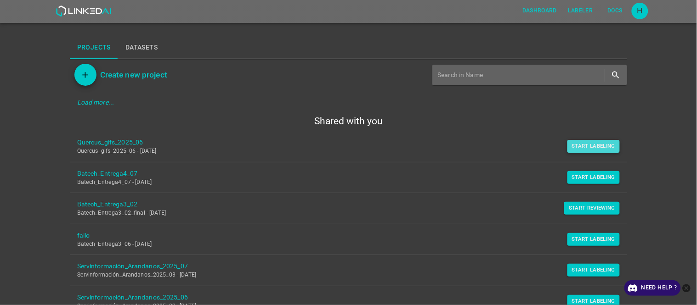
click at [585, 149] on button "Start Labeling" at bounding box center [593, 146] width 53 height 13
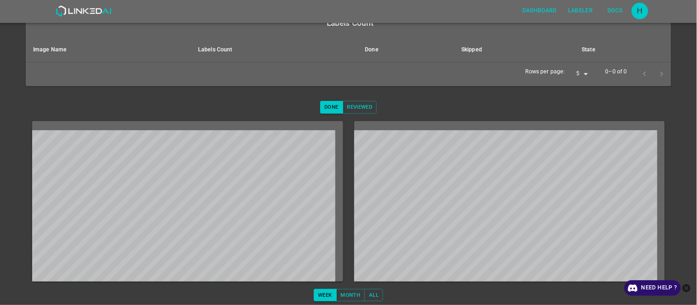
scroll to position [140, 0]
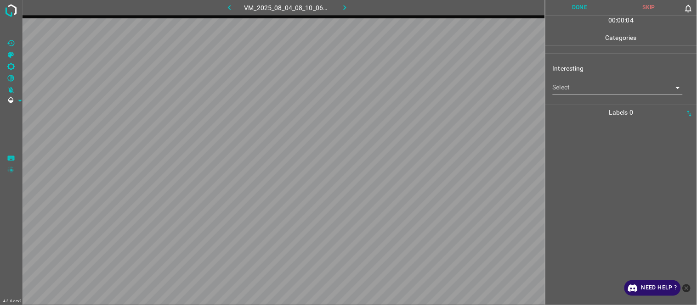
click at [575, 86] on body "4.3.6-dev2 VM_2025_08_04_08_10_06_829_01.gif Done Skip 0 00 : 00 : 04 Categorie…" at bounding box center [348, 152] width 697 height 305
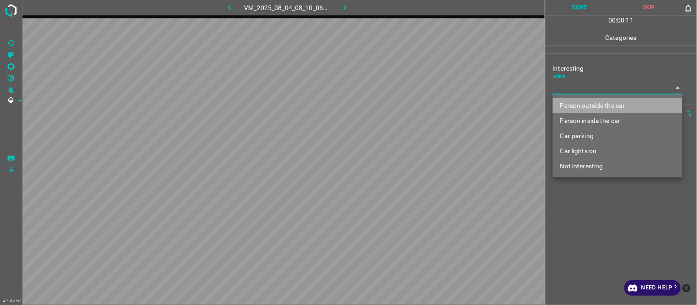
click at [611, 102] on li "Person outside the car" at bounding box center [618, 105] width 130 height 15
type input "Person outside the car"
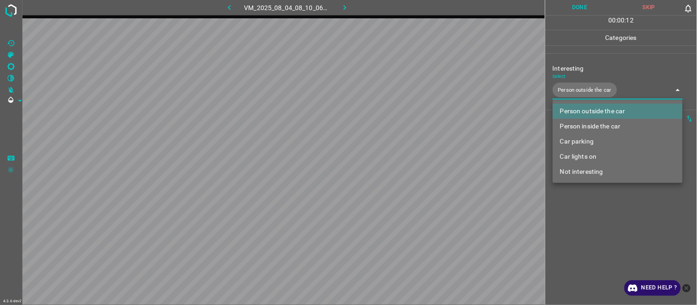
click at [593, 230] on div at bounding box center [348, 152] width 697 height 305
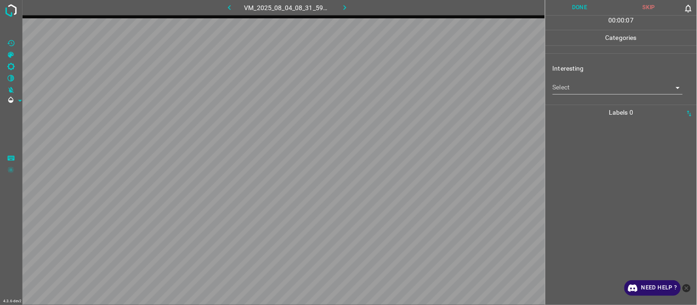
click at [576, 94] on body "4.3.6-dev2 VM_2025_08_04_08_31_59_264_00.gif Done Skip 0 00 : 00 : 07 Categorie…" at bounding box center [348, 152] width 697 height 305
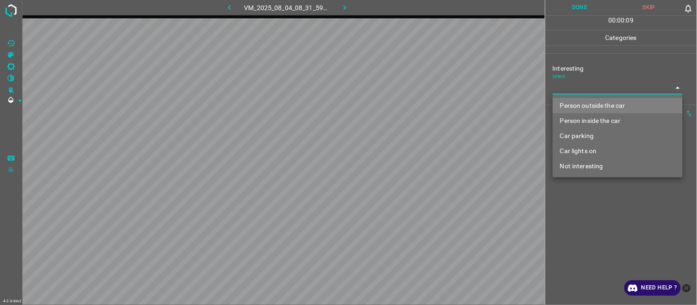
click at [606, 118] on li "Person inside the car" at bounding box center [618, 120] width 130 height 15
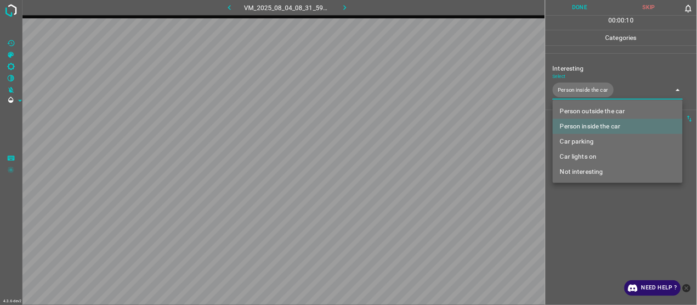
click at [597, 157] on li "Car lights on" at bounding box center [618, 156] width 130 height 15
type input "Person inside the car,Car lights on"
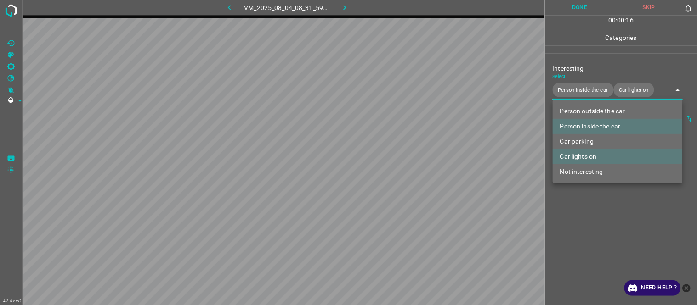
click at [594, 230] on div at bounding box center [348, 152] width 697 height 305
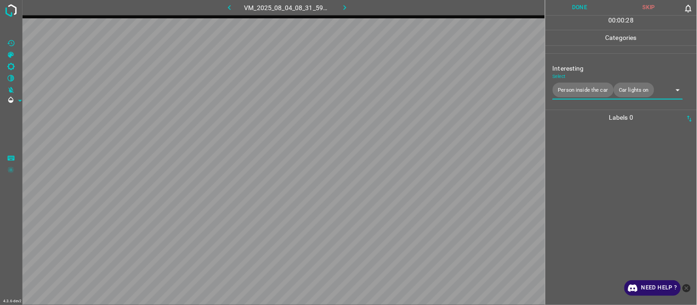
click at [597, 171] on div at bounding box center [621, 215] width 146 height 180
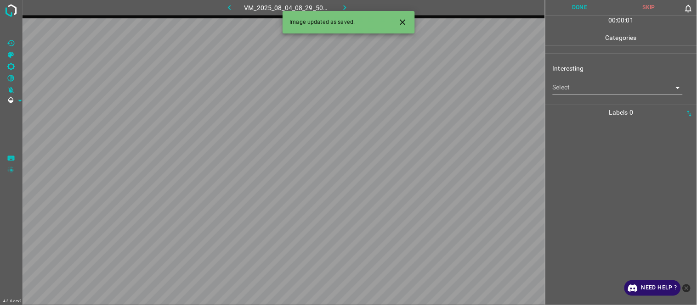
click at [400, 22] on icon "Close" at bounding box center [403, 22] width 10 height 10
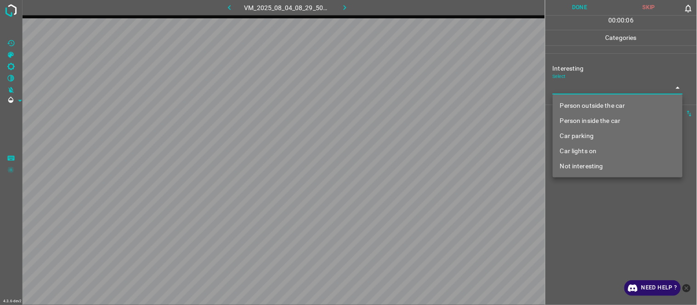
click at [605, 86] on body "4.3.6-dev2 VM_2025_08_04_08_29_50_877_10.gif Done Skip 0 00 : 00 : 06 Categorie…" at bounding box center [348, 152] width 697 height 305
click at [584, 168] on li "Not interesting" at bounding box center [618, 166] width 130 height 15
type input "Not interesting"
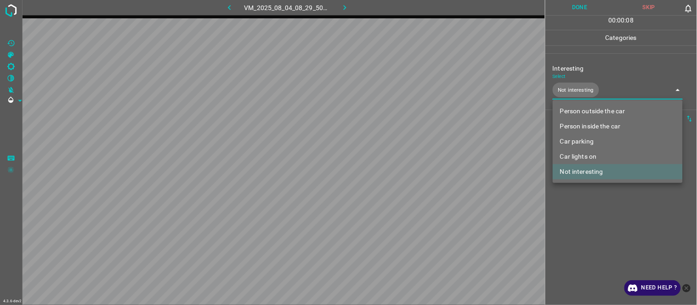
click at [585, 209] on div at bounding box center [348, 152] width 697 height 305
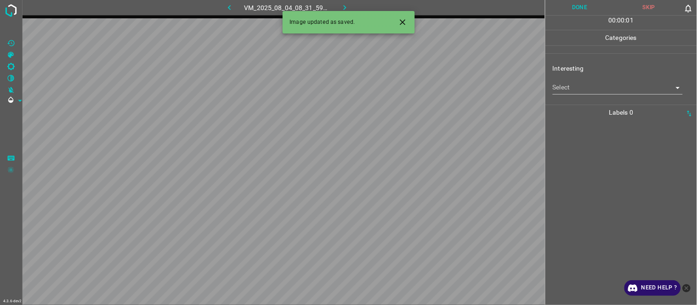
click at [563, 82] on body "4.3.6-dev2 VM_2025_08_04_08_31_59_264_01.gif Done Skip 0 00 : 00 : 01 Categorie…" at bounding box center [348, 152] width 697 height 305
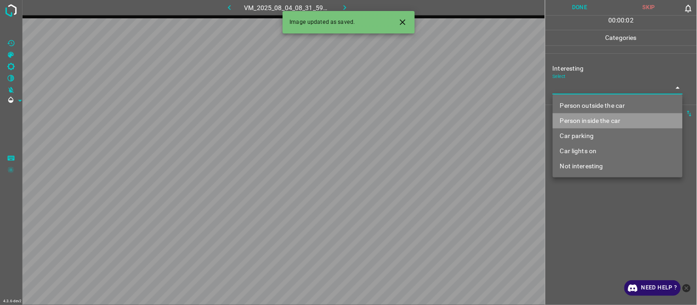
click at [622, 122] on li "Person inside the car" at bounding box center [618, 120] width 130 height 15
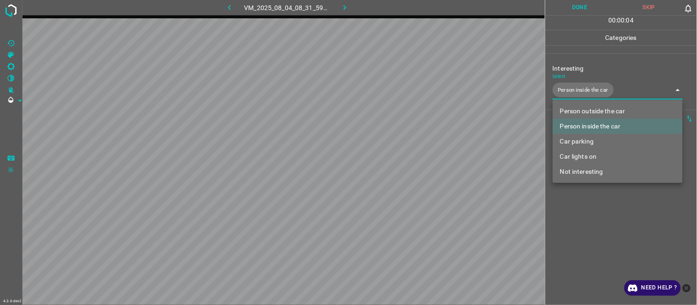
click at [599, 154] on li "Car lights on" at bounding box center [618, 156] width 130 height 15
type input "Person inside the car,Car lights on"
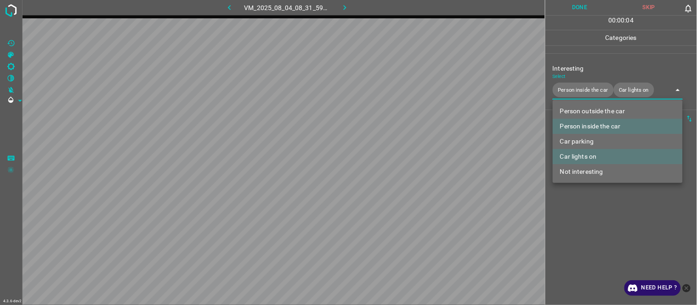
click at [602, 213] on div at bounding box center [348, 152] width 697 height 305
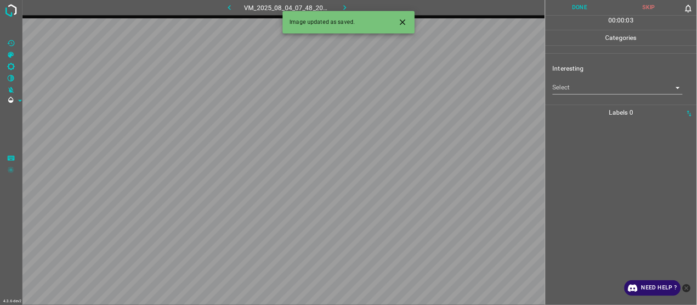
click at [402, 23] on icon "Close" at bounding box center [403, 22] width 6 height 6
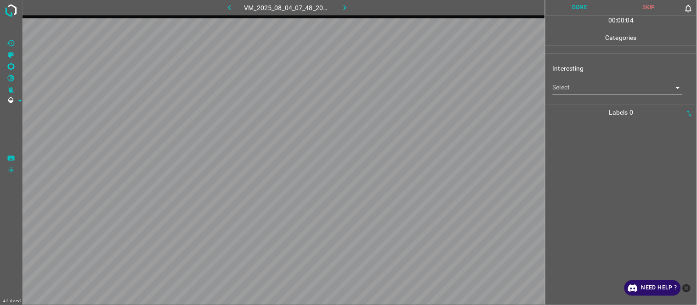
click at [601, 86] on body "4.3.6-dev2 VM_2025_08_04_07_48_20_033_01.gif Done Skip 0 00 : 00 : 04 Categorie…" at bounding box center [348, 152] width 697 height 305
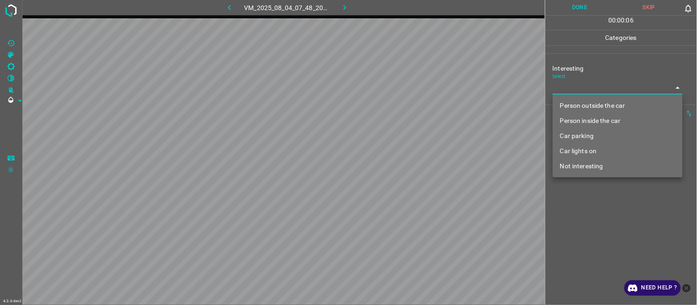
click at [617, 102] on li "Person outside the car" at bounding box center [618, 105] width 130 height 15
type input "Person outside the car"
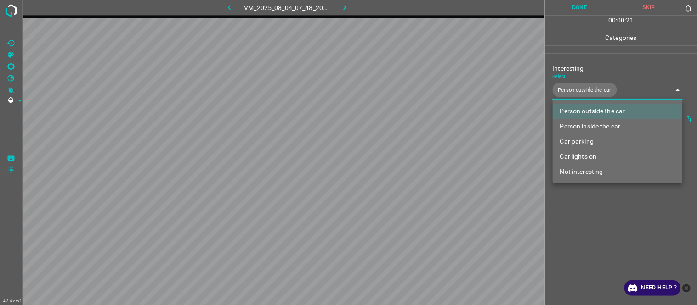
click at [627, 109] on li "Person outside the car" at bounding box center [618, 111] width 130 height 15
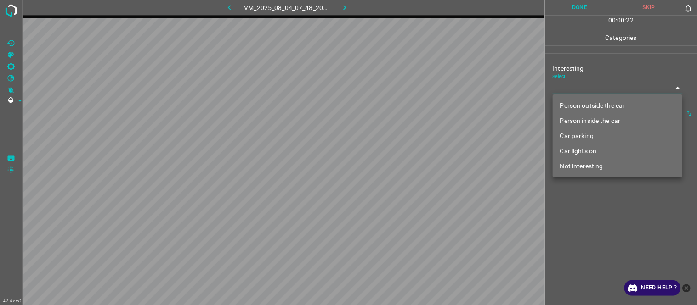
click at [627, 109] on li "Person outside the car" at bounding box center [618, 105] width 130 height 15
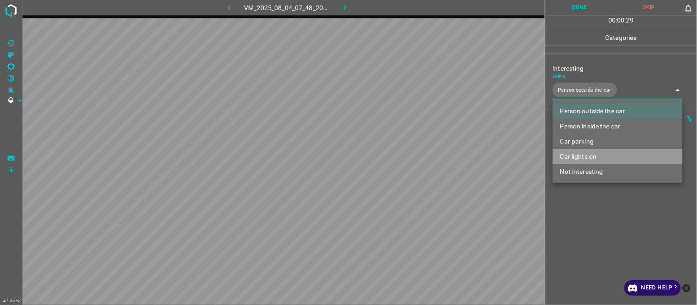
click at [601, 154] on li "Car lights on" at bounding box center [618, 156] width 130 height 15
type input "Person outside the car,Car lights on"
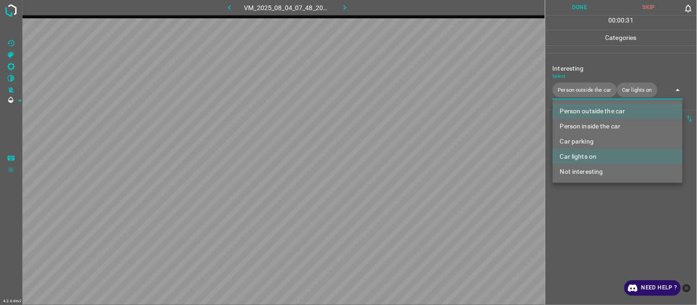
click at [598, 208] on div at bounding box center [348, 152] width 697 height 305
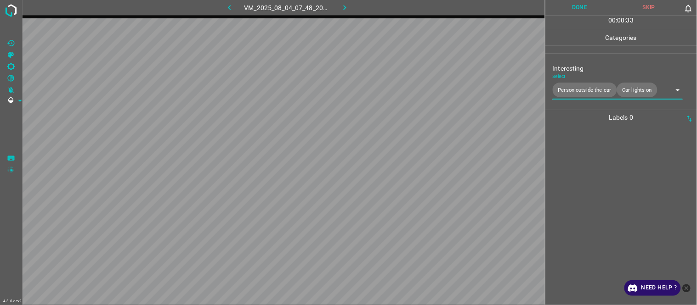
click at [659, 92] on body "4.3.6-dev2 VM_2025_08_04_07_48_20_033_01.gif Done Skip 0 00 : 00 : 33 Categorie…" at bounding box center [348, 152] width 697 height 305
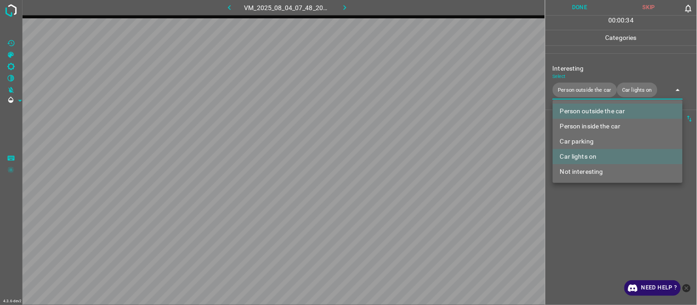
click at [662, 91] on div at bounding box center [348, 152] width 697 height 305
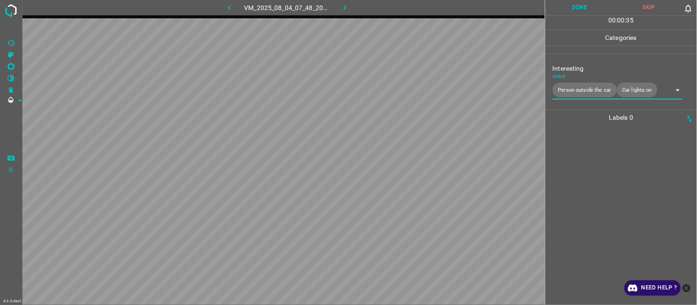
click at [605, 199] on div at bounding box center [621, 215] width 146 height 180
click at [602, 87] on body "4.3.6-dev2 VM_2025_08_04_08_14_26_829_03.gif Done Skip 0 00 : 00 : 10 Categorie…" at bounding box center [348, 152] width 697 height 305
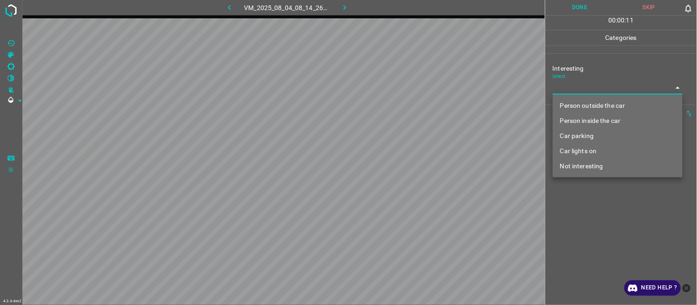
click at [590, 162] on li "Not interesting" at bounding box center [618, 166] width 130 height 15
type input "Not interesting"
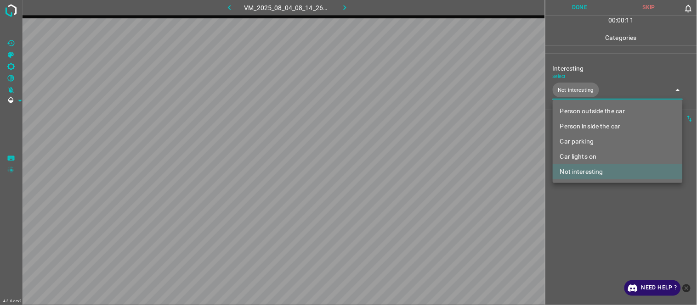
click at [591, 224] on div at bounding box center [348, 152] width 697 height 305
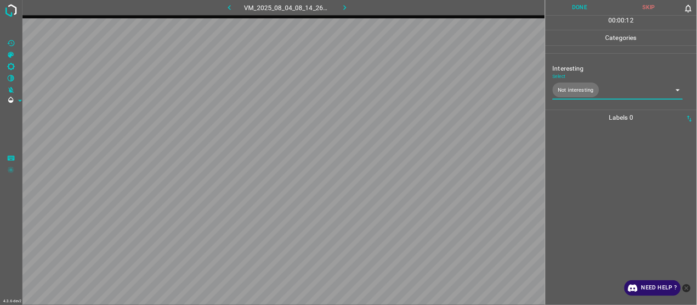
click at [591, 186] on div at bounding box center [621, 215] width 146 height 180
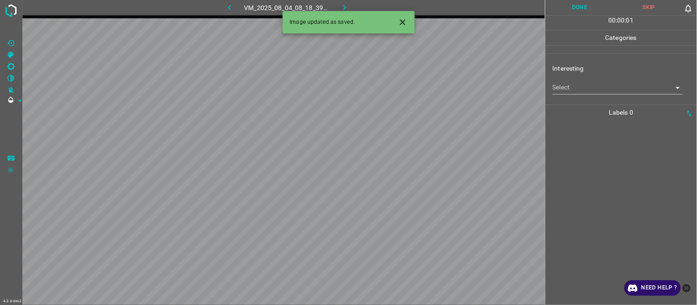
click at [405, 22] on icon "Close" at bounding box center [403, 22] width 10 height 10
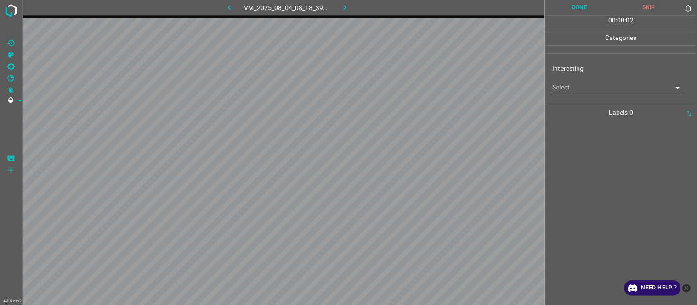
click at [619, 88] on body "4.3.6-dev2 VM_2025_08_04_08_18_39_201_03.gif Done Skip 0 00 : 00 : 02 Categorie…" at bounding box center [348, 152] width 697 height 305
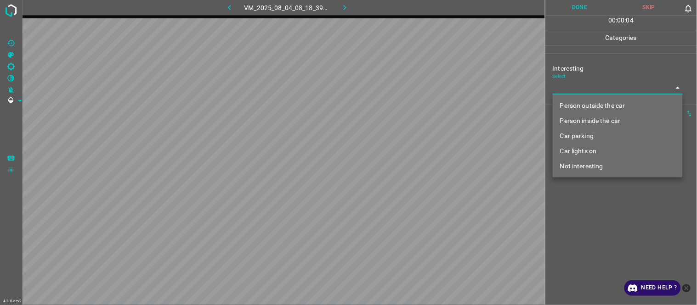
click at [611, 103] on li "Person outside the car" at bounding box center [618, 105] width 130 height 15
type input "Person outside the car"
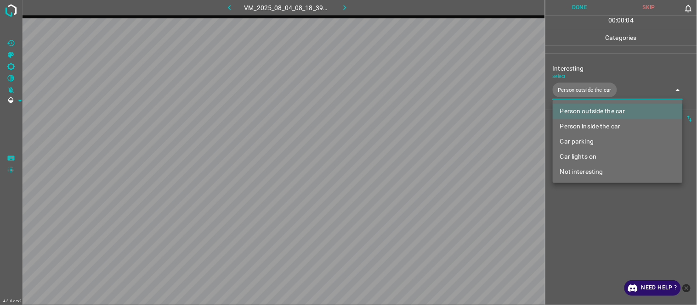
click at [587, 221] on div at bounding box center [348, 152] width 697 height 305
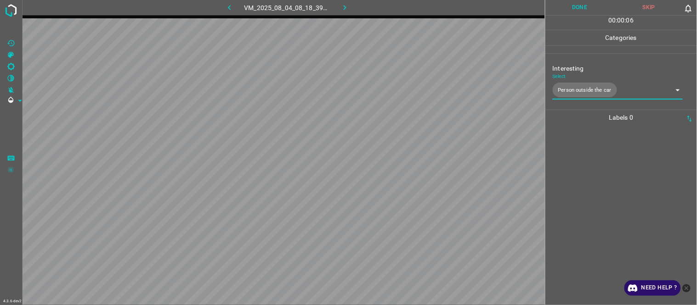
click at [587, 221] on div at bounding box center [621, 215] width 146 height 180
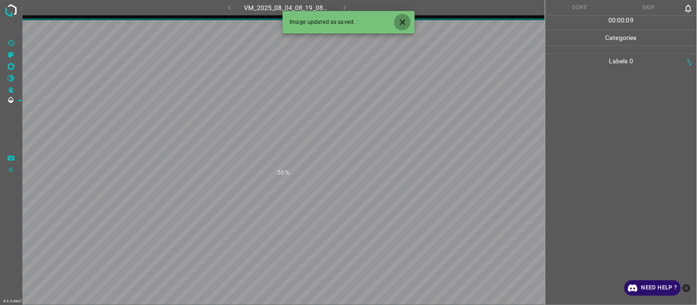
click at [401, 22] on icon "Close" at bounding box center [403, 22] width 10 height 10
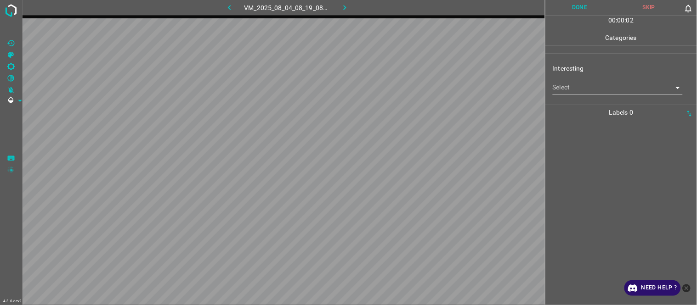
click at [588, 90] on body "4.3.6-dev2 VM_2025_08_04_08_19_08_068_01.gif Done Skip 0 00 : 00 : 02 Categorie…" at bounding box center [348, 152] width 697 height 305
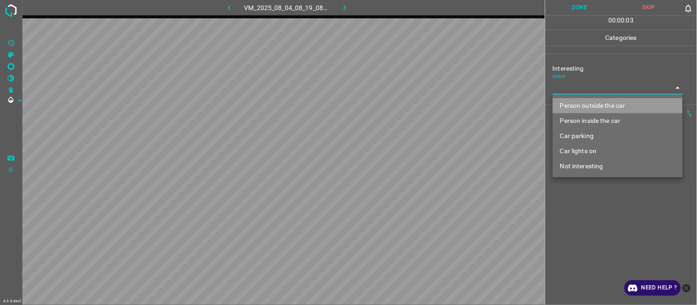
click at [593, 102] on li "Person outside the car" at bounding box center [618, 105] width 130 height 15
type input "Person outside the car"
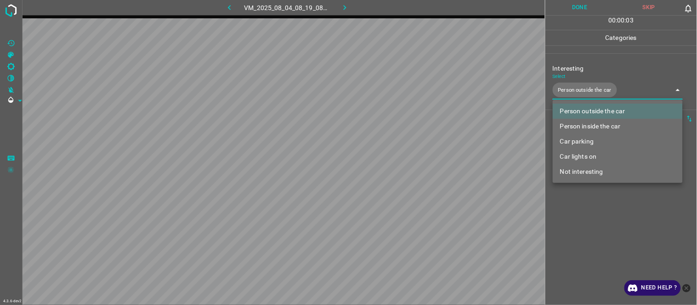
click at [582, 216] on div at bounding box center [348, 152] width 697 height 305
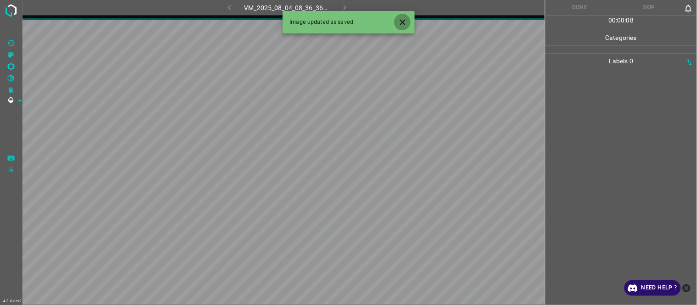
click at [399, 23] on icon "Close" at bounding box center [403, 22] width 10 height 10
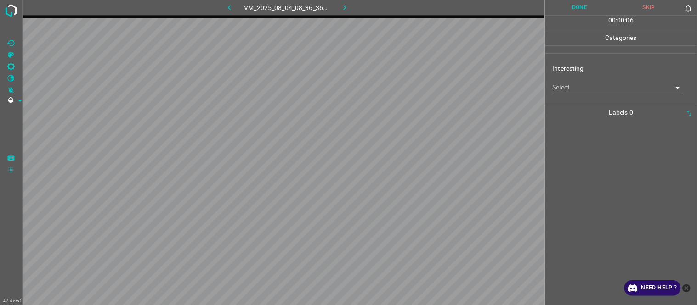
click at [575, 90] on body "4.3.6-dev2 VM_2025_08_04_08_36_36_475_02.gif Done Skip 0 00 : 00 : 06 Categorie…" at bounding box center [348, 152] width 697 height 305
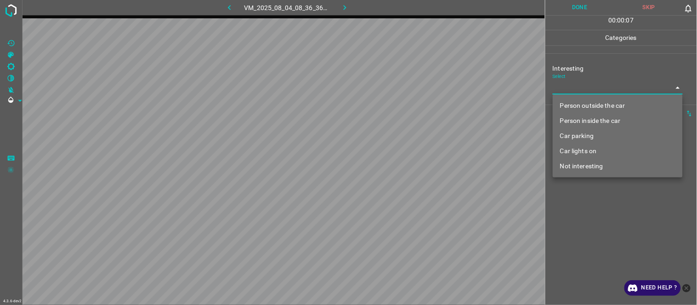
click at [580, 163] on li "Not interesting" at bounding box center [618, 166] width 130 height 15
type input "Not interesting"
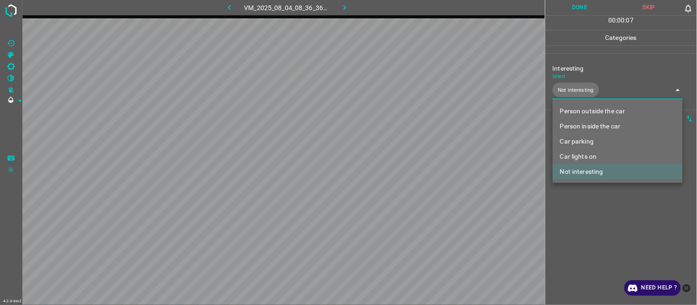
click at [600, 227] on div at bounding box center [348, 152] width 697 height 305
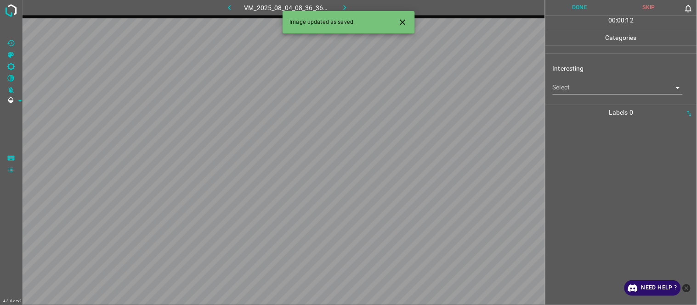
click at [589, 92] on body "4.3.6-dev2 VM_2025_08_04_08_36_36_475_01.gif Done Skip 0 00 : 00 : 12 Categorie…" at bounding box center [348, 152] width 697 height 305
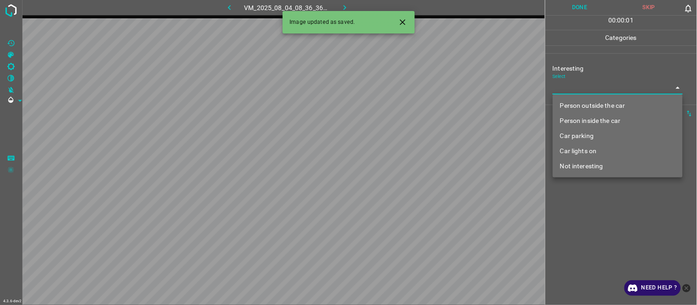
click at [590, 106] on li "Person outside the car" at bounding box center [618, 105] width 130 height 15
type input "Person outside the car"
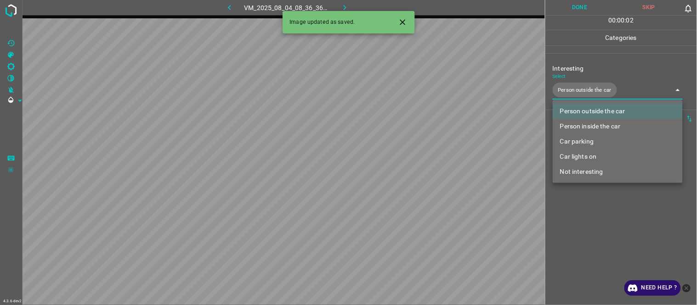
click at [585, 214] on div at bounding box center [348, 152] width 697 height 305
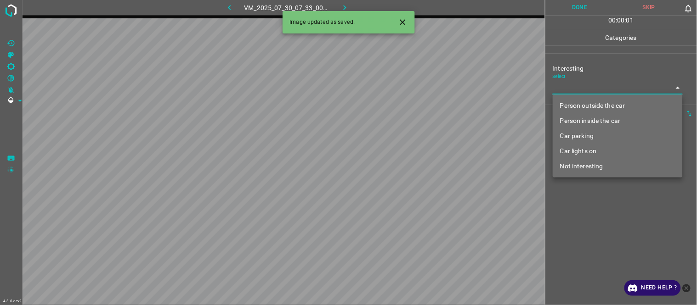
click at [594, 90] on body "4.3.6-dev2 VM_2025_07_30_07_33_00_897_05.gif Done Skip 0 00 : 00 : 01 Categorie…" at bounding box center [348, 152] width 697 height 305
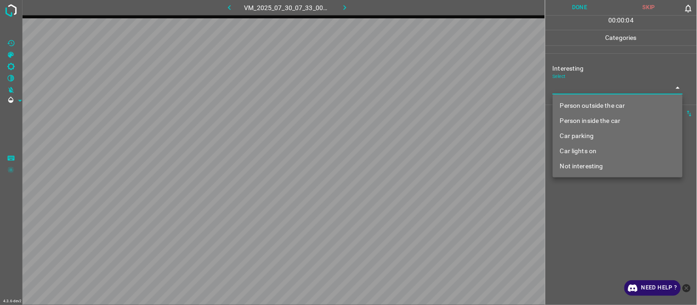
click at [617, 121] on li "Person inside the car" at bounding box center [618, 120] width 130 height 15
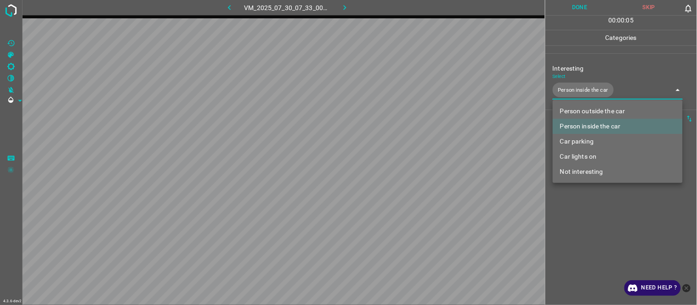
drag, startPoint x: 595, startPoint y: 141, endPoint x: 589, endPoint y: 144, distance: 6.8
click at [595, 141] on li "Car parking" at bounding box center [618, 141] width 130 height 15
type input "Person inside the car,Car parking"
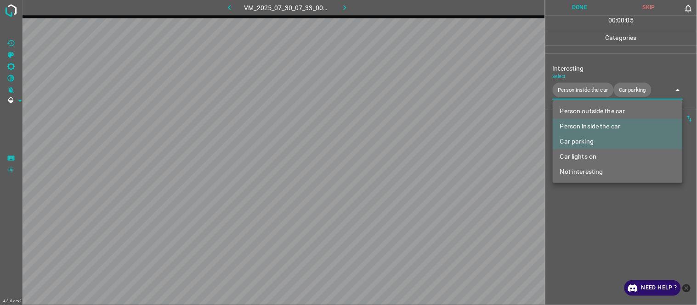
click at [582, 227] on div at bounding box center [348, 152] width 697 height 305
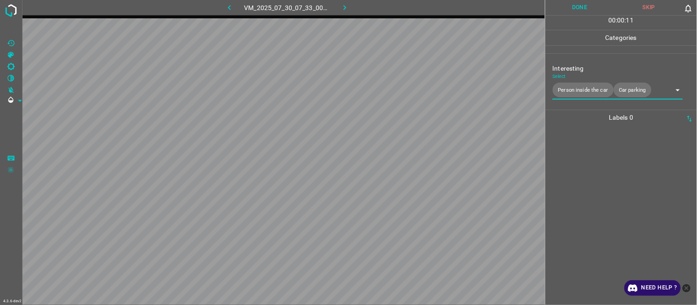
click at [342, 11] on icon "button" at bounding box center [345, 8] width 10 height 10
click at [227, 3] on icon "button" at bounding box center [230, 8] width 10 height 10
click at [610, 164] on div at bounding box center [621, 215] width 146 height 180
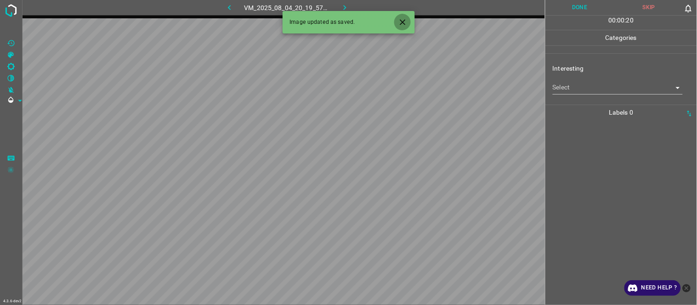
click at [409, 23] on button "Close" at bounding box center [402, 22] width 17 height 17
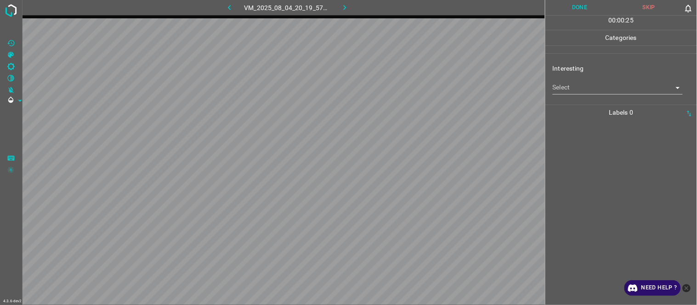
click at [575, 91] on body "4.3.6-dev2 VM_2025_08_04_20_19_57_108_07.gif Done Skip 0 00 : 00 : 25 Categorie…" at bounding box center [348, 152] width 697 height 305
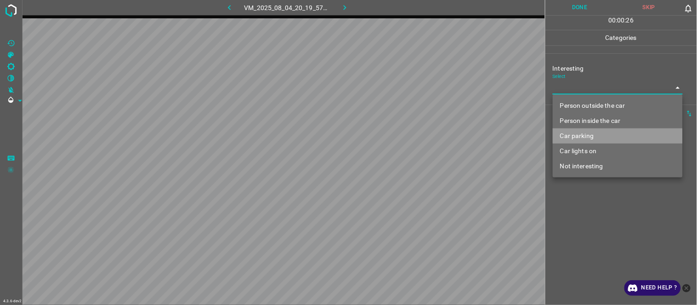
click at [596, 138] on li "Car parking" at bounding box center [618, 136] width 130 height 15
type input "Car parking"
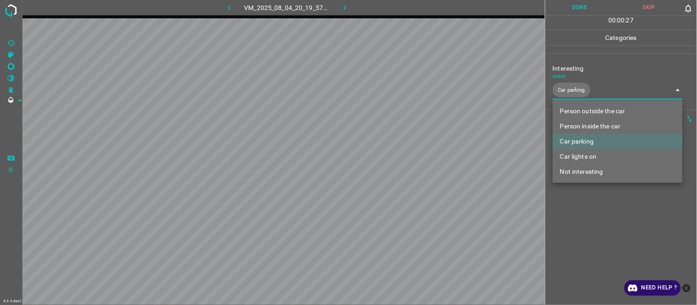
click at [587, 223] on div at bounding box center [348, 152] width 697 height 305
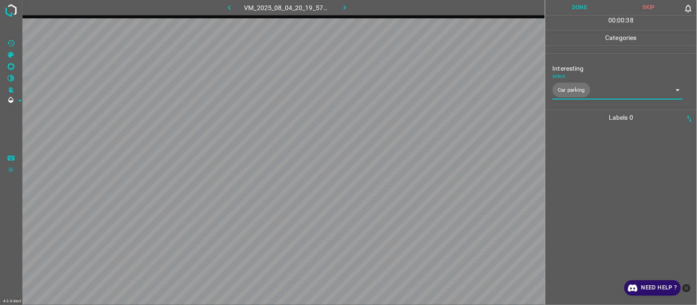
click at [600, 153] on div at bounding box center [621, 215] width 146 height 180
click at [594, 164] on div at bounding box center [621, 215] width 146 height 180
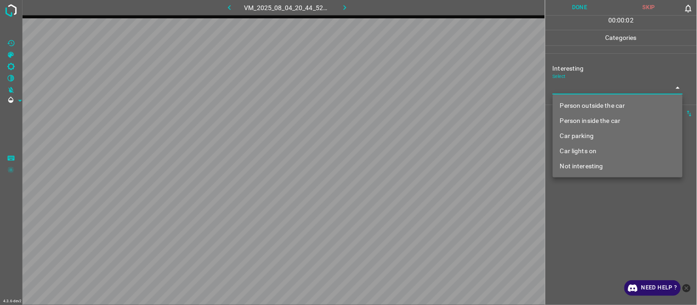
click at [586, 88] on body "4.3.6-dev2 VM_2025_08_04_20_44_52_704_08.gif Done Skip 0 00 : 00 : 02 Categorie…" at bounding box center [348, 152] width 697 height 305
click at [598, 153] on li "Car lights on" at bounding box center [618, 151] width 130 height 15
type input "Car lights on"
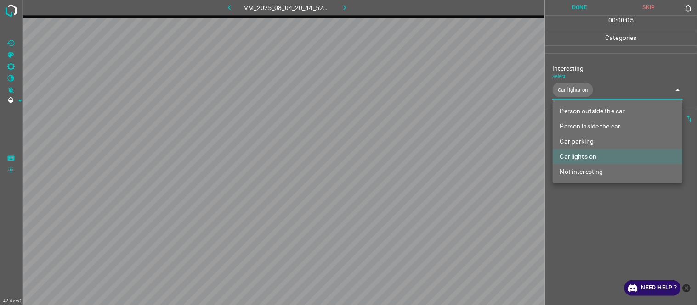
click at [588, 216] on div at bounding box center [348, 152] width 697 height 305
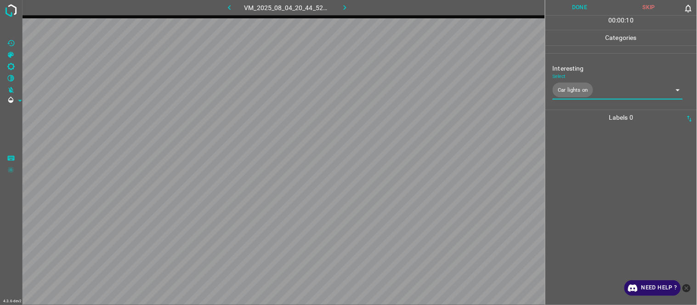
click at [596, 162] on div at bounding box center [621, 215] width 146 height 180
click at [591, 155] on div at bounding box center [621, 215] width 146 height 180
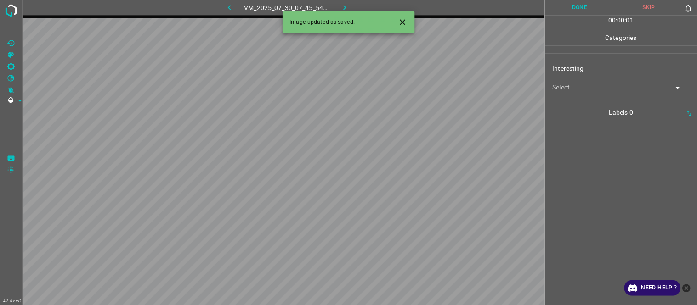
click at [574, 86] on body "4.3.6-dev2 VM_2025_07_30_07_45_54_327_09.gif Done Skip 0 00 : 00 : 01 Categorie…" at bounding box center [348, 152] width 697 height 305
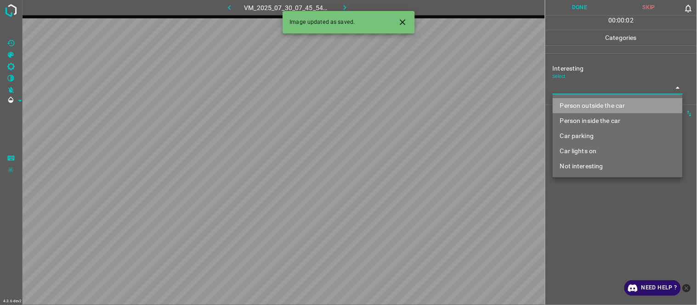
click at [602, 106] on li "Person outside the car" at bounding box center [618, 105] width 130 height 15
type input "Person outside the car"
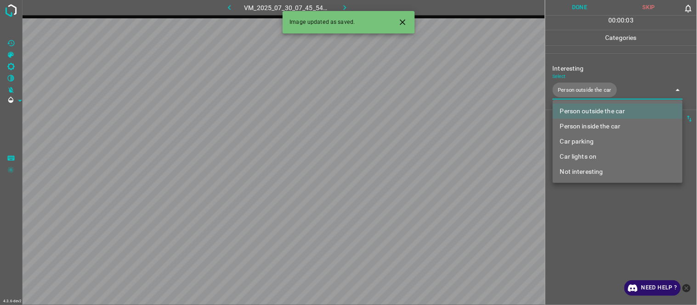
click at [596, 219] on div at bounding box center [348, 152] width 697 height 305
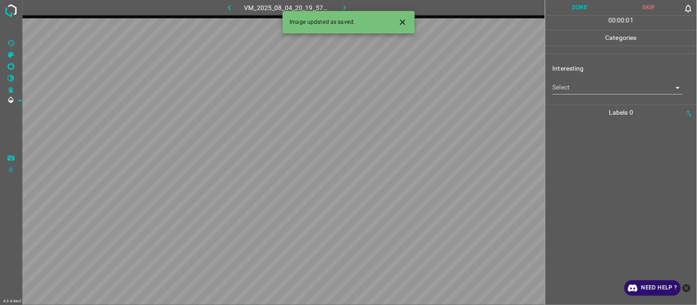
click at [402, 17] on button "Close" at bounding box center [402, 22] width 17 height 17
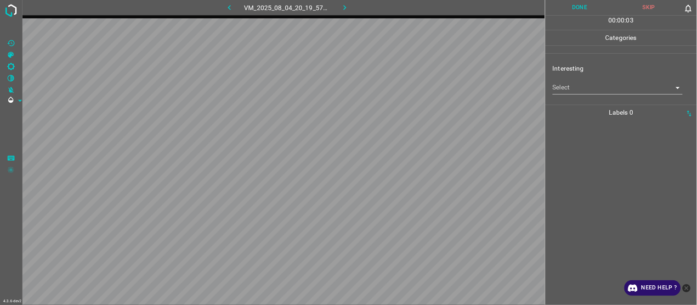
click at [586, 91] on body "4.3.6-dev2 VM_2025_08_04_20_19_57_108_03.gif Done Skip 0 00 : 00 : 03 Categorie…" at bounding box center [348, 152] width 697 height 305
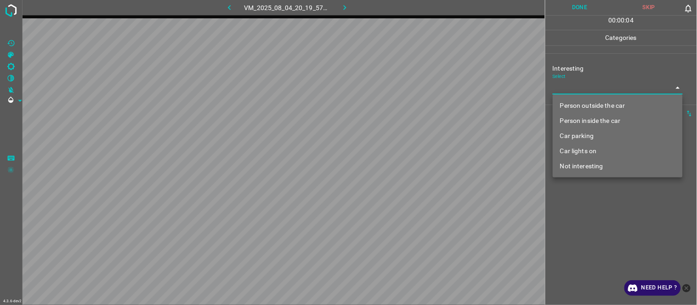
click at [591, 133] on li "Car parking" at bounding box center [618, 136] width 130 height 15
type input "Car parking"
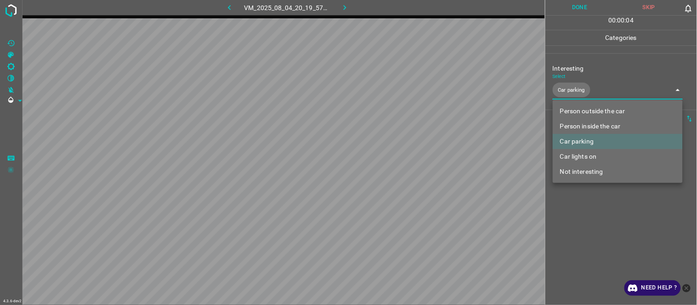
click at [588, 219] on div at bounding box center [348, 152] width 697 height 305
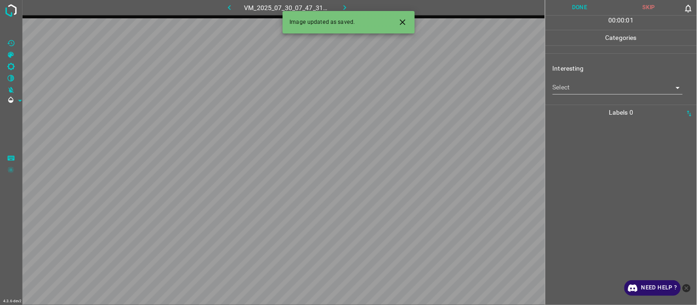
click at [402, 22] on icon "Close" at bounding box center [403, 22] width 6 height 6
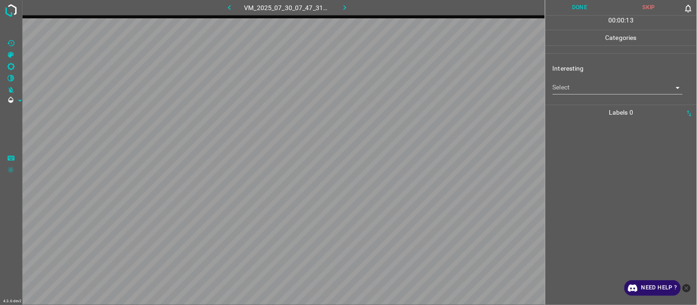
click at [584, 91] on body "4.3.6-dev2 VM_2025_07_30_07_47_31_690_00.gif Done Skip 0 00 : 00 : 13 Categorie…" at bounding box center [348, 152] width 697 height 305
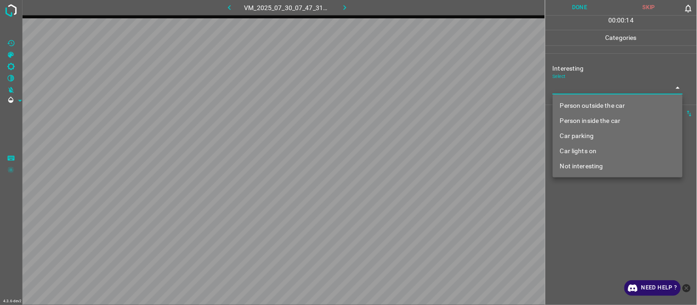
click at [586, 166] on li "Not interesting" at bounding box center [618, 166] width 130 height 15
type input "Not interesting"
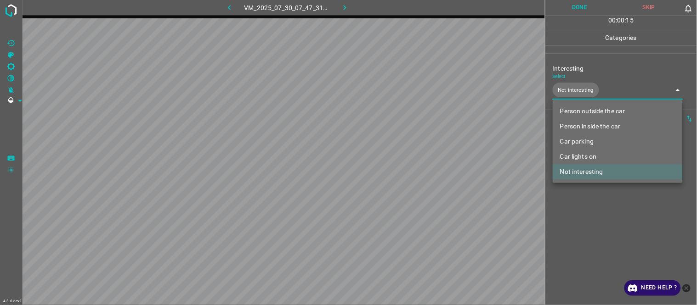
click at [577, 210] on div at bounding box center [348, 152] width 697 height 305
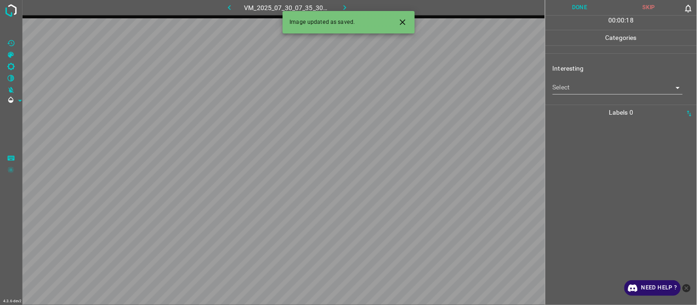
click at [407, 20] on icon "Close" at bounding box center [403, 22] width 10 height 10
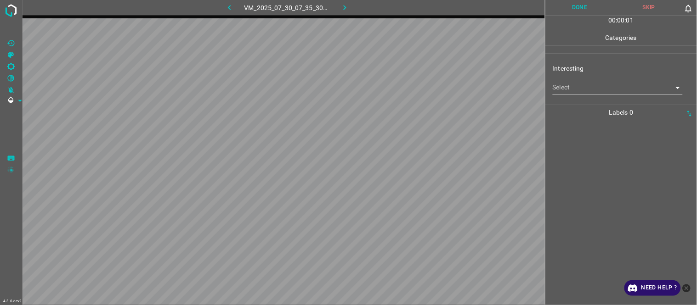
click at [585, 82] on body "4.3.6-dev2 VM_2025_07_30_07_35_30_075_09.gif Done Skip 0 00 : 00 : 01 Categorie…" at bounding box center [348, 152] width 697 height 305
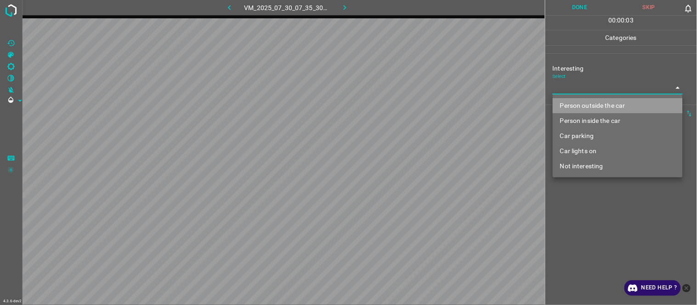
drag, startPoint x: 608, startPoint y: 99, endPoint x: 457, endPoint y: 100, distance: 151.1
click at [607, 98] on li "Person outside the car" at bounding box center [618, 105] width 130 height 15
type input "Person outside the car"
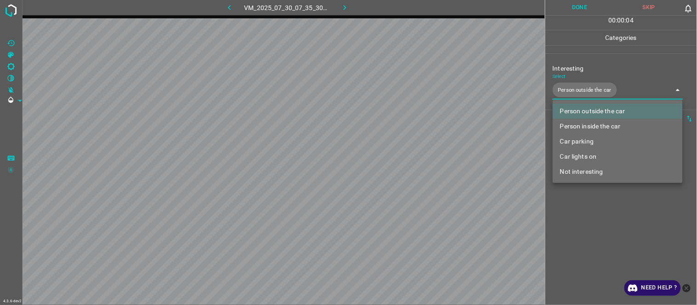
click at [228, 3] on div at bounding box center [348, 152] width 697 height 305
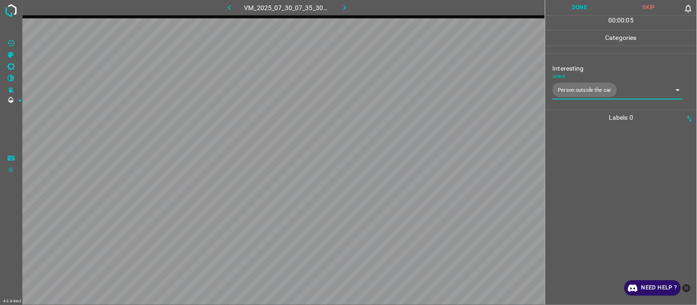
click at [229, 8] on icon "button" at bounding box center [229, 7] width 3 height 5
click at [343, 6] on icon "button" at bounding box center [345, 8] width 10 height 10
click at [605, 153] on div at bounding box center [621, 215] width 146 height 180
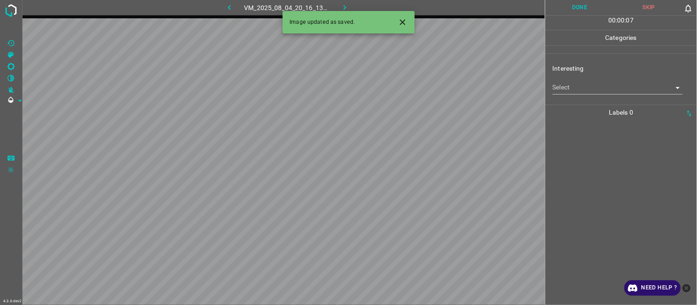
click at [405, 17] on icon "Close" at bounding box center [403, 22] width 10 height 10
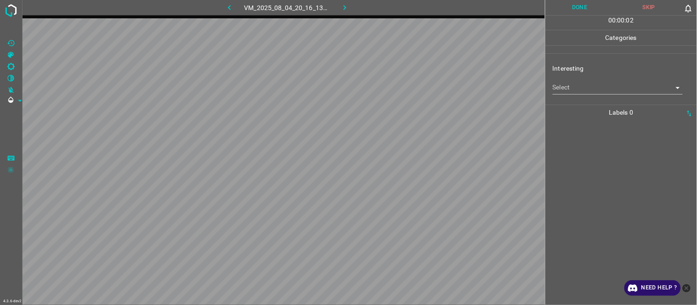
click at [576, 81] on body "4.3.6-dev2 VM_2025_08_04_20_16_13_329_04.gif Done Skip 0 00 : 00 : 02 Categorie…" at bounding box center [348, 152] width 697 height 305
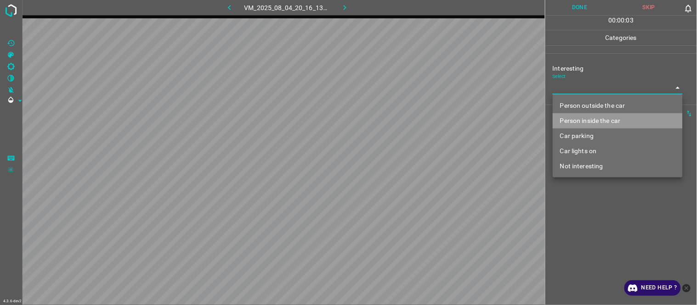
click at [600, 120] on li "Person inside the car" at bounding box center [618, 120] width 130 height 15
type input "Person inside the car"
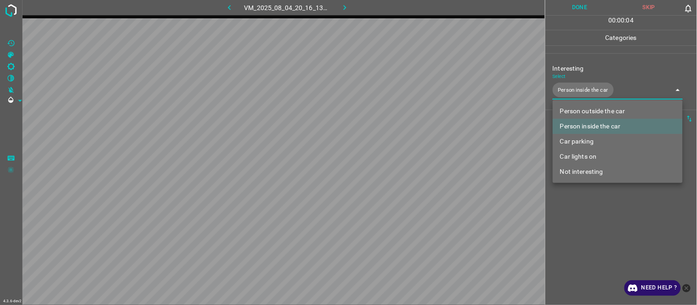
click at [596, 208] on div at bounding box center [348, 152] width 697 height 305
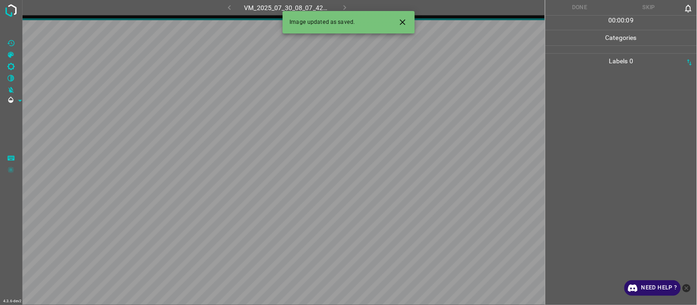
click at [407, 20] on icon "Close" at bounding box center [403, 22] width 10 height 10
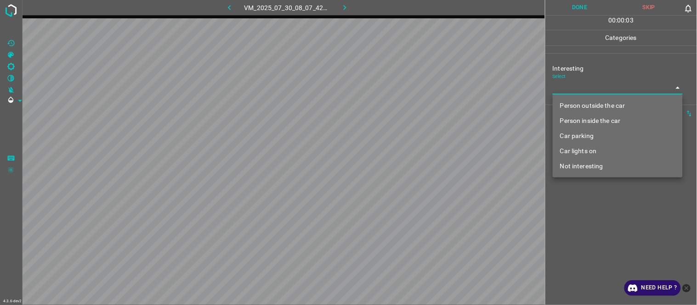
click at [590, 88] on body "4.3.6-dev2 VM_2025_07_30_08_07_42_487_02.gif Done Skip 0 00 : 00 : 03 Categorie…" at bounding box center [348, 152] width 697 height 305
click at [599, 106] on li "Person outside the car" at bounding box center [618, 105] width 130 height 15
type input "Person outside the car"
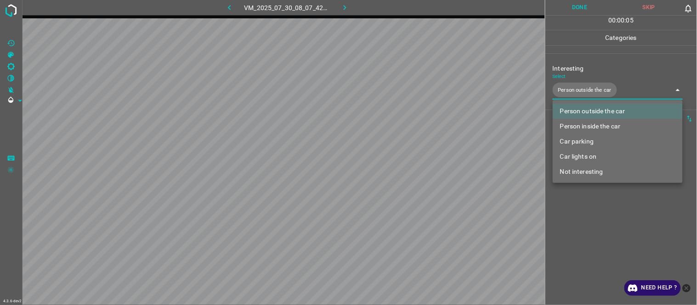
click at [590, 208] on div at bounding box center [348, 152] width 697 height 305
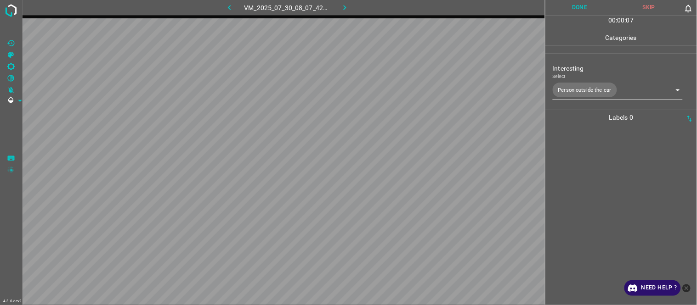
click at [210, 6] on div "VM_2025_07_30_08_07_42_487_02.gif" at bounding box center [287, 7] width 172 height 15
click at [232, 8] on icon "button" at bounding box center [230, 8] width 10 height 10
click at [343, 11] on icon "button" at bounding box center [345, 8] width 10 height 10
click at [587, 169] on div at bounding box center [621, 215] width 146 height 180
click at [586, 91] on body "4.3.6-dev2 VM_2025_07_30_07_45_54_327_11.gif Done Skip 0 00 : 00 : 05 Categorie…" at bounding box center [348, 152] width 697 height 305
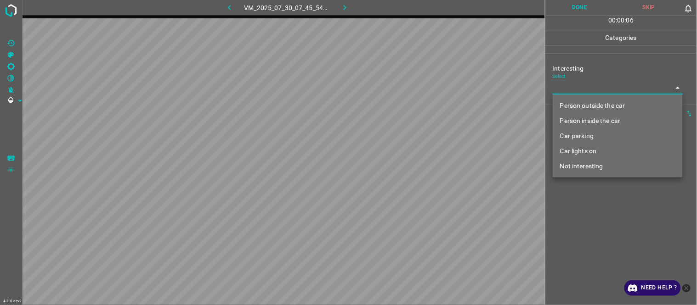
click at [607, 117] on li "Person inside the car" at bounding box center [618, 120] width 130 height 15
type input "Person inside the car"
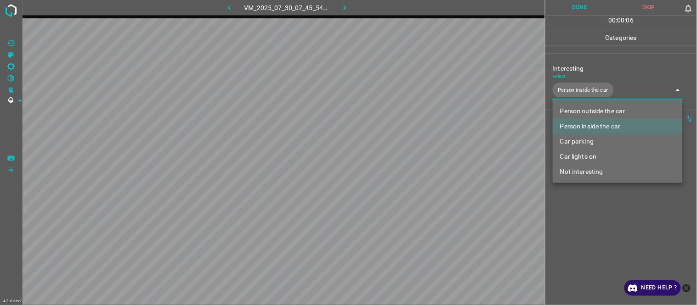
click at [602, 220] on div at bounding box center [348, 152] width 697 height 305
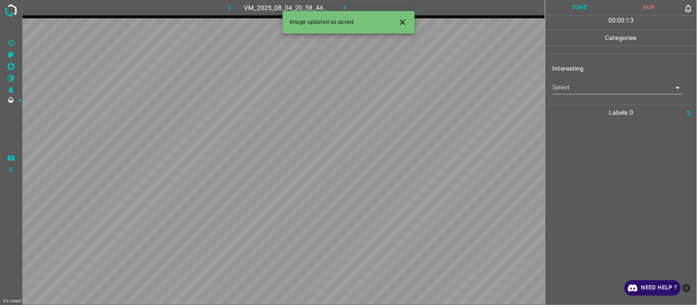
click at [586, 89] on body "4.3.6-dev2 VM_2025_08_04_20_58_44_453_05.gif Done Skip 0 00 : 00 : 13 Categorie…" at bounding box center [348, 152] width 697 height 305
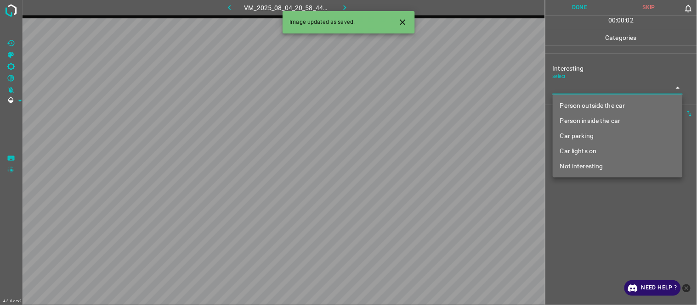
click at [605, 145] on li "Car lights on" at bounding box center [618, 151] width 130 height 15
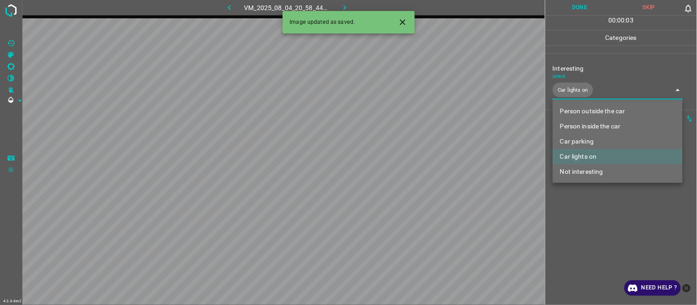
click at [589, 227] on div at bounding box center [348, 152] width 697 height 305
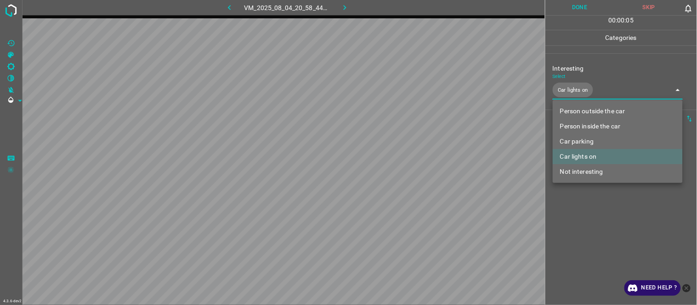
click at [604, 98] on body "4.3.6-dev2 VM_2025_08_04_20_58_44_453_05.gif Done Skip 0 00 : 00 : 05 Categorie…" at bounding box center [348, 152] width 697 height 305
click at [619, 108] on li "Person outside the car" at bounding box center [618, 111] width 130 height 15
type input "Car lights on,Person outside the car"
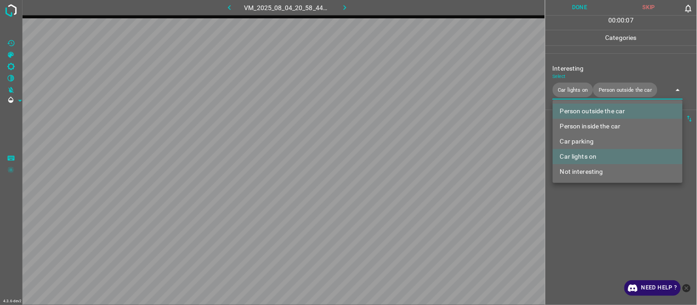
click at [605, 220] on div at bounding box center [348, 152] width 697 height 305
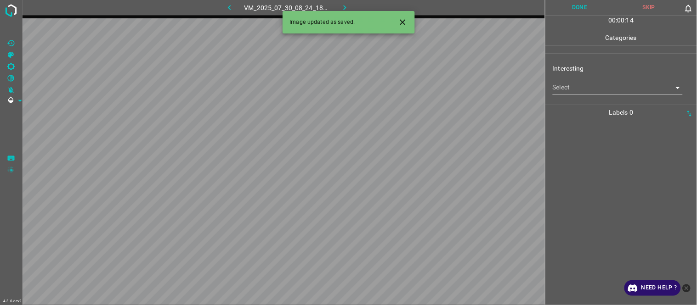
click at [398, 19] on icon "Close" at bounding box center [403, 22] width 10 height 10
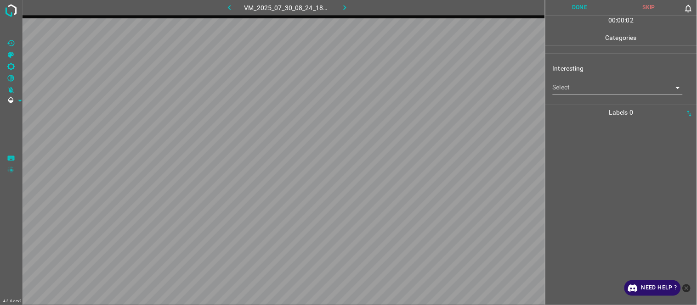
click at [564, 84] on body "4.3.6-dev2 VM_2025_07_30_08_24_18_468_08.gif Done Skip 0 00 : 00 : 02 Categorie…" at bounding box center [348, 152] width 697 height 305
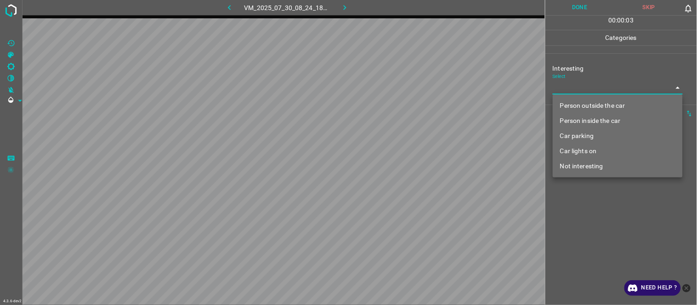
click at [614, 129] on li "Car parking" at bounding box center [618, 136] width 130 height 15
type input "Car parking"
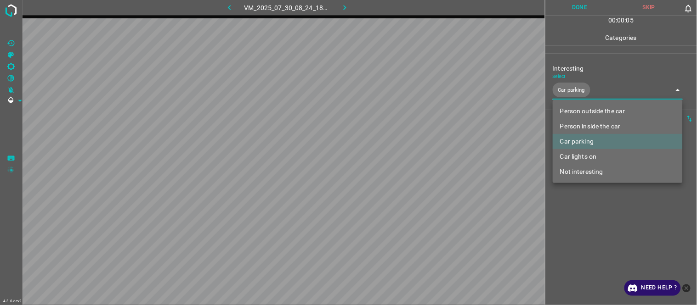
click at [600, 138] on li "Car parking" at bounding box center [618, 141] width 130 height 15
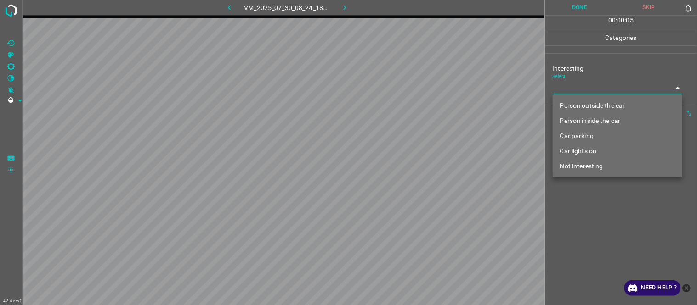
click at [603, 116] on li "Person inside the car" at bounding box center [618, 120] width 130 height 15
type input "Person inside the car"
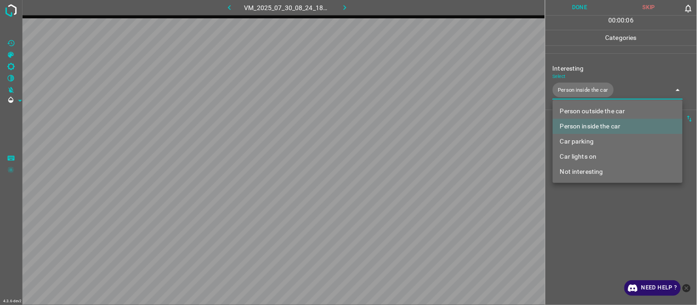
click at [596, 212] on div at bounding box center [348, 152] width 697 height 305
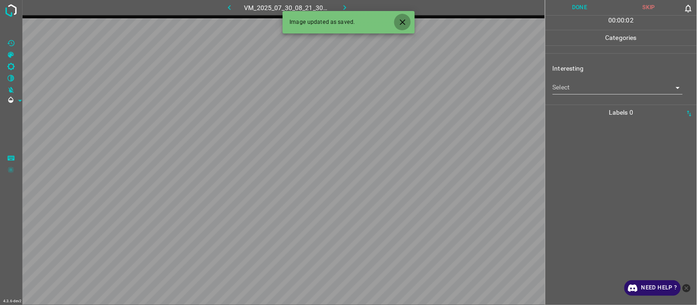
click at [401, 24] on icon "Close" at bounding box center [403, 22] width 6 height 6
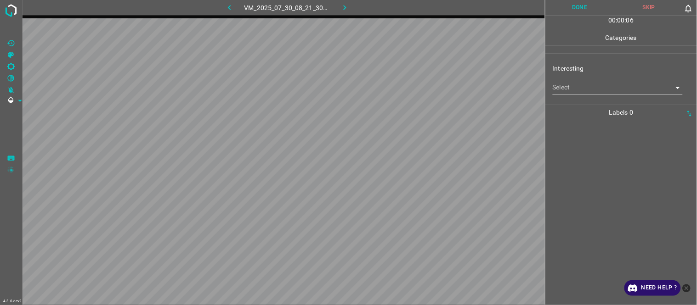
click at [590, 85] on body "4.3.6-dev2 VM_2025_07_30_08_21_30_176_06.gif Done Skip 0 00 : 00 : 06 Categorie…" at bounding box center [348, 152] width 697 height 305
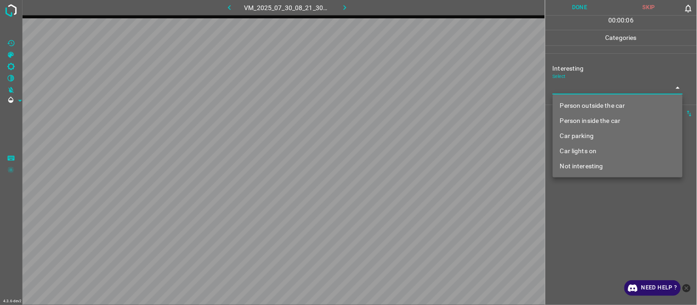
click at [596, 164] on li "Not interesting" at bounding box center [618, 166] width 130 height 15
type input "Not interesting"
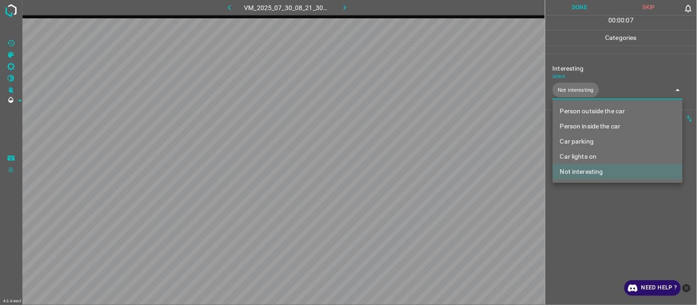
click at [586, 232] on div at bounding box center [348, 152] width 697 height 305
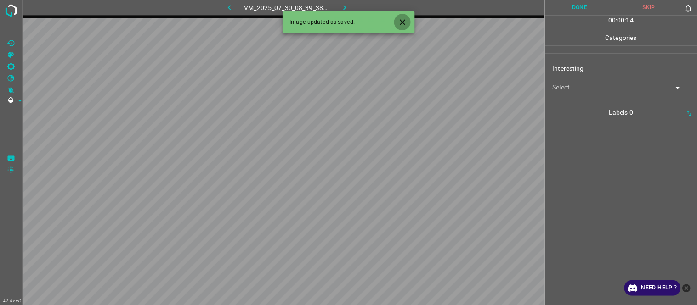
click at [402, 22] on icon "Close" at bounding box center [403, 22] width 10 height 10
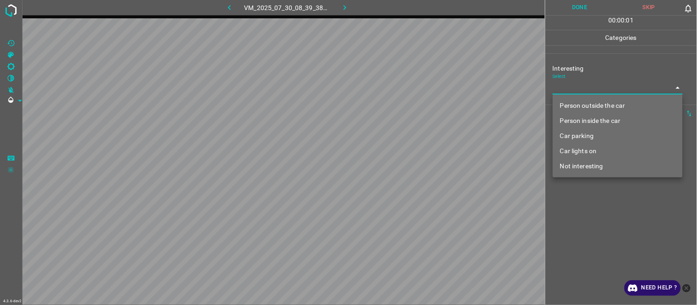
click at [600, 88] on body "4.3.6-dev2 VM_2025_07_30_08_39_38_808_09.gif Done Skip 0 00 : 00 : 01 Categorie…" at bounding box center [348, 152] width 697 height 305
click at [609, 106] on li "Person outside the car" at bounding box center [618, 105] width 130 height 15
type input "Person outside the car"
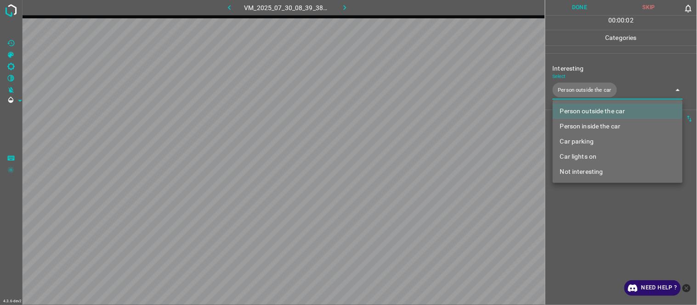
click at [577, 216] on div at bounding box center [348, 152] width 697 height 305
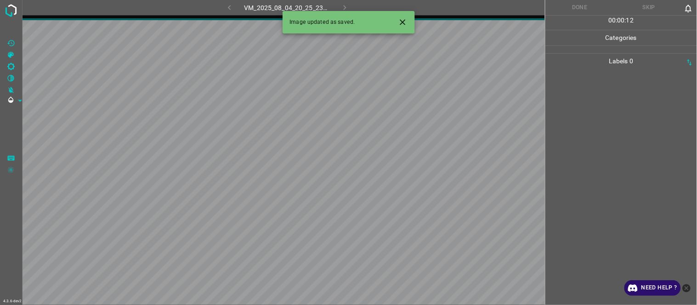
click at [405, 22] on icon "Close" at bounding box center [403, 22] width 10 height 10
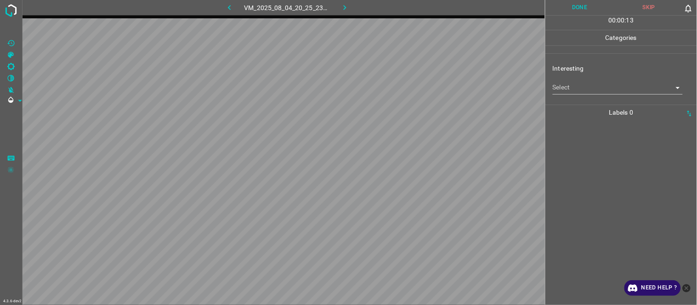
click at [569, 88] on body "4.3.6-dev2 VM_2025_08_04_20_25_23_766_01.gif Done Skip 0 00 : 00 : 13 Categorie…" at bounding box center [348, 152] width 697 height 305
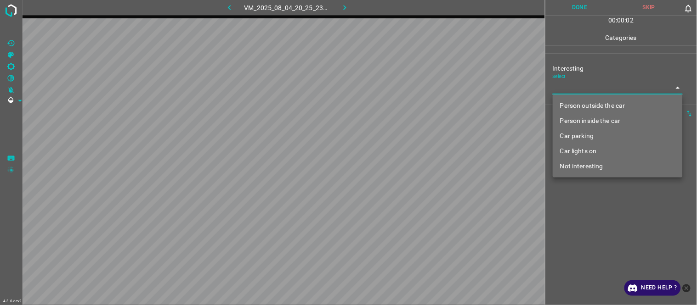
click at [623, 119] on li "Person inside the car" at bounding box center [618, 120] width 130 height 15
type input "Person inside the car"
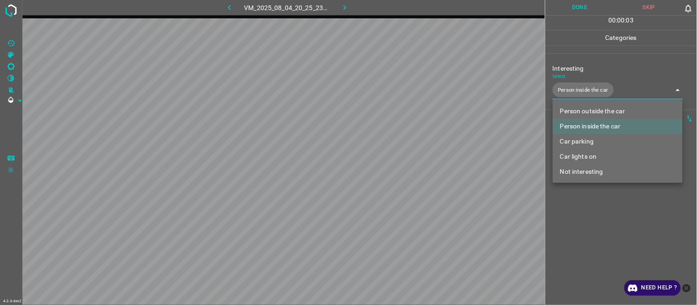
click at [605, 210] on div at bounding box center [348, 152] width 697 height 305
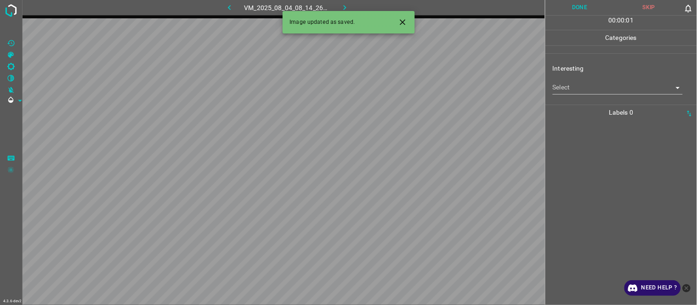
click at [586, 88] on body "4.3.6-dev2 VM_2025_08_04_08_14_26_829_04.gif Done Skip 0 00 : 00 : 01 Categorie…" at bounding box center [348, 152] width 697 height 305
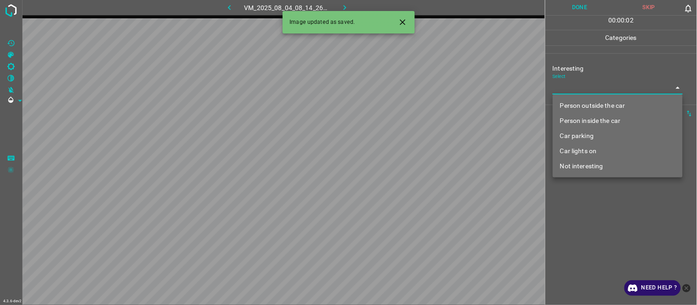
click at [582, 166] on li "Not interesting" at bounding box center [618, 166] width 130 height 15
type input "Not interesting"
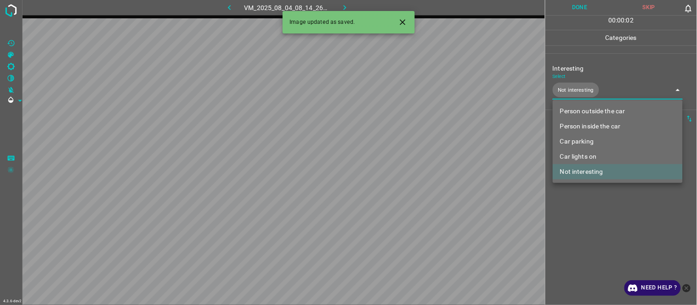
click at [587, 222] on div at bounding box center [348, 152] width 697 height 305
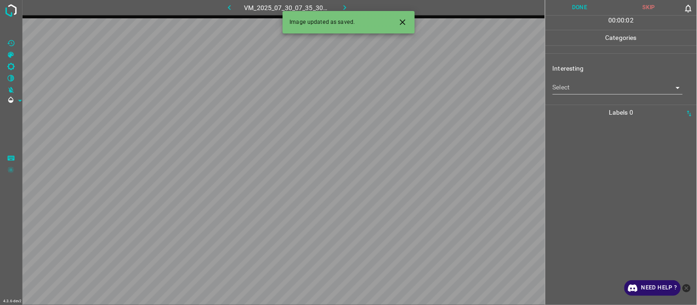
click at [580, 84] on body "4.3.6-dev2 VM_2025_07_30_07_35_30_075_00.gif Done Skip 0 00 : 00 : 02 Categorie…" at bounding box center [348, 152] width 697 height 305
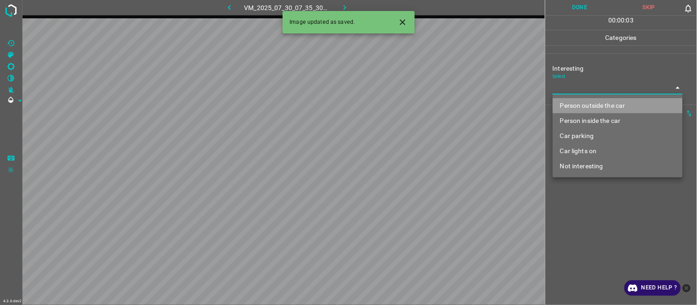
click at [596, 106] on li "Person outside the car" at bounding box center [618, 105] width 130 height 15
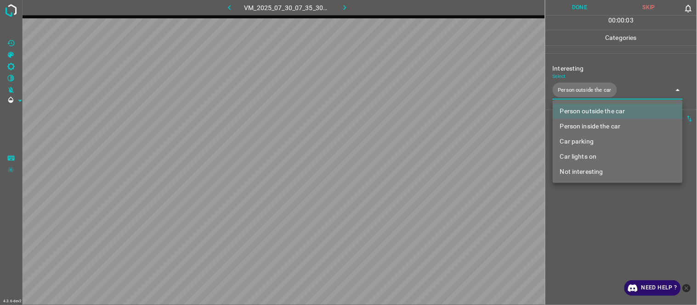
click at [595, 155] on li "Car lights on" at bounding box center [618, 156] width 130 height 15
type input "Person outside the car,Car lights on"
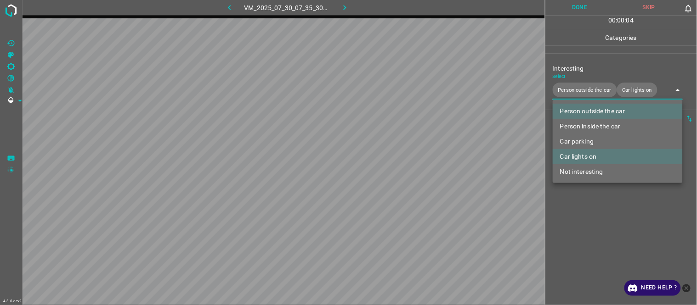
click at [590, 203] on div at bounding box center [348, 152] width 697 height 305
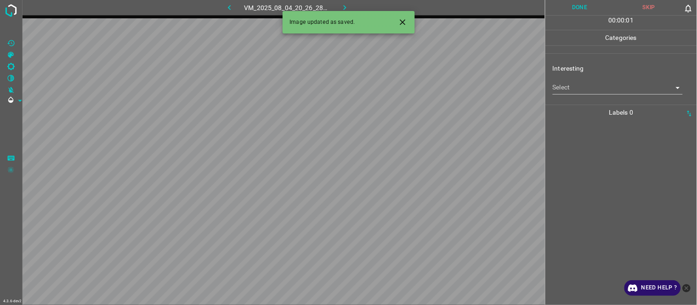
click at [570, 83] on body "4.3.6-dev2 VM_2025_08_04_20_26_28_184_10.gif Done Skip 0 00 : 00 : 01 Categorie…" at bounding box center [348, 152] width 697 height 305
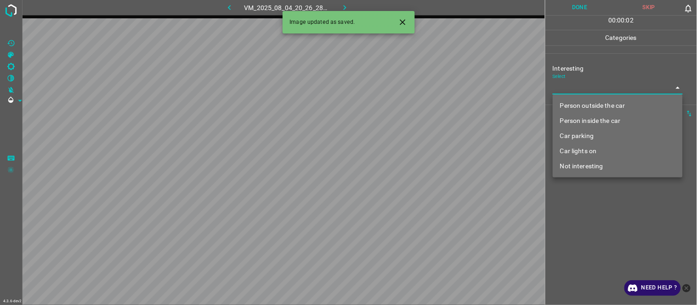
click at [586, 135] on li "Car parking" at bounding box center [618, 136] width 130 height 15
type input "Car parking"
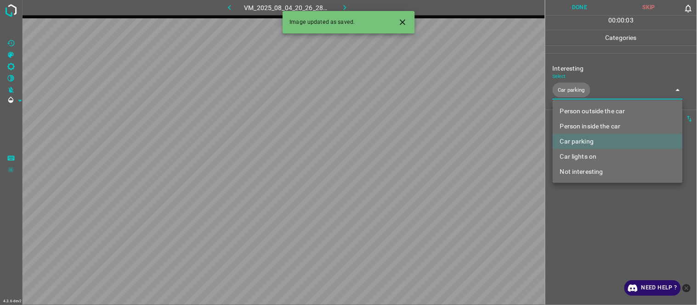
click at [594, 207] on div at bounding box center [348, 152] width 697 height 305
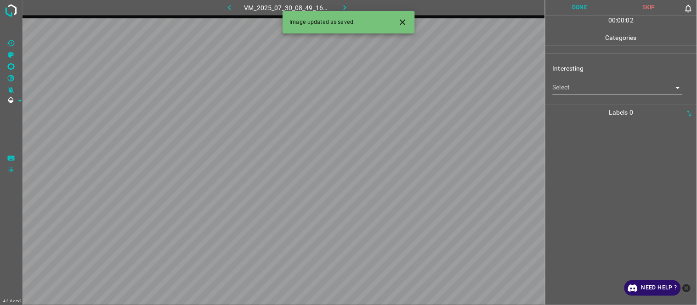
click at [585, 90] on body "4.3.6-dev2 VM_2025_07_30_08_49_16_770_10.gif Done Skip 0 00 : 00 : 02 Categorie…" at bounding box center [348, 152] width 697 height 305
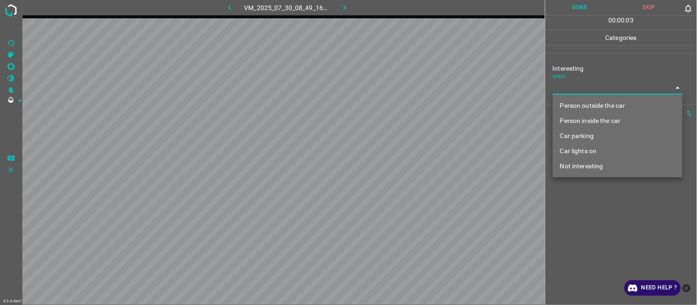
click at [594, 108] on li "Person outside the car" at bounding box center [618, 105] width 130 height 15
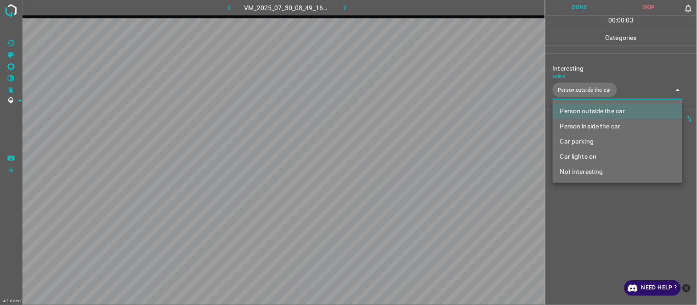
click at [595, 125] on li "Person inside the car" at bounding box center [618, 126] width 130 height 15
type input "Person outside the car,Person inside the car"
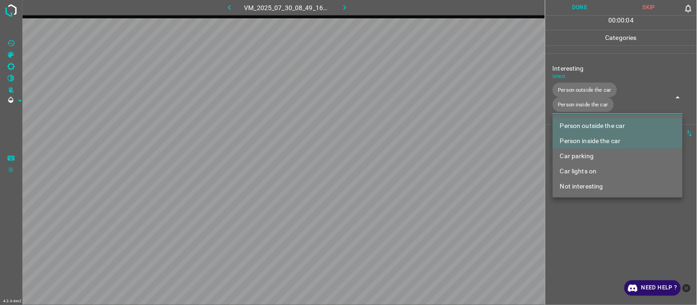
click at [600, 222] on div at bounding box center [348, 152] width 697 height 305
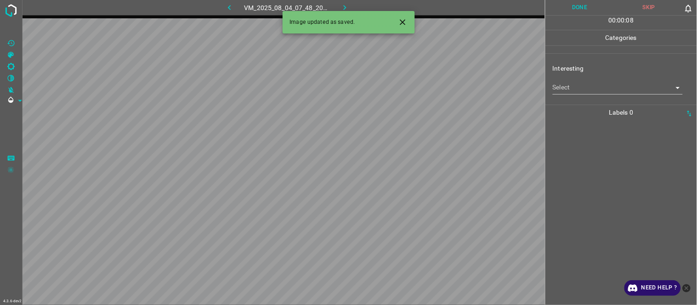
click at [405, 24] on icon "Close" at bounding box center [403, 22] width 6 height 6
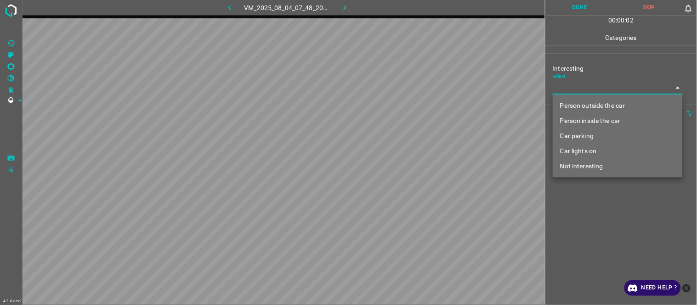
click at [585, 86] on body "4.3.6-dev2 VM_2025_08_04_07_48_20_033_03.gif Done Skip 0 00 : 00 : 02 Categorie…" at bounding box center [348, 152] width 697 height 305
click at [600, 100] on li "Person outside the car" at bounding box center [618, 105] width 130 height 15
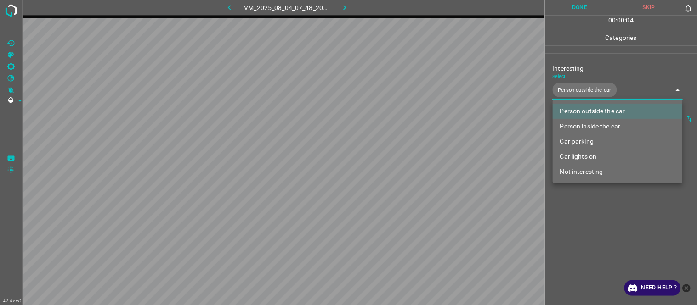
click at [596, 153] on li "Car lights on" at bounding box center [618, 156] width 130 height 15
type input "Person outside the car,Car lights on"
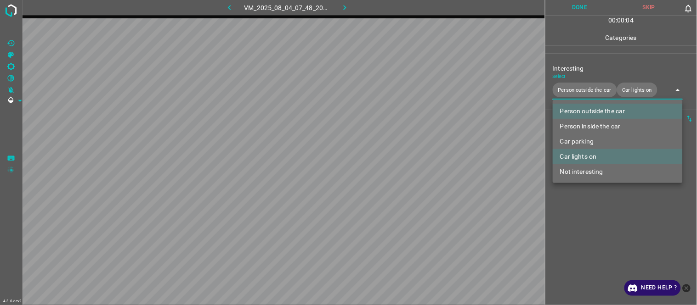
click at [585, 217] on div at bounding box center [348, 152] width 697 height 305
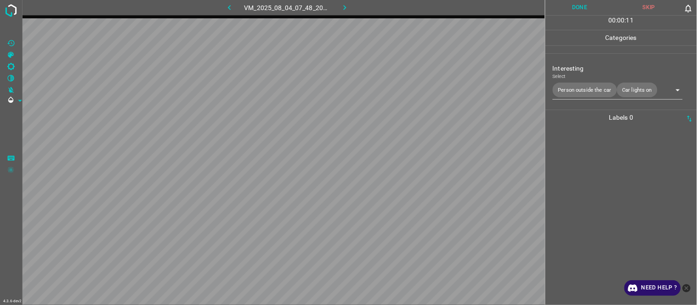
click at [583, 194] on div at bounding box center [621, 215] width 146 height 180
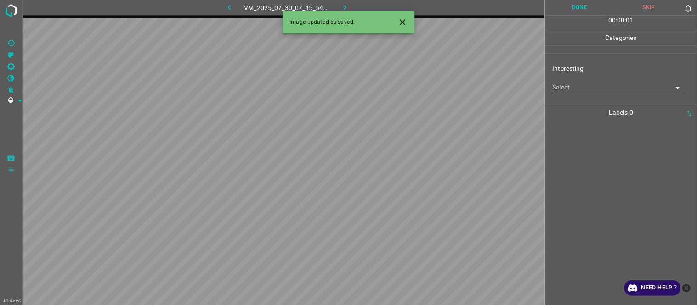
click at [580, 82] on body "4.3.6-dev2 VM_2025_07_30_07_45_54_327_00.gif Done Skip 0 00 : 00 : 01 Categorie…" at bounding box center [348, 152] width 697 height 305
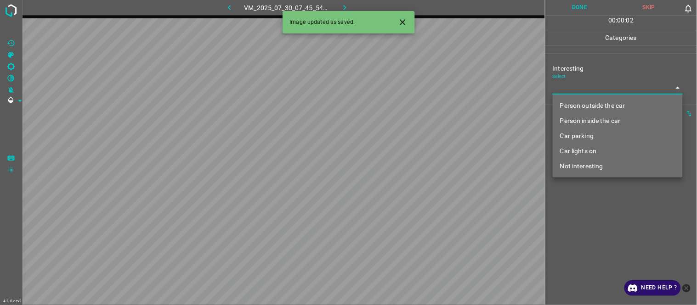
click at [595, 106] on li "Person outside the car" at bounding box center [618, 105] width 130 height 15
type input "Person outside the car"
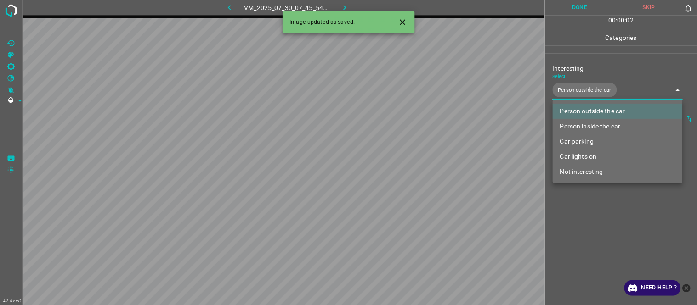
click at [588, 216] on div at bounding box center [348, 152] width 697 height 305
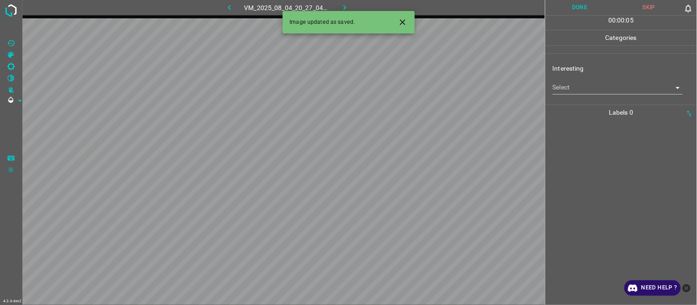
click at [224, 6] on button "button" at bounding box center [229, 7] width 29 height 15
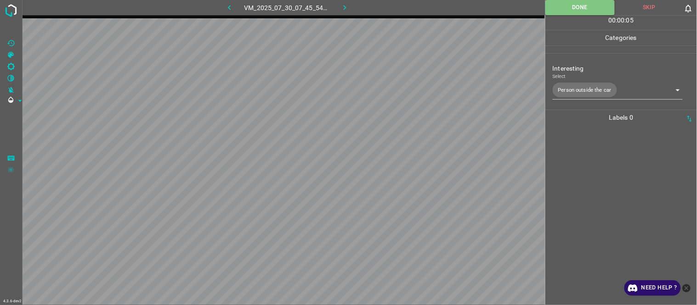
click at [612, 88] on body "4.3.6-dev2 VM_2025_07_30_07_45_54_327_00.gif Done Skip 0 00 : 00 : 05 Categorie…" at bounding box center [348, 152] width 697 height 305
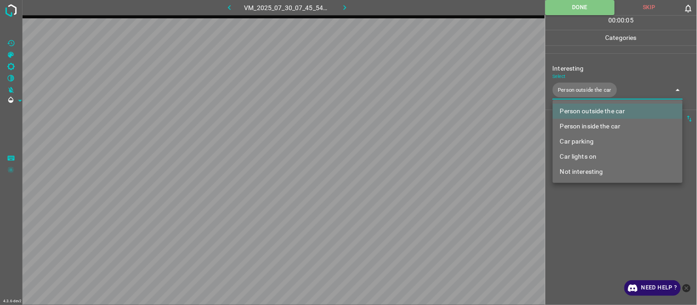
drag, startPoint x: 615, startPoint y: 121, endPoint x: 608, endPoint y: 167, distance: 46.5
click at [614, 122] on li "Person inside the car" at bounding box center [618, 126] width 130 height 15
type input "Person outside the car,Person inside the car"
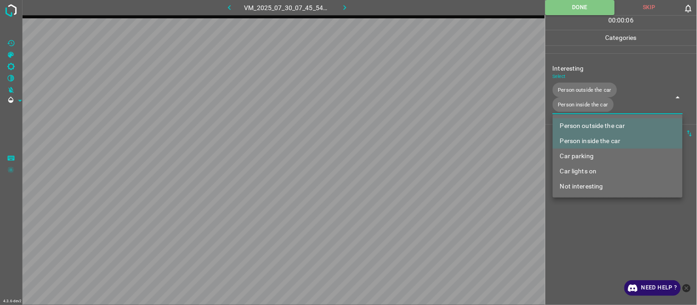
click at [595, 227] on div at bounding box center [348, 152] width 697 height 305
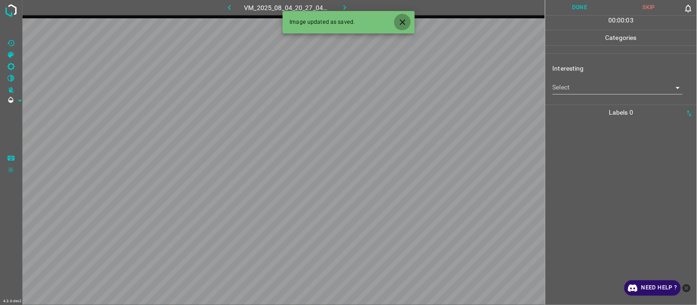
click at [407, 20] on button "Close" at bounding box center [402, 22] width 17 height 17
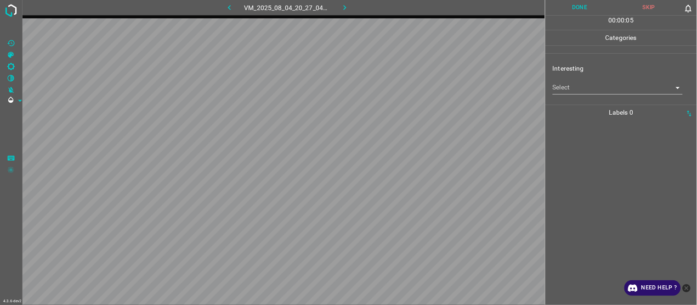
click at [602, 88] on body "4.3.6-dev2 VM_2025_08_04_20_27_04_295_01.gif Done Skip 0 00 : 00 : 05 Categorie…" at bounding box center [348, 152] width 697 height 305
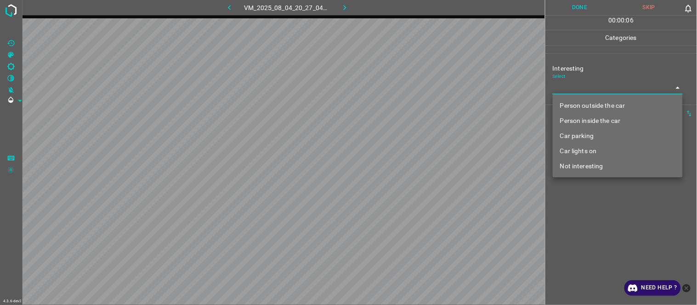
click at [612, 104] on li "Person outside the car" at bounding box center [618, 105] width 130 height 15
type input "Person outside the car"
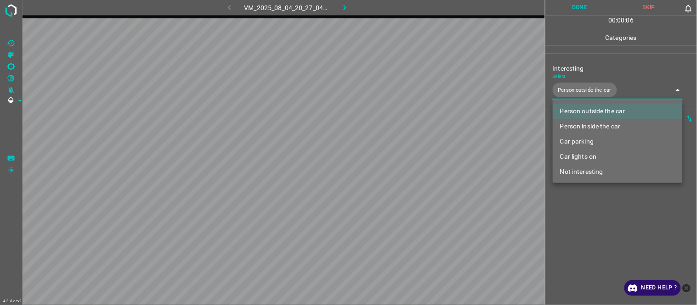
click at [598, 227] on div at bounding box center [348, 152] width 697 height 305
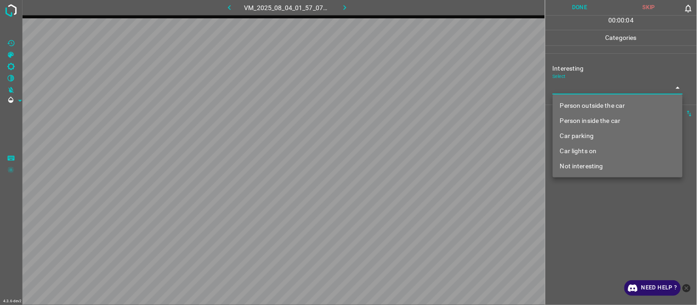
click at [594, 88] on body "4.3.6-dev2 VM_2025_08_04_01_57_07_518_08.gif Done Skip 0 00 : 00 : 04 Categorie…" at bounding box center [348, 152] width 697 height 305
click at [589, 104] on li "Person outside the car" at bounding box center [618, 105] width 130 height 15
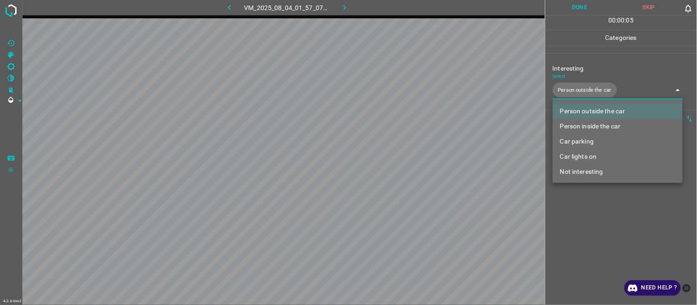
click at [586, 124] on li "Person inside the car" at bounding box center [618, 126] width 130 height 15
type input "Person outside the car,Person inside the car"
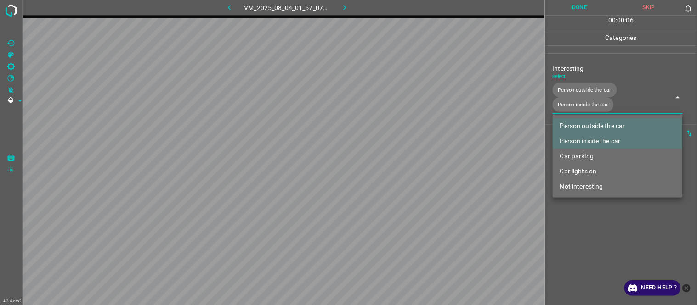
click at [587, 225] on div at bounding box center [348, 152] width 697 height 305
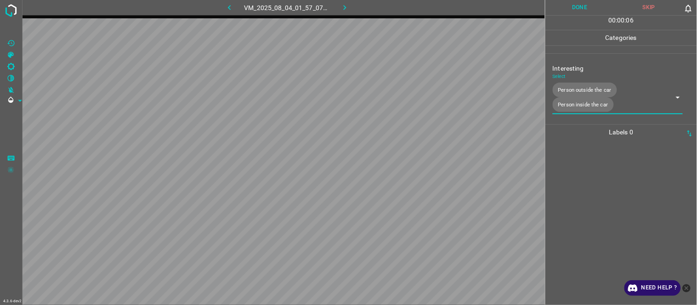
click at [587, 225] on div at bounding box center [621, 222] width 146 height 165
click at [590, 92] on body "4.3.6-dev2 VM_2025_07_30_08_49_37_607_04.gif Done Skip 0 00 : 00 : 03 Categorie…" at bounding box center [348, 152] width 697 height 305
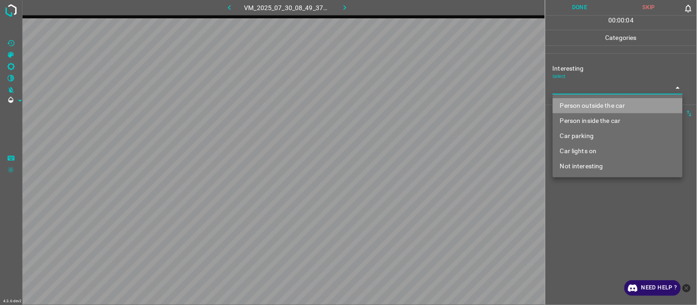
click at [580, 104] on li "Person outside the car" at bounding box center [618, 105] width 130 height 15
type input "Person outside the car"
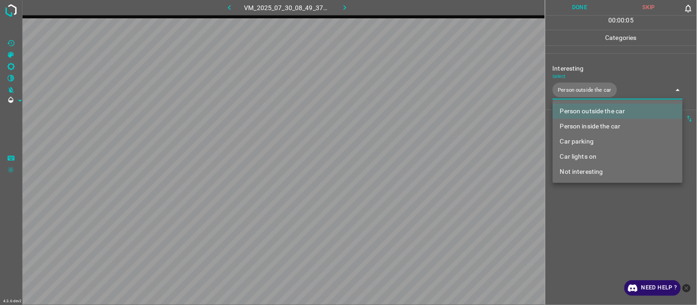
click at [599, 224] on div at bounding box center [348, 152] width 697 height 305
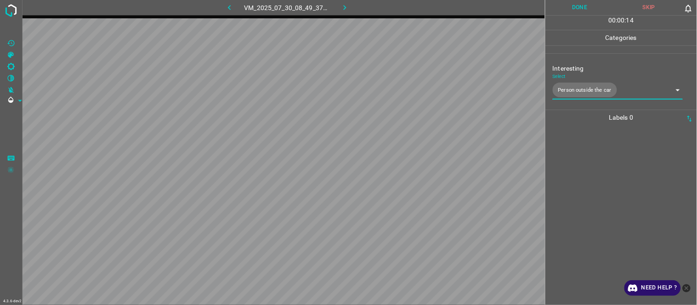
click at [599, 223] on div at bounding box center [621, 215] width 146 height 180
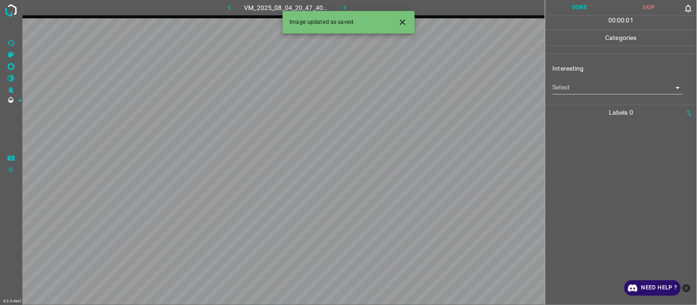
click at [585, 89] on body "4.3.6-dev2 VM_2025_08_04_20_47_40_310_01.gif Done Skip 0 00 : 00 : 01 Categorie…" at bounding box center [348, 152] width 697 height 305
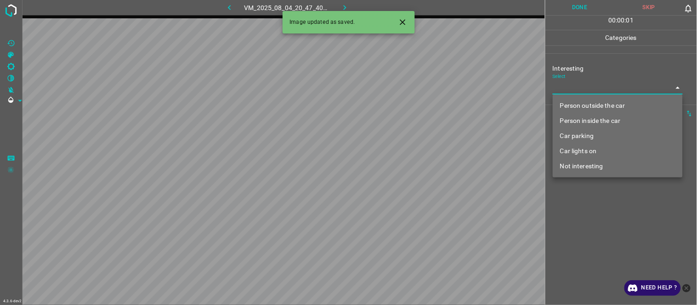
click at [585, 106] on li "Person outside the car" at bounding box center [618, 105] width 130 height 15
type input "Person outside the car"
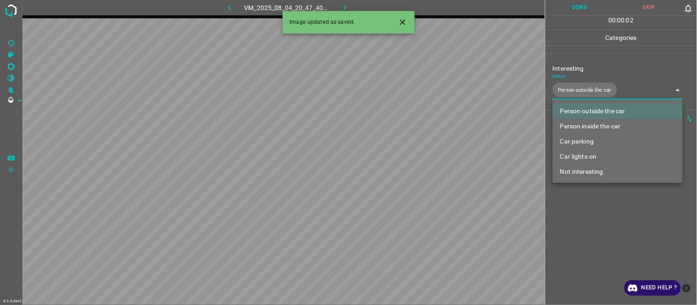
click at [586, 214] on div at bounding box center [348, 152] width 697 height 305
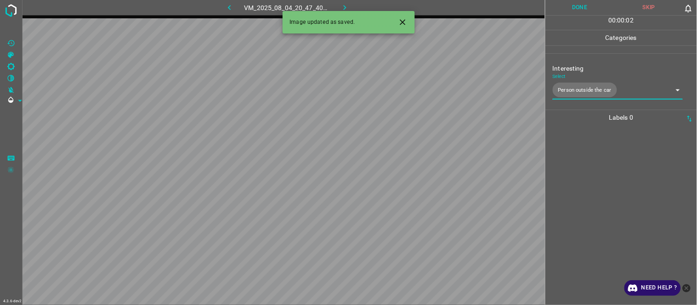
click at [586, 214] on div at bounding box center [621, 215] width 146 height 180
click at [398, 20] on icon "Close" at bounding box center [403, 22] width 10 height 10
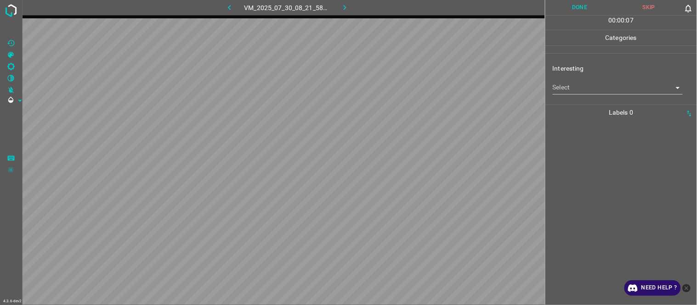
click at [583, 92] on body "4.3.6-dev2 VM_2025_07_30_08_21_58_757_01.gif Done Skip 0 00 : 00 : 07 Categorie…" at bounding box center [348, 152] width 697 height 305
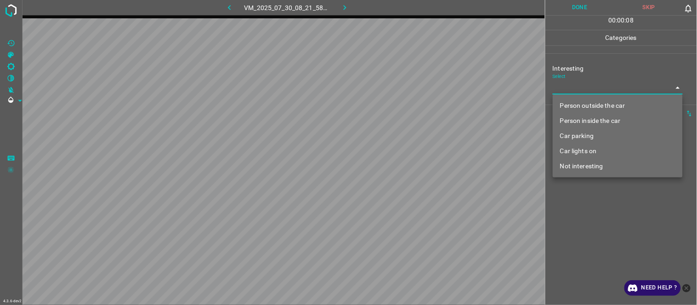
click at [581, 168] on li "Not interesting" at bounding box center [618, 166] width 130 height 15
type input "Not interesting"
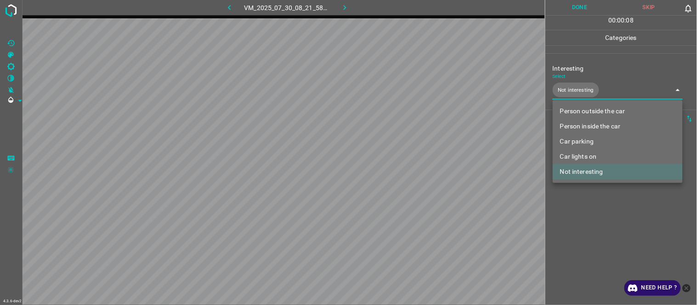
click at [585, 230] on div at bounding box center [348, 152] width 697 height 305
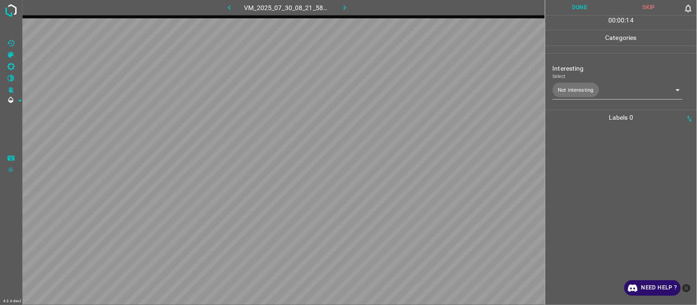
click at [605, 139] on div at bounding box center [621, 215] width 146 height 180
click at [586, 173] on div at bounding box center [621, 215] width 146 height 180
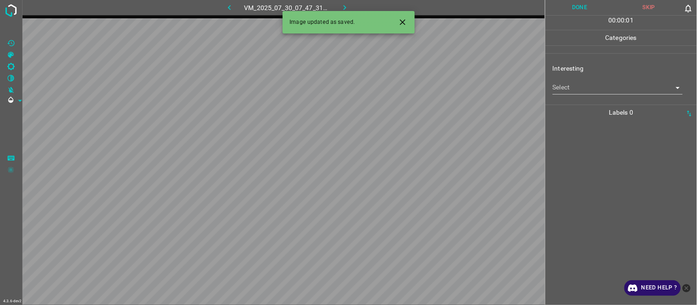
click at [402, 22] on icon "Close" at bounding box center [403, 22] width 6 height 6
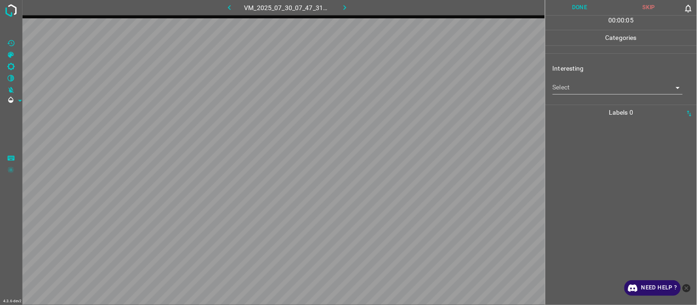
click at [570, 82] on body "4.3.6-dev2 VM_2025_07_30_07_47_31_690_02.gif Done Skip 0 00 : 00 : 05 Categorie…" at bounding box center [348, 152] width 697 height 305
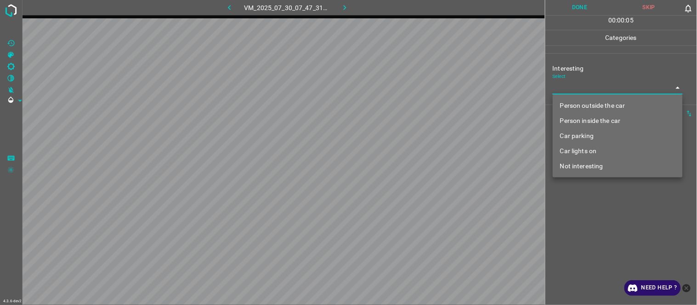
drag, startPoint x: 587, startPoint y: 161, endPoint x: 588, endPoint y: 209, distance: 48.7
click at [587, 162] on li "Not interesting" at bounding box center [618, 166] width 130 height 15
type input "Not interesting"
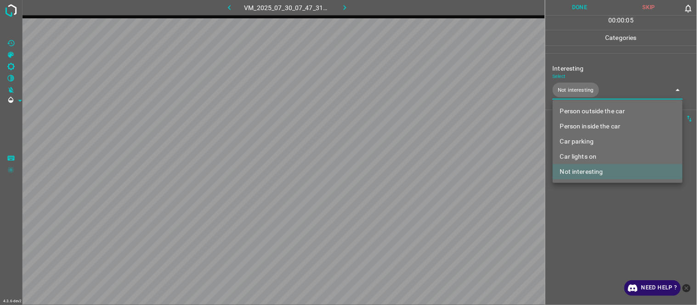
click at [590, 214] on div at bounding box center [348, 152] width 697 height 305
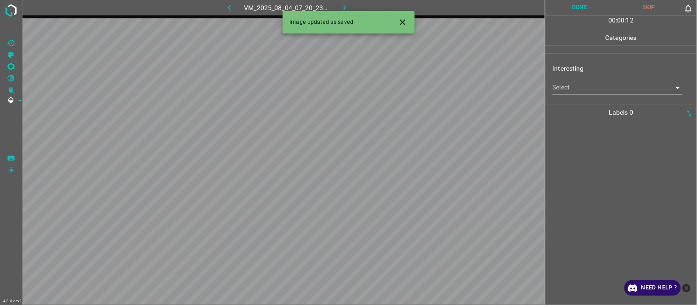
click at [400, 26] on icon "Close" at bounding box center [403, 22] width 10 height 10
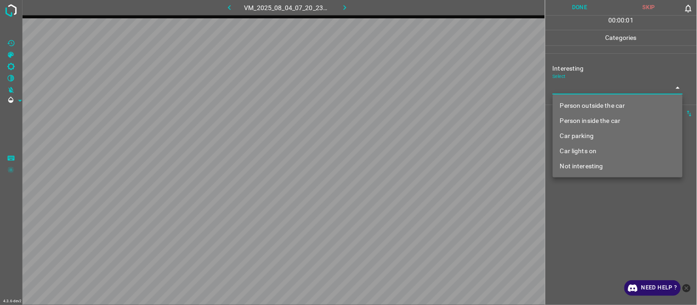
click at [590, 91] on body "4.3.6-dev2 VM_2025_08_04_07_20_23_158_01.gif Done Skip 0 00 : 00 : 01 Categorie…" at bounding box center [348, 152] width 697 height 305
drag, startPoint x: 600, startPoint y: 106, endPoint x: 598, endPoint y: 135, distance: 29.5
click at [601, 104] on li "Person outside the car" at bounding box center [618, 105] width 130 height 15
type input "Person outside the car"
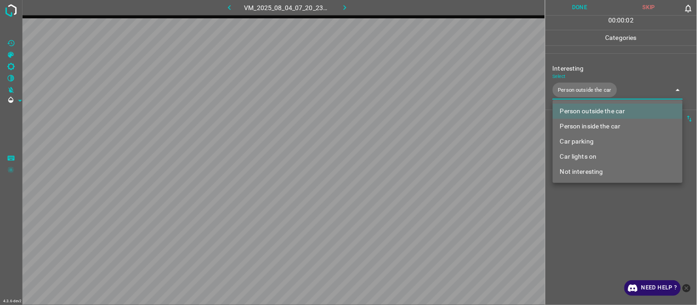
click at [602, 218] on div at bounding box center [348, 152] width 697 height 305
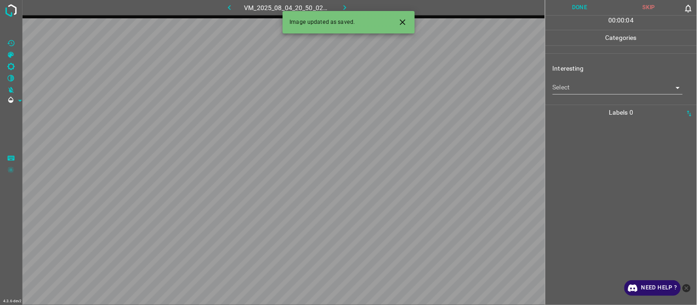
click at [402, 25] on icon "Close" at bounding box center [403, 22] width 10 height 10
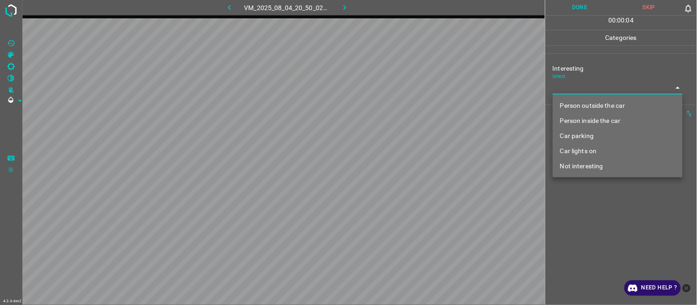
click at [599, 90] on body "4.3.6-dev2 VM_2025_08_04_20_50_02_442_07.gif Done Skip 0 00 : 00 : 04 Categorie…" at bounding box center [348, 152] width 697 height 305
click at [607, 103] on li "Person outside the car" at bounding box center [618, 105] width 130 height 15
type input "Person outside the car"
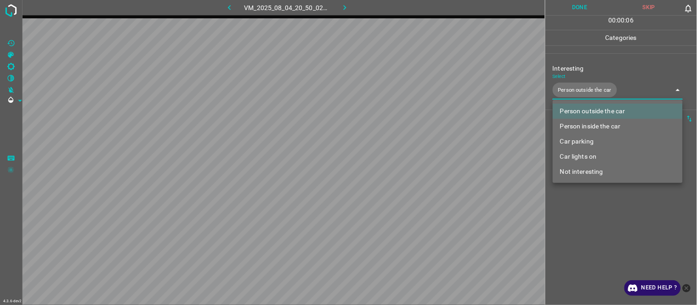
click at [584, 228] on div at bounding box center [348, 152] width 697 height 305
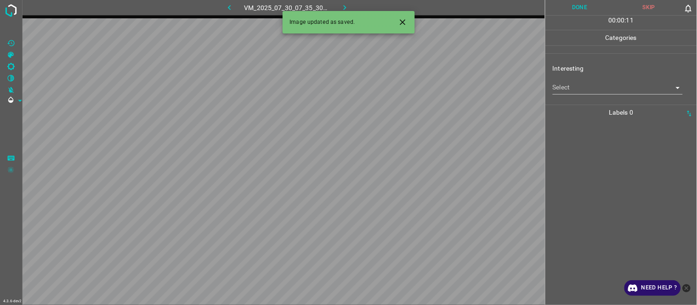
click at [400, 25] on icon "Close" at bounding box center [403, 22] width 10 height 10
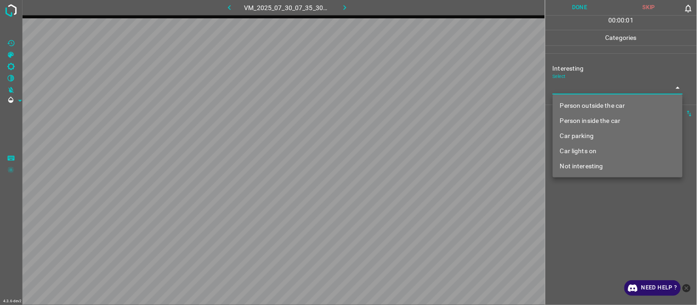
click at [576, 87] on body "4.3.6-dev2 VM_2025_07_30_07_35_30_075_04.gif Done Skip 0 00 : 00 : 01 Categorie…" at bounding box center [348, 152] width 697 height 305
click at [594, 109] on li "Person outside the car" at bounding box center [618, 105] width 130 height 15
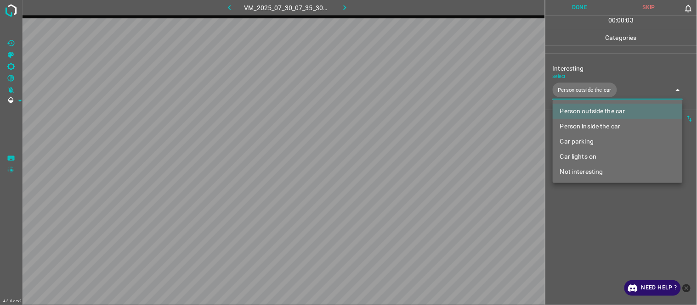
click at [593, 157] on li "Car lights on" at bounding box center [618, 156] width 130 height 15
type input "Person outside the car,Car lights on"
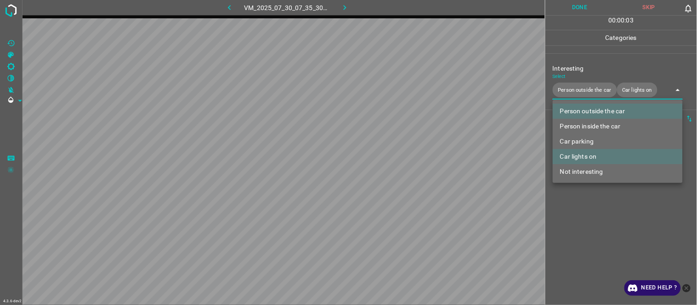
click at [582, 216] on div at bounding box center [348, 152] width 697 height 305
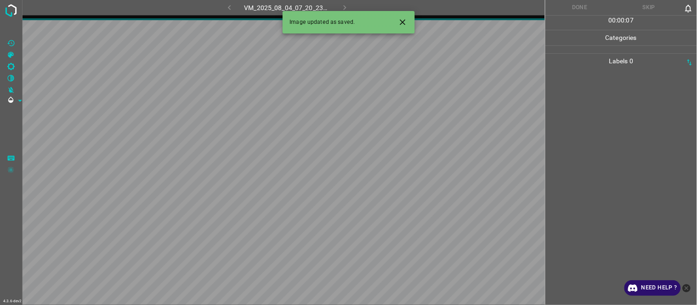
click at [404, 22] on icon "Close" at bounding box center [403, 22] width 10 height 10
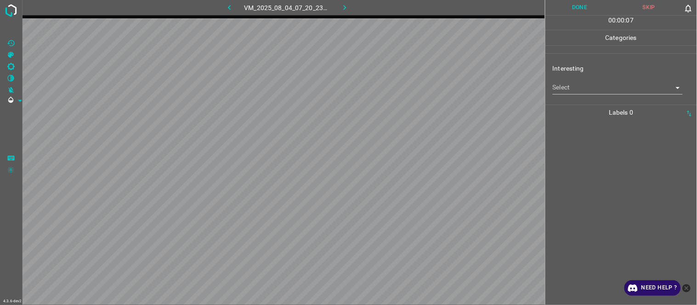
click at [585, 90] on body "4.3.6-dev2 VM_2025_08_04_07_20_23_158_02.gif Done Skip 0 00 : 00 : 07 Categorie…" at bounding box center [348, 152] width 697 height 305
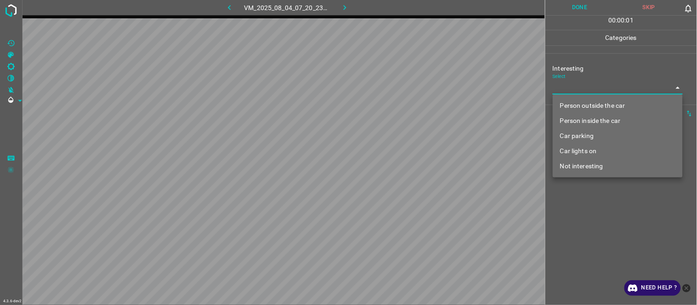
click at [586, 106] on li "Person outside the car" at bounding box center [618, 105] width 130 height 15
type input "Person outside the car"
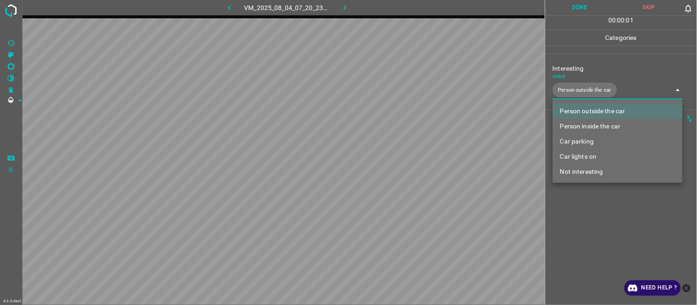
click at [596, 209] on div at bounding box center [348, 152] width 697 height 305
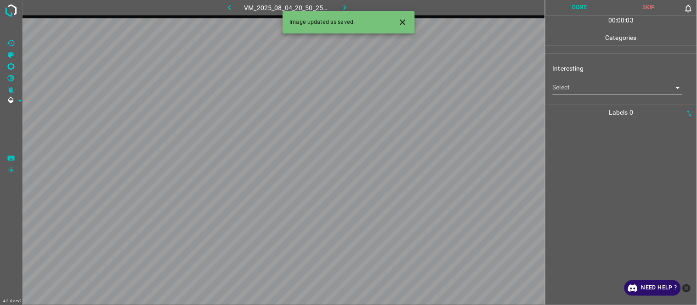
click at [558, 87] on body "4.3.6-dev2 VM_2025_08_04_20_50_25_624_00.gif Done Skip 0 00 : 00 : 03 Categorie…" at bounding box center [348, 152] width 697 height 305
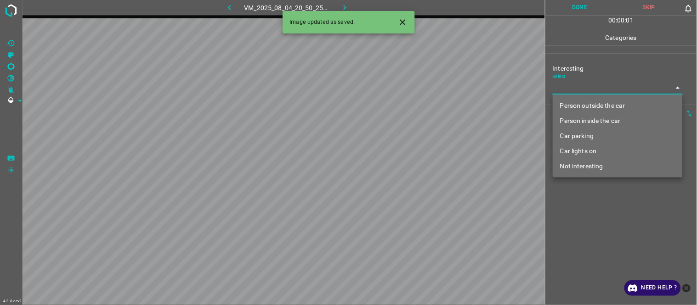
click at [576, 107] on li "Person outside the car" at bounding box center [618, 105] width 130 height 15
type input "Person outside the car"
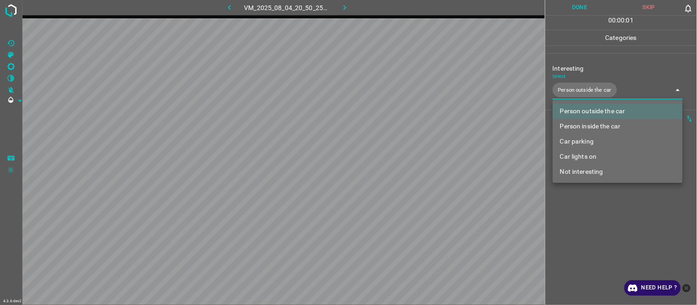
click at [596, 213] on div at bounding box center [348, 152] width 697 height 305
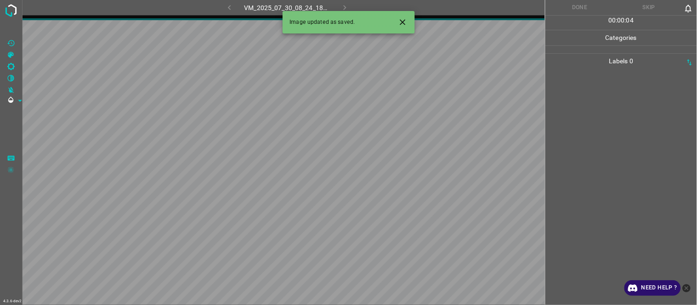
click at [405, 20] on icon "Close" at bounding box center [403, 22] width 6 height 6
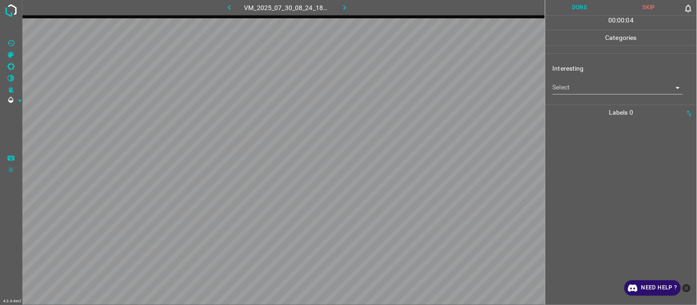
click at [566, 84] on body "4.3.6-dev2 VM_2025_07_30_08_24_18_468_00.gif Done Skip 0 00 : 00 : 04 Categorie…" at bounding box center [348, 152] width 697 height 305
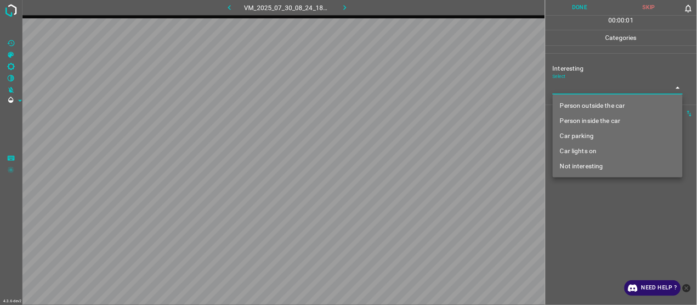
click at [581, 106] on li "Person outside the car" at bounding box center [618, 105] width 130 height 15
type input "Person outside the car"
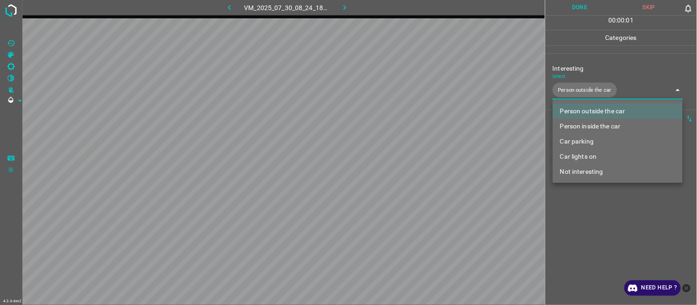
click at [596, 212] on div at bounding box center [348, 152] width 697 height 305
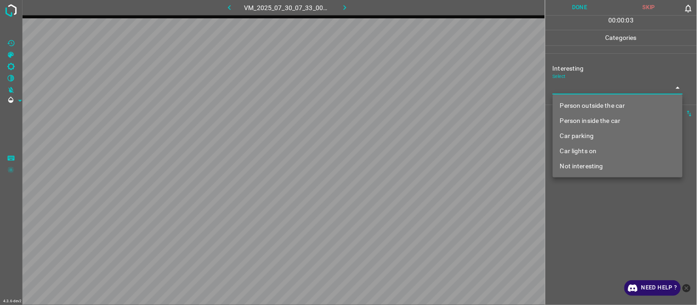
click at [568, 92] on body "4.3.6-dev2 VM_2025_07_30_07_33_00_897_03.gif Done Skip 0 00 : 00 : 03 Categorie…" at bounding box center [348, 152] width 697 height 305
click at [577, 122] on li "Person inside the car" at bounding box center [618, 120] width 130 height 15
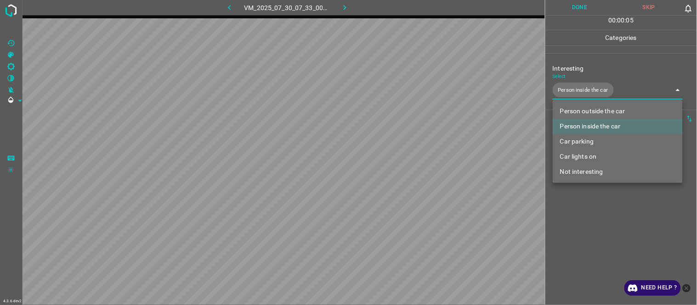
click at [585, 142] on li "Car parking" at bounding box center [618, 141] width 130 height 15
type input "Person inside the car,Car parking"
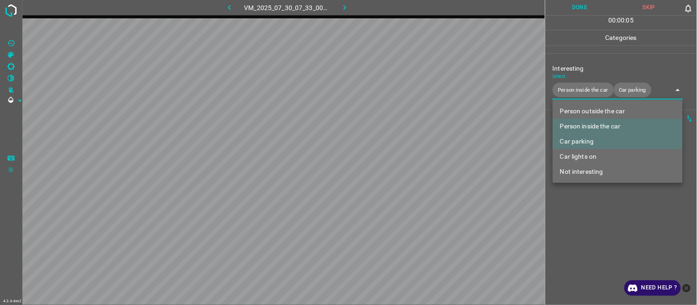
click at [590, 215] on div at bounding box center [348, 152] width 697 height 305
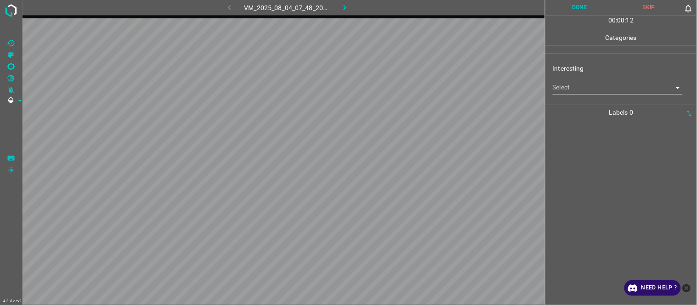
click at [571, 85] on body "4.3.6-dev2 VM_2025_08_04_07_48_20_033_04.gif Done Skip 0 00 : 00 : 12 Categorie…" at bounding box center [348, 152] width 697 height 305
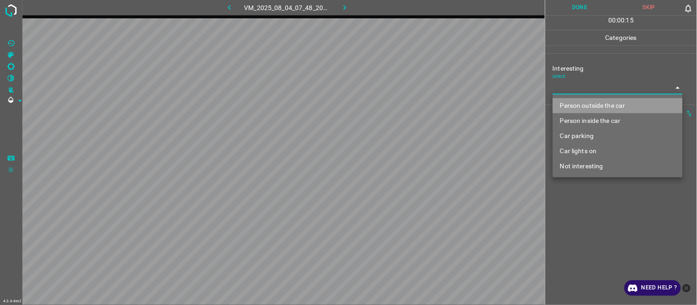
click at [602, 104] on li "Person outside the car" at bounding box center [618, 105] width 130 height 15
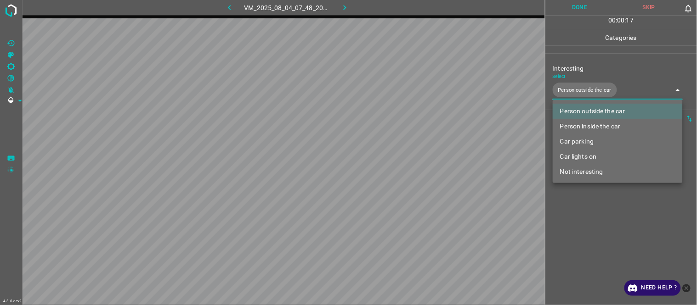
click at [597, 157] on li "Car lights on" at bounding box center [618, 156] width 130 height 15
type input "Person outside the car,Car lights on"
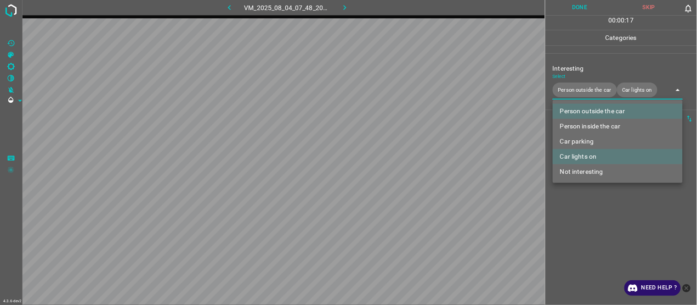
click at [601, 213] on div at bounding box center [348, 152] width 697 height 305
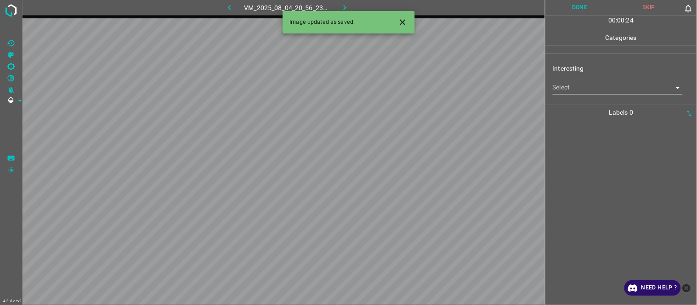
click at [600, 86] on body "4.3.6-dev2 VM_2025_08_04_20_56_23_957_01.gif Done Skip 0 00 : 00 : 24 Categorie…" at bounding box center [348, 152] width 697 height 305
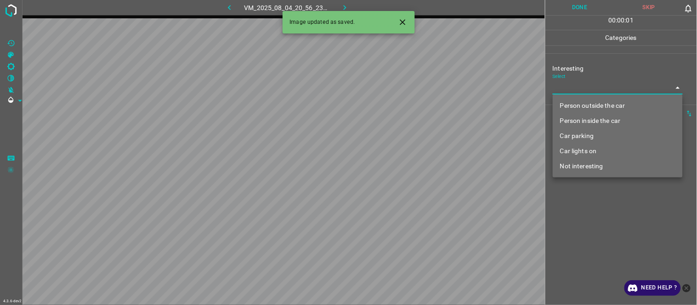
click at [601, 104] on li "Person outside the car" at bounding box center [618, 105] width 130 height 15
type input "Person outside the car"
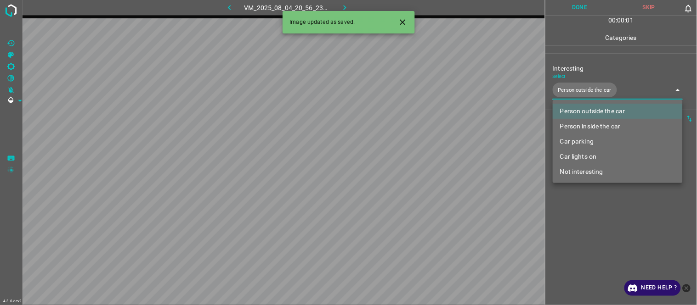
click at [606, 218] on div at bounding box center [348, 152] width 697 height 305
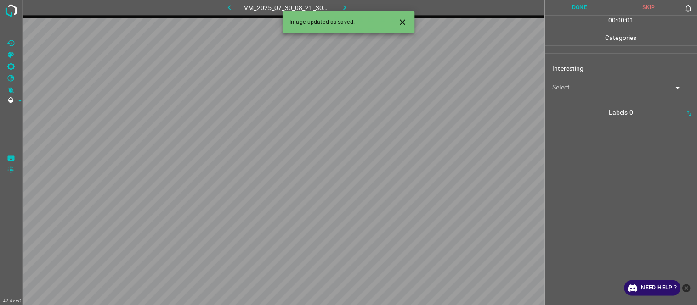
click at [399, 20] on icon "Close" at bounding box center [403, 22] width 10 height 10
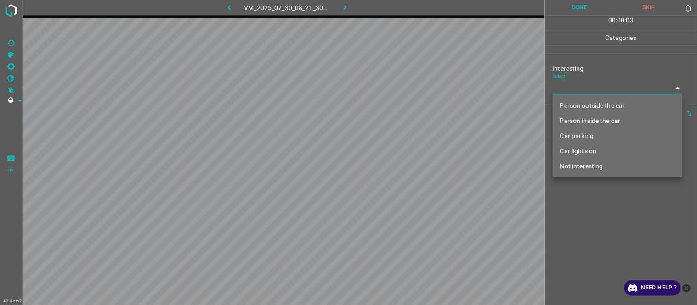
click at [570, 92] on body "4.3.6-dev2 VM_2025_07_30_08_21_30_176_01.gif Done Skip 0 00 : 00 : 03 Categorie…" at bounding box center [348, 152] width 697 height 305
click at [582, 164] on li "Not interesting" at bounding box center [618, 166] width 130 height 15
type input "Not interesting"
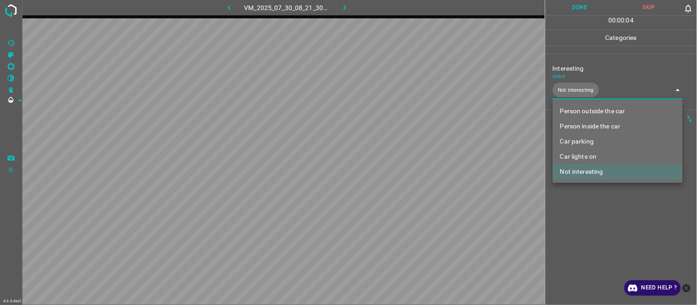
click at [595, 220] on div at bounding box center [348, 152] width 697 height 305
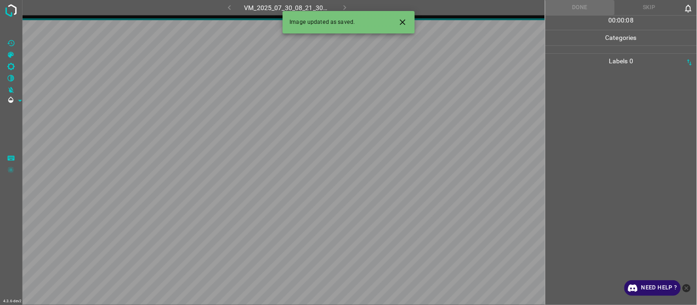
click at [407, 27] on icon "Close" at bounding box center [403, 22] width 10 height 10
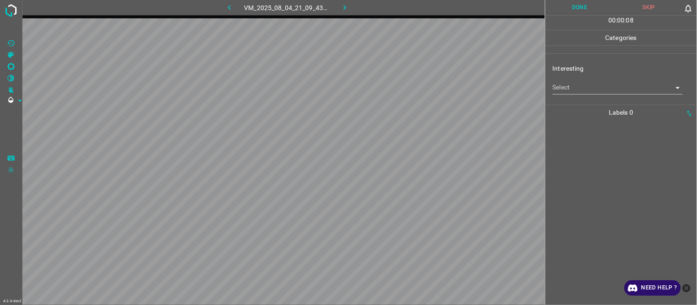
click at [586, 85] on body "4.3.6-dev2 VM_2025_08_04_21_09_43_243_00.gif Done Skip 0 00 : 00 : 08 Categorie…" at bounding box center [348, 152] width 697 height 305
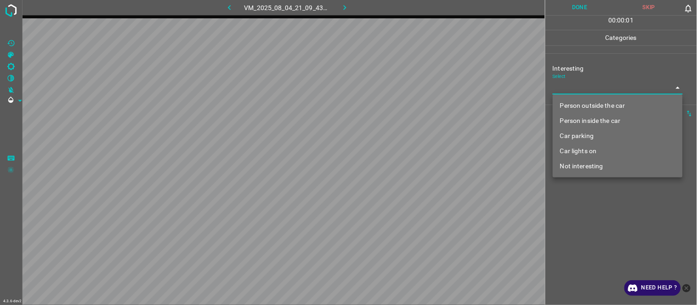
click at [587, 107] on li "Person outside the car" at bounding box center [618, 105] width 130 height 15
type input "Person outside the car"
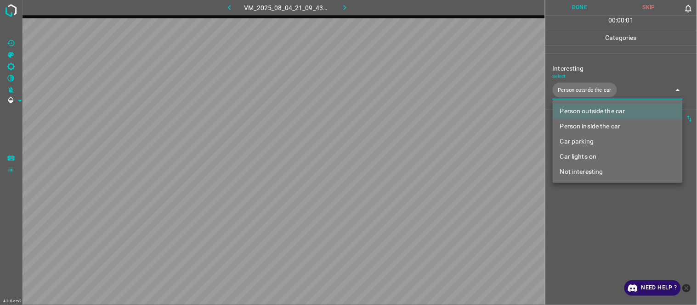
click at [592, 220] on div at bounding box center [348, 152] width 697 height 305
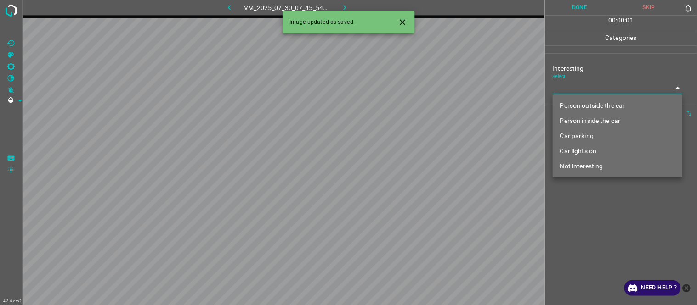
click at [571, 85] on body "4.3.6-dev2 VM_2025_07_30_07_45_54_327_08.gif Done Skip 0 00 : 00 : 01 Categorie…" at bounding box center [348, 152] width 697 height 305
click at [572, 106] on li "Person outside the car" at bounding box center [618, 105] width 130 height 15
type input "Person outside the car"
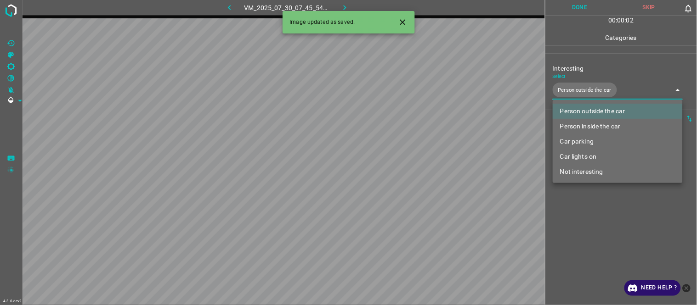
click at [595, 226] on div at bounding box center [348, 152] width 697 height 305
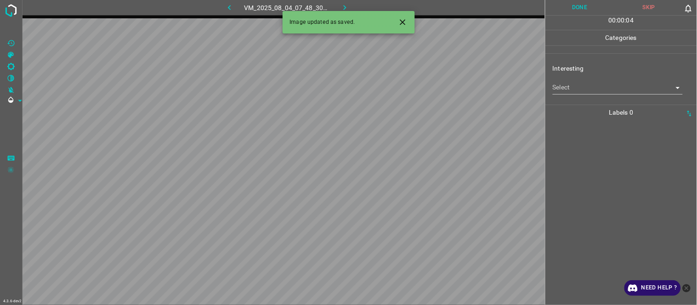
click at [572, 87] on body "4.3.6-dev2 VM_2025_08_04_07_48_30_722_00.gif Done Skip 0 00 : 00 : 04 Categorie…" at bounding box center [348, 152] width 697 height 305
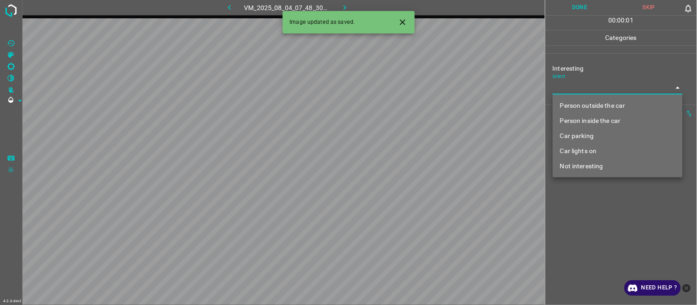
click at [583, 106] on li "Person outside the car" at bounding box center [618, 105] width 130 height 15
type input "Person outside the car"
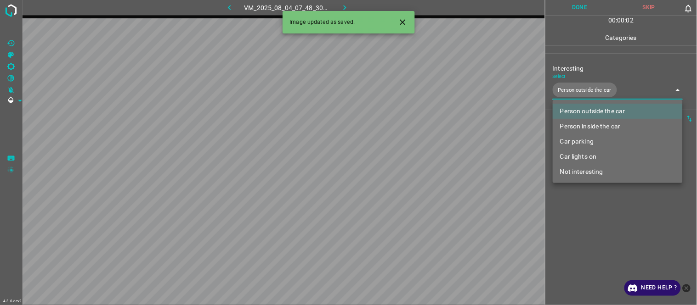
click at [594, 228] on div at bounding box center [348, 152] width 697 height 305
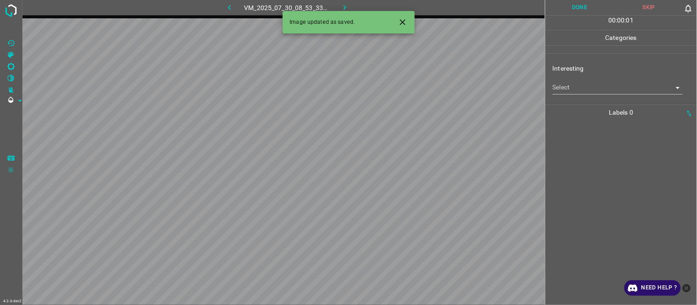
click at [405, 25] on icon "Close" at bounding box center [403, 22] width 10 height 10
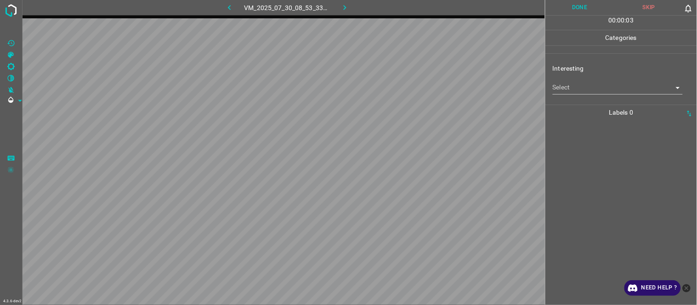
click at [593, 87] on body "4.3.6-dev2 VM_2025_07_30_08_53_33_759_03.gif Done Skip 0 00 : 00 : 03 Categorie…" at bounding box center [348, 152] width 697 height 305
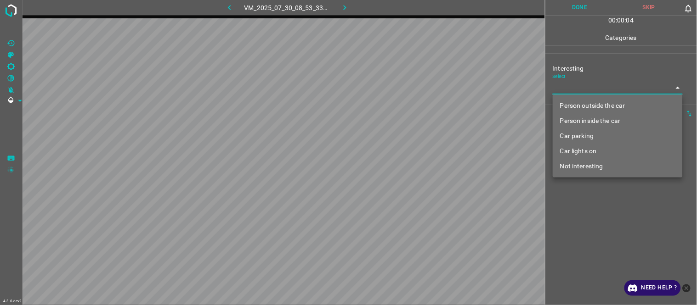
drag, startPoint x: 598, startPoint y: 99, endPoint x: 589, endPoint y: 121, distance: 23.5
click at [598, 100] on li "Person outside the car" at bounding box center [618, 105] width 130 height 15
type input "Person outside the car"
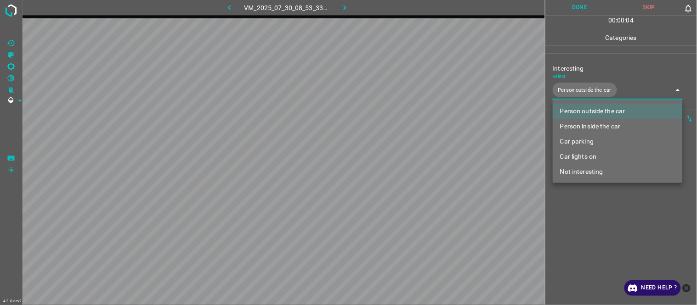
click at [587, 223] on div at bounding box center [348, 152] width 697 height 305
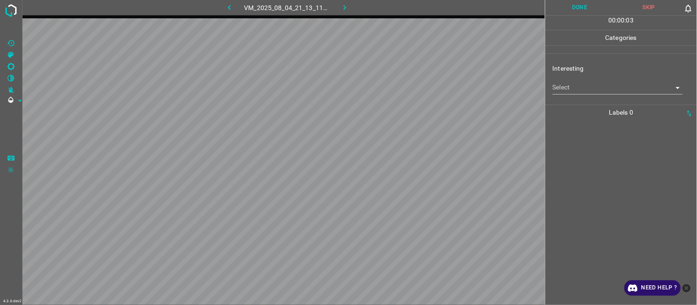
click at [567, 95] on div "Interesting Select ​" at bounding box center [621, 78] width 152 height 43
click at [570, 89] on body "4.3.6-dev2 VM_2025_08_04_21_13_11_707_00.gif Done Skip 0 00 : 00 : 03 Categorie…" at bounding box center [348, 152] width 697 height 305
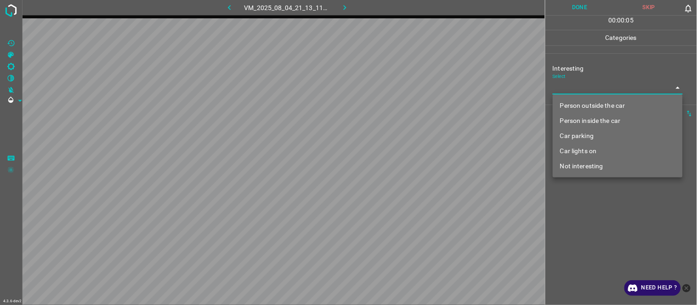
click at [604, 106] on li "Person outside the car" at bounding box center [618, 105] width 130 height 15
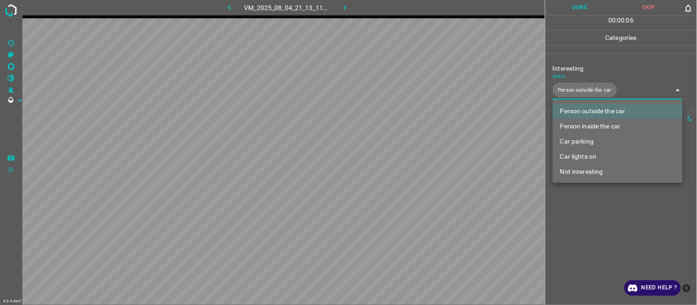
click at [590, 153] on li "Car lights on" at bounding box center [618, 156] width 130 height 15
type input "Person outside the car,Car lights on"
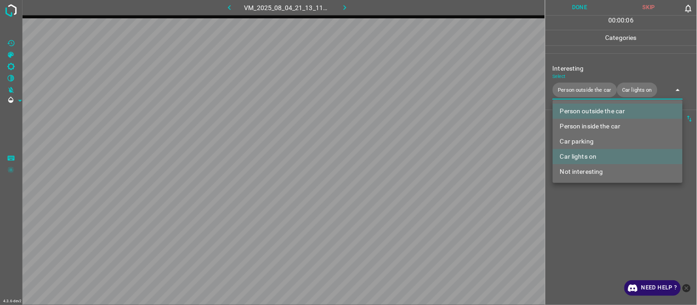
click at [590, 224] on div at bounding box center [348, 152] width 697 height 305
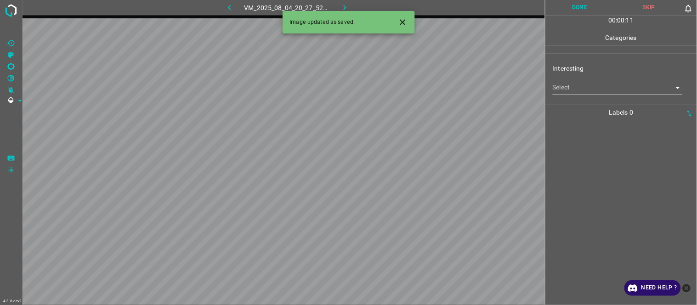
click at [400, 19] on icon "Close" at bounding box center [403, 22] width 10 height 10
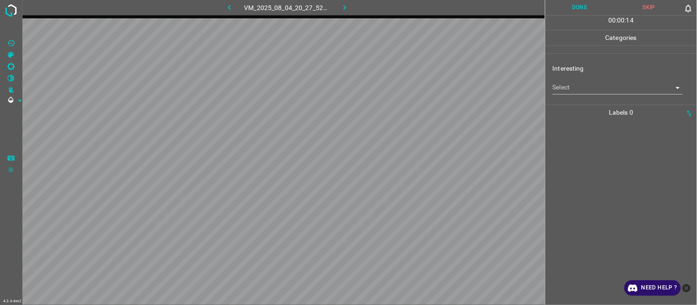
click at [571, 89] on body "4.3.6-dev2 VM_2025_08_04_20_27_52_711_00.gif Done Skip 0 00 : 00 : 14 Categorie…" at bounding box center [348, 152] width 697 height 305
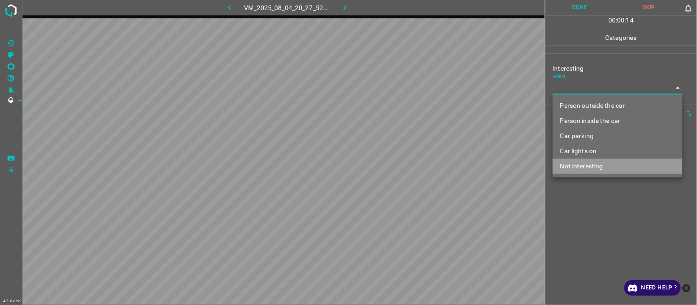
drag, startPoint x: 585, startPoint y: 162, endPoint x: 583, endPoint y: 170, distance: 8.6
click at [585, 163] on li "Not interesting" at bounding box center [618, 166] width 130 height 15
type input "Not interesting"
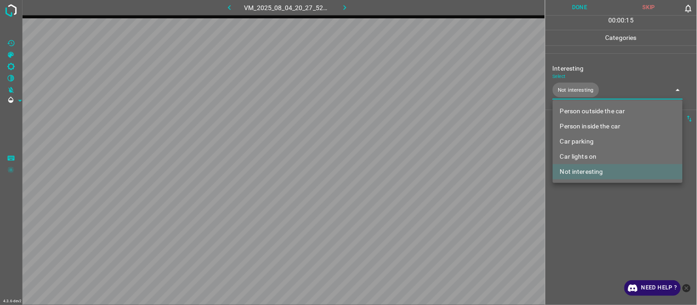
click at [582, 210] on div at bounding box center [348, 152] width 697 height 305
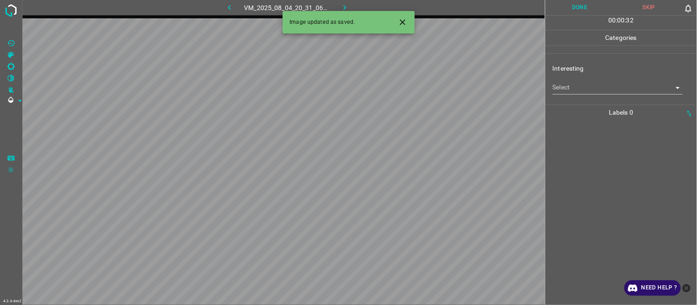
click at [403, 20] on icon "Close" at bounding box center [403, 22] width 10 height 10
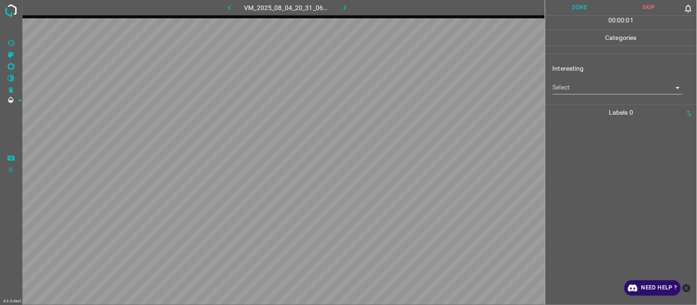
click at [576, 88] on body "4.3.6-dev2 VM_2025_08_04_20_31_06_455_07.gif Done Skip 0 00 : 00 : 01 Categorie…" at bounding box center [348, 152] width 697 height 305
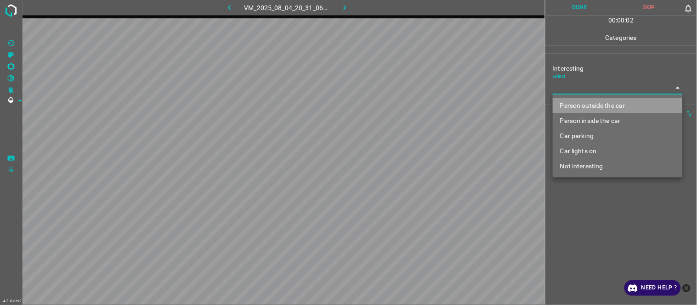
drag, startPoint x: 591, startPoint y: 103, endPoint x: 596, endPoint y: 125, distance: 22.2
click at [592, 104] on li "Person outside the car" at bounding box center [618, 105] width 130 height 15
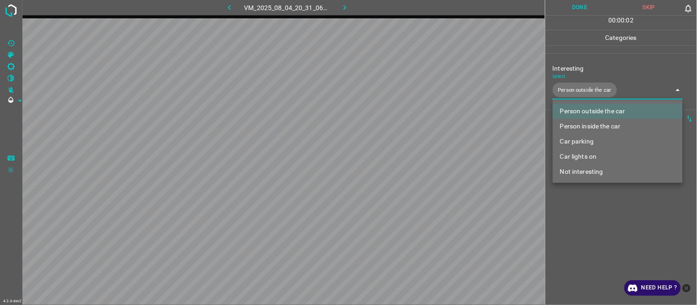
drag, startPoint x: 595, startPoint y: 153, endPoint x: 584, endPoint y: 204, distance: 52.2
click at [595, 155] on li "Car lights on" at bounding box center [618, 156] width 130 height 15
type input "Person outside the car,Car lights on"
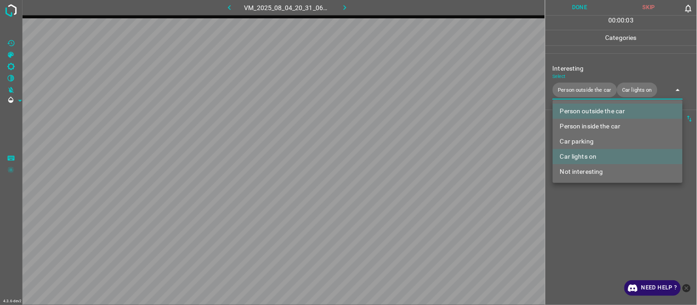
click at [588, 219] on div at bounding box center [348, 152] width 697 height 305
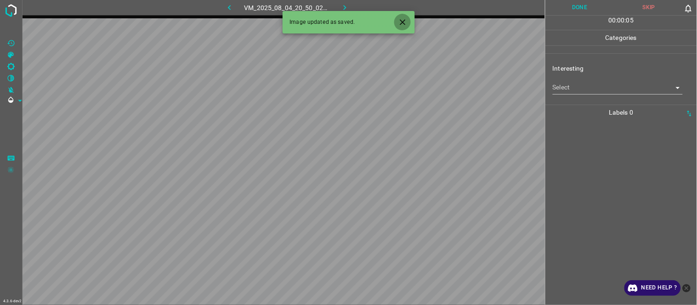
click at [403, 24] on icon "Close" at bounding box center [403, 22] width 10 height 10
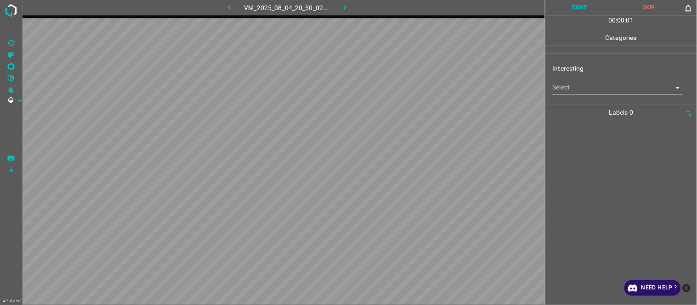
click at [601, 87] on body "4.3.6-dev2 VM_2025_08_04_20_50_02_442_05.gif Done Skip 0 00 : 00 : 01 Categorie…" at bounding box center [348, 152] width 697 height 305
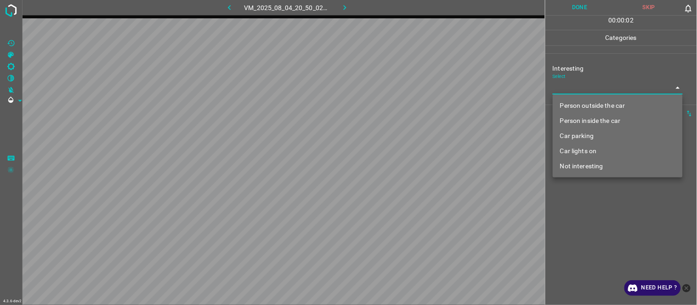
click at [606, 123] on li "Person inside the car" at bounding box center [618, 120] width 130 height 15
type input "Person inside the car"
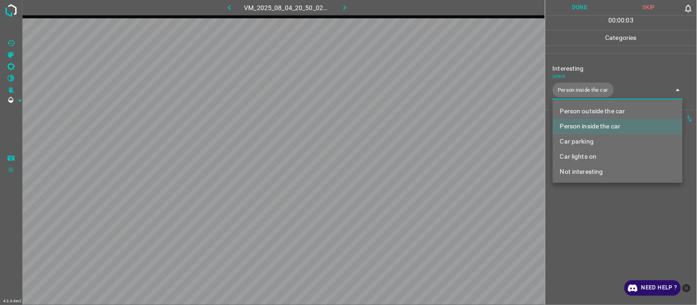
click at [590, 224] on div at bounding box center [348, 152] width 697 height 305
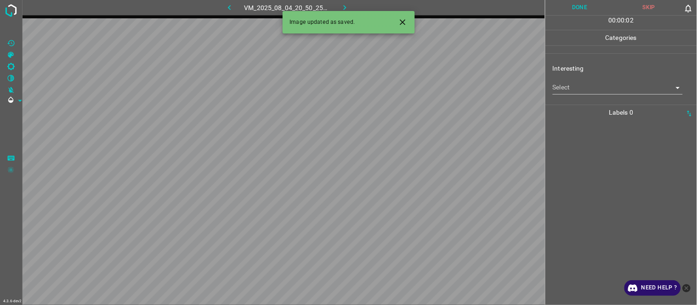
click at [402, 21] on icon "Close" at bounding box center [403, 22] width 10 height 10
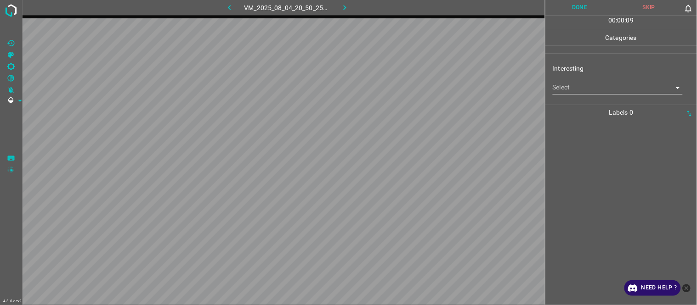
click at [581, 89] on body "4.3.6-dev2 VM_2025_08_04_20_50_25_624_13.gif Done Skip 0 00 : 00 : 09 Categorie…" at bounding box center [348, 152] width 697 height 305
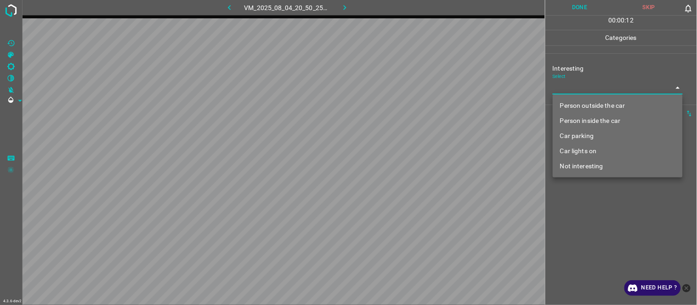
click at [595, 150] on li "Car lights on" at bounding box center [618, 151] width 130 height 15
type input "Car lights on"
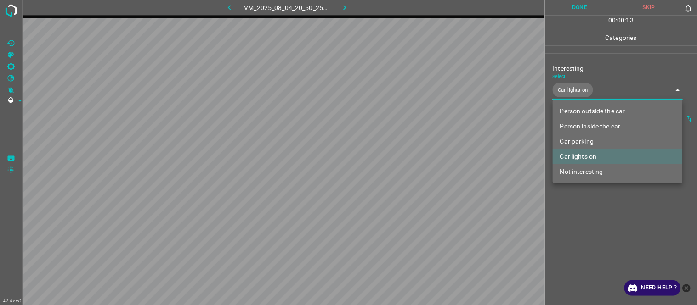
click at [597, 224] on div at bounding box center [348, 152] width 697 height 305
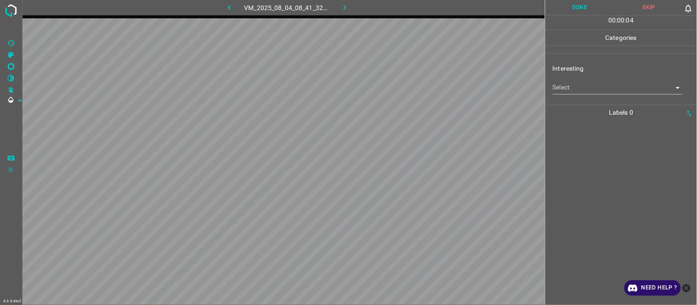
click at [562, 91] on body "4.3.6-dev2 VM_2025_08_04_08_41_32_058_08.gif Done Skip 0 00 : 00 : 04 Categorie…" at bounding box center [348, 152] width 697 height 305
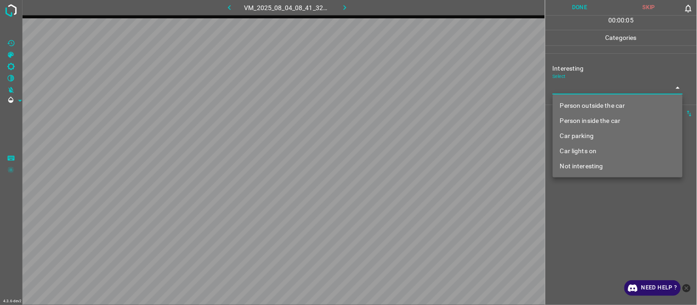
click at [600, 106] on li "Person outside the car" at bounding box center [618, 105] width 130 height 15
type input "Person outside the car"
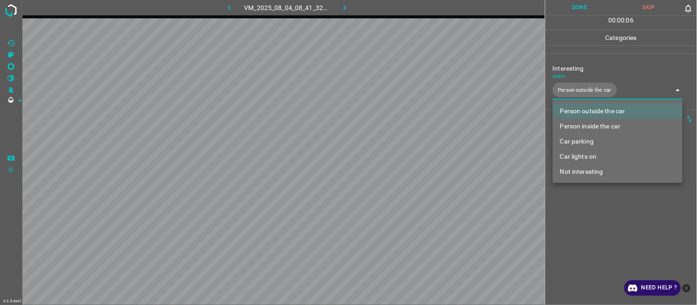
click at [598, 215] on div at bounding box center [348, 152] width 697 height 305
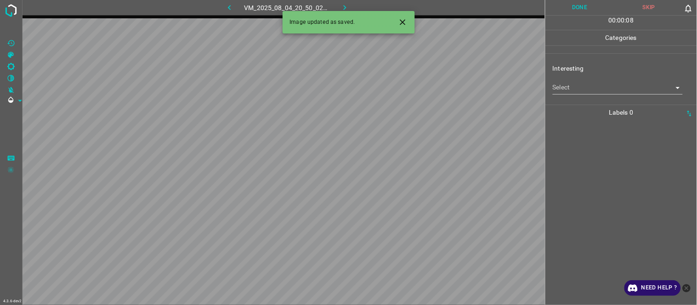
click at [402, 17] on button "Close" at bounding box center [402, 22] width 17 height 17
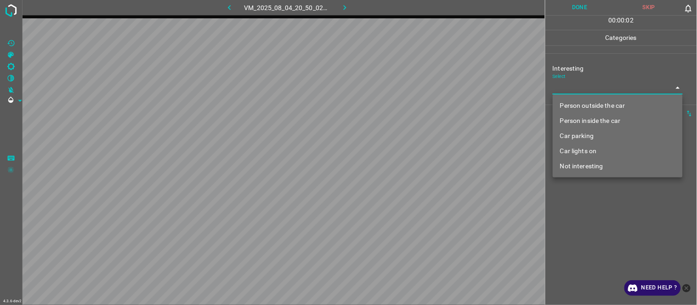
click at [590, 90] on body "4.3.6-dev2 VM_2025_08_04_20_50_02_442_12.gif Done Skip 0 00 : 00 : 02 Categorie…" at bounding box center [348, 152] width 697 height 305
click at [596, 117] on li "Person inside the car" at bounding box center [618, 120] width 130 height 15
type input "Person inside the car"
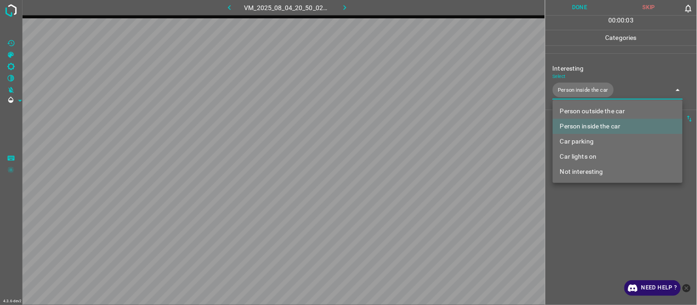
click at [598, 238] on div at bounding box center [348, 152] width 697 height 305
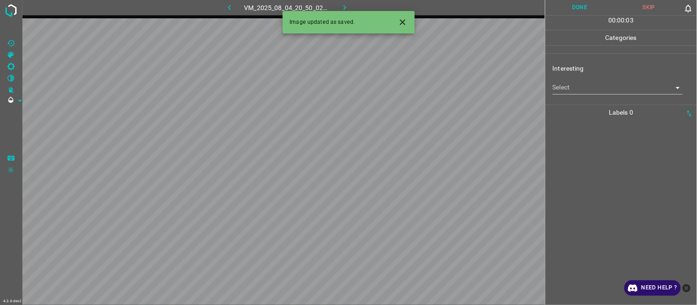
click at [403, 24] on icon "Close" at bounding box center [403, 22] width 10 height 10
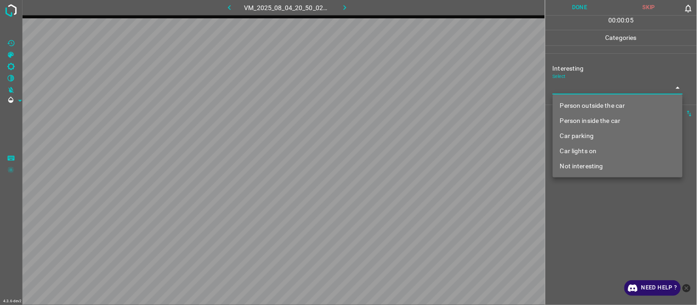
click at [591, 85] on body "4.3.6-dev2 VM_2025_08_04_20_50_02_442_09.gif Done Skip 0 00 : 00 : 05 Categorie…" at bounding box center [348, 152] width 697 height 305
click at [583, 121] on li "Person inside the car" at bounding box center [618, 120] width 130 height 15
type input "Person inside the car"
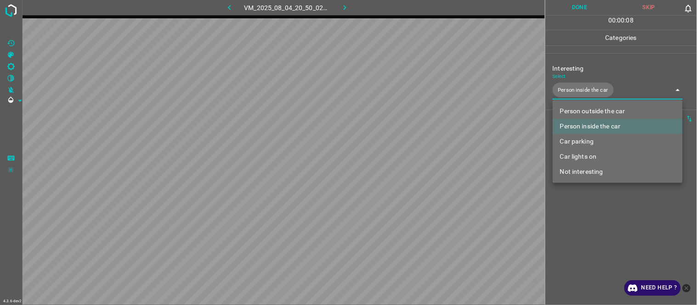
click at [587, 224] on div at bounding box center [348, 152] width 697 height 305
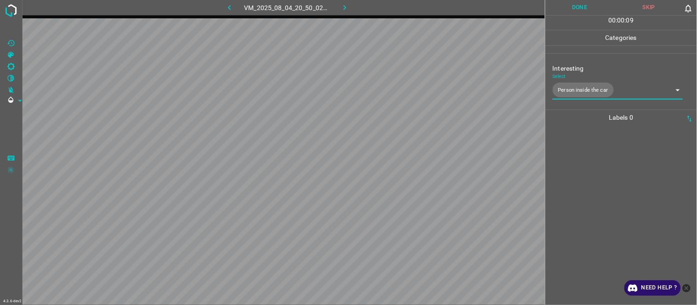
click at [239, 6] on button "button" at bounding box center [229, 7] width 29 height 15
click at [339, 8] on button "button" at bounding box center [344, 7] width 29 height 15
click at [572, 157] on div at bounding box center [621, 215] width 146 height 180
click at [595, 90] on body "4.3.6-dev2 VM_2025_07_30_07_47_31_690_01.gif Done Skip 0 00 : 00 : 03 Categorie…" at bounding box center [348, 152] width 697 height 305
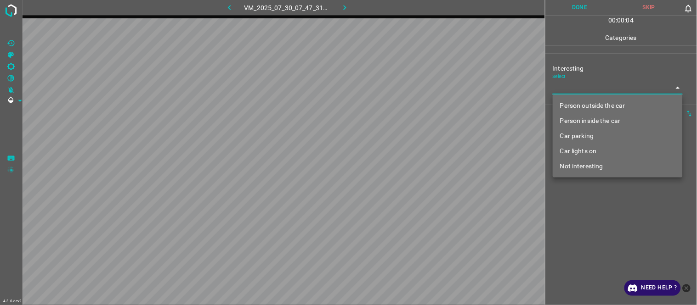
click at [589, 170] on li "Not interesting" at bounding box center [618, 166] width 130 height 15
type input "Not interesting"
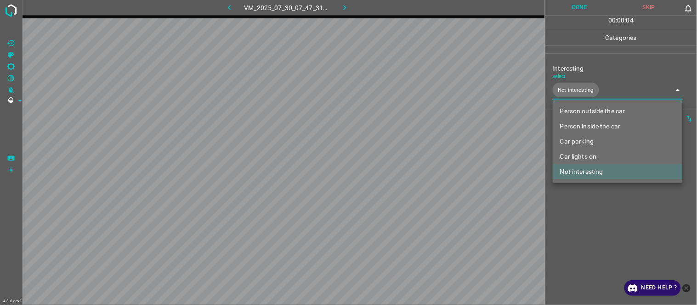
click at [582, 224] on div at bounding box center [348, 152] width 697 height 305
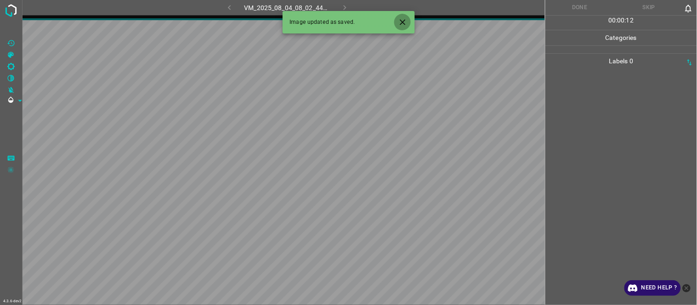
click at [400, 24] on icon "Close" at bounding box center [403, 22] width 10 height 10
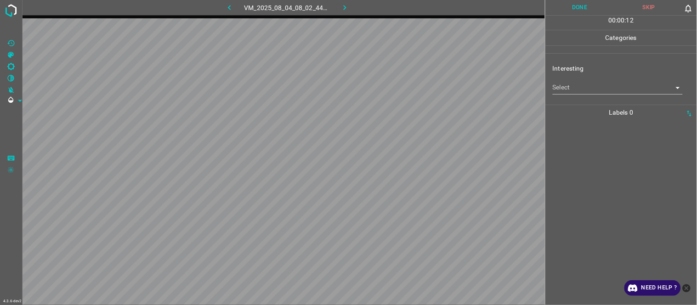
click at [576, 88] on body "4.3.6-dev2 VM_2025_08_04_08_02_44_972_07.gif Done Skip 0 00 : 00 : 12 Categorie…" at bounding box center [348, 152] width 697 height 305
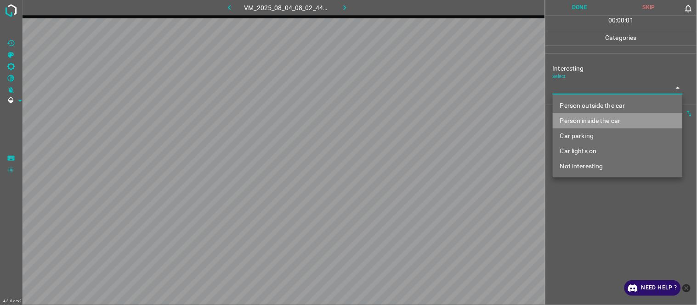
click at [596, 122] on li "Person inside the car" at bounding box center [618, 120] width 130 height 15
type input "Person inside the car"
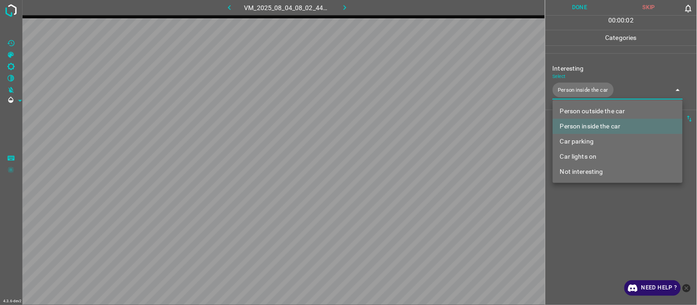
click at [588, 227] on div at bounding box center [348, 152] width 697 height 305
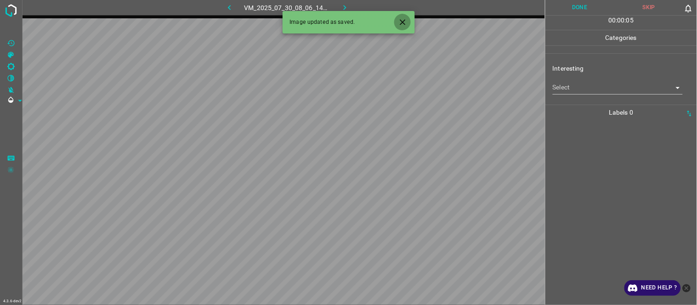
click at [403, 20] on icon "Close" at bounding box center [403, 22] width 10 height 10
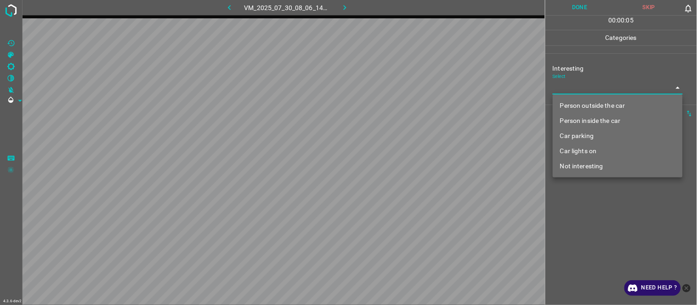
click at [571, 90] on body "4.3.6-dev2 VM_2025_07_30_08_06_14_074_10.gif Done Skip 0 00 : 00 : 05 Categorie…" at bounding box center [348, 152] width 697 height 305
click at [586, 163] on li "Not interesting" at bounding box center [618, 166] width 130 height 15
type input "Not interesting"
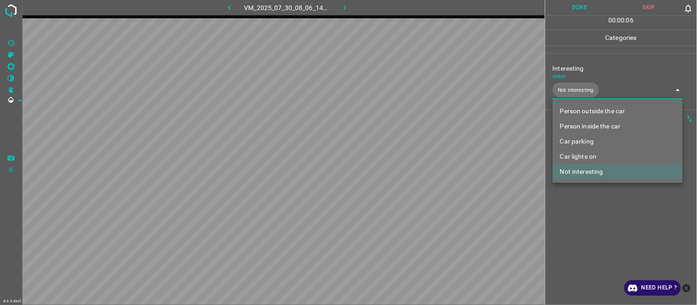
click at [592, 210] on div at bounding box center [348, 152] width 697 height 305
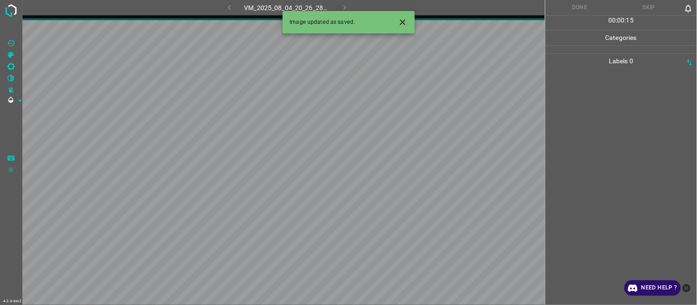
click at [401, 23] on icon "Close" at bounding box center [403, 22] width 10 height 10
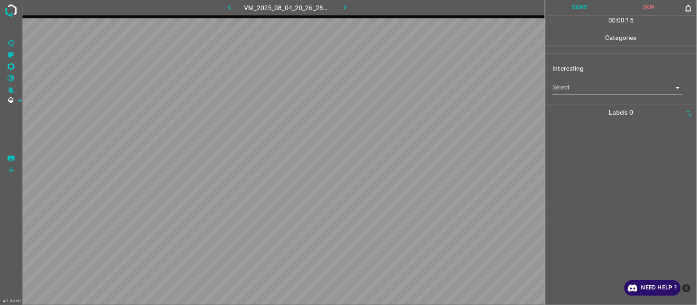
click at [583, 94] on body "4.3.6-dev2 VM_2025_08_04_20_26_28_184_13.gif Done Skip 0 00 : 00 : 15 Categorie…" at bounding box center [348, 152] width 697 height 305
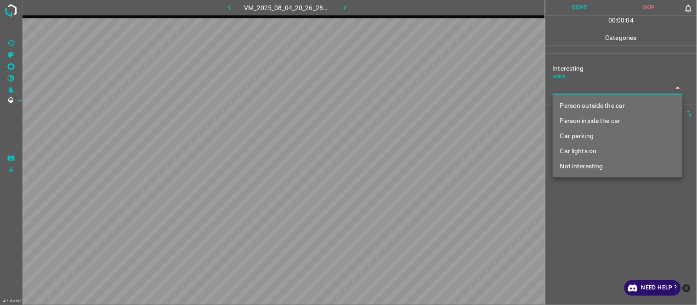
click at [590, 133] on li "Car parking" at bounding box center [618, 136] width 130 height 15
type input "Car parking"
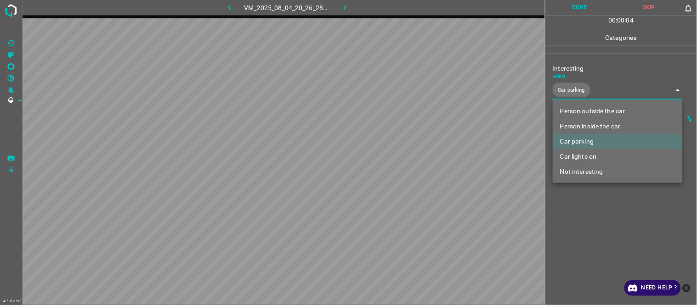
click at [599, 243] on div at bounding box center [348, 152] width 697 height 305
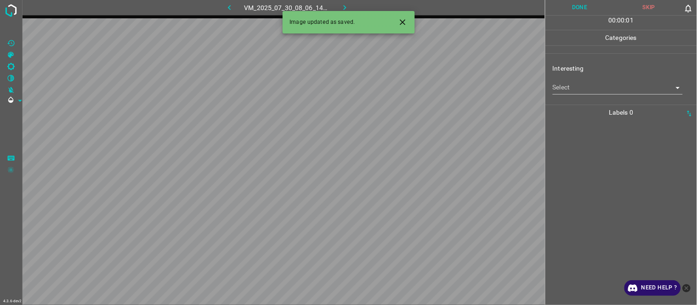
click at [402, 16] on button "Close" at bounding box center [402, 22] width 17 height 17
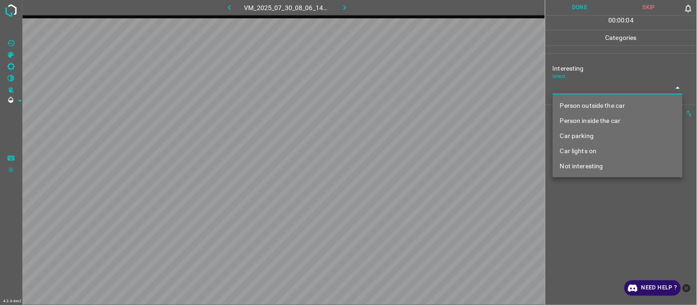
click at [589, 91] on body "4.3.6-dev2 VM_2025_07_30_08_06_14_074_00.gif Done Skip 0 00 : 00 : 04 Categorie…" at bounding box center [348, 152] width 697 height 305
click at [577, 164] on li "Not interesting" at bounding box center [618, 166] width 130 height 15
type input "Not interesting"
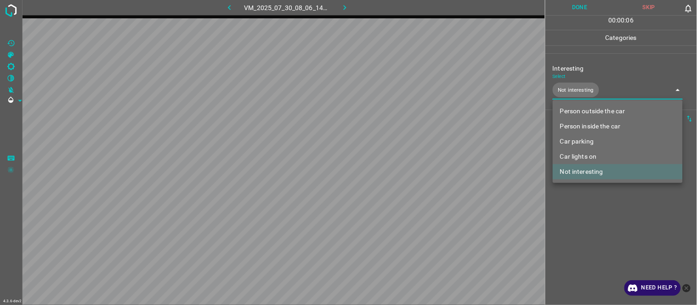
click at [586, 234] on div at bounding box center [348, 152] width 697 height 305
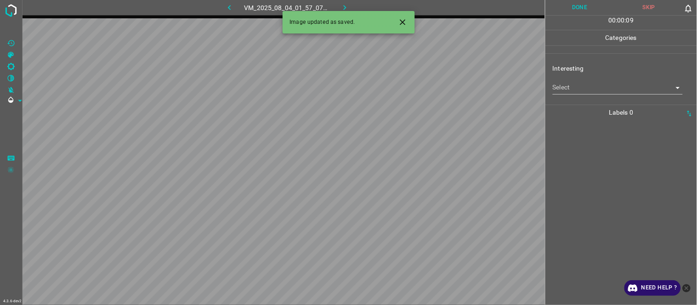
click at [404, 24] on icon "Close" at bounding box center [403, 22] width 6 height 6
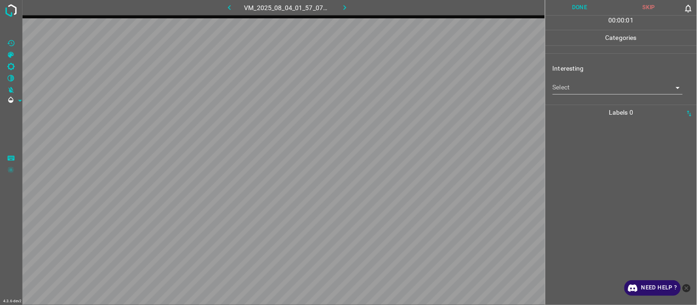
click at [582, 91] on body "4.3.6-dev2 VM_2025_08_04_01_57_07_518_09.gif Done Skip 0 00 : 00 : 01 Categorie…" at bounding box center [348, 152] width 697 height 305
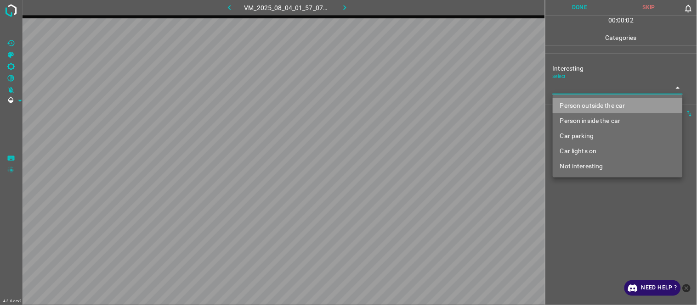
drag, startPoint x: 598, startPoint y: 104, endPoint x: 591, endPoint y: 164, distance: 59.7
click at [597, 103] on li "Person outside the car" at bounding box center [618, 105] width 130 height 15
type input "Person outside the car"
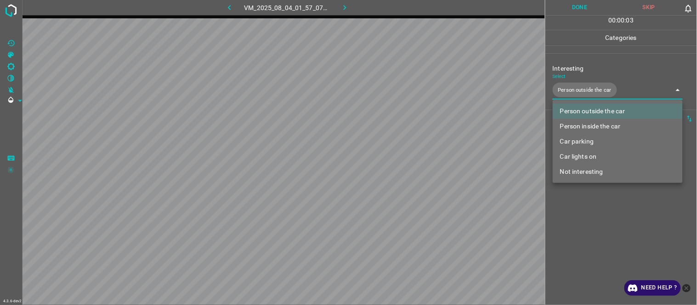
click at [597, 225] on div at bounding box center [348, 152] width 697 height 305
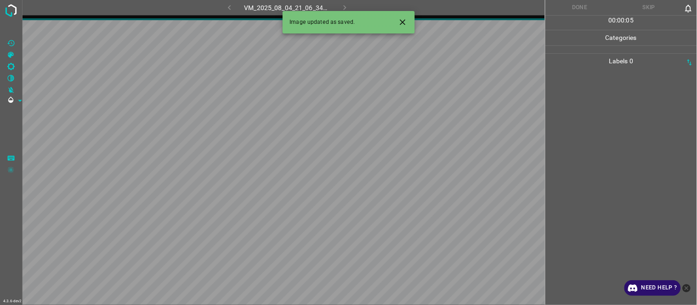
click at [405, 20] on icon "Close" at bounding box center [403, 22] width 6 height 6
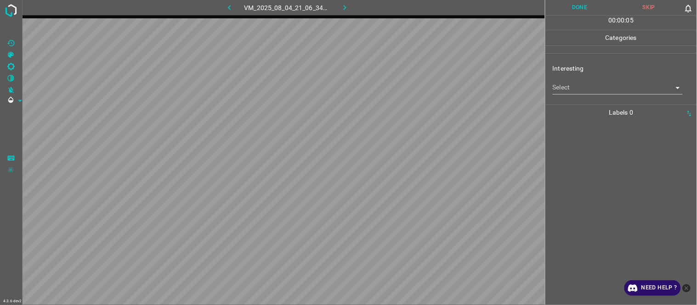
click at [583, 89] on body "4.3.6-dev2 VM_2025_08_04_21_06_34_890_00.gif Done Skip 0 00 : 00 : 05 Categorie…" at bounding box center [348, 152] width 697 height 305
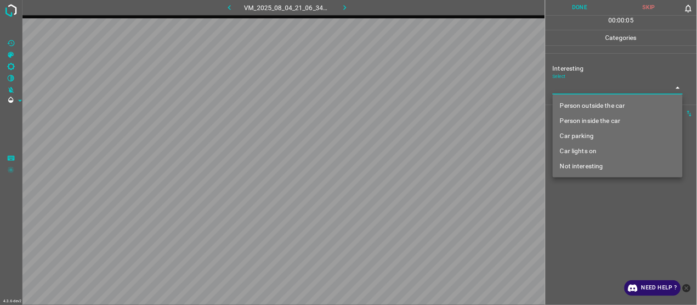
click at [581, 106] on li "Person outside the car" at bounding box center [618, 105] width 130 height 15
type input "Person outside the car"
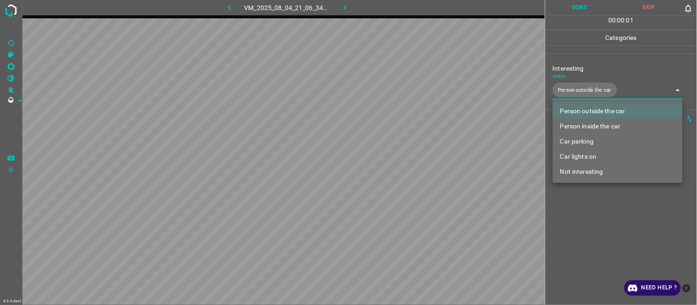
click at [593, 228] on div at bounding box center [348, 152] width 697 height 305
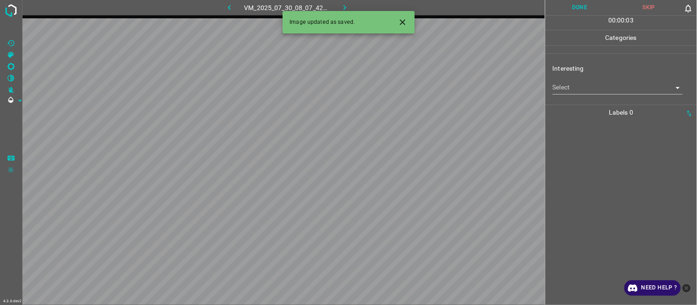
click at [581, 89] on body "4.3.6-dev2 VM_2025_07_30_08_07_42_487_04.gif Done Skip 0 00 : 00 : 03 Categorie…" at bounding box center [348, 152] width 697 height 305
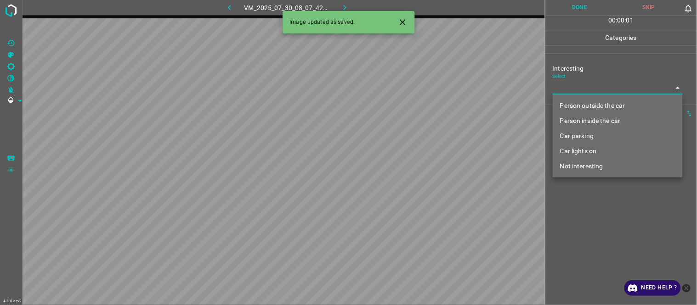
click at [581, 107] on li "Person outside the car" at bounding box center [618, 105] width 130 height 15
type input "Person outside the car"
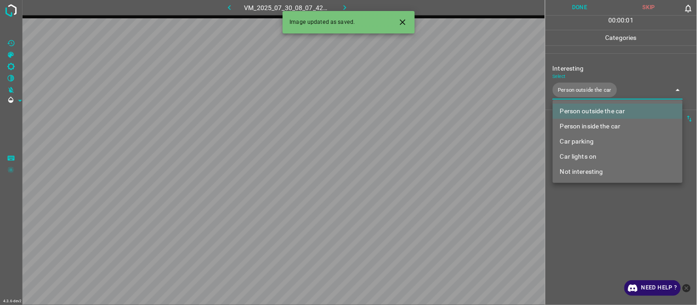
click at [601, 225] on div at bounding box center [348, 152] width 697 height 305
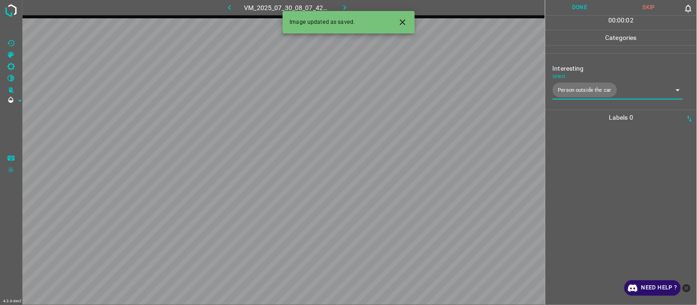
click at [395, 20] on button "Close" at bounding box center [402, 22] width 17 height 17
click at [401, 19] on icon "Close" at bounding box center [403, 22] width 10 height 10
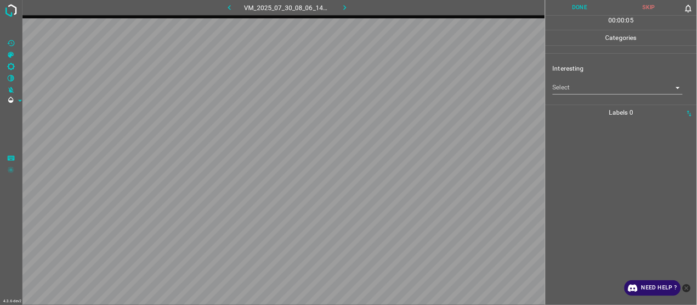
click at [585, 86] on body "4.3.6-dev2 VM_2025_07_30_08_06_14_074_01.gif Done Skip 0 00 : 00 : 05 Categorie…" at bounding box center [348, 152] width 697 height 305
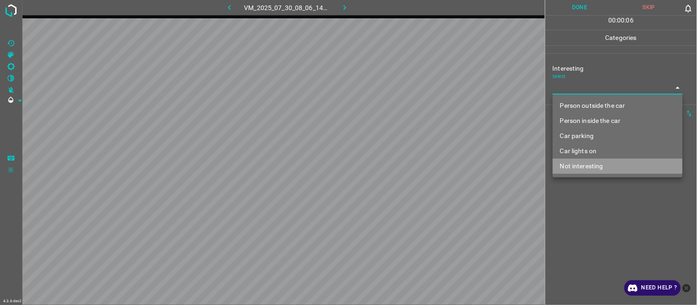
click at [601, 169] on li "Not interesting" at bounding box center [618, 166] width 130 height 15
type input "Not interesting"
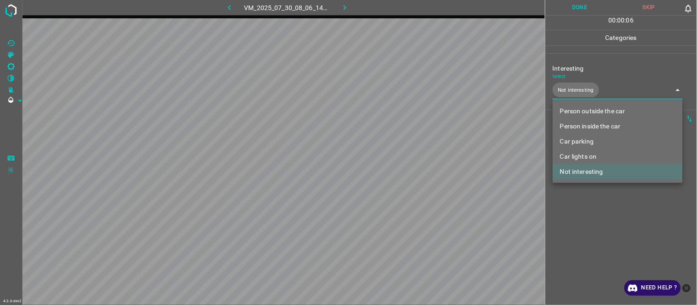
click at [602, 220] on div at bounding box center [348, 152] width 697 height 305
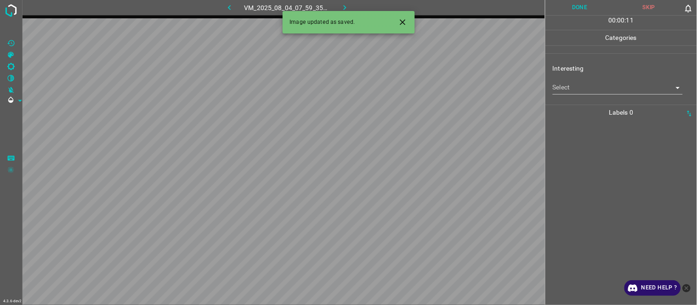
click at [572, 89] on body "4.3.6-dev2 VM_2025_08_04_07_59_35_766_01.gif Done Skip 0 00 : 00 : 11 Categorie…" at bounding box center [348, 152] width 697 height 305
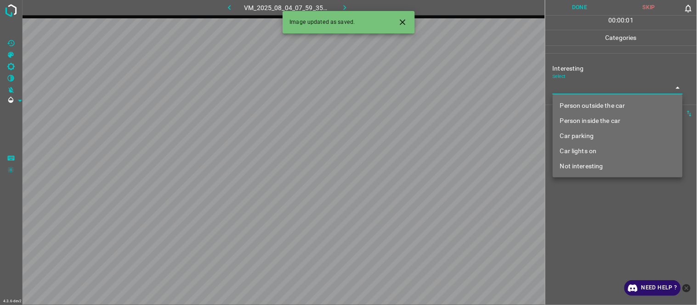
click at [586, 104] on li "Person outside the car" at bounding box center [618, 105] width 130 height 15
type input "Person outside the car"
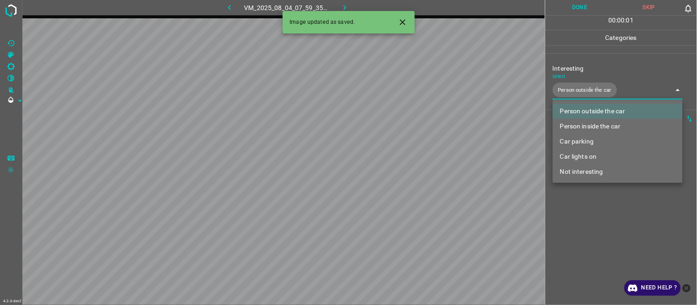
click at [595, 222] on div at bounding box center [348, 152] width 697 height 305
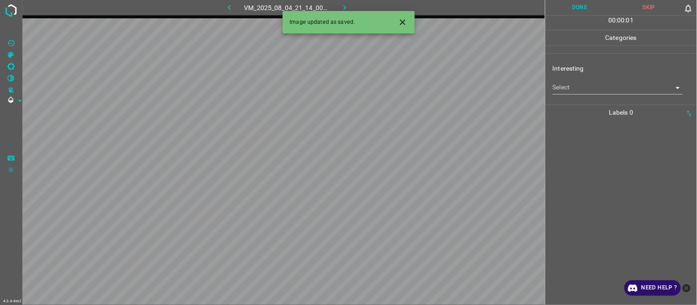
click at [577, 89] on body "4.3.6-dev2 VM_2025_08_04_21_14_00_775_00.gif Done Skip 0 00 : 00 : 01 Categorie…" at bounding box center [348, 152] width 697 height 305
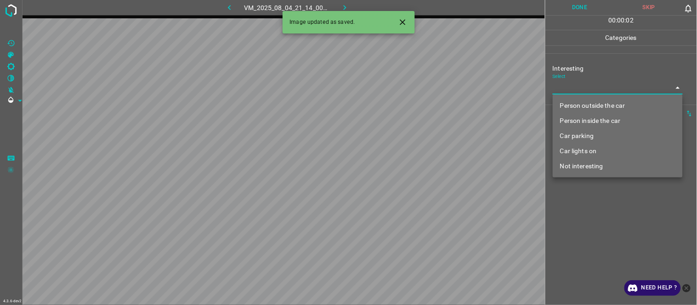
click at [577, 103] on li "Person outside the car" at bounding box center [618, 105] width 130 height 15
type input "Person outside the car"
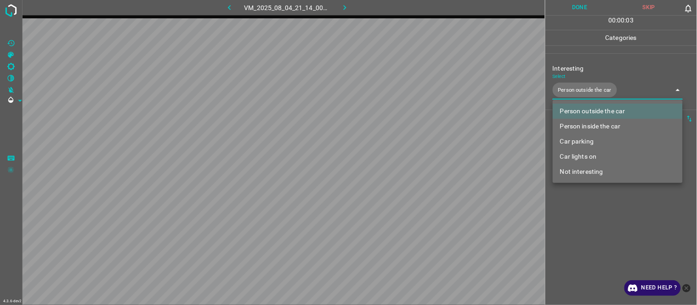
click at [584, 218] on div at bounding box center [348, 152] width 697 height 305
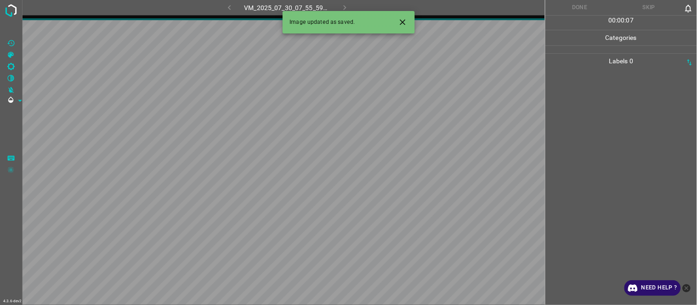
click at [400, 21] on icon "Close" at bounding box center [403, 22] width 10 height 10
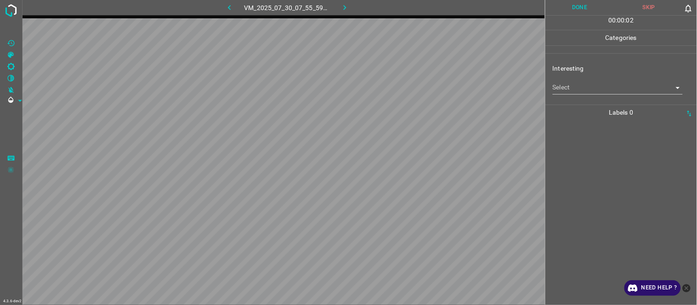
click at [567, 85] on body "4.3.6-dev2 VM_2025_07_30_07_55_59_259_00.gif Done Skip 0 00 : 00 : 02 Categorie…" at bounding box center [348, 152] width 697 height 305
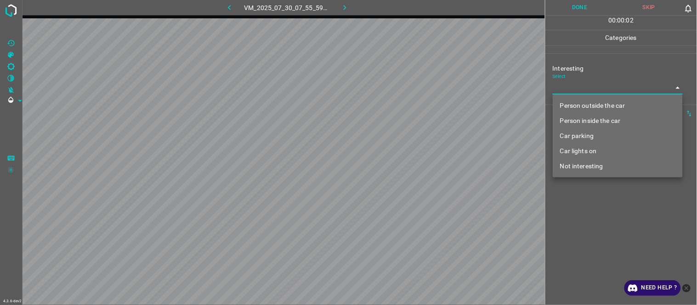
click at [576, 120] on li "Person inside the car" at bounding box center [618, 120] width 130 height 15
type input "Person inside the car"
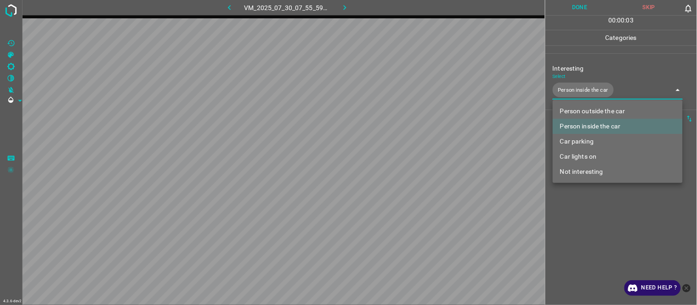
click at [593, 224] on div at bounding box center [348, 152] width 697 height 305
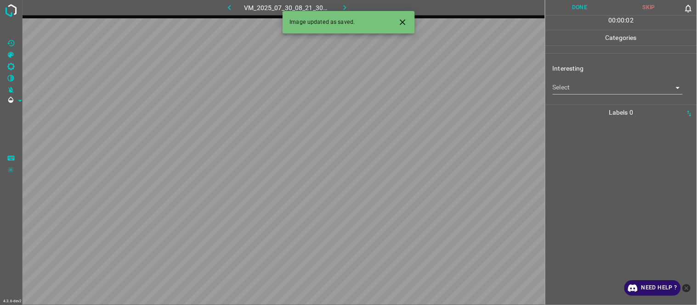
click at [561, 91] on body "4.3.6-dev2 VM_2025_07_30_08_21_30_176_08.gif Done Skip 0 00 : 00 : 02 Categorie…" at bounding box center [348, 152] width 697 height 305
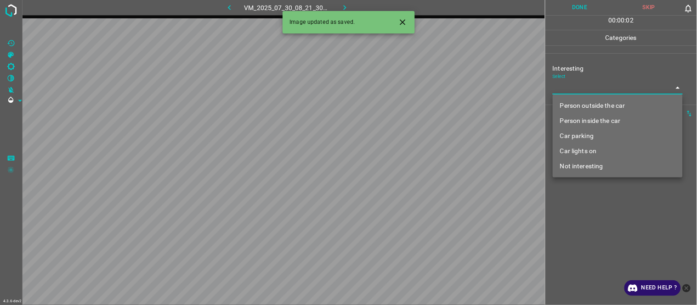
click at [580, 164] on li "Not interesting" at bounding box center [618, 166] width 130 height 15
type input "Not interesting"
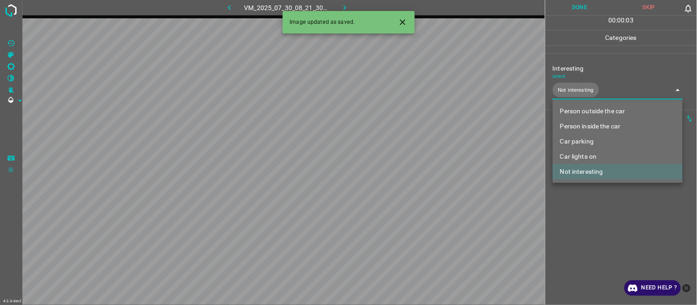
click at [590, 215] on div at bounding box center [348, 152] width 697 height 305
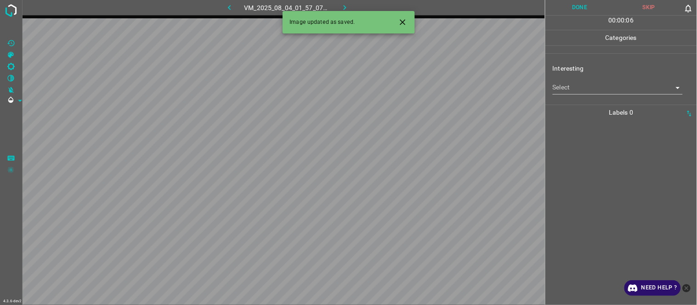
click at [398, 17] on button "Close" at bounding box center [402, 22] width 17 height 17
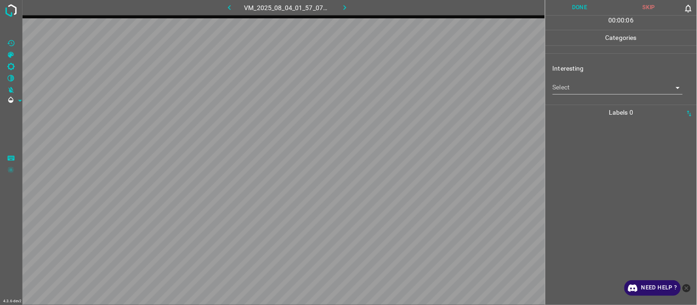
click at [567, 90] on body "4.3.6-dev2 VM_2025_08_04_01_57_07_518_06.gif Done Skip 0 00 : 00 : 06 Categorie…" at bounding box center [348, 152] width 697 height 305
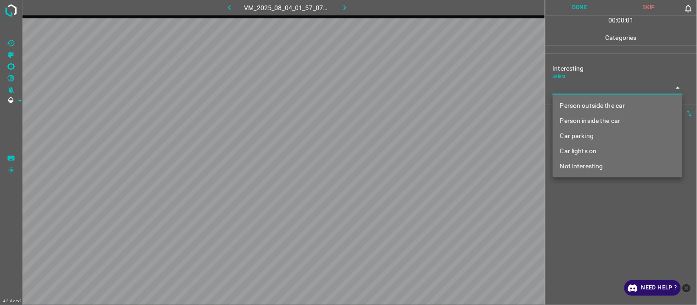
click at [591, 107] on li "Person outside the car" at bounding box center [618, 105] width 130 height 15
type input "Person outside the car"
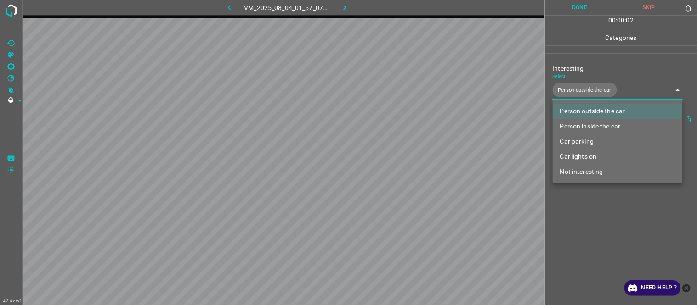
click at [597, 218] on div at bounding box center [348, 152] width 697 height 305
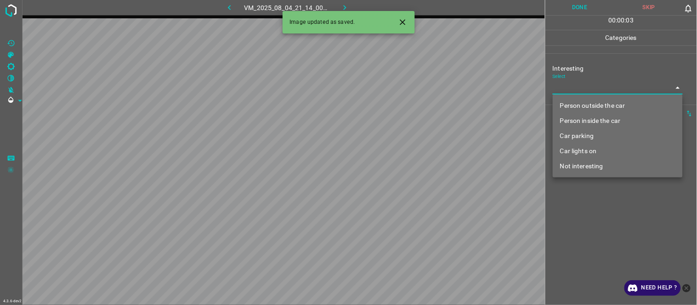
click at [577, 86] on body "4.3.6-dev2 VM_2025_08_04_21_14_00_775_02.gif Done Skip 0 00 : 00 : 03 Categorie…" at bounding box center [348, 152] width 697 height 305
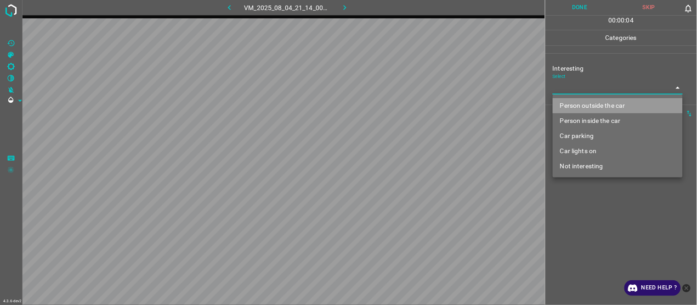
click at [607, 104] on li "Person outside the car" at bounding box center [618, 105] width 130 height 15
type input "Person outside the car"
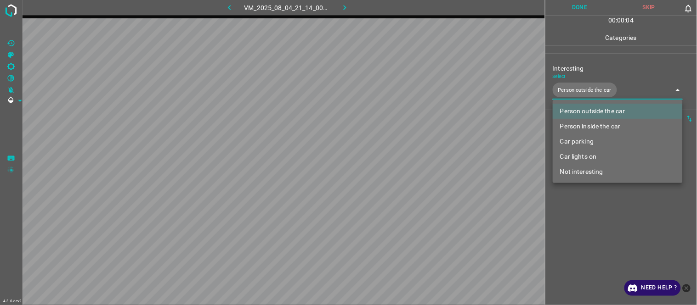
click at [577, 219] on div at bounding box center [348, 152] width 697 height 305
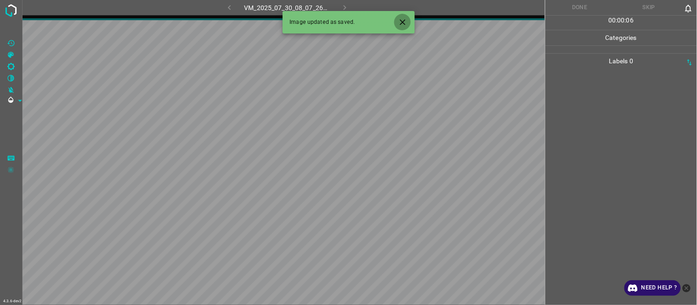
click at [403, 20] on icon "Close" at bounding box center [403, 22] width 10 height 10
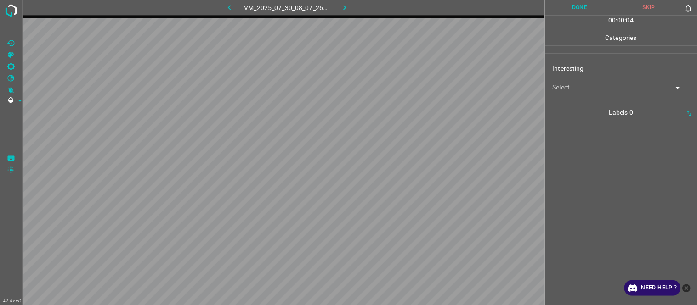
drag, startPoint x: 566, startPoint y: 79, endPoint x: 564, endPoint y: 87, distance: 8.4
click at [566, 81] on div "Select ​" at bounding box center [618, 84] width 130 height 21
click at [564, 87] on body "4.3.6-dev2 VM_2025_07_30_08_07_26_033_00.gif Done Skip 0 00 : 00 : 04 Categorie…" at bounding box center [348, 152] width 697 height 305
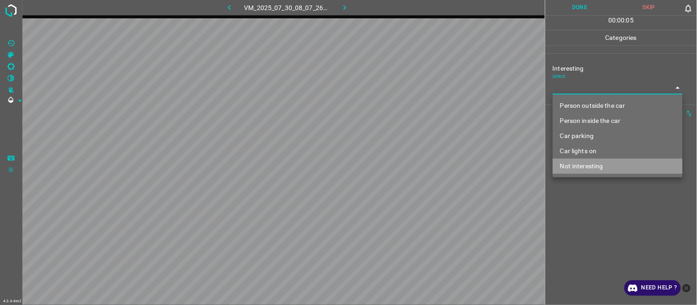
click at [598, 171] on li "Not interesting" at bounding box center [618, 166] width 130 height 15
type input "Not interesting"
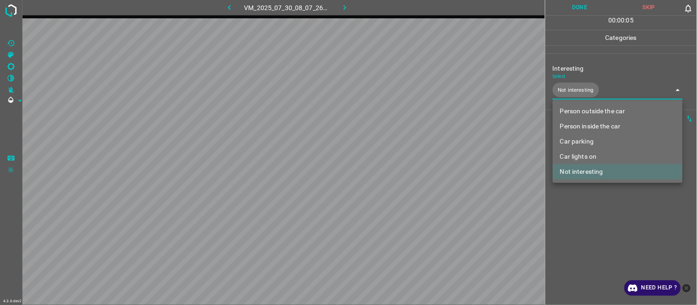
click at [591, 218] on div at bounding box center [348, 152] width 697 height 305
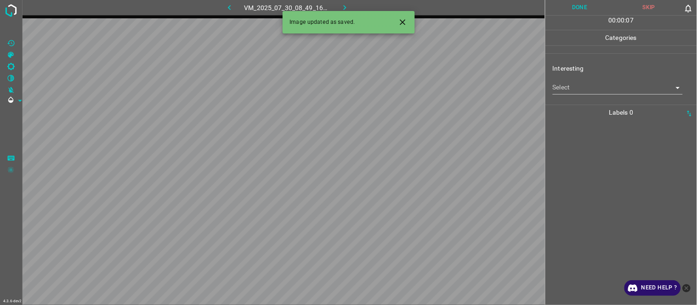
click at [585, 84] on body "4.3.6-dev2 VM_2025_07_30_08_49_16_770_01.gif Done Skip 0 00 : 00 : 07 Categorie…" at bounding box center [348, 152] width 697 height 305
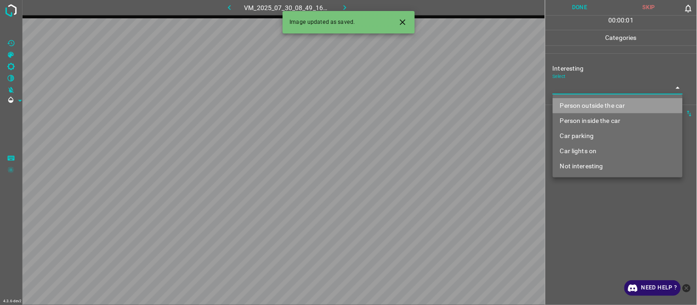
drag, startPoint x: 589, startPoint y: 102, endPoint x: 592, endPoint y: 126, distance: 24.5
click at [590, 102] on li "Person outside the car" at bounding box center [618, 105] width 130 height 15
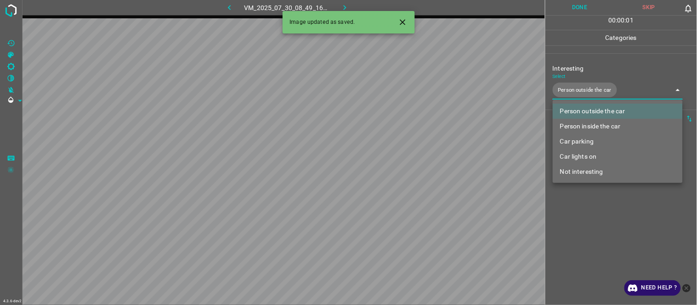
click at [592, 121] on li "Person inside the car" at bounding box center [618, 126] width 130 height 15
type input "Person outside the car,Person inside the car"
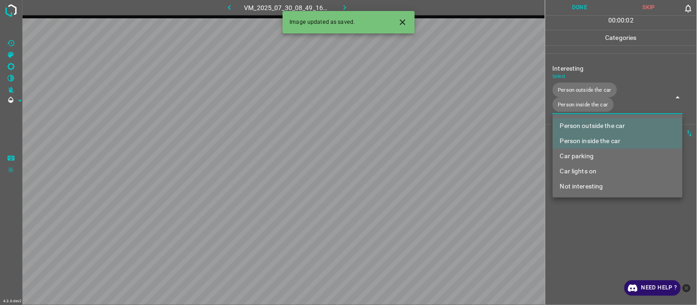
click at [590, 215] on div at bounding box center [348, 152] width 697 height 305
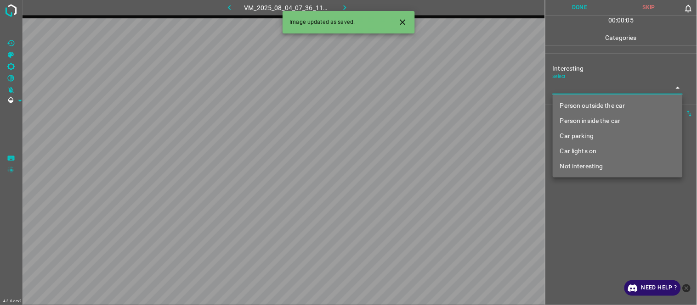
click at [577, 88] on body "4.3.6-dev2 VM_2025_08_04_07_36_11_642_02.gif Done Skip 0 00 : 00 : 05 Categorie…" at bounding box center [348, 152] width 697 height 305
click at [598, 107] on li "Person outside the car" at bounding box center [618, 105] width 130 height 15
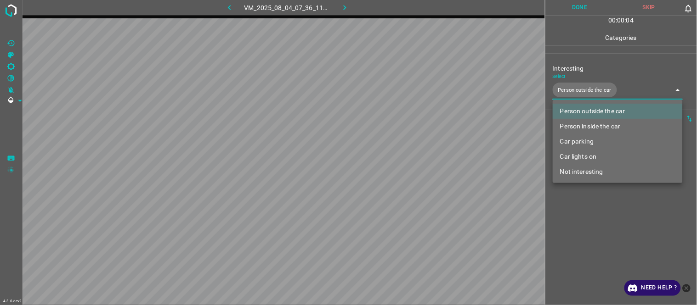
click at [583, 123] on li "Person inside the car" at bounding box center [618, 126] width 130 height 15
type input "Person outside the car,Person inside the car"
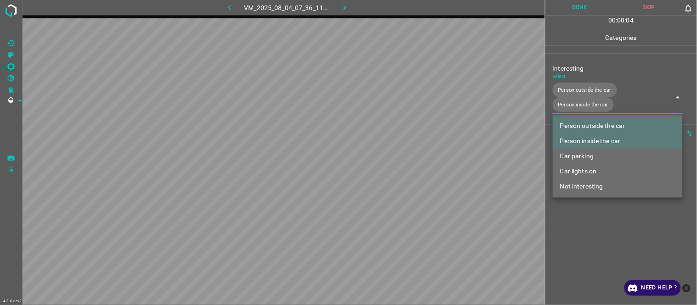
click at [582, 236] on div at bounding box center [348, 152] width 697 height 305
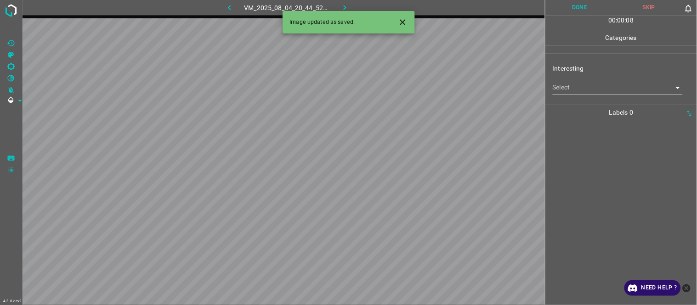
click at [581, 88] on body "4.3.6-dev2 VM_2025_08_04_20_44_52_704_05.gif Done Skip 0 00 : 00 : 08 Categorie…" at bounding box center [348, 152] width 697 height 305
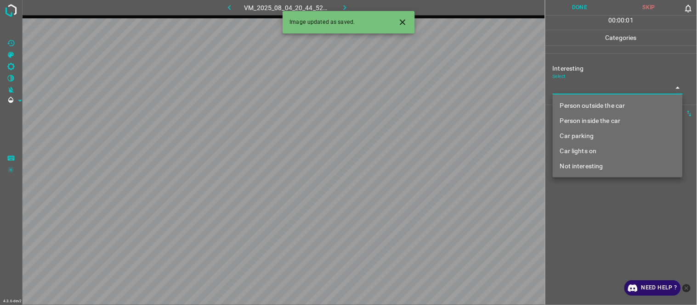
click at [585, 107] on li "Person outside the car" at bounding box center [618, 105] width 130 height 15
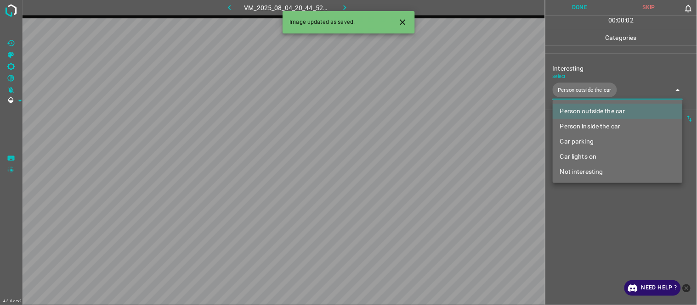
click at [585, 157] on li "Car lights on" at bounding box center [618, 156] width 130 height 15
type input "Person outside the car,Car lights on"
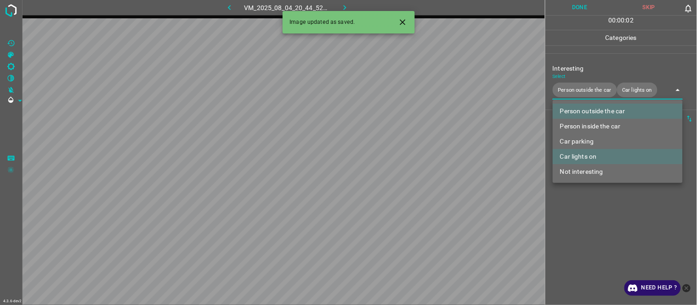
click at [582, 204] on div at bounding box center [348, 152] width 697 height 305
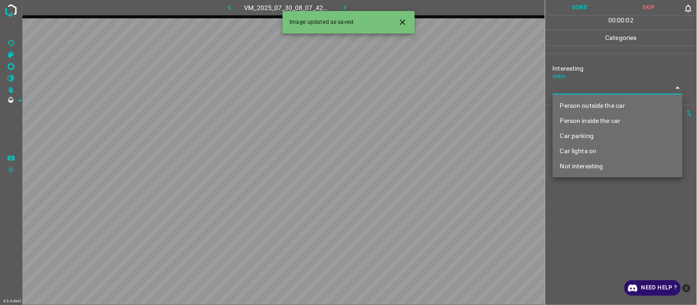
click at [590, 92] on body "4.3.6-dev2 VM_2025_07_30_08_07_42_487_03.gif Done Skip 0 00 : 00 : 02 Categorie…" at bounding box center [348, 152] width 697 height 305
click at [590, 106] on li "Person outside the car" at bounding box center [618, 105] width 130 height 15
type input "Person outside the car"
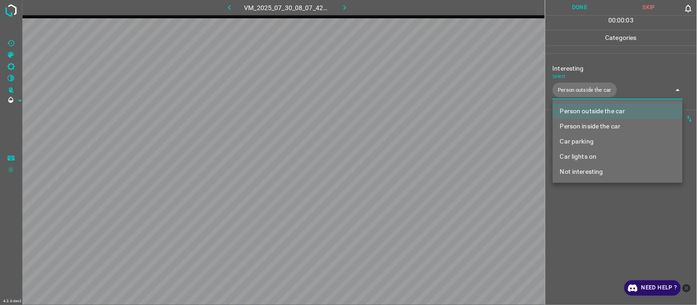
click at [582, 217] on div at bounding box center [348, 152] width 697 height 305
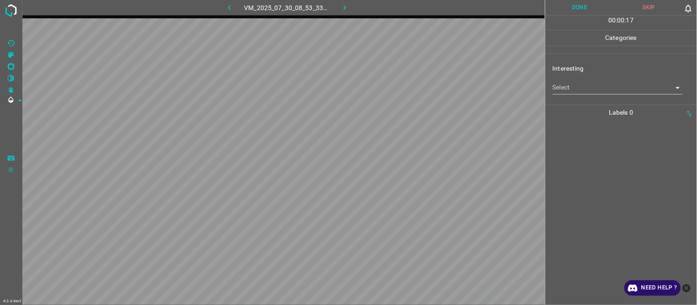
click at [589, 164] on div at bounding box center [621, 212] width 146 height 185
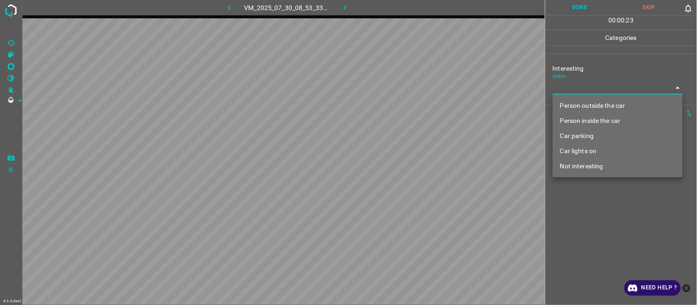
click at [586, 89] on body "4.3.6-dev2 VM_2025_07_30_08_53_33_759_07.gif Done Skip 0 00 : 00 : 23 Categorie…" at bounding box center [348, 152] width 697 height 305
click at [592, 108] on li "Person outside the car" at bounding box center [618, 105] width 130 height 15
type input "Person outside the car"
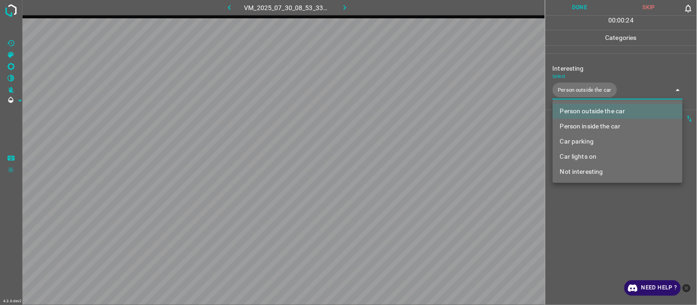
click at [580, 231] on div at bounding box center [348, 152] width 697 height 305
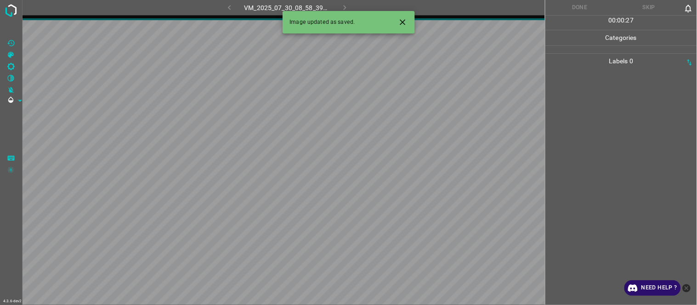
click at [404, 22] on icon "Close" at bounding box center [403, 22] width 10 height 10
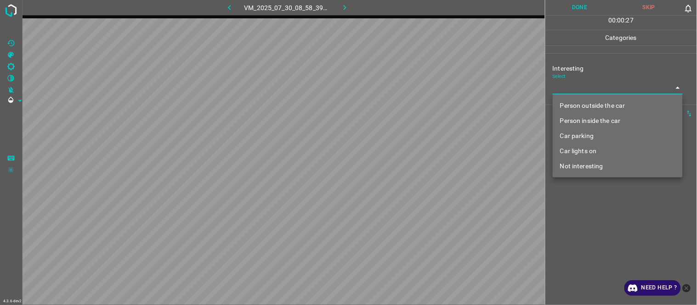
drag, startPoint x: 573, startPoint y: 87, endPoint x: 566, endPoint y: 108, distance: 22.5
click at [572, 90] on body "4.3.6-dev2 VM_2025_07_30_08_58_39_943_01.gif Done Skip 0 00 : 00 : 27 Categorie…" at bounding box center [348, 152] width 697 height 305
click at [567, 103] on li "Person outside the car" at bounding box center [618, 105] width 130 height 15
type input "Person outside the car"
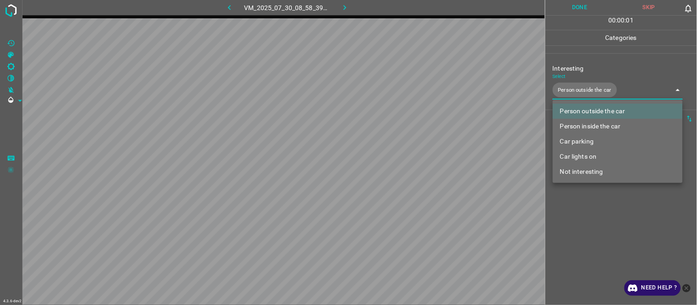
click at [587, 253] on div at bounding box center [348, 152] width 697 height 305
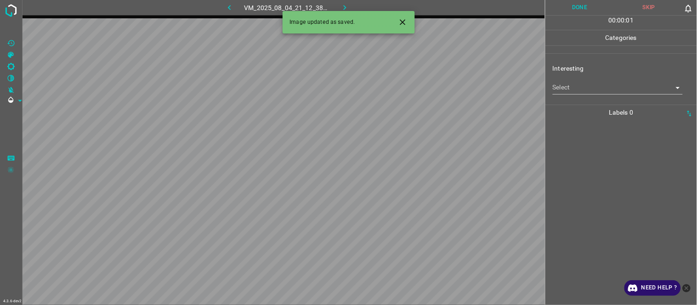
click at [566, 89] on body "4.3.6-dev2 VM_2025_08_04_21_12_38_769_01.gif Done Skip 0 00 : 00 : 01 Categorie…" at bounding box center [348, 152] width 697 height 305
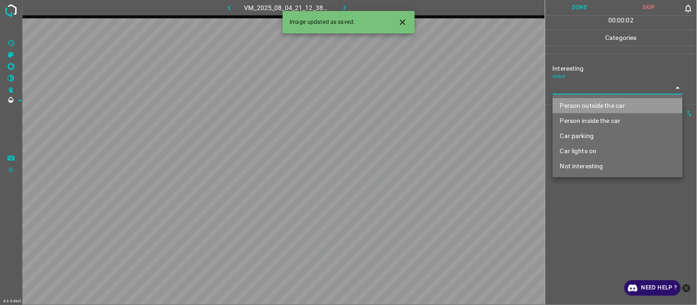
click at [566, 103] on li "Person outside the car" at bounding box center [618, 105] width 130 height 15
type input "Person outside the car"
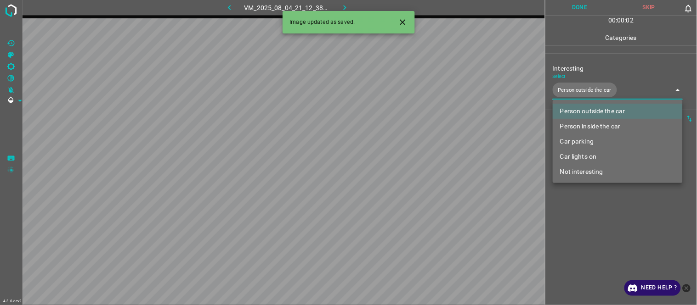
click at [591, 238] on div at bounding box center [348, 152] width 697 height 305
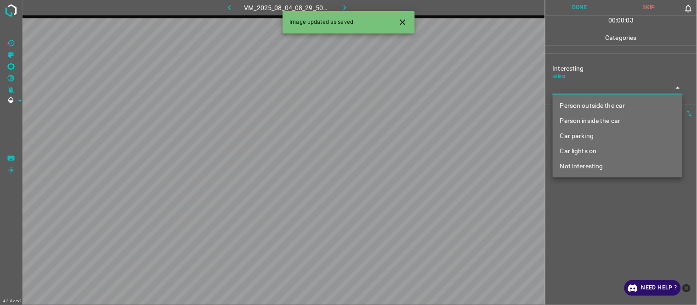
click at [588, 88] on body "4.3.6-dev2 VM_2025_08_04_08_29_50_877_00.gif Done Skip 0 00 : 00 : 03 Categorie…" at bounding box center [348, 152] width 697 height 305
drag, startPoint x: 593, startPoint y: 161, endPoint x: 593, endPoint y: 183, distance: 22.1
click at [593, 162] on li "Not interesting" at bounding box center [618, 166] width 130 height 15
type input "Not interesting"
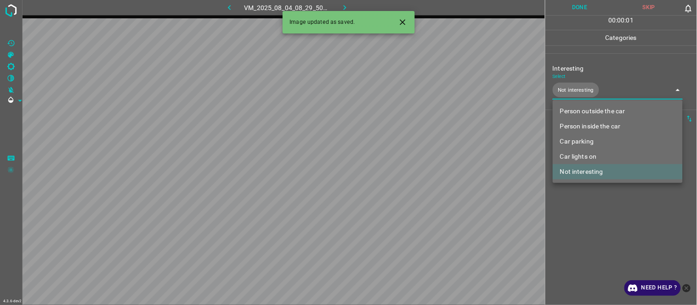
click at [588, 219] on div at bounding box center [348, 152] width 697 height 305
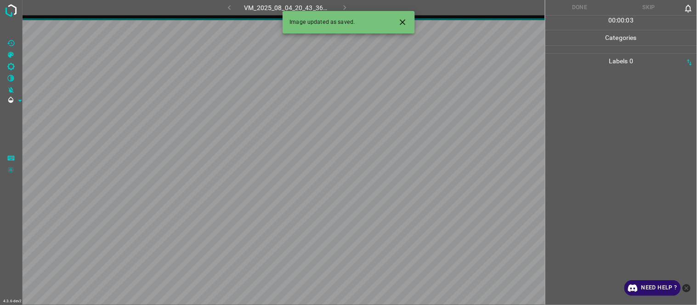
click at [396, 19] on button "Close" at bounding box center [402, 22] width 17 height 17
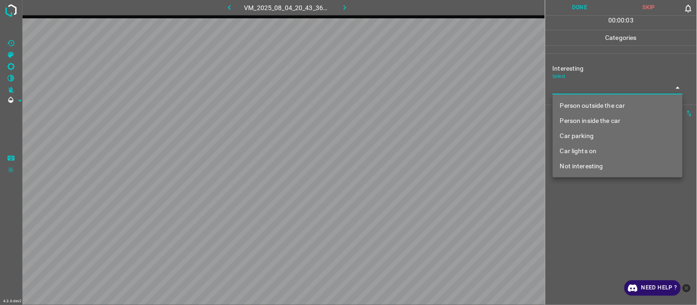
click at [563, 93] on body "4.3.6-dev2 VM_2025_08_04_20_43_36_052_03.gif Done Skip 0 00 : 00 : 03 Categorie…" at bounding box center [348, 152] width 697 height 305
click at [571, 107] on li "Person outside the car" at bounding box center [618, 105] width 130 height 15
type input "Person outside the car"
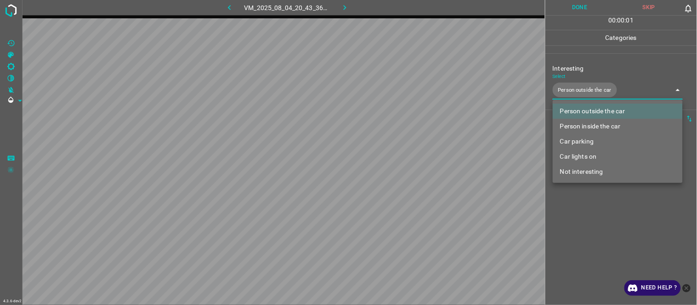
click at [583, 218] on div at bounding box center [348, 152] width 697 height 305
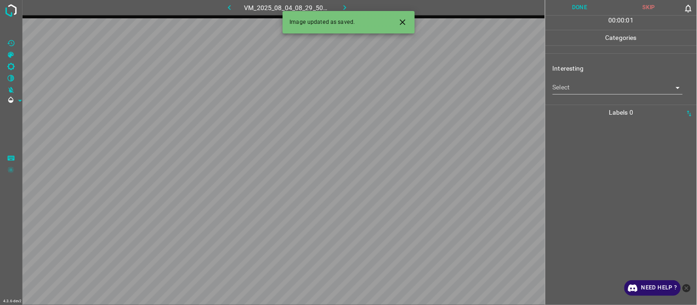
click at [404, 20] on icon "Close" at bounding box center [403, 22] width 10 height 10
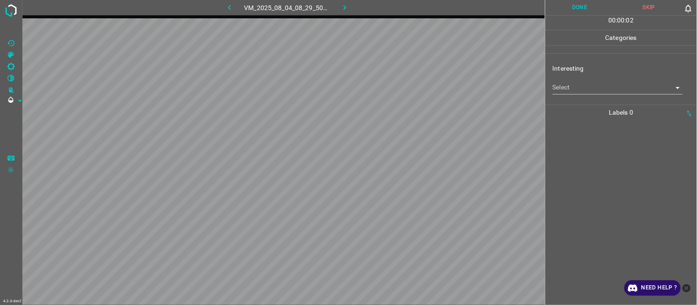
click at [571, 81] on body "4.3.6-dev2 VM_2025_08_04_08_29_50_877_11.gif Done Skip 0 00 : 00 : 02 Categorie…" at bounding box center [348, 152] width 697 height 305
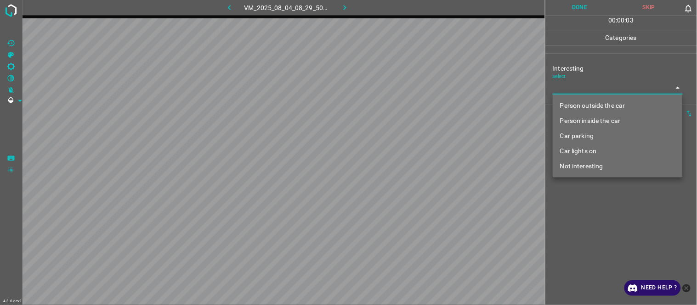
click at [583, 166] on li "Not interesting" at bounding box center [618, 166] width 130 height 15
type input "Not interesting"
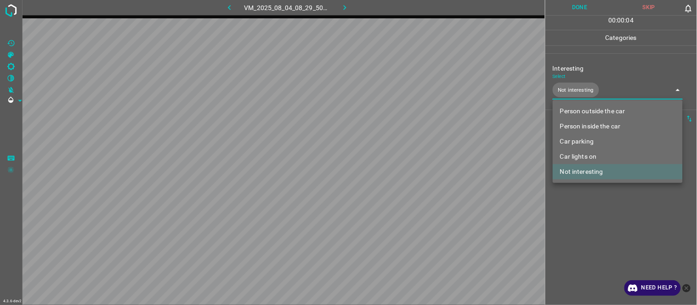
click at [591, 266] on div at bounding box center [348, 152] width 697 height 305
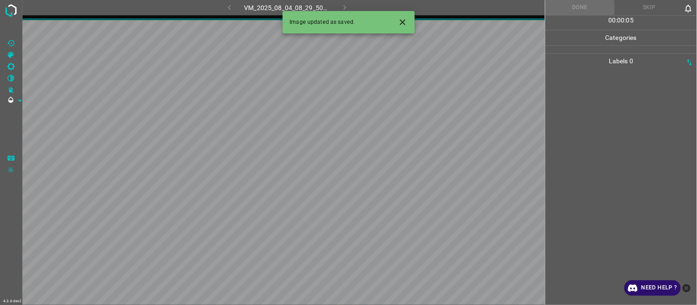
click at [405, 20] on icon "Close" at bounding box center [403, 22] width 6 height 6
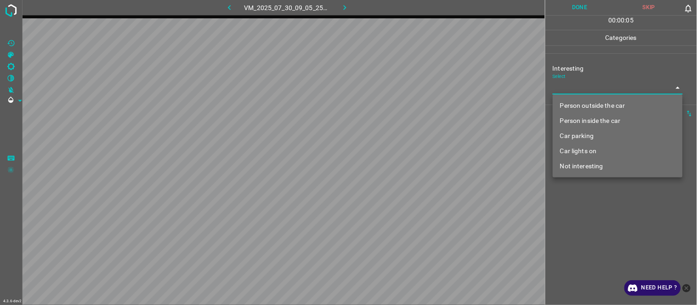
click at [582, 86] on body "4.3.6-dev2 VM_2025_07_30_09_05_25_307_05.gif Done Skip 0 00 : 00 : 05 Categorie…" at bounding box center [348, 152] width 697 height 305
click at [591, 108] on li "Person outside the car" at bounding box center [618, 105] width 130 height 15
type input "Person outside the car"
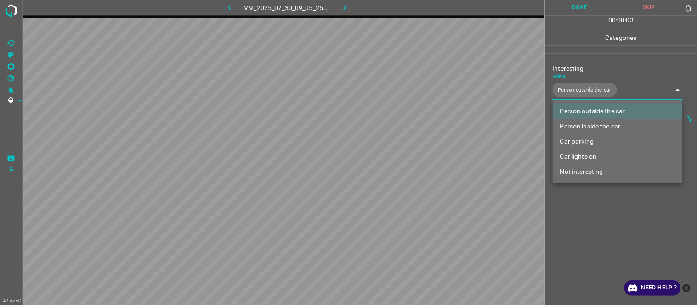
click at [593, 231] on div at bounding box center [348, 152] width 697 height 305
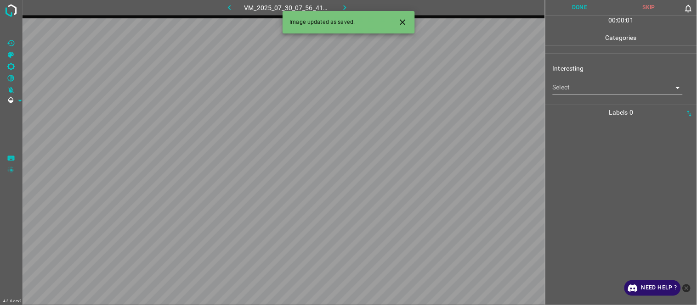
click at [581, 91] on body "4.3.6-dev2 VM_2025_07_30_07_56_41_588_01.gif Done Skip 0 00 : 00 : 01 Categorie…" at bounding box center [348, 152] width 697 height 305
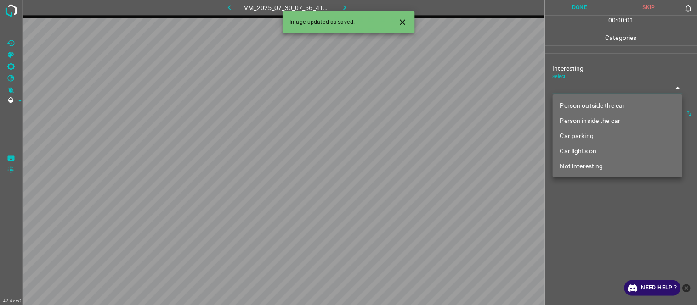
click at [583, 104] on li "Person outside the car" at bounding box center [618, 105] width 130 height 15
type input "Person outside the car"
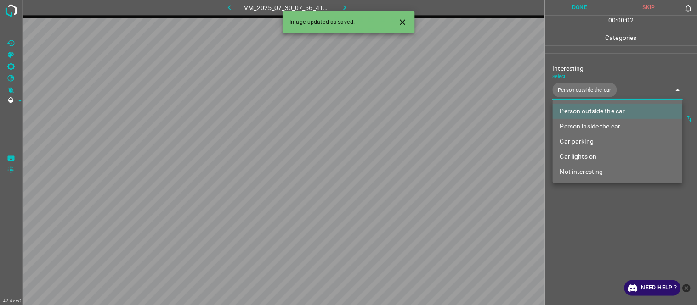
click at [583, 217] on div at bounding box center [348, 152] width 697 height 305
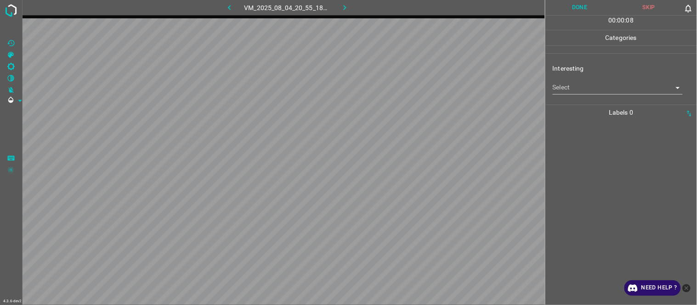
click at [564, 78] on div "Select ​" at bounding box center [618, 84] width 130 height 21
click at [570, 98] on div "Interesting Select ​" at bounding box center [621, 78] width 152 height 43
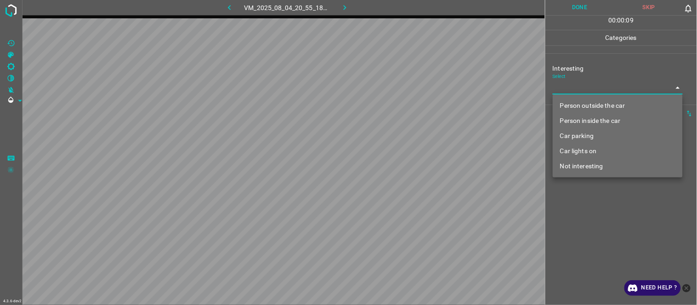
click at [576, 88] on body "4.3.6-dev2 VM_2025_08_04_20_55_18_548_09.gif Done Skip 0 00 : 00 : 09 Categorie…" at bounding box center [348, 152] width 697 height 305
click at [592, 153] on li "Car lights on" at bounding box center [618, 151] width 130 height 15
type input "Car lights on"
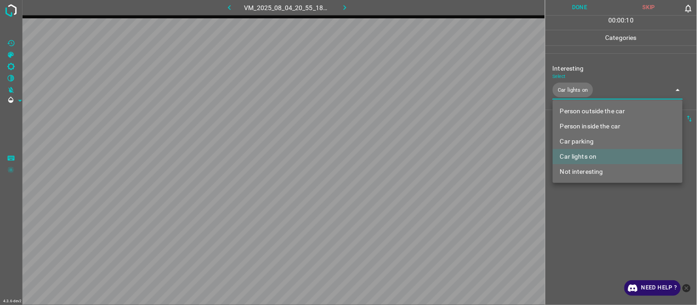
click at [589, 212] on div at bounding box center [348, 152] width 697 height 305
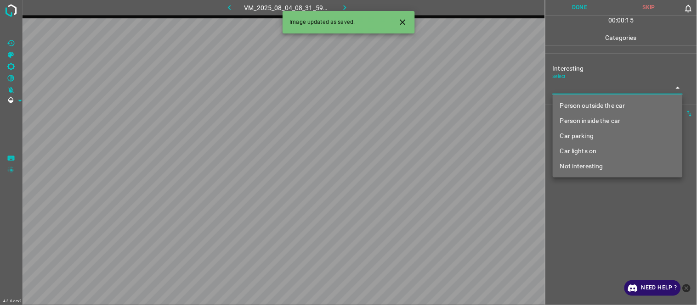
click at [570, 89] on body "4.3.6-dev2 VM_2025_08_04_08_31_59_264_02.gif Done Skip 0 00 : 00 : 15 Categorie…" at bounding box center [348, 152] width 697 height 305
click at [601, 118] on li "Person inside the car" at bounding box center [618, 120] width 130 height 15
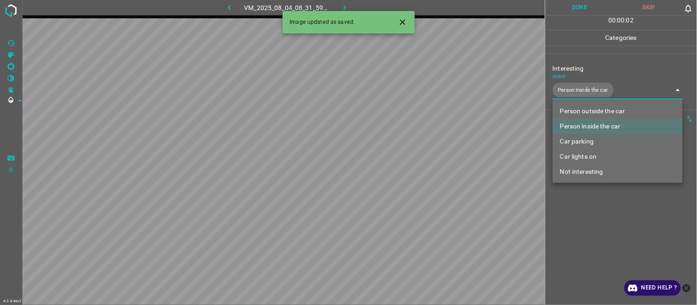
drag, startPoint x: 589, startPoint y: 158, endPoint x: 584, endPoint y: 174, distance: 16.9
click at [588, 159] on li "Car lights on" at bounding box center [618, 156] width 130 height 15
type input "Person inside the car,Car lights on"
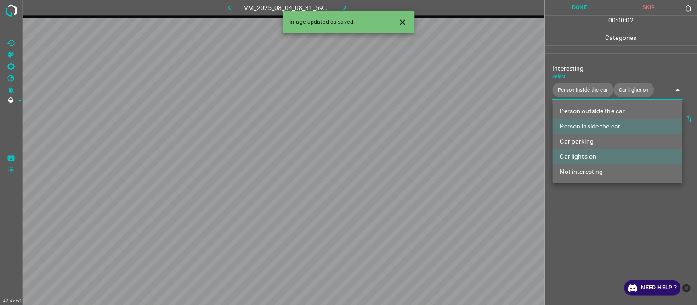
click at [592, 226] on div at bounding box center [348, 152] width 697 height 305
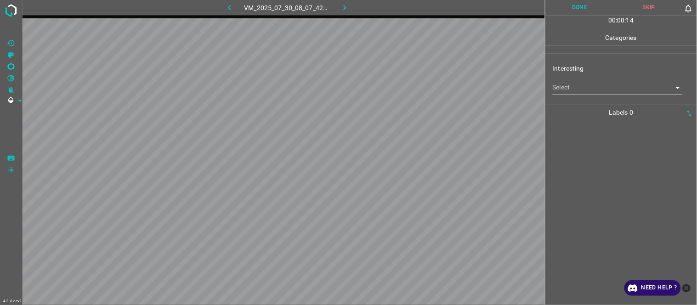
click at [567, 88] on body "4.3.6-dev2 VM_2025_07_30_08_07_42_487_05.gif Done Skip 0 00 : 00 : 14 Categorie…" at bounding box center [348, 152] width 697 height 305
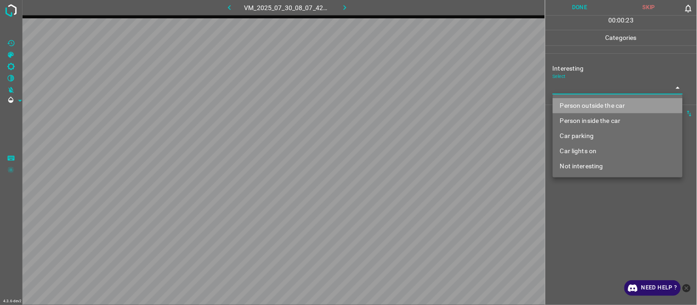
click at [596, 100] on li "Person outside the car" at bounding box center [618, 105] width 130 height 15
type input "Person outside the car"
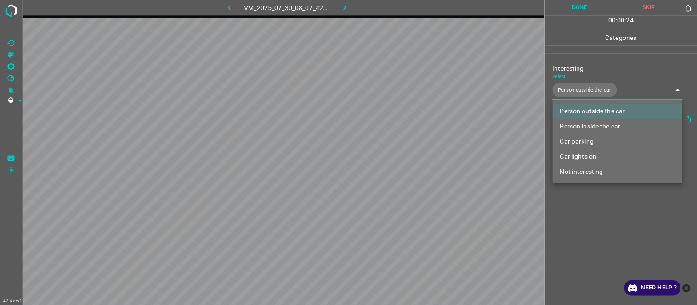
click at [597, 233] on div at bounding box center [348, 152] width 697 height 305
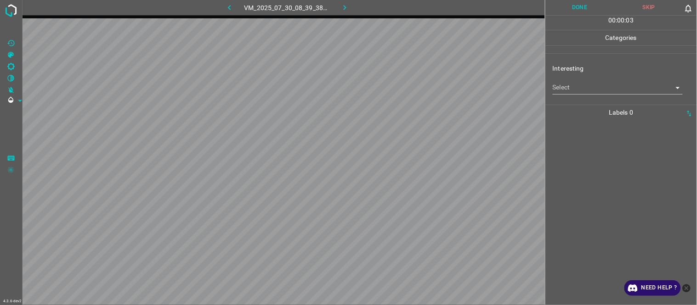
click at [576, 89] on body "4.3.6-dev2 VM_2025_07_30_08_39_38_808_03.gif Done Skip 0 00 : 00 : 03 Categorie…" at bounding box center [348, 152] width 697 height 305
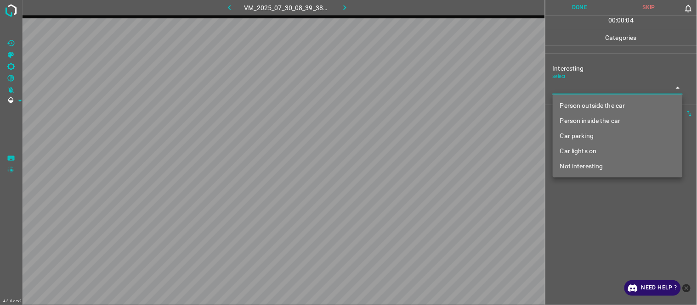
click at [582, 107] on li "Person outside the car" at bounding box center [618, 105] width 130 height 15
type input "Person outside the car"
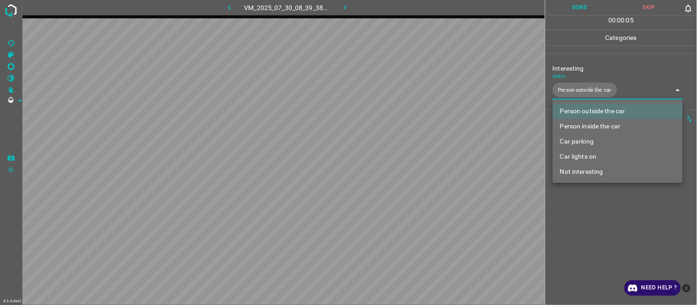
click at [588, 216] on div at bounding box center [348, 152] width 697 height 305
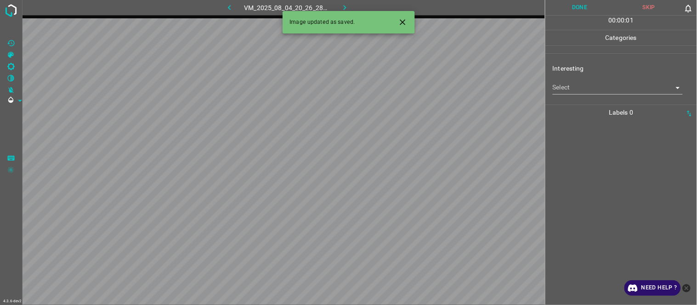
click at [594, 87] on body "4.3.6-dev2 VM_2025_08_04_20_26_28_184_06.gif Done Skip 0 00 : 00 : 01 Categorie…" at bounding box center [348, 152] width 697 height 305
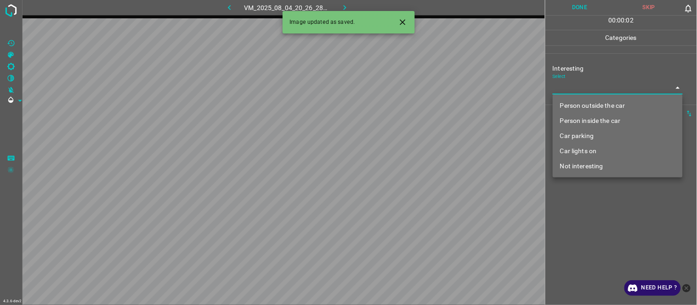
click at [597, 130] on li "Car parking" at bounding box center [618, 136] width 130 height 15
type input "Car parking"
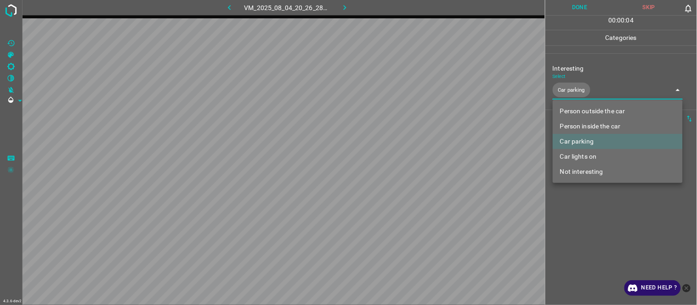
click at [587, 218] on div at bounding box center [348, 152] width 697 height 305
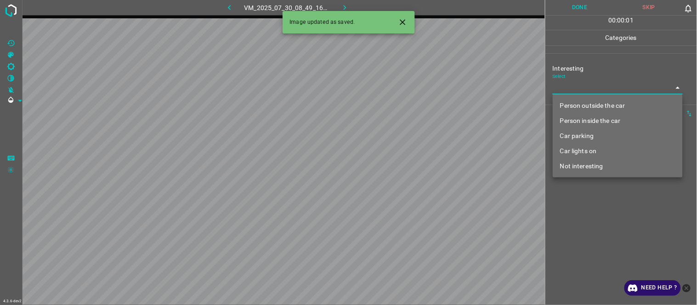
drag, startPoint x: 577, startPoint y: 81, endPoint x: 576, endPoint y: 91, distance: 10.3
click at [577, 86] on body "4.3.6-dev2 VM_2025_07_30_08_49_16_770_08.gif Done Skip 0 00 : 00 : 01 Categorie…" at bounding box center [348, 152] width 697 height 305
click at [587, 107] on li "Person outside the car" at bounding box center [618, 105] width 130 height 15
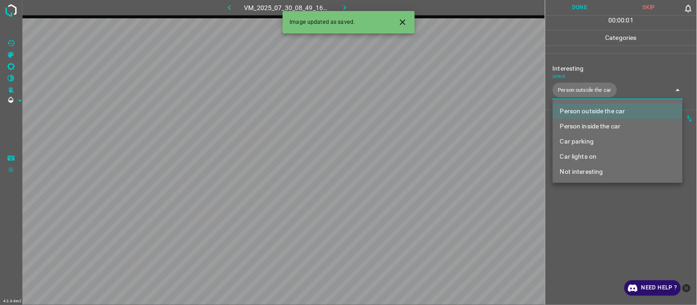
click at [588, 126] on li "Person inside the car" at bounding box center [618, 126] width 130 height 15
type input "Person outside the car,Person inside the car"
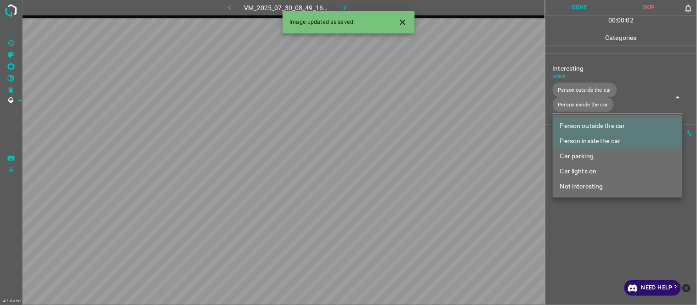
click at [590, 219] on div at bounding box center [348, 152] width 697 height 305
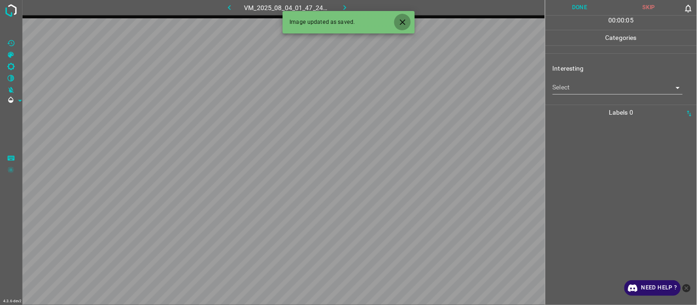
click at [401, 22] on icon "Close" at bounding box center [403, 22] width 10 height 10
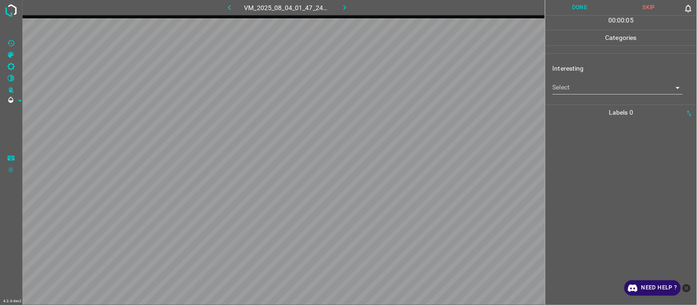
click at [607, 85] on body "4.3.6-dev2 VM_2025_08_04_01_47_24_806_00.gif Done Skip 0 00 : 00 : 05 Categorie…" at bounding box center [348, 152] width 697 height 305
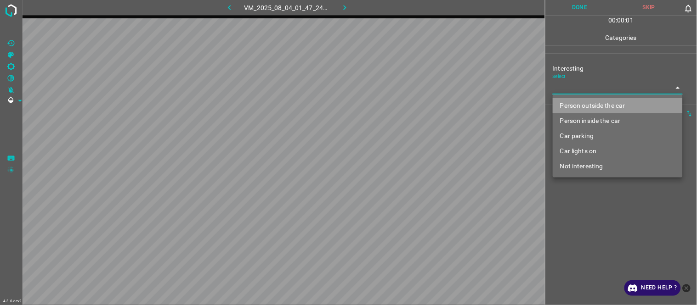
drag, startPoint x: 606, startPoint y: 102, endPoint x: 583, endPoint y: 182, distance: 83.0
click at [603, 106] on li "Person outside the car" at bounding box center [618, 105] width 130 height 15
type input "Person outside the car"
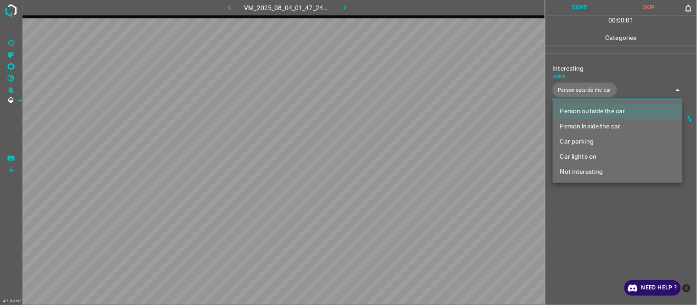
click at [583, 216] on div at bounding box center [348, 152] width 697 height 305
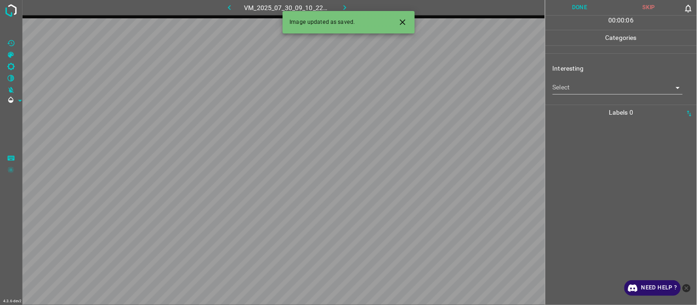
click at [402, 20] on icon "Close" at bounding box center [403, 22] width 10 height 10
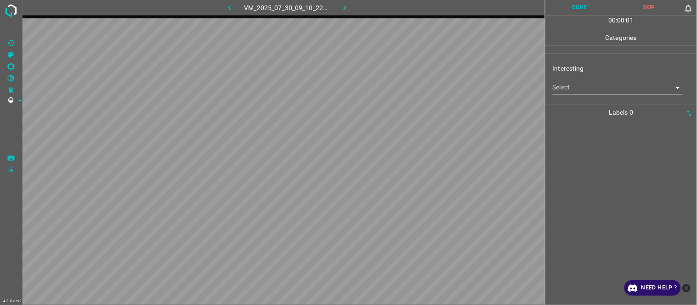
click at [571, 90] on body "4.3.6-dev2 VM_2025_07_30_09_10_22_256_08.gif Done Skip 0 00 : 00 : 01 Categorie…" at bounding box center [348, 152] width 697 height 305
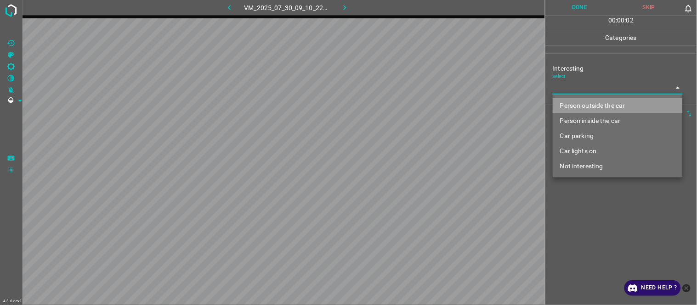
click at [571, 102] on li "Person outside the car" at bounding box center [618, 105] width 130 height 15
type input "Person outside the car"
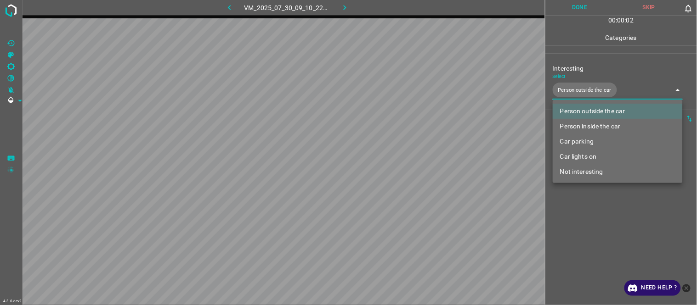
click at [601, 213] on div at bounding box center [348, 152] width 697 height 305
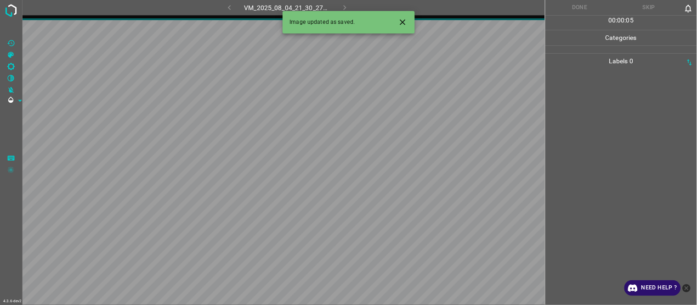
click at [401, 24] on icon "Close" at bounding box center [403, 22] width 6 height 6
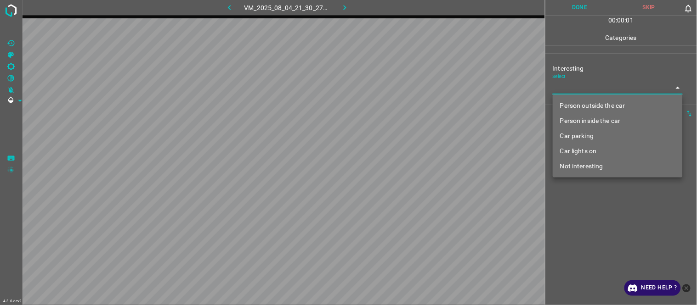
click at [576, 90] on body "4.3.6-dev2 VM_2025_08_04_21_30_27_070_02.gif Done Skip 0 00 : 00 : 01 Categorie…" at bounding box center [348, 152] width 697 height 305
click at [600, 134] on li "Car parking" at bounding box center [618, 136] width 130 height 15
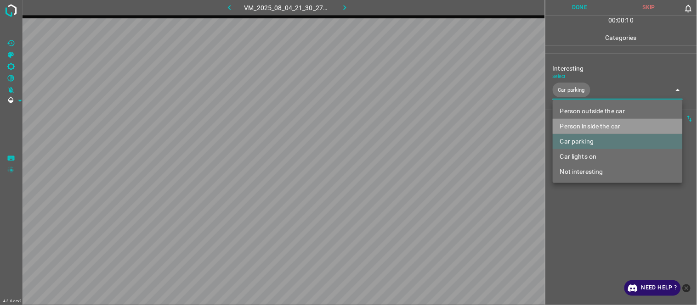
click at [618, 123] on li "Person inside the car" at bounding box center [618, 126] width 130 height 15
type input "Car parking,Person inside the car"
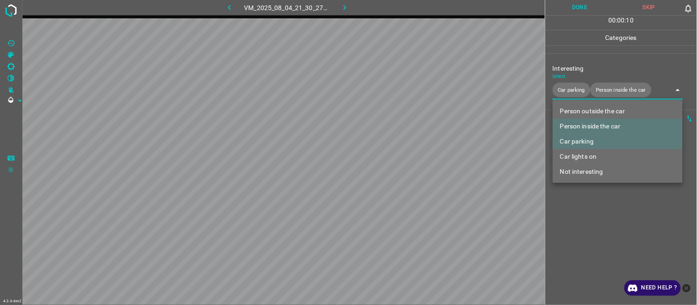
click at [579, 239] on div at bounding box center [348, 152] width 697 height 305
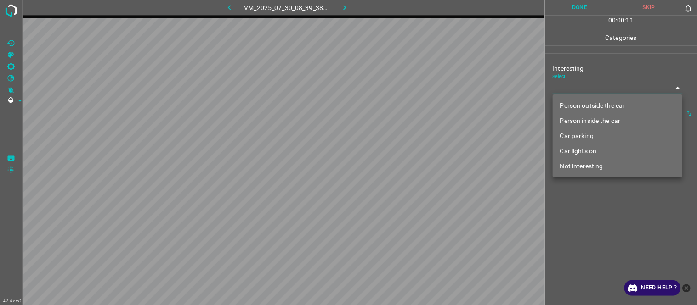
drag, startPoint x: 582, startPoint y: 89, endPoint x: 577, endPoint y: 112, distance: 23.1
click at [581, 91] on body "4.3.6-dev2 VM_2025_07_30_08_39_38_808_06.gif Done Skip 0 00 : 00 : 11 Categorie…" at bounding box center [348, 152] width 697 height 305
click at [581, 107] on li "Person outside the car" at bounding box center [618, 105] width 130 height 15
type input "Person outside the car"
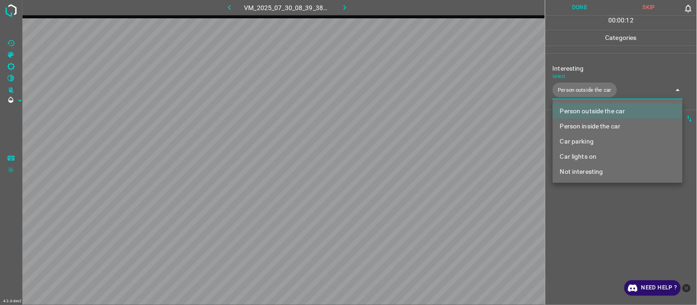
click at [605, 238] on div at bounding box center [348, 152] width 697 height 305
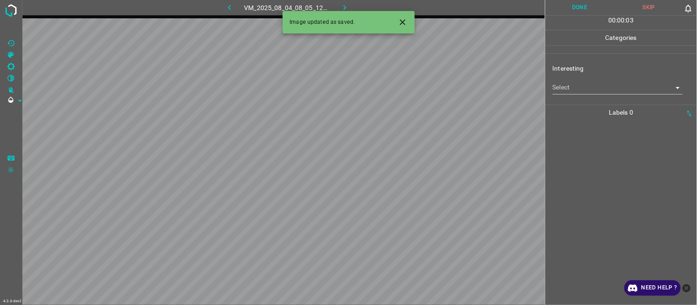
click at [397, 19] on button "Close" at bounding box center [402, 22] width 17 height 17
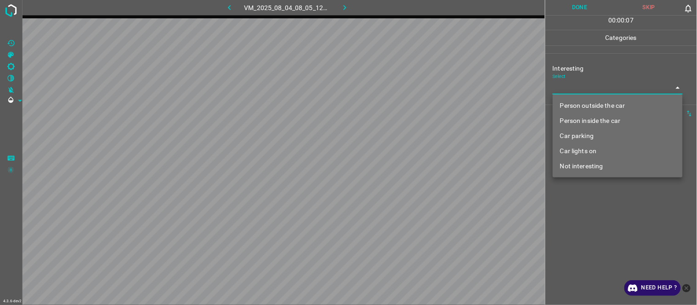
click at [586, 83] on body "4.3.6-dev2 VM_2025_08_04_08_05_12_814_05.gif Done Skip 0 00 : 00 : 07 Categorie…" at bounding box center [348, 152] width 697 height 305
click at [596, 138] on li "Car parking" at bounding box center [618, 136] width 130 height 15
type input "Car parking"
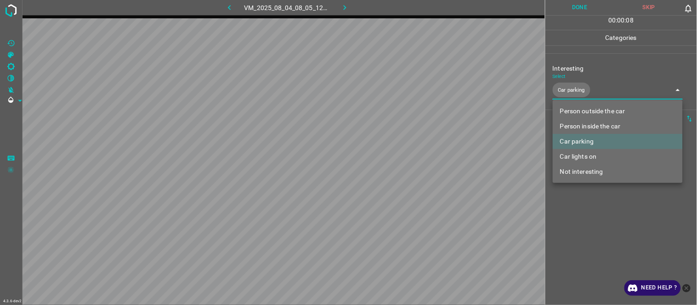
click at [591, 231] on div at bounding box center [348, 152] width 697 height 305
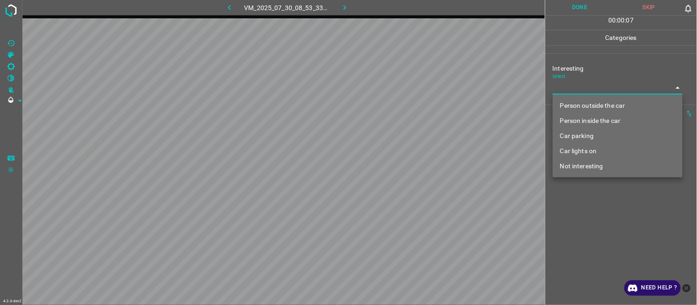
drag, startPoint x: 577, startPoint y: 82, endPoint x: 587, endPoint y: 109, distance: 29.1
click at [579, 83] on body "4.3.6-dev2 VM_2025_07_30_08_53_33_759_04.gif Done Skip 0 00 : 00 : 07 Categorie…" at bounding box center [348, 152] width 697 height 305
click at [593, 100] on li "Person outside the car" at bounding box center [618, 105] width 130 height 15
type input "Person outside the car"
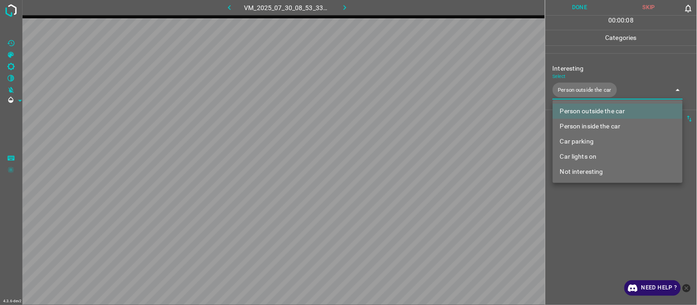
click at [604, 238] on div at bounding box center [348, 152] width 697 height 305
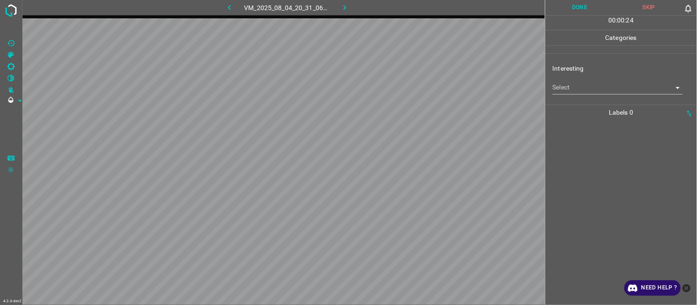
click at [596, 90] on body "4.3.6-dev2 VM_2025_08_04_20_31_06_455_09.gif Done Skip 0 00 : 00 : 24 Categorie…" at bounding box center [348, 152] width 697 height 305
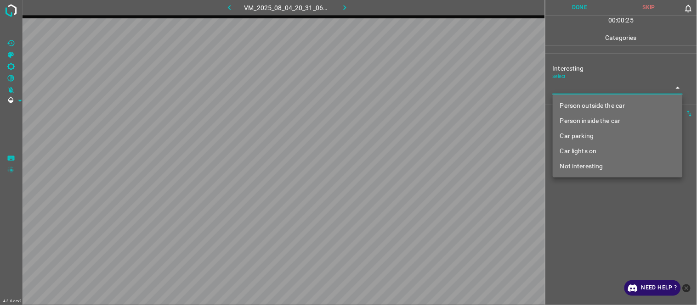
click at [598, 134] on li "Car parking" at bounding box center [618, 136] width 130 height 15
type input "Car parking"
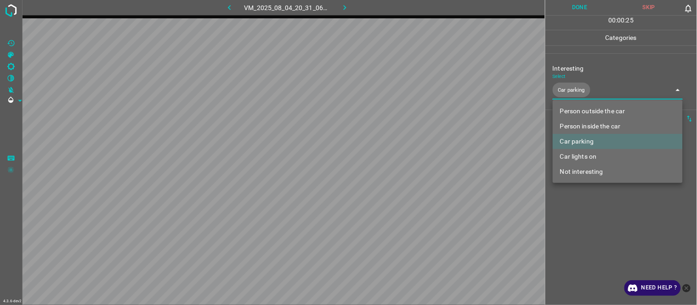
click at [595, 265] on div at bounding box center [348, 152] width 697 height 305
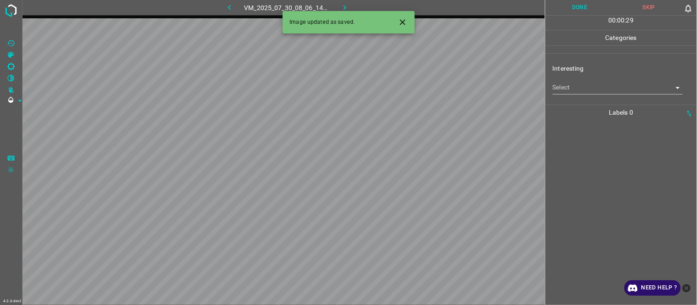
click at [400, 20] on icon "Close" at bounding box center [403, 22] width 10 height 10
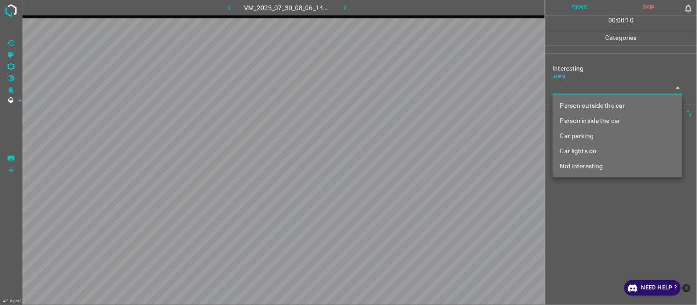
click at [564, 85] on body "4.3.6-dev2 VM_2025_07_30_08_06_14_074_12.gif Done Skip 0 00 : 00 : 10 Categorie…" at bounding box center [348, 152] width 697 height 305
click at [591, 163] on li "Not interesting" at bounding box center [618, 166] width 130 height 15
type input "Not interesting"
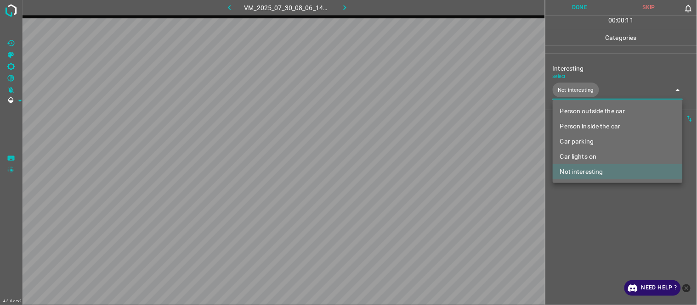
click at [593, 195] on div at bounding box center [348, 152] width 697 height 305
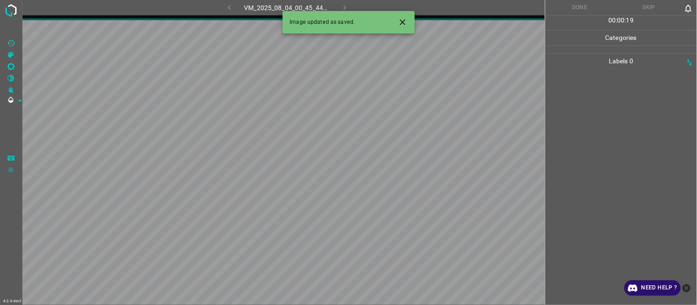
click at [402, 22] on icon "Close" at bounding box center [403, 22] width 10 height 10
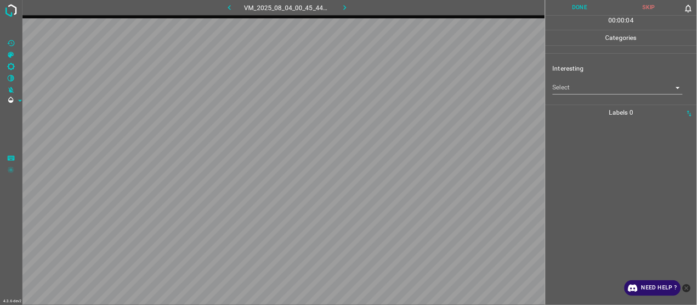
click at [570, 84] on body "4.3.6-dev2 VM_2025_08_04_00_45_44_586_04.gif Done Skip 0 00 : 00 : 04 Categorie…" at bounding box center [348, 152] width 697 height 305
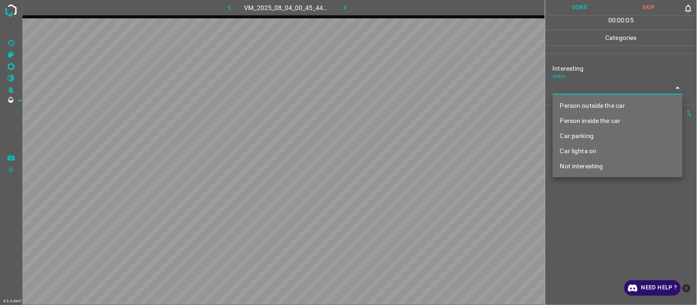
click at [586, 138] on li "Car parking" at bounding box center [618, 136] width 130 height 15
type input "Car parking"
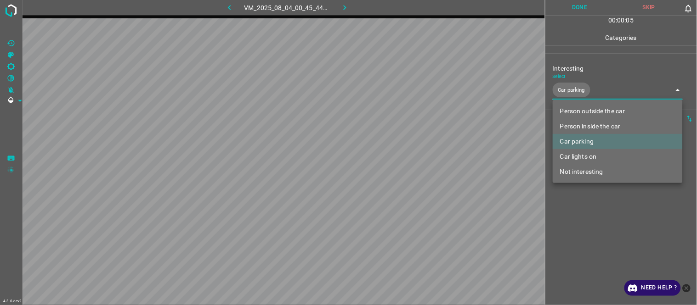
click at [605, 235] on div at bounding box center [348, 152] width 697 height 305
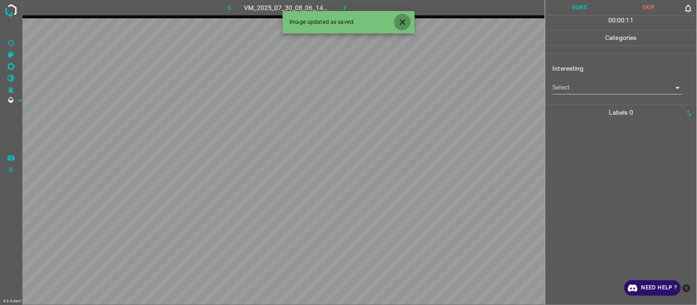
click at [406, 15] on button "Close" at bounding box center [402, 22] width 17 height 17
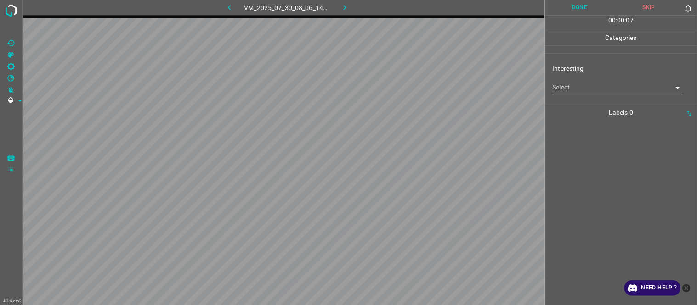
click at [582, 85] on body "4.3.6-dev2 VM_2025_07_30_08_06_14_074_09.gif Done Skip 0 00 : 00 : 07 Categorie…" at bounding box center [348, 152] width 697 height 305
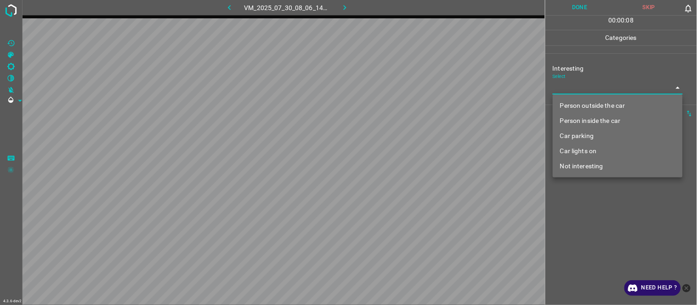
click at [590, 134] on li "Car parking" at bounding box center [618, 136] width 130 height 15
type input "Car parking"
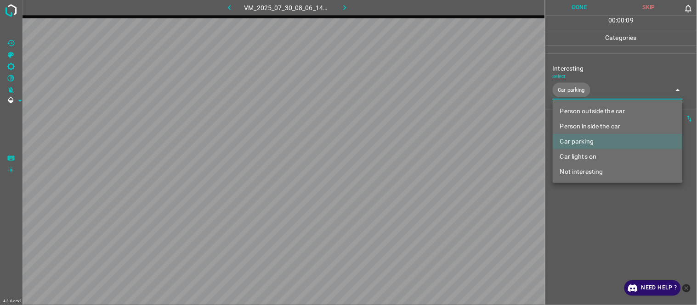
click at [589, 141] on li "Car parking" at bounding box center [618, 141] width 130 height 15
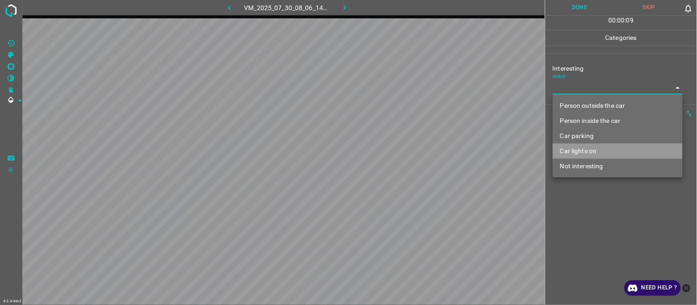
click at [588, 146] on li "Car lights on" at bounding box center [618, 151] width 130 height 15
type input "Car lights on"
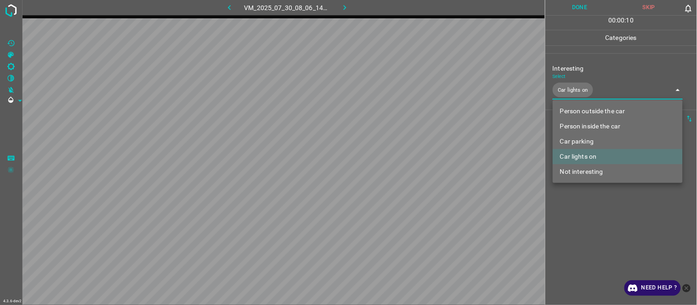
click at [587, 214] on div at bounding box center [348, 152] width 697 height 305
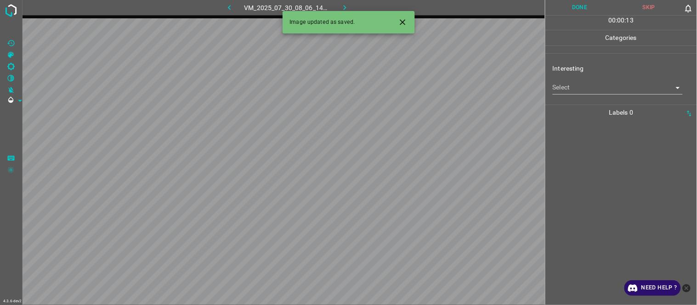
click at [398, 25] on icon "Close" at bounding box center [403, 22] width 10 height 10
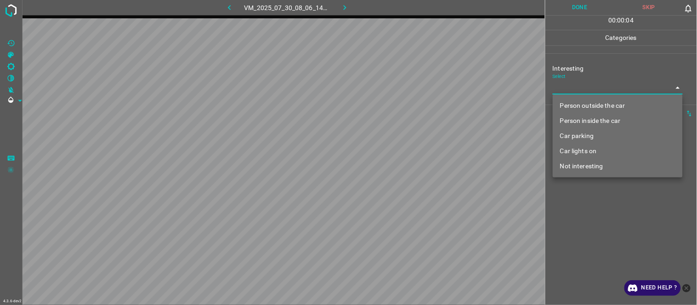
click at [561, 89] on body "4.3.6-dev2 VM_2025_07_30_08_06_14_074_08.gif Done Skip 0 00 : 00 : 04 Categorie…" at bounding box center [348, 152] width 697 height 305
drag, startPoint x: 570, startPoint y: 161, endPoint x: 568, endPoint y: 180, distance: 18.5
click at [571, 162] on li "Not interesting" at bounding box center [618, 166] width 130 height 15
type input "Not interesting"
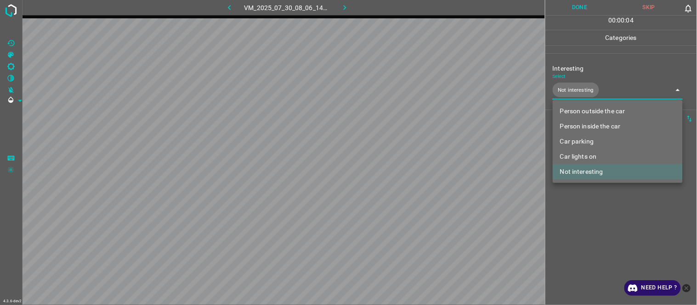
click at [589, 232] on div at bounding box center [348, 152] width 697 height 305
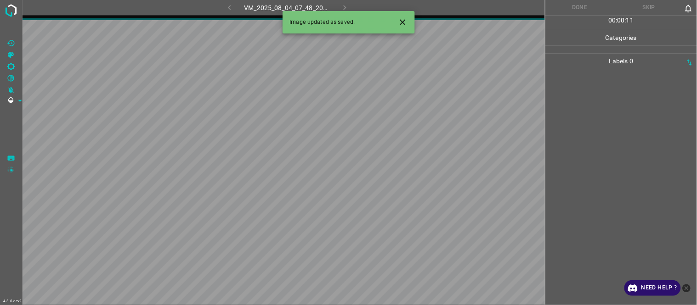
click at [405, 21] on icon "Close" at bounding box center [403, 22] width 10 height 10
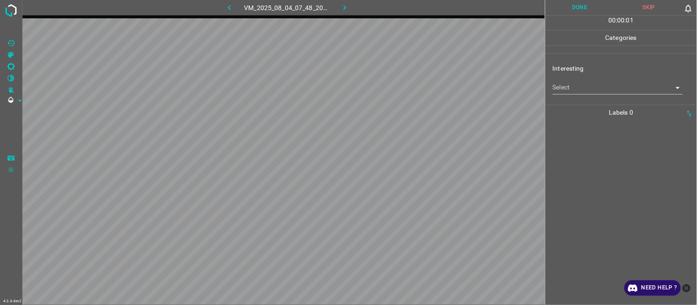
click at [586, 85] on body "4.3.6-dev2 VM_2025_08_04_07_48_20_033_02.gif Done Skip 0 00 : 00 : 01 Categorie…" at bounding box center [348, 152] width 697 height 305
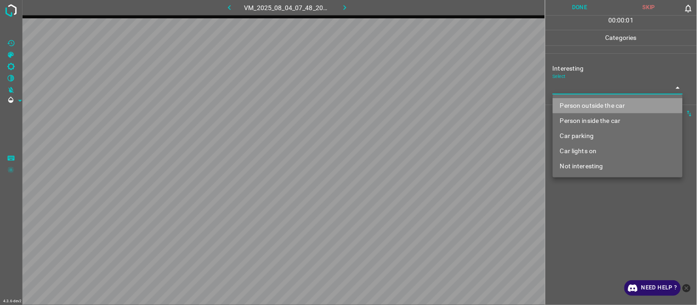
click at [602, 106] on li "Person outside the car" at bounding box center [618, 105] width 130 height 15
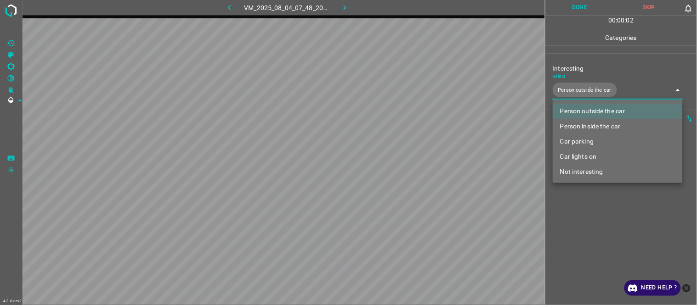
click at [598, 153] on li "Car lights on" at bounding box center [618, 156] width 130 height 15
type input "Person outside the car,Car lights on"
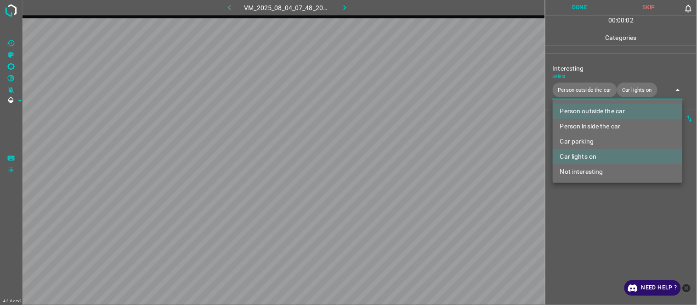
click at [582, 221] on div at bounding box center [348, 152] width 697 height 305
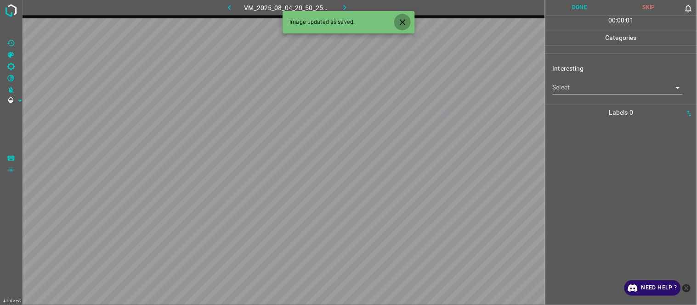
click at [403, 20] on icon "Close" at bounding box center [403, 22] width 10 height 10
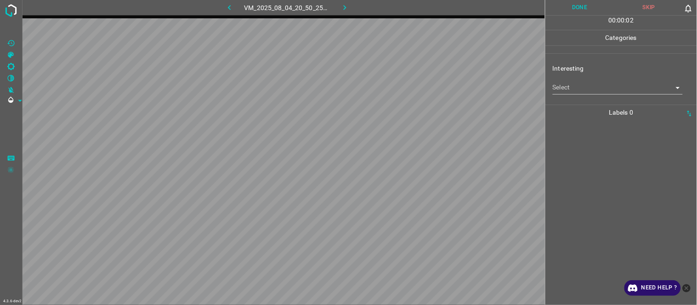
click at [589, 88] on body "4.3.6-dev2 VM_2025_08_04_20_50_25_624_07.gif Done Skip 0 00 : 00 : 02 Categorie…" at bounding box center [348, 152] width 697 height 305
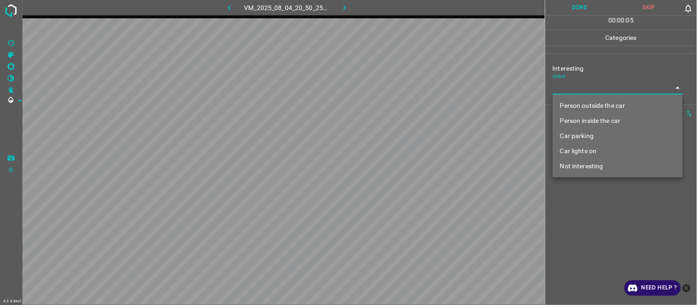
click at [616, 107] on li "Person outside the car" at bounding box center [618, 105] width 130 height 15
type input "Person outside the car"
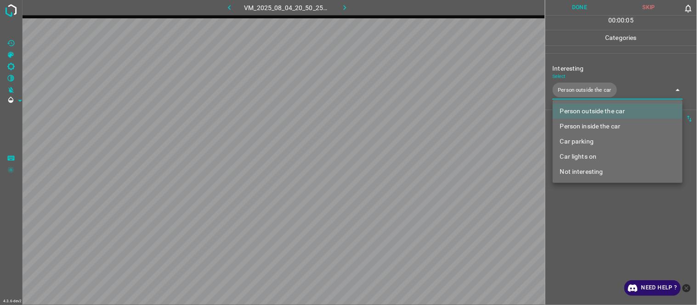
click at [572, 246] on div at bounding box center [348, 152] width 697 height 305
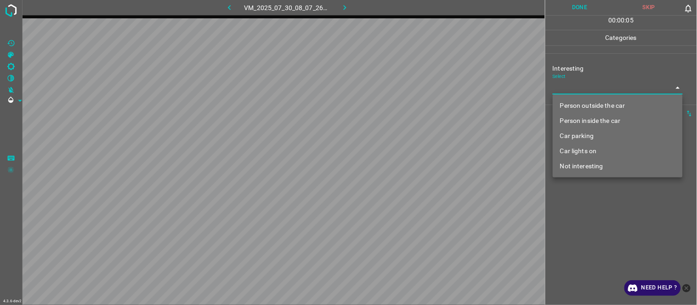
click at [570, 83] on body "4.3.6-dev2 VM_2025_07_30_08_07_26_033_04.gif Done Skip 0 00 : 00 : 05 Categorie…" at bounding box center [348, 152] width 697 height 305
drag, startPoint x: 594, startPoint y: 166, endPoint x: 578, endPoint y: 213, distance: 49.7
click at [594, 168] on li "Not interesting" at bounding box center [618, 166] width 130 height 15
type input "Not interesting"
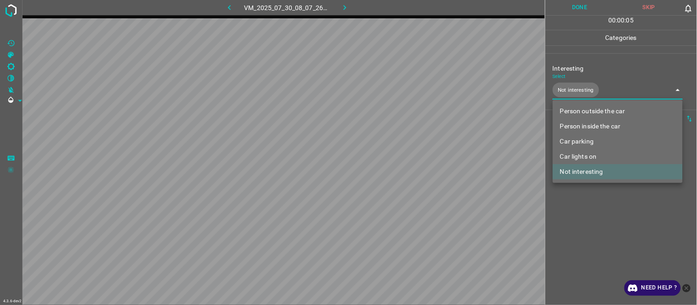
click at [575, 239] on div at bounding box center [348, 152] width 697 height 305
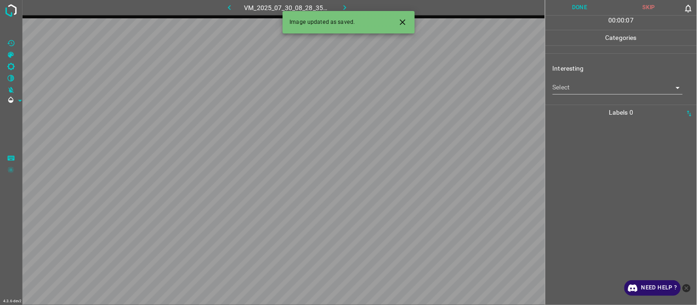
click at [574, 85] on body "4.3.6-dev2 VM_2025_07_30_08_28_35_780_00.gif Done Skip 0 00 : 00 : 07 Categorie…" at bounding box center [348, 152] width 697 height 305
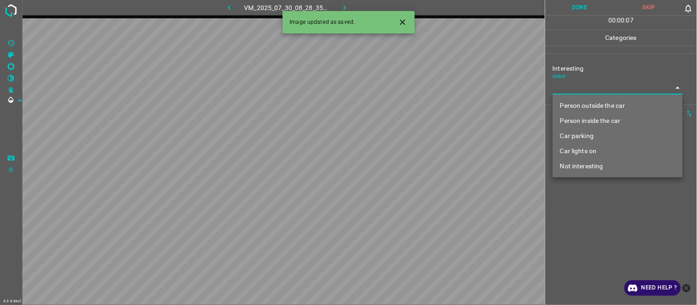
click at [590, 105] on li "Person outside the car" at bounding box center [618, 105] width 130 height 15
type input "Person outside the car"
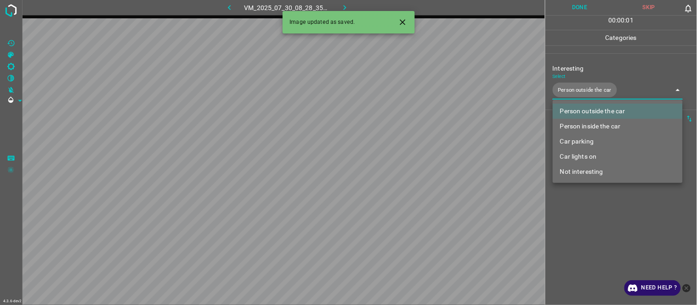
click at [613, 224] on div at bounding box center [348, 152] width 697 height 305
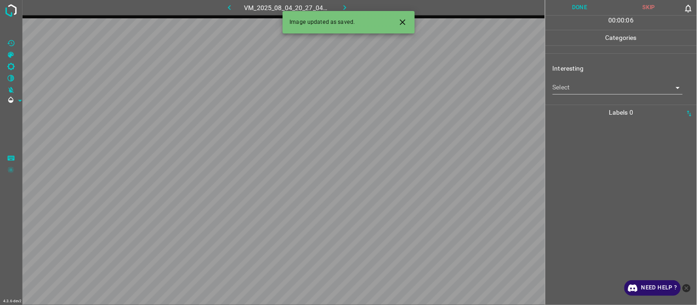
click at [402, 20] on icon "Close" at bounding box center [403, 22] width 10 height 10
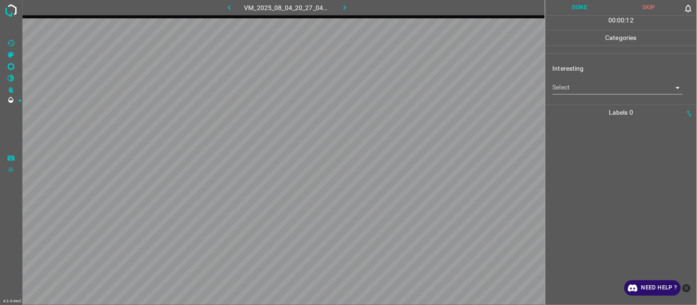
click at [581, 90] on body "4.3.6-dev2 VM_2025_08_04_20_27_04_295_04.gif Done Skip 0 00 : 00 : 12 Categorie…" at bounding box center [348, 152] width 697 height 305
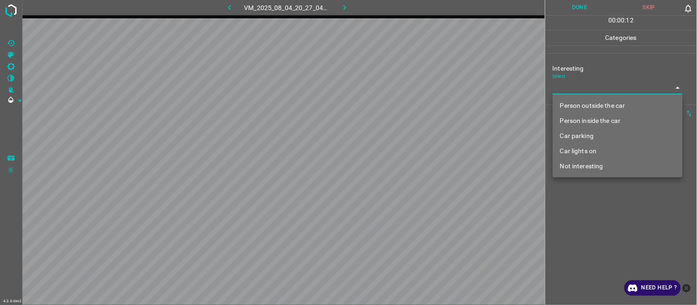
click at [598, 166] on li "Not interesting" at bounding box center [618, 166] width 130 height 15
type input "Not interesting"
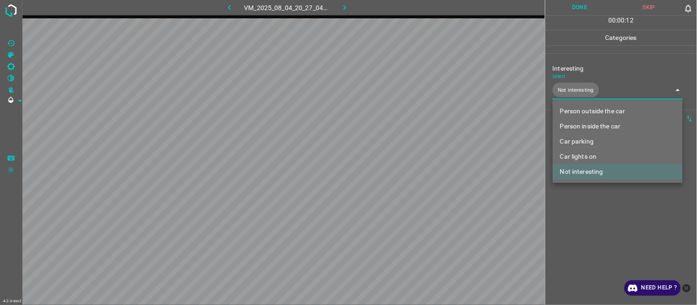
click at [585, 221] on div at bounding box center [348, 152] width 697 height 305
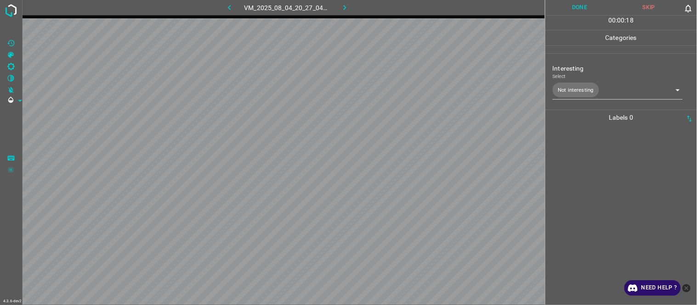
click at [579, 175] on div at bounding box center [621, 215] width 146 height 180
click at [563, 86] on body "4.3.6-dev2 VM_2025_08_04_07_36_11_642_11.gif Done Skip 0 00 : 00 : 06 Categorie…" at bounding box center [348, 152] width 697 height 305
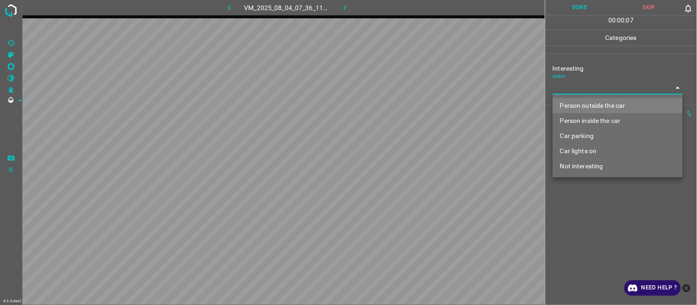
click at [596, 121] on li "Person inside the car" at bounding box center [618, 120] width 130 height 15
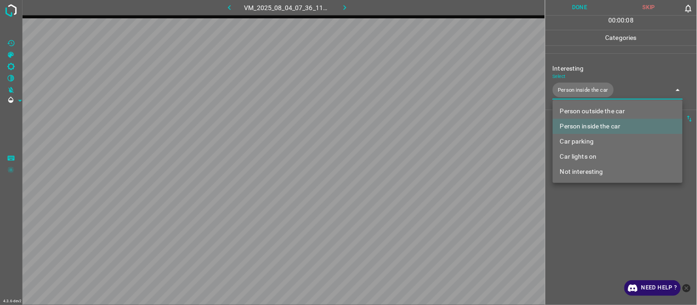
click at [587, 154] on li "Car lights on" at bounding box center [618, 156] width 130 height 15
type input "Person inside the car,Car lights on"
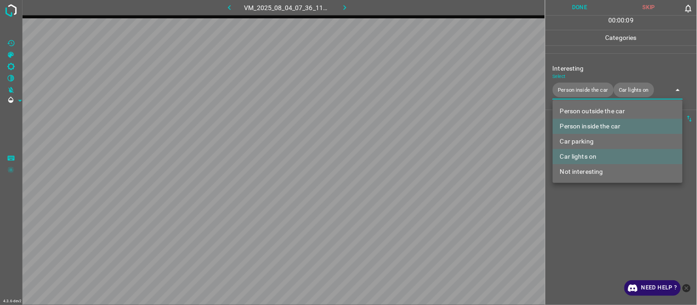
click at [594, 209] on div at bounding box center [348, 152] width 697 height 305
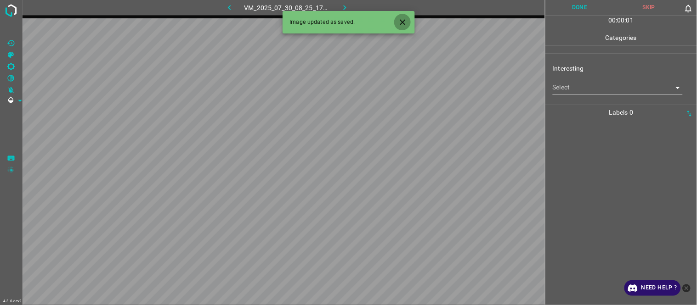
click at [405, 19] on icon "Close" at bounding box center [403, 22] width 10 height 10
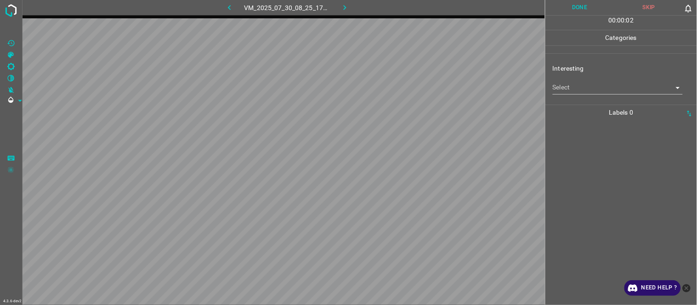
click at [591, 88] on body "4.3.6-dev2 VM_2025_07_30_08_25_17_701_05.gif Done Skip 0 00 : 00 : 02 Categorie…" at bounding box center [348, 152] width 697 height 305
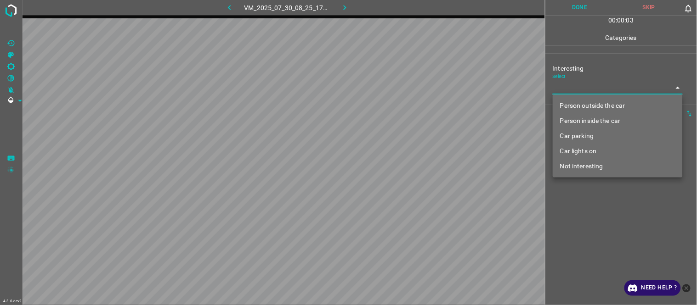
click at [600, 107] on li "Person outside the car" at bounding box center [618, 105] width 130 height 15
type input "Person outside the car"
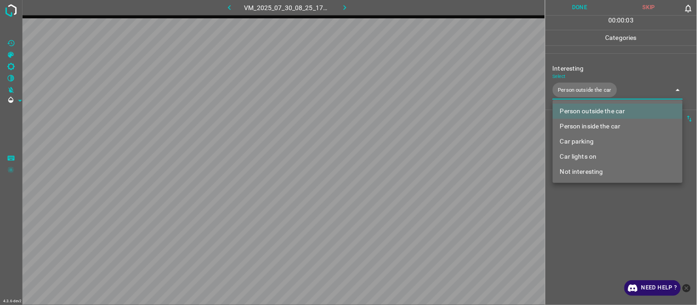
click at [600, 235] on div at bounding box center [348, 152] width 697 height 305
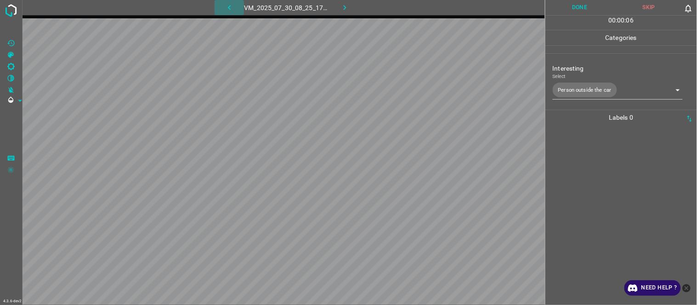
click at [228, 1] on button "button" at bounding box center [229, 7] width 29 height 15
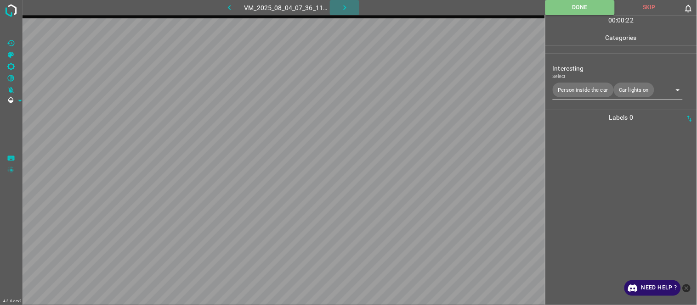
click at [342, 11] on icon "button" at bounding box center [345, 8] width 10 height 10
click at [590, 151] on div at bounding box center [621, 215] width 146 height 180
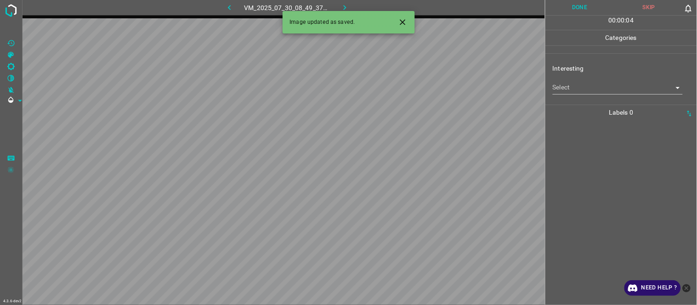
click at [406, 21] on icon "Close" at bounding box center [403, 22] width 10 height 10
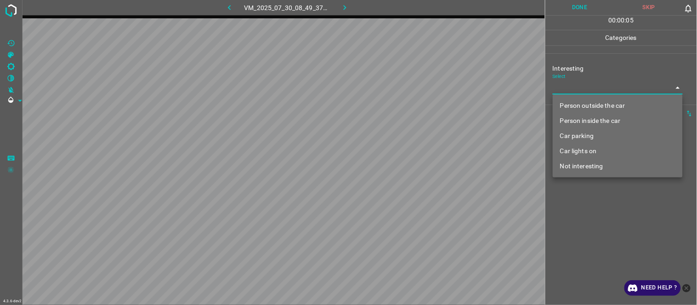
click at [577, 91] on body "4.3.6-dev2 VM_2025_07_30_08_49_37_607_03.gif Done Skip 0 00 : 00 : 05 Categorie…" at bounding box center [348, 152] width 697 height 305
click at [582, 104] on li "Person outside the car" at bounding box center [618, 105] width 130 height 15
type input "Person outside the car"
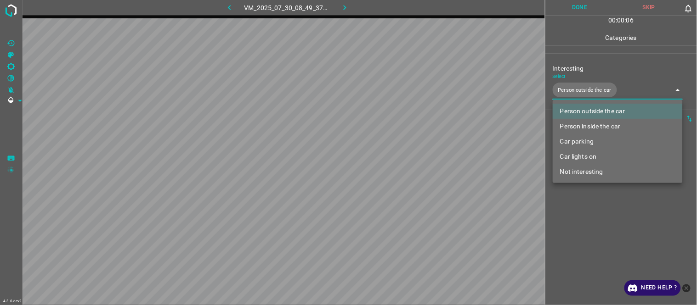
click at [600, 231] on div at bounding box center [348, 152] width 697 height 305
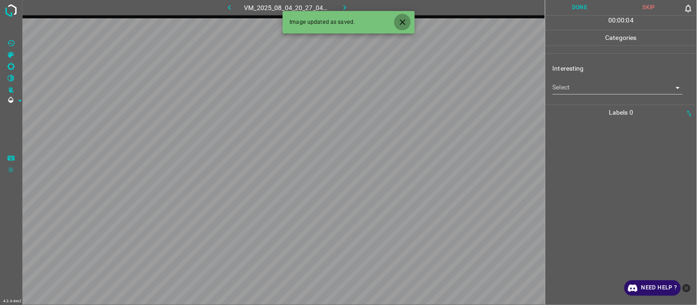
click at [401, 23] on icon "Close" at bounding box center [403, 22] width 10 height 10
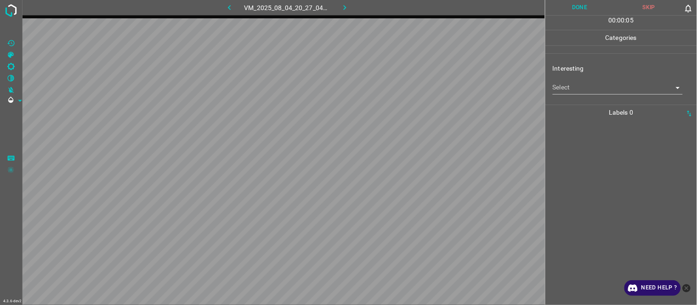
click at [587, 86] on body "4.3.6-dev2 VM_2025_08_04_20_27_04_295_03.gif Done Skip 0 00 : 00 : 05 Categorie…" at bounding box center [348, 152] width 697 height 305
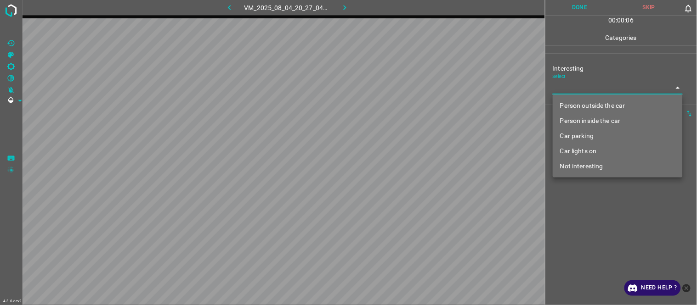
click at [610, 107] on li "Person outside the car" at bounding box center [618, 105] width 130 height 15
type input "Person outside the car"
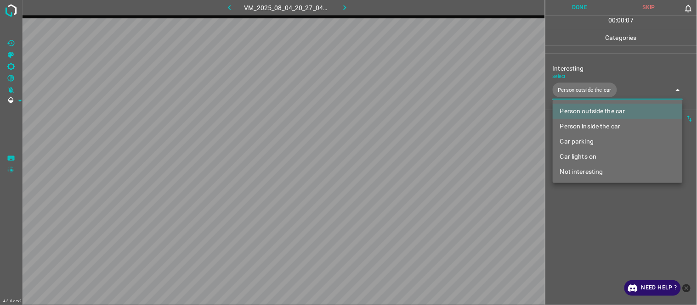
click at [607, 237] on div at bounding box center [348, 152] width 697 height 305
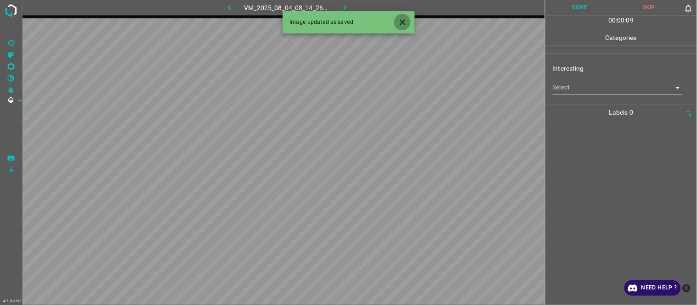
click at [405, 18] on icon "Close" at bounding box center [403, 22] width 10 height 10
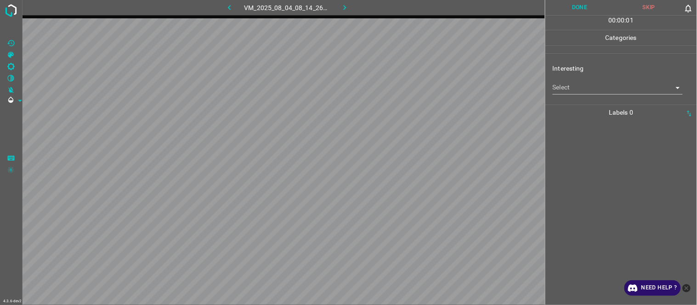
click at [584, 86] on body "4.3.6-dev2 VM_2025_08_04_08_14_26_829_00.gif Done Skip 0 00 : 00 : 01 Categorie…" at bounding box center [348, 152] width 697 height 305
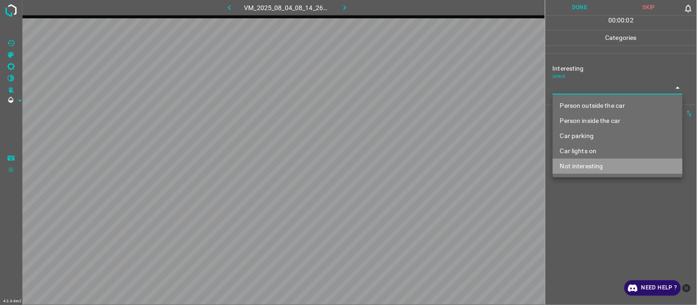
click at [594, 169] on li "Not interesting" at bounding box center [618, 166] width 130 height 15
type input "Not interesting"
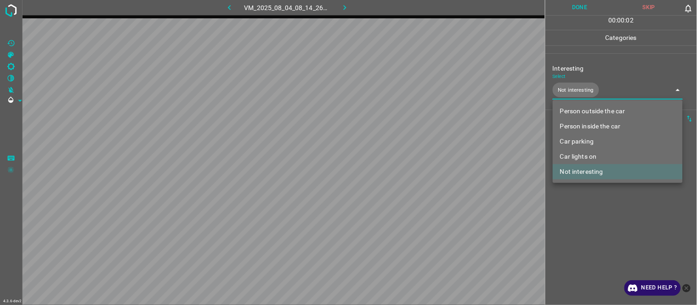
click at [598, 230] on div at bounding box center [348, 152] width 697 height 305
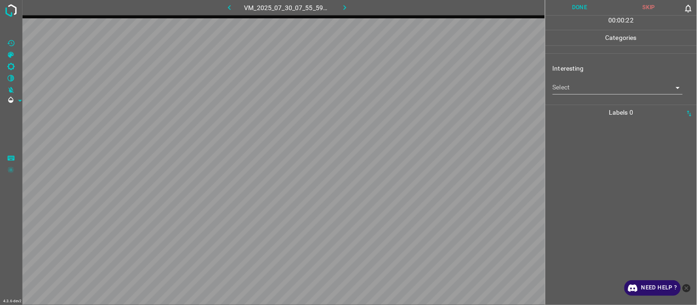
click at [571, 88] on body "4.3.6-dev2 VM_2025_07_30_07_55_59_259_03.gif Done Skip 0 00 : 00 : 22 Categorie…" at bounding box center [348, 152] width 697 height 305
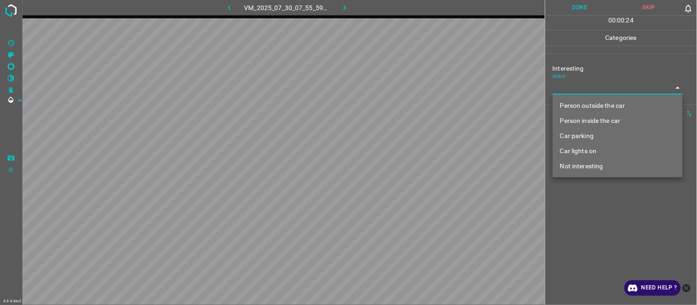
drag, startPoint x: 607, startPoint y: 100, endPoint x: 604, endPoint y: 104, distance: 5.2
click at [606, 99] on li "Person outside the car" at bounding box center [618, 105] width 130 height 15
type input "Person outside the car"
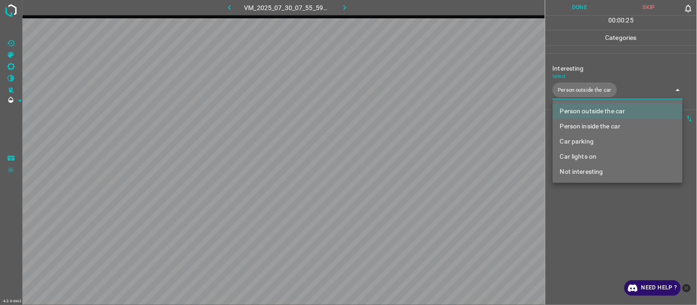
click at [563, 253] on div at bounding box center [348, 152] width 697 height 305
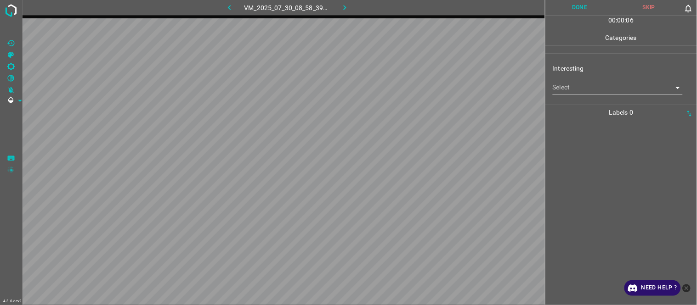
click at [589, 84] on body "4.3.6-dev2 VM_2025_07_30_08_58_39_943_03.gif Done Skip 0 00 : 00 : 06 Categorie…" at bounding box center [348, 152] width 697 height 305
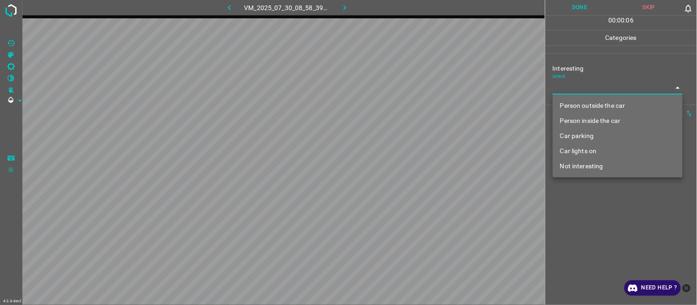
click at [593, 103] on li "Person outside the car" at bounding box center [618, 105] width 130 height 15
type input "Person outside the car"
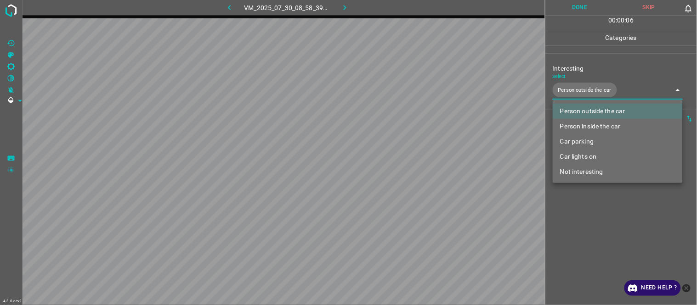
click at [592, 238] on div at bounding box center [348, 152] width 697 height 305
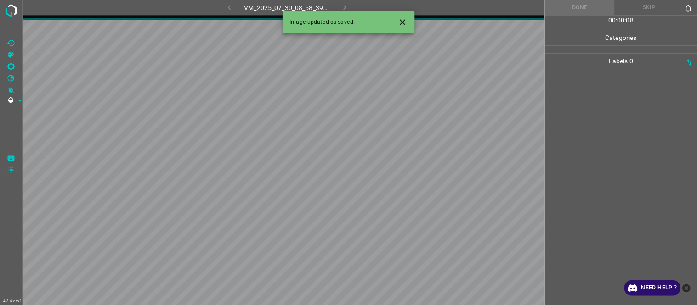
click at [402, 18] on icon "Close" at bounding box center [403, 22] width 10 height 10
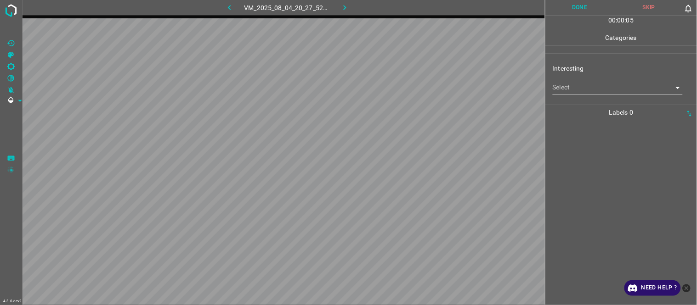
click at [572, 86] on body "4.3.6-dev2 VM_2025_08_04_20_27_52_711_01.gif Done Skip 0 00 : 00 : 05 Categorie…" at bounding box center [348, 152] width 697 height 305
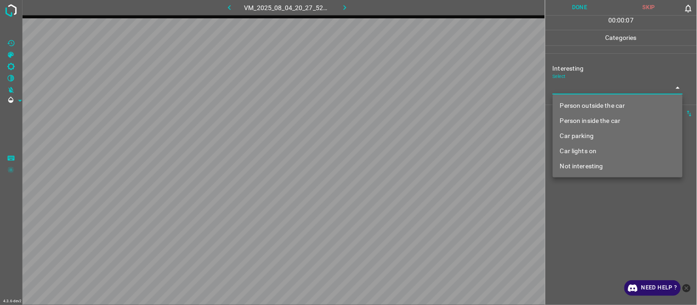
drag, startPoint x: 602, startPoint y: 135, endPoint x: 596, endPoint y: 138, distance: 7.2
click at [601, 136] on li "Car parking" at bounding box center [618, 136] width 130 height 15
type input "Car parking"
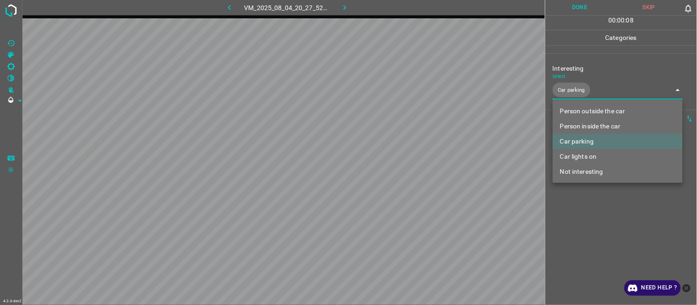
click at [589, 227] on div at bounding box center [348, 152] width 697 height 305
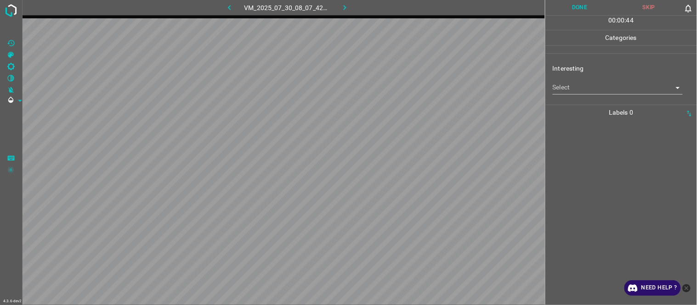
click at [600, 83] on body "4.3.6-dev2 VM_2025_07_30_08_07_42_487_01.gif Done Skip 0 00 : 00 : 44 Categorie…" at bounding box center [348, 152] width 697 height 305
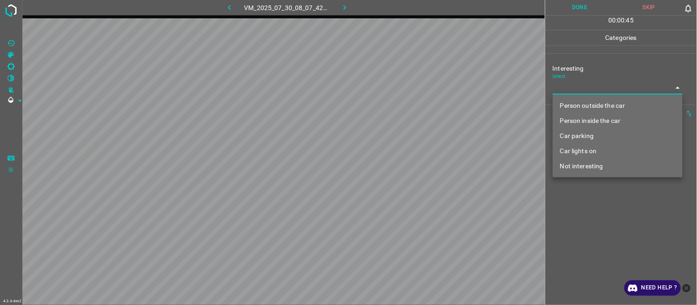
click at [603, 105] on li "Person outside the car" at bounding box center [618, 105] width 130 height 15
type input "Person outside the car"
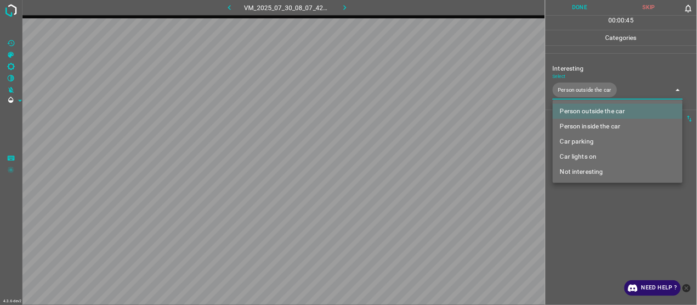
click at [598, 250] on div at bounding box center [348, 152] width 697 height 305
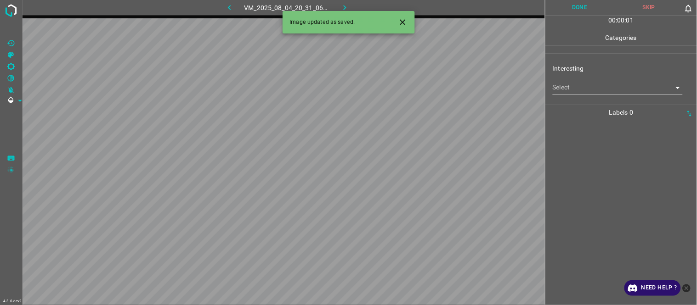
click at [591, 88] on body "4.3.6-dev2 VM_2025_08_04_20_31_06_455_02.gif Done Skip 0 00 : 00 : 01 Categorie…" at bounding box center [348, 152] width 697 height 305
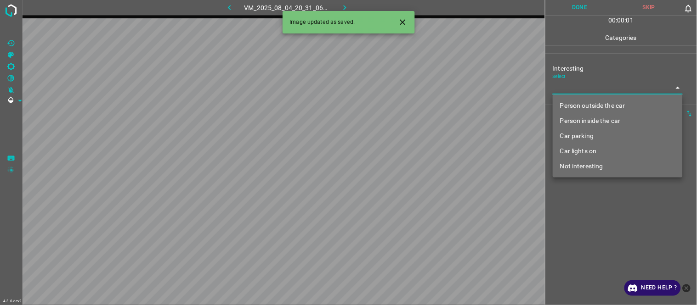
click at [592, 108] on li "Person outside the car" at bounding box center [618, 105] width 130 height 15
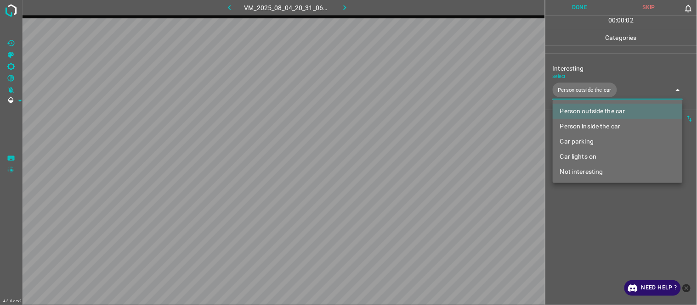
click at [602, 157] on li "Car lights on" at bounding box center [618, 156] width 130 height 15
type input "Person outside the car,Car lights on"
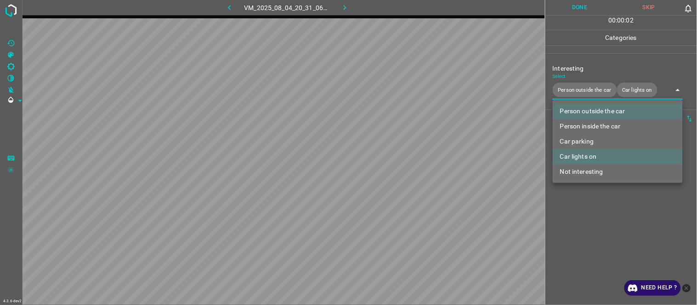
click at [588, 223] on div at bounding box center [348, 152] width 697 height 305
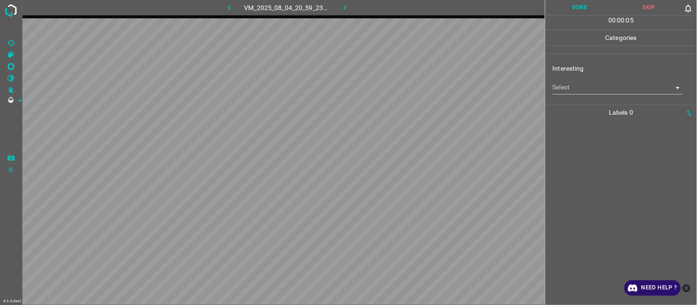
click at [571, 87] on body "4.3.6-dev2 VM_2025_08_04_20_59_23_419_02.gif Done Skip 0 00 : 00 : 05 Categorie…" at bounding box center [348, 152] width 697 height 305
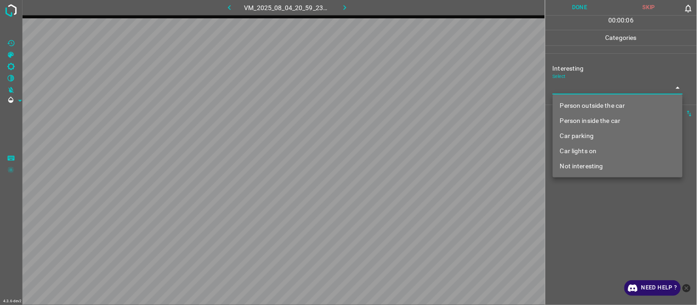
click at [570, 103] on li "Person outside the car" at bounding box center [618, 105] width 130 height 15
type input "Person outside the car"
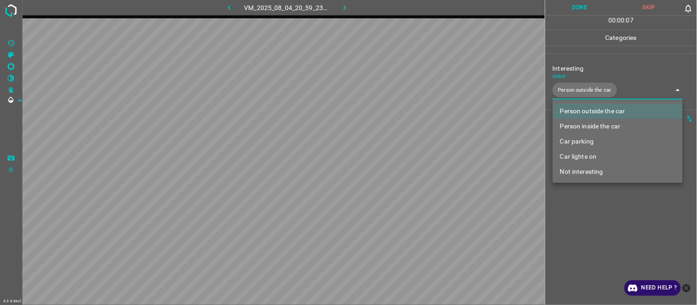
click at [579, 237] on div at bounding box center [348, 152] width 697 height 305
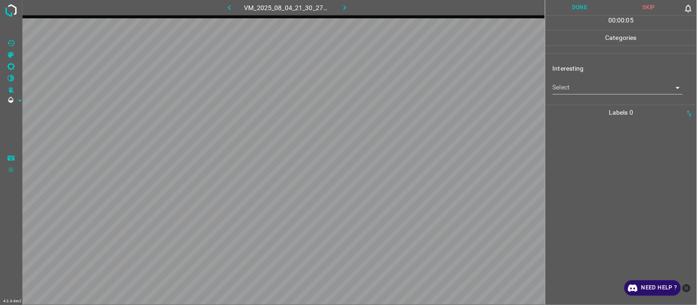
click at [576, 83] on body "4.3.6-dev2 VM_2025_08_04_21_30_27_070_09.gif Done Skip 0 00 : 00 : 05 Categorie…" at bounding box center [348, 152] width 697 height 305
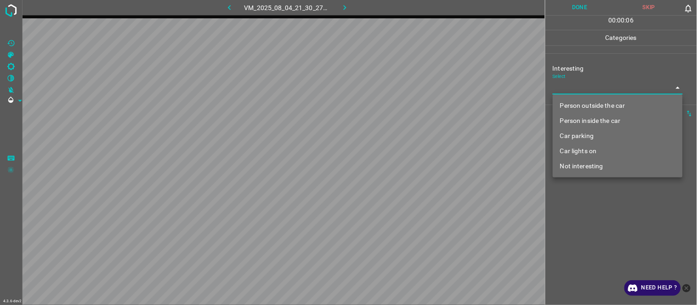
click at [594, 134] on li "Car parking" at bounding box center [618, 136] width 130 height 15
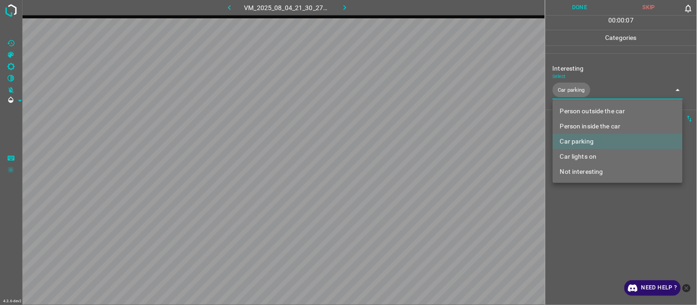
click at [603, 213] on div at bounding box center [348, 152] width 697 height 305
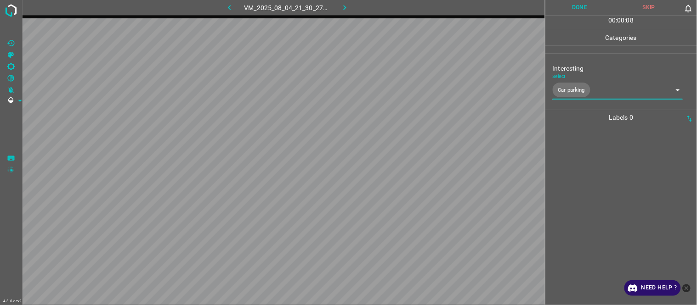
click at [586, 93] on body "4.3.6-dev2 VM_2025_08_04_21_30_27_070_09.gif Done Skip 0 00 : 00 : 08 Categorie…" at bounding box center [348, 152] width 697 height 305
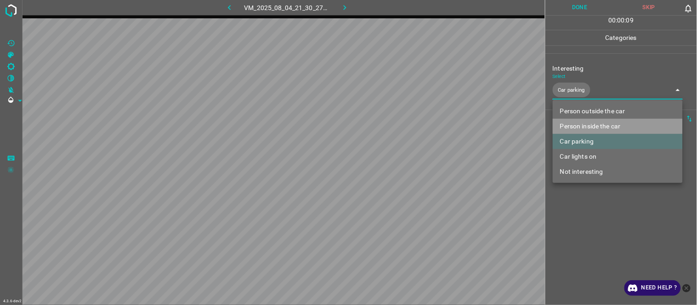
click at [611, 125] on li "Person inside the car" at bounding box center [618, 126] width 130 height 15
type input "Car parking,Person inside the car"
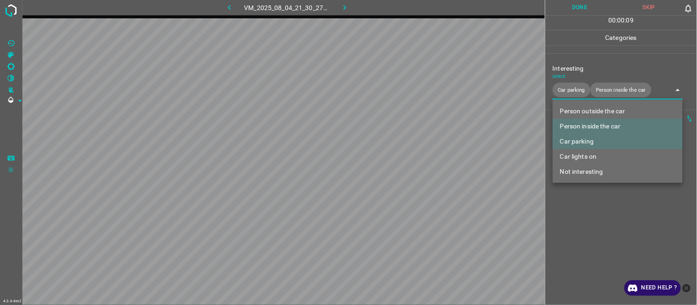
click at [613, 232] on div at bounding box center [348, 152] width 697 height 305
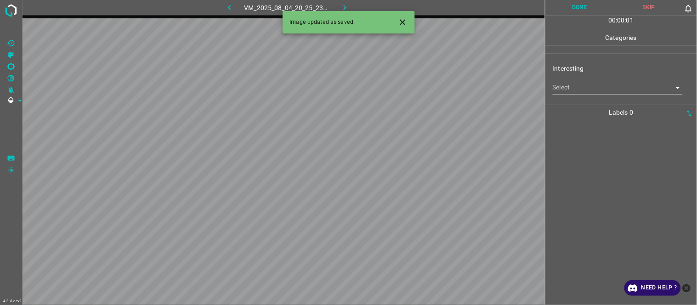
click at [607, 90] on body "4.3.6-dev2 VM_2025_08_04_20_25_23_766_02.gif Done Skip 0 00 : 00 : 01 Categorie…" at bounding box center [348, 152] width 697 height 305
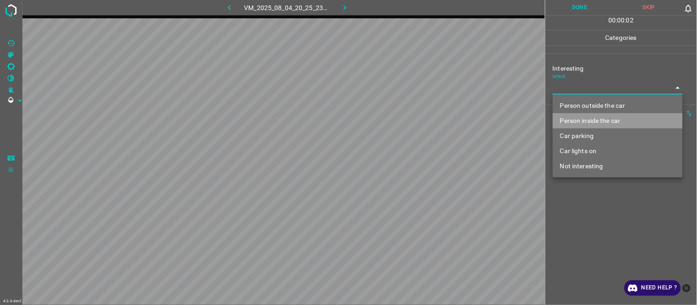
click at [595, 120] on li "Person inside the car" at bounding box center [618, 120] width 130 height 15
type input "Person inside the car"
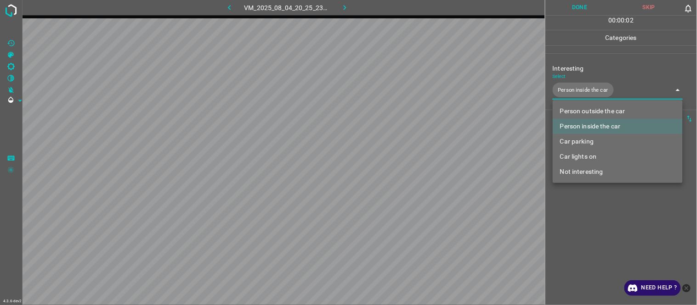
click at [593, 240] on div at bounding box center [348, 152] width 697 height 305
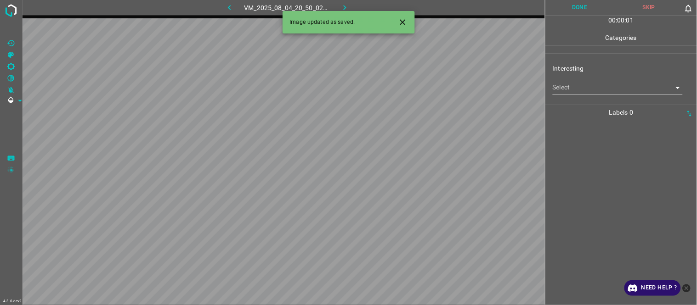
click at [402, 21] on icon "Close" at bounding box center [403, 22] width 10 height 10
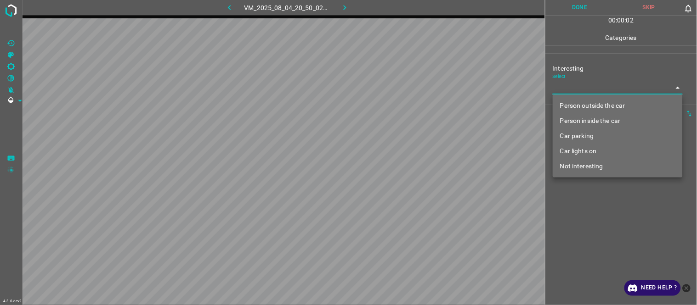
click at [589, 91] on body "4.3.6-dev2 VM_2025_08_04_20_50_02_442_02.gif Done Skip 0 00 : 00 : 02 Categorie…" at bounding box center [348, 152] width 697 height 305
click at [591, 103] on li "Person outside the car" at bounding box center [618, 105] width 130 height 15
type input "Person outside the car"
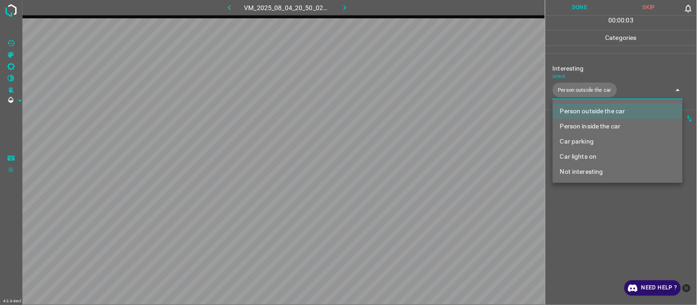
click at [612, 231] on div at bounding box center [348, 152] width 697 height 305
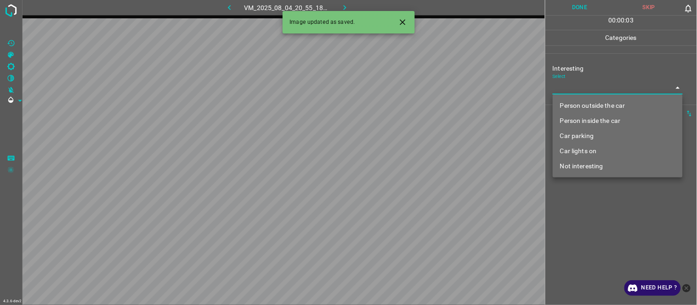
drag, startPoint x: 600, startPoint y: 86, endPoint x: 592, endPoint y: 119, distance: 33.6
click at [599, 88] on body "4.3.6-dev2 VM_2025_08_04_20_55_18_548_07.gif Done Skip 0 00 : 00 : 03 Categorie…" at bounding box center [348, 152] width 697 height 305
click at [592, 107] on li "Person outside the car" at bounding box center [618, 105] width 130 height 15
type input "Person outside the car"
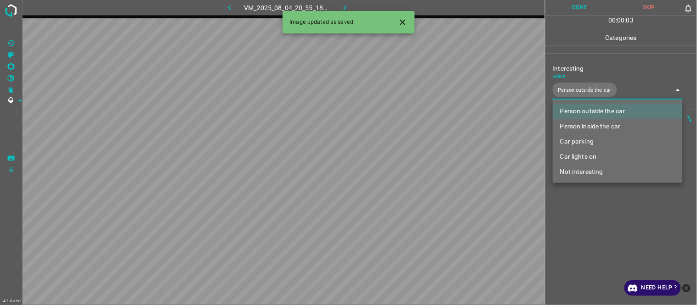
click at [595, 225] on div at bounding box center [348, 152] width 697 height 305
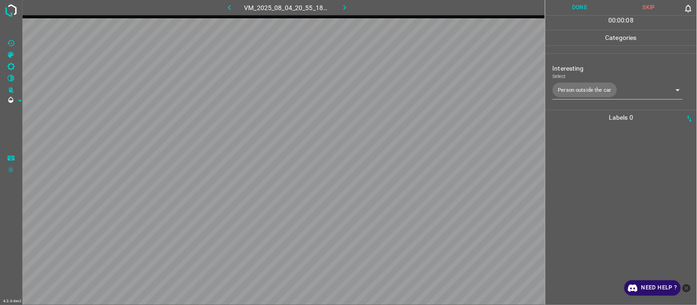
click at [623, 161] on div at bounding box center [621, 215] width 146 height 180
click at [616, 159] on div at bounding box center [621, 215] width 146 height 180
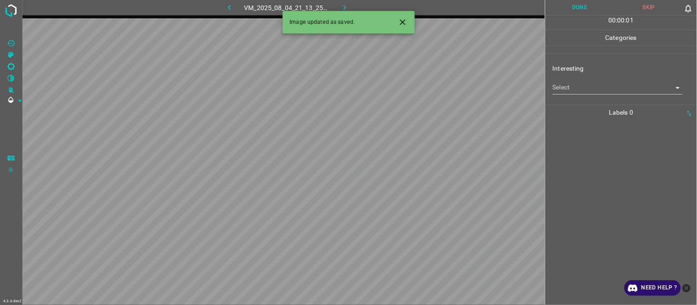
click at [405, 20] on icon "Close" at bounding box center [403, 22] width 6 height 6
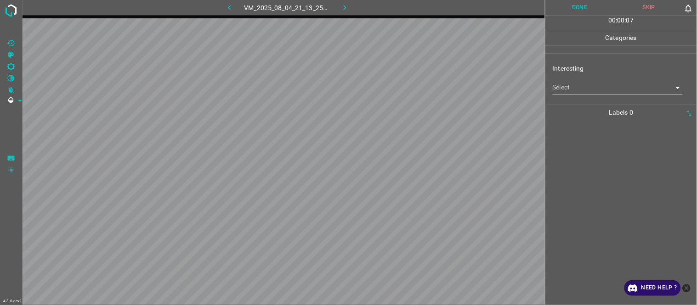
click at [595, 87] on body "4.3.6-dev2 VM_2025_08_04_21_13_25_690_02.gif Done Skip 0 00 : 00 : 07 Categorie…" at bounding box center [348, 152] width 697 height 305
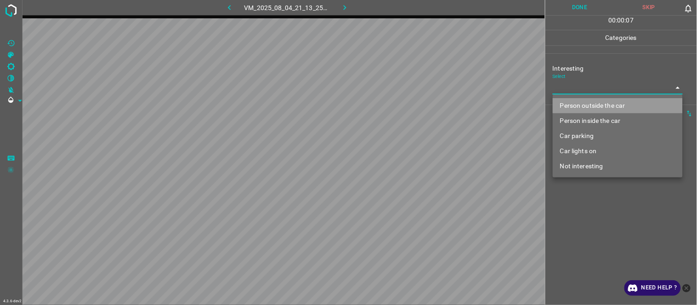
click at [592, 107] on li "Person outside the car" at bounding box center [618, 105] width 130 height 15
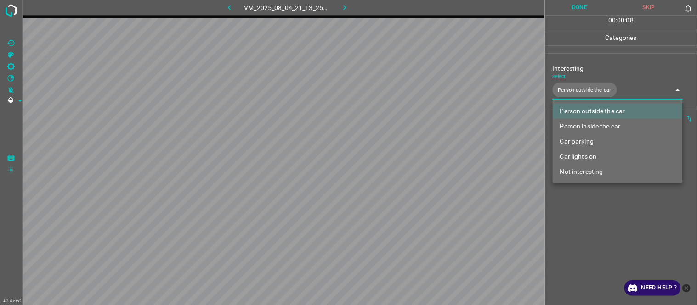
click at [581, 227] on div at bounding box center [348, 152] width 697 height 305
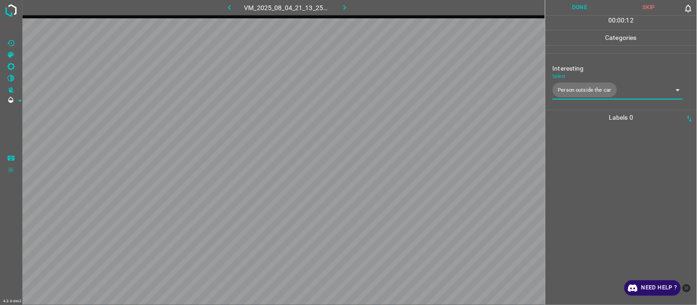
click at [583, 91] on body "4.3.6-dev2 VM_2025_08_04_21_13_25_690_02.gif Done Skip 0 00 : 00 : 12 Categorie…" at bounding box center [348, 152] width 697 height 305
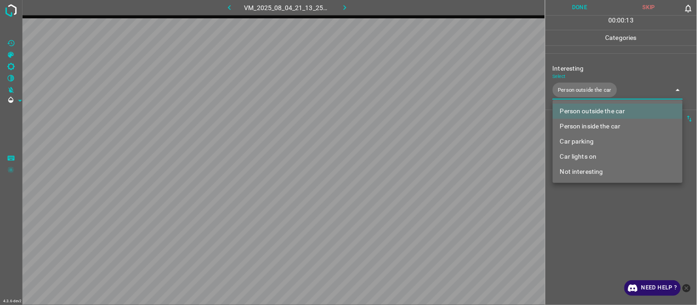
click at [596, 158] on li "Car lights on" at bounding box center [618, 156] width 130 height 15
type input "Person outside the car,Car lights on"
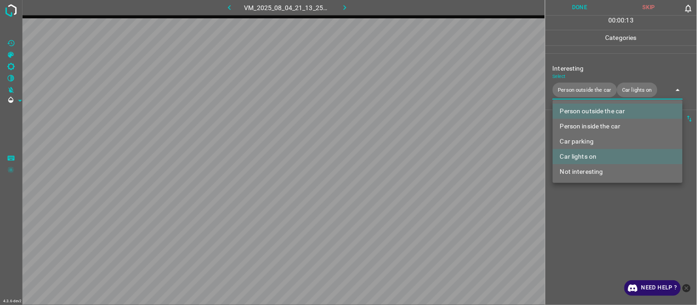
click at [604, 234] on div at bounding box center [348, 152] width 697 height 305
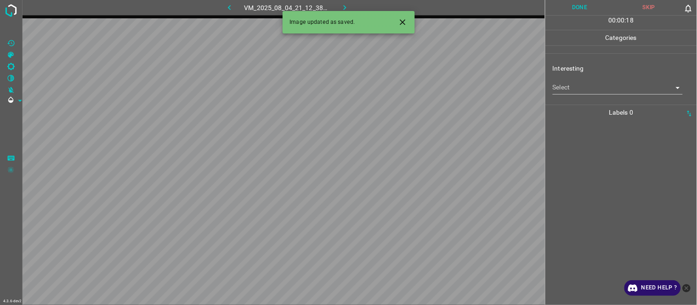
click at [228, 7] on icon "button" at bounding box center [229, 7] width 3 height 5
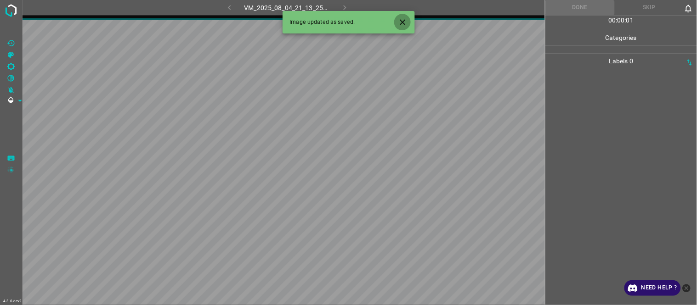
click at [404, 26] on icon "Close" at bounding box center [403, 22] width 10 height 10
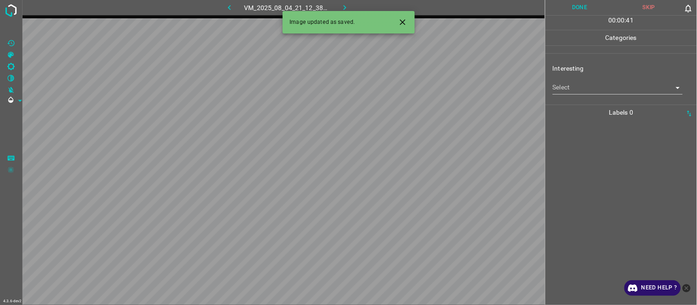
click at [597, 87] on body "4.3.6-dev2 VM_2025_08_04_21_12_38_769_00.gif Done Skip 0 00 : 00 : 41 Categorie…" at bounding box center [348, 152] width 697 height 305
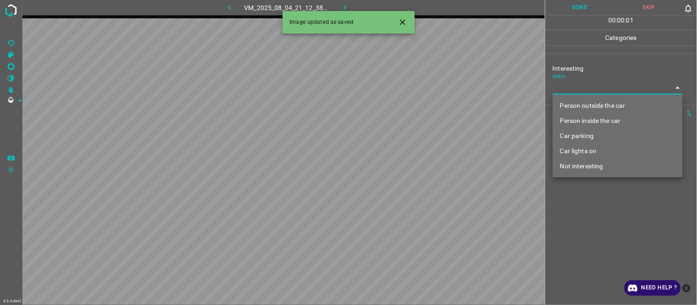
click at [605, 109] on li "Person outside the car" at bounding box center [618, 105] width 130 height 15
type input "Person outside the car"
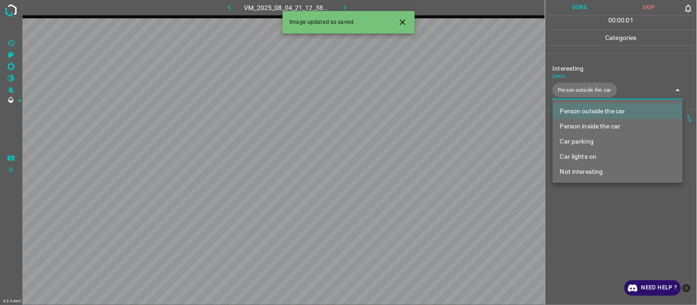
click at [597, 231] on div at bounding box center [348, 152] width 697 height 305
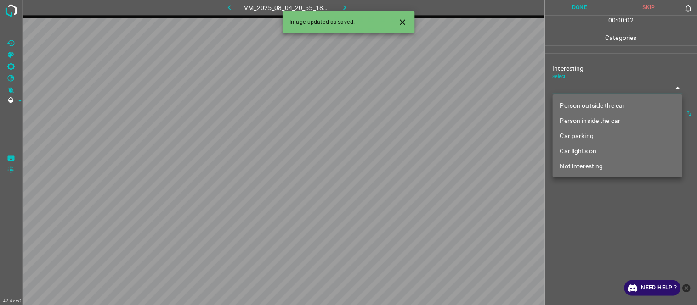
click at [577, 88] on body "4.3.6-dev2 VM_2025_08_04_20_55_18_548_08.gif Done Skip 0 00 : 00 : 02 Categorie…" at bounding box center [348, 152] width 697 height 305
click at [584, 102] on li "Person outside the car" at bounding box center [618, 105] width 130 height 15
type input "Person outside the car"
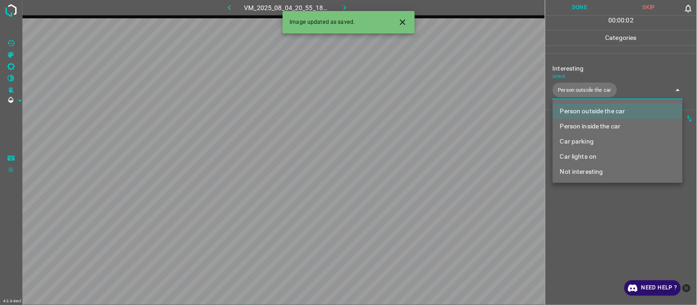
click at [604, 203] on div at bounding box center [348, 152] width 697 height 305
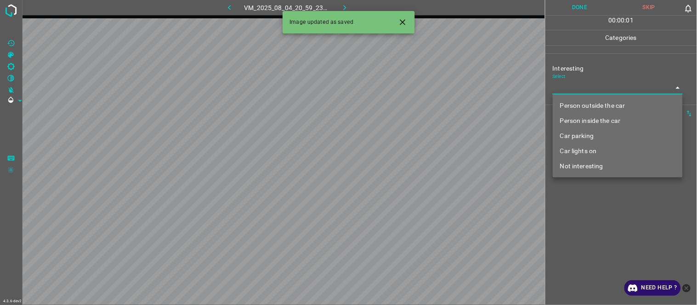
click at [589, 89] on body "4.3.6-dev2 VM_2025_08_04_20_59_23_419_06.gif Done Skip 0 00 : 00 : 01 Categorie…" at bounding box center [348, 152] width 697 height 305
click at [595, 107] on li "Person outside the car" at bounding box center [618, 105] width 130 height 15
type input "Person outside the car"
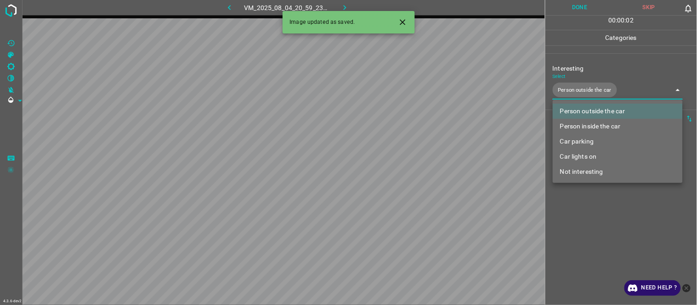
click at [596, 218] on div at bounding box center [348, 152] width 697 height 305
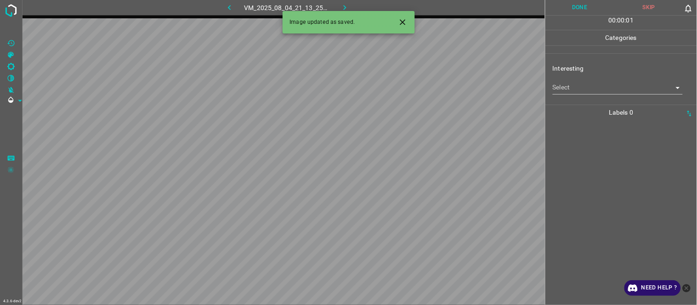
click at [571, 85] on body "4.3.6-dev2 VM_2025_08_04_21_13_25_690_00.gif Done Skip 0 00 : 00 : 01 Categorie…" at bounding box center [348, 152] width 697 height 305
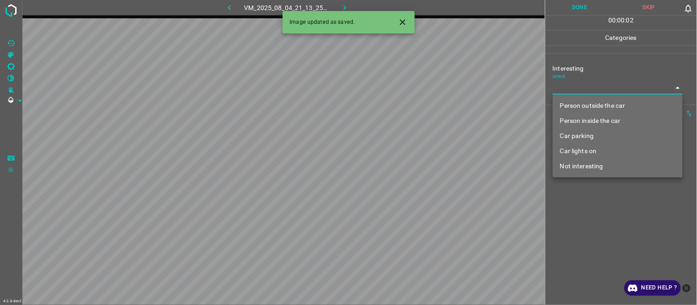
click at [579, 106] on li "Person outside the car" at bounding box center [618, 105] width 130 height 15
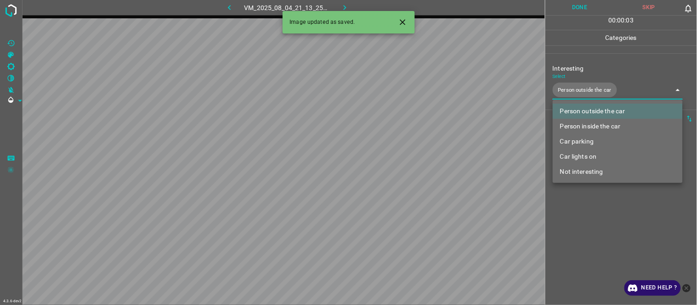
click at [582, 162] on li "Car lights on" at bounding box center [618, 156] width 130 height 15
type input "Person outside the car,Car lights on"
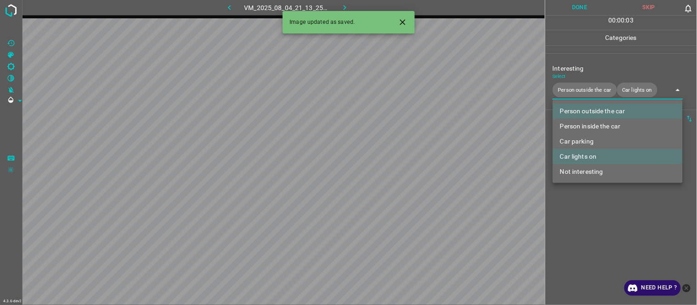
click at [584, 230] on div at bounding box center [348, 152] width 697 height 305
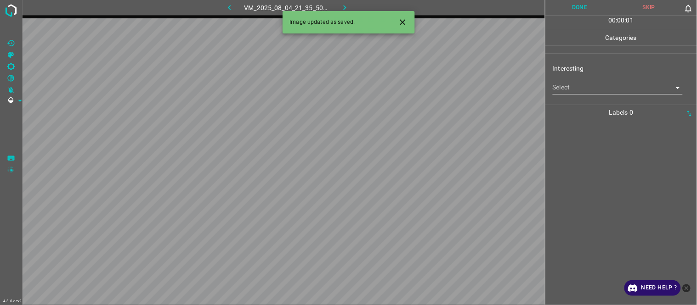
click at [584, 91] on body "4.3.6-dev2 VM_2025_08_04_21_35_50_757_04.gif Done Skip 0 00 : 00 : 01 Categorie…" at bounding box center [348, 152] width 697 height 305
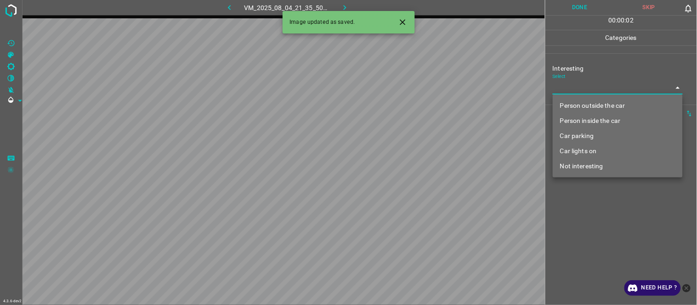
click at [593, 127] on li "Person inside the car" at bounding box center [618, 120] width 130 height 15
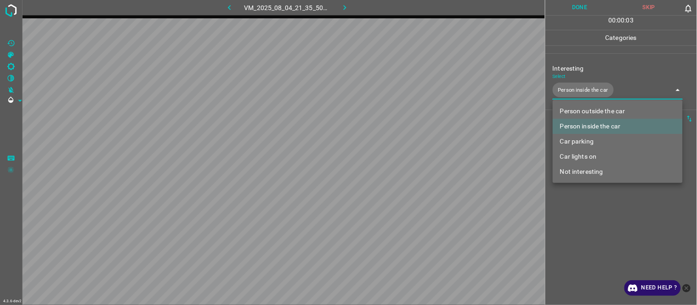
drag, startPoint x: 597, startPoint y: 153, endPoint x: 596, endPoint y: 183, distance: 29.4
click at [598, 154] on li "Car lights on" at bounding box center [618, 156] width 130 height 15
type input "Person inside the car,Car lights on"
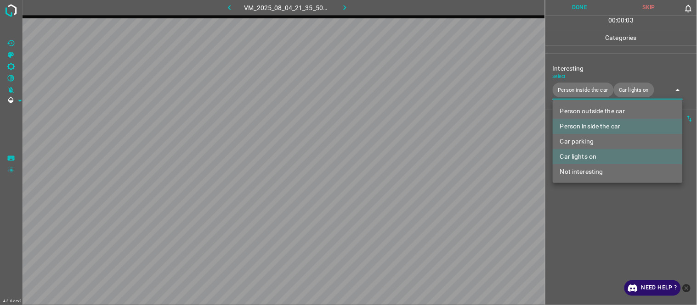
click at [595, 214] on div at bounding box center [348, 152] width 697 height 305
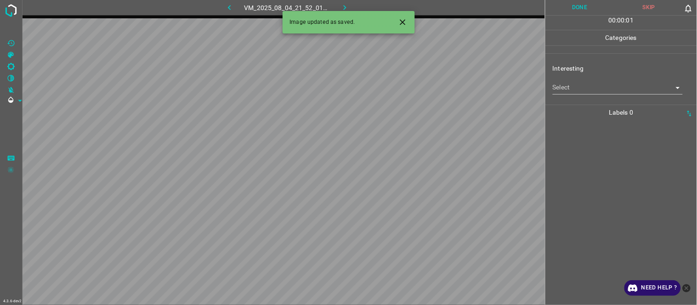
click at [579, 86] on body "4.3.6-dev2 VM_2025_08_04_21_52_01_356_09.gif Done Skip 0 00 : 00 : 01 Categorie…" at bounding box center [348, 152] width 697 height 305
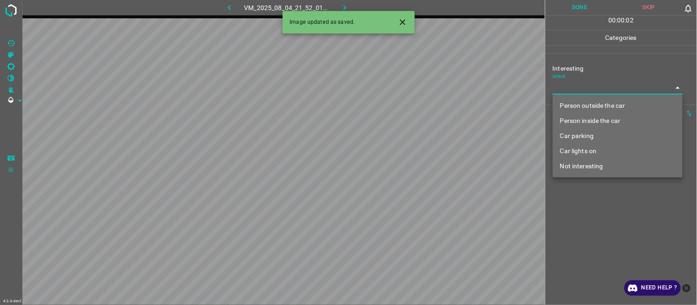
click at [594, 102] on li "Person outside the car" at bounding box center [618, 105] width 130 height 15
type input "Person outside the car"
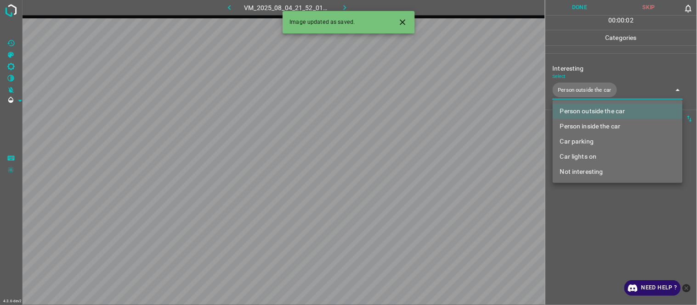
click at [610, 235] on div at bounding box center [348, 152] width 697 height 305
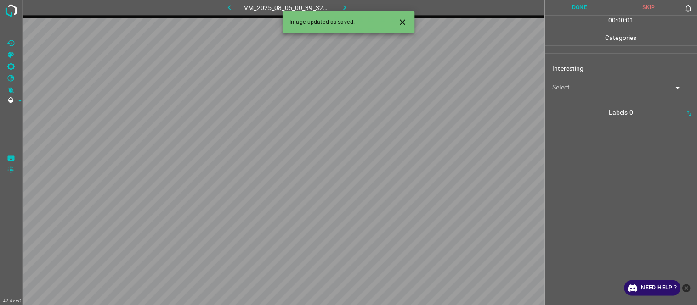
click at [577, 89] on body "4.3.6-dev2 VM_2025_08_05_00_39_32_829_13.gif Done Skip 0 00 : 00 : 01 Categorie…" at bounding box center [348, 152] width 697 height 305
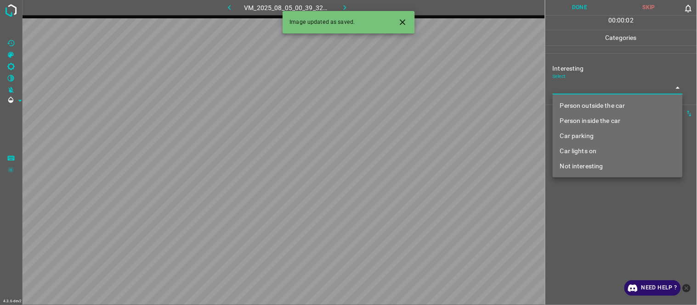
click at [587, 108] on li "Person outside the car" at bounding box center [618, 105] width 130 height 15
type input "Person outside the car"
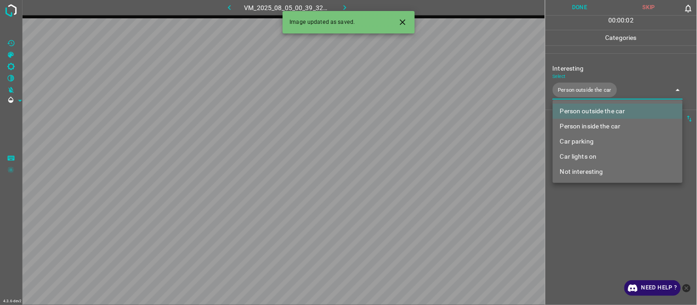
click at [601, 219] on div at bounding box center [348, 152] width 697 height 305
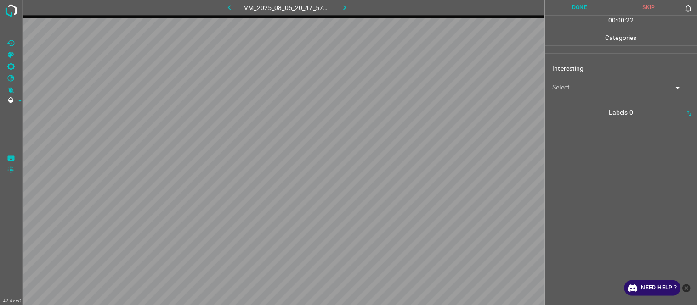
click at [572, 84] on body "4.3.6-dev2 VM_2025_08_05_20_47_57_168_00.gif Done Skip 0 00 : 00 : 22 Categorie…" at bounding box center [348, 152] width 697 height 305
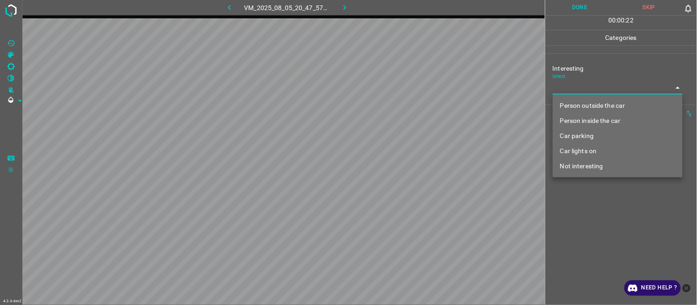
click at [577, 102] on li "Person outside the car" at bounding box center [618, 105] width 130 height 15
type input "Person outside the car"
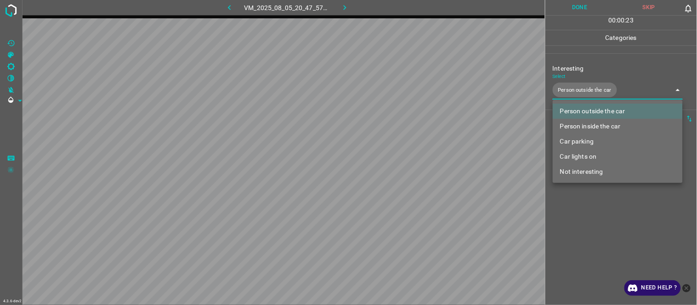
click at [602, 224] on div at bounding box center [348, 152] width 697 height 305
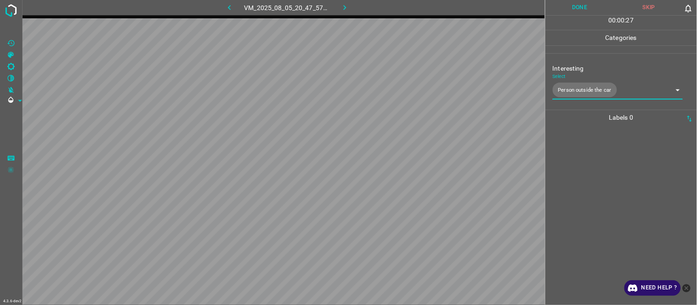
click at [587, 189] on div at bounding box center [621, 215] width 146 height 180
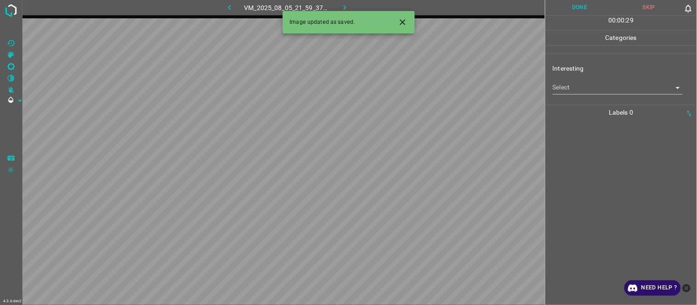
click at [403, 20] on icon "Close" at bounding box center [403, 22] width 10 height 10
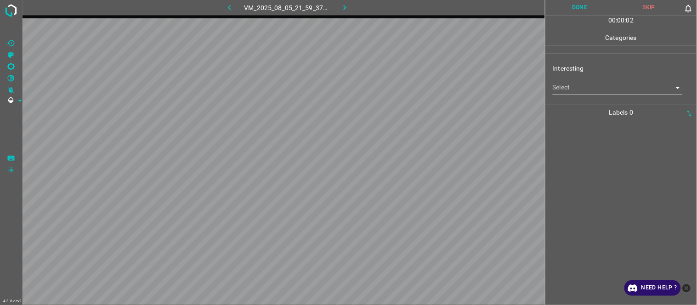
click at [588, 83] on body "4.3.6-dev2 VM_2025_08_05_21_59_37_279_00.gif Done Skip 0 00 : 00 : 02 Categorie…" at bounding box center [348, 152] width 697 height 305
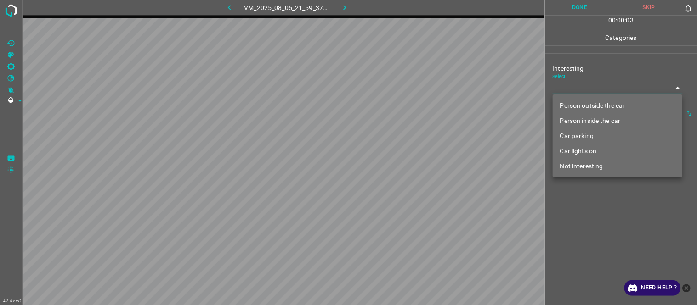
click at [598, 164] on li "Not interesting" at bounding box center [618, 166] width 130 height 15
type input "Not interesting"
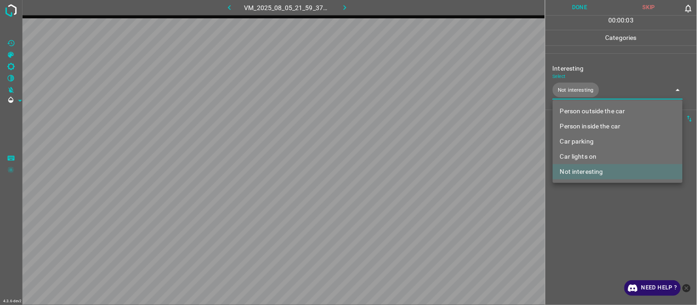
click at [607, 235] on div at bounding box center [348, 152] width 697 height 305
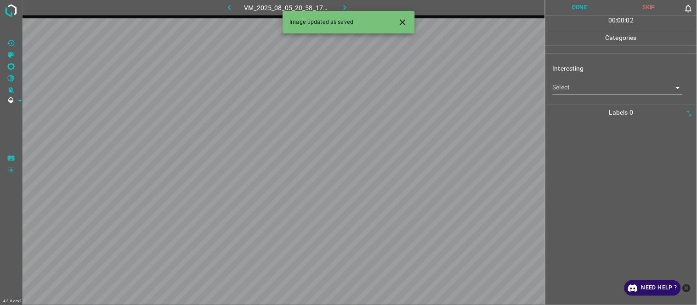
click at [584, 87] on body "4.3.6-dev2 VM_2025_08_05_20_58_17_122_03.gif Done Skip 0 00 : 00 : 02 Categorie…" at bounding box center [348, 152] width 697 height 305
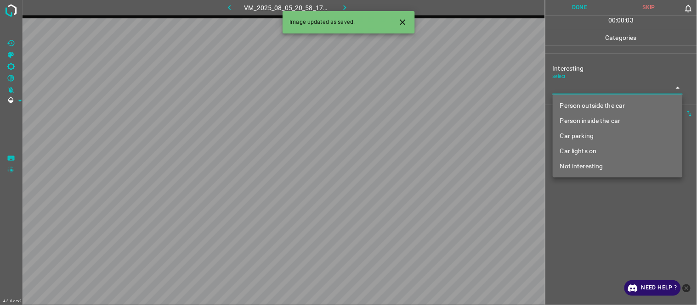
click at [593, 102] on li "Person outside the car" at bounding box center [618, 105] width 130 height 15
type input "Person outside the car"
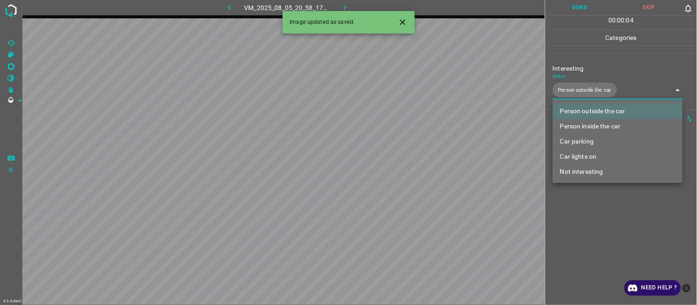
click at [608, 219] on div at bounding box center [348, 152] width 697 height 305
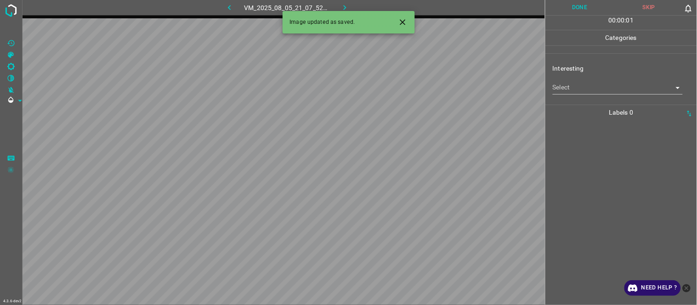
click at [568, 89] on body "4.3.6-dev2 VM_2025_08_05_21_07_52_720_05.gif Done Skip 0 00 : 00 : 01 Categorie…" at bounding box center [348, 152] width 697 height 305
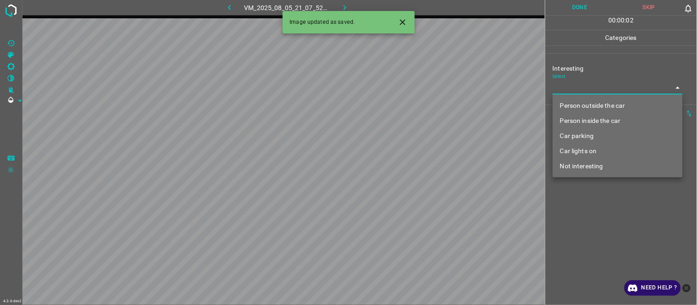
click at [581, 111] on li "Person outside the car" at bounding box center [618, 105] width 130 height 15
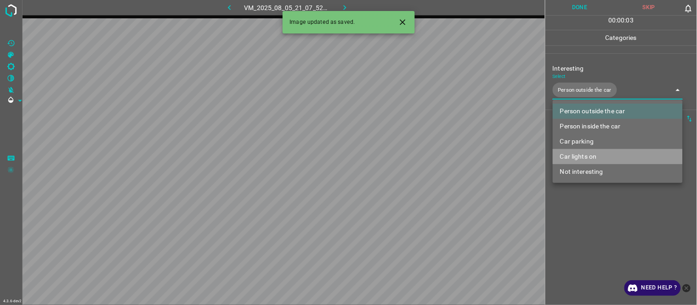
click at [587, 157] on li "Car lights on" at bounding box center [618, 156] width 130 height 15
type input "Person outside the car,Car lights on"
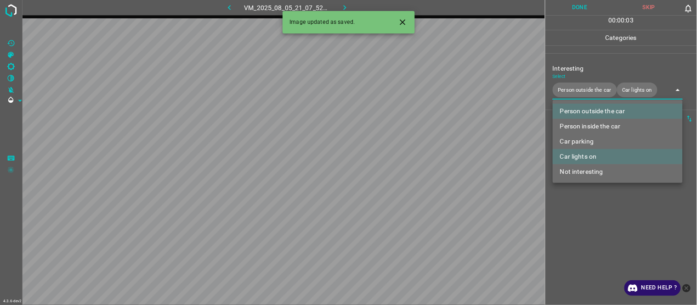
click at [595, 216] on div at bounding box center [348, 152] width 697 height 305
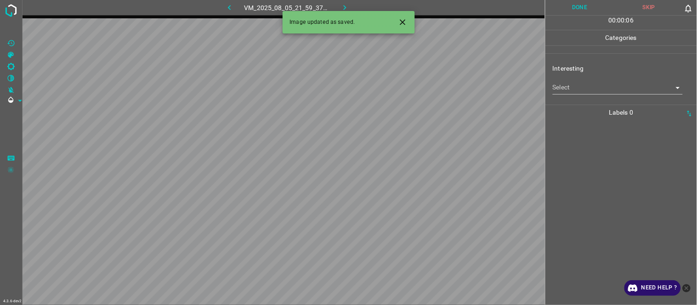
click at [397, 23] on button "Close" at bounding box center [402, 22] width 17 height 17
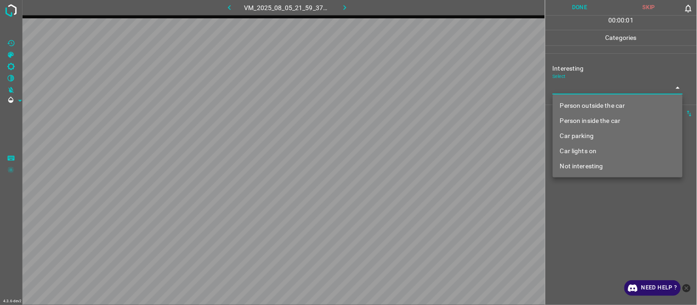
click at [588, 89] on body "4.3.6-dev2 VM_2025_08_05_21_59_37_279_01.gif Done Skip 0 00 : 00 : 01 Categorie…" at bounding box center [348, 152] width 697 height 305
click at [589, 102] on li "Person outside the car" at bounding box center [618, 105] width 130 height 15
type input "Person outside the car"
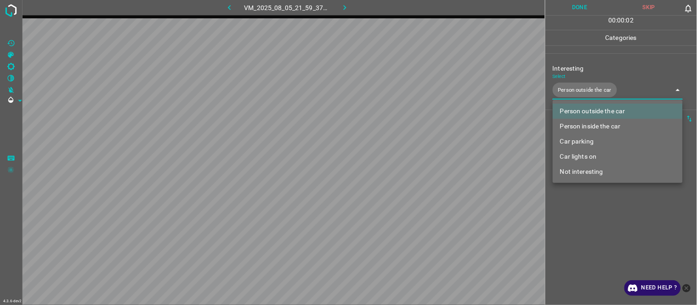
click at [588, 224] on div at bounding box center [348, 152] width 697 height 305
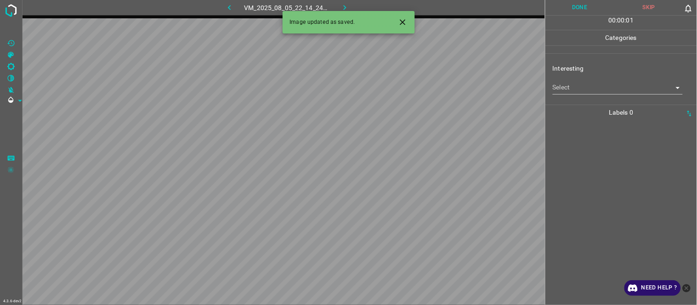
click at [403, 17] on icon "Close" at bounding box center [403, 22] width 10 height 10
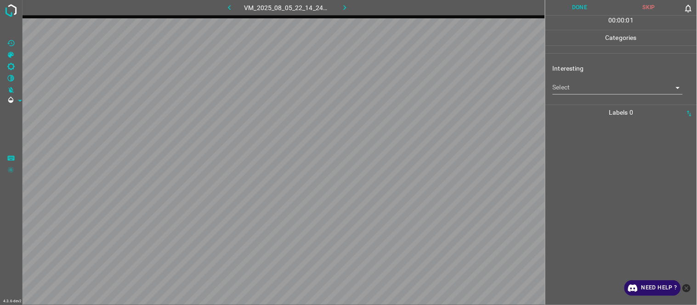
click at [553, 87] on body "4.3.6-dev2 VM_2025_08_05_22_14_24_523_05.gif Done Skip 0 00 : 00 : 01 Categorie…" at bounding box center [348, 152] width 697 height 305
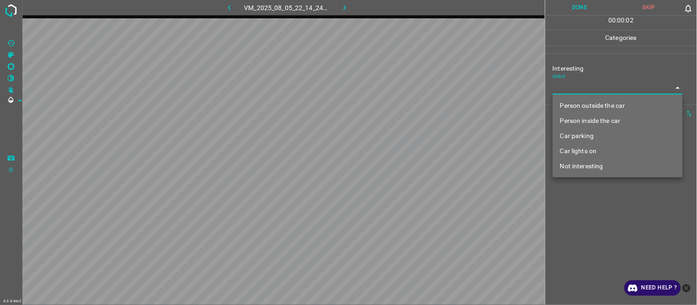
click at [585, 123] on li "Person inside the car" at bounding box center [618, 120] width 130 height 15
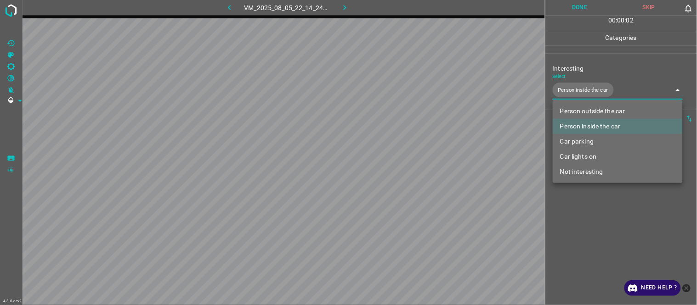
click at [595, 153] on li "Car lights on" at bounding box center [618, 156] width 130 height 15
type input "Person inside the car,Car lights on"
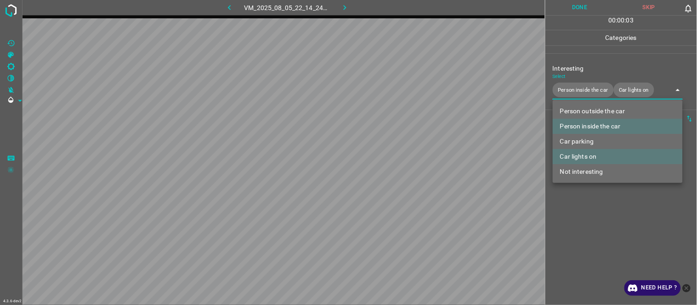
click at [589, 223] on div at bounding box center [348, 152] width 697 height 305
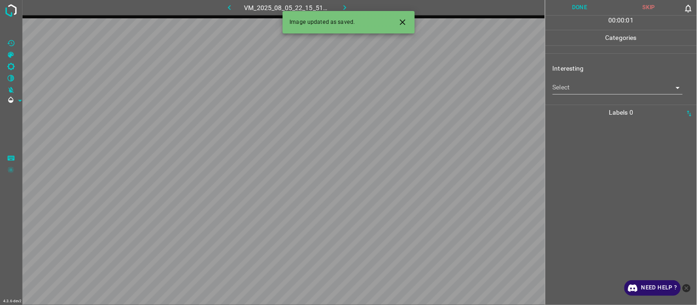
click at [402, 24] on icon "Close" at bounding box center [403, 22] width 10 height 10
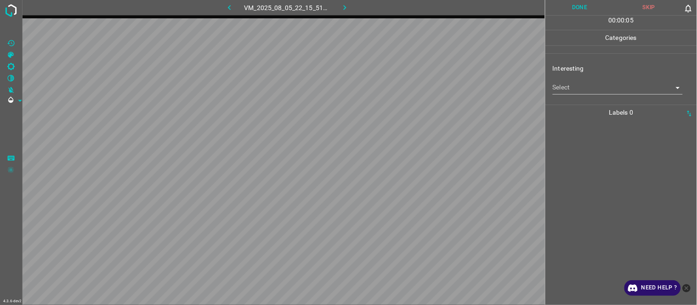
click at [595, 92] on body "4.3.6-dev2 VM_2025_08_05_22_15_51_122_06.gif Done Skip 0 00 : 00 : 05 Categorie…" at bounding box center [348, 152] width 697 height 305
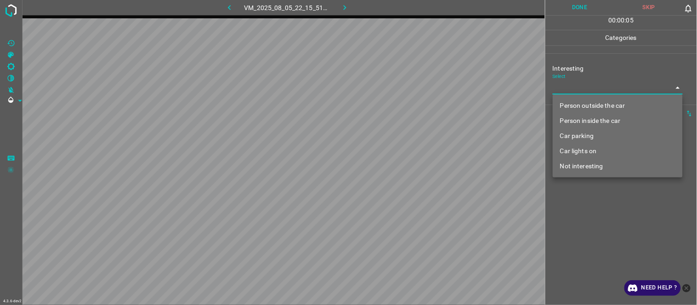
click at [601, 137] on li "Car parking" at bounding box center [618, 136] width 130 height 15
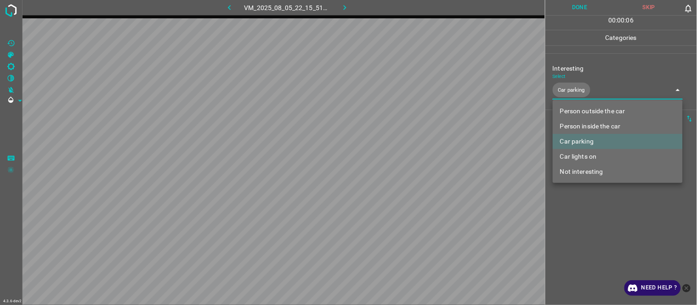
click at [599, 128] on li "Person inside the car" at bounding box center [618, 126] width 130 height 15
type input "Car parking,Person inside the car"
click at [602, 238] on div at bounding box center [348, 152] width 697 height 305
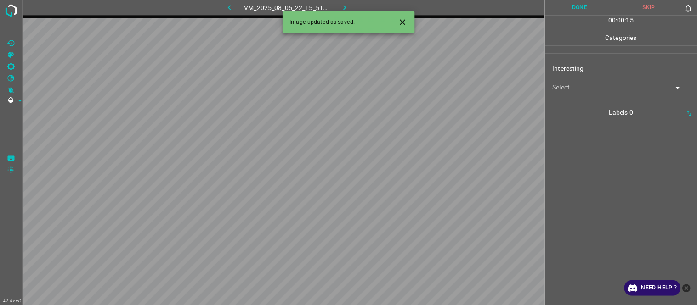
click at [399, 19] on icon "Close" at bounding box center [403, 22] width 10 height 10
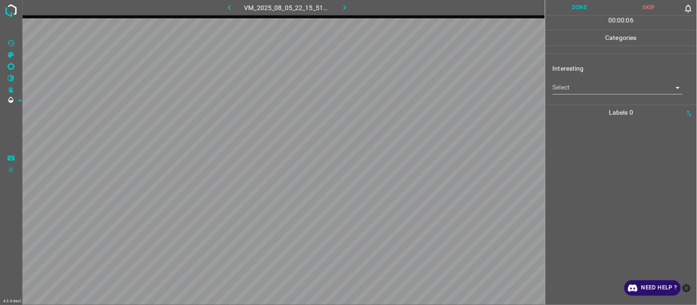
drag, startPoint x: 586, startPoint y: 79, endPoint x: 582, endPoint y: 87, distance: 9.2
click at [585, 83] on div "Select ​" at bounding box center [618, 84] width 130 height 21
click at [581, 90] on body "4.3.6-dev2 VM_2025_08_05_22_15_51_122_12.gif Done Skip 0 00 : 00 : 06 Categorie…" at bounding box center [348, 152] width 697 height 305
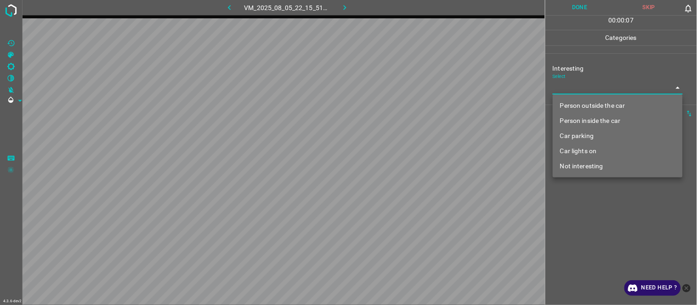
click at [588, 126] on li "Person inside the car" at bounding box center [618, 120] width 130 height 15
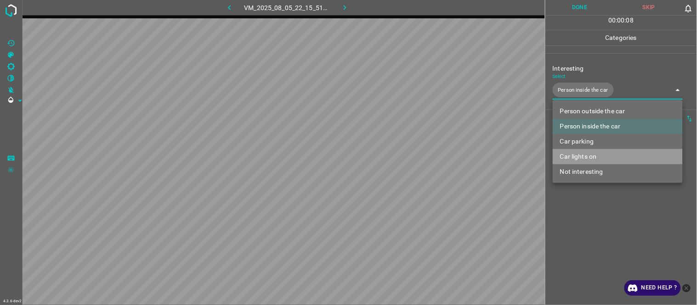
drag, startPoint x: 589, startPoint y: 158, endPoint x: 566, endPoint y: 214, distance: 60.4
click at [590, 158] on li "Car lights on" at bounding box center [618, 156] width 130 height 15
type input "Person inside the car,Car lights on"
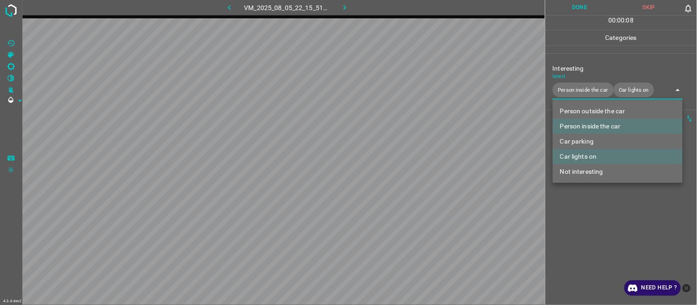
click at [570, 231] on div at bounding box center [348, 152] width 697 height 305
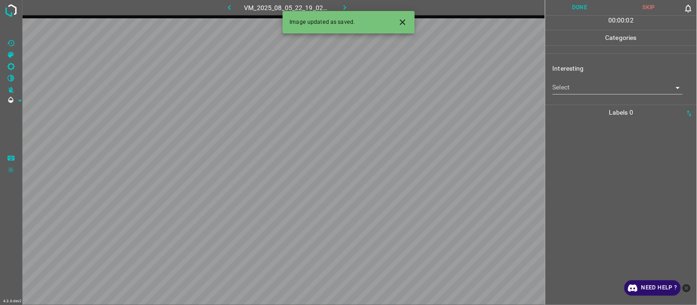
click at [584, 83] on body "4.3.6-dev2 VM_2025_08_05_22_19_02_228_00.gif Done Skip 0 00 : 00 : 02 Categorie…" at bounding box center [348, 152] width 697 height 305
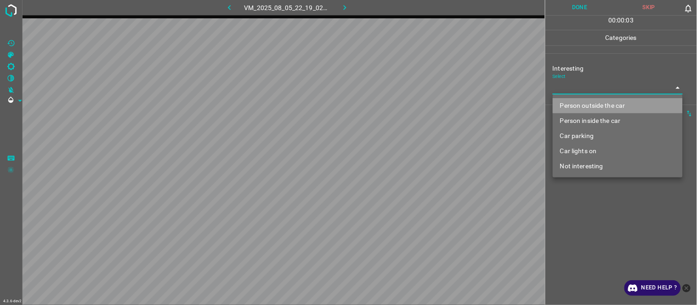
click at [597, 106] on li "Person outside the car" at bounding box center [618, 105] width 130 height 15
type input "Person outside the car"
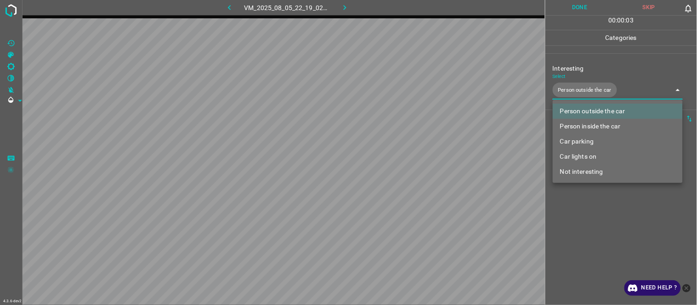
click at [617, 239] on div at bounding box center [348, 152] width 697 height 305
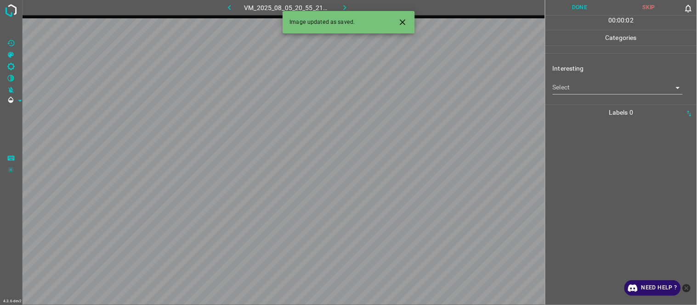
click at [401, 21] on icon "Close" at bounding box center [403, 22] width 6 height 6
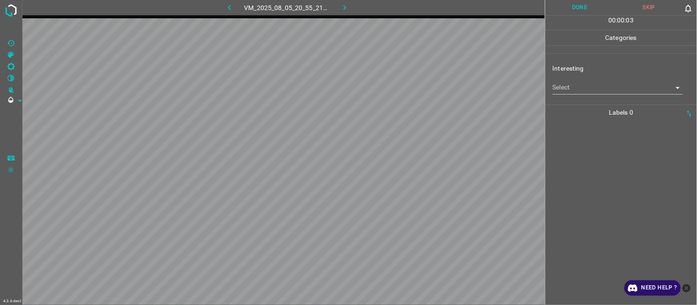
click at [598, 88] on body "4.3.6-dev2 VM_2025_08_05_20_55_21_435_02.gif Done Skip 0 00 : 00 : 03 Categorie…" at bounding box center [348, 152] width 697 height 305
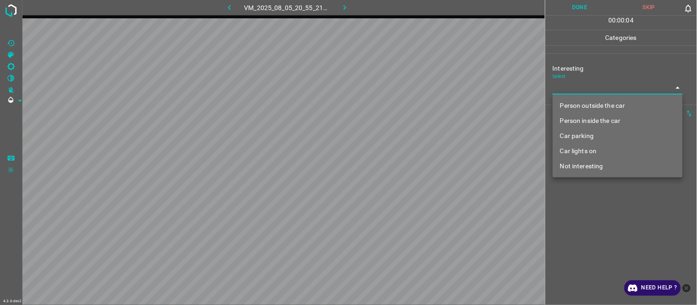
click at [586, 163] on li "Not interesting" at bounding box center [618, 166] width 130 height 15
type input "Not interesting"
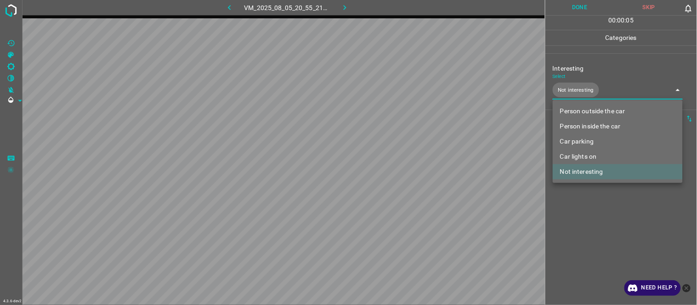
click at [589, 225] on div at bounding box center [348, 152] width 697 height 305
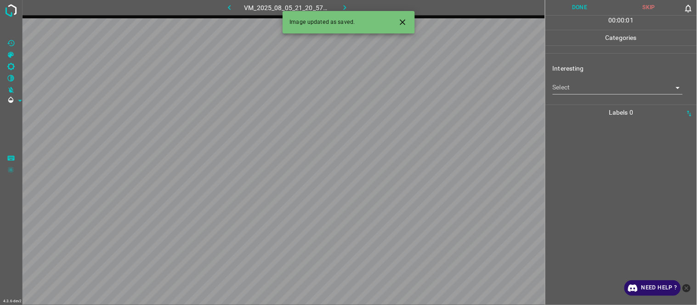
click at [401, 22] on icon "Close" at bounding box center [403, 22] width 10 height 10
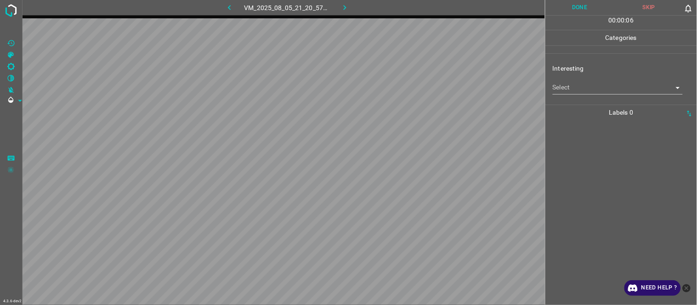
click at [593, 86] on body "4.3.6-dev2 VM_2025_08_05_21_20_57_305_02.gif Done Skip 0 00 : 00 : 06 Categorie…" at bounding box center [348, 152] width 697 height 305
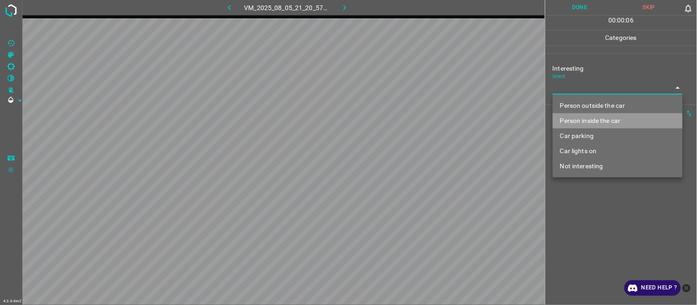
click at [593, 123] on li "Person inside the car" at bounding box center [618, 120] width 130 height 15
type input "Person inside the car"
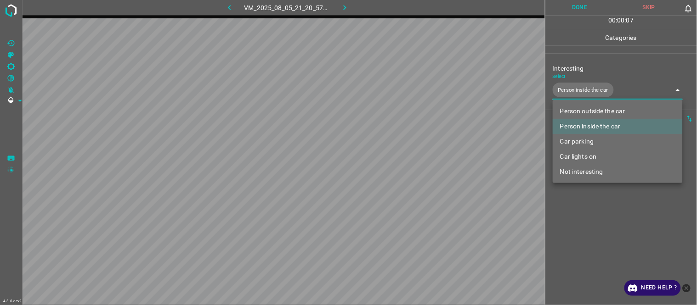
click at [588, 221] on div at bounding box center [348, 152] width 697 height 305
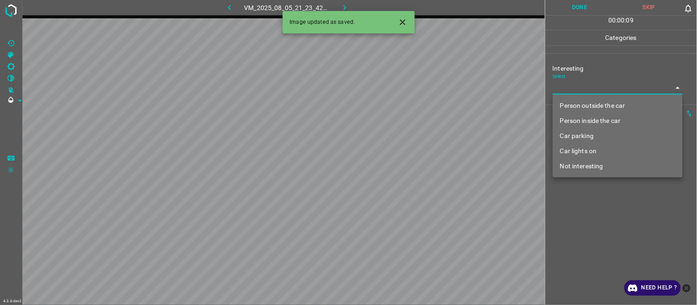
click at [571, 84] on body "4.3.6-dev2 VM_2025_08_05_21_23_42_952_03.gif Done Skip 0 00 : 00 : 09 Categorie…" at bounding box center [348, 152] width 697 height 305
click at [582, 106] on li "Person outside the car" at bounding box center [618, 105] width 130 height 15
type input "Person outside the car"
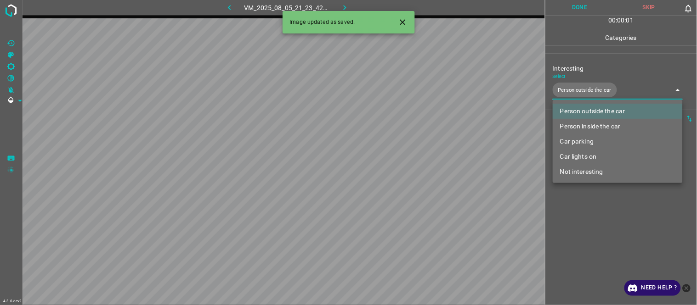
click at [605, 233] on div at bounding box center [348, 152] width 697 height 305
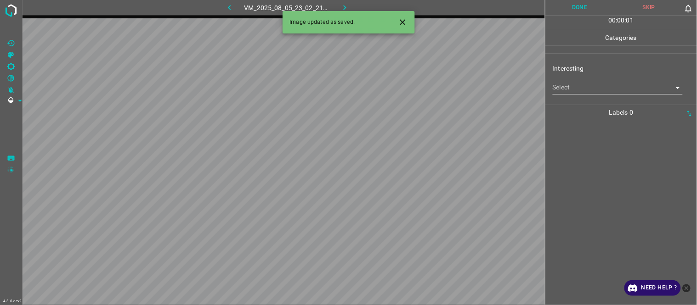
click at [404, 23] on icon "Close" at bounding box center [403, 22] width 10 height 10
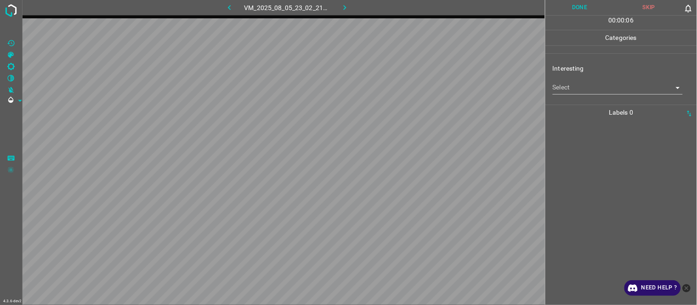
click at [594, 92] on body "4.3.6-dev2 VM_2025_08_05_23_02_21_200_04.gif Done Skip 0 00 : 00 : 06 Categorie…" at bounding box center [348, 152] width 697 height 305
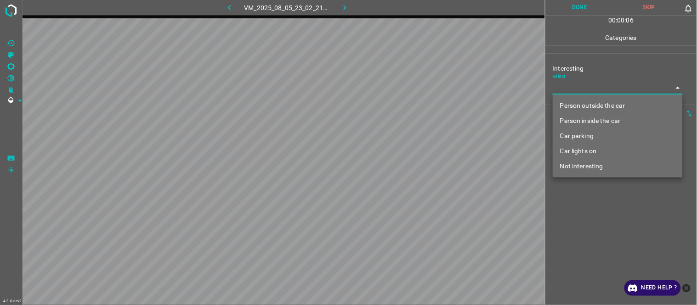
click at [609, 161] on li "Not interesting" at bounding box center [618, 166] width 130 height 15
type input "Not interesting"
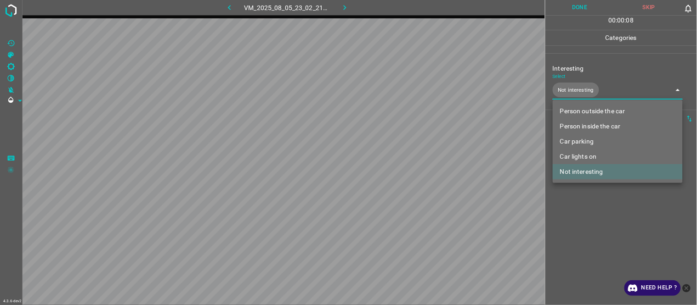
drag, startPoint x: 601, startPoint y: 225, endPoint x: 594, endPoint y: 226, distance: 7.0
click at [600, 226] on div at bounding box center [348, 152] width 697 height 305
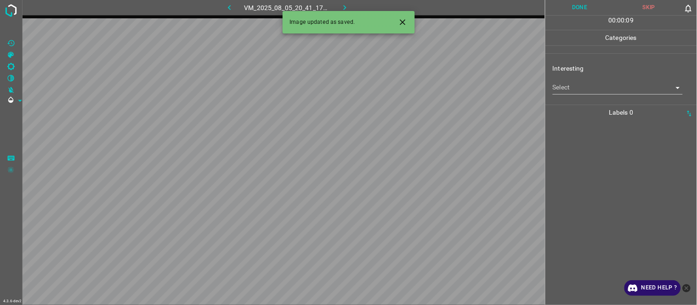
click at [405, 20] on icon "Close" at bounding box center [403, 22] width 6 height 6
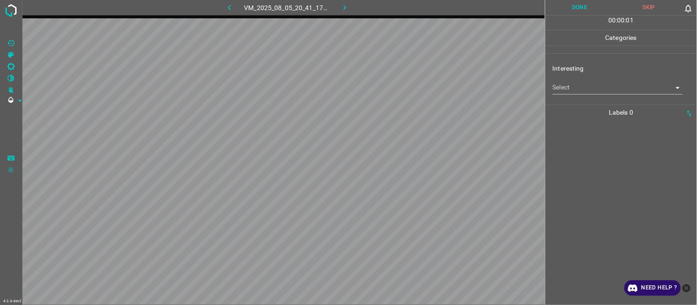
click at [595, 87] on body "4.3.6-dev2 VM_2025_08_05_20_41_17_350_02.gif Done Skip 0 00 : 00 : 01 Categorie…" at bounding box center [348, 152] width 697 height 305
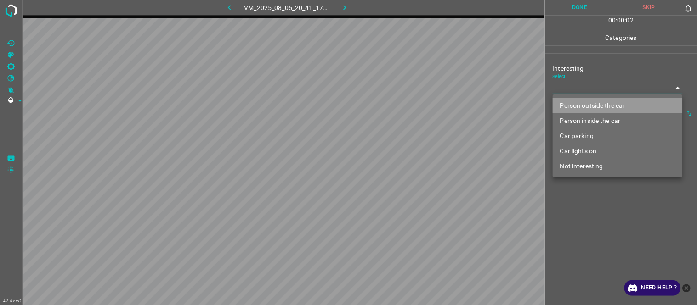
click at [599, 107] on li "Person outside the car" at bounding box center [618, 105] width 130 height 15
type input "Person outside the car"
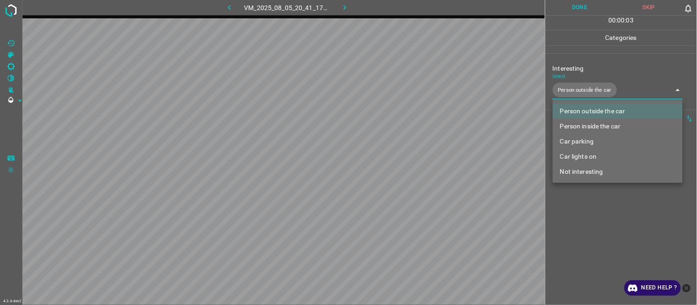
click at [597, 262] on div at bounding box center [348, 152] width 697 height 305
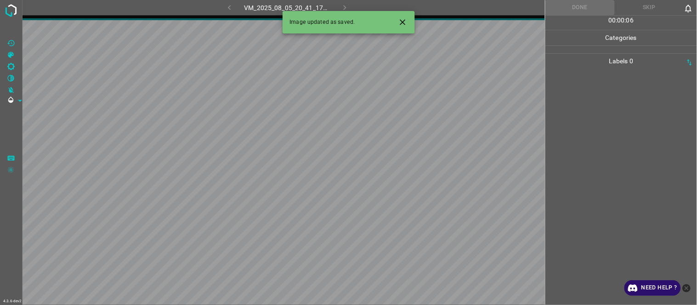
click at [408, 17] on button "Close" at bounding box center [402, 22] width 17 height 17
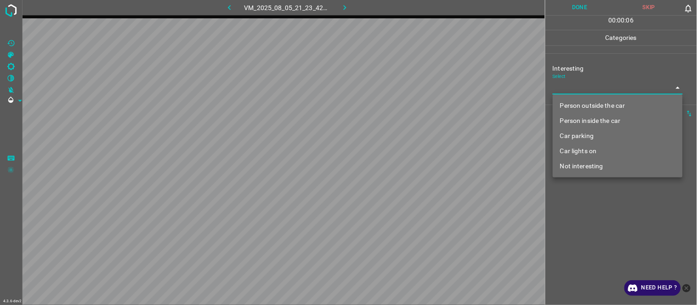
click at [566, 91] on body "4.3.6-dev2 VM_2025_08_05_21_23_42_952_05.gif Done Skip 0 00 : 00 : 06 Categorie…" at bounding box center [348, 152] width 697 height 305
click at [581, 102] on li "Person outside the car" at bounding box center [618, 105] width 130 height 15
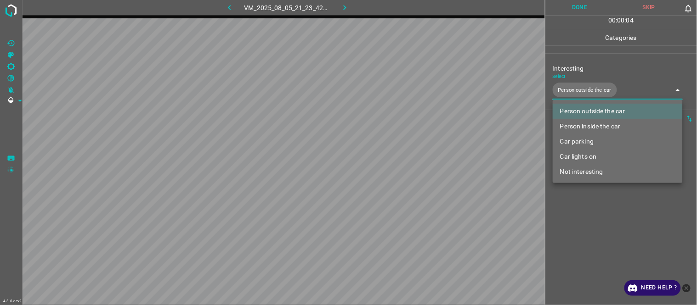
drag, startPoint x: 587, startPoint y: 157, endPoint x: 589, endPoint y: 212, distance: 55.2
click at [588, 158] on li "Car lights on" at bounding box center [618, 156] width 130 height 15
type input "Person outside the car,Car lights on"
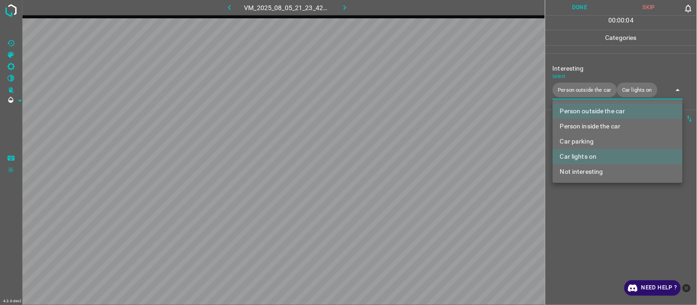
click at [601, 250] on div at bounding box center [348, 152] width 697 height 305
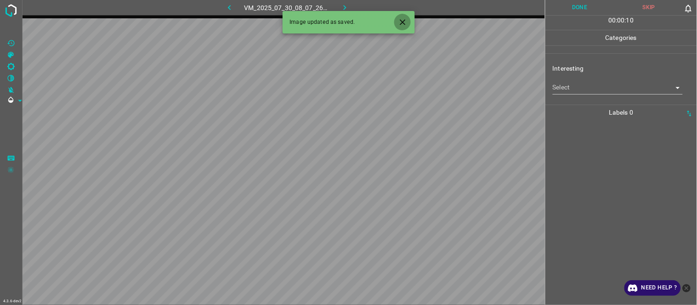
click at [401, 19] on icon "Close" at bounding box center [403, 22] width 10 height 10
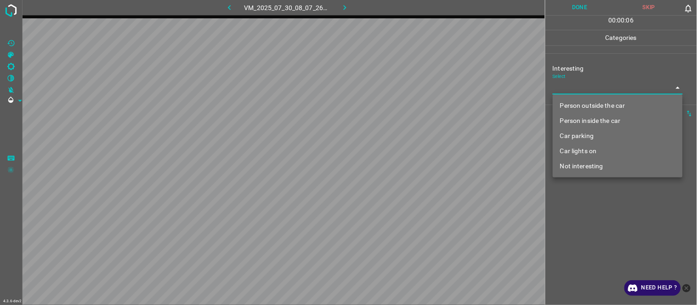
click at [588, 81] on body "4.3.6-dev2 VM_2025_07_30_08_07_26_033_07.gif Done Skip 0 00 : 00 : 06 Categorie…" at bounding box center [348, 152] width 697 height 305
click at [582, 130] on li "Car parking" at bounding box center [618, 136] width 130 height 15
type input "Car parking"
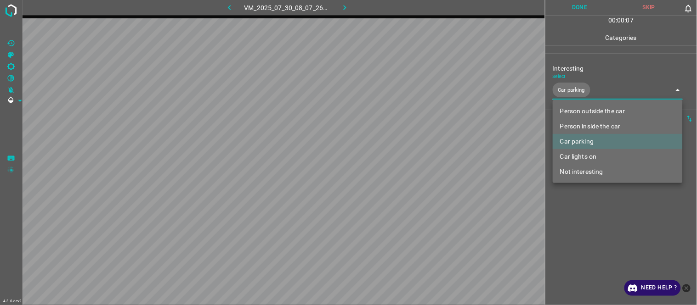
click at [589, 230] on div at bounding box center [348, 152] width 697 height 305
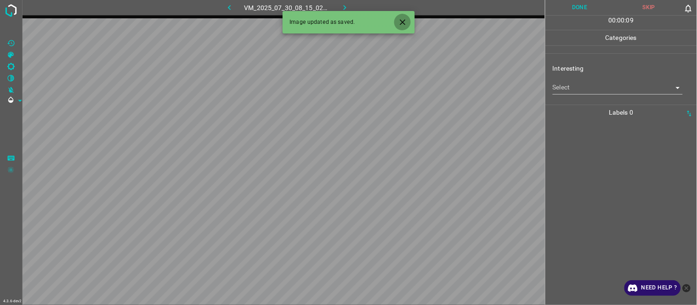
click at [407, 24] on icon "Close" at bounding box center [403, 22] width 10 height 10
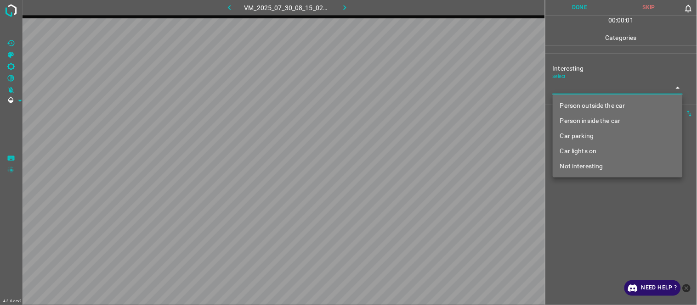
click at [600, 91] on body "4.3.6-dev2 VM_2025_07_30_08_15_02_120_03.gif Done Skip 0 00 : 00 : 01 Categorie…" at bounding box center [348, 152] width 697 height 305
click at [602, 107] on li "Person outside the car" at bounding box center [618, 105] width 130 height 15
type input "Person outside the car"
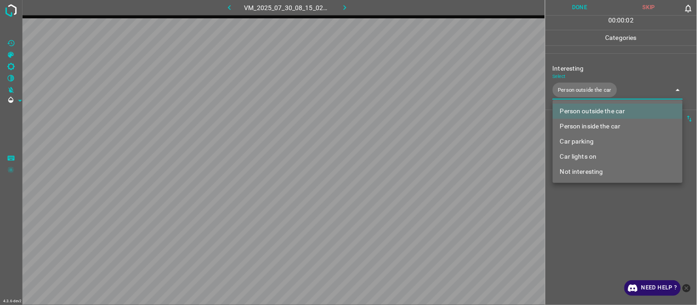
click at [579, 240] on div at bounding box center [348, 152] width 697 height 305
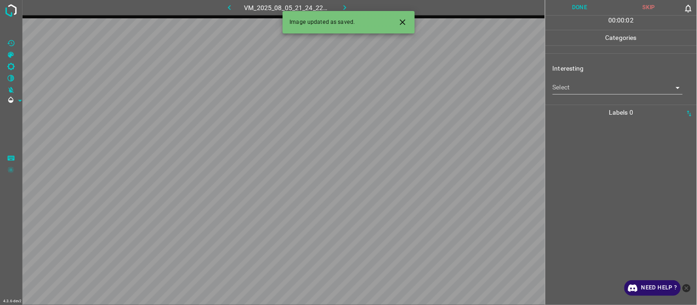
click at [575, 96] on div "Interesting Select ​" at bounding box center [621, 78] width 152 height 43
click at [577, 86] on body "4.3.6-dev2 VM_2025_08_05_21_24_22_968_03.gif Done Skip 0 00 : 00 : 03 Categorie…" at bounding box center [348, 152] width 697 height 305
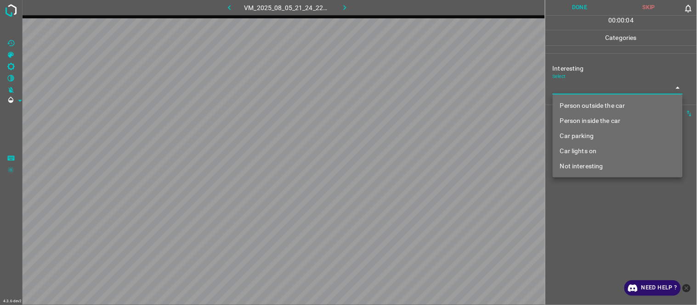
drag, startPoint x: 577, startPoint y: 166, endPoint x: 581, endPoint y: 228, distance: 62.1
click at [577, 167] on li "Not interesting" at bounding box center [618, 166] width 130 height 15
type input "Not interesting"
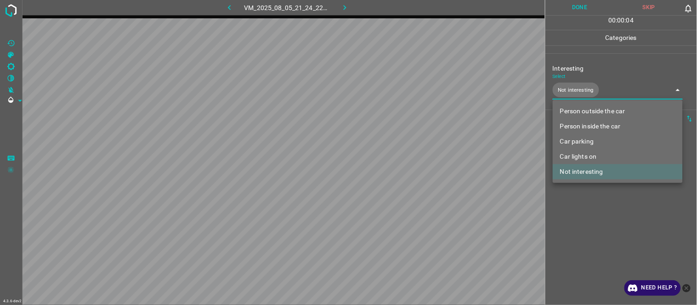
click at [587, 253] on div at bounding box center [348, 152] width 697 height 305
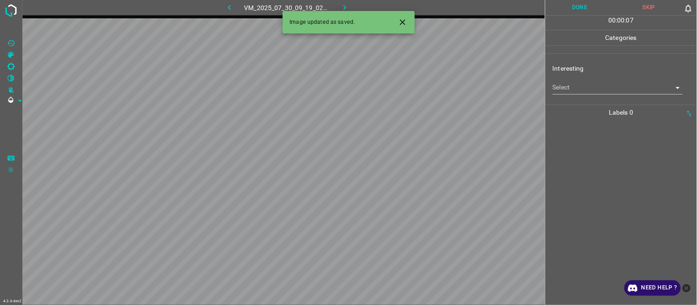
click at [399, 25] on icon "Close" at bounding box center [403, 22] width 10 height 10
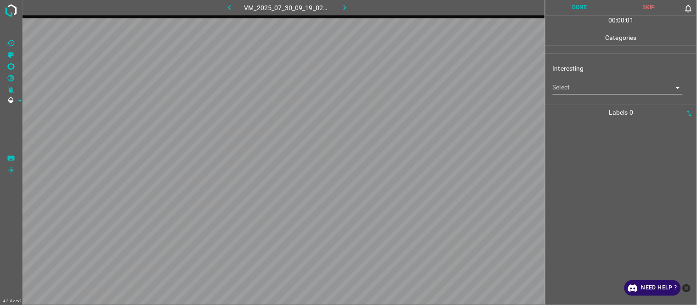
click at [586, 95] on div "Interesting Select ​" at bounding box center [621, 78] width 152 height 43
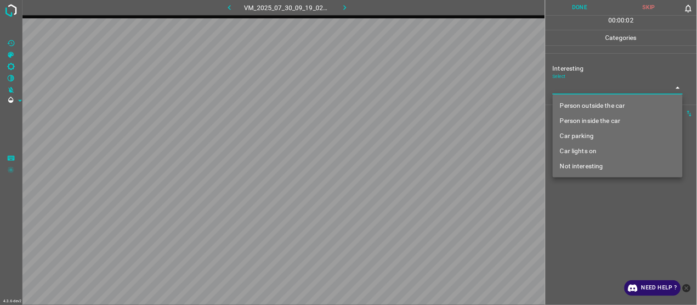
click at [591, 84] on body "4.3.6-dev2 VM_2025_07_30_09_19_02_107_02.gif Done Skip 0 00 : 00 : 02 Categorie…" at bounding box center [348, 152] width 697 height 305
click at [601, 107] on li "Person outside the car" at bounding box center [618, 105] width 130 height 15
type input "Person outside the car"
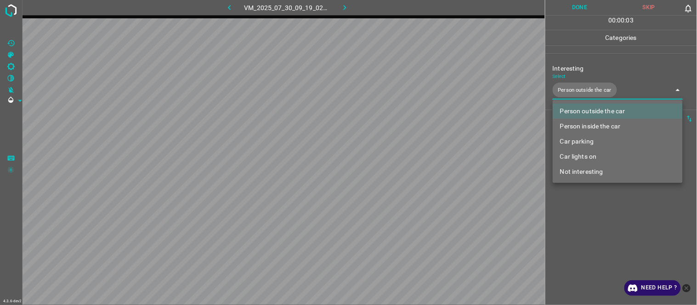
click at [583, 228] on div at bounding box center [348, 152] width 697 height 305
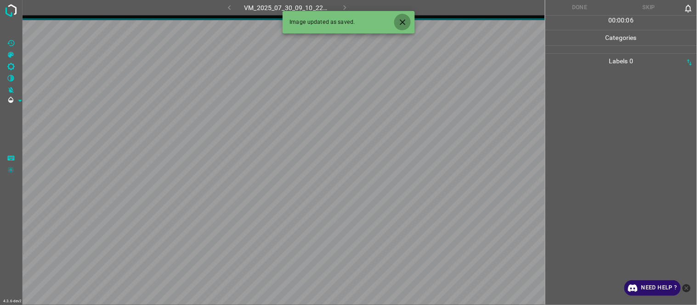
click at [398, 21] on icon "Close" at bounding box center [403, 22] width 10 height 10
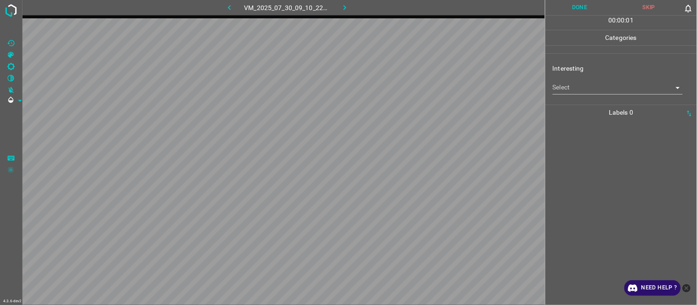
click at [577, 87] on body "4.3.6-dev2 VM_2025_07_30_09_10_22_256_04.gif Done Skip 0 00 : 00 : 01 Categorie…" at bounding box center [348, 152] width 697 height 305
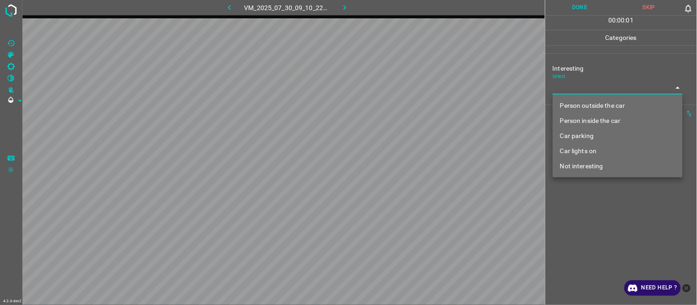
drag, startPoint x: 588, startPoint y: 103, endPoint x: 591, endPoint y: 107, distance: 5.0
click at [589, 103] on li "Person outside the car" at bounding box center [618, 105] width 130 height 15
type input "Person outside the car"
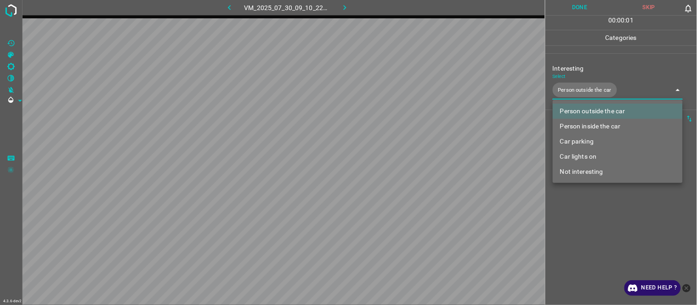
click at [606, 237] on div at bounding box center [348, 152] width 697 height 305
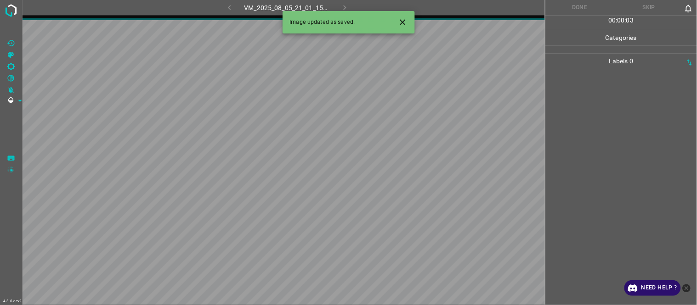
click at [405, 25] on icon "Close" at bounding box center [403, 22] width 10 height 10
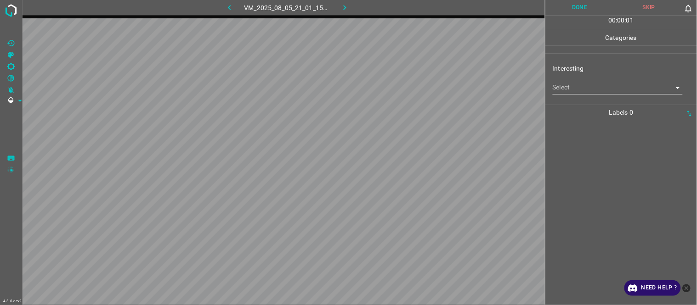
click at [564, 89] on body "4.3.6-dev2 VM_2025_08_05_21_01_15_494_04.gif Done Skip 0 00 : 00 : 01 Categorie…" at bounding box center [348, 152] width 697 height 305
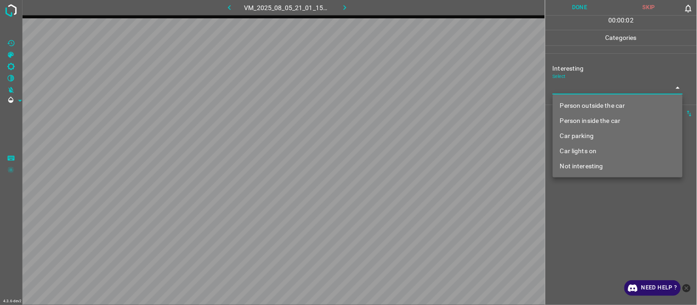
click at [577, 103] on li "Person outside the car" at bounding box center [618, 105] width 130 height 15
type input "Person outside the car"
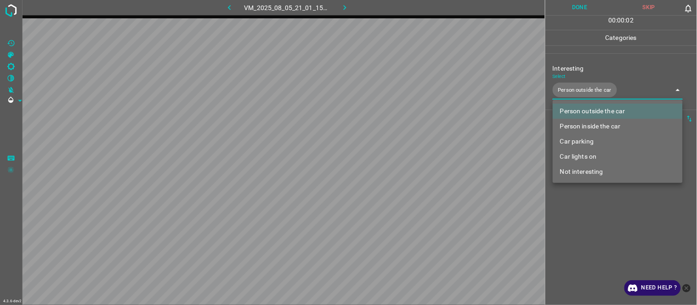
click at [607, 231] on div at bounding box center [348, 152] width 697 height 305
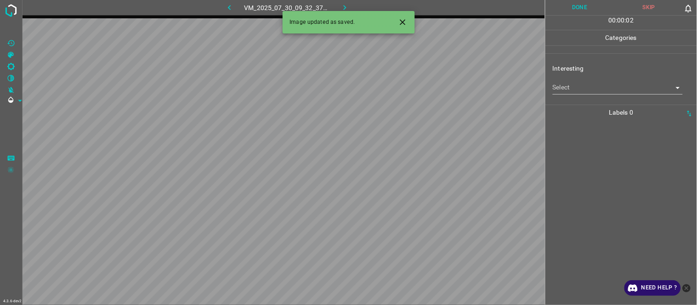
click at [567, 86] on body "4.3.6-dev2 VM_2025_07_30_09_32_37_986_03.gif Done Skip 0 00 : 00 : 02 Categorie…" at bounding box center [348, 152] width 697 height 305
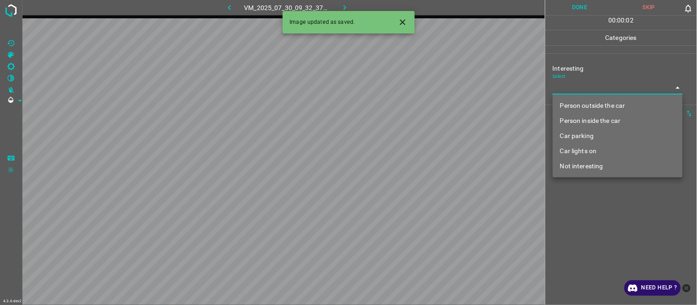
click at [570, 107] on li "Person outside the car" at bounding box center [618, 105] width 130 height 15
type input "Person outside the car"
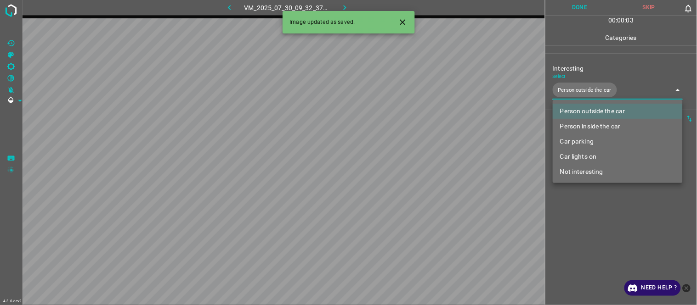
click at [616, 243] on div at bounding box center [348, 152] width 697 height 305
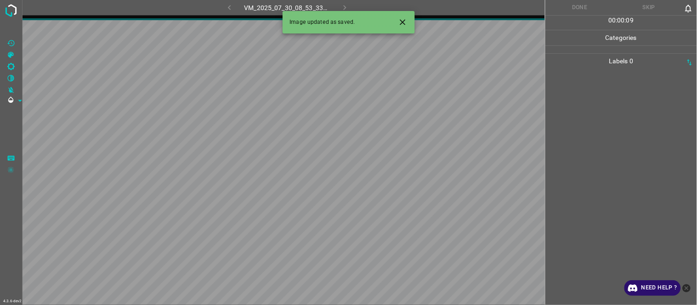
click at [403, 23] on icon "Close" at bounding box center [403, 22] width 6 height 6
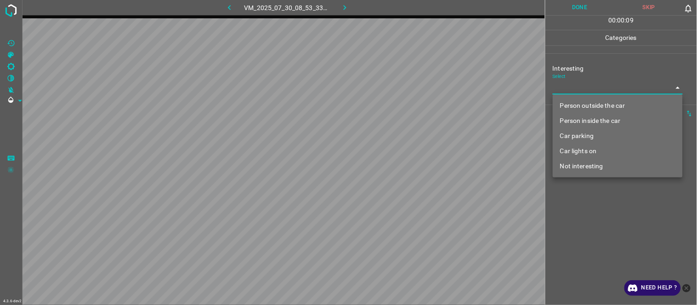
drag, startPoint x: 561, startPoint y: 88, endPoint x: 561, endPoint y: 95, distance: 6.9
click at [562, 89] on body "4.3.6-dev2 VM_2025_07_30_08_53_33_759_09.gif Done Skip 0 00 : 00 : 09 Categorie…" at bounding box center [348, 152] width 697 height 305
click at [568, 104] on li "Person outside the car" at bounding box center [618, 105] width 130 height 15
type input "Person outside the car"
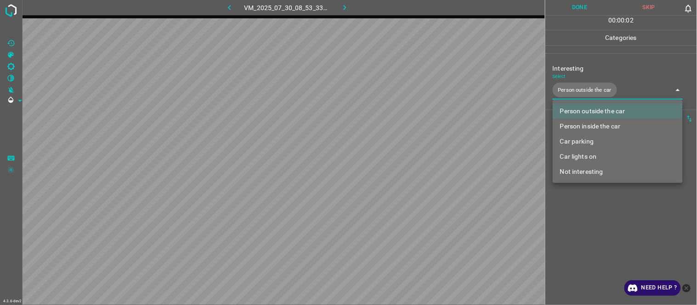
click at [610, 215] on div at bounding box center [348, 152] width 697 height 305
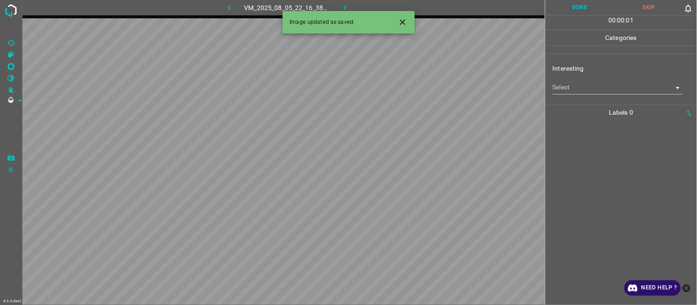
click at [399, 17] on icon "Close" at bounding box center [403, 22] width 10 height 10
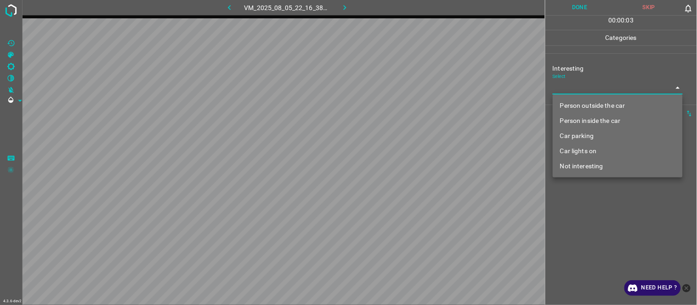
click at [581, 91] on body "4.3.6-dev2 VM_2025_08_05_22_16_38_745_03.gif Done Skip 0 00 : 00 : 03 Categorie…" at bounding box center [348, 152] width 697 height 305
click at [573, 107] on li "Person outside the car" at bounding box center [618, 105] width 130 height 15
type input "Person outside the car"
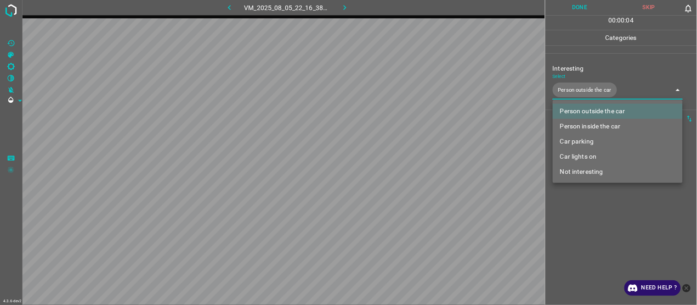
click at [599, 243] on div at bounding box center [348, 152] width 697 height 305
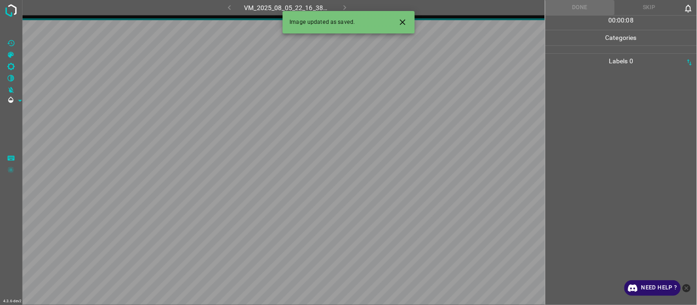
click at [404, 22] on icon "Close" at bounding box center [403, 22] width 10 height 10
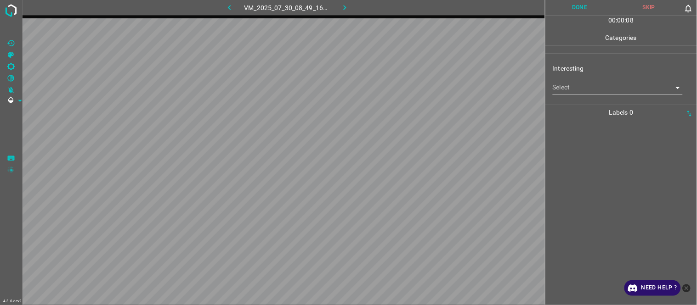
click at [564, 91] on body "4.3.6-dev2 VM_2025_07_30_08_49_16_770_03.gif Done Skip 0 00 : 00 : 08 Categorie…" at bounding box center [348, 152] width 697 height 305
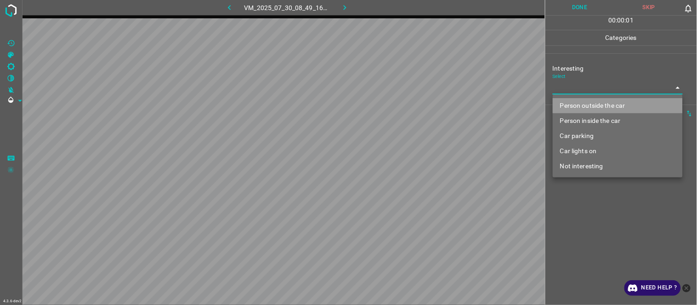
click at [575, 106] on li "Person outside the car" at bounding box center [618, 105] width 130 height 15
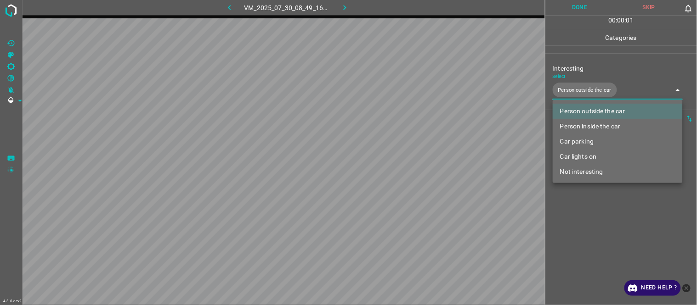
click at [579, 127] on li "Person inside the car" at bounding box center [618, 126] width 130 height 15
type input "Person outside the car,Person inside the car"
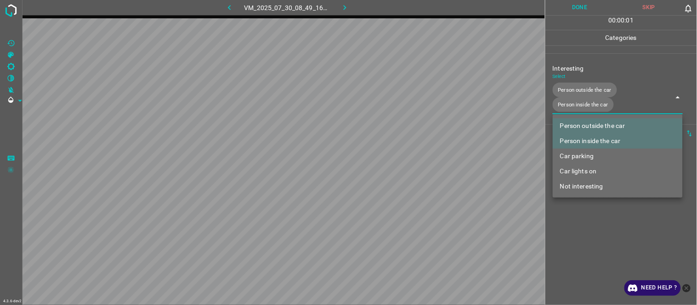
click at [604, 222] on div at bounding box center [348, 152] width 697 height 305
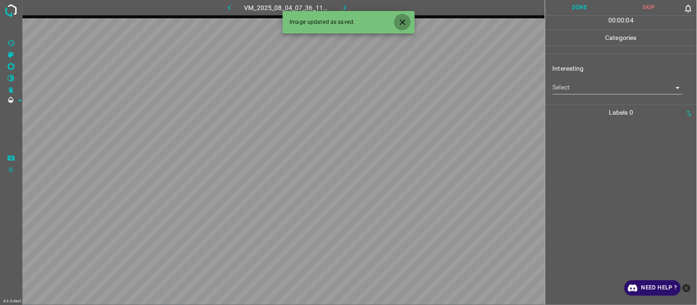
click at [403, 25] on icon "Close" at bounding box center [403, 22] width 10 height 10
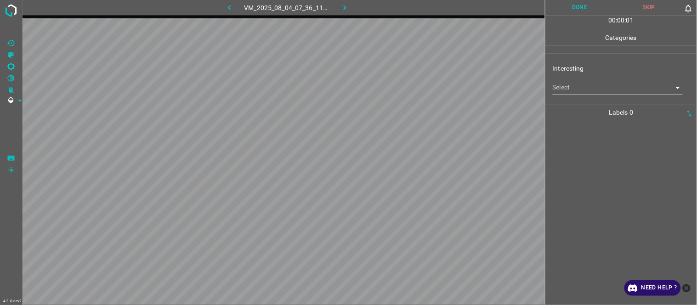
click at [566, 86] on body "4.3.6-dev2 VM_2025_08_04_07_36_11_642_09.gif Done Skip 0 00 : 00 : 01 Categorie…" at bounding box center [348, 152] width 697 height 305
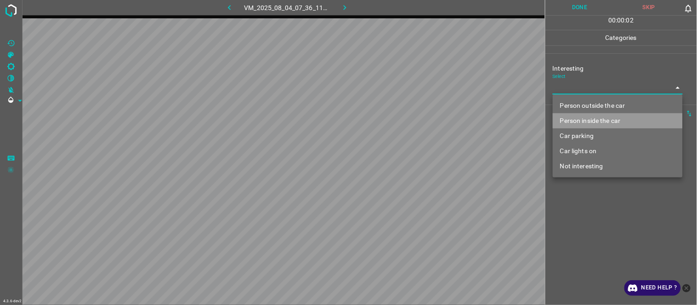
click at [588, 122] on li "Person inside the car" at bounding box center [618, 120] width 130 height 15
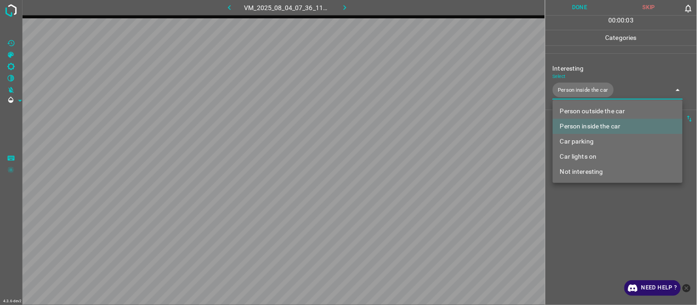
click at [583, 157] on li "Car lights on" at bounding box center [618, 156] width 130 height 15
type input "Person inside the car,Car lights on"
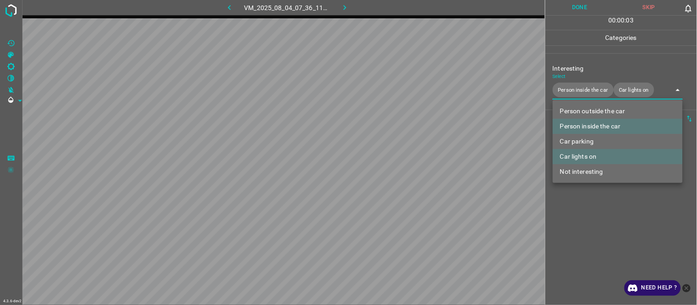
click at [592, 236] on div at bounding box center [348, 152] width 697 height 305
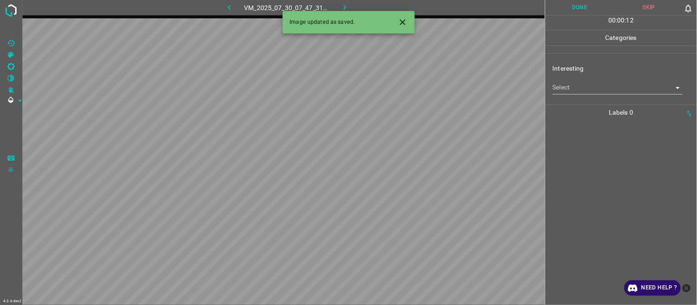
click at [400, 22] on icon "Close" at bounding box center [403, 22] width 10 height 10
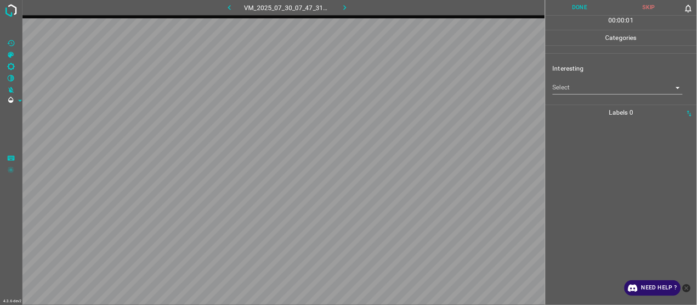
click at [564, 88] on body "4.3.6-dev2 VM_2025_07_30_07_47_31_690_09.gif Done Skip 0 00 : 00 : 01 Categorie…" at bounding box center [348, 152] width 697 height 305
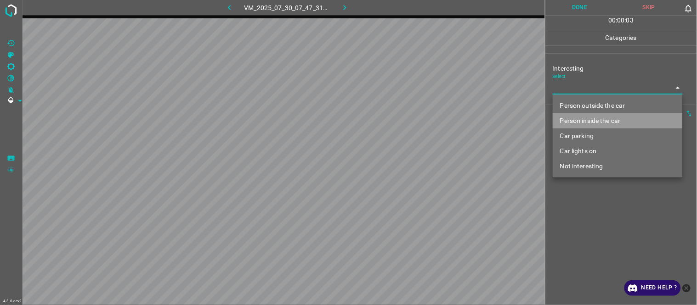
click at [586, 120] on li "Person inside the car" at bounding box center [618, 120] width 130 height 15
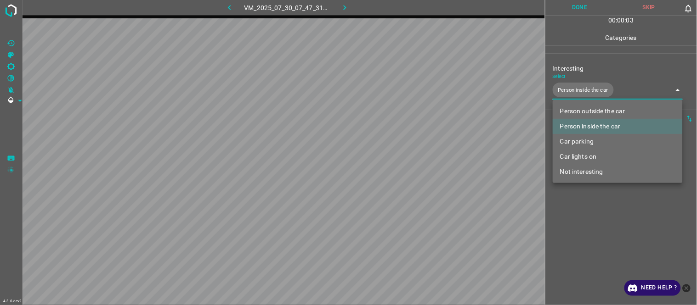
click at [583, 157] on li "Car lights on" at bounding box center [618, 156] width 130 height 15
type input "Person inside the car,Car lights on"
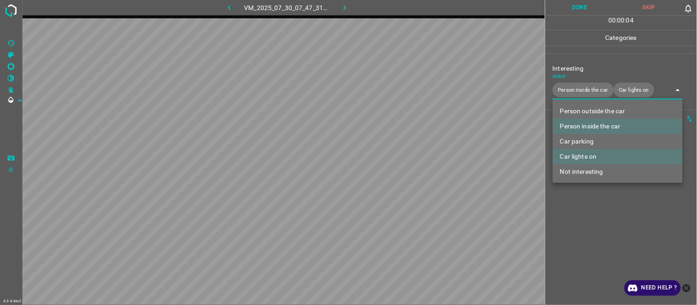
click at [599, 223] on div at bounding box center [348, 152] width 697 height 305
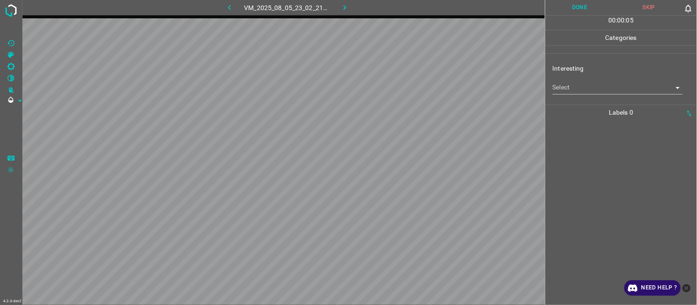
click at [572, 87] on body "4.3.6-dev2 VM_2025_08_05_23_02_21_200_03.gif Done Skip 0 00 : 00 : 05 Categorie…" at bounding box center [348, 152] width 697 height 305
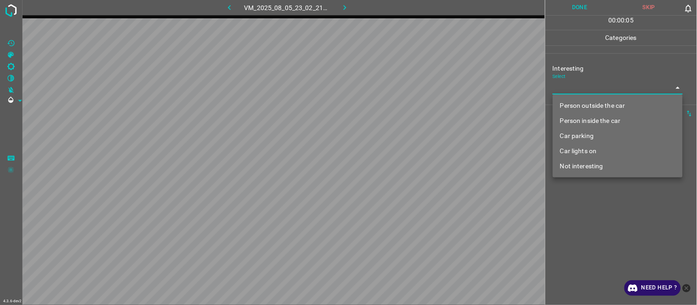
click at [587, 103] on li "Person outside the car" at bounding box center [618, 105] width 130 height 15
type input "Person outside the car"
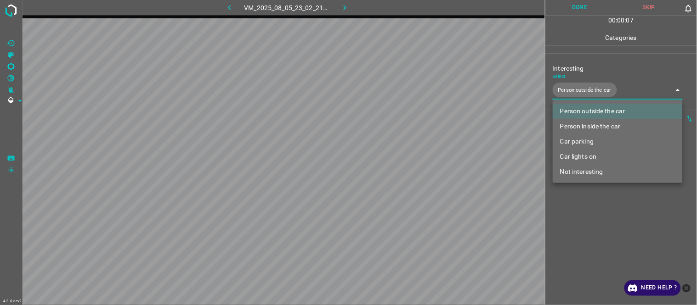
click at [581, 225] on div at bounding box center [348, 152] width 697 height 305
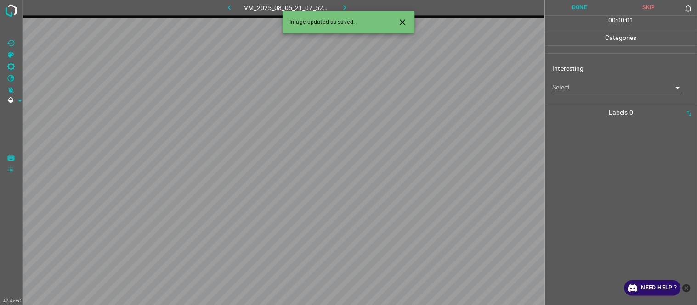
click at [399, 20] on icon "Close" at bounding box center [403, 22] width 10 height 10
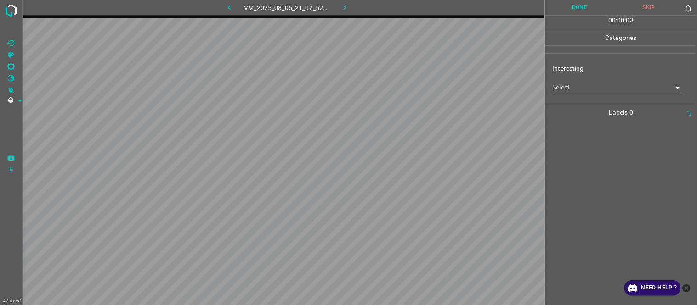
click at [572, 91] on body "4.3.6-dev2 VM_2025_08_05_21_07_52_720_12.gif Done Skip 0 00 : 00 : 03 Categorie…" at bounding box center [348, 152] width 697 height 305
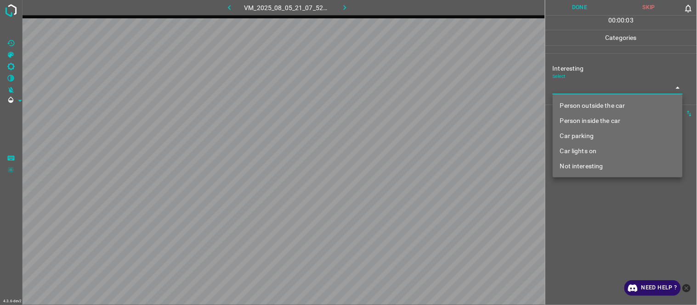
click at [580, 106] on li "Person outside the car" at bounding box center [618, 105] width 130 height 15
type input "Person outside the car"
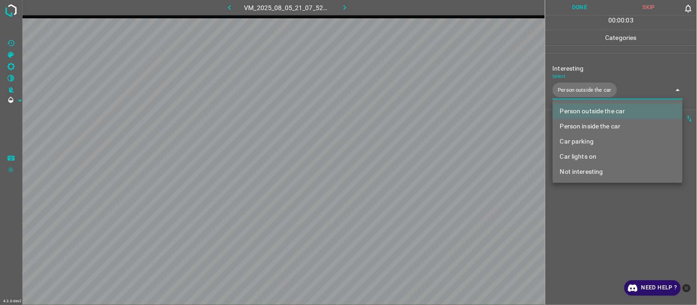
click at [588, 232] on div at bounding box center [348, 152] width 697 height 305
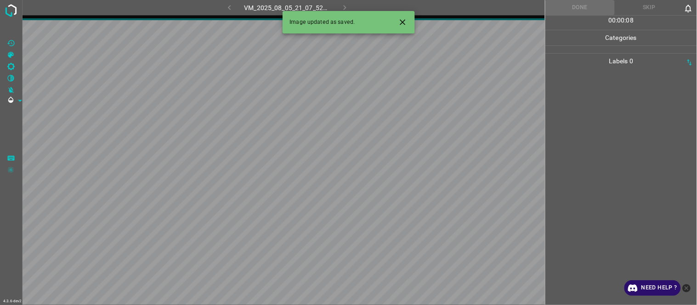
click at [406, 23] on icon "Close" at bounding box center [403, 22] width 10 height 10
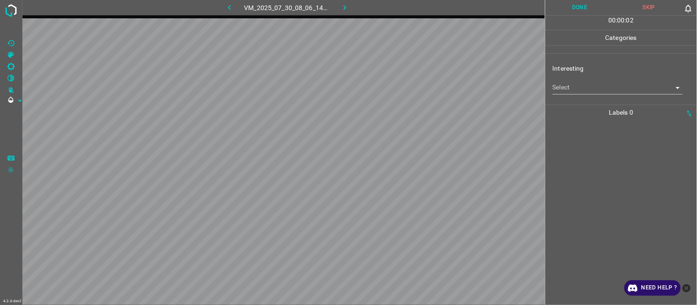
click at [576, 86] on body "4.3.6-dev2 VM_2025_07_30_08_06_14_074_03.gif Done Skip 0 00 : 00 : 02 Categorie…" at bounding box center [348, 152] width 697 height 305
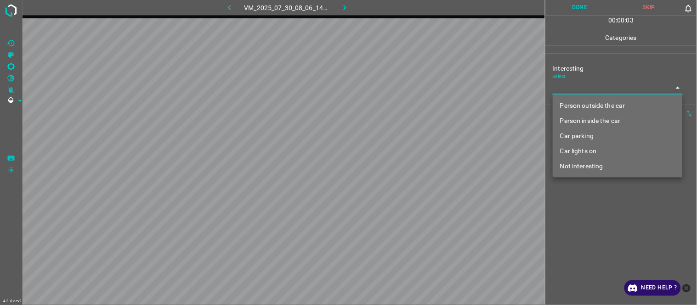
click at [596, 162] on li "Not interesting" at bounding box center [618, 166] width 130 height 15
type input "Not interesting"
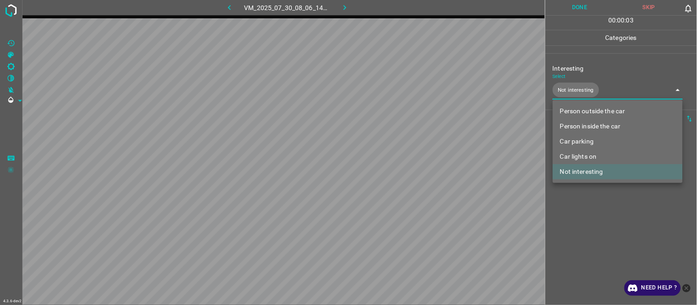
click at [596, 217] on div at bounding box center [348, 152] width 697 height 305
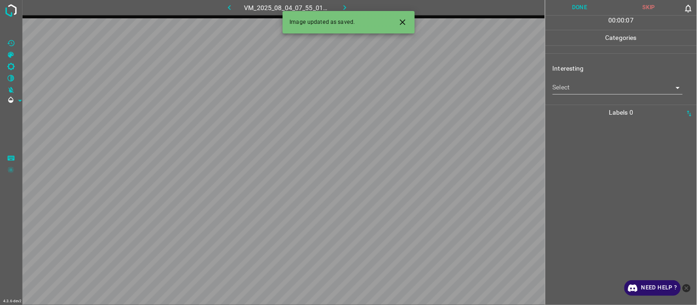
click at [558, 70] on p "Interesting" at bounding box center [625, 69] width 144 height 10
click at [566, 86] on body "4.3.6-dev2 VM_2025_08_04_07_55_01_019_01.gif Done Skip 0 00 : 00 : 07 Categorie…" at bounding box center [348, 152] width 697 height 305
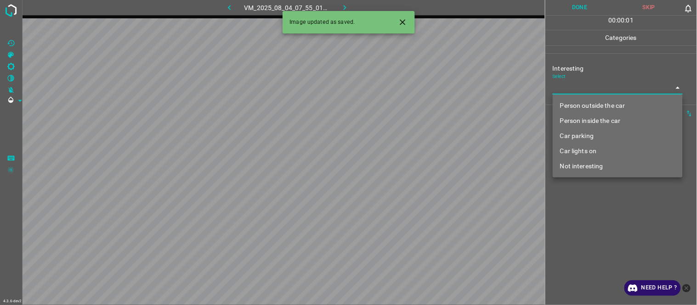
click at [575, 104] on li "Person outside the car" at bounding box center [618, 105] width 130 height 15
type input "Person outside the car"
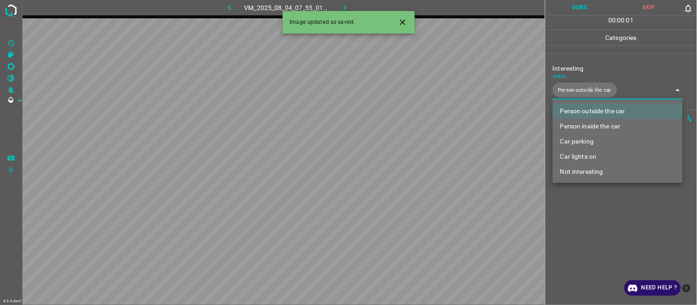
click at [590, 205] on div at bounding box center [348, 152] width 697 height 305
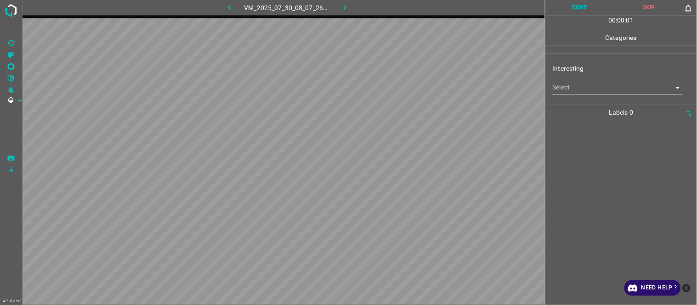
click at [588, 82] on body "4.3.6-dev2 VM_2025_07_30_08_07_26_033_02.gif Done Skip 0 00 : 00 : 01 Categorie…" at bounding box center [348, 152] width 697 height 305
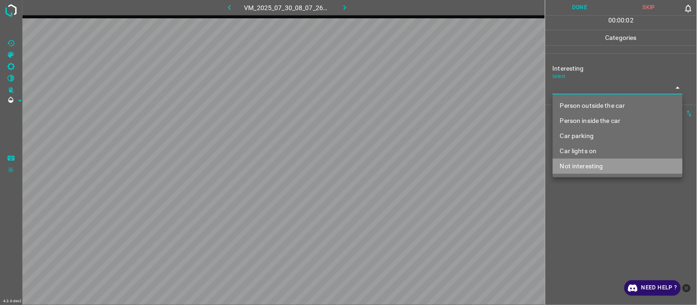
drag, startPoint x: 598, startPoint y: 168, endPoint x: 595, endPoint y: 214, distance: 46.1
click at [597, 169] on li "Not interesting" at bounding box center [618, 166] width 130 height 15
type input "Not interesting"
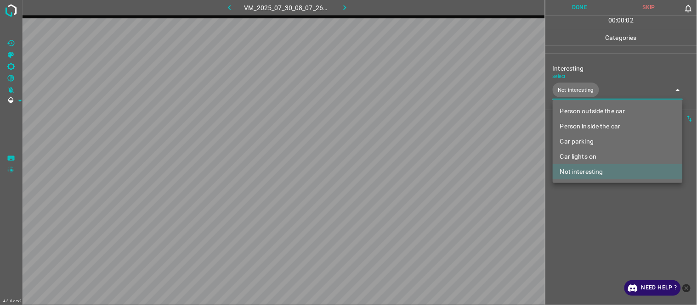
click at [596, 226] on div at bounding box center [348, 152] width 697 height 305
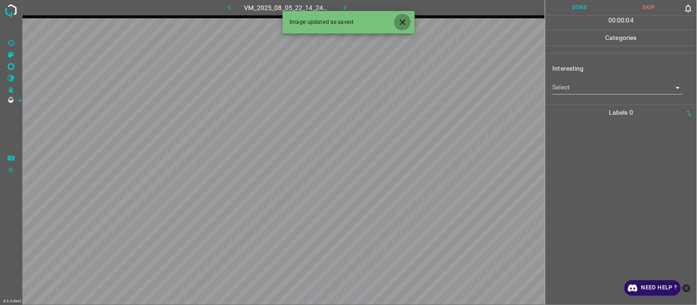
click at [401, 22] on icon "Close" at bounding box center [403, 22] width 10 height 10
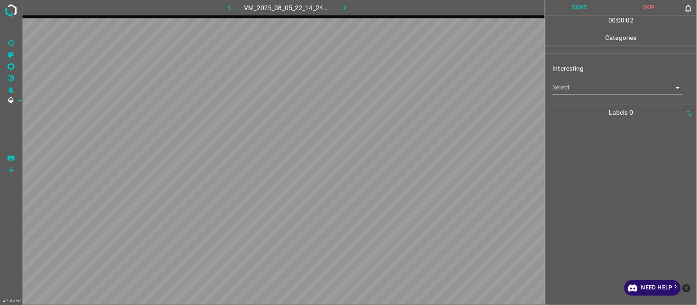
click at [592, 88] on body "4.3.6-dev2 VM_2025_08_05_22_14_24_523_01.gif Done Skip 0 00 : 00 : 02 Categorie…" at bounding box center [348, 152] width 697 height 305
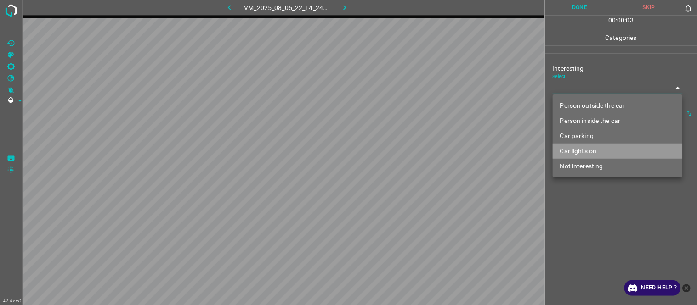
drag, startPoint x: 593, startPoint y: 148, endPoint x: 591, endPoint y: 204, distance: 56.1
click at [592, 150] on li "Car lights on" at bounding box center [618, 151] width 130 height 15
type input "Car lights on"
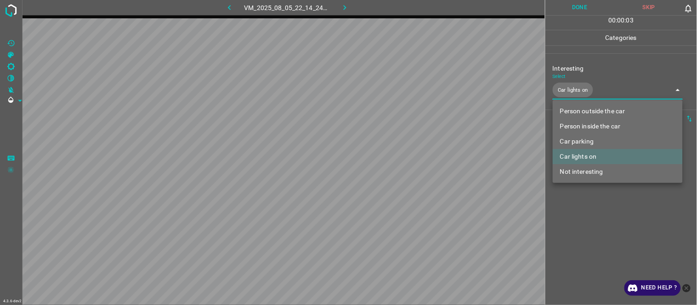
click at [588, 220] on div at bounding box center [348, 152] width 697 height 305
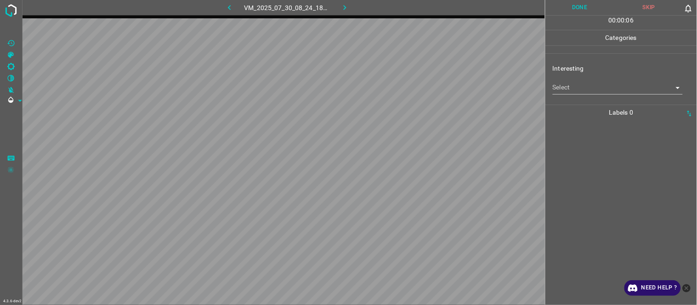
click at [577, 85] on body "4.3.6-dev2 VM_2025_07_30_08_24_18_468_03.gif Done Skip 0 00 : 00 : 06 Categorie…" at bounding box center [348, 152] width 697 height 305
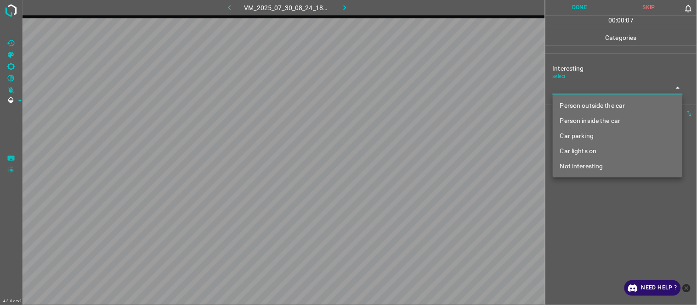
click at [588, 102] on li "Person outside the car" at bounding box center [618, 105] width 130 height 15
type input "Person outside the car"
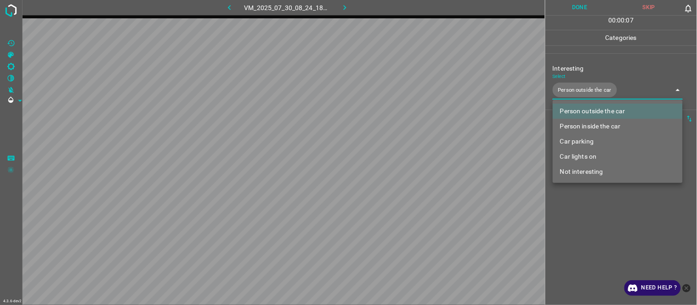
click at [599, 239] on div at bounding box center [348, 152] width 697 height 305
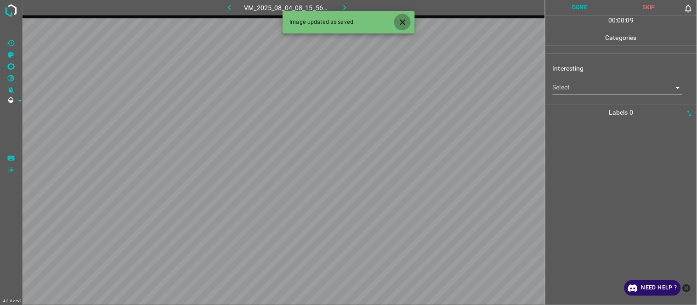
click at [404, 20] on icon "Close" at bounding box center [403, 22] width 10 height 10
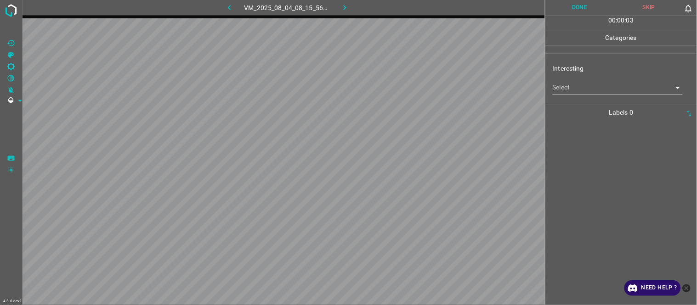
click at [568, 87] on body "4.3.6-dev2 VM_2025_08_04_08_15_56_126_05.gif Done Skip 0 00 : 00 : 03 Categorie…" at bounding box center [348, 152] width 697 height 305
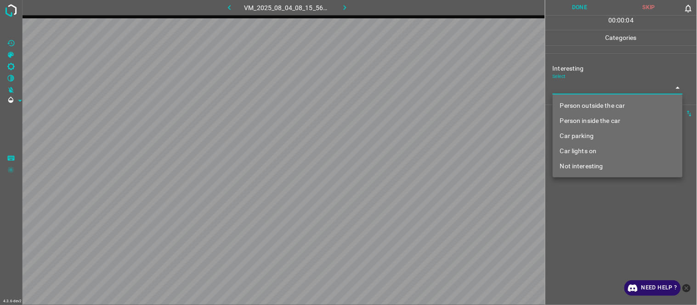
click at [593, 150] on li "Car lights on" at bounding box center [618, 151] width 130 height 15
type input "Car lights on"
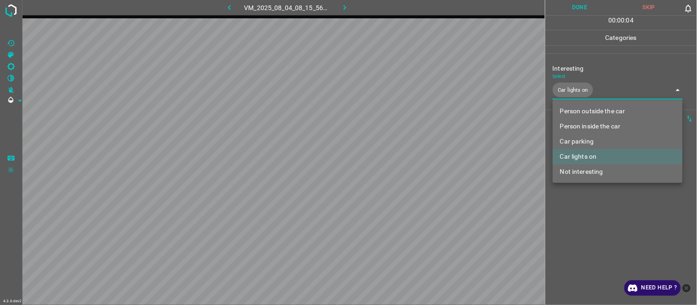
click at [596, 214] on div at bounding box center [348, 152] width 697 height 305
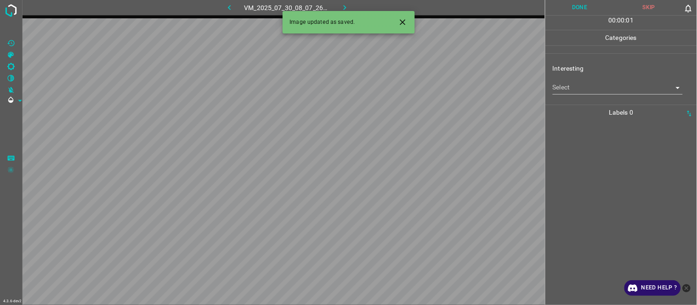
click at [577, 87] on body "4.3.6-dev2 VM_2025_07_30_08_07_26_033_10.gif Done Skip 0 00 : 00 : 01 Categorie…" at bounding box center [348, 152] width 697 height 305
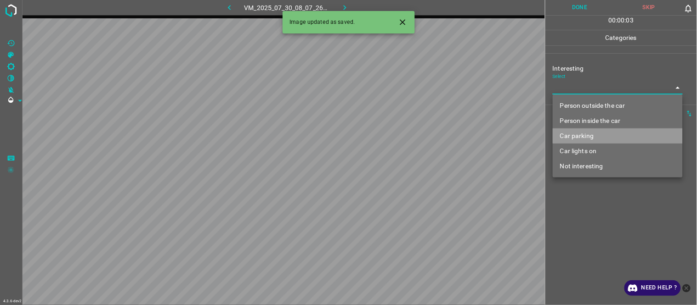
click at [599, 134] on li "Car parking" at bounding box center [618, 136] width 130 height 15
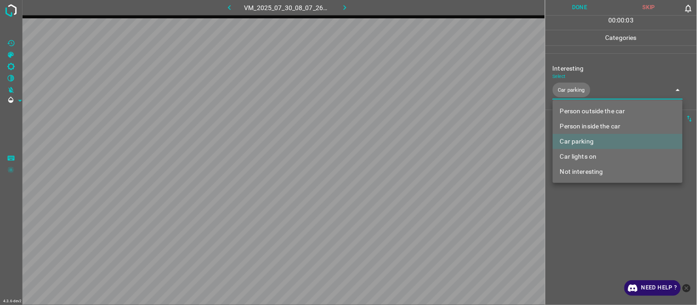
click at [595, 208] on div at bounding box center [348, 152] width 697 height 305
click at [580, 86] on body "4.3.6-dev2 VM_2025_07_30_08_07_26_033_10.gif Done Skip 0 00 : 00 : 06 Categorie…" at bounding box center [348, 152] width 697 height 305
click at [596, 123] on li "Person inside the car" at bounding box center [618, 126] width 130 height 15
type input "Car parking,Person inside the car"
click at [597, 210] on div at bounding box center [348, 152] width 697 height 305
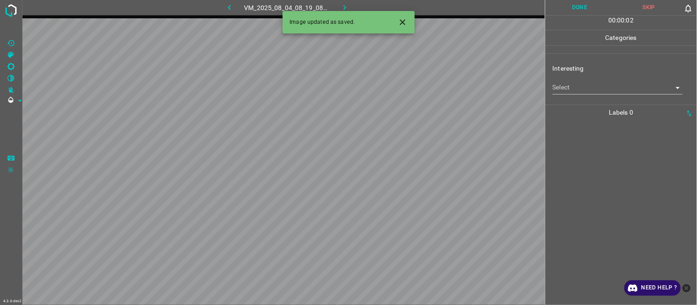
click at [405, 17] on button "Close" at bounding box center [402, 22] width 17 height 17
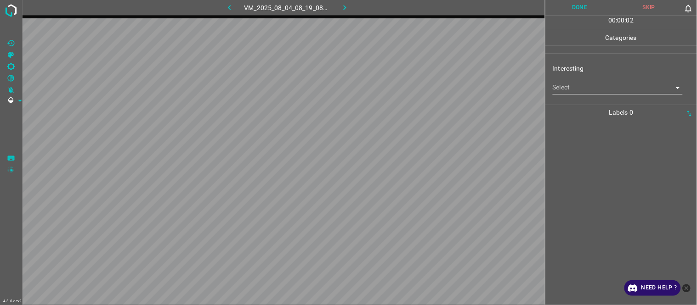
click at [567, 91] on body "4.3.6-dev2 VM_2025_08_04_08_19_08_068_00.gif Done Skip 0 00 : 00 : 02 Categorie…" at bounding box center [348, 152] width 697 height 305
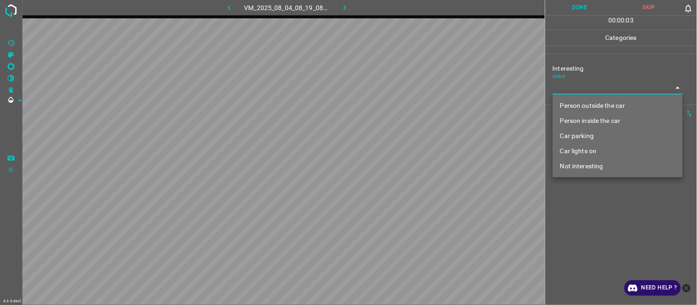
drag, startPoint x: 586, startPoint y: 107, endPoint x: 591, endPoint y: 129, distance: 23.1
click at [586, 107] on li "Person outside the car" at bounding box center [618, 105] width 130 height 15
type input "Person outside the car"
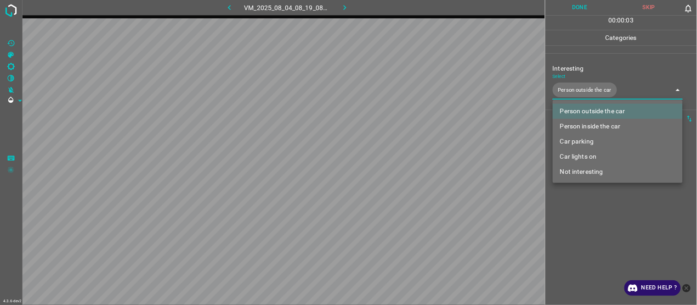
click at [609, 216] on div at bounding box center [348, 152] width 697 height 305
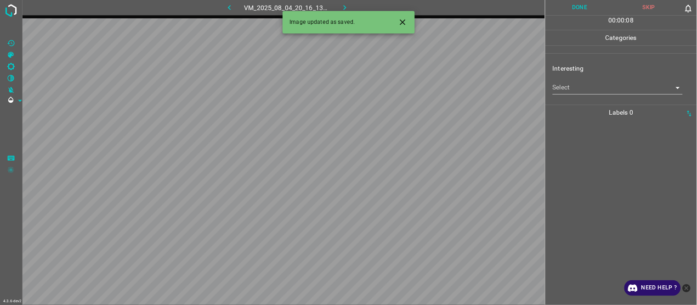
click at [404, 20] on icon "Close" at bounding box center [403, 22] width 10 height 10
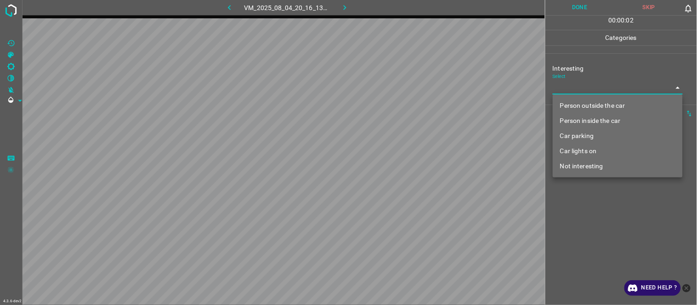
click at [573, 88] on body "4.3.6-dev2 VM_2025_08_04_20_16_13_329_05.gif Done Skip 0 00 : 00 : 02 Categorie…" at bounding box center [348, 152] width 697 height 305
click at [581, 124] on li "Person inside the car" at bounding box center [618, 120] width 130 height 15
type input "Person inside the car"
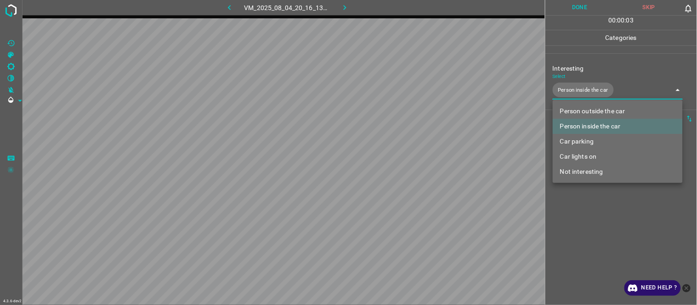
click at [601, 207] on div at bounding box center [348, 152] width 697 height 305
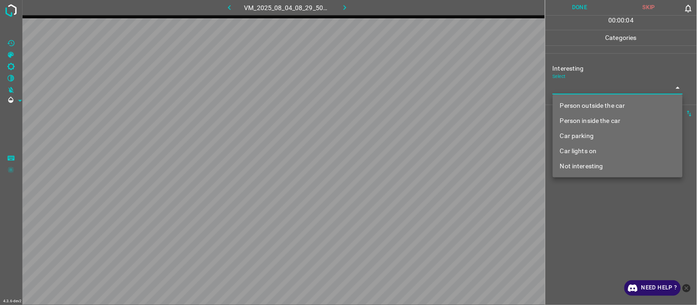
click at [570, 86] on body "4.3.6-dev2 VM_2025_08_04_08_29_50_877_04.gif Done Skip 0 00 : 00 : 04 Categorie…" at bounding box center [348, 152] width 697 height 305
click at [590, 167] on li "Not interesting" at bounding box center [618, 166] width 130 height 15
type input "Not interesting"
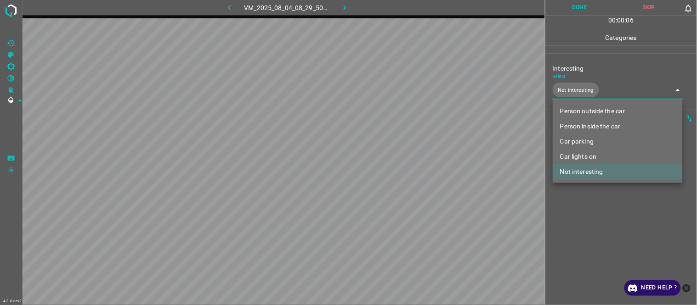
click at [582, 235] on div at bounding box center [348, 152] width 697 height 305
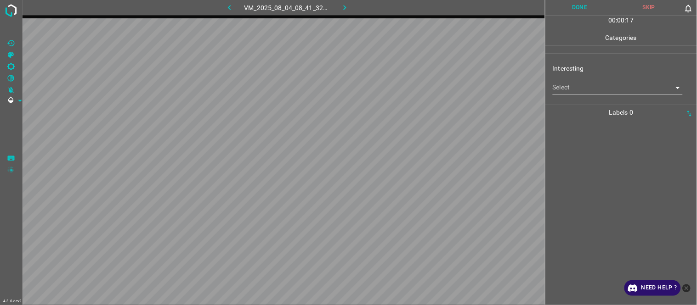
click at [568, 84] on body "4.3.6-dev2 VM_2025_08_04_08_41_32_058_10.gif Done Skip 0 00 : 00 : 17 Categorie…" at bounding box center [348, 152] width 697 height 305
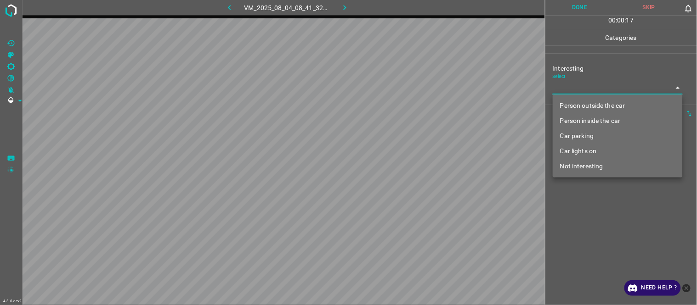
click at [588, 106] on li "Person outside the car" at bounding box center [618, 105] width 130 height 15
type input "Person outside the car"
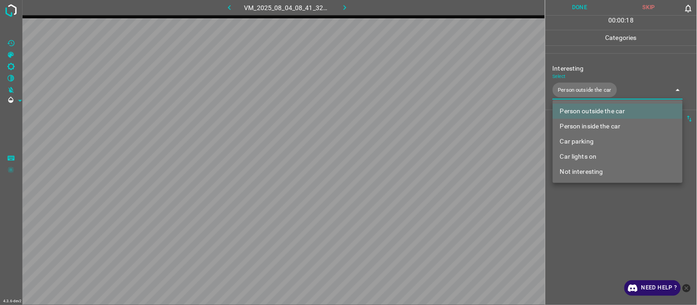
click at [583, 238] on div at bounding box center [348, 152] width 697 height 305
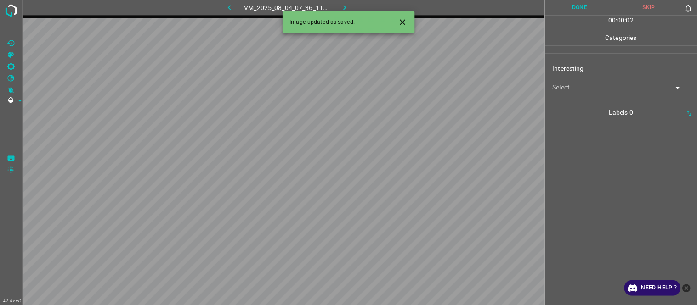
click at [570, 86] on body "4.3.6-dev2 VM_2025_08_04_07_36_11_642_04.gif Done Skip 0 00 : 00 : 02 Categorie…" at bounding box center [348, 152] width 697 height 305
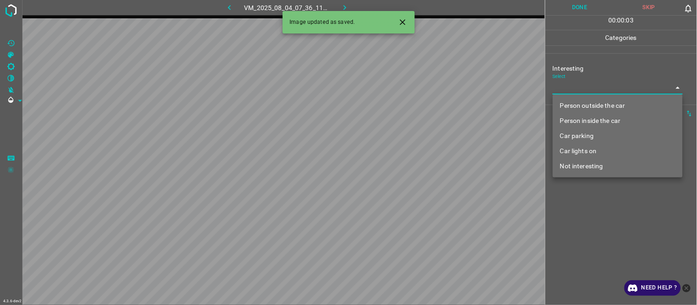
click at [591, 107] on li "Person outside the car" at bounding box center [618, 105] width 130 height 15
type input "Person outside the car"
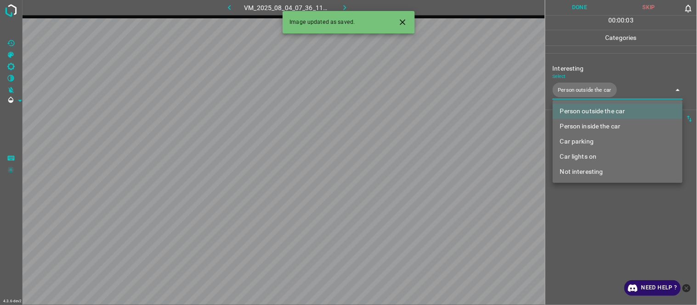
click at [602, 235] on div at bounding box center [348, 152] width 697 height 305
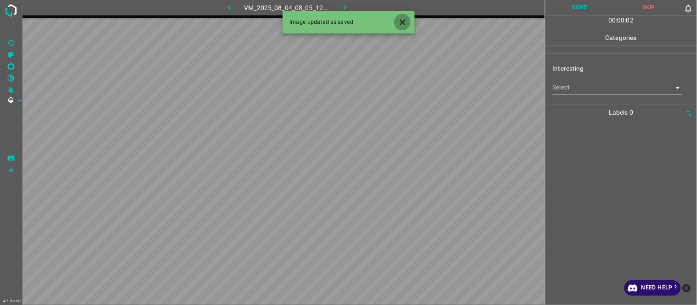
click at [401, 22] on icon "Close" at bounding box center [403, 22] width 10 height 10
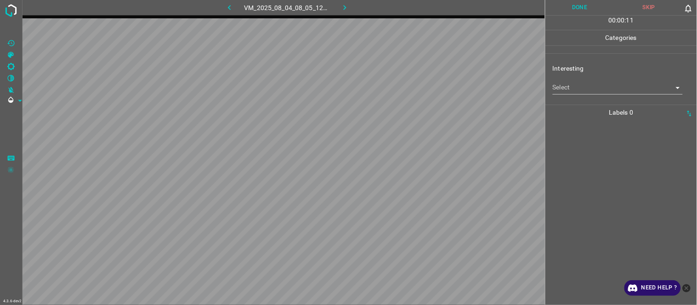
click at [563, 95] on div "Interesting Select ​" at bounding box center [621, 78] width 152 height 43
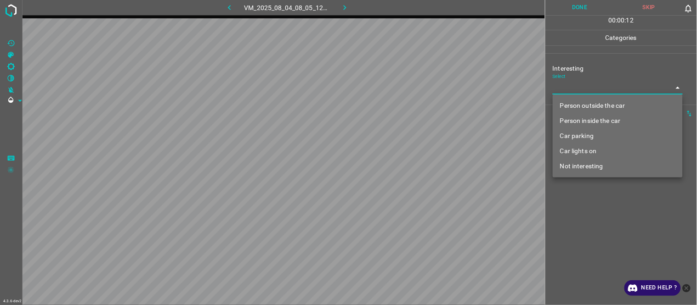
click at [567, 85] on body "4.3.6-dev2 VM_2025_08_04_08_05_12_814_07.gif Done Skip 0 00 : 00 : 12 Categorie…" at bounding box center [348, 152] width 697 height 305
click at [585, 164] on li "Not interesting" at bounding box center [618, 166] width 130 height 15
type input "Not interesting"
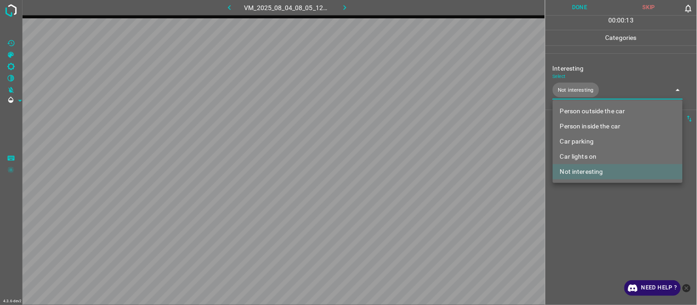
click at [596, 228] on div at bounding box center [348, 152] width 697 height 305
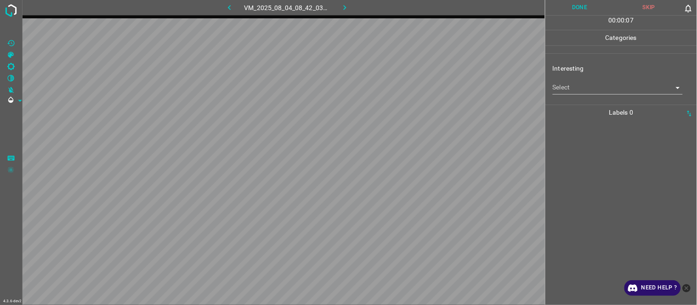
click at [564, 89] on body "4.3.6-dev2 VM_2025_08_04_08_42_03_605_09.gif Done Skip 0 00 : 00 : 07 Categorie…" at bounding box center [348, 152] width 697 height 305
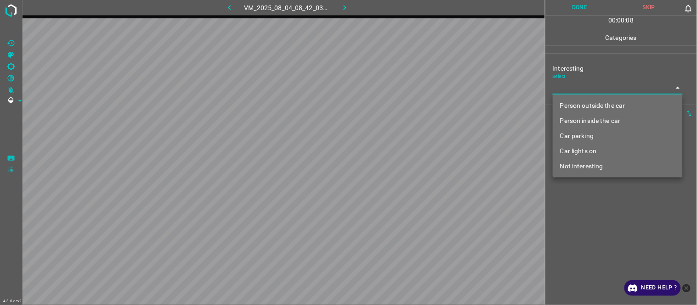
click at [586, 138] on li "Car parking" at bounding box center [618, 136] width 130 height 15
type input "Car parking"
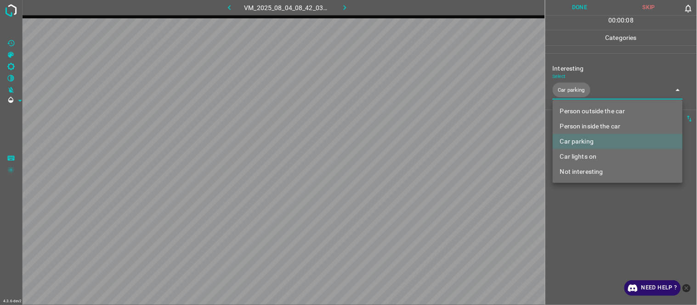
click at [592, 226] on div at bounding box center [348, 152] width 697 height 305
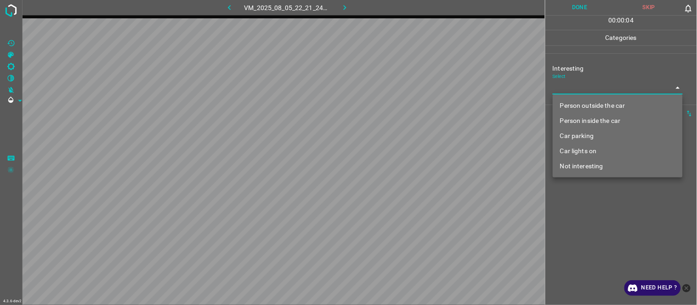
drag, startPoint x: 563, startPoint y: 88, endPoint x: 566, endPoint y: 97, distance: 9.5
click at [564, 89] on body "4.3.6-dev2 VM_2025_08_05_22_21_24_491_03.gif Done Skip 0 00 : 00 : 04 Categorie…" at bounding box center [348, 152] width 697 height 305
drag, startPoint x: 586, startPoint y: 162, endPoint x: 597, endPoint y: 187, distance: 27.8
click at [587, 166] on li "Not interesting" at bounding box center [618, 166] width 130 height 15
type input "Not interesting"
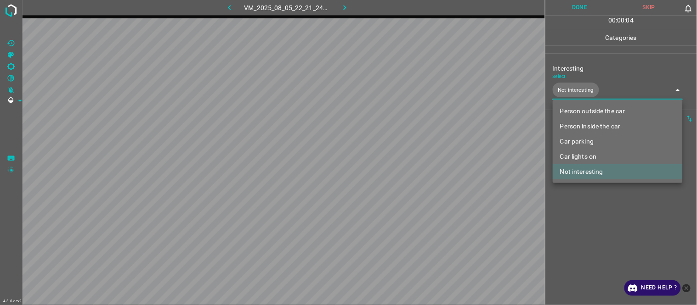
click at [614, 224] on div at bounding box center [348, 152] width 697 height 305
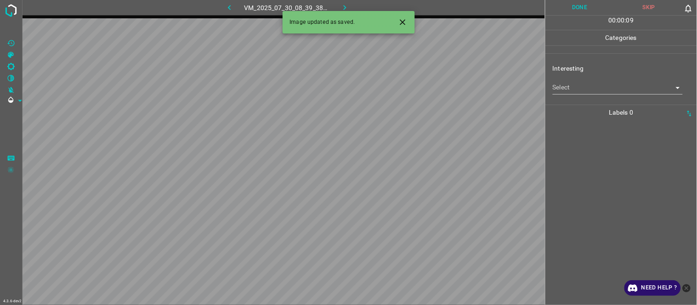
click at [589, 81] on body "4.3.6-dev2 VM_2025_07_30_08_39_38_808_08.gif Done Skip 0 00 : 00 : 09 Categorie…" at bounding box center [348, 152] width 697 height 305
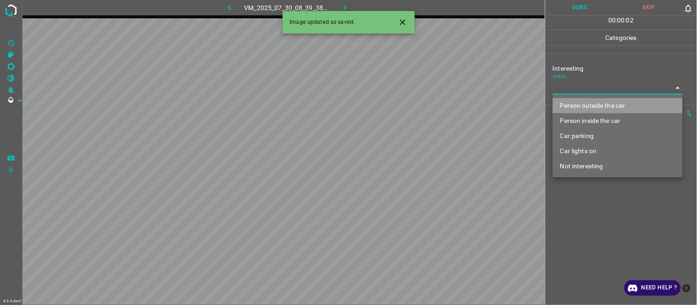
click at [593, 102] on li "Person outside the car" at bounding box center [618, 105] width 130 height 15
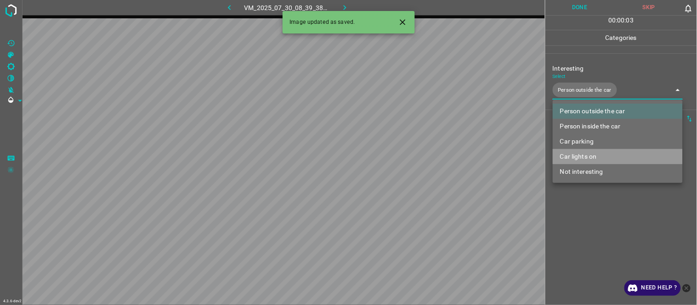
click at [595, 157] on li "Car lights on" at bounding box center [618, 156] width 130 height 15
type input "Person outside the car,Car lights on"
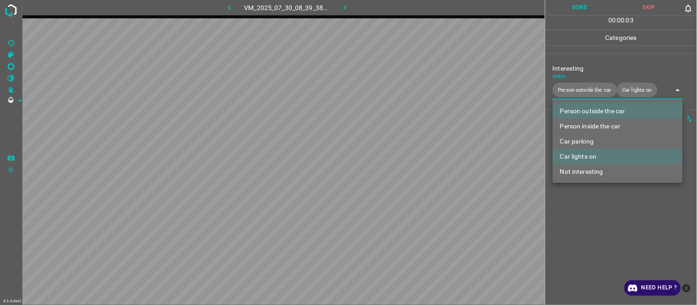
click at [589, 218] on div at bounding box center [348, 152] width 697 height 305
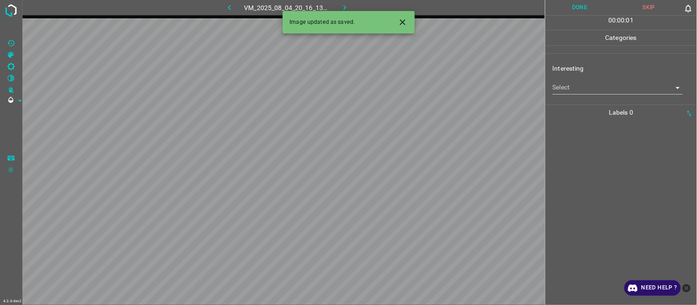
click at [403, 25] on icon "Close" at bounding box center [403, 22] width 10 height 10
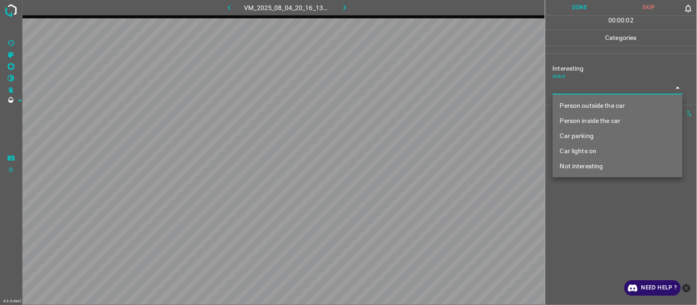
click at [582, 91] on body "4.3.6-dev2 VM_2025_08_04_20_16_13_329_01.gif Done Skip 0 00 : 00 : 02 Categorie…" at bounding box center [348, 152] width 697 height 305
click at [592, 107] on li "Person outside the car" at bounding box center [618, 105] width 130 height 15
type input "Person outside the car"
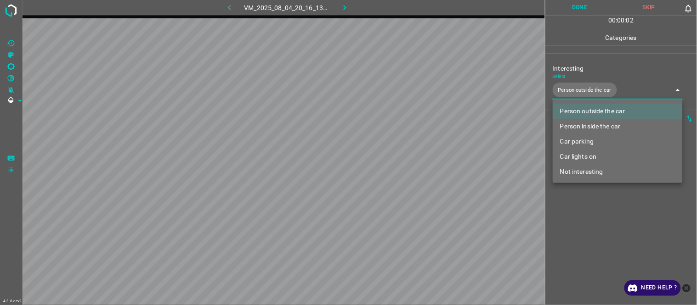
click at [606, 247] on div at bounding box center [348, 152] width 697 height 305
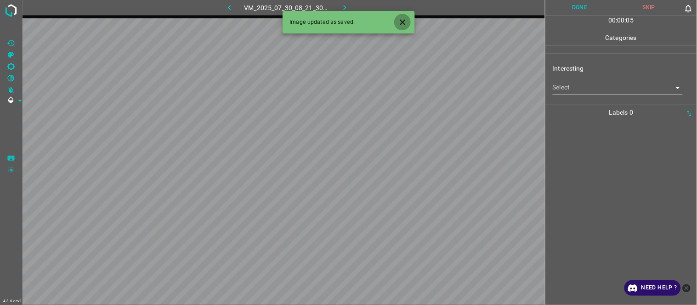
click at [400, 23] on icon "Close" at bounding box center [403, 22] width 10 height 10
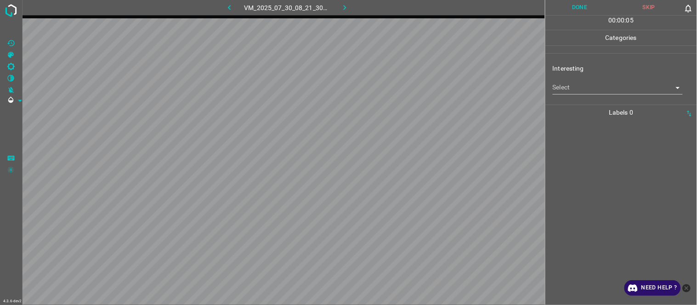
click at [577, 89] on body "4.3.6-dev2 VM_2025_07_30_08_21_30_176_04.gif Done Skip 0 00 : 00 : 05 Categorie…" at bounding box center [348, 152] width 697 height 305
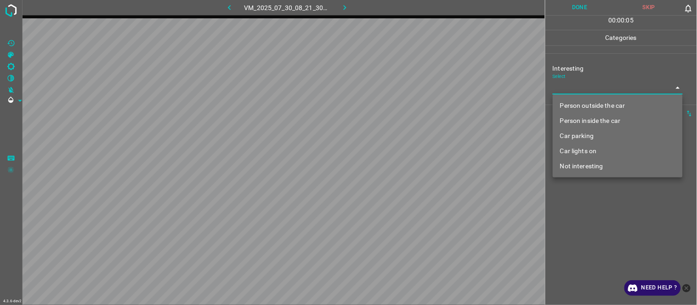
drag, startPoint x: 597, startPoint y: 157, endPoint x: 597, endPoint y: 162, distance: 5.1
click at [597, 158] on li "Car lights on" at bounding box center [618, 151] width 130 height 15
type input "Car lights on"
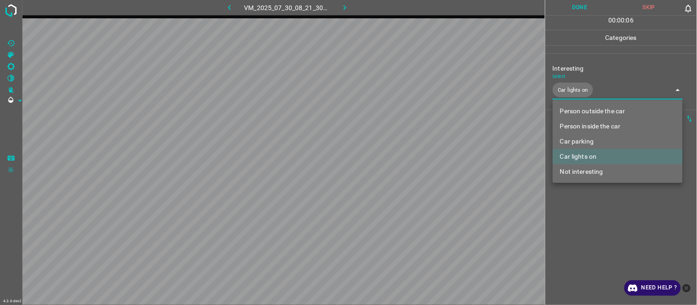
click at [593, 155] on li "Car lights on" at bounding box center [618, 156] width 130 height 15
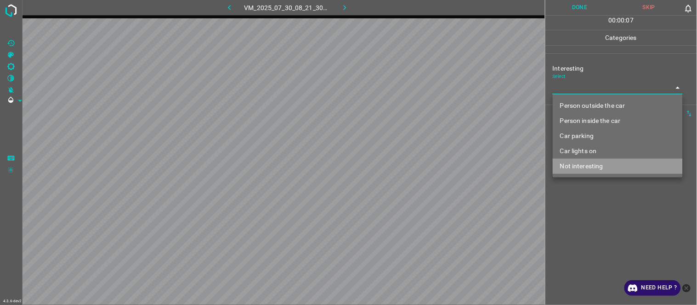
drag, startPoint x: 599, startPoint y: 163, endPoint x: 601, endPoint y: 181, distance: 18.5
click at [600, 163] on li "Not interesting" at bounding box center [618, 166] width 130 height 15
type input "Not interesting"
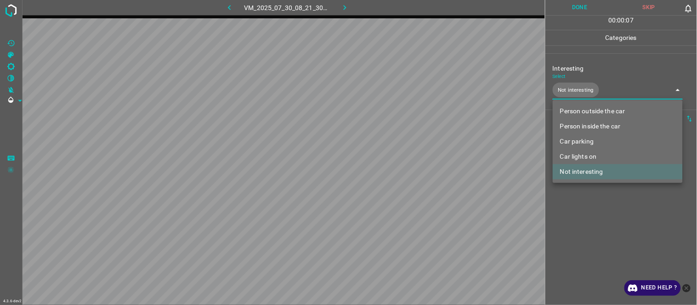
click at [603, 219] on div at bounding box center [348, 152] width 697 height 305
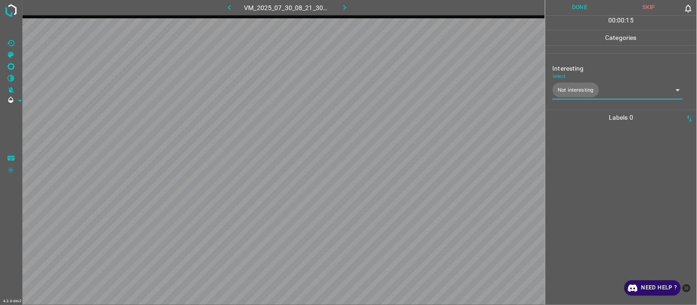
click at [596, 188] on div at bounding box center [621, 215] width 146 height 180
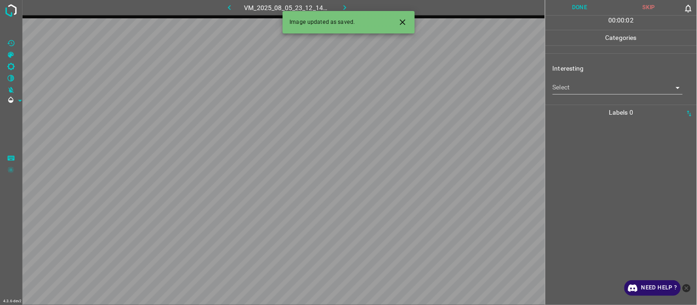
click at [399, 28] on button "Close" at bounding box center [402, 22] width 17 height 17
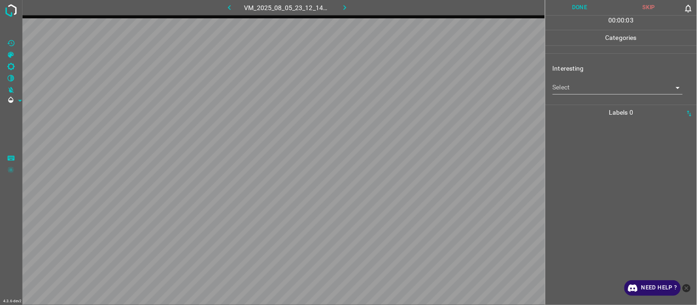
click at [572, 86] on body "4.3.6-dev2 VM_2025_08_05_23_12_14_202_01.gif Done Skip 0 00 : 00 : 03 Categorie…" at bounding box center [348, 152] width 697 height 305
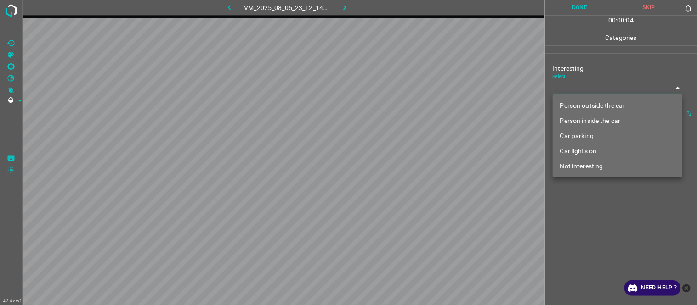
click at [593, 108] on li "Person outside the car" at bounding box center [618, 105] width 130 height 15
type input "Person outside the car"
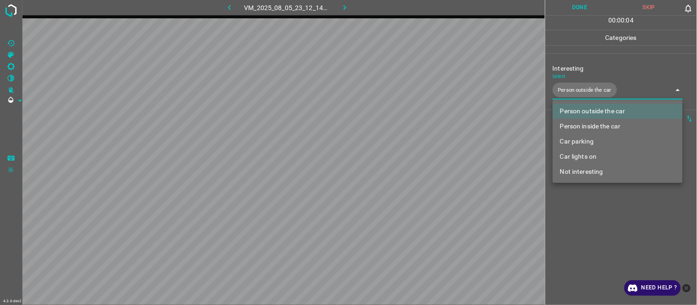
click at [595, 234] on div at bounding box center [348, 152] width 697 height 305
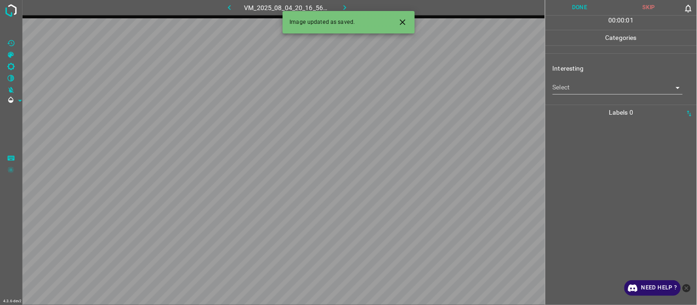
click at [400, 21] on icon "Close" at bounding box center [403, 22] width 10 height 10
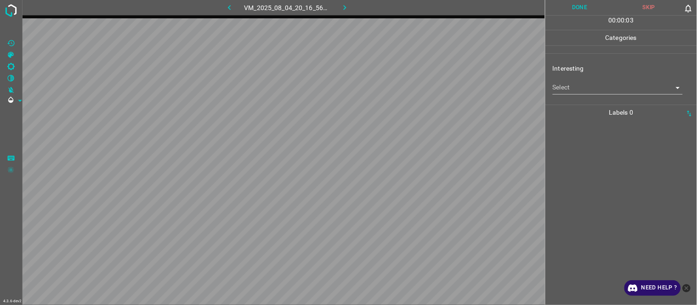
click at [571, 91] on body "4.3.6-dev2 VM_2025_08_04_20_16_56_333_03.gif Done Skip 0 00 : 00 : 03 Categorie…" at bounding box center [348, 152] width 697 height 305
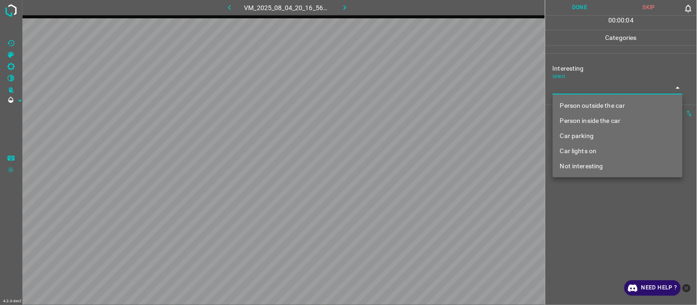
click at [592, 136] on li "Car parking" at bounding box center [618, 136] width 130 height 15
type input "Car parking"
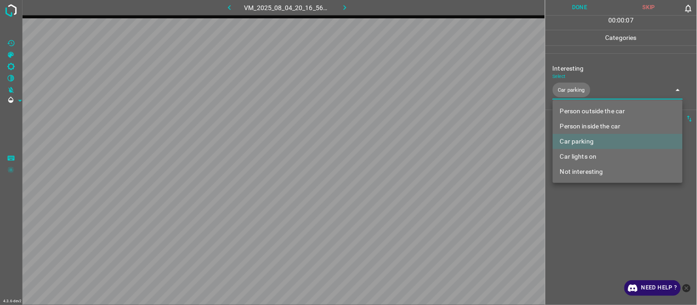
click at [589, 200] on div at bounding box center [348, 152] width 697 height 305
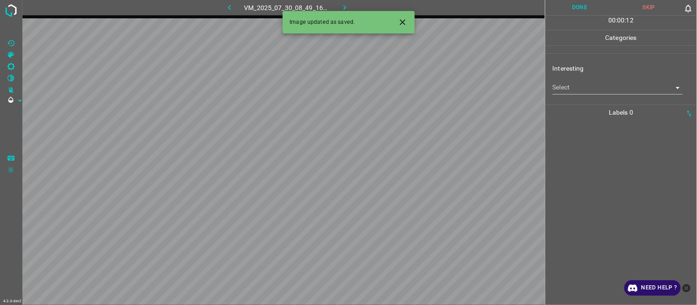
click at [403, 24] on icon "Close" at bounding box center [403, 22] width 10 height 10
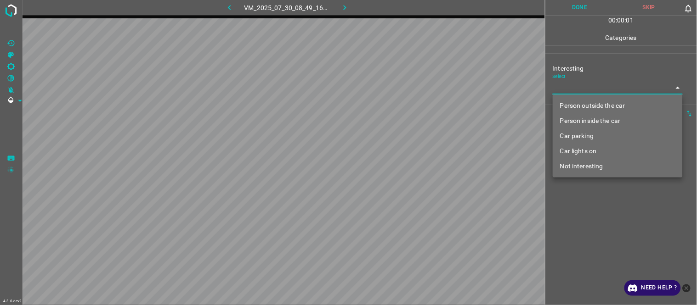
click at [577, 93] on body "4.3.6-dev2 VM_2025_07_30_08_49_16_770_09.gif Done Skip 0 00 : 00 : 01 Categorie…" at bounding box center [348, 152] width 697 height 305
click at [585, 109] on li "Person outside the car" at bounding box center [618, 105] width 130 height 15
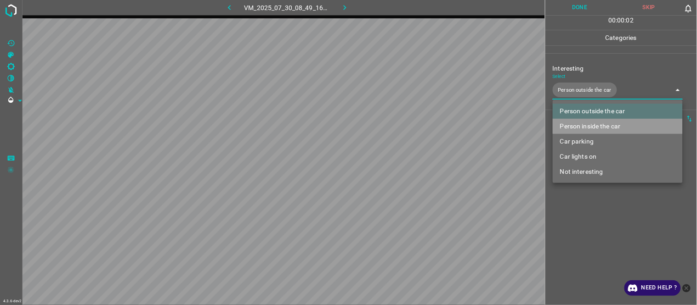
drag, startPoint x: 585, startPoint y: 125, endPoint x: 589, endPoint y: 178, distance: 53.0
click at [585, 126] on li "Person inside the car" at bounding box center [618, 126] width 130 height 15
type input "Person outside the car,Person inside the car"
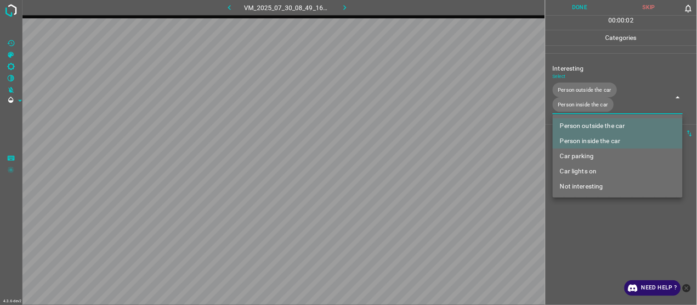
click at [591, 220] on div at bounding box center [348, 152] width 697 height 305
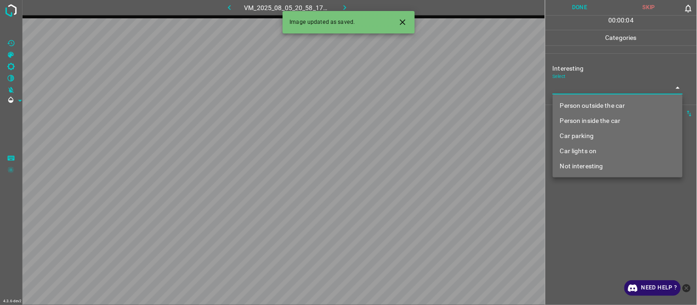
click at [567, 87] on body "4.3.6-dev2 VM_2025_08_05_20_58_17_122_01.gif Done Skip 0 00 : 00 : 04 Categorie…" at bounding box center [348, 152] width 697 height 305
click at [575, 107] on li "Person outside the car" at bounding box center [618, 105] width 130 height 15
type input "Person outside the car"
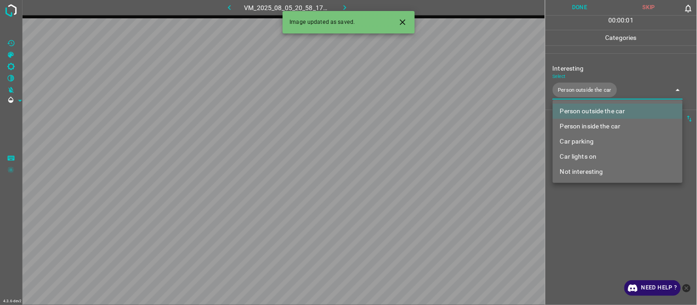
click at [591, 235] on div at bounding box center [348, 152] width 697 height 305
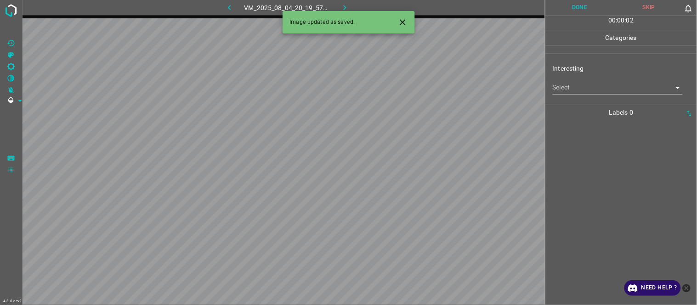
click at [402, 20] on icon "Close" at bounding box center [403, 22] width 10 height 10
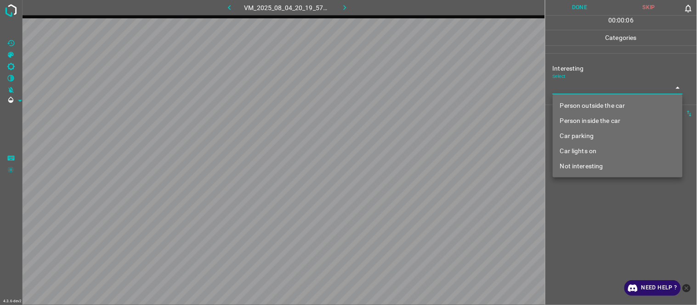
click at [588, 87] on body "4.3.6-dev2 VM_2025_08_04_20_19_57_108_00.gif Done Skip 0 00 : 00 : 06 Categorie…" at bounding box center [348, 152] width 697 height 305
click at [590, 137] on li "Car parking" at bounding box center [618, 136] width 130 height 15
type input "Car parking"
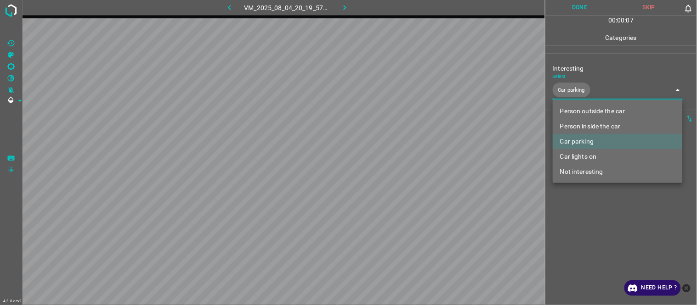
click at [588, 237] on div at bounding box center [348, 152] width 697 height 305
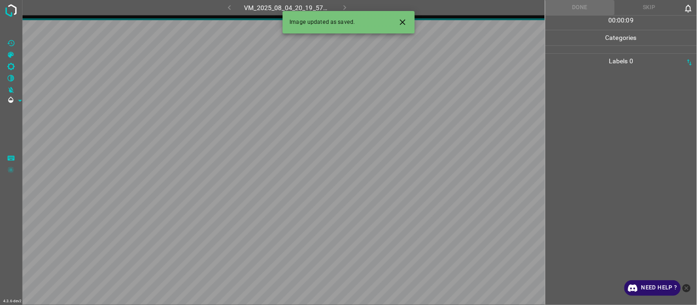
click at [400, 19] on icon "Close" at bounding box center [403, 22] width 10 height 10
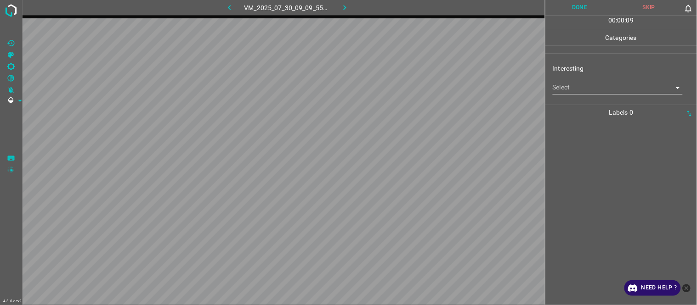
click at [572, 95] on div "Interesting Select ​" at bounding box center [621, 78] width 152 height 43
click at [577, 86] on body "4.3.6-dev2 VM_2025_07_30_09_09_55_122_01.gif Done Skip 0 00 : 00 : 01 Categorie…" at bounding box center [348, 152] width 697 height 305
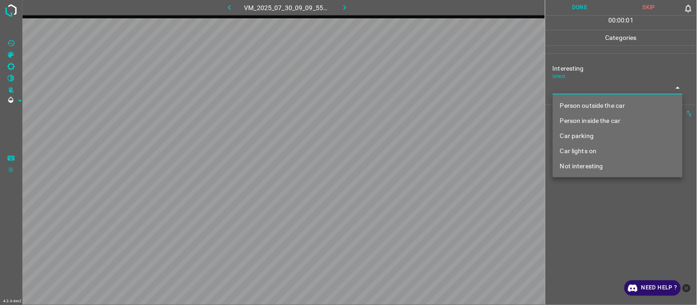
click at [577, 102] on li "Person outside the car" at bounding box center [618, 105] width 130 height 15
type input "Person outside the car"
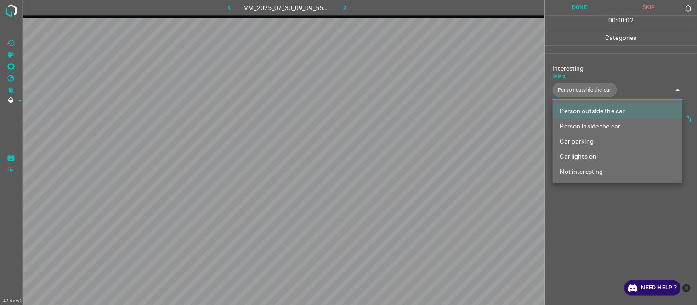
click at [582, 251] on div at bounding box center [348, 152] width 697 height 305
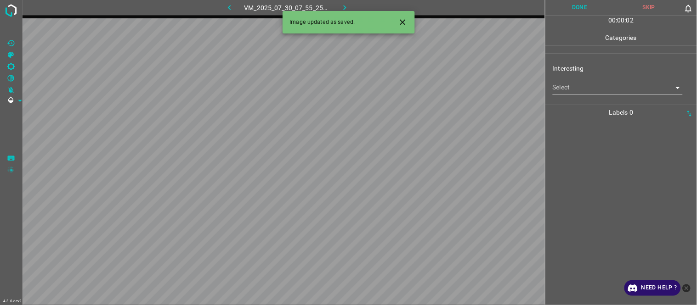
click at [399, 17] on button "Close" at bounding box center [402, 22] width 17 height 17
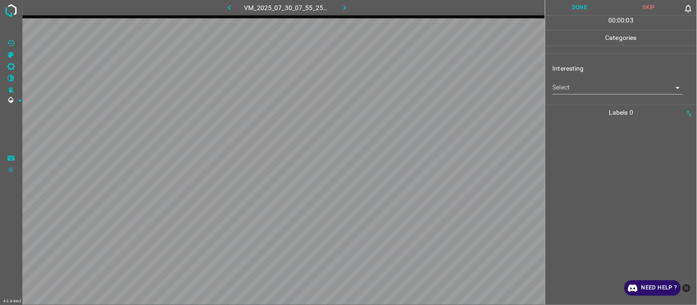
click at [580, 89] on body "4.3.6-dev2 VM_2025_07_30_07_55_25_269_02.gif Done Skip 0 00 : 00 : 03 Categorie…" at bounding box center [348, 152] width 697 height 305
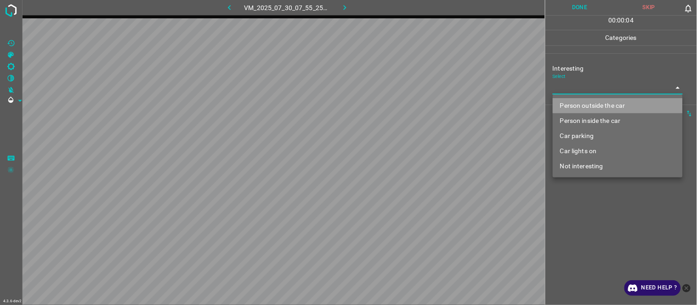
click at [593, 102] on li "Person outside the car" at bounding box center [618, 105] width 130 height 15
type input "Person outside the car"
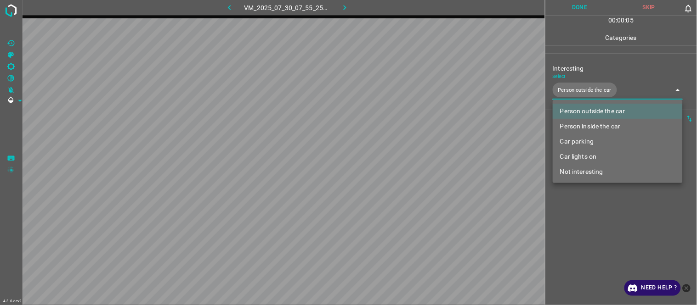
click at [589, 260] on div at bounding box center [348, 152] width 697 height 305
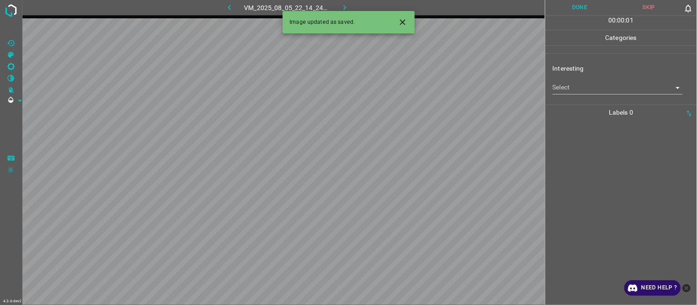
click at [399, 20] on icon "Close" at bounding box center [403, 22] width 10 height 10
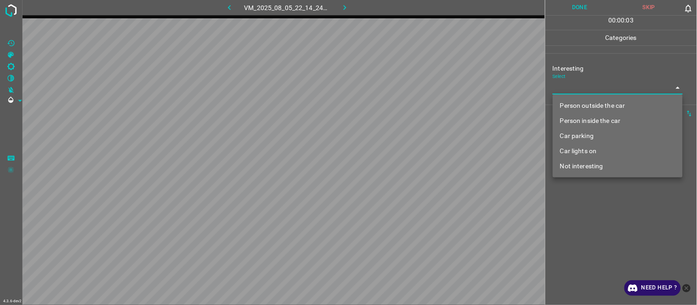
click at [566, 88] on body "4.3.6-dev2 VM_2025_08_05_22_14_24_523_03.gif Done Skip 0 00 : 00 : 03 Categorie…" at bounding box center [348, 152] width 697 height 305
click at [589, 153] on li "Car lights on" at bounding box center [618, 151] width 130 height 15
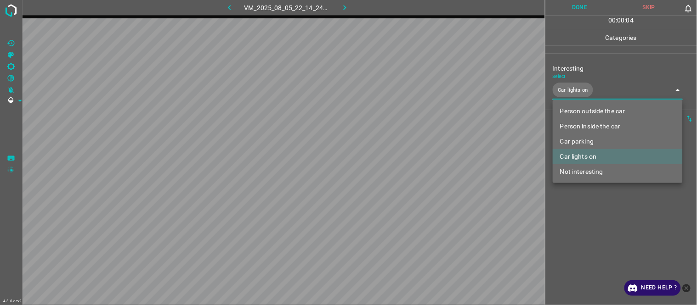
click at [594, 242] on div at bounding box center [348, 152] width 697 height 305
click at [580, 86] on body "4.3.6-dev2 VM_2025_08_05_22_14_24_523_03.gif Done Skip 0 00 : 00 : 07 Categorie…" at bounding box center [348, 152] width 697 height 305
drag, startPoint x: 593, startPoint y: 121, endPoint x: 587, endPoint y: 163, distance: 42.3
click at [592, 123] on li "Person inside the car" at bounding box center [618, 126] width 130 height 15
type input "Car lights on,Person inside the car"
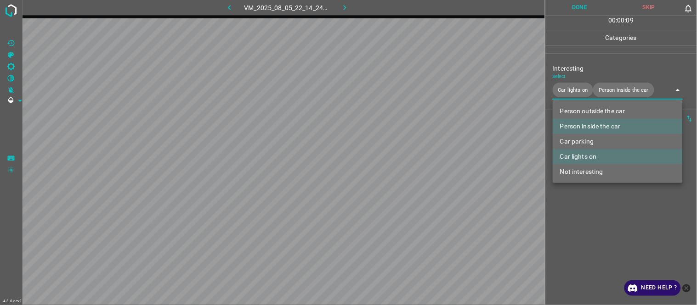
click at [590, 238] on div at bounding box center [348, 152] width 697 height 305
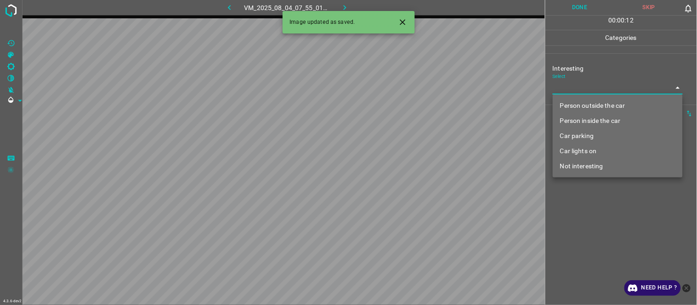
click at [589, 84] on body "4.3.6-dev2 VM_2025_08_04_07_55_01_019_03.gif Done Skip 0 00 : 00 : 12 Categorie…" at bounding box center [348, 152] width 697 height 305
click at [597, 102] on li "Person outside the car" at bounding box center [618, 105] width 130 height 15
type input "Person outside the car"
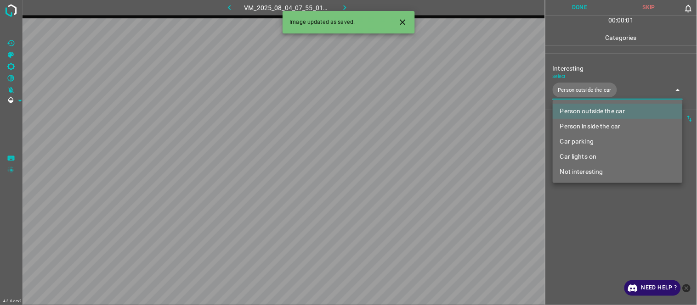
click at [592, 239] on div at bounding box center [348, 152] width 697 height 305
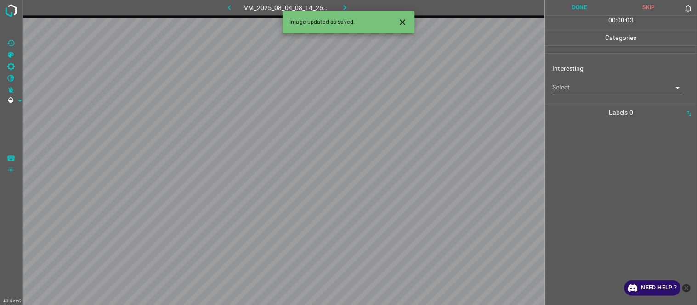
click at [573, 84] on body "4.3.6-dev2 VM_2025_08_04_08_14_26_829_01.gif Done Skip 0 00 : 00 : 03 Categorie…" at bounding box center [348, 152] width 697 height 305
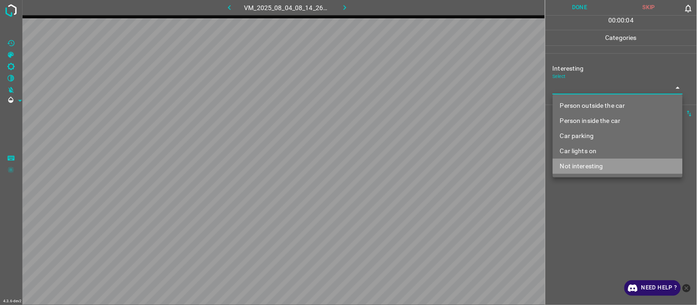
click at [581, 166] on li "Not interesting" at bounding box center [618, 166] width 130 height 15
type input "Not interesting"
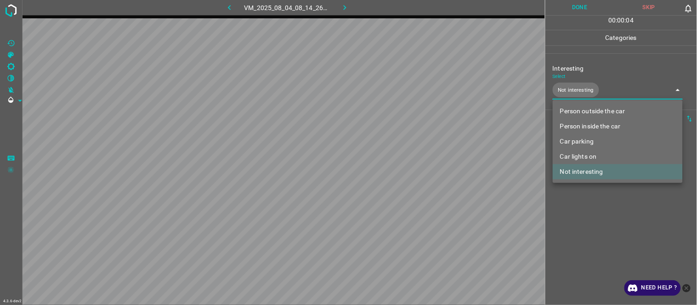
click at [591, 229] on div at bounding box center [348, 152] width 697 height 305
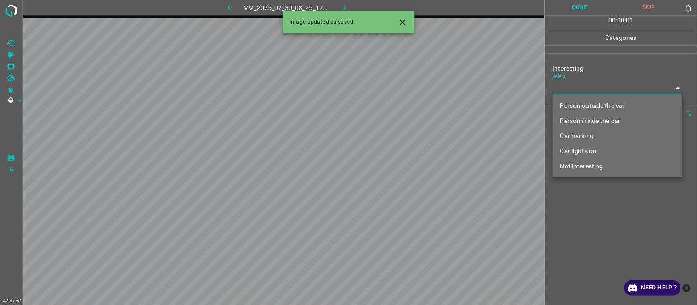
click at [575, 83] on body "4.3.6-dev2 VM_2025_07_30_08_25_17_701_04.gif Done Skip 0 00 : 00 : 01 Categorie…" at bounding box center [348, 152] width 697 height 305
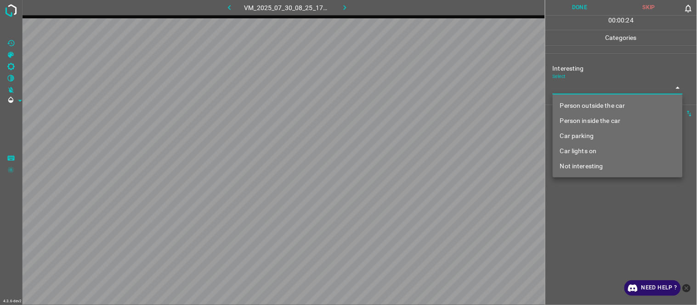
click at [588, 107] on li "Person outside the car" at bounding box center [618, 105] width 130 height 15
type input "Person outside the car"
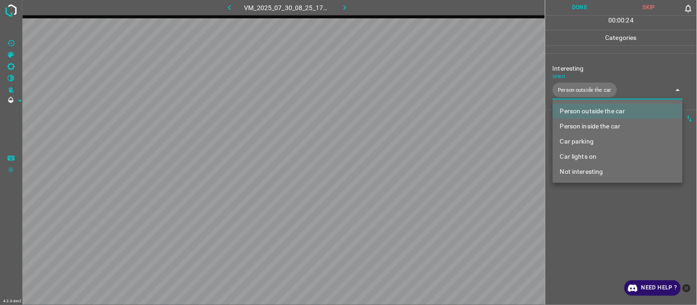
click at [586, 205] on div at bounding box center [348, 152] width 697 height 305
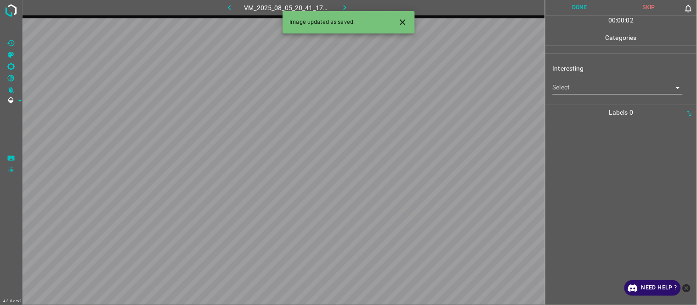
click at [580, 85] on body "4.3.6-dev2 VM_2025_08_05_20_41_17_350_00.gif Done Skip 0 00 : 00 : 02 Categorie…" at bounding box center [348, 152] width 697 height 305
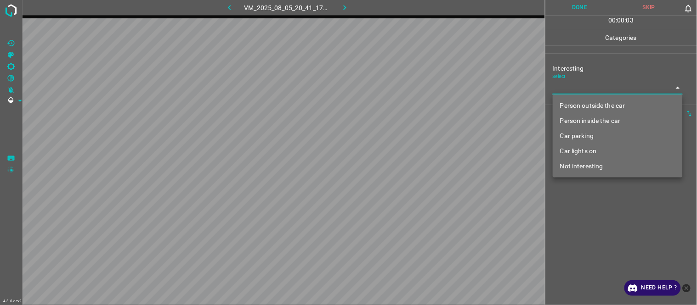
click at [585, 107] on li "Person outside the car" at bounding box center [618, 105] width 130 height 15
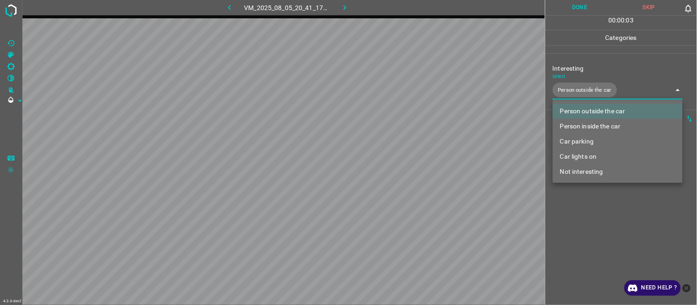
type input "Person outside the car"
click at [594, 236] on div at bounding box center [348, 152] width 697 height 305
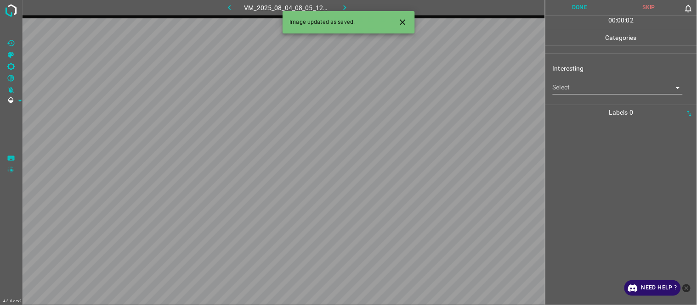
click at [400, 20] on icon "Close" at bounding box center [403, 22] width 6 height 6
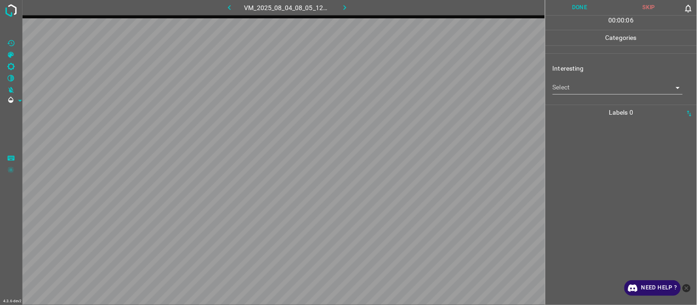
click at [581, 91] on body "4.3.6-dev2 VM_2025_08_04_08_05_12_814_03.gif Done Skip 0 00 : 00 : 06 Categorie…" at bounding box center [348, 152] width 697 height 305
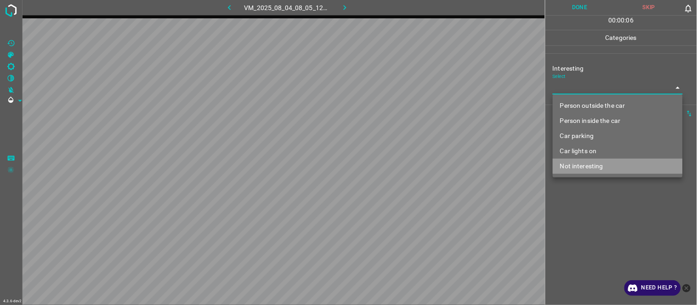
click at [585, 164] on li "Not interesting" at bounding box center [618, 166] width 130 height 15
type input "Not interesting"
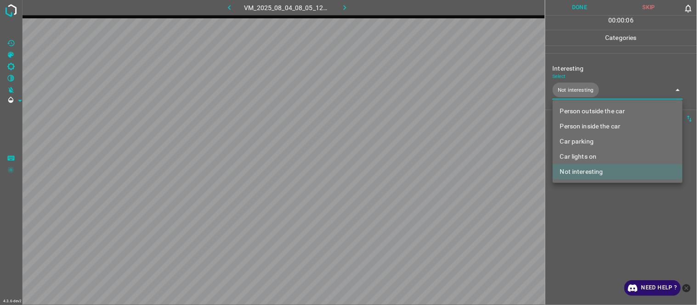
click at [593, 240] on div at bounding box center [348, 152] width 697 height 305
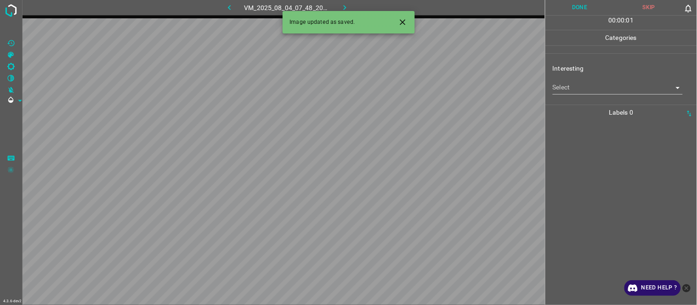
click at [400, 23] on icon "Close" at bounding box center [403, 22] width 10 height 10
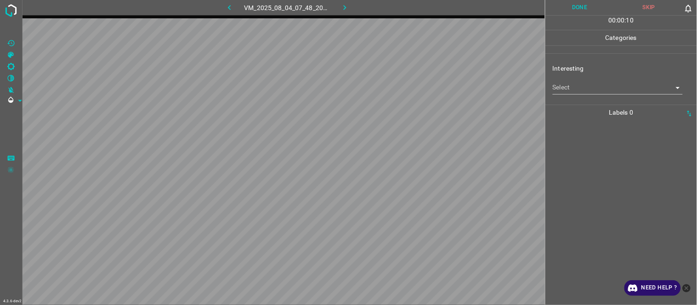
click at [571, 78] on div "Select ​" at bounding box center [618, 84] width 130 height 21
drag, startPoint x: 566, startPoint y: 80, endPoint x: 563, endPoint y: 85, distance: 6.0
click at [566, 79] on div "Select ​" at bounding box center [618, 84] width 130 height 21
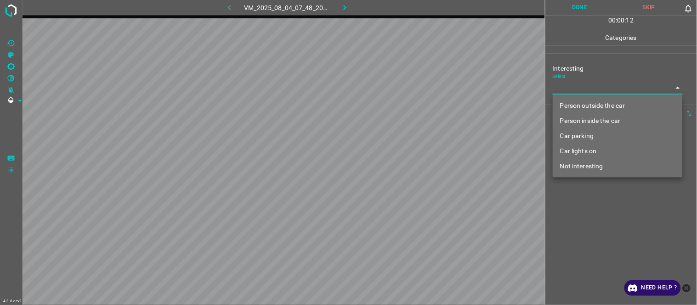
click at [564, 92] on body "4.3.6-dev2 VM_2025_08_04_07_48_20_033_00.gif Done Skip 0 00 : 00 : 12 Categorie…" at bounding box center [348, 152] width 697 height 305
click at [588, 155] on li "Car lights on" at bounding box center [618, 151] width 130 height 15
type input "Car lights on"
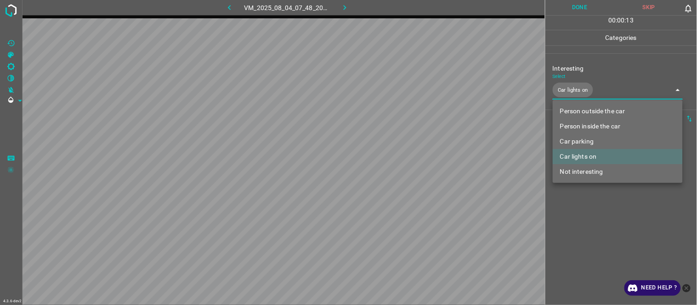
click at [580, 250] on div at bounding box center [348, 152] width 697 height 305
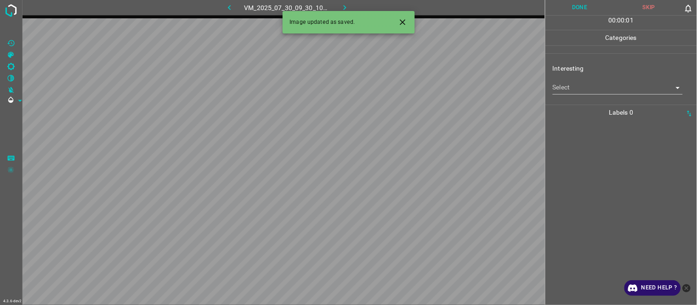
click at [400, 19] on icon "Close" at bounding box center [403, 22] width 10 height 10
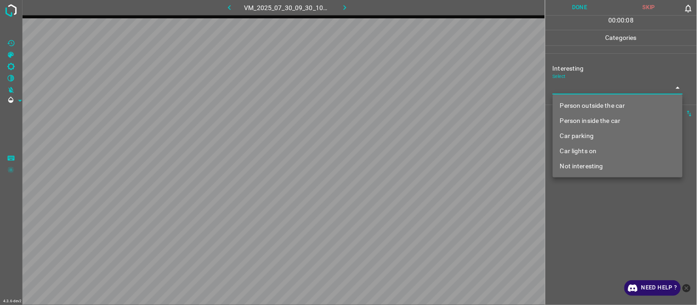
click at [564, 89] on body "4.3.6-dev2 VM_2025_07_30_09_30_10_158_05.gif Done Skip 0 00 : 00 : 08 Categorie…" at bounding box center [348, 152] width 697 height 305
drag, startPoint x: 576, startPoint y: 164, endPoint x: 577, endPoint y: 196, distance: 32.7
click at [577, 167] on li "Not interesting" at bounding box center [618, 166] width 130 height 15
type input "Not interesting"
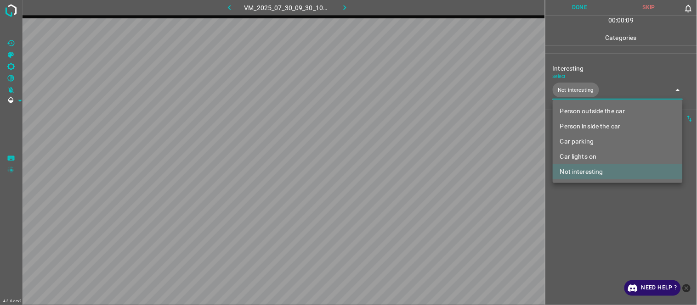
click at [589, 240] on div at bounding box center [348, 152] width 697 height 305
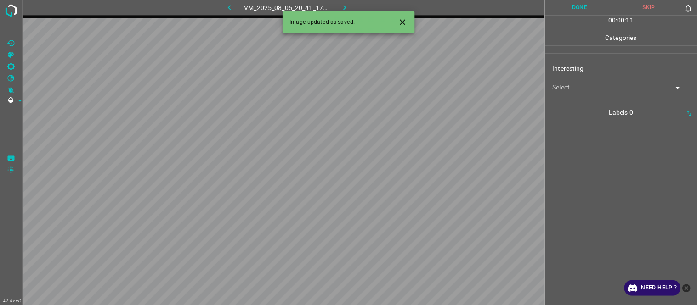
click at [600, 94] on body "4.3.6-dev2 VM_2025_08_05_20_41_17_350_08.gif Done Skip 0 00 : 00 : 11 Categorie…" at bounding box center [348, 152] width 697 height 305
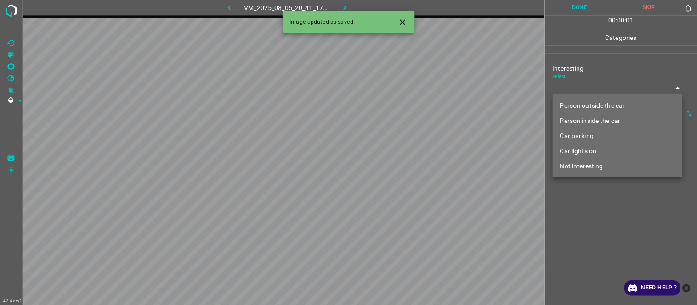
click at [599, 106] on li "Person outside the car" at bounding box center [618, 105] width 130 height 15
type input "Person outside the car"
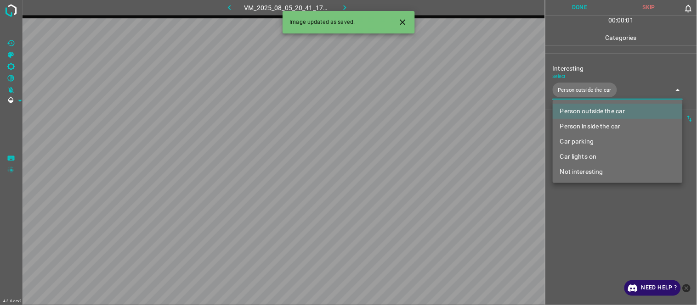
click at [598, 222] on div at bounding box center [348, 152] width 697 height 305
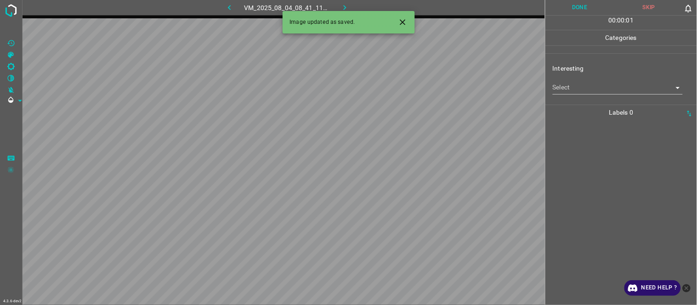
click at [575, 90] on body "4.3.6-dev2 VM_2025_08_04_08_41_11_111_04.gif Done Skip 0 00 : 00 : 01 Categorie…" at bounding box center [348, 152] width 697 height 305
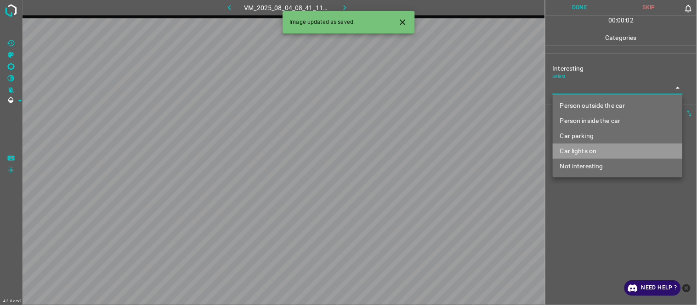
click at [582, 148] on li "Car lights on" at bounding box center [618, 151] width 130 height 15
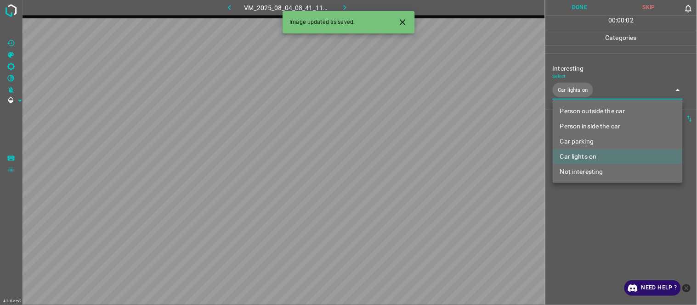
click at [589, 246] on div at bounding box center [348, 152] width 697 height 305
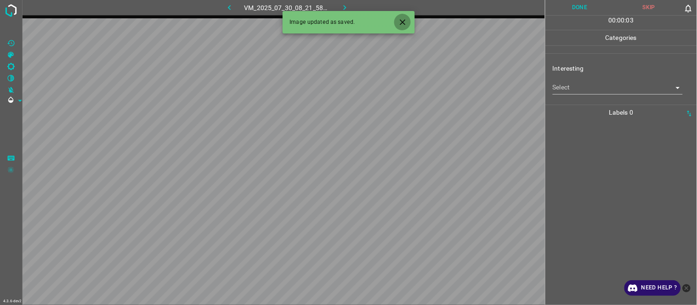
click at [399, 17] on icon "Close" at bounding box center [403, 22] width 10 height 10
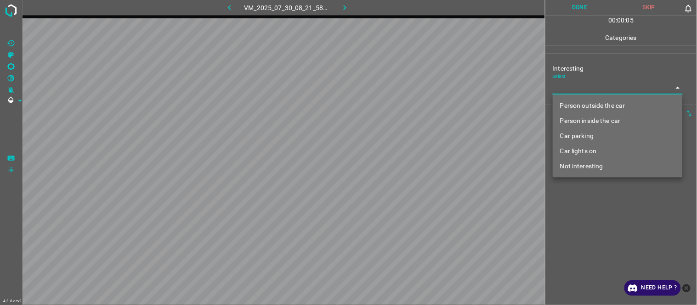
click at [594, 92] on body "4.3.6-dev2 VM_2025_07_30_08_21_58_757_03.gif Done Skip 0 00 : 00 : 05 Categorie…" at bounding box center [348, 152] width 697 height 305
click at [593, 130] on li "Car parking" at bounding box center [618, 136] width 130 height 15
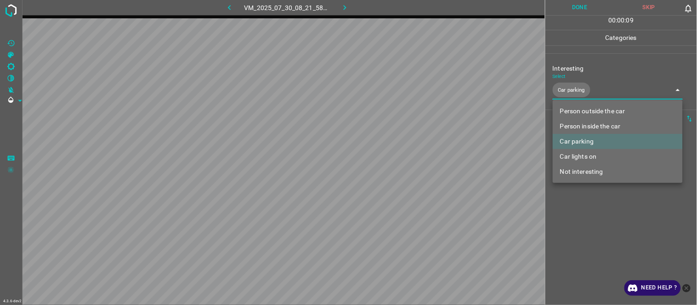
click at [600, 223] on div at bounding box center [348, 152] width 697 height 305
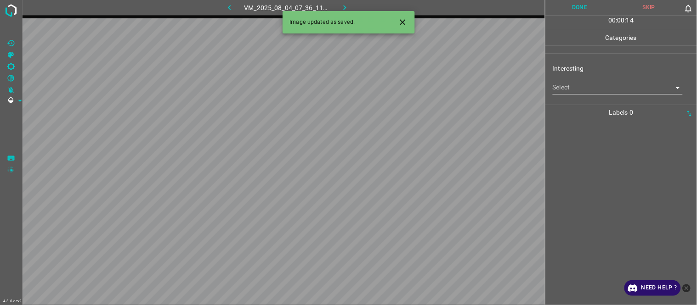
click at [573, 90] on body "4.3.6-dev2 VM_2025_08_04_07_36_11_642_05.gif Done Skip 0 00 : 00 : 14 Categorie…" at bounding box center [348, 152] width 697 height 305
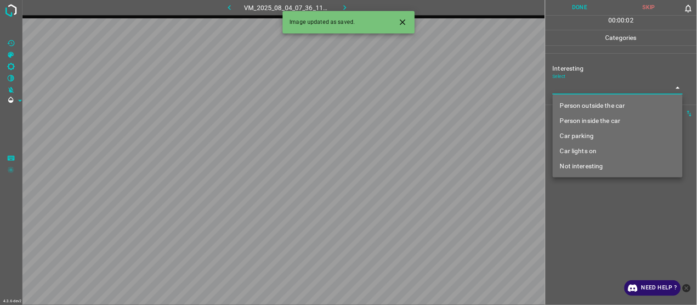
click at [586, 112] on li "Person outside the car" at bounding box center [618, 105] width 130 height 15
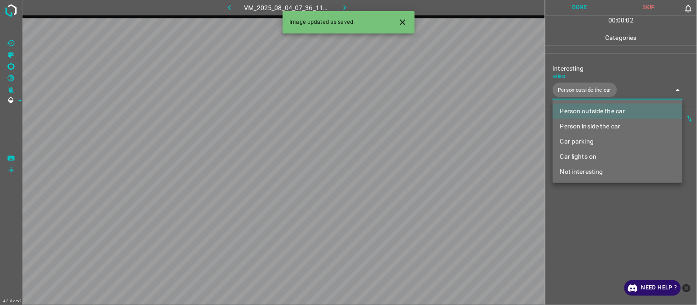
click at [582, 130] on li "Person inside the car" at bounding box center [618, 126] width 130 height 15
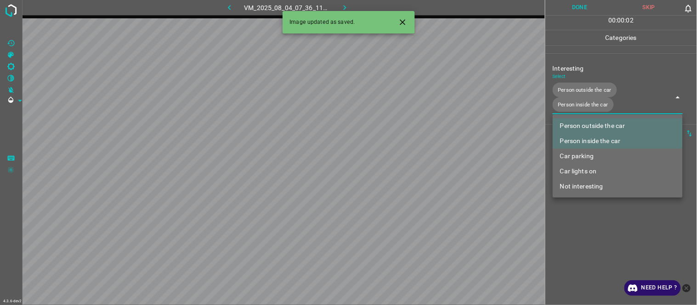
click at [594, 243] on div at bounding box center [348, 152] width 697 height 305
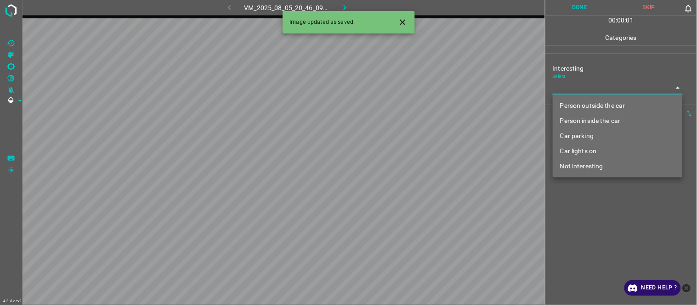
click at [575, 90] on body "4.3.6-dev2 VM_2025_08_05_20_46_09_989_06.gif Done Skip 0 00 : 00 : 01 Categorie…" at bounding box center [348, 152] width 697 height 305
drag, startPoint x: 585, startPoint y: 107, endPoint x: 588, endPoint y: 129, distance: 22.7
click at [586, 107] on li "Person outside the car" at bounding box center [618, 105] width 130 height 15
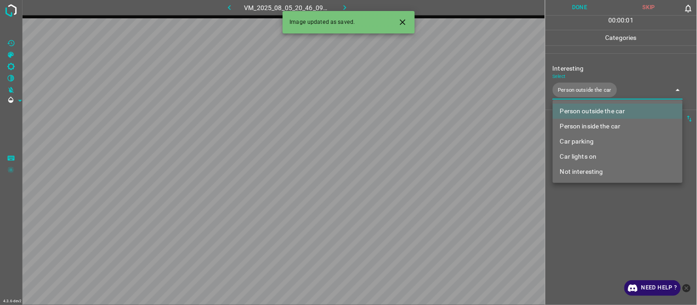
click at [605, 234] on div at bounding box center [348, 152] width 697 height 305
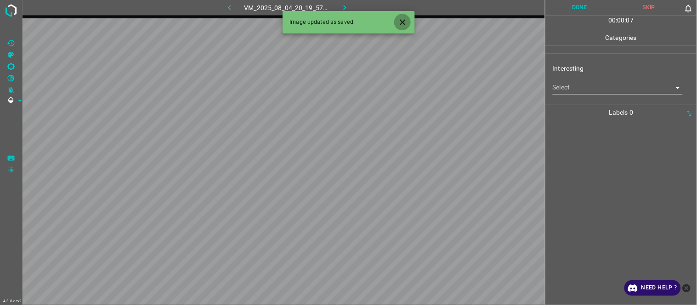
click at [402, 19] on icon "Close" at bounding box center [403, 22] width 10 height 10
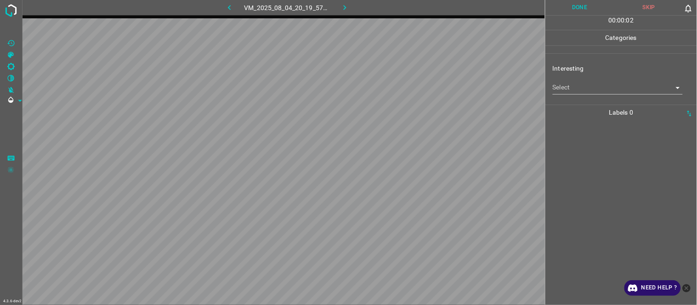
click at [577, 86] on body "4.3.6-dev2 VM_2025_08_04_20_19_57_108_09.gif Done Skip 0 00 : 00 : 02 Categorie…" at bounding box center [348, 152] width 697 height 305
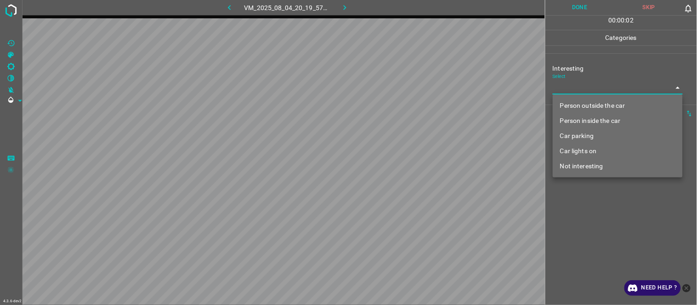
click at [589, 137] on li "Car parking" at bounding box center [618, 136] width 130 height 15
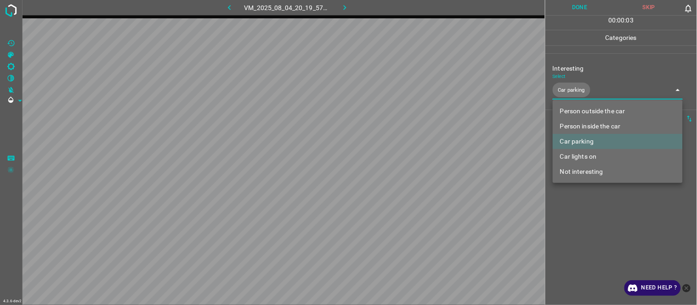
click at [594, 249] on div at bounding box center [348, 152] width 697 height 305
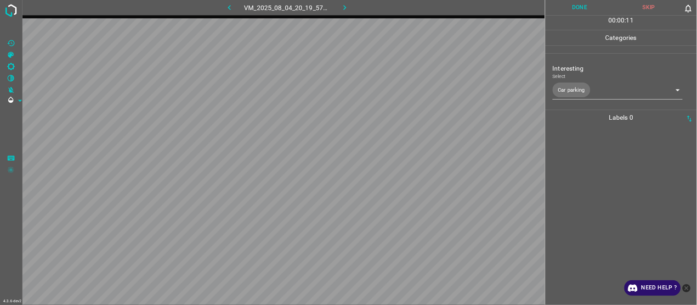
click at [577, 185] on div at bounding box center [621, 215] width 146 height 180
click at [610, 182] on div at bounding box center [621, 212] width 146 height 185
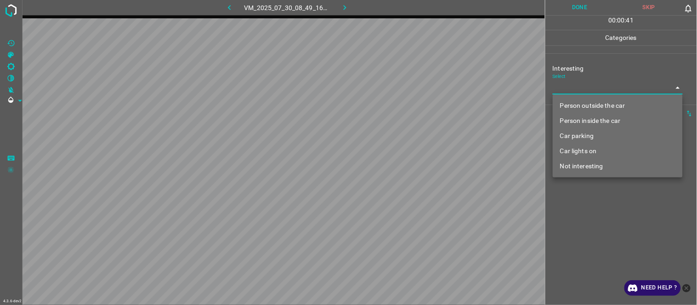
click at [594, 90] on body "4.3.6-dev2 VM_2025_07_30_08_49_16_770_12.gif Done Skip 0 00 : 00 : 41 Categorie…" at bounding box center [348, 152] width 697 height 305
click at [600, 107] on li "Person outside the car" at bounding box center [618, 105] width 130 height 15
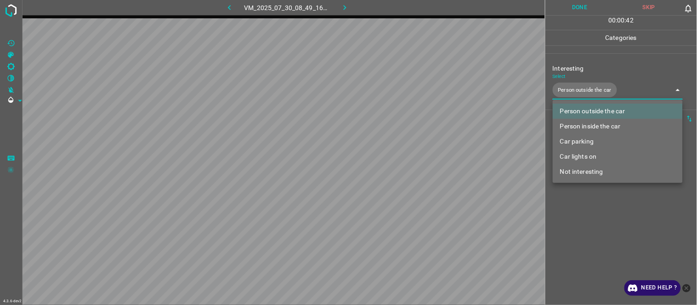
click at [602, 129] on li "Person inside the car" at bounding box center [618, 126] width 130 height 15
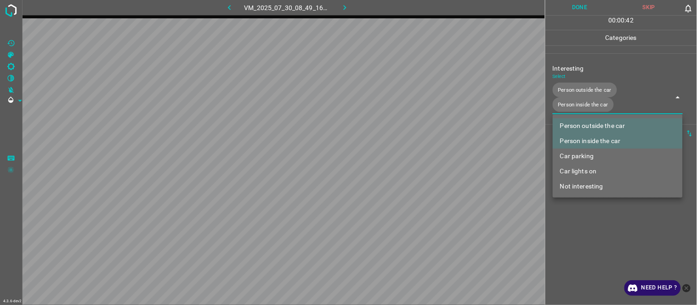
click at [608, 268] on div at bounding box center [348, 152] width 697 height 305
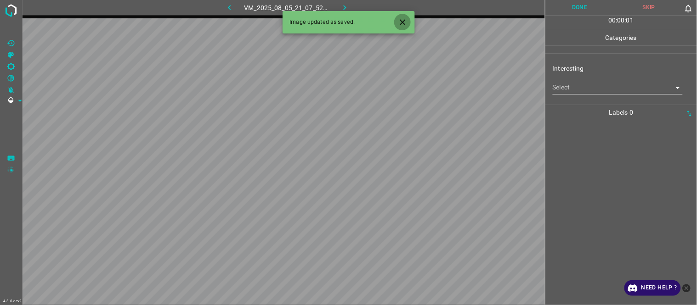
click at [402, 16] on button "Close" at bounding box center [402, 22] width 17 height 17
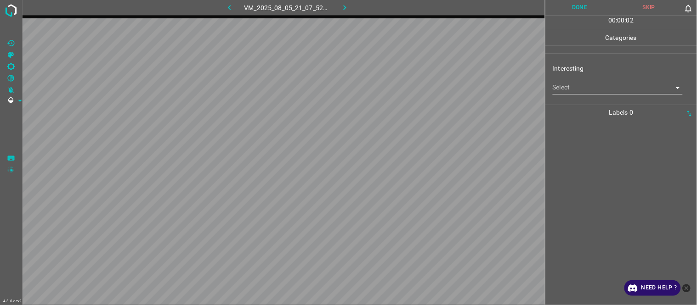
click at [573, 86] on body "4.3.6-dev2 VM_2025_08_05_21_07_52_720_11.gif Done Skip 0 00 : 00 : 02 Categorie…" at bounding box center [348, 152] width 697 height 305
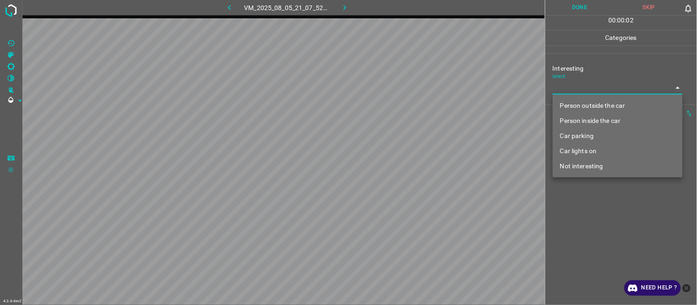
click at [585, 107] on li "Person outside the car" at bounding box center [618, 105] width 130 height 15
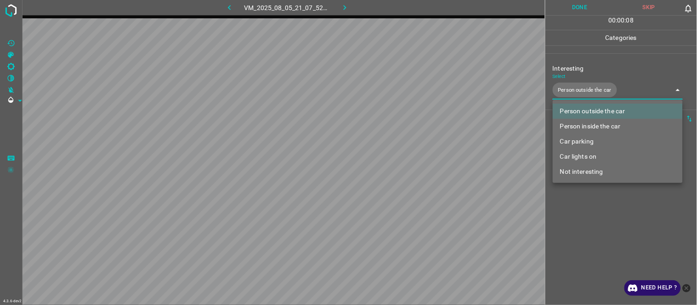
click at [594, 155] on li "Car lights on" at bounding box center [618, 156] width 130 height 15
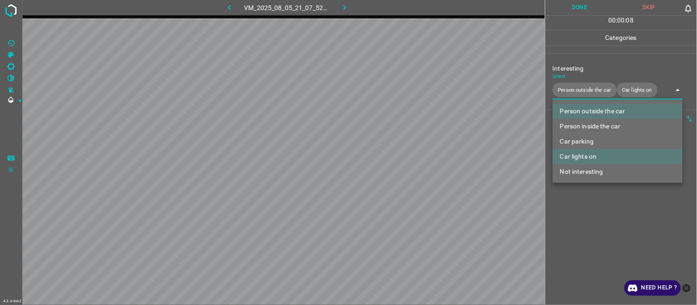
click at [589, 238] on div at bounding box center [348, 152] width 697 height 305
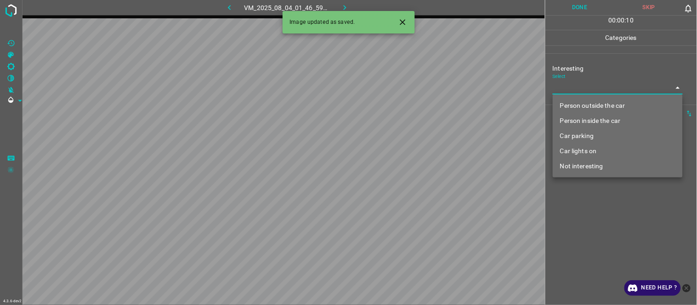
click at [574, 88] on body "4.3.6-dev2 VM_2025_08_04_01_46_59_116_00.gif Done Skip 0 00 : 00 : 10 Categorie…" at bounding box center [348, 152] width 697 height 305
click at [595, 108] on li "Person outside the car" at bounding box center [618, 105] width 130 height 15
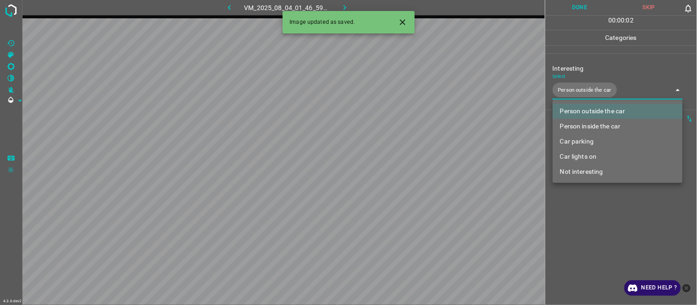
click at [598, 249] on div at bounding box center [348, 152] width 697 height 305
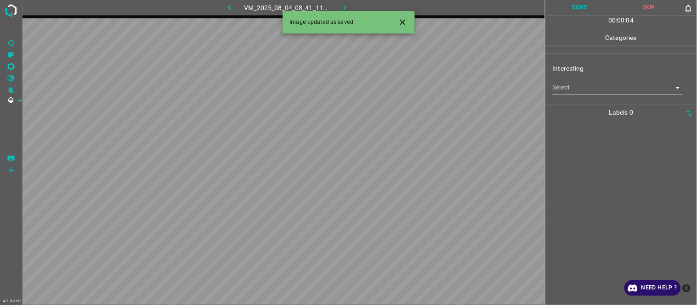
click at [406, 24] on icon "Close" at bounding box center [403, 22] width 10 height 10
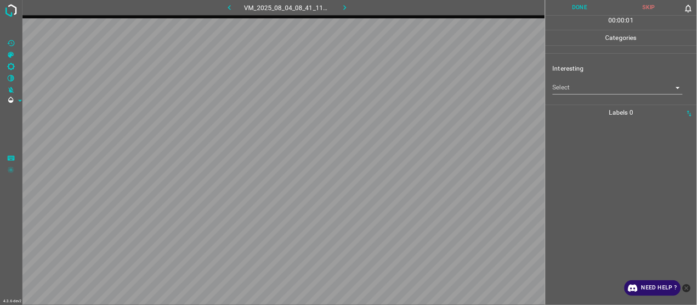
click at [231, 10] on icon "button" at bounding box center [230, 8] width 10 height 10
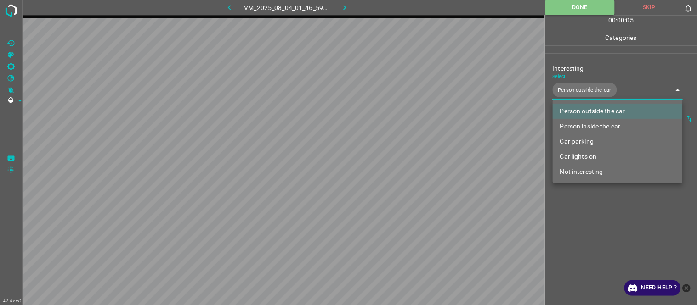
click at [621, 90] on body "4.3.6-dev2 VM_2025_08_04_01_46_59_116_00.gif Done Skip 0 00 : 00 : 05 Categorie…" at bounding box center [348, 152] width 697 height 305
drag, startPoint x: 612, startPoint y: 125, endPoint x: 580, endPoint y: 181, distance: 64.4
click at [611, 126] on li "Person inside the car" at bounding box center [618, 126] width 130 height 15
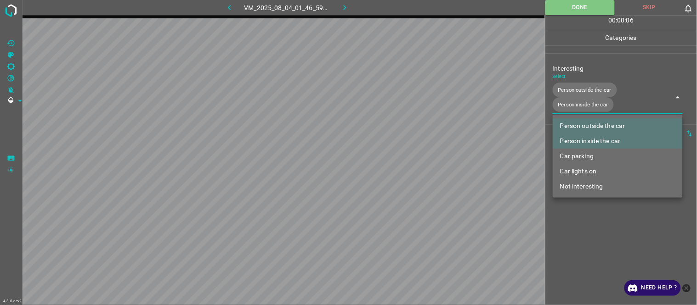
click at [575, 235] on div at bounding box center [348, 152] width 697 height 305
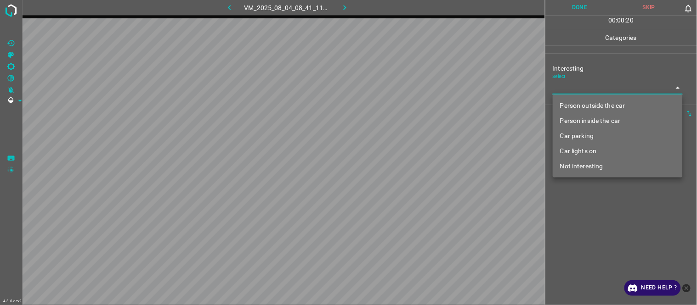
click at [588, 85] on body "4.3.6-dev2 VM_2025_08_04_08_41_11_111_02.gif Done Skip 0 00 : 00 : 20 Categorie…" at bounding box center [348, 152] width 697 height 305
click at [594, 136] on li "Car parking" at bounding box center [618, 136] width 130 height 15
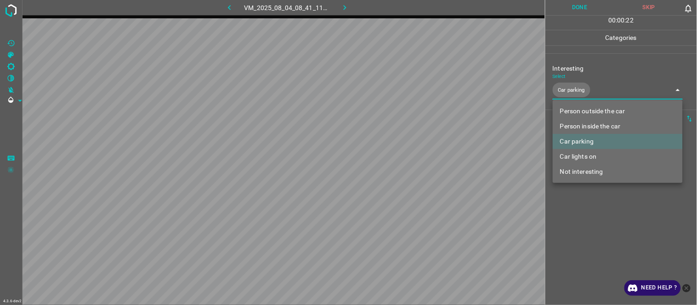
click at [589, 253] on div at bounding box center [348, 152] width 697 height 305
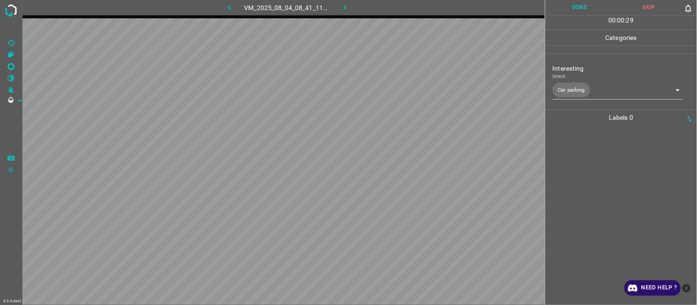
click at [590, 207] on div at bounding box center [621, 215] width 146 height 180
click at [584, 87] on body "4.3.6-dev2 VM_2025_08_04_08_41_11_111_02.gif Done Skip 0 00 : 00 : 33 Categorie…" at bounding box center [348, 152] width 697 height 305
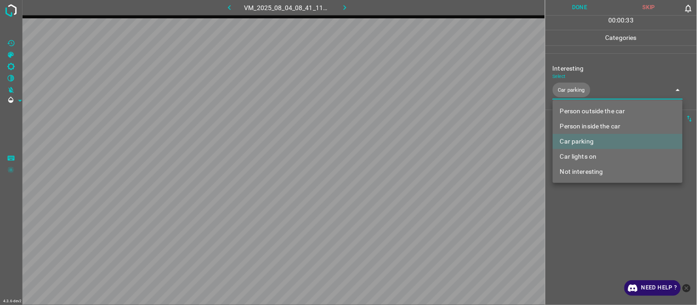
click at [590, 139] on li "Car parking" at bounding box center [618, 141] width 130 height 15
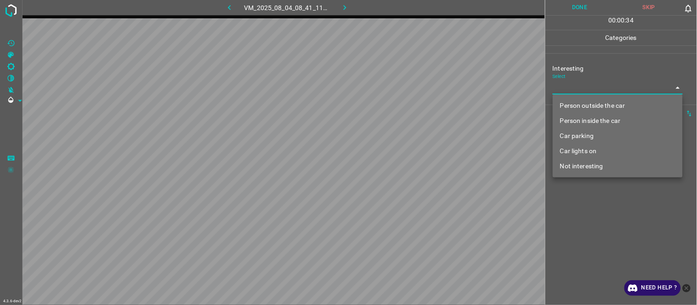
click at [599, 150] on li "Car lights on" at bounding box center [618, 151] width 130 height 15
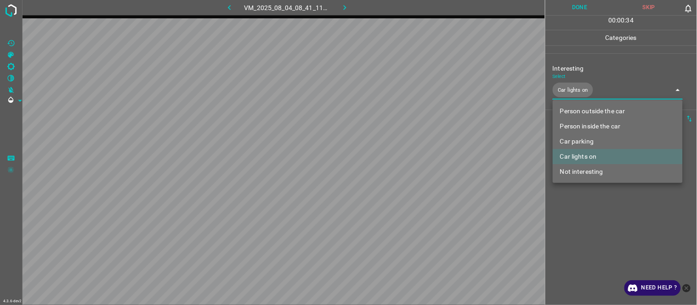
click at [590, 234] on div at bounding box center [348, 152] width 697 height 305
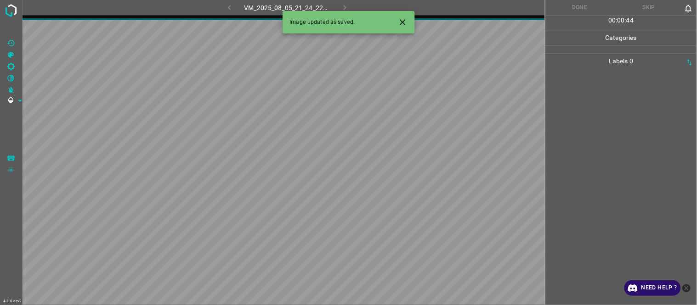
click at [402, 21] on icon "Close" at bounding box center [403, 22] width 6 height 6
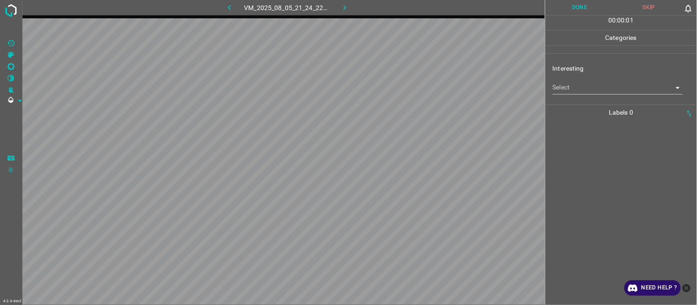
click at [584, 80] on div "Select ​" at bounding box center [618, 84] width 130 height 21
click at [591, 87] on body "4.3.6-dev2 VM_2025_08_05_21_24_22_968_02.gif Done Skip 0 00 : 00 : 01 Categorie…" at bounding box center [348, 152] width 697 height 305
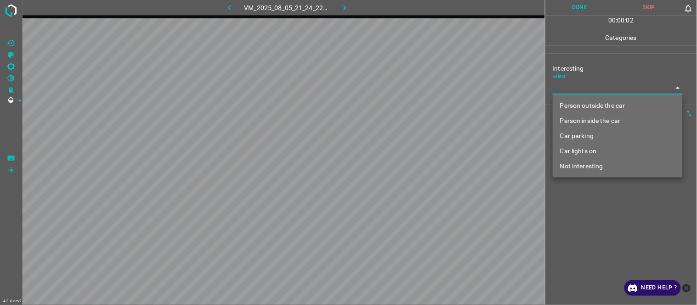
drag, startPoint x: 594, startPoint y: 138, endPoint x: 578, endPoint y: 210, distance: 73.8
click at [593, 137] on li "Car parking" at bounding box center [618, 136] width 130 height 15
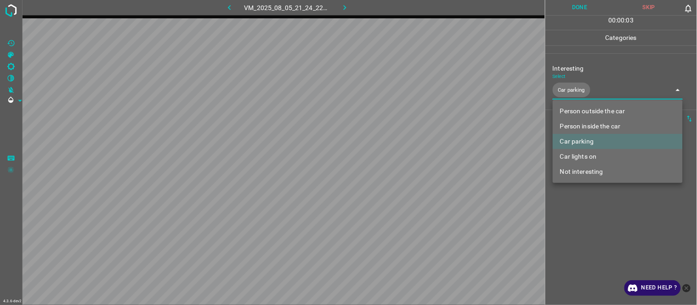
click at [581, 235] on div at bounding box center [348, 152] width 697 height 305
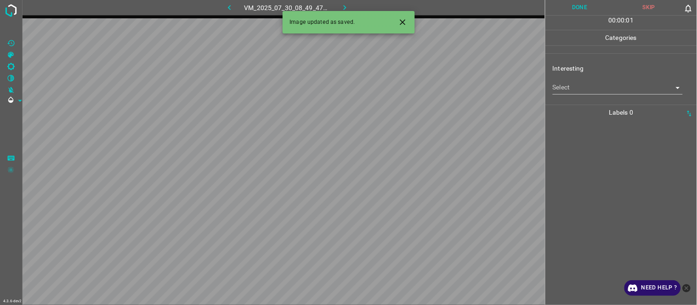
click at [588, 85] on body "4.3.6-dev2 VM_2025_07_30_08_49_47_724_04.gif Done Skip 0 00 : 00 : 01 Categorie…" at bounding box center [348, 152] width 697 height 305
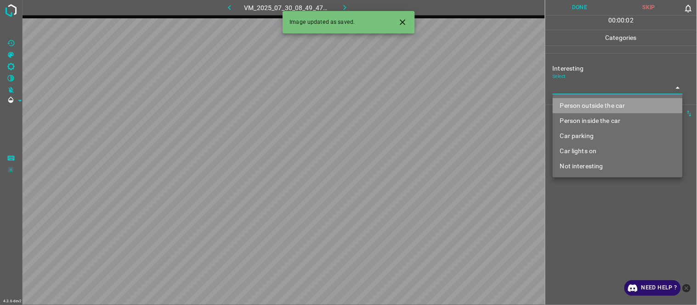
click at [616, 103] on li "Person outside the car" at bounding box center [618, 105] width 130 height 15
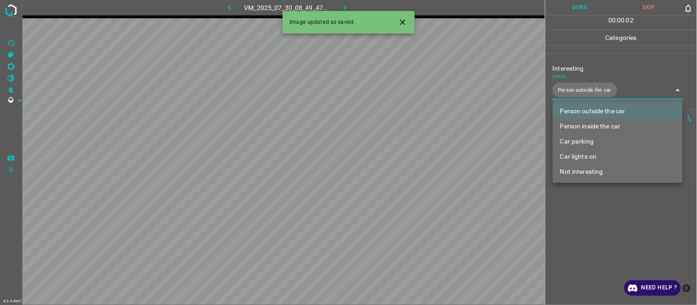
click at [600, 231] on div at bounding box center [348, 152] width 697 height 305
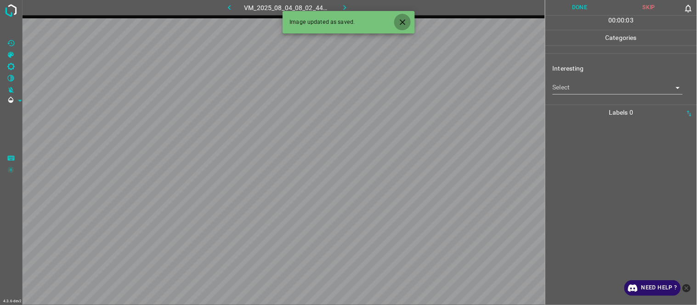
click at [402, 23] on icon "Close" at bounding box center [403, 22] width 10 height 10
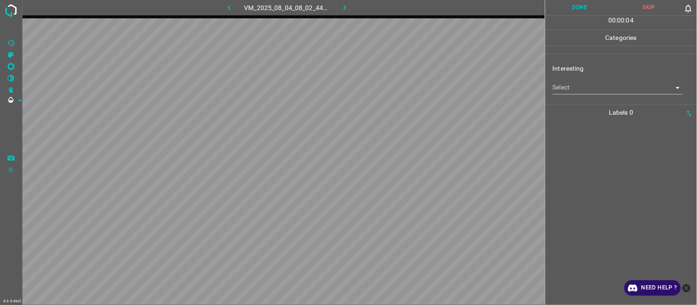
click at [580, 86] on body "4.3.6-dev2 VM_2025_08_04_08_02_44_972_08.gif Done Skip 0 00 : 00 : 04 Categorie…" at bounding box center [348, 152] width 697 height 305
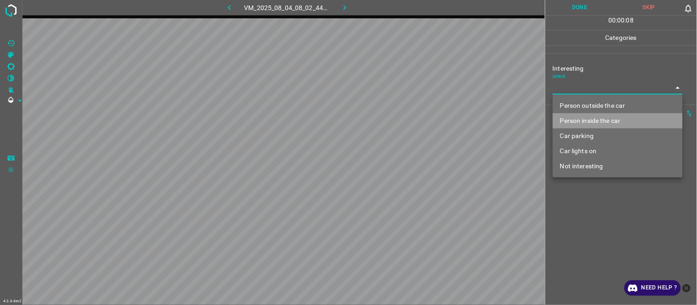
click at [596, 121] on li "Person inside the car" at bounding box center [618, 120] width 130 height 15
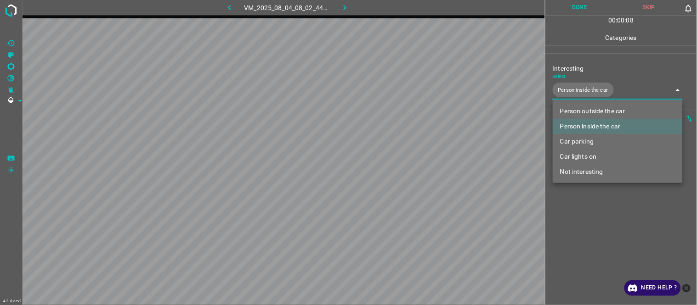
click at [582, 216] on div at bounding box center [348, 152] width 697 height 305
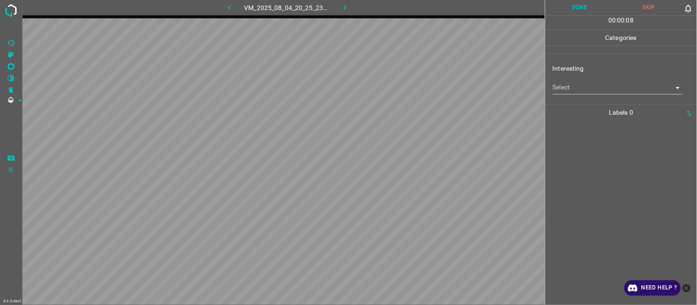
click at [568, 88] on body "4.3.6-dev2 VM_2025_08_04_20_25_23_766_08.gif Done Skip 0 00 : 00 : 08 Categorie…" at bounding box center [348, 152] width 697 height 305
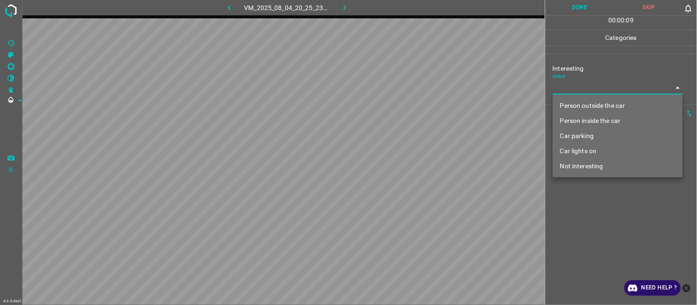
click at [596, 110] on li "Person outside the car" at bounding box center [618, 105] width 130 height 15
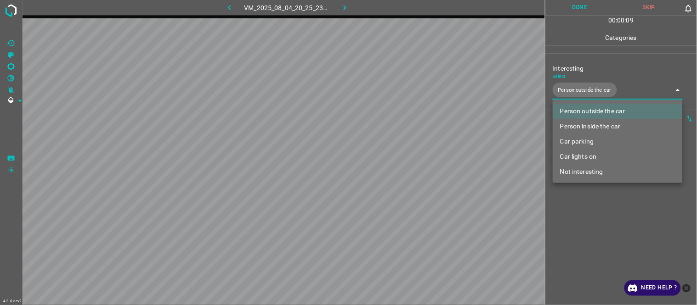
click at [599, 241] on div at bounding box center [348, 152] width 697 height 305
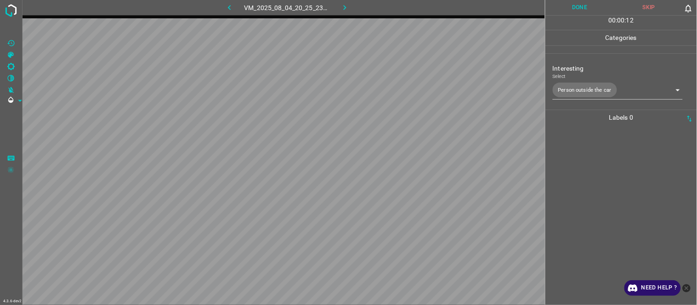
click at [590, 241] on div at bounding box center [621, 215] width 146 height 180
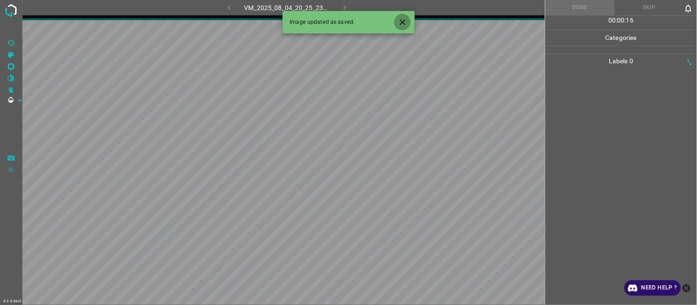
click at [406, 23] on icon "Close" at bounding box center [403, 22] width 10 height 10
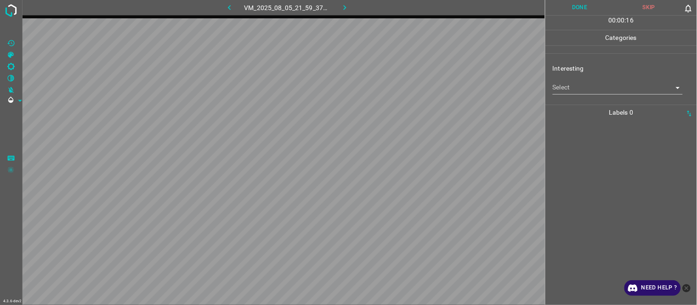
click at [576, 89] on body "4.3.6-dev2 VM_2025_08_05_21_59_37_279_06.gif Done Skip 0 00 : 00 : 16 Categorie…" at bounding box center [348, 152] width 697 height 305
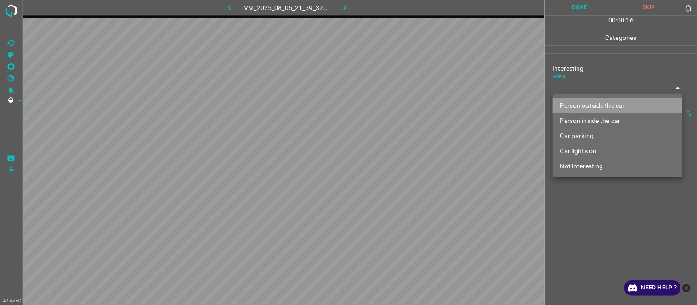
click at [574, 104] on li "Person outside the car" at bounding box center [618, 105] width 130 height 15
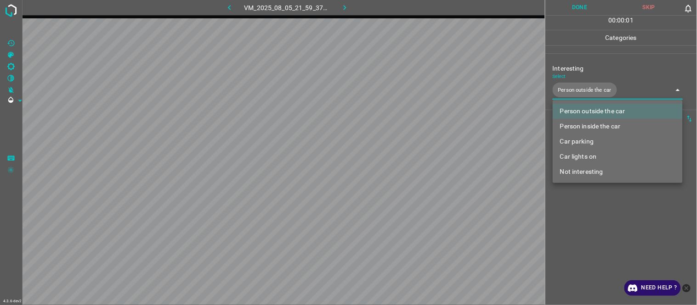
click at [576, 221] on div at bounding box center [348, 152] width 697 height 305
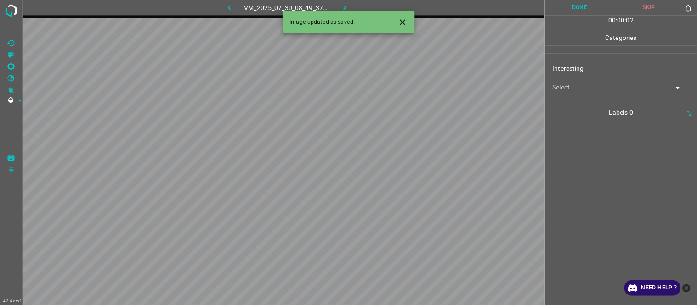
click at [586, 89] on body "4.3.6-dev2 VM_2025_07_30_08_49_37_607_05.gif Done Skip 0 00 : 00 : 02 Categorie…" at bounding box center [348, 152] width 697 height 305
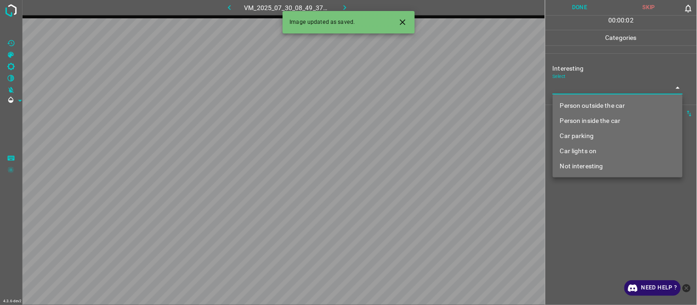
click at [586, 102] on li "Person outside the car" at bounding box center [618, 105] width 130 height 15
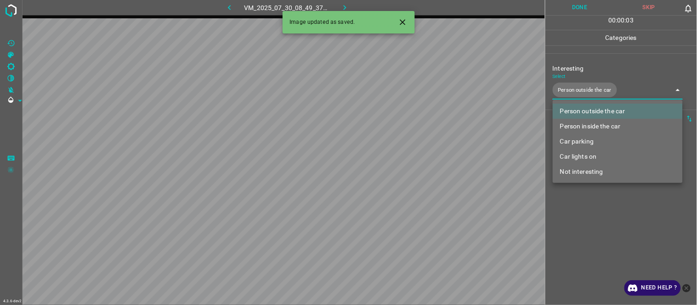
click at [570, 226] on div at bounding box center [348, 152] width 697 height 305
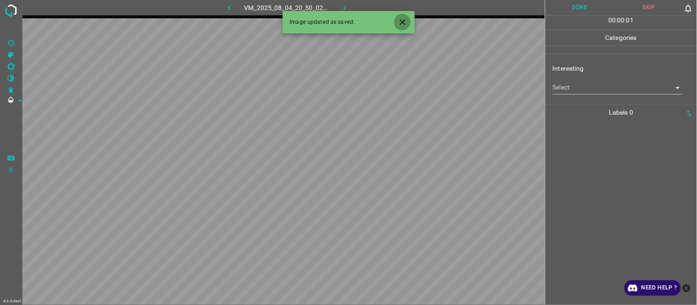
click at [407, 23] on icon "Close" at bounding box center [403, 22] width 10 height 10
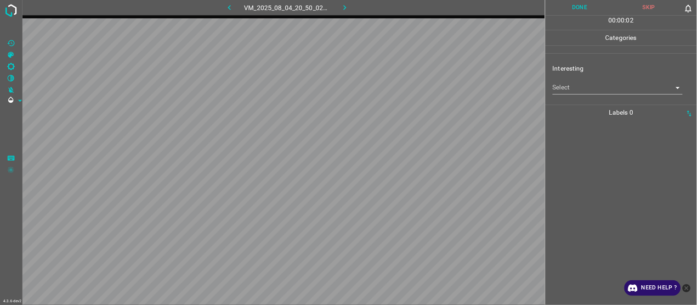
click at [567, 88] on body "4.3.6-dev2 VM_2025_08_04_20_50_02_442_03.gif Done Skip 0 00 : 00 : 02 Categorie…" at bounding box center [348, 152] width 697 height 305
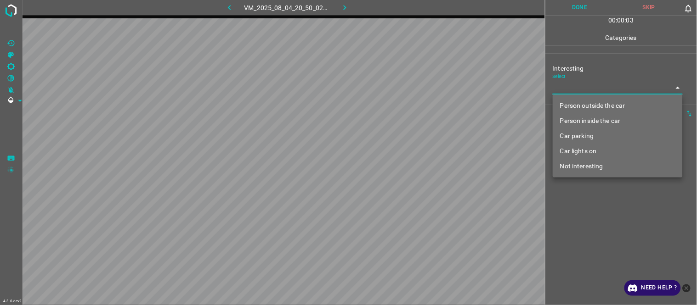
click at [580, 106] on li "Person outside the car" at bounding box center [618, 105] width 130 height 15
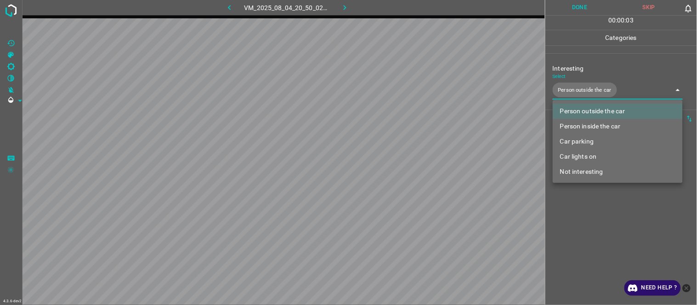
click at [582, 226] on div at bounding box center [348, 152] width 697 height 305
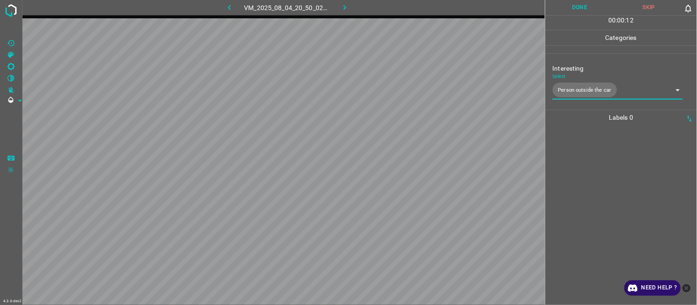
click at [591, 151] on div at bounding box center [621, 215] width 146 height 180
click at [581, 173] on div at bounding box center [621, 215] width 146 height 180
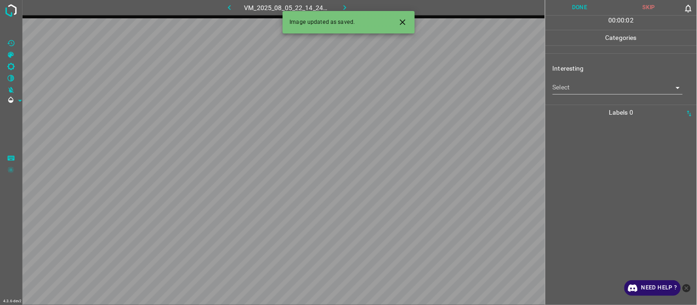
click at [569, 81] on body "4.3.6-dev2 VM_2025_08_05_22_14_24_523_00.gif Done Skip 0 00 : 00 : 02 Categorie…" at bounding box center [348, 152] width 697 height 305
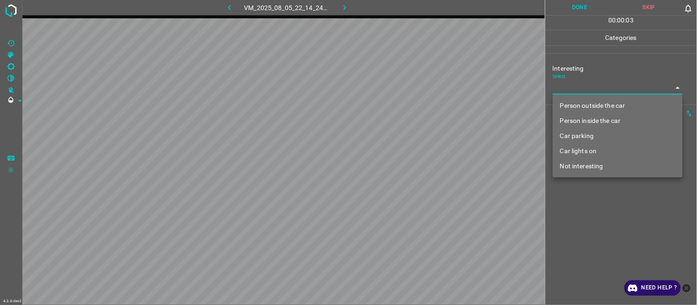
click at [580, 121] on li "Person inside the car" at bounding box center [618, 120] width 130 height 15
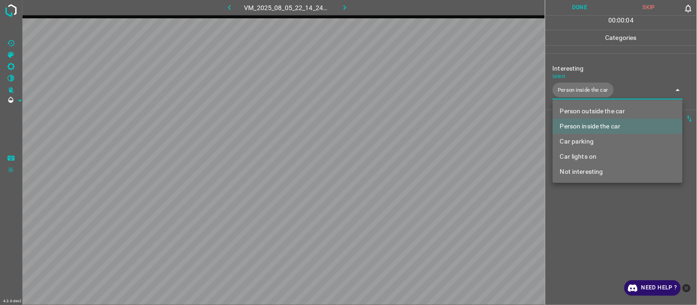
drag, startPoint x: 584, startPoint y: 154, endPoint x: 574, endPoint y: 210, distance: 56.9
click at [583, 155] on li "Car lights on" at bounding box center [618, 156] width 130 height 15
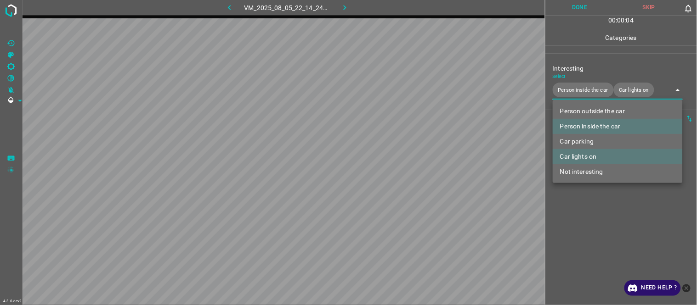
click at [579, 226] on div at bounding box center [348, 152] width 697 height 305
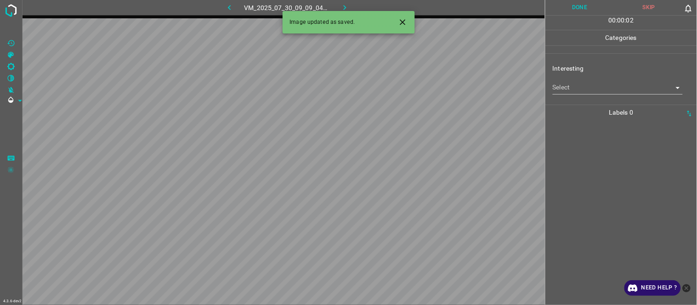
click at [600, 88] on body "4.3.6-dev2 VM_2025_07_30_09_09_04_347_01.gif Done Skip 0 00 : 00 : 02 Categorie…" at bounding box center [348, 152] width 697 height 305
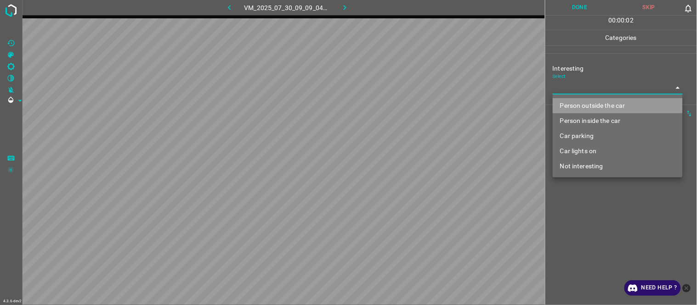
drag, startPoint x: 600, startPoint y: 104, endPoint x: 603, endPoint y: 136, distance: 31.9
click at [603, 105] on li "Person outside the car" at bounding box center [618, 105] width 130 height 15
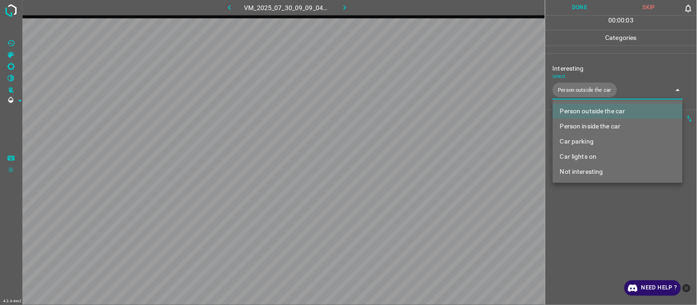
click at [605, 208] on div at bounding box center [348, 152] width 697 height 305
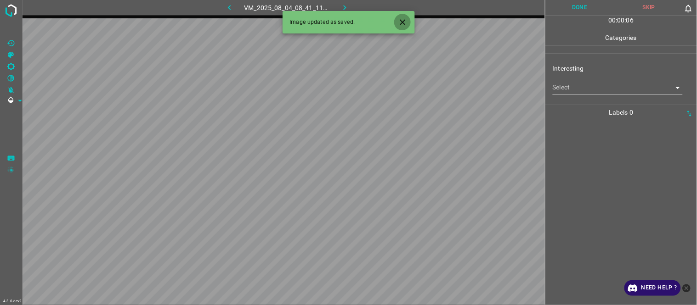
click at [400, 17] on icon "Close" at bounding box center [403, 22] width 10 height 10
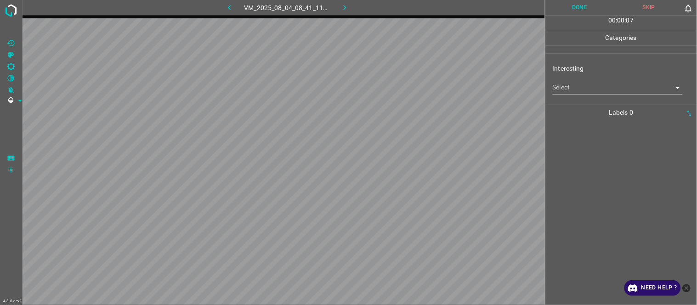
click at [562, 94] on body "4.3.6-dev2 VM_2025_08_04_08_41_11_111_00.gif Done Skip 0 00 : 00 : 07 Categorie…" at bounding box center [348, 152] width 697 height 305
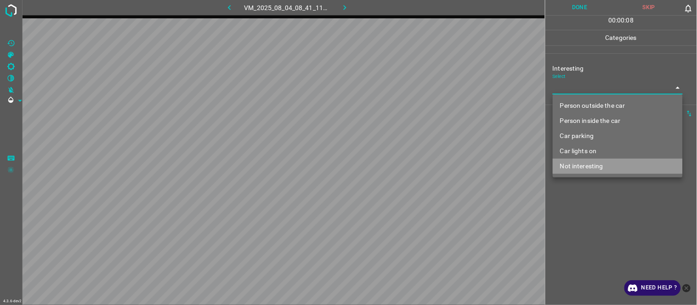
drag, startPoint x: 590, startPoint y: 164, endPoint x: 584, endPoint y: 224, distance: 60.5
click at [590, 166] on li "Not interesting" at bounding box center [618, 166] width 130 height 15
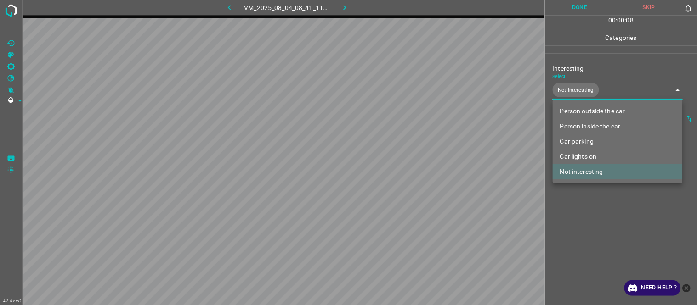
click at [585, 232] on div at bounding box center [348, 152] width 697 height 305
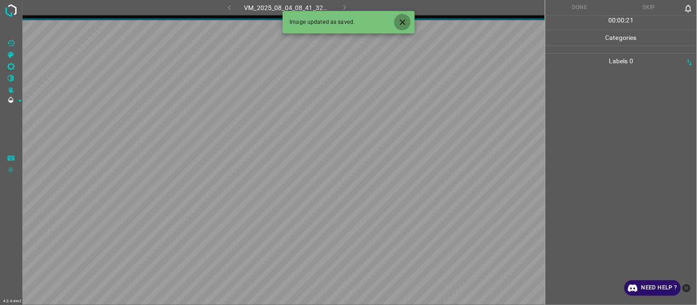
click at [402, 21] on icon "Close" at bounding box center [403, 22] width 6 height 6
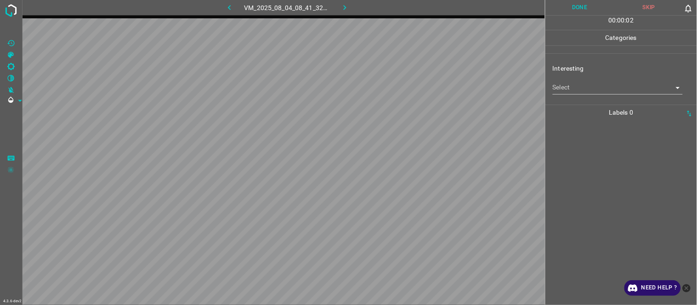
click at [575, 89] on body "4.3.6-dev2 VM_2025_08_04_08_41_32_058_06.gif Done Skip 0 00 : 00 : 02 Categorie…" at bounding box center [348, 152] width 697 height 305
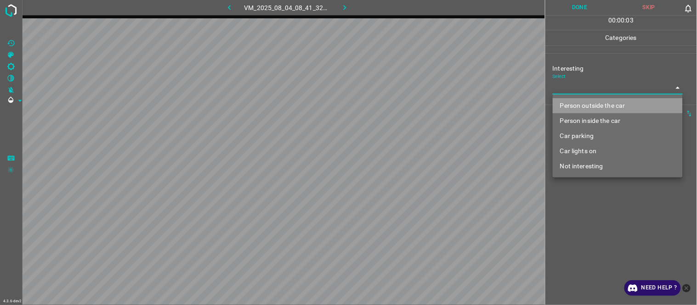
click at [587, 108] on li "Person outside the car" at bounding box center [618, 105] width 130 height 15
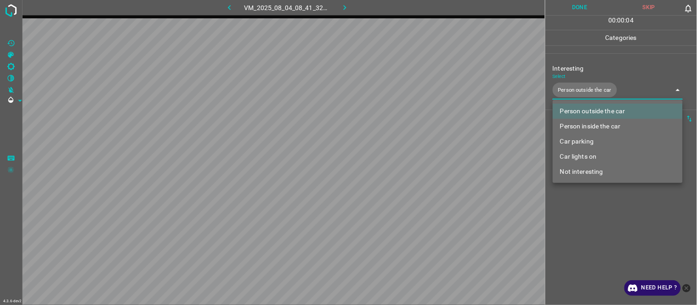
click at [594, 222] on div at bounding box center [348, 152] width 697 height 305
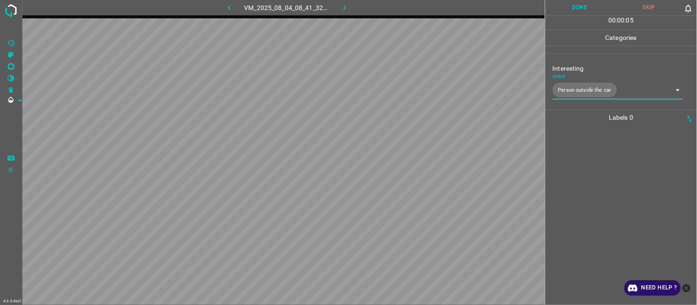
click at [586, 89] on body "4.3.6-dev2 VM_2025_08_04_08_41_32_058_06.gif Done Skip 0 00 : 00 : 05 Categorie…" at bounding box center [348, 152] width 697 height 305
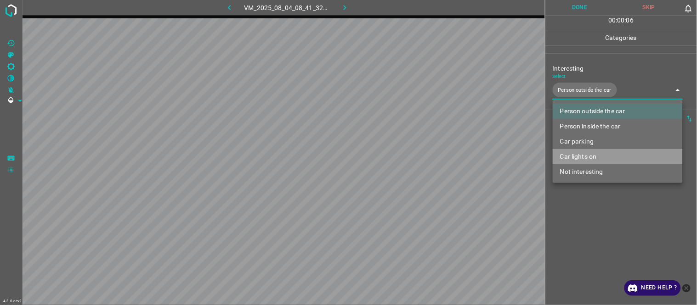
click at [594, 155] on li "Car lights on" at bounding box center [618, 156] width 130 height 15
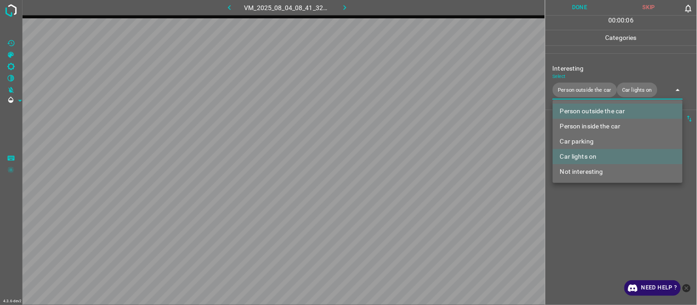
click at [584, 227] on div at bounding box center [348, 152] width 697 height 305
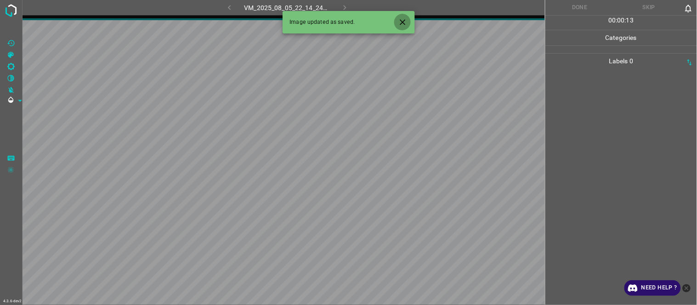
drag, startPoint x: 407, startPoint y: 21, endPoint x: 267, endPoint y: 17, distance: 139.7
click at [406, 23] on icon "Close" at bounding box center [403, 22] width 10 height 10
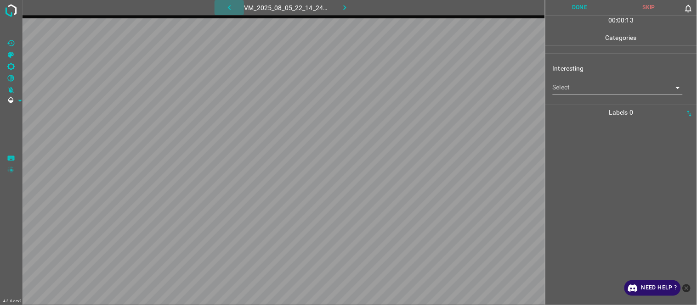
click at [234, 5] on icon "button" at bounding box center [230, 8] width 10 height 10
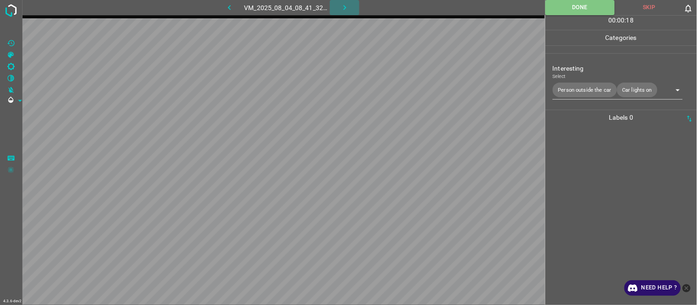
click at [347, 6] on icon "button" at bounding box center [345, 8] width 10 height 10
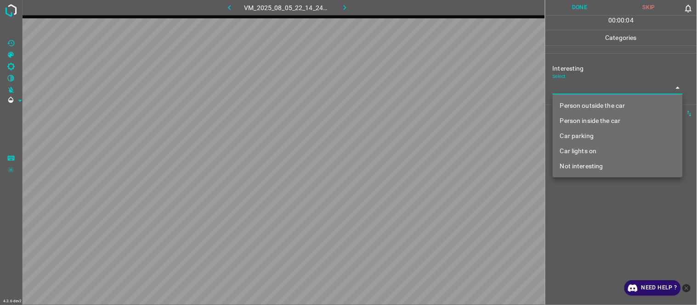
click at [581, 84] on body "4.3.6-dev2 VM_2025_08_05_22_14_24_523_07.gif Done Skip 0 00 : 00 : 04 Categorie…" at bounding box center [348, 152] width 697 height 305
click at [589, 107] on li "Person outside the car" at bounding box center [618, 105] width 130 height 15
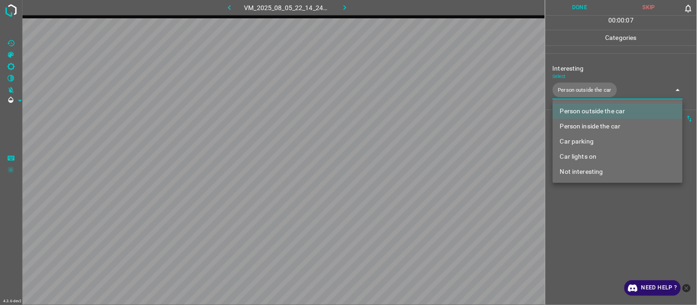
click at [589, 159] on li "Car lights on" at bounding box center [618, 156] width 130 height 15
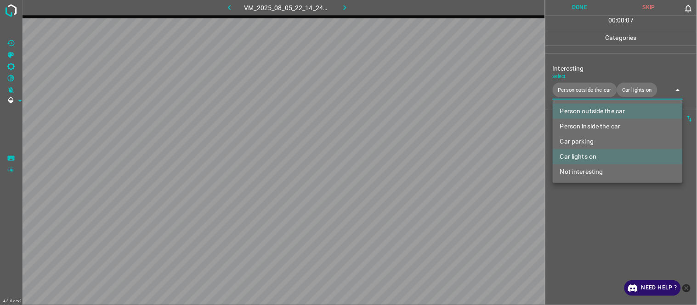
click at [589, 237] on div at bounding box center [348, 152] width 697 height 305
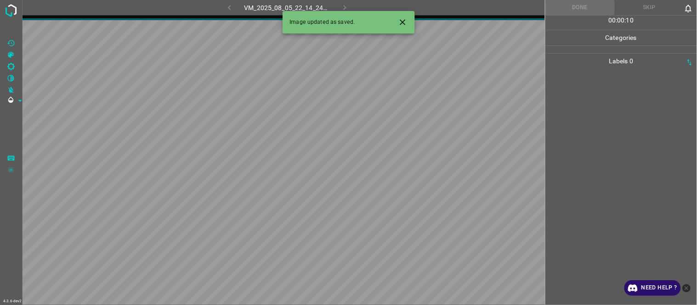
click at [402, 24] on icon "Close" at bounding box center [403, 22] width 10 height 10
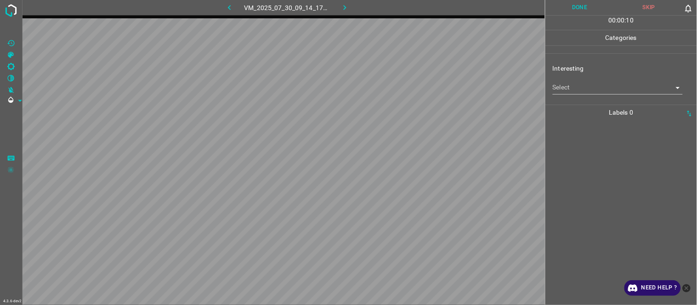
click at [569, 88] on body "4.3.6-dev2 VM_2025_07_30_09_14_17_059_02.gif Done Skip 0 00 : 00 : 10 Categorie…" at bounding box center [348, 152] width 697 height 305
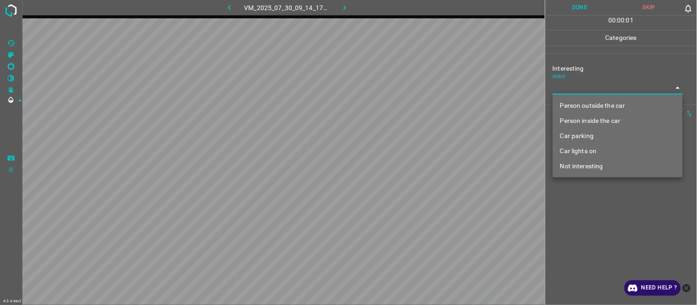
click at [581, 109] on li "Person outside the car" at bounding box center [618, 105] width 130 height 15
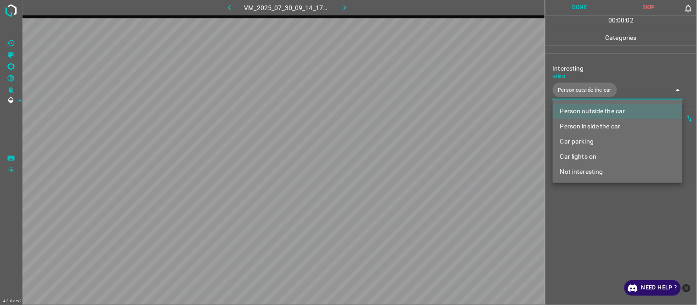
drag, startPoint x: 594, startPoint y: 245, endPoint x: 588, endPoint y: 244, distance: 6.0
click at [594, 246] on div at bounding box center [348, 152] width 697 height 305
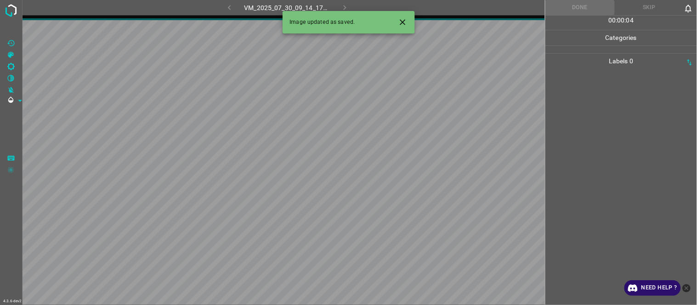
click at [401, 19] on icon "Close" at bounding box center [403, 22] width 10 height 10
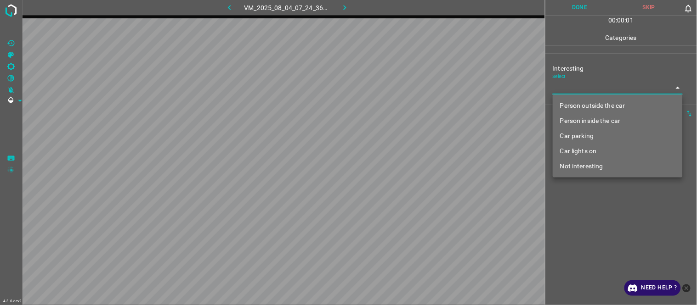
click at [585, 86] on body "4.3.6-dev2 VM_2025_08_04_07_24_36_260_01.gif Done Skip 0 00 : 00 : 01 Categorie…" at bounding box center [348, 152] width 697 height 305
drag, startPoint x: 585, startPoint y: 101, endPoint x: 584, endPoint y: 119, distance: 18.4
click at [586, 102] on li "Person outside the car" at bounding box center [618, 105] width 130 height 15
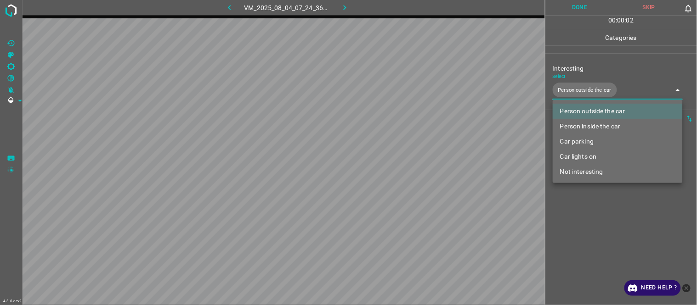
click at [600, 231] on div at bounding box center [348, 152] width 697 height 305
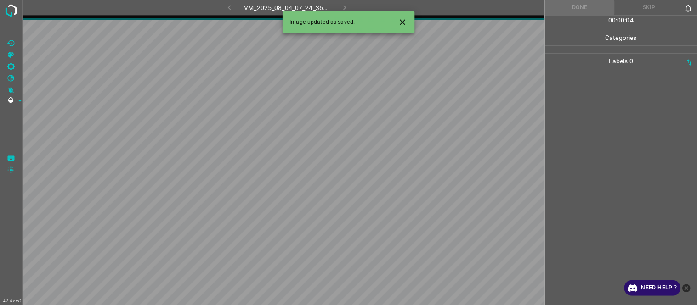
click at [398, 21] on icon "Close" at bounding box center [403, 22] width 10 height 10
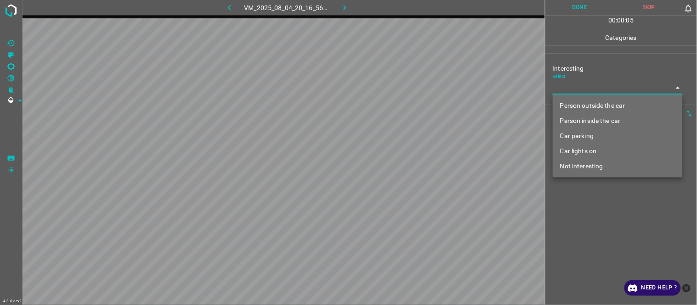
click at [565, 85] on body "4.3.6-dev2 VM_2025_08_04_20_16_56_333_05.gif Done Skip 0 00 : 00 : 05 Categorie…" at bounding box center [348, 152] width 697 height 305
click at [572, 166] on li "Not interesting" at bounding box center [618, 166] width 130 height 15
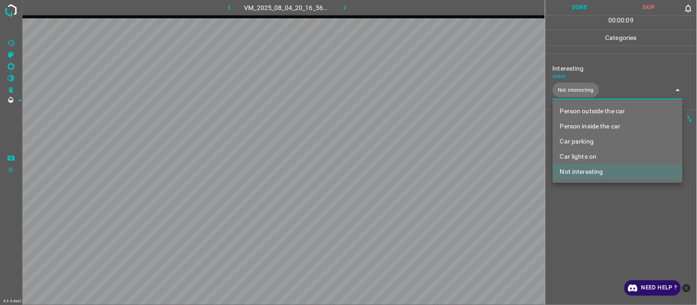
click at [585, 216] on div at bounding box center [348, 152] width 697 height 305
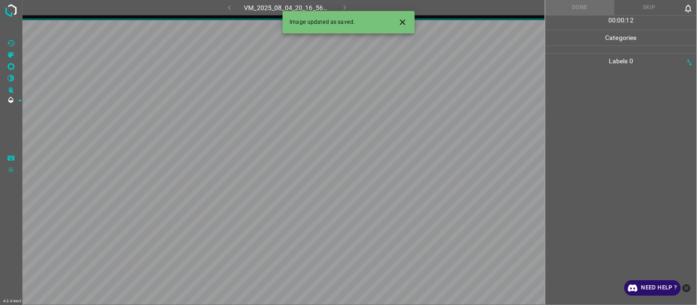
click at [402, 26] on icon "Close" at bounding box center [403, 22] width 10 height 10
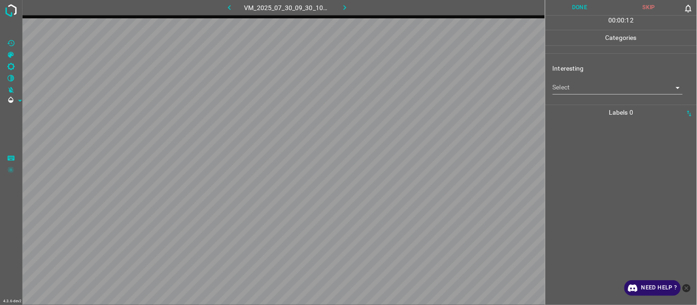
click at [571, 89] on body "4.3.6-dev2 VM_2025_07_30_09_30_10_158_00.gif Done Skip 0 00 : 00 : 12 Categorie…" at bounding box center [348, 152] width 697 height 305
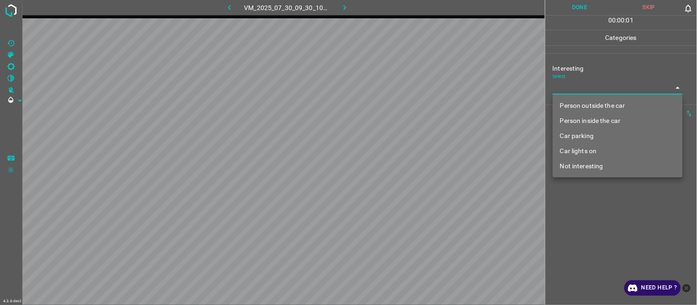
click at [584, 106] on li "Person outside the car" at bounding box center [618, 105] width 130 height 15
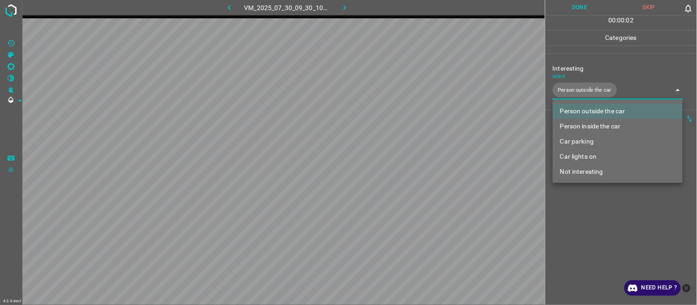
click at [579, 227] on div at bounding box center [348, 152] width 697 height 305
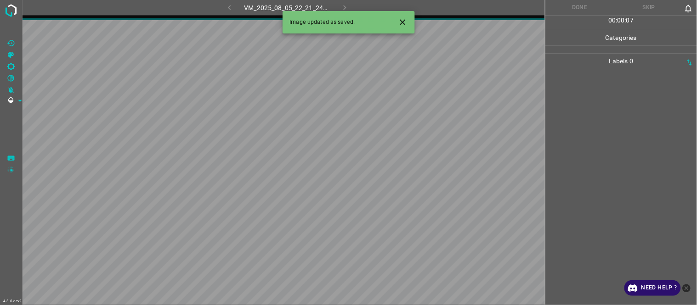
click at [409, 24] on button "Close" at bounding box center [402, 22] width 17 height 17
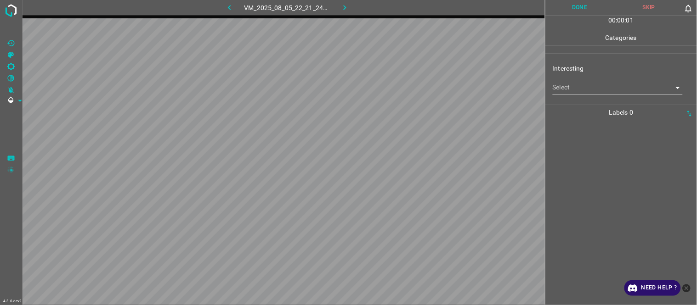
click at [582, 84] on body "4.3.6-dev2 VM_2025_08_05_22_21_24_491_02.gif Done Skip 0 00 : 00 : 01 Categorie…" at bounding box center [348, 152] width 697 height 305
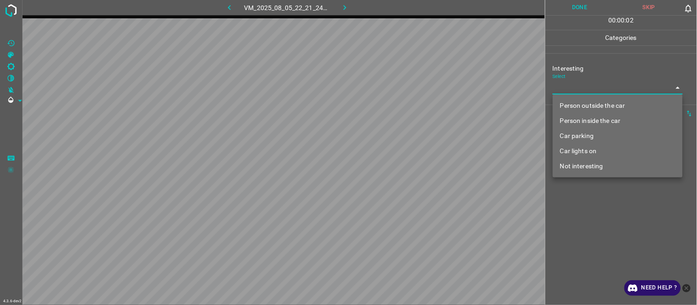
drag, startPoint x: 582, startPoint y: 84, endPoint x: 565, endPoint y: 85, distance: 17.1
click at [568, 85] on div at bounding box center [348, 152] width 697 height 305
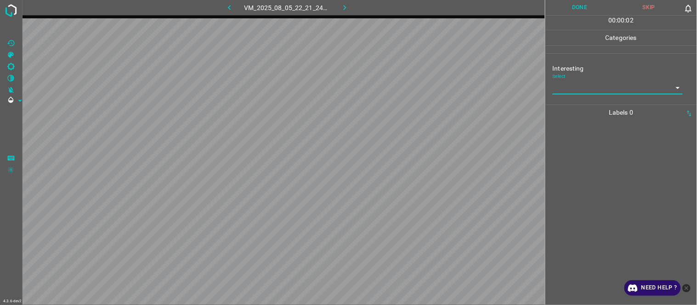
click at [565, 86] on body "4.3.6-dev2 VM_2025_08_05_22_21_24_491_02.gif Done Skip 0 00 : 00 : 02 Categorie…" at bounding box center [348, 152] width 697 height 305
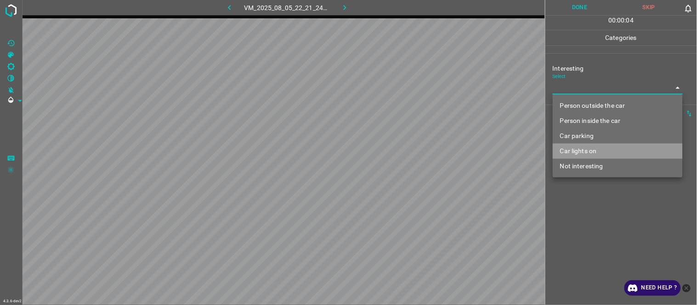
drag, startPoint x: 582, startPoint y: 149, endPoint x: 567, endPoint y: 175, distance: 30.7
click at [582, 150] on li "Car lights on" at bounding box center [618, 151] width 130 height 15
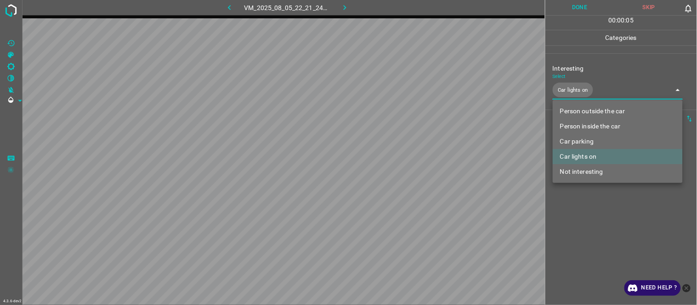
click at [573, 215] on div at bounding box center [348, 152] width 697 height 305
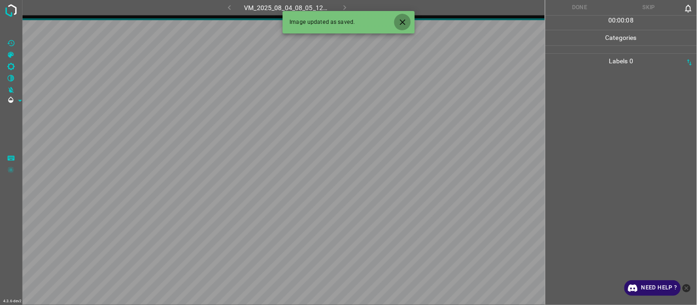
click at [401, 25] on icon "Close" at bounding box center [403, 22] width 10 height 10
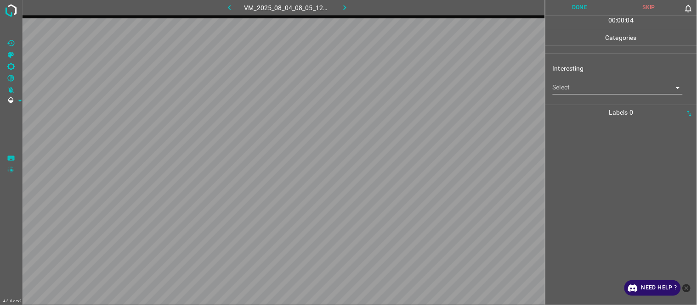
click at [578, 90] on body "4.3.6-dev2 VM_2025_08_04_08_05_12_814_06.gif Done Skip 0 00 : 00 : 04 Categorie…" at bounding box center [348, 152] width 697 height 305
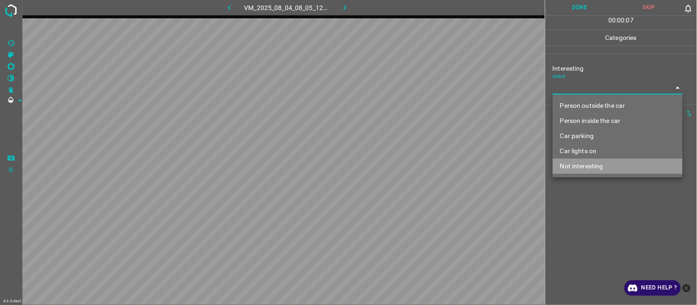
click at [586, 167] on li "Not interesting" at bounding box center [618, 166] width 130 height 15
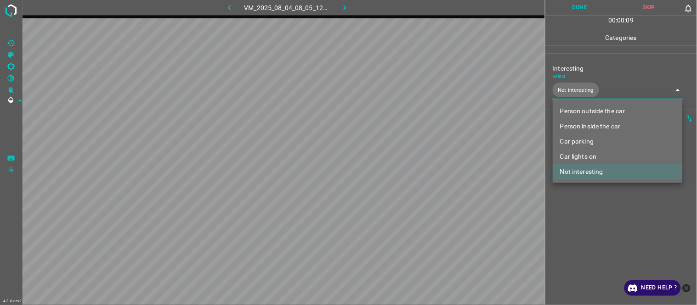
click at [577, 196] on div at bounding box center [348, 152] width 697 height 305
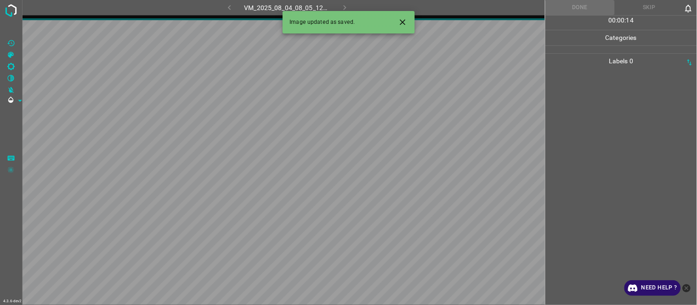
click at [401, 22] on icon "Close" at bounding box center [403, 22] width 10 height 10
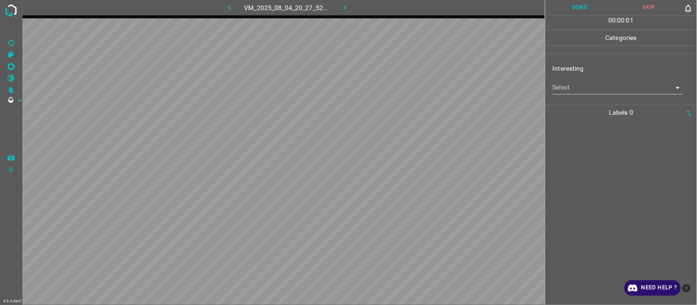
click at [575, 84] on body "4.3.6-dev2 VM_2025_08_04_20_27_52_711_04.gif Done Skip 0 00 : 00 : 01 Categorie…" at bounding box center [348, 152] width 697 height 305
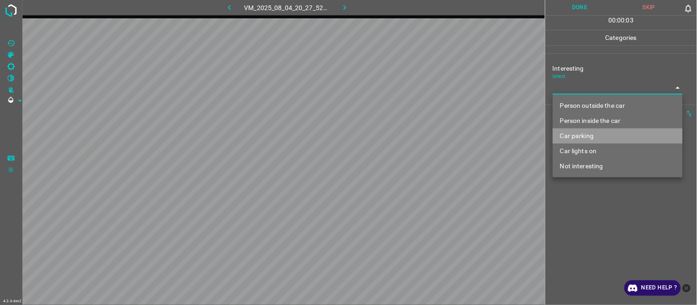
drag, startPoint x: 584, startPoint y: 136, endPoint x: 578, endPoint y: 132, distance: 7.6
click at [582, 136] on li "Car parking" at bounding box center [618, 136] width 130 height 15
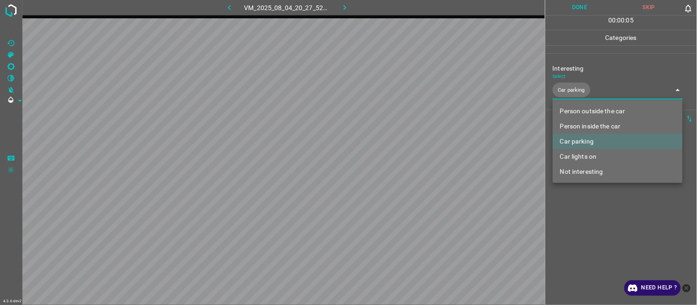
click at [569, 206] on div at bounding box center [348, 152] width 697 height 305
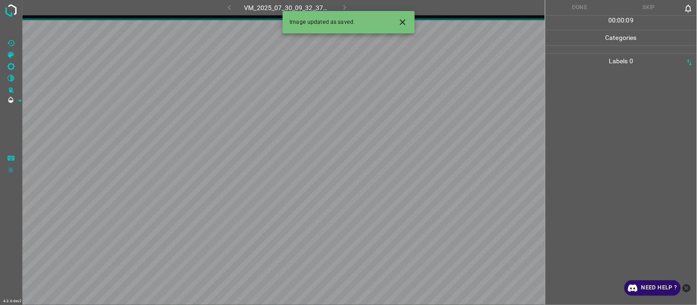
click at [407, 20] on icon "Close" at bounding box center [403, 22] width 10 height 10
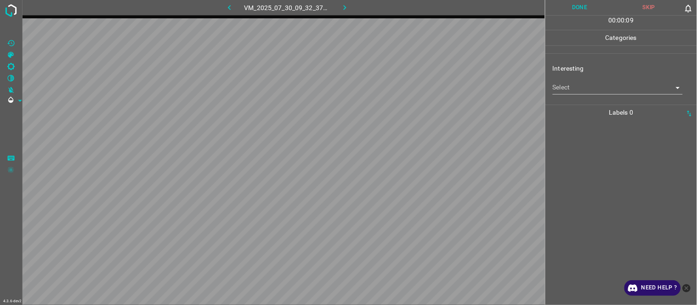
click at [570, 85] on body "4.3.6-dev2 VM_2025_07_30_09_32_37_986_01.gif Done Skip 0 00 : 00 : 09 Categorie…" at bounding box center [348, 152] width 697 height 305
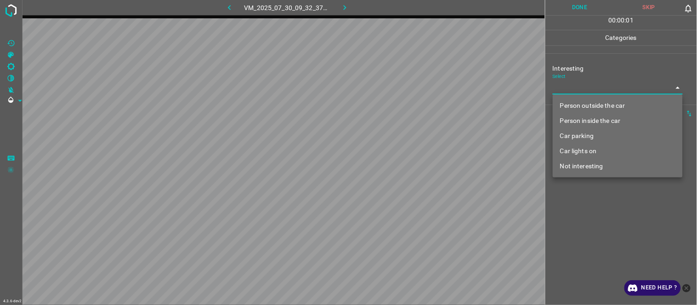
click at [576, 105] on li "Person outside the car" at bounding box center [618, 105] width 130 height 15
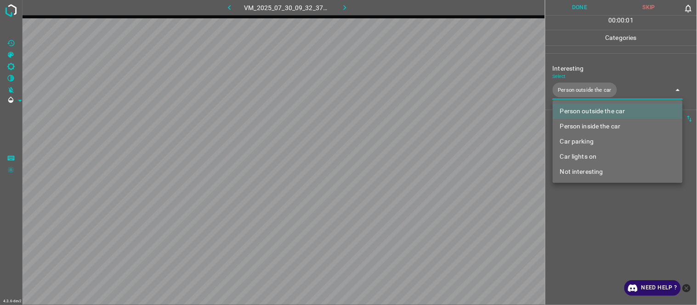
click at [604, 221] on div at bounding box center [348, 152] width 697 height 305
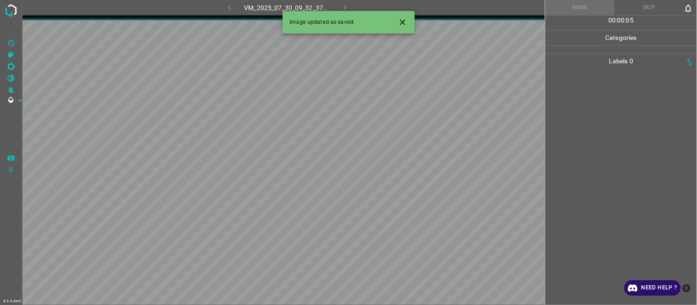
click at [405, 22] on icon "Close" at bounding box center [403, 22] width 10 height 10
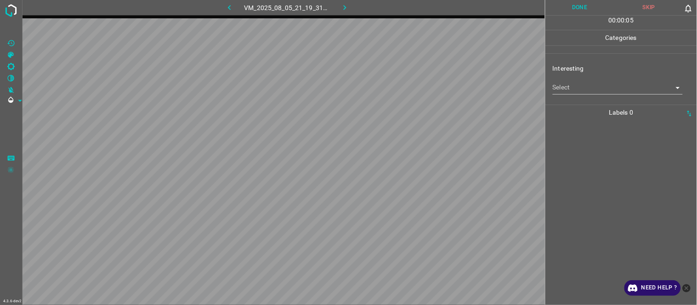
click at [579, 83] on body "4.3.6-dev2 VM_2025_08_05_21_19_31_069_01.gif Done Skip 0 00 : 00 : 05 Categorie…" at bounding box center [348, 152] width 697 height 305
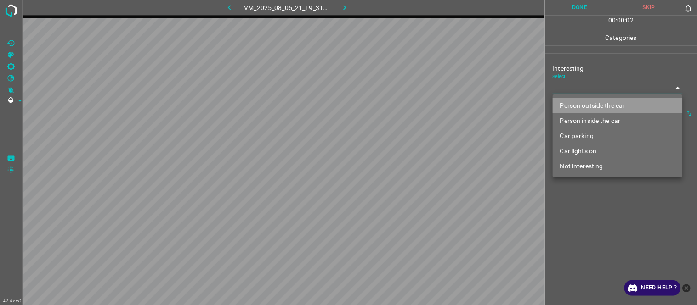
click at [576, 107] on li "Person outside the car" at bounding box center [618, 105] width 130 height 15
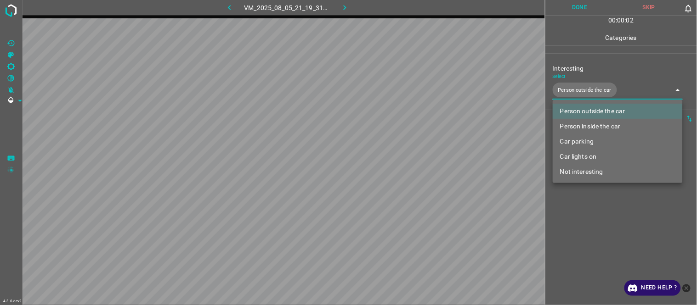
click at [589, 213] on div at bounding box center [348, 152] width 697 height 305
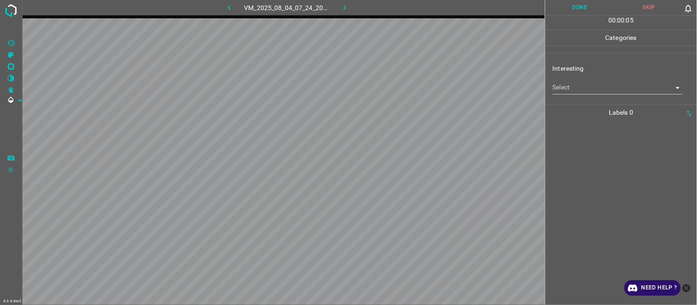
click at [586, 89] on body "4.3.6-dev2 VM_2025_08_04_07_24_20_876_01.gif Done Skip 0 00 : 00 : 05 Categorie…" at bounding box center [348, 152] width 697 height 305
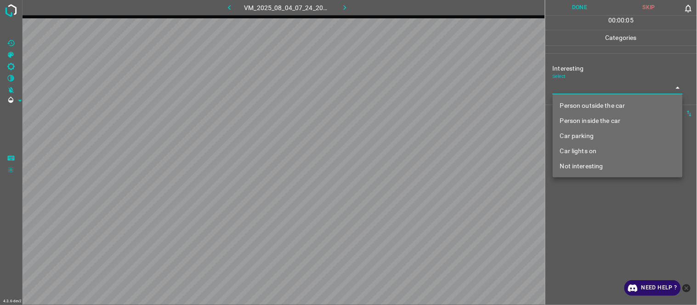
click at [588, 105] on li "Person outside the car" at bounding box center [618, 105] width 130 height 15
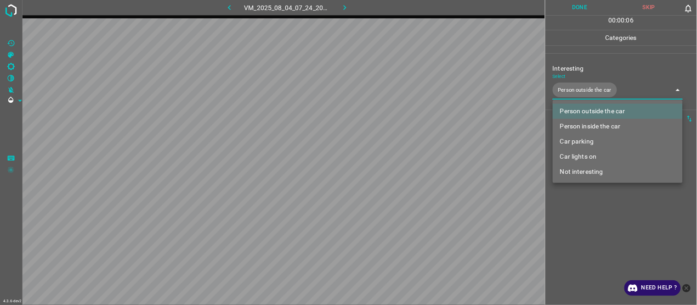
click at [594, 213] on div at bounding box center [348, 152] width 697 height 305
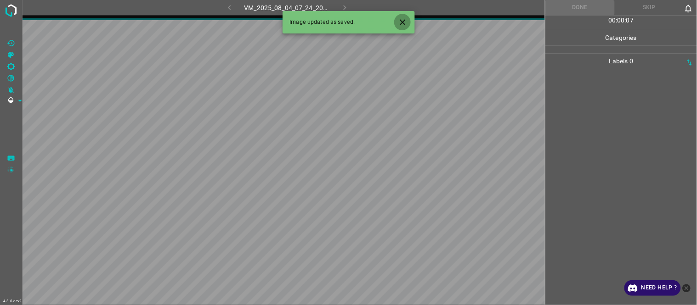
click at [407, 20] on icon "Close" at bounding box center [403, 22] width 10 height 10
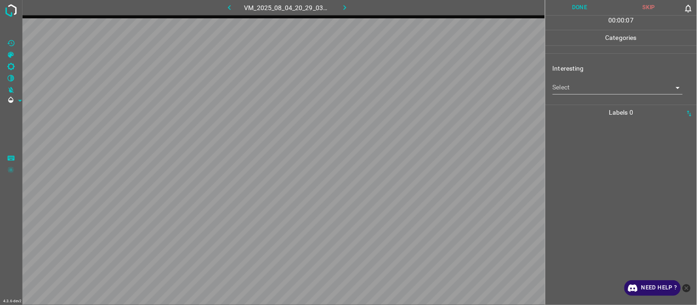
click at [569, 90] on body "4.3.6-dev2 VM_2025_08_04_20_29_03_197_00.gif Done Skip 0 00 : 00 : 07 Categorie…" at bounding box center [348, 152] width 697 height 305
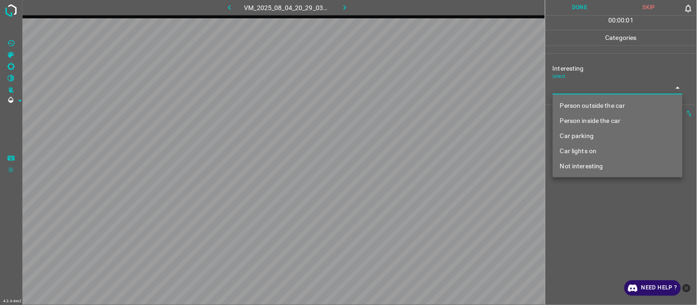
click at [570, 108] on li "Person outside the car" at bounding box center [618, 105] width 130 height 15
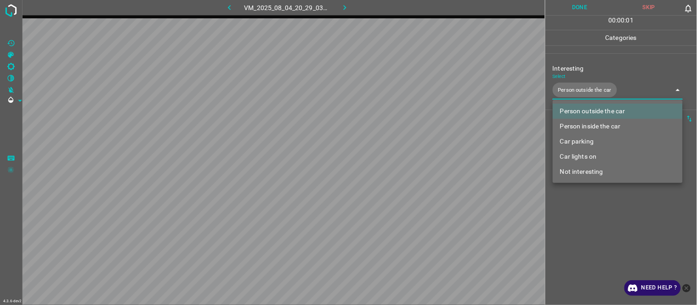
click at [589, 236] on div at bounding box center [348, 152] width 697 height 305
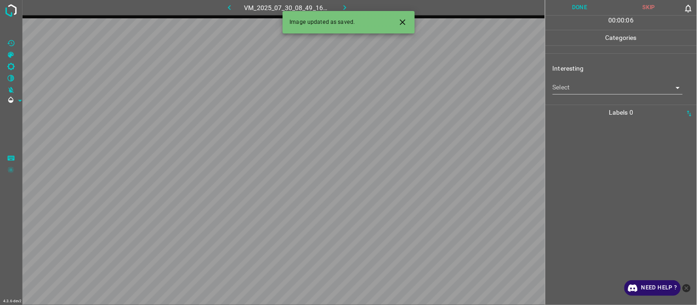
click at [575, 86] on body "4.3.6-dev2 VM_2025_07_30_08_49_16_770_02.gif Done Skip 0 00 : 00 : 06 Categorie…" at bounding box center [348, 152] width 697 height 305
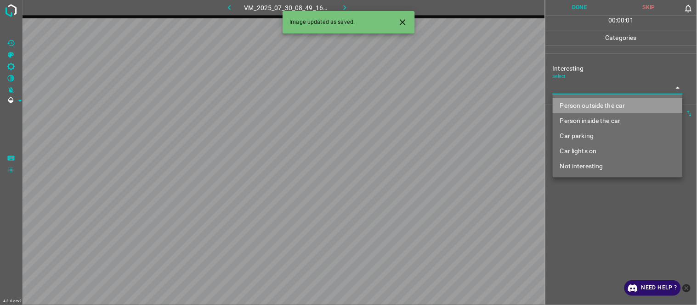
click at [598, 102] on li "Person outside the car" at bounding box center [618, 105] width 130 height 15
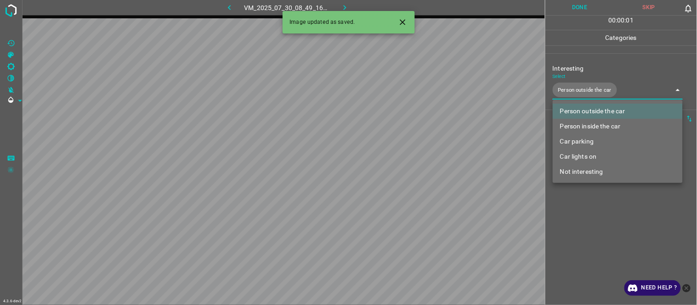
drag, startPoint x: 598, startPoint y: 124, endPoint x: 600, endPoint y: 165, distance: 41.0
click at [598, 125] on li "Person inside the car" at bounding box center [618, 126] width 130 height 15
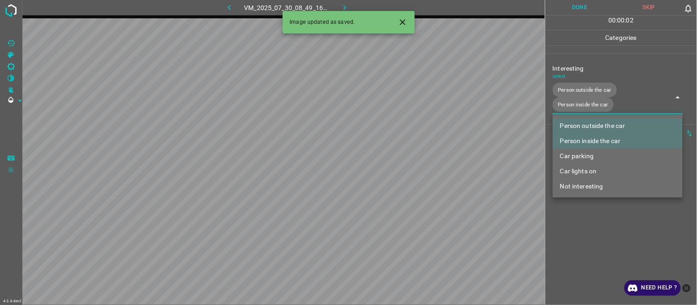
click at [608, 237] on div at bounding box center [348, 152] width 697 height 305
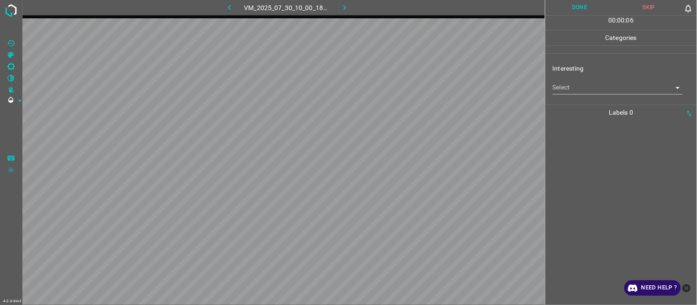
click at [576, 89] on body "4.3.6-dev2 VM_2025_07_30_10_00_18_656_10.gif Done Skip 0 00 : 00 : 06 Categorie…" at bounding box center [348, 152] width 697 height 305
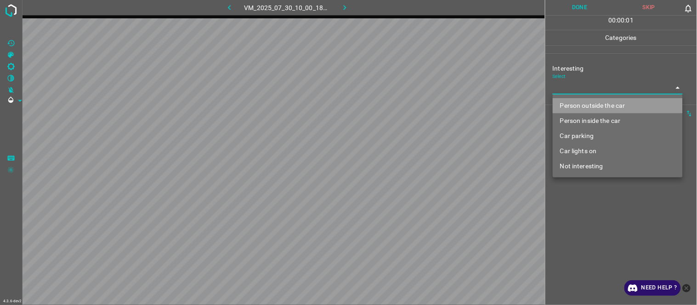
click at [579, 108] on li "Person outside the car" at bounding box center [618, 105] width 130 height 15
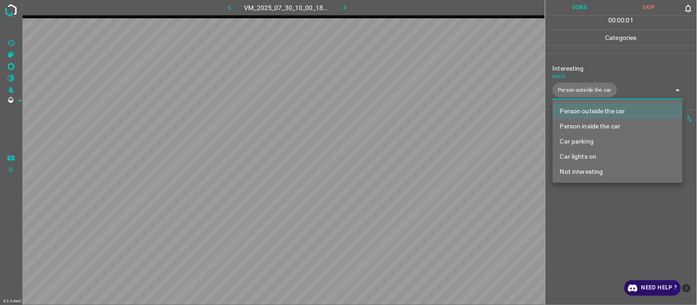
click at [593, 216] on div at bounding box center [348, 152] width 697 height 305
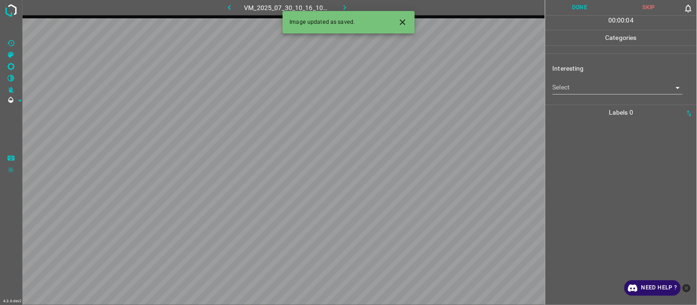
click at [231, 3] on icon "button" at bounding box center [230, 8] width 10 height 10
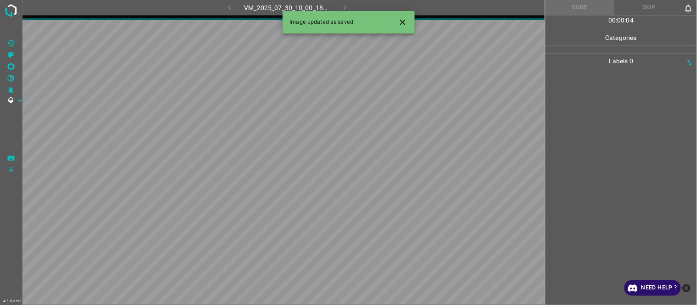
click at [402, 21] on icon "Close" at bounding box center [403, 22] width 6 height 6
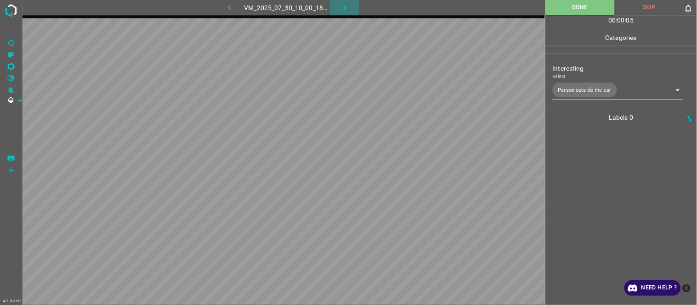
click at [343, 5] on icon "button" at bounding box center [345, 8] width 10 height 10
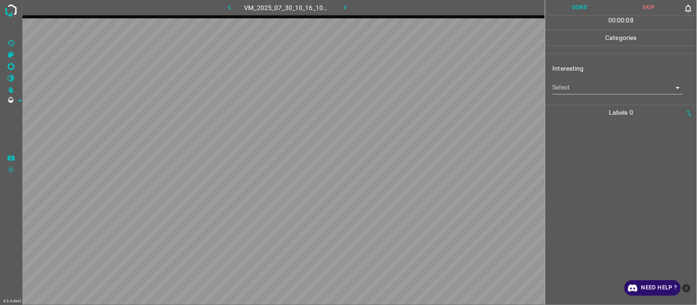
click at [571, 87] on body "4.3.6-dev2 VM_2025_07_30_10_16_10_978_08.gif Done Skip 0 00 : 00 : 08 Categorie…" at bounding box center [348, 152] width 697 height 305
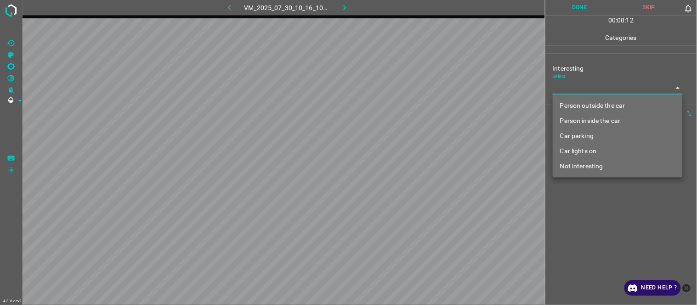
click at [595, 133] on li "Car parking" at bounding box center [618, 136] width 130 height 15
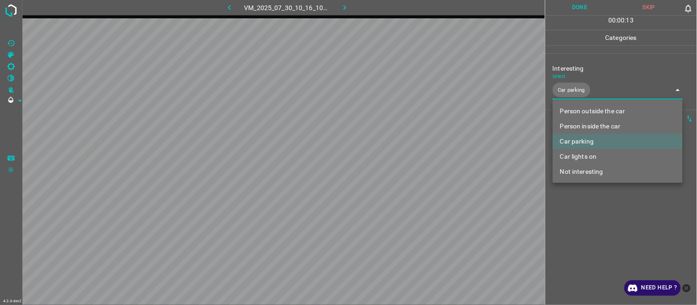
click at [593, 214] on div at bounding box center [348, 152] width 697 height 305
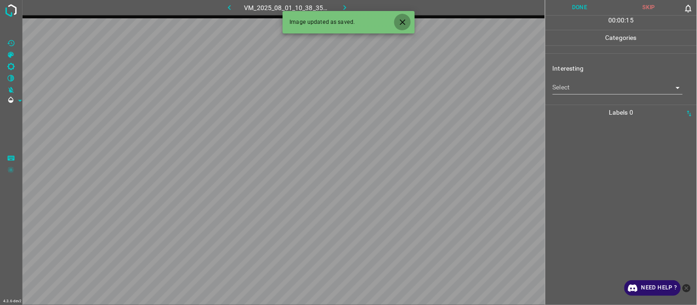
click at [402, 17] on button "Close" at bounding box center [402, 22] width 17 height 17
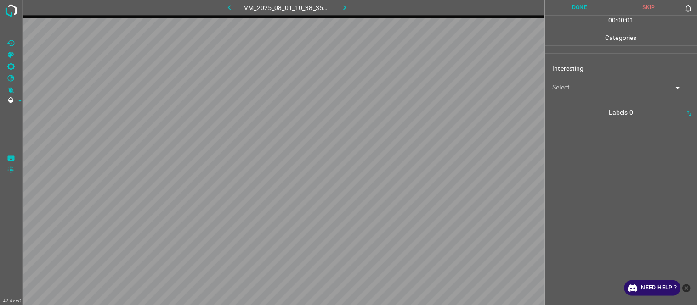
click at [588, 95] on div "Interesting Select ​" at bounding box center [621, 78] width 152 height 43
click at [593, 91] on body "4.3.6-dev2 VM_2025_08_01_10_38_35_337_02.gif Done Skip 0 00 : 00 : 01 Categorie…" at bounding box center [348, 152] width 697 height 305
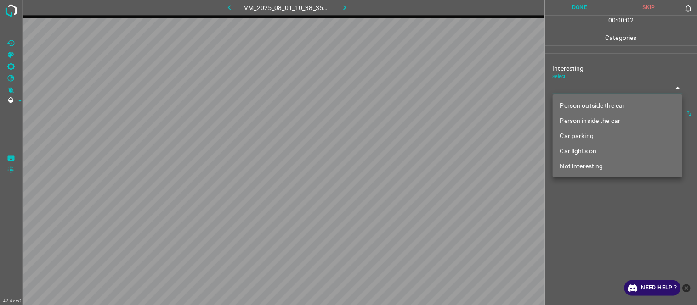
click at [603, 107] on li "Person outside the car" at bounding box center [618, 105] width 130 height 15
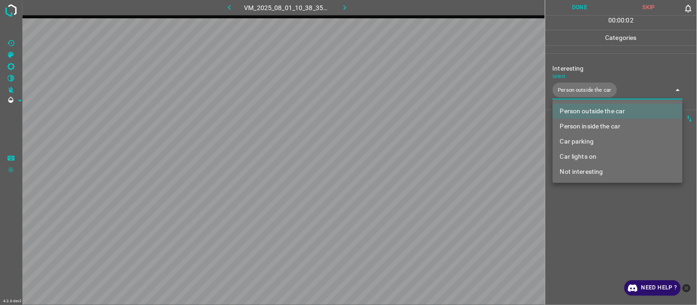
click at [600, 221] on div at bounding box center [348, 152] width 697 height 305
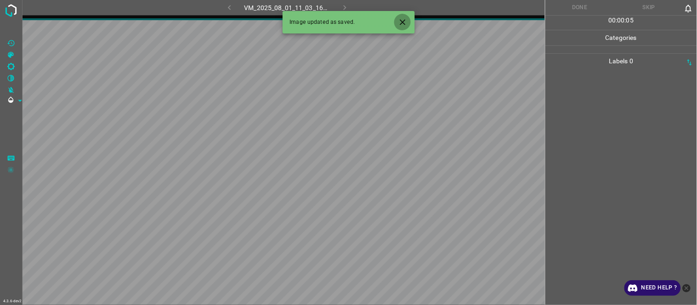
click at [402, 16] on button "Close" at bounding box center [402, 22] width 17 height 17
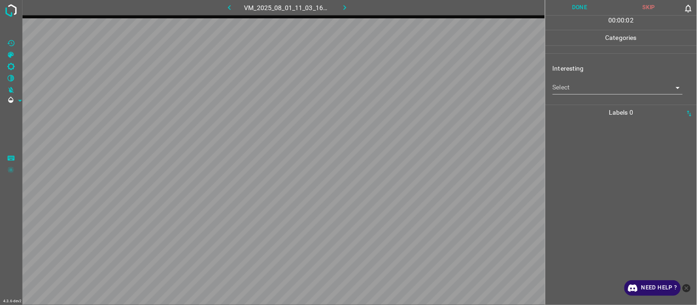
click at [580, 82] on body "4.3.6-dev2 VM_2025_08_01_11_03_16_530_09.gif Done Skip 0 00 : 00 : 02 Categorie…" at bounding box center [348, 152] width 697 height 305
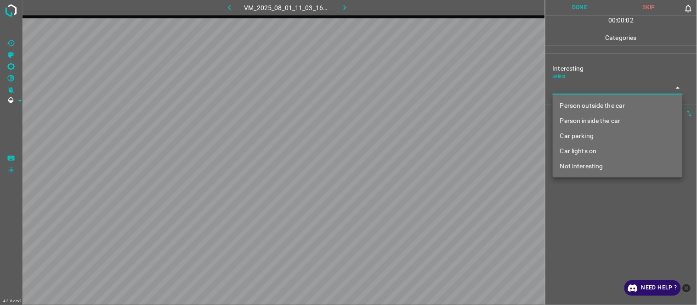
click at [590, 138] on li "Car parking" at bounding box center [618, 136] width 130 height 15
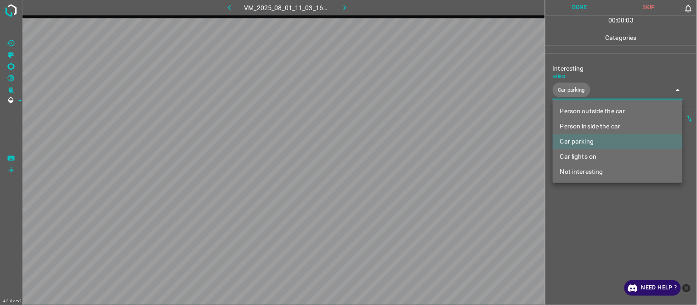
click at [587, 226] on div at bounding box center [348, 152] width 697 height 305
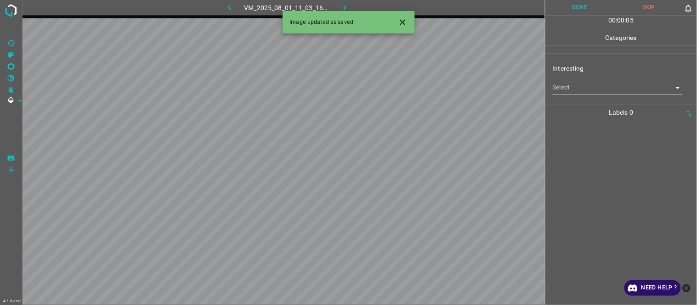
click at [406, 24] on icon "Close" at bounding box center [403, 22] width 10 height 10
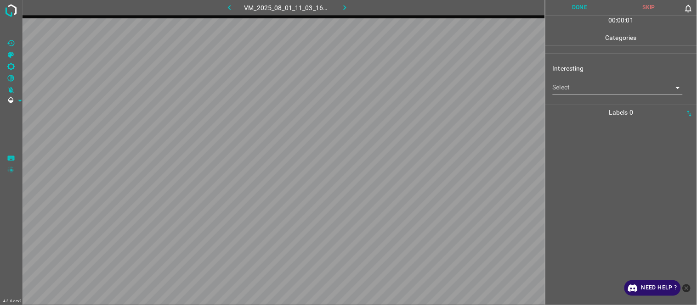
click at [579, 87] on body "4.3.6-dev2 VM_2025_08_01_11_03_16_530_10.gif Done Skip 0 00 : 00 : 01 Categorie…" at bounding box center [348, 152] width 697 height 305
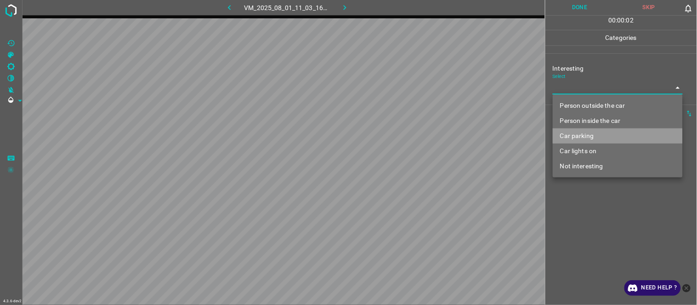
click at [584, 138] on li "Car parking" at bounding box center [618, 136] width 130 height 15
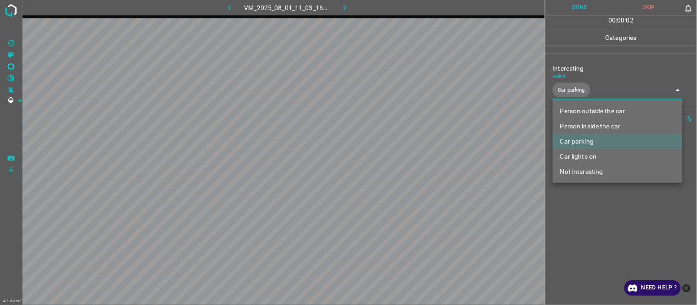
click at [594, 212] on div at bounding box center [348, 152] width 697 height 305
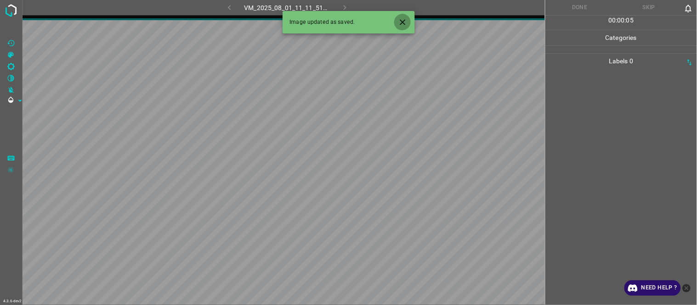
click at [401, 17] on button "Close" at bounding box center [402, 22] width 17 height 17
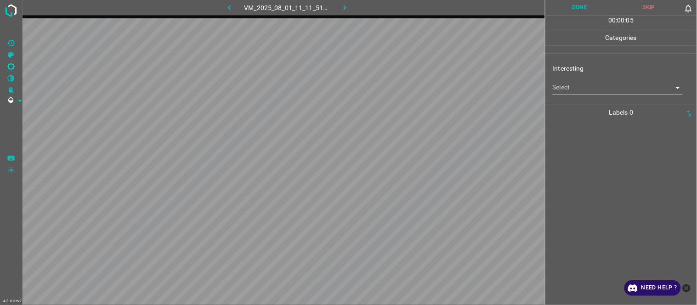
click at [578, 87] on body "4.3.6-dev2 VM_2025_08_01_11_11_51_487_03.gif Done Skip 0 00 : 00 : 05 Categorie…" at bounding box center [348, 152] width 697 height 305
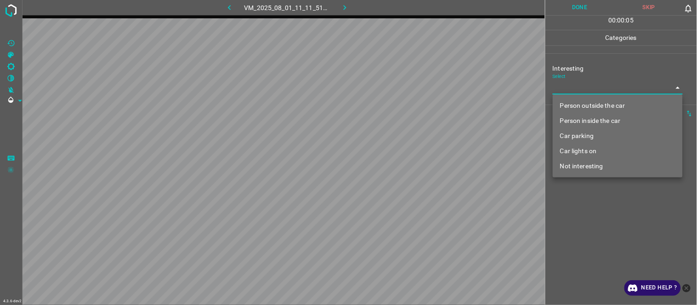
click at [577, 99] on li "Person outside the car" at bounding box center [618, 105] width 130 height 15
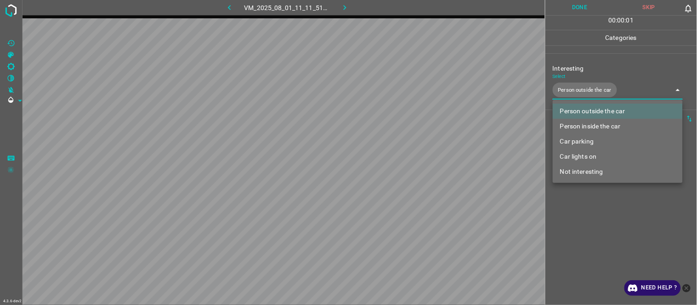
click at [596, 249] on div at bounding box center [348, 152] width 697 height 305
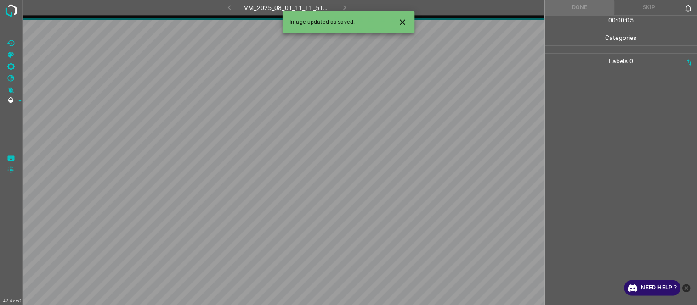
click at [407, 26] on button "Close" at bounding box center [402, 22] width 17 height 17
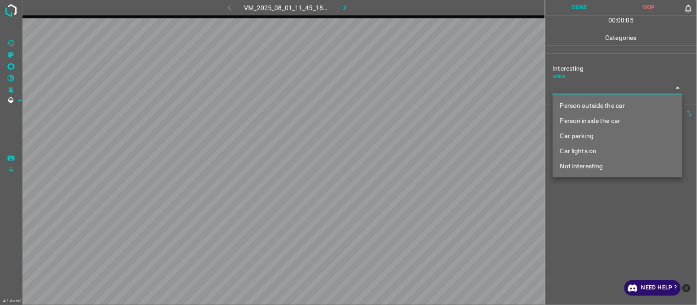
click at [584, 86] on body "4.3.6-dev2 VM_2025_08_01_11_45_18_221_06.gif Done Skip 0 00 : 00 : 05 Categorie…" at bounding box center [348, 152] width 697 height 305
drag, startPoint x: 581, startPoint y: 107, endPoint x: 578, endPoint y: 146, distance: 39.6
click at [580, 108] on li "Person outside the car" at bounding box center [618, 105] width 130 height 15
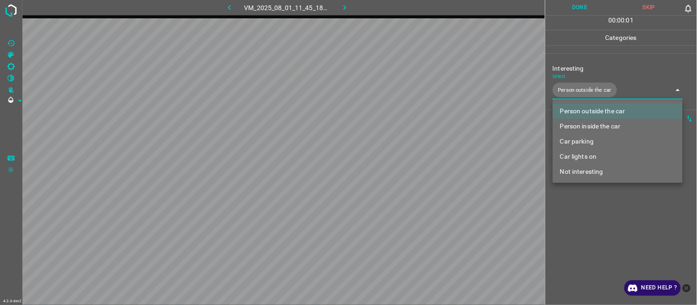
click at [581, 221] on div at bounding box center [348, 152] width 697 height 305
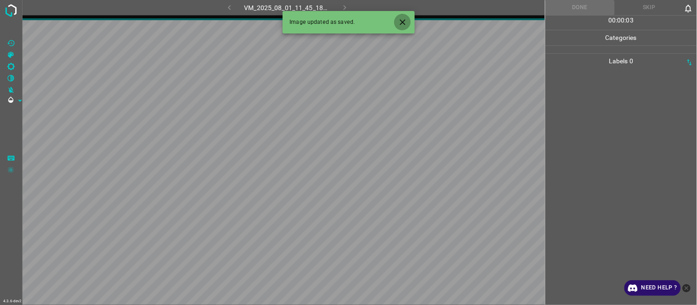
click at [402, 26] on icon "Close" at bounding box center [403, 22] width 10 height 10
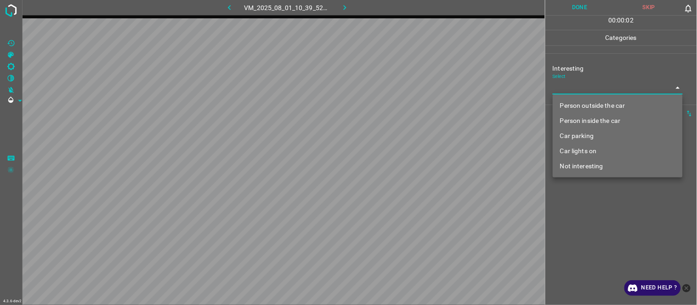
click at [577, 87] on body "4.3.6-dev2 VM_2025_08_01_10_39_52_510_08.gif Done Skip 0 00 : 00 : 02 Categorie…" at bounding box center [348, 152] width 697 height 305
click at [580, 164] on li "Not interesting" at bounding box center [618, 166] width 130 height 15
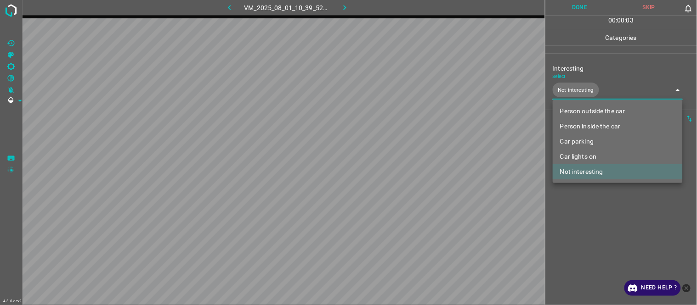
click at [584, 236] on div at bounding box center [348, 152] width 697 height 305
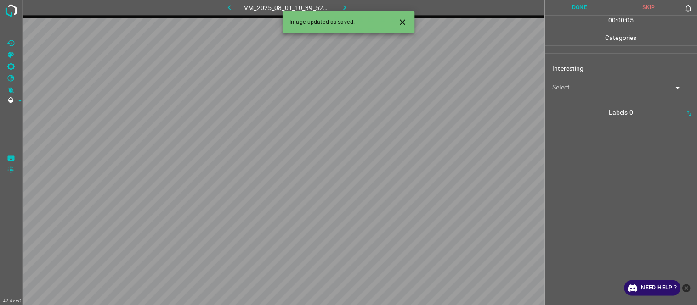
click at [405, 21] on icon "Close" at bounding box center [403, 22] width 10 height 10
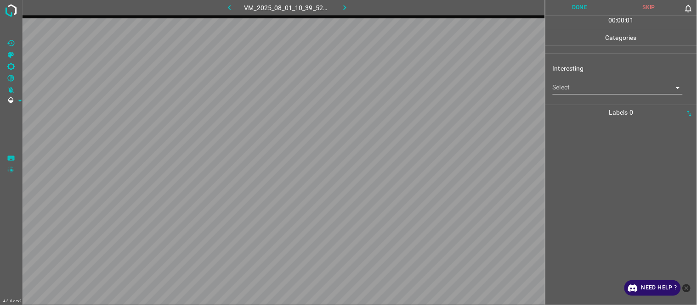
click at [576, 91] on body "4.3.6-dev2 VM_2025_08_01_10_39_52_510_01.gif Done Skip 0 00 : 00 : 01 Categorie…" at bounding box center [348, 152] width 697 height 305
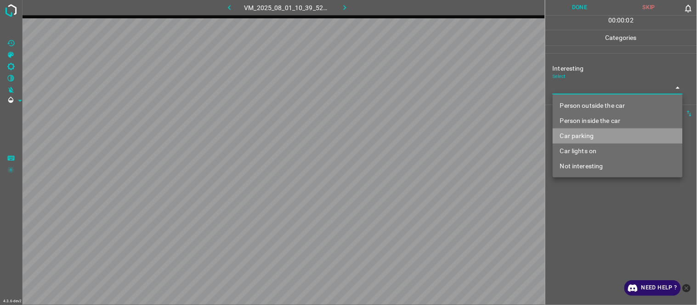
click at [576, 137] on li "Car parking" at bounding box center [618, 136] width 130 height 15
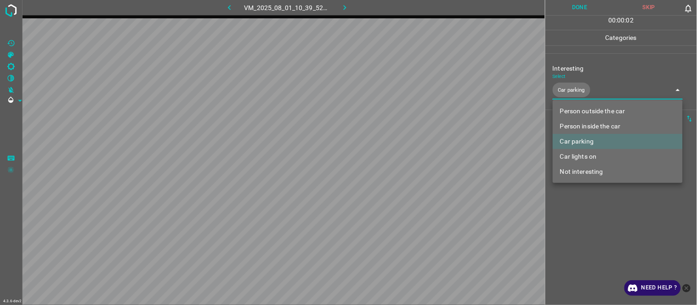
click at [584, 230] on div at bounding box center [348, 152] width 697 height 305
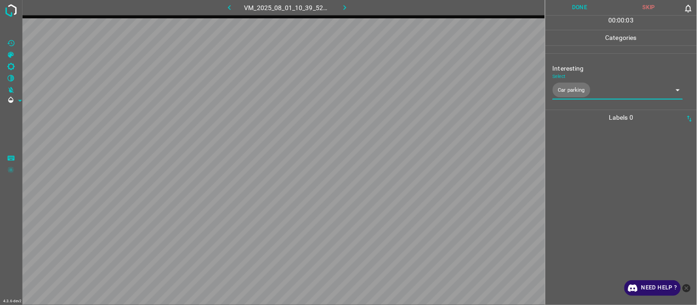
click at [604, 92] on body "4.3.6-dev2 VM_2025_08_01_10_39_52_510_01.gif Done Skip 0 00 : 00 : 03 Categorie…" at bounding box center [348, 152] width 697 height 305
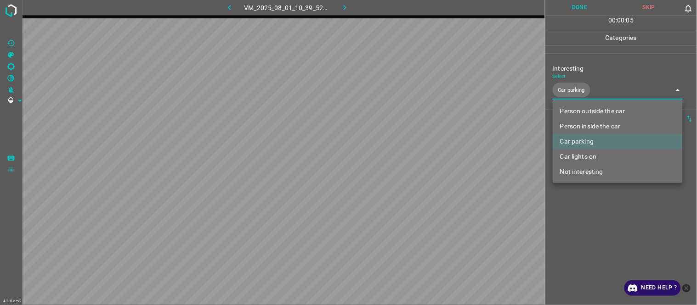
click at [615, 126] on li "Person inside the car" at bounding box center [618, 126] width 130 height 15
drag, startPoint x: 595, startPoint y: 236, endPoint x: 588, endPoint y: 237, distance: 7.0
click at [594, 237] on div at bounding box center [348, 152] width 697 height 305
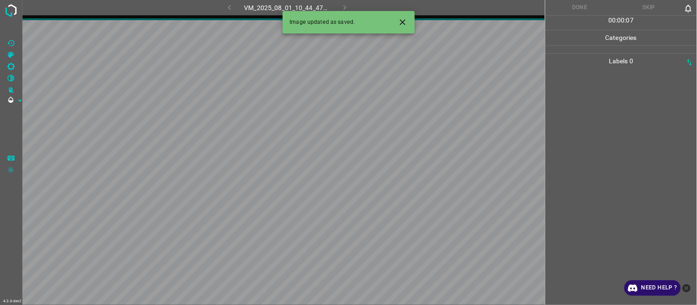
click at [406, 20] on icon "Close" at bounding box center [403, 22] width 10 height 10
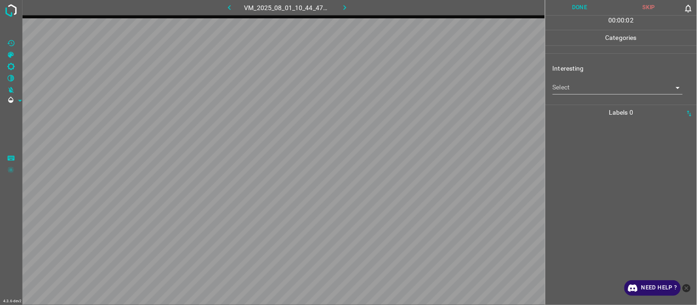
click at [584, 83] on body "4.3.6-dev2 VM_2025_08_01_10_44_47_036_05.gif Done Skip 0 00 : 00 : 02 Categorie…" at bounding box center [348, 152] width 697 height 305
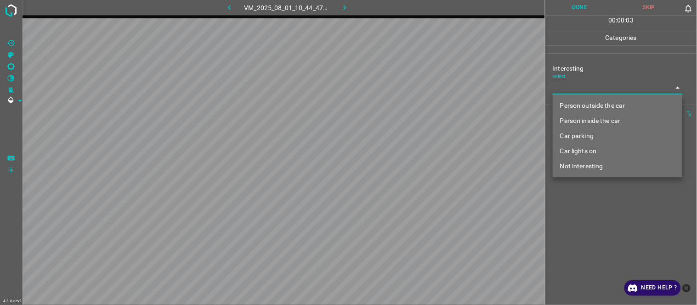
click at [590, 137] on li "Car parking" at bounding box center [618, 136] width 130 height 15
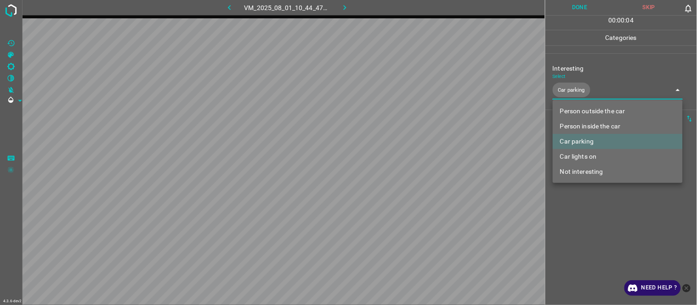
click at [587, 221] on div at bounding box center [348, 152] width 697 height 305
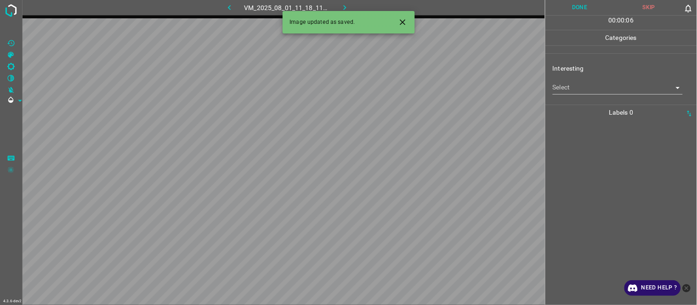
click at [570, 94] on body "4.3.6-dev2 VM_2025_08_01_11_18_11_404_02.gif Done Skip 0 00 : 00 : 06 Categorie…" at bounding box center [348, 152] width 697 height 305
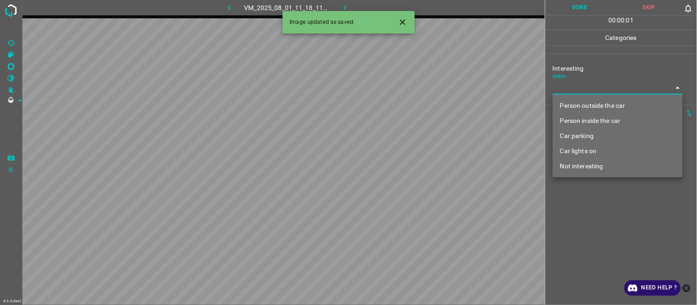
drag, startPoint x: 576, startPoint y: 106, endPoint x: 574, endPoint y: 146, distance: 40.5
click at [576, 107] on li "Person outside the car" at bounding box center [618, 105] width 130 height 15
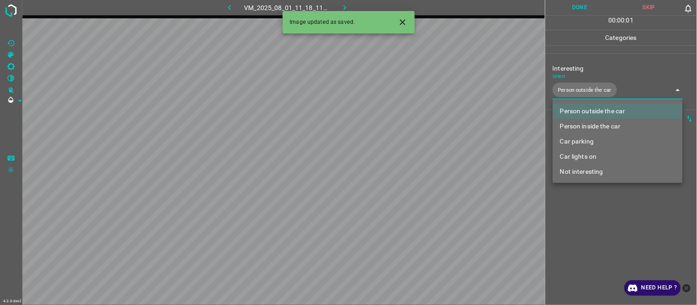
click at [587, 234] on div at bounding box center [348, 152] width 697 height 305
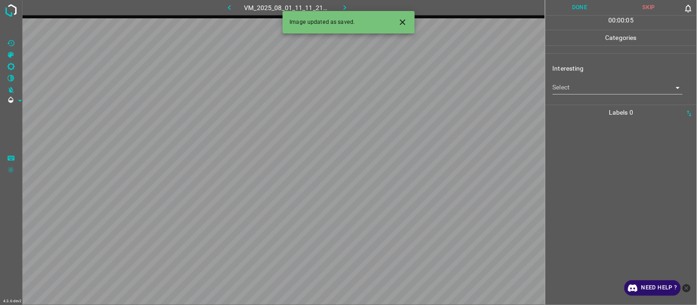
click at [575, 87] on body "4.3.6-dev2 VM_2025_08_01_11_11_21_391_09.gif Done Skip 0 00 : 00 : 05 Categorie…" at bounding box center [348, 152] width 697 height 305
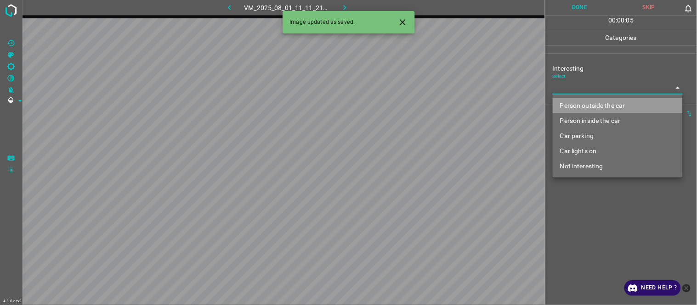
click at [579, 111] on li "Person outside the car" at bounding box center [618, 105] width 130 height 15
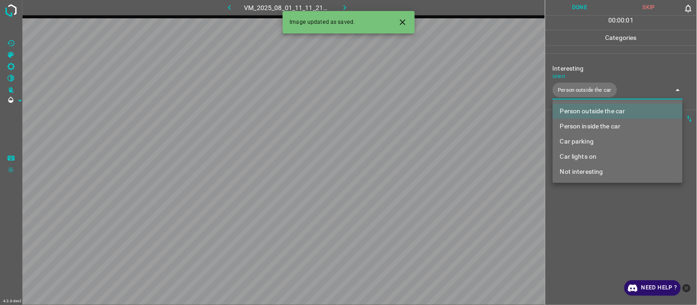
click at [585, 229] on div at bounding box center [348, 152] width 697 height 305
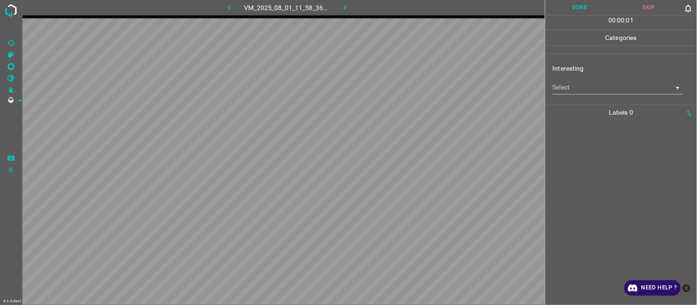
click at [593, 91] on body "4.3.6-dev2 VM_2025_08_01_11_58_36_687_07.gif Done Skip 0 00 : 00 : 01 Categorie…" at bounding box center [348, 152] width 697 height 305
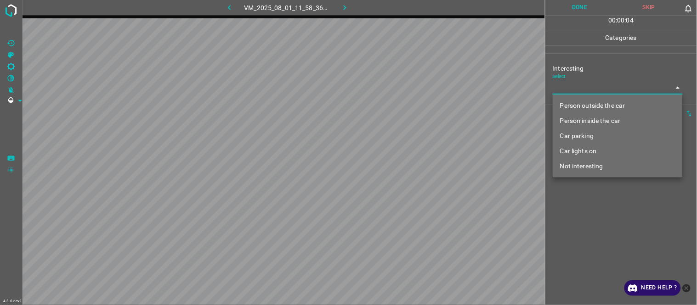
click at [600, 120] on li "Person inside the car" at bounding box center [618, 120] width 130 height 15
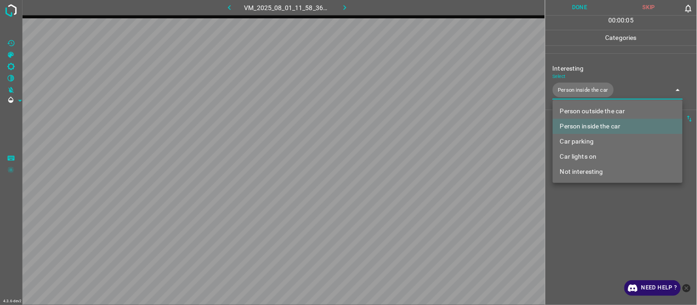
drag, startPoint x: 575, startPoint y: 209, endPoint x: 571, endPoint y: 212, distance: 4.7
click at [574, 210] on div at bounding box center [348, 152] width 697 height 305
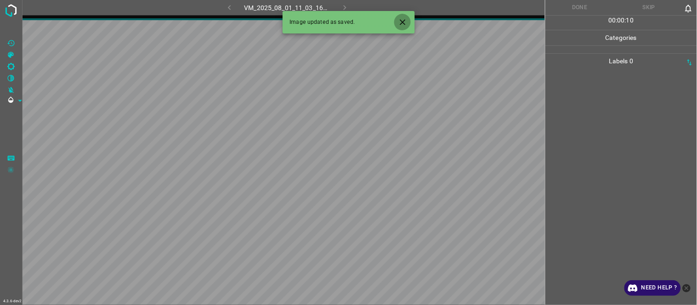
click at [403, 17] on button "Close" at bounding box center [402, 22] width 17 height 17
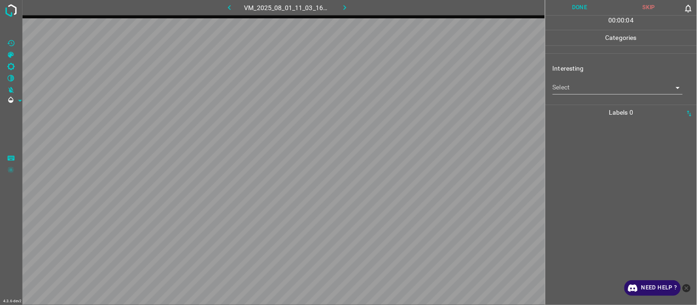
click at [567, 82] on body "4.3.6-dev2 VM_2025_08_01_11_03_16_530_01.gif Done Skip 0 00 : 00 : 04 Categorie…" at bounding box center [348, 152] width 697 height 305
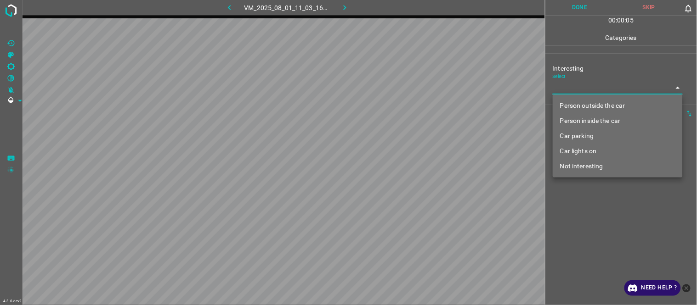
click at [581, 166] on li "Not interesting" at bounding box center [618, 166] width 130 height 15
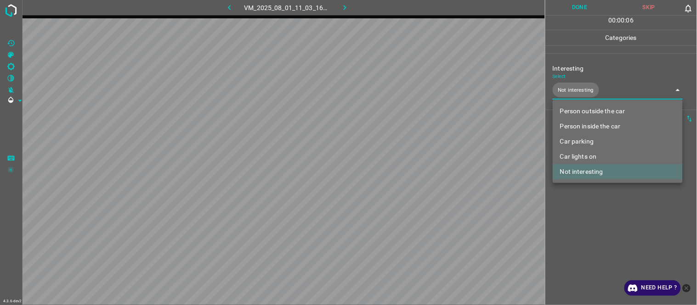
click at [585, 237] on div at bounding box center [348, 152] width 697 height 305
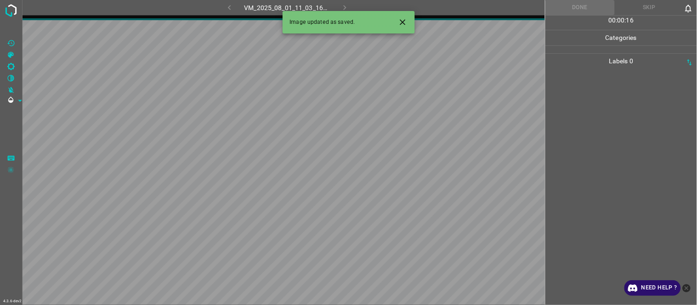
click at [575, 182] on div at bounding box center [621, 187] width 146 height 237
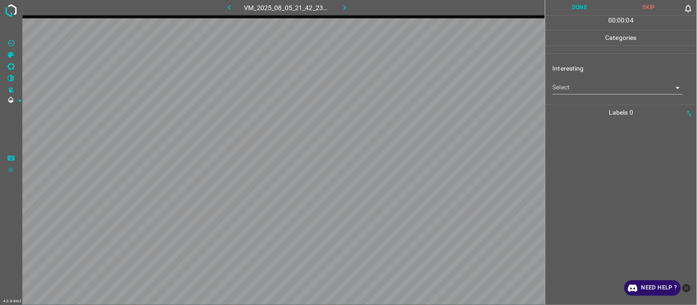
click at [589, 88] on body "4.3.6-dev2 VM_2025_08_05_21_42_23_037_02.gif Done Skip 0 00 : 00 : 04 Categorie…" at bounding box center [348, 152] width 697 height 305
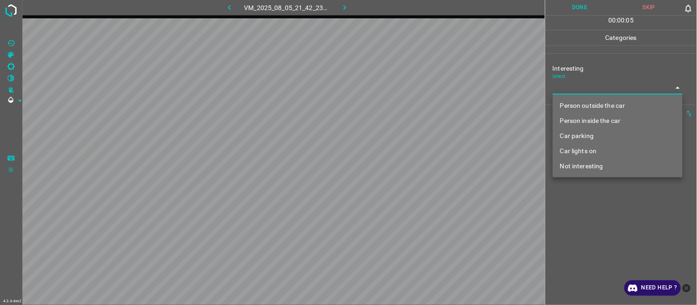
click at [584, 95] on ul "Person outside the car Person inside the car Car parking Car lights on Not inte…" at bounding box center [618, 136] width 130 height 83
click at [584, 103] on li "Person outside the car" at bounding box center [618, 105] width 130 height 15
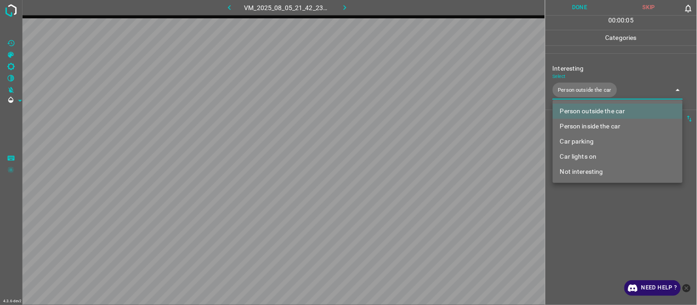
click at [585, 234] on div at bounding box center [348, 152] width 697 height 305
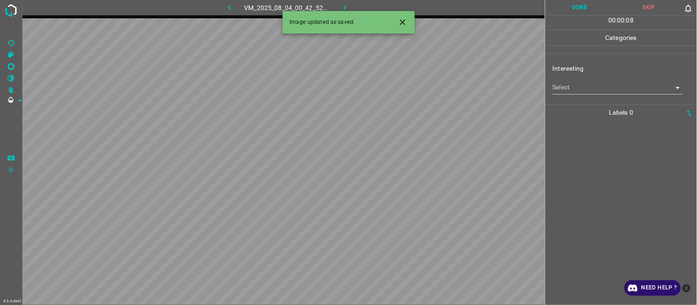
click at [562, 88] on body "4.3.6-dev2 VM_2025_08_04_00_42_52_509_04.gif Done Skip 0 00 : 00 : 08 Categorie…" at bounding box center [348, 152] width 697 height 305
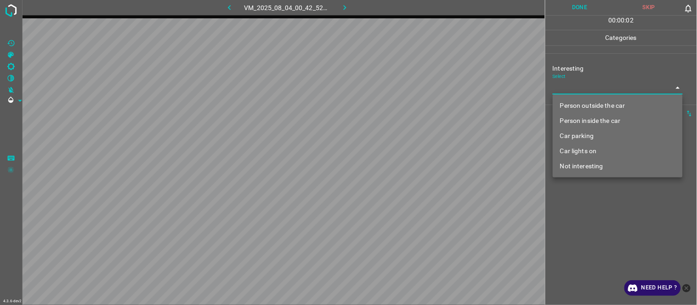
click at [578, 150] on li "Car lights on" at bounding box center [618, 151] width 130 height 15
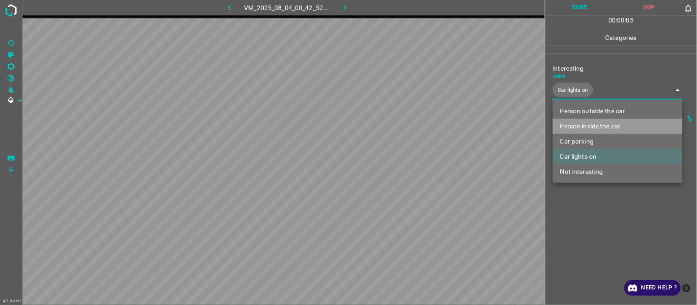
click at [584, 123] on li "Person inside the car" at bounding box center [618, 126] width 130 height 15
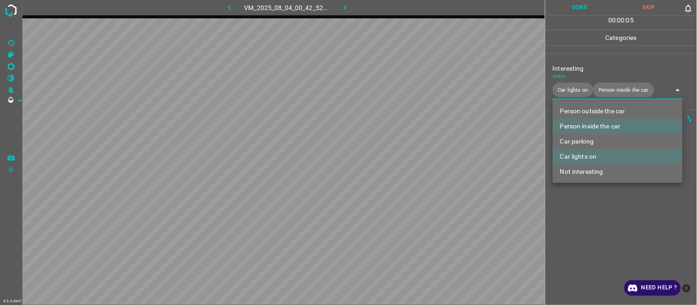
click at [589, 218] on div at bounding box center [348, 152] width 697 height 305
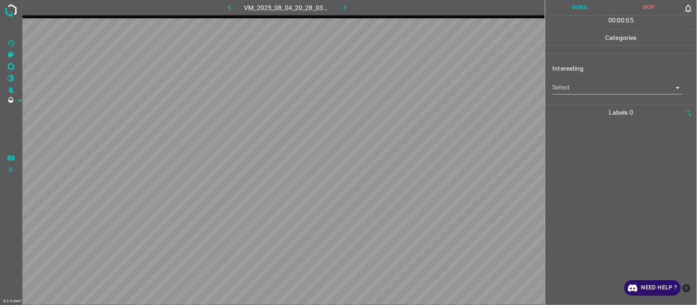
click at [562, 82] on body "4.3.6-dev2 VM_2025_08_04_20_28_03_551_03.gif Done Skip 0 00 : 00 : 05 Categorie…" at bounding box center [348, 152] width 697 height 305
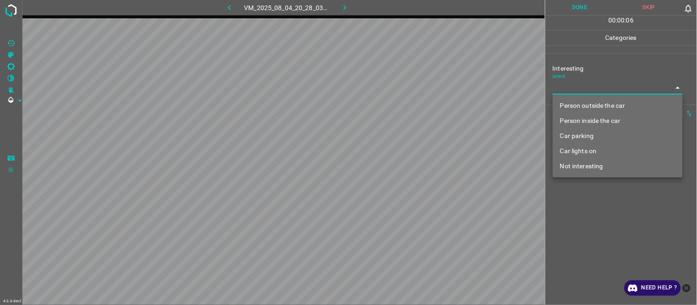
click at [584, 125] on li "Person inside the car" at bounding box center [618, 120] width 130 height 15
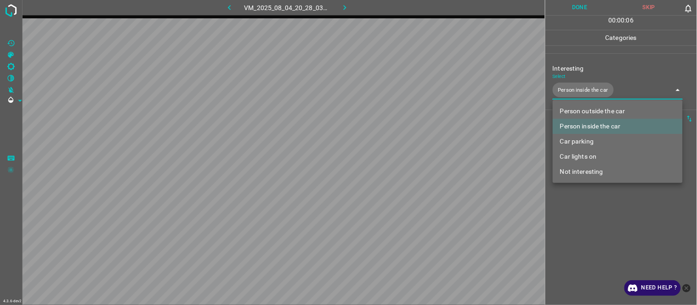
click at [588, 228] on div at bounding box center [348, 152] width 697 height 305
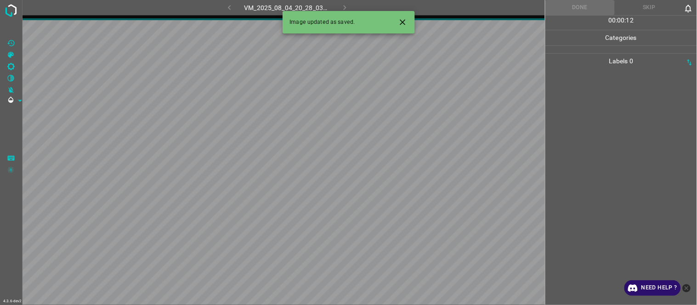
click at [405, 26] on icon "Close" at bounding box center [403, 22] width 10 height 10
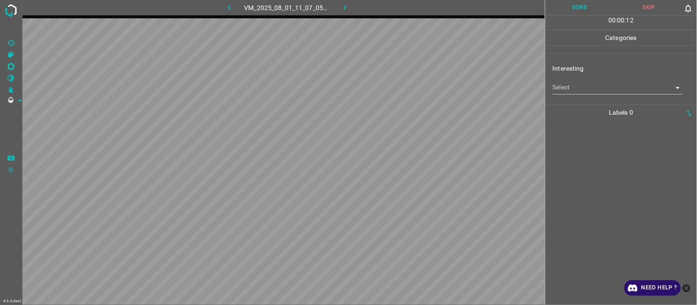
click at [576, 86] on body "4.3.6-dev2 VM_2025_08_01_11_07_05_763_06.gif Done Skip 0 00 : 00 : 12 Categorie…" at bounding box center [348, 152] width 697 height 305
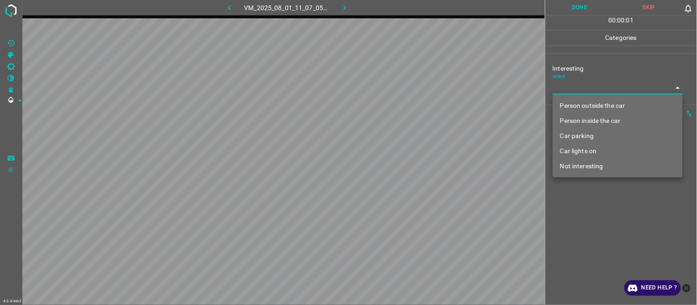
click at [585, 107] on li "Person outside the car" at bounding box center [618, 105] width 130 height 15
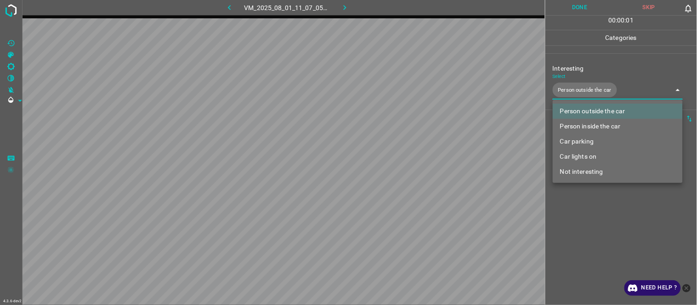
click at [586, 226] on div at bounding box center [348, 152] width 697 height 305
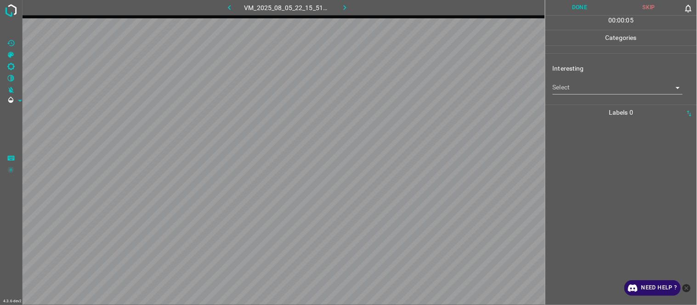
click at [572, 87] on body "4.3.6-dev2 VM_2025_08_05_22_15_51_122_05.gif Done Skip 0 00 : 00 : 05 Categorie…" at bounding box center [348, 152] width 697 height 305
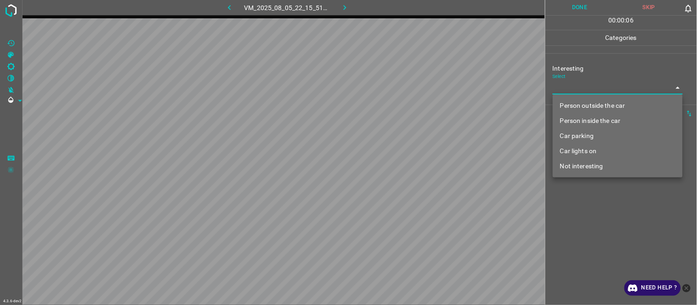
click at [589, 122] on li "Person inside the car" at bounding box center [618, 120] width 130 height 15
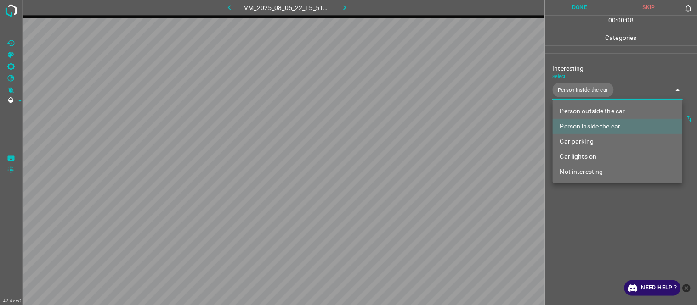
click at [582, 142] on li "Car parking" at bounding box center [618, 141] width 130 height 15
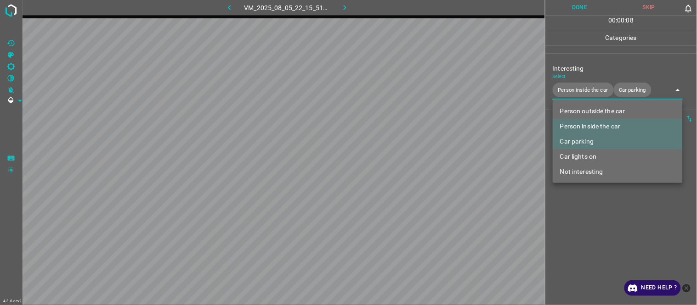
click at [586, 222] on div at bounding box center [348, 152] width 697 height 305
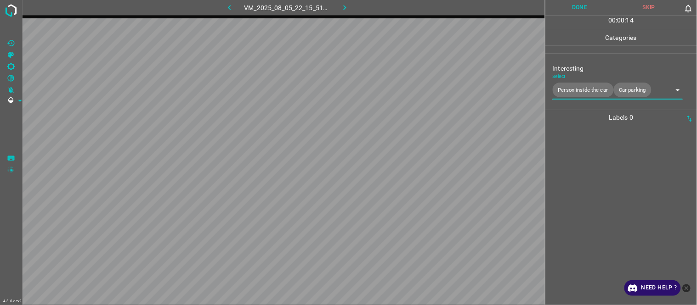
click at [598, 181] on div at bounding box center [621, 215] width 146 height 180
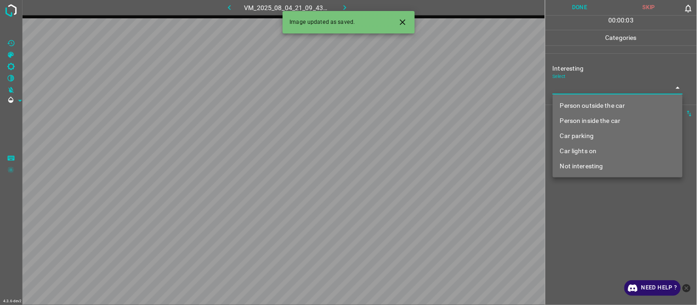
click at [600, 91] on body "4.3.6-dev2 VM_2025_08_04_21_09_43_243_03.gif Done Skip 0 00 : 00 : 03 Categorie…" at bounding box center [348, 152] width 697 height 305
click at [600, 102] on li "Person outside the car" at bounding box center [618, 105] width 130 height 15
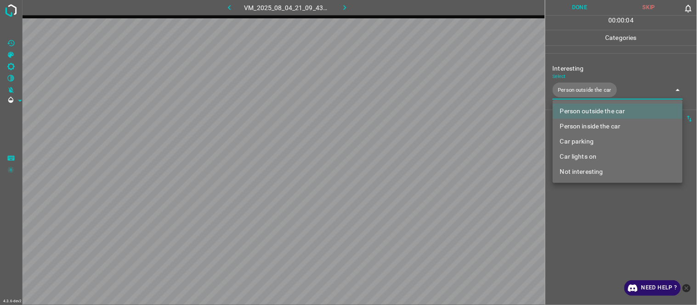
drag, startPoint x: 598, startPoint y: 244, endPoint x: 590, endPoint y: 245, distance: 7.4
click at [595, 245] on div at bounding box center [348, 152] width 697 height 305
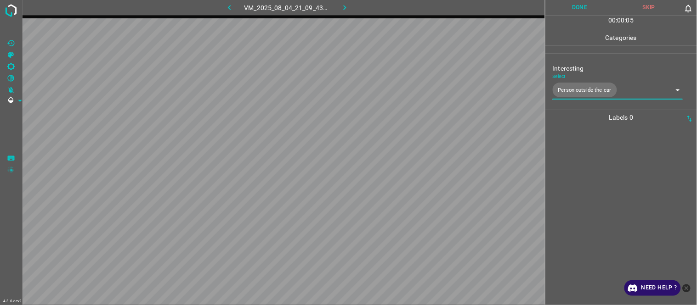
click at [230, 3] on icon "button" at bounding box center [230, 8] width 10 height 10
click at [613, 224] on div at bounding box center [621, 215] width 146 height 180
drag, startPoint x: 341, startPoint y: 7, endPoint x: 345, endPoint y: 14, distance: 7.2
click at [340, 6] on icon "button" at bounding box center [345, 8] width 10 height 10
click at [580, 164] on div at bounding box center [621, 215] width 146 height 180
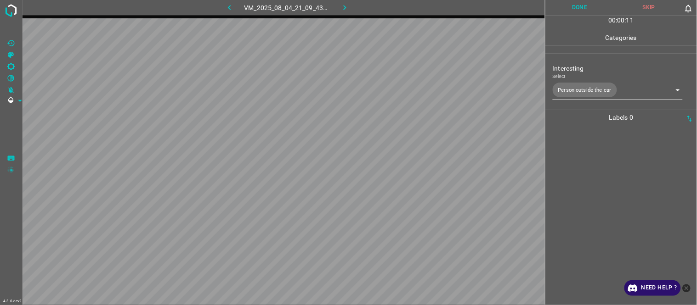
click at [576, 163] on div at bounding box center [621, 215] width 146 height 180
click at [583, 164] on div at bounding box center [621, 215] width 146 height 180
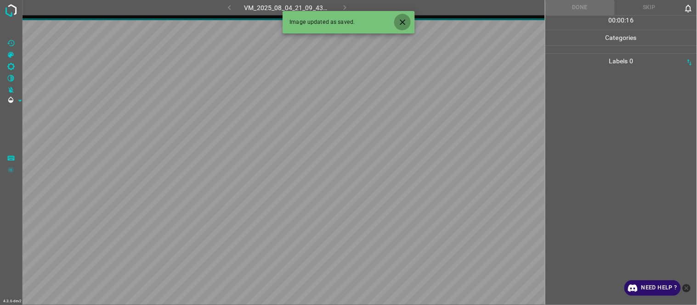
click at [401, 22] on icon "Close" at bounding box center [403, 22] width 10 height 10
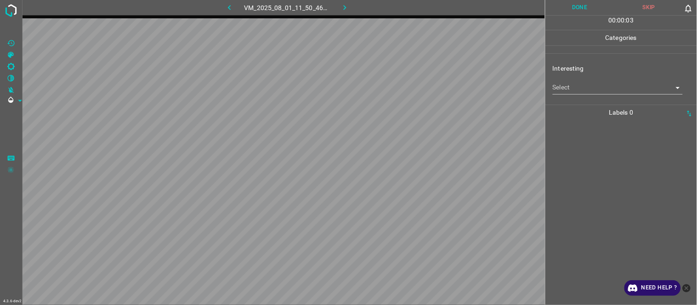
click at [569, 85] on body "4.3.6-dev2 VM_2025_08_01_11_50_46_372_06.gif Done Skip 0 00 : 00 : 03 Categorie…" at bounding box center [348, 152] width 697 height 305
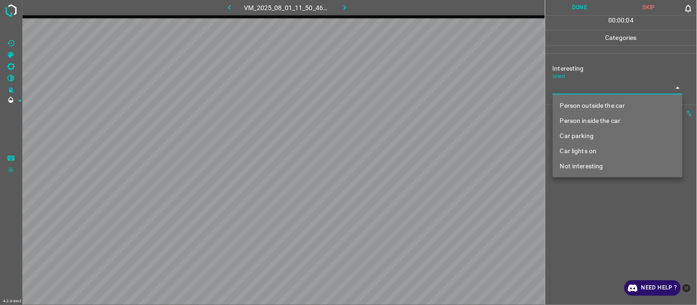
drag, startPoint x: 593, startPoint y: 164, endPoint x: 589, endPoint y: 168, distance: 5.2
click at [591, 167] on li "Not interesting" at bounding box center [618, 166] width 130 height 15
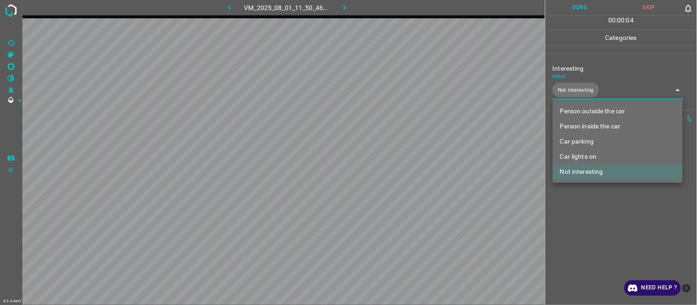
click at [608, 244] on div at bounding box center [348, 152] width 697 height 305
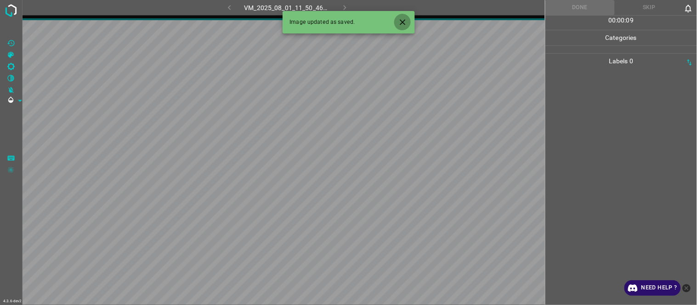
click at [402, 24] on icon "Close" at bounding box center [403, 22] width 10 height 10
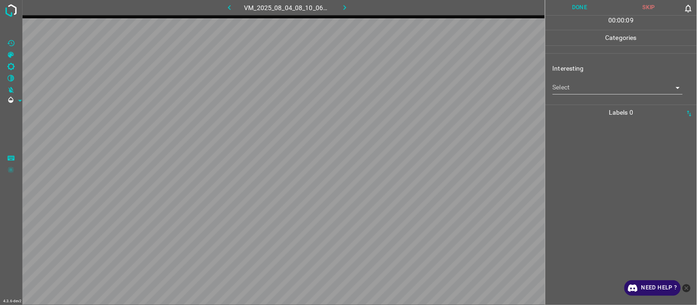
click at [562, 85] on body "4.3.6-dev2 VM_2025_08_04_08_10_06_829_04.gif Done Skip 0 00 : 00 : 09 Categorie…" at bounding box center [348, 152] width 697 height 305
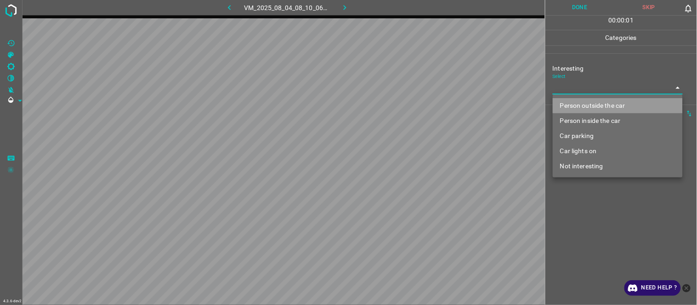
click at [566, 107] on li "Person outside the car" at bounding box center [618, 105] width 130 height 15
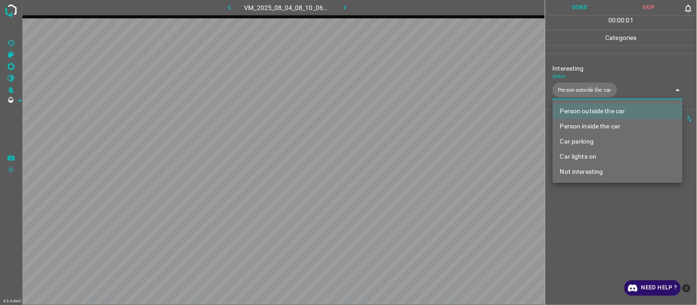
click at [584, 232] on div at bounding box center [348, 152] width 697 height 305
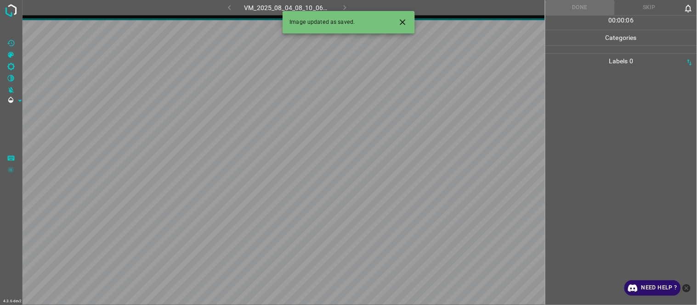
click at [398, 20] on icon "Close" at bounding box center [403, 22] width 10 height 10
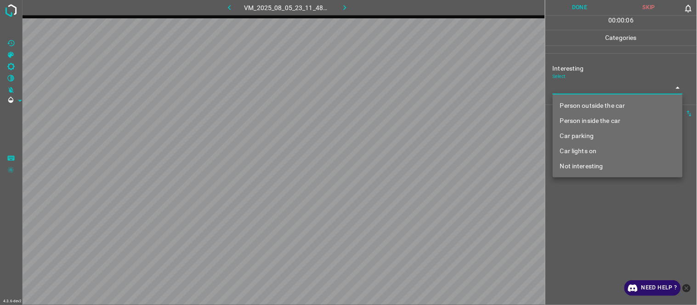
click at [583, 90] on body "4.3.6-dev2 VM_2025_08_05_23_11_48_061_00.gif Done Skip 0 00 : 00 : 06 Categorie…" at bounding box center [348, 152] width 697 height 305
click at [600, 159] on li "Not interesting" at bounding box center [618, 166] width 130 height 15
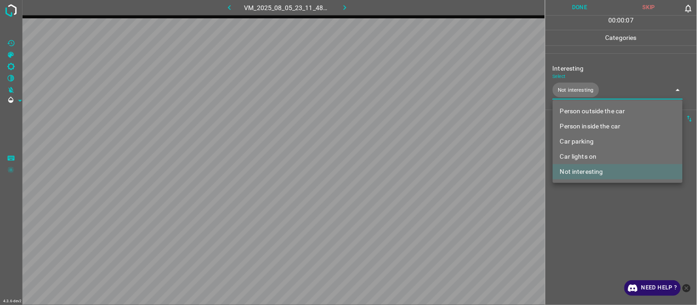
click at [594, 236] on div at bounding box center [348, 152] width 697 height 305
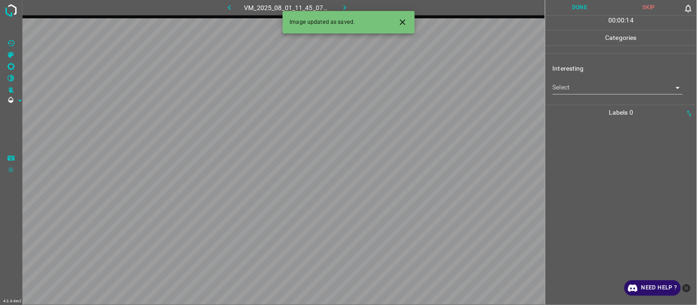
click at [565, 87] on body "4.3.6-dev2 VM_2025_08_01_11_45_07_297_05.gif Done Skip 0 00 : 00 : 14 Categorie…" at bounding box center [348, 152] width 697 height 305
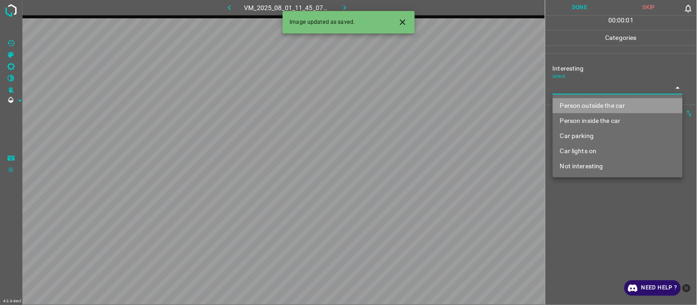
click at [575, 107] on li "Person outside the car" at bounding box center [618, 105] width 130 height 15
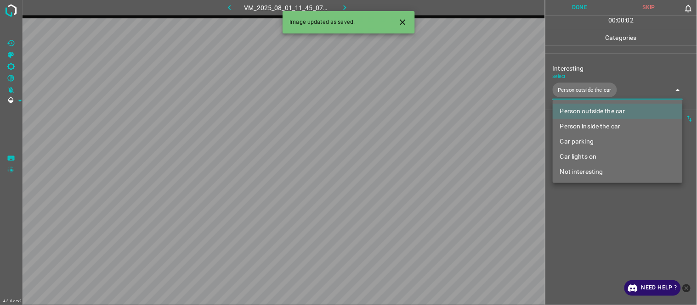
click at [582, 227] on div at bounding box center [348, 152] width 697 height 305
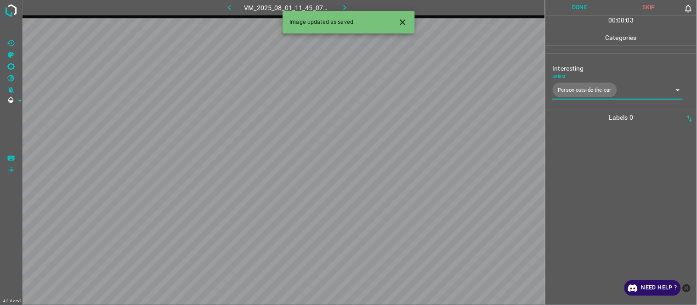
click at [407, 20] on icon "Close" at bounding box center [403, 22] width 10 height 10
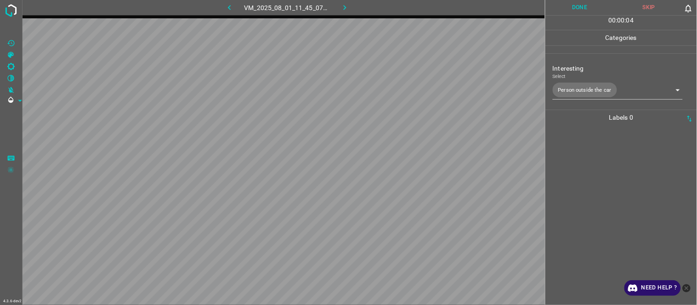
click at [584, 218] on div at bounding box center [621, 215] width 146 height 180
click at [594, 180] on div at bounding box center [621, 215] width 146 height 180
click at [593, 174] on div at bounding box center [621, 215] width 146 height 180
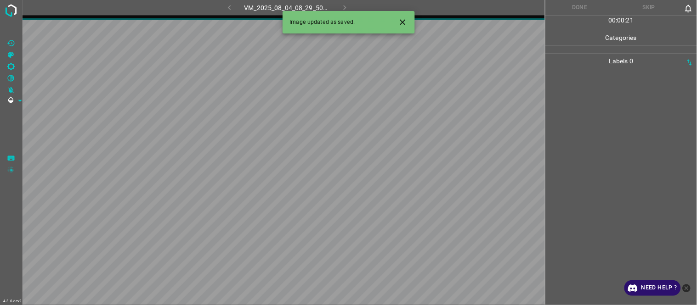
click at [402, 25] on icon "Close" at bounding box center [403, 22] width 10 height 10
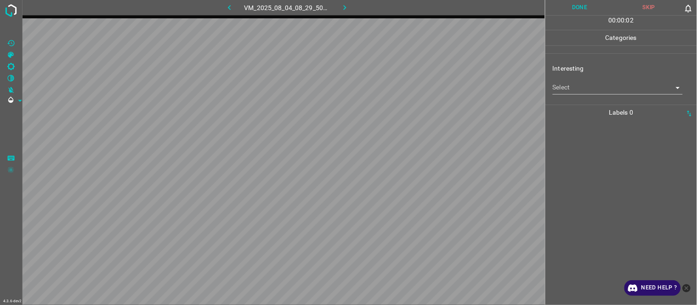
click at [227, 10] on icon "button" at bounding box center [230, 8] width 10 height 10
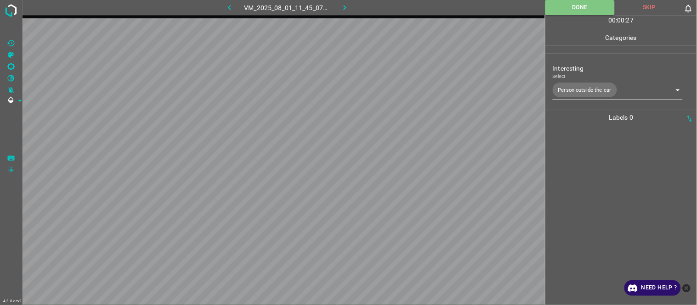
click at [346, 6] on icon "button" at bounding box center [345, 8] width 10 height 10
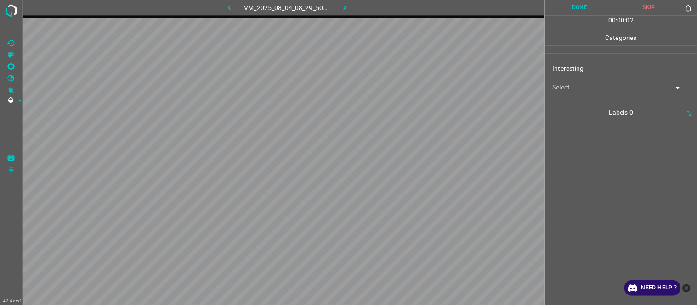
click at [588, 89] on body "4.3.6-dev2 VM_2025_08_04_08_29_50_877_01.gif Done Skip 0 00 : 00 : 02 Categorie…" at bounding box center [348, 152] width 697 height 305
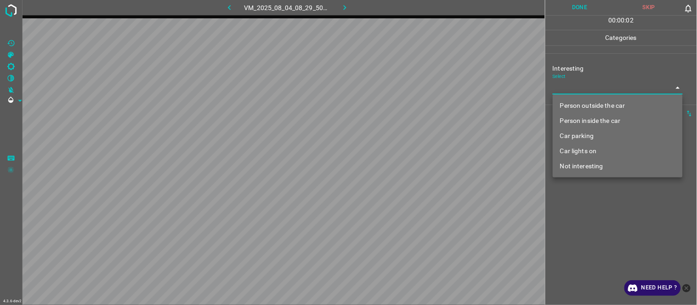
click at [585, 170] on li "Not interesting" at bounding box center [618, 166] width 130 height 15
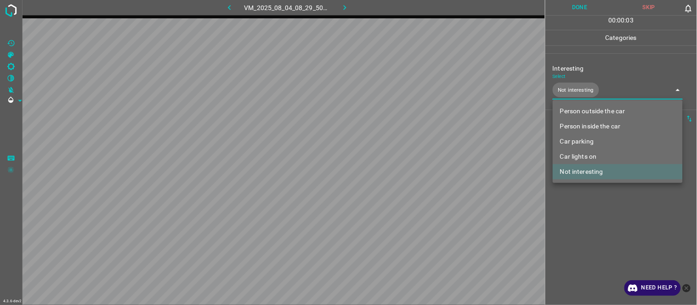
click at [591, 242] on div at bounding box center [348, 152] width 697 height 305
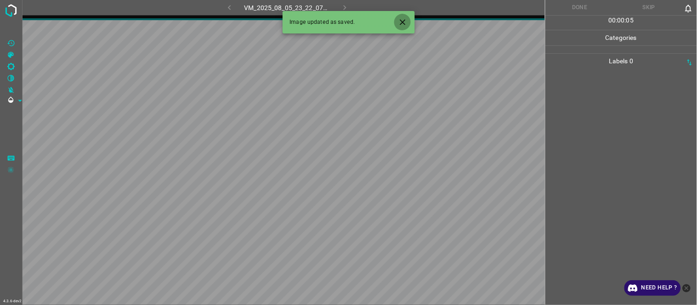
click at [404, 26] on icon "Close" at bounding box center [403, 22] width 10 height 10
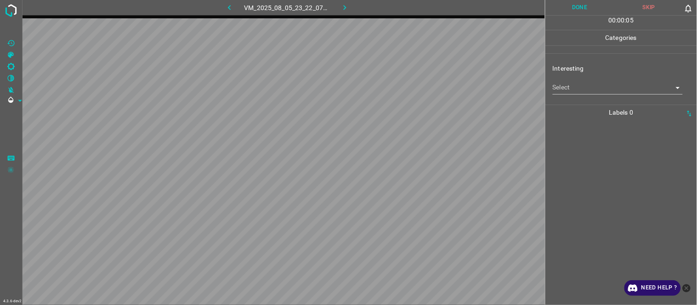
click at [571, 89] on body "4.3.6-dev2 VM_2025_08_05_23_22_07_846_02.gif Done Skip 0 00 : 00 : 05 Categorie…" at bounding box center [348, 152] width 697 height 305
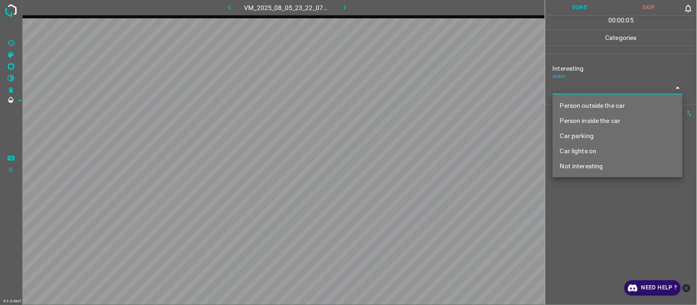
drag, startPoint x: 575, startPoint y: 102, endPoint x: 606, endPoint y: 169, distance: 74.2
click at [577, 102] on li "Person outside the car" at bounding box center [618, 105] width 130 height 15
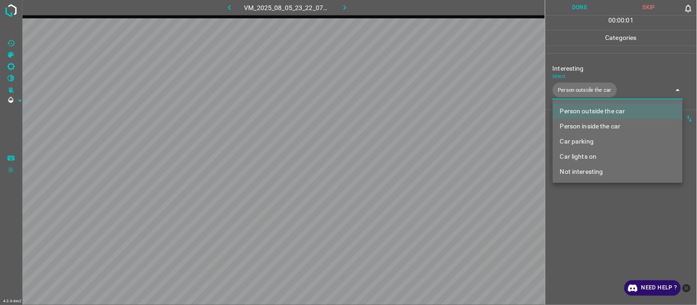
click at [617, 238] on div at bounding box center [348, 152] width 697 height 305
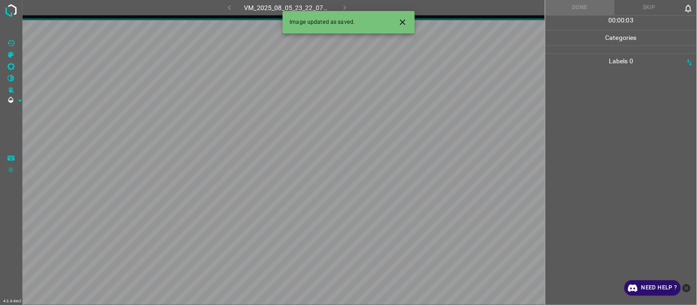
click at [407, 22] on icon "Close" at bounding box center [403, 22] width 10 height 10
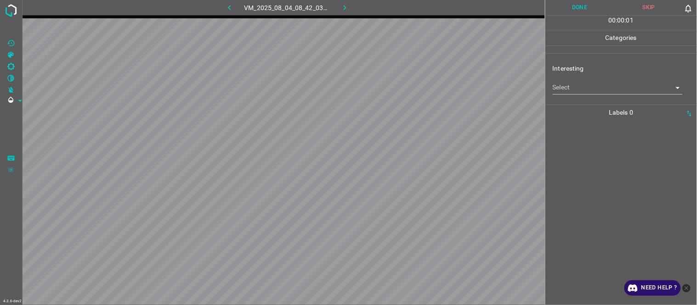
click at [561, 91] on body "4.3.6-dev2 VM_2025_08_04_08_42_03_605_08.gif Done Skip 0 00 : 00 : 01 Categorie…" at bounding box center [348, 152] width 697 height 305
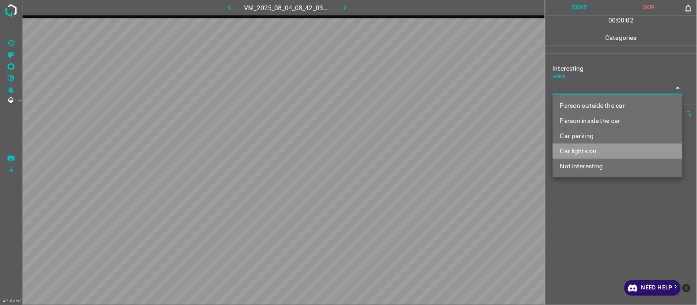
click at [583, 150] on li "Car lights on" at bounding box center [618, 151] width 130 height 15
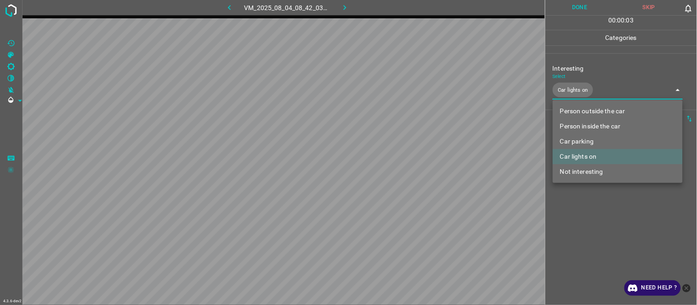
click at [586, 226] on div at bounding box center [348, 152] width 697 height 305
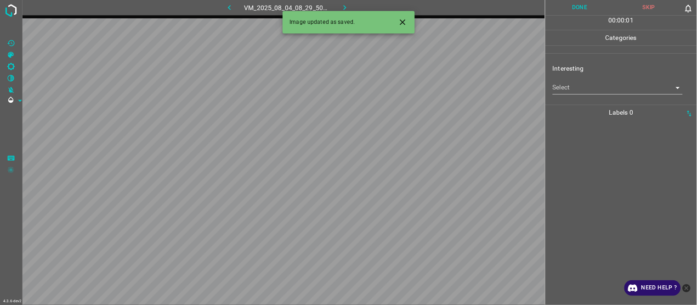
click at [401, 25] on icon "Close" at bounding box center [403, 22] width 10 height 10
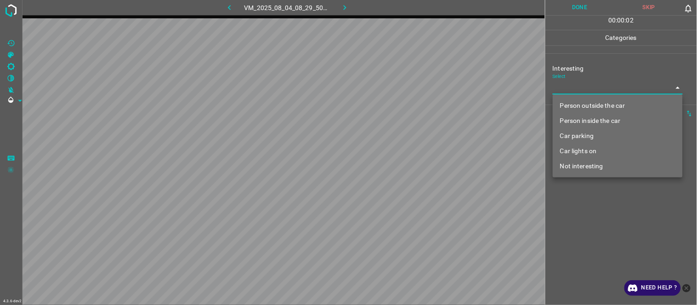
click at [573, 85] on body "4.3.6-dev2 VM_2025_08_04_08_29_50_877_09.gif Done Skip 0 00 : 00 : 02 Categorie…" at bounding box center [348, 152] width 697 height 305
click at [579, 172] on li "Not interesting" at bounding box center [618, 166] width 130 height 15
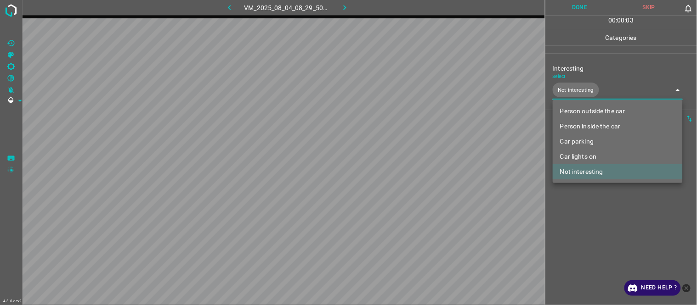
click at [597, 227] on div at bounding box center [348, 152] width 697 height 305
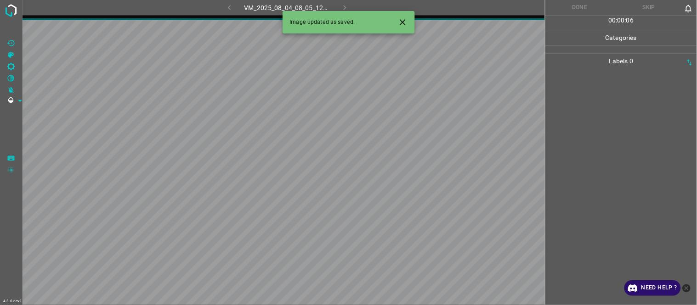
click at [398, 25] on icon "Close" at bounding box center [403, 22] width 10 height 10
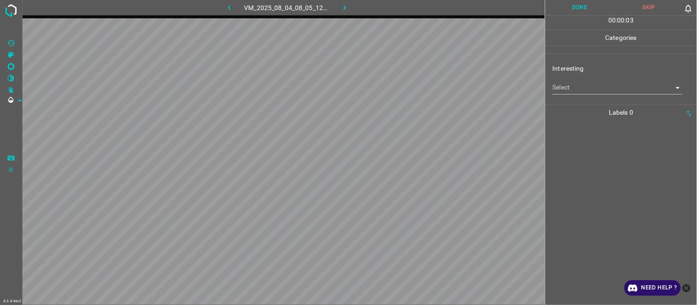
click at [585, 85] on body "4.3.6-dev2 VM_2025_08_04_08_05_12_814_02.gif Done Skip 0 00 : 00 : 03 Categorie…" at bounding box center [348, 152] width 697 height 305
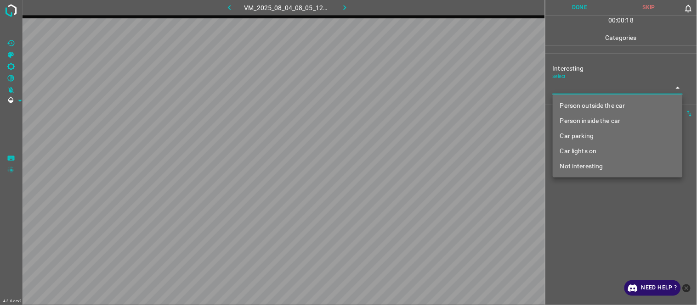
click at [592, 216] on div at bounding box center [348, 152] width 697 height 305
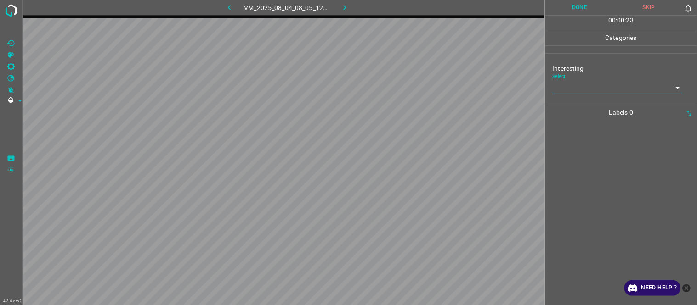
click at [583, 82] on body "4.3.6-dev2 VM_2025_08_04_08_05_12_814_02.gif Done Skip 0 00 : 00 : 23 Categorie…" at bounding box center [348, 152] width 697 height 305
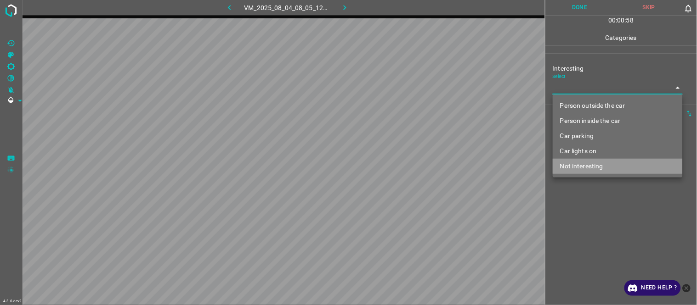
click at [597, 166] on li "Not interesting" at bounding box center [618, 166] width 130 height 15
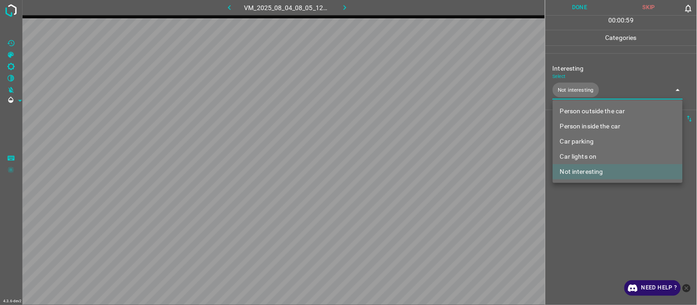
click at [585, 242] on div at bounding box center [348, 152] width 697 height 305
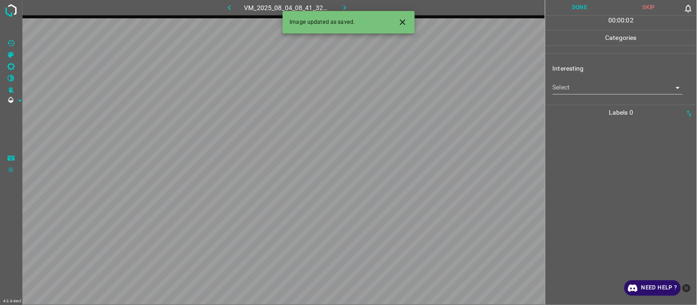
click at [399, 20] on icon "Close" at bounding box center [403, 22] width 10 height 10
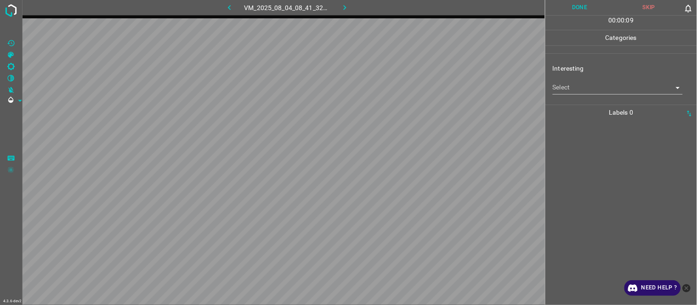
click at [559, 89] on body "4.3.6-dev2 VM_2025_08_04_08_41_32_058_02.gif Done Skip 0 00 : 00 : 09 Categorie…" at bounding box center [348, 152] width 697 height 305
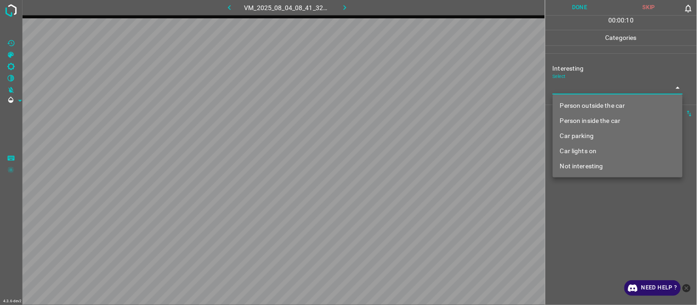
click at [568, 167] on li "Not interesting" at bounding box center [618, 166] width 130 height 15
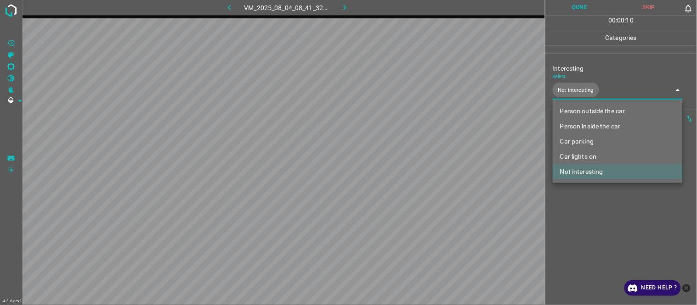
click at [581, 232] on div at bounding box center [348, 152] width 697 height 305
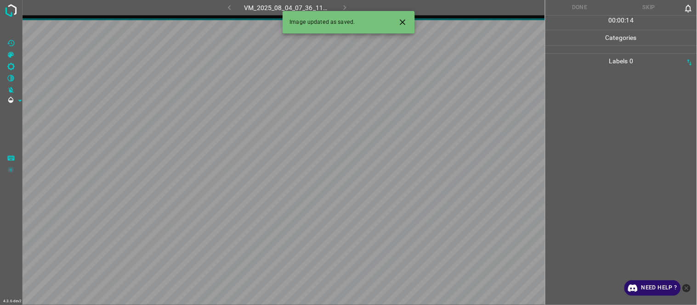
click at [405, 23] on icon "Close" at bounding box center [403, 22] width 10 height 10
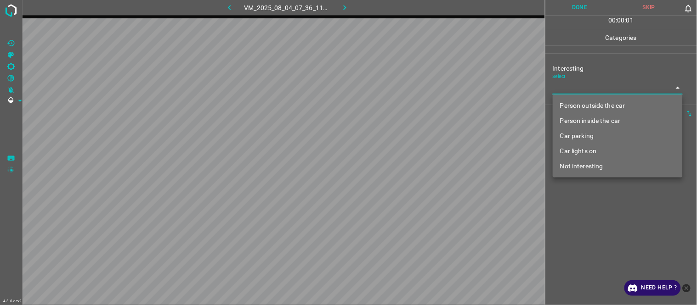
click at [571, 90] on body "4.3.6-dev2 VM_2025_08_04_07_36_11_642_06.gif Done Skip 0 00 : 00 : 01 Categorie…" at bounding box center [348, 152] width 697 height 305
click at [591, 102] on li "Person outside the car" at bounding box center [618, 105] width 130 height 15
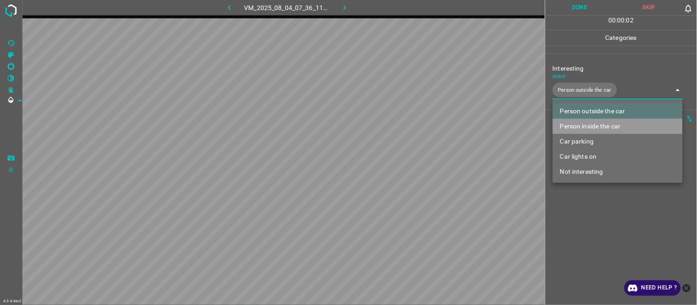
drag, startPoint x: 600, startPoint y: 130, endPoint x: 592, endPoint y: 141, distance: 13.8
click at [599, 131] on li "Person inside the car" at bounding box center [618, 126] width 130 height 15
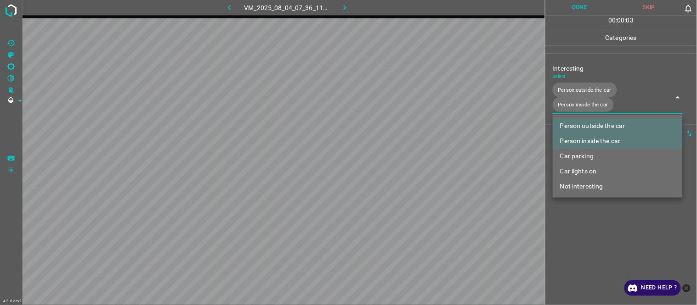
click at [579, 224] on div at bounding box center [348, 152] width 697 height 305
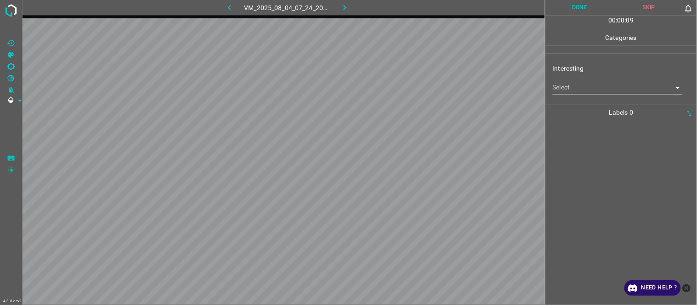
click at [592, 84] on body "4.3.6-dev2 VM_2025_08_04_07_24_20_876_02.gif Done Skip 0 00 : 00 : 09 Categorie…" at bounding box center [348, 152] width 697 height 305
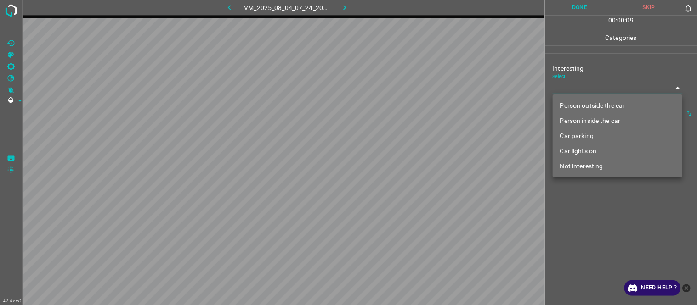
click at [598, 104] on li "Person outside the car" at bounding box center [618, 105] width 130 height 15
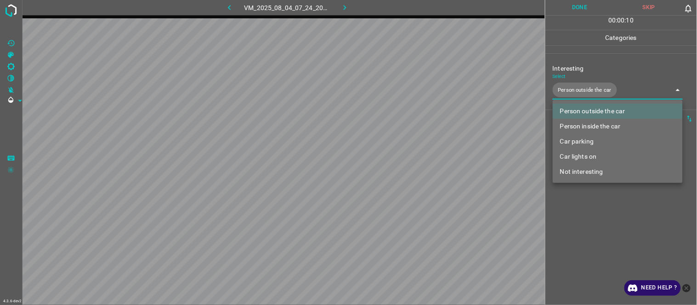
click at [600, 249] on div at bounding box center [348, 152] width 697 height 305
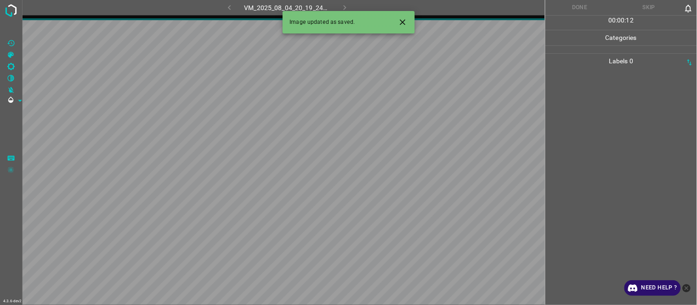
click at [404, 22] on icon "Close" at bounding box center [403, 22] width 10 height 10
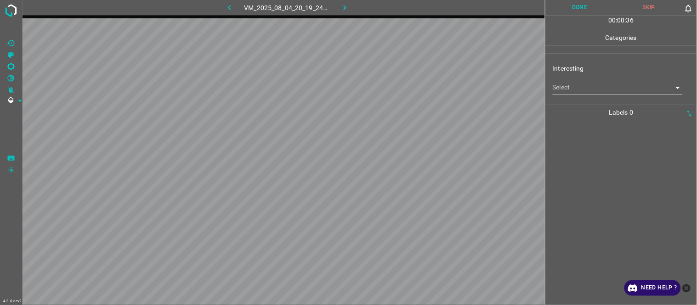
click at [573, 96] on div "Interesting Select ​" at bounding box center [621, 78] width 152 height 43
click at [576, 86] on body "4.3.6-dev2 VM_2025_08_04_20_19_24_409_03.gif Done Skip 0 00 : 00 : 37 Categorie…" at bounding box center [348, 152] width 697 height 305
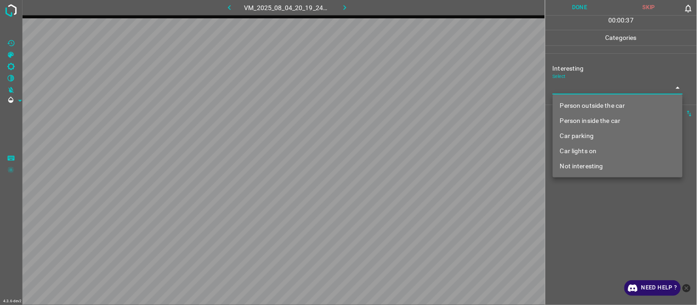
click at [586, 168] on li "Not interesting" at bounding box center [618, 166] width 130 height 15
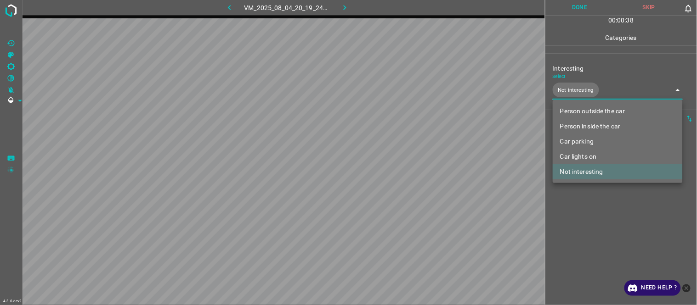
click at [587, 221] on div at bounding box center [348, 152] width 697 height 305
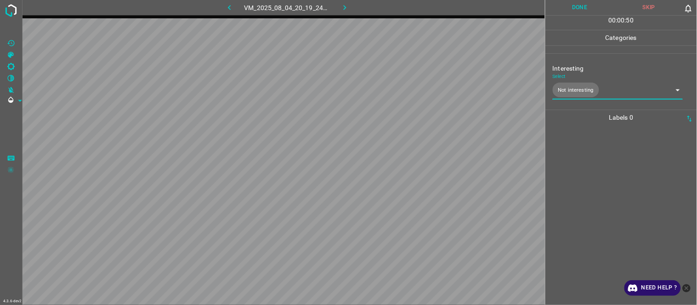
click at [561, 195] on div at bounding box center [621, 215] width 146 height 180
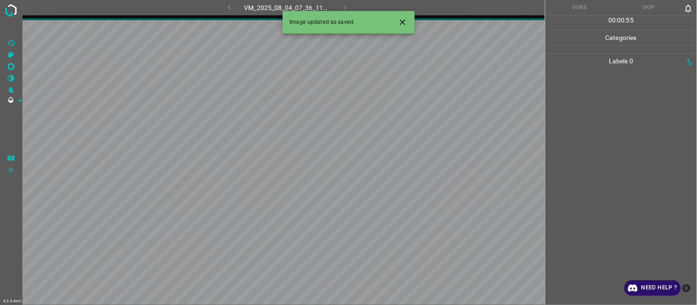
click at [403, 17] on icon "Close" at bounding box center [403, 22] width 10 height 10
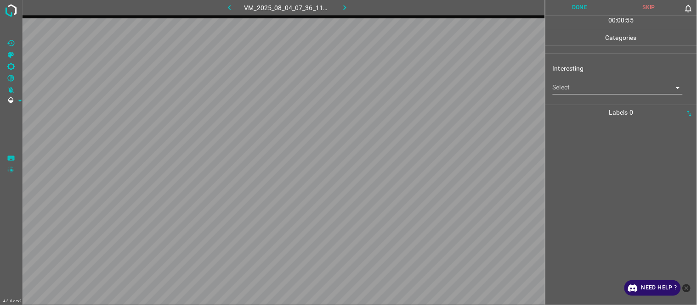
click at [570, 85] on body "4.3.6-dev2 VM_2025_08_04_07_36_11_642_07.gif Done Skip 0 00 : 00 : 55 Categorie…" at bounding box center [348, 152] width 697 height 305
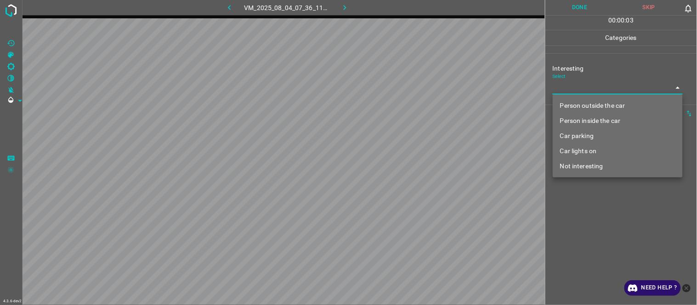
drag, startPoint x: 595, startPoint y: 120, endPoint x: 586, endPoint y: 146, distance: 27.8
click at [593, 120] on li "Person inside the car" at bounding box center [618, 120] width 130 height 15
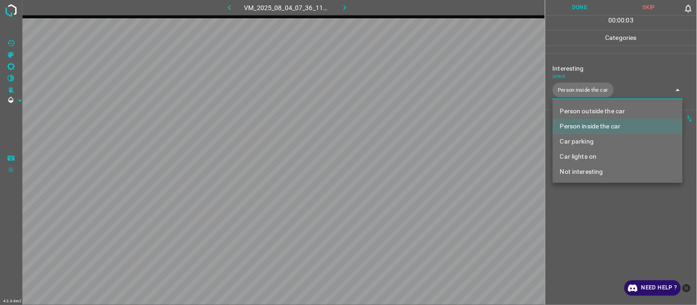
click at [588, 221] on div at bounding box center [348, 152] width 697 height 305
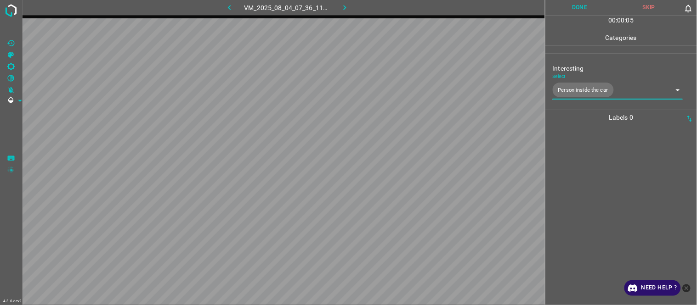
click at [590, 94] on body "4.3.6-dev2 VM_2025_08_04_07_36_11_642_07.gif Done Skip 0 00 : 00 : 05 Categorie…" at bounding box center [348, 152] width 697 height 305
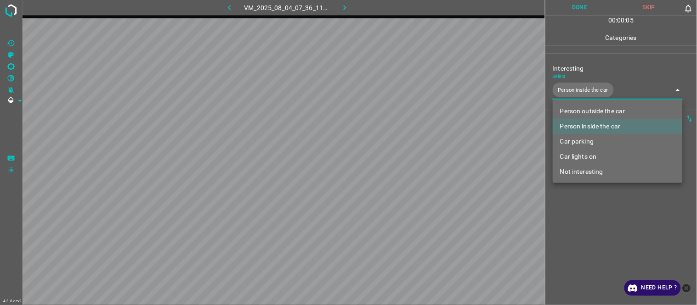
click at [594, 155] on li "Car lights on" at bounding box center [618, 156] width 130 height 15
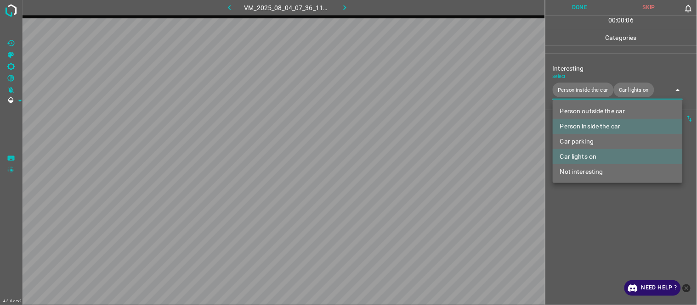
click at [598, 231] on div at bounding box center [348, 152] width 697 height 305
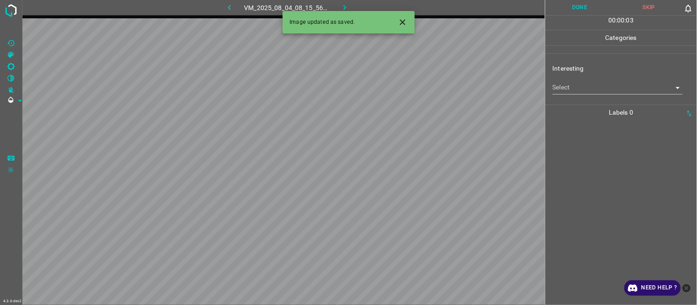
click at [567, 84] on body "4.3.6-dev2 VM_2025_08_04_08_15_56_126_04.gif Done Skip 0 00 : 00 : 03 Categorie…" at bounding box center [348, 152] width 697 height 305
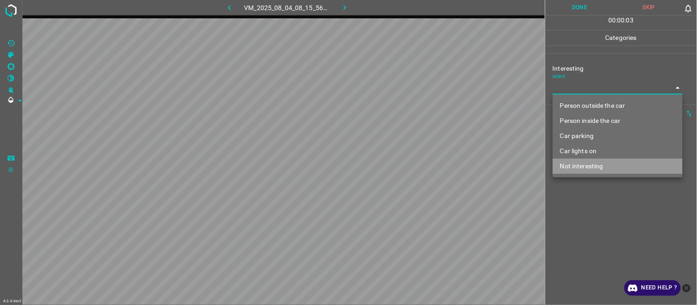
drag, startPoint x: 577, startPoint y: 164, endPoint x: 580, endPoint y: 209, distance: 44.2
click at [580, 166] on li "Not interesting" at bounding box center [618, 166] width 130 height 15
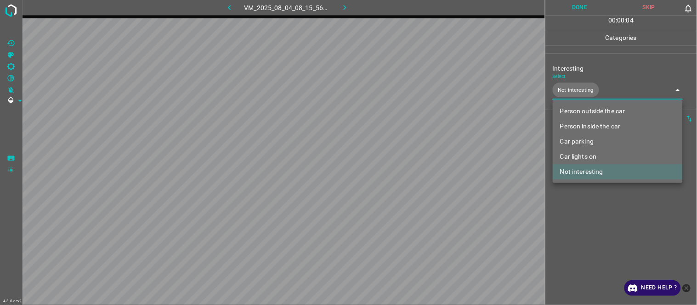
click at [581, 220] on div at bounding box center [348, 152] width 697 height 305
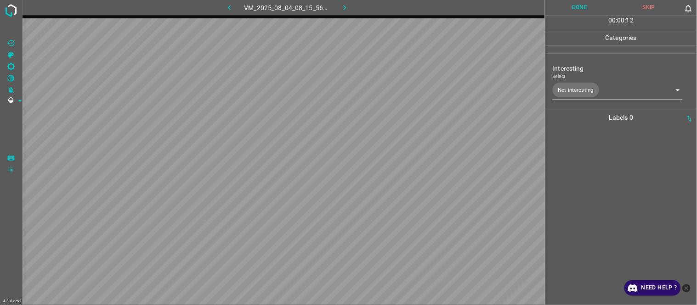
click at [584, 166] on div at bounding box center [621, 215] width 146 height 180
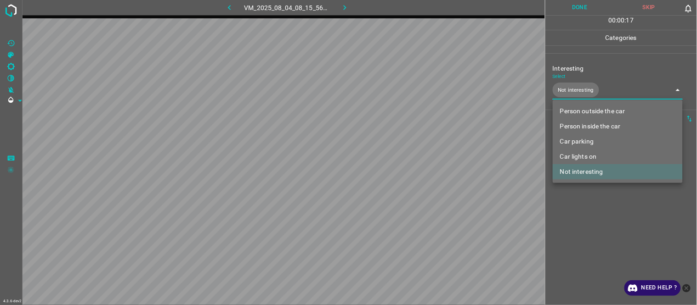
click at [590, 87] on body "4.3.6-dev2 VM_2025_08_04_08_15_56_126_04.gif Done Skip 0 00 : 00 : 17 Categorie…" at bounding box center [348, 152] width 697 height 305
click at [604, 137] on li "Car parking" at bounding box center [618, 141] width 130 height 15
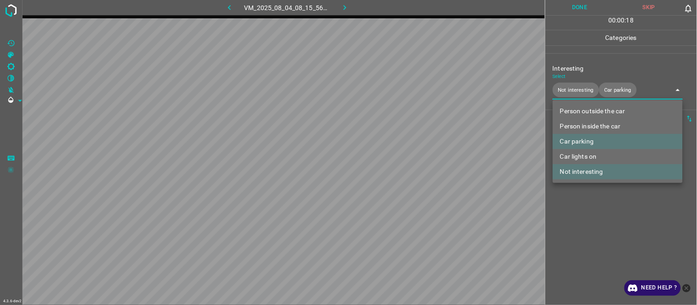
click at [607, 170] on li "Not interesting" at bounding box center [618, 171] width 130 height 15
click at [607, 231] on div at bounding box center [348, 152] width 697 height 305
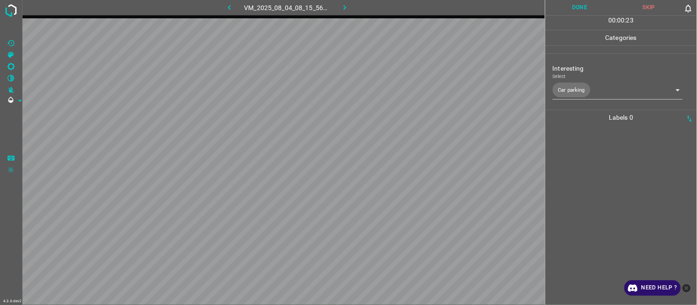
click at [605, 217] on div at bounding box center [621, 215] width 146 height 180
click at [345, 5] on icon "button" at bounding box center [345, 8] width 10 height 10
click at [229, 3] on icon "button" at bounding box center [230, 8] width 10 height 10
click at [613, 172] on div at bounding box center [621, 215] width 146 height 180
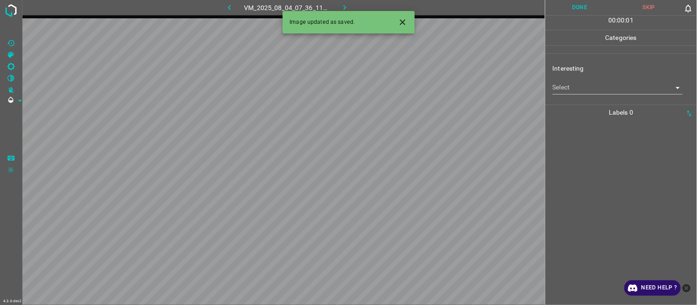
click at [402, 21] on icon "Close" at bounding box center [403, 22] width 6 height 6
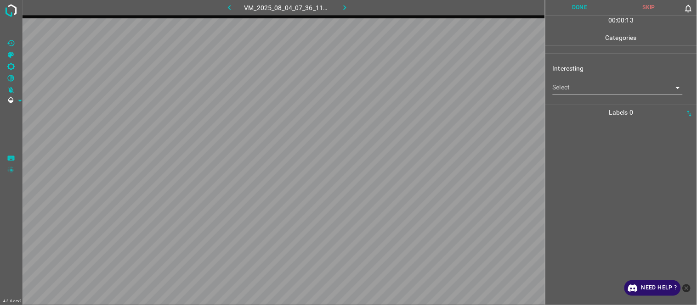
click at [576, 92] on body "4.3.6-dev2 VM_2025_08_04_07_36_11_642_00.gif Done Skip 0 00 : 00 : 13 Categorie…" at bounding box center [348, 152] width 697 height 305
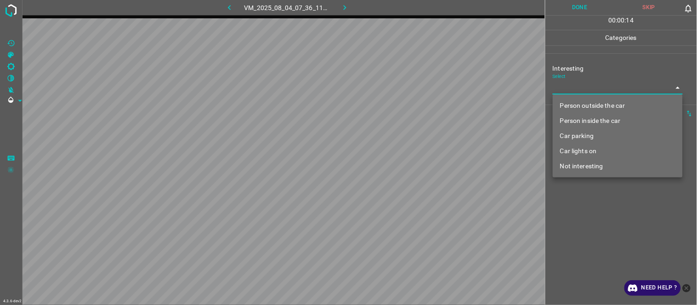
click at [577, 104] on li "Person outside the car" at bounding box center [618, 105] width 130 height 15
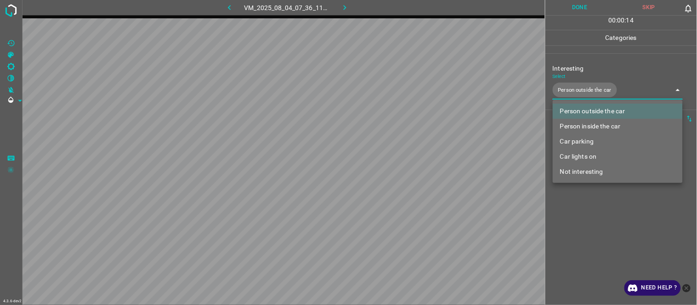
click at [581, 126] on li "Person inside the car" at bounding box center [618, 126] width 130 height 15
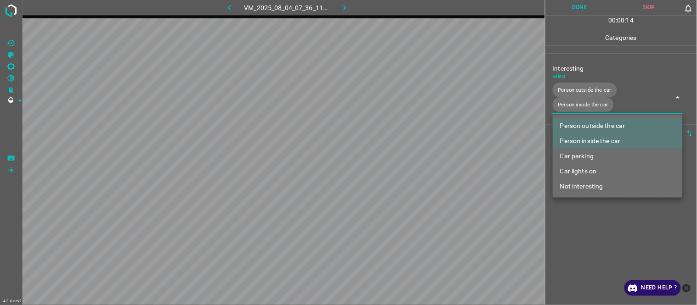
click at [593, 227] on div at bounding box center [348, 152] width 697 height 305
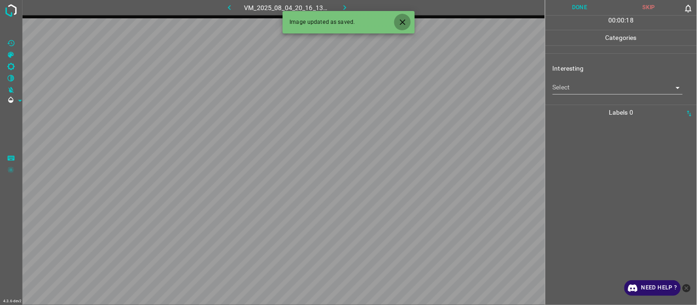
click at [398, 20] on icon "Close" at bounding box center [403, 22] width 10 height 10
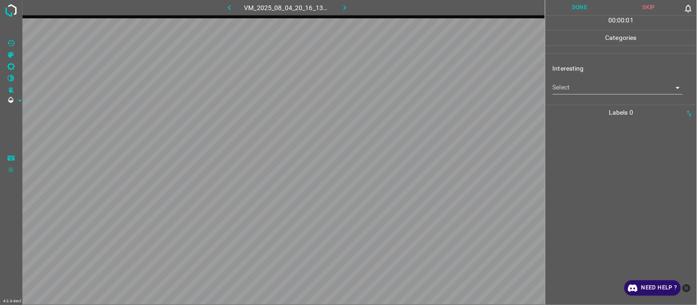
click at [573, 87] on body "4.3.6-dev2 VM_2025_08_04_20_16_13_329_06.gif Done Skip 0 00 : 00 : 01 Categorie…" at bounding box center [348, 152] width 697 height 305
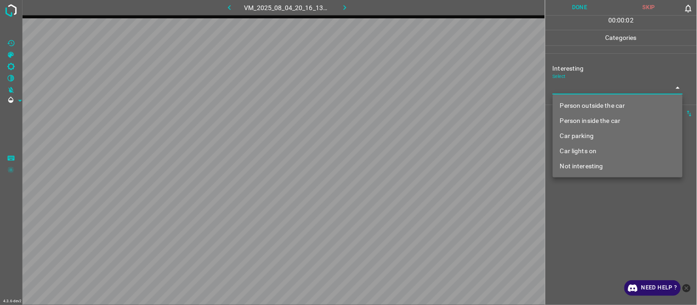
click at [590, 120] on li "Person inside the car" at bounding box center [618, 120] width 130 height 15
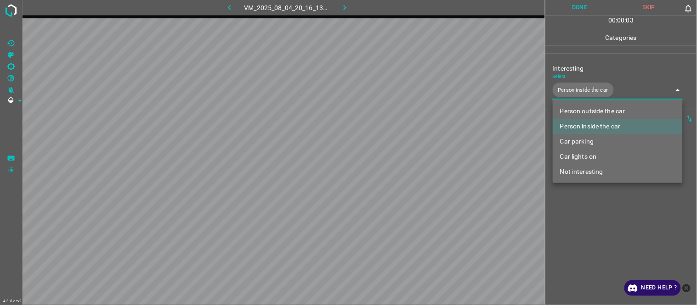
click at [585, 204] on div at bounding box center [348, 152] width 697 height 305
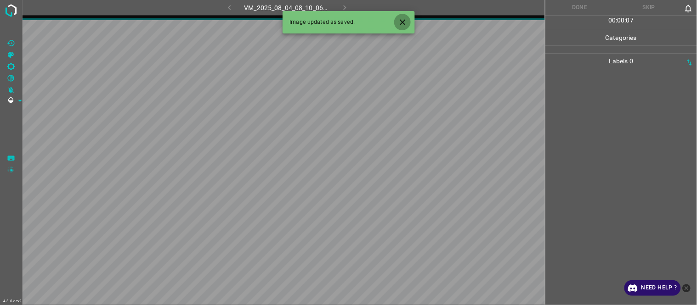
click at [401, 21] on icon "Close" at bounding box center [403, 22] width 10 height 10
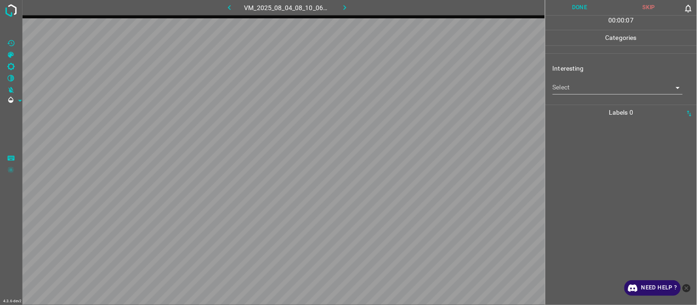
click at [573, 88] on body "4.3.6-dev2 VM_2025_08_04_08_10_06_829_00.gif Done Skip 0 00 : 00 : 07 Categorie…" at bounding box center [348, 152] width 697 height 305
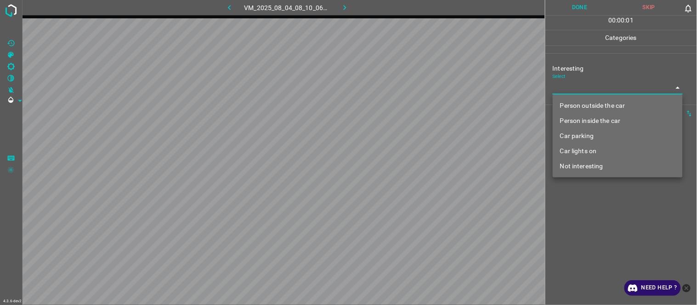
click at [581, 103] on li "Person outside the car" at bounding box center [618, 105] width 130 height 15
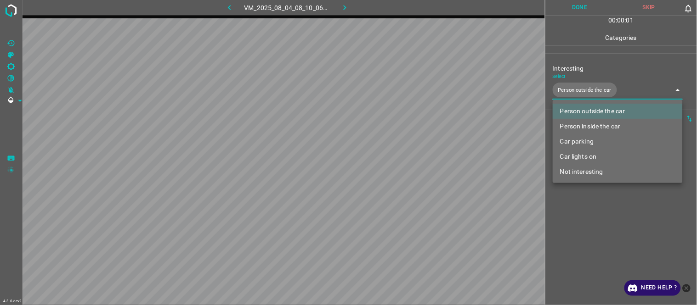
click at [576, 231] on div at bounding box center [348, 152] width 697 height 305
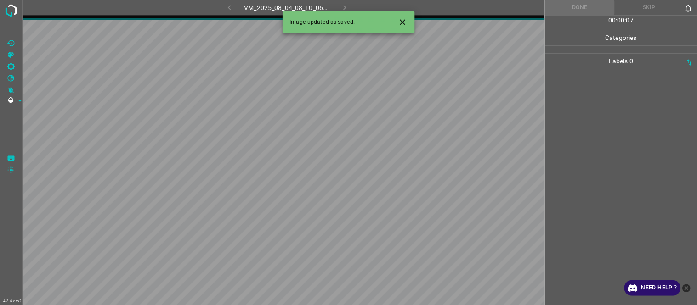
click at [577, 231] on div at bounding box center [621, 187] width 146 height 237
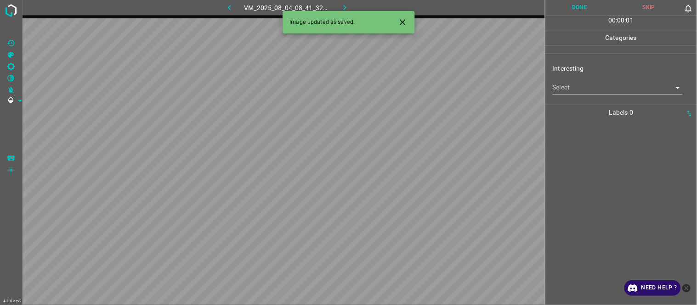
click at [403, 17] on icon "Close" at bounding box center [403, 22] width 10 height 10
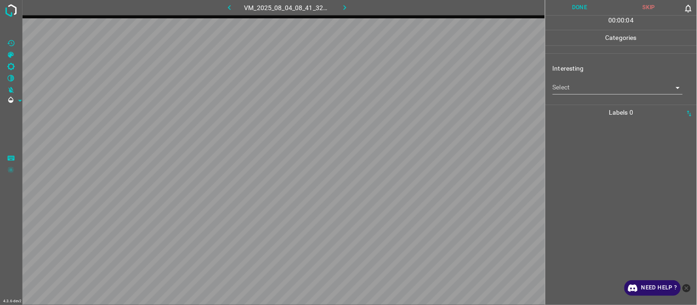
click at [552, 90] on div "Interesting Select ​" at bounding box center [621, 78] width 152 height 43
click at [579, 87] on body "4.3.6-dev2 VM_2025_08_04_08_41_32_058_01.gif Done Skip 0 00 : 00 : 04 Categorie…" at bounding box center [348, 152] width 697 height 305
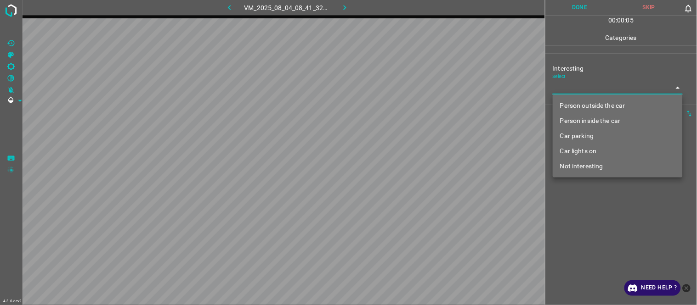
click at [595, 104] on li "Person outside the car" at bounding box center [618, 105] width 130 height 15
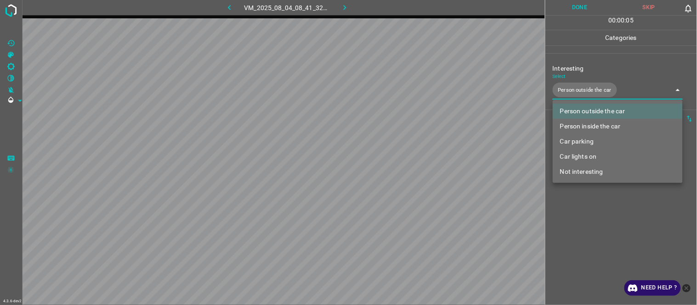
click at [584, 210] on div at bounding box center [348, 152] width 697 height 305
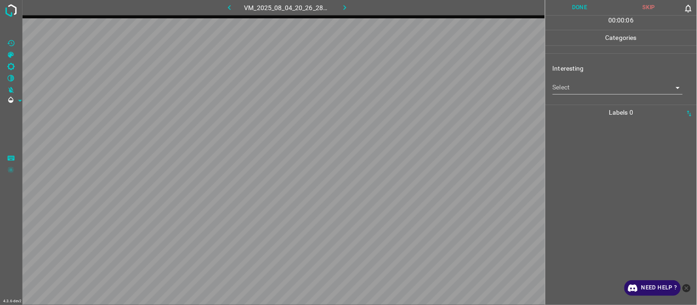
click at [570, 83] on body "4.3.6-dev2 VM_2025_08_04_20_26_28_184_04.gif Done Skip 0 00 : 00 : 06 Categorie…" at bounding box center [348, 152] width 697 height 305
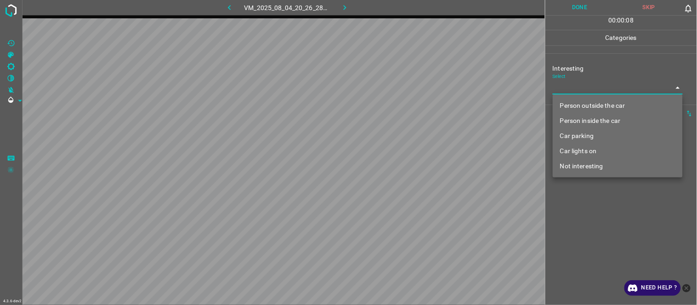
click at [591, 139] on li "Car parking" at bounding box center [618, 136] width 130 height 15
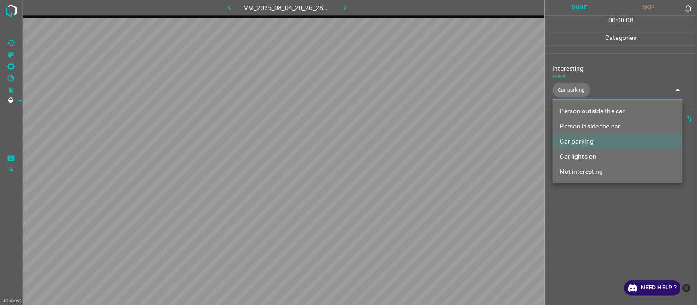
click at [586, 232] on div at bounding box center [348, 152] width 697 height 305
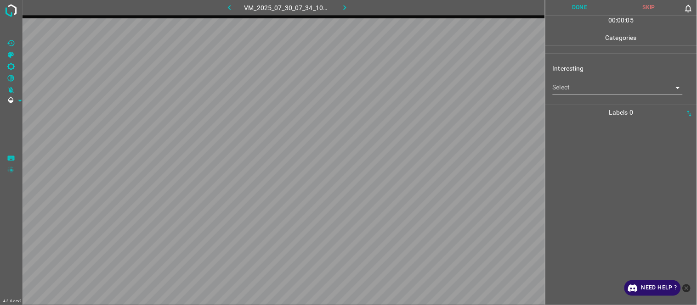
click at [572, 86] on body "4.3.6-dev2 VM_2025_07_30_07_34_10_633_00.gif Done Skip 0 00 : 00 : 05 Categorie…" at bounding box center [348, 152] width 697 height 305
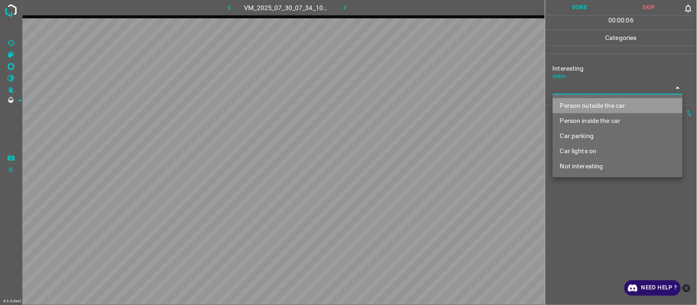
click at [579, 106] on li "Person outside the car" at bounding box center [618, 105] width 130 height 15
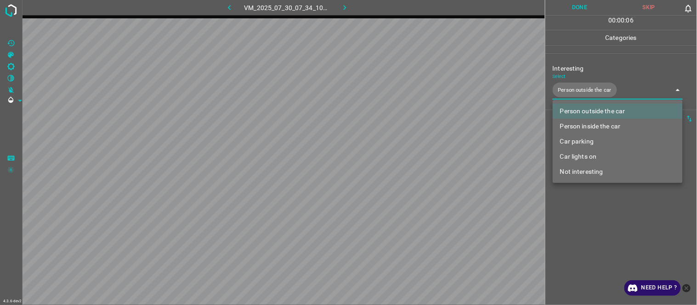
click at [585, 243] on div at bounding box center [348, 152] width 697 height 305
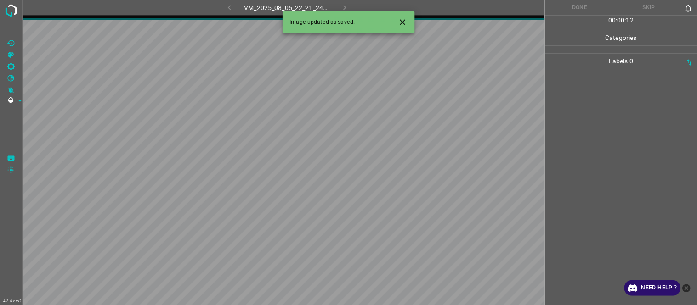
click at [401, 20] on icon "Close" at bounding box center [403, 22] width 6 height 6
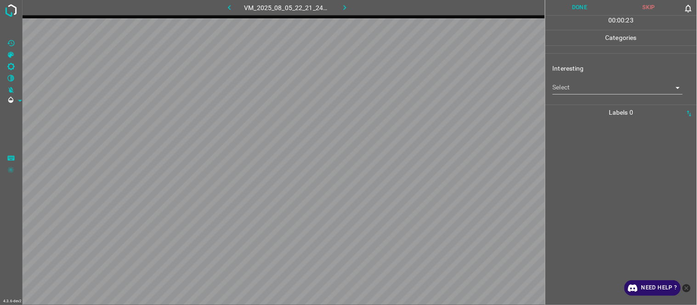
click at [580, 91] on body "4.3.6-dev2 VM_2025_08_05_22_21_24_491_09.gif Done Skip 0 00 : 00 : 23 Categorie…" at bounding box center [348, 152] width 697 height 305
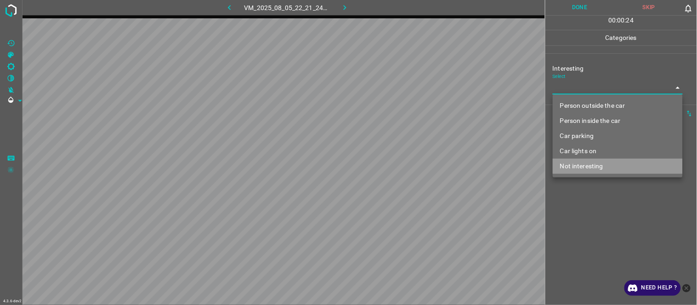
click at [586, 164] on li "Not interesting" at bounding box center [618, 166] width 130 height 15
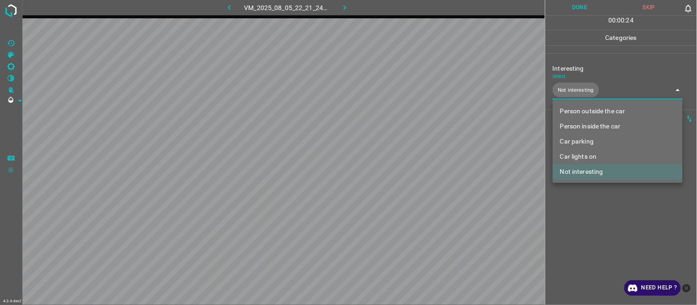
click at [578, 229] on div at bounding box center [348, 152] width 697 height 305
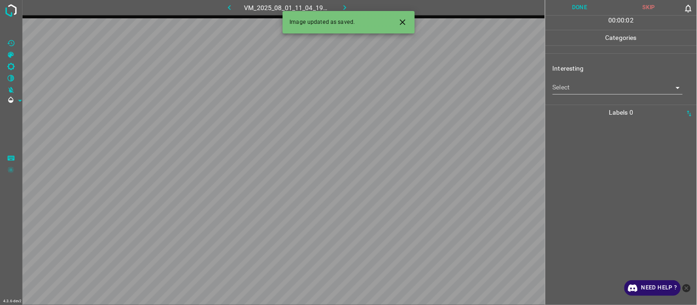
click at [403, 23] on icon "Close" at bounding box center [403, 22] width 6 height 6
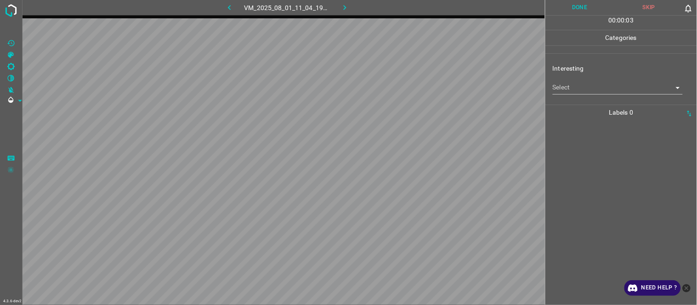
click at [571, 95] on div "Interesting Select ​" at bounding box center [621, 78] width 152 height 43
click at [571, 89] on body "4.3.6-dev2 VM_2025_08_01_11_04_19_136_02.gif Done Skip 0 00 : 00 : 04 Categorie…" at bounding box center [348, 152] width 697 height 305
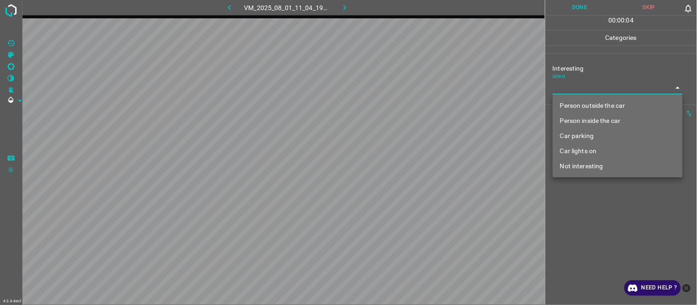
drag, startPoint x: 590, startPoint y: 107, endPoint x: 588, endPoint y: 115, distance: 8.5
click at [591, 107] on li "Person outside the car" at bounding box center [618, 105] width 130 height 15
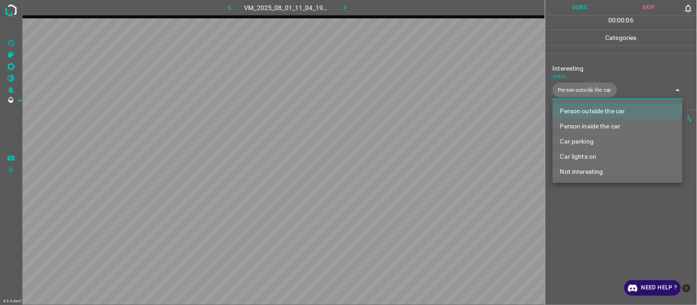
click at [589, 231] on div at bounding box center [348, 152] width 697 height 305
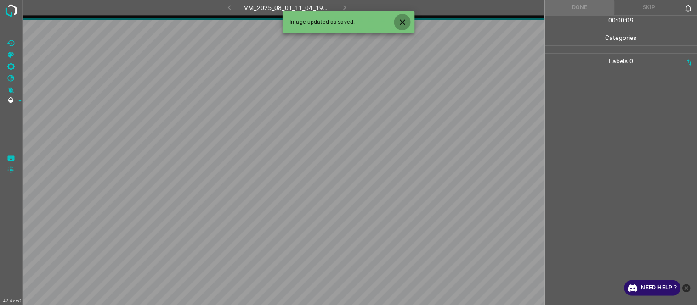
click at [407, 22] on icon "Close" at bounding box center [403, 22] width 10 height 10
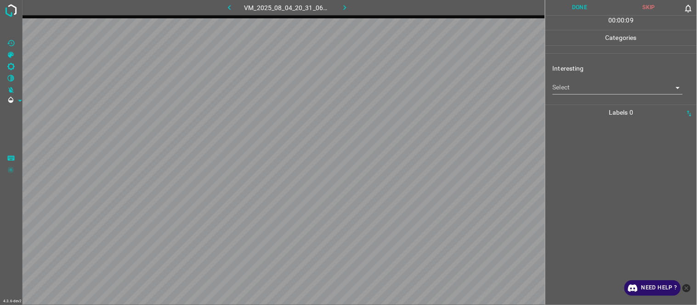
click at [570, 93] on body "4.3.6-dev2 VM_2025_08_04_20_31_06_455_04.gif Done Skip 0 00 : 00 : 09 Categorie…" at bounding box center [348, 152] width 697 height 305
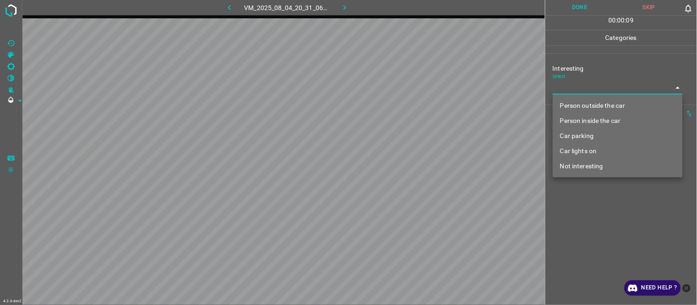
click at [577, 107] on li "Person outside the car" at bounding box center [618, 105] width 130 height 15
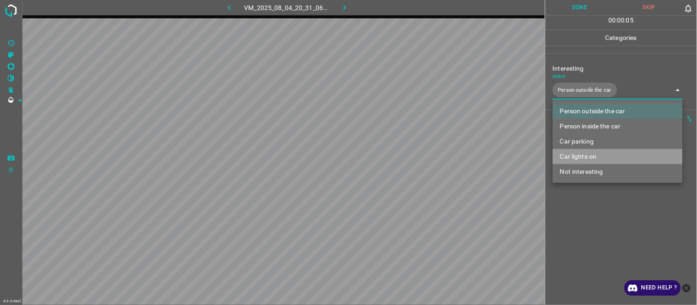
click at [594, 152] on li "Car lights on" at bounding box center [618, 156] width 130 height 15
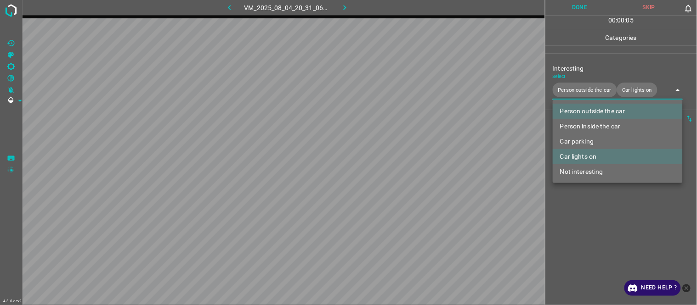
click at [586, 235] on div at bounding box center [348, 152] width 697 height 305
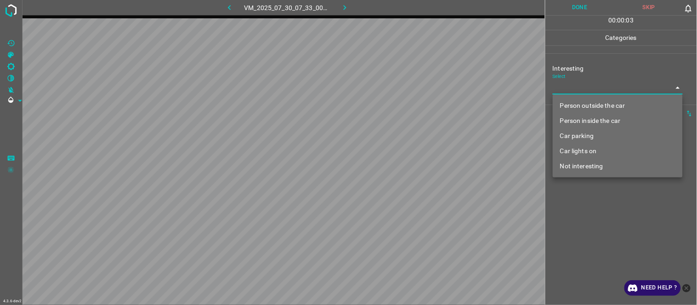
click at [589, 91] on body "4.3.6-dev2 VM_2025_07_30_07_33_00_897_00.gif Done Skip 0 00 : 00 : 03 Categorie…" at bounding box center [348, 152] width 697 height 305
click at [598, 172] on li "Not interesting" at bounding box center [618, 166] width 130 height 15
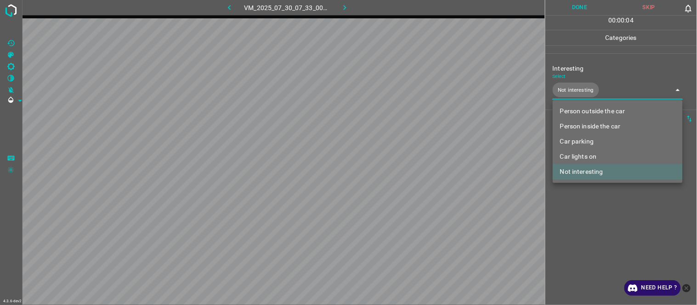
click at [598, 225] on div at bounding box center [348, 152] width 697 height 305
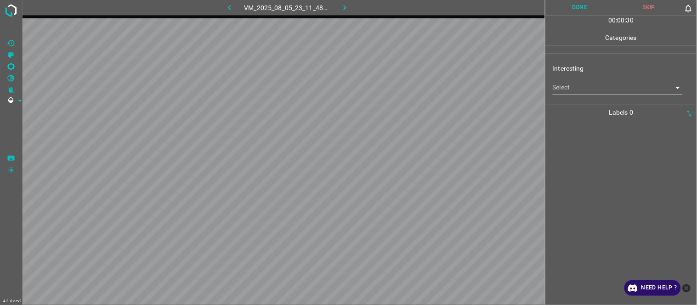
click at [576, 84] on body "4.3.6-dev2 VM_2025_08_05_23_11_48_061_04.gif Done Skip 0 00 : 00 : 30 Categorie…" at bounding box center [348, 152] width 697 height 305
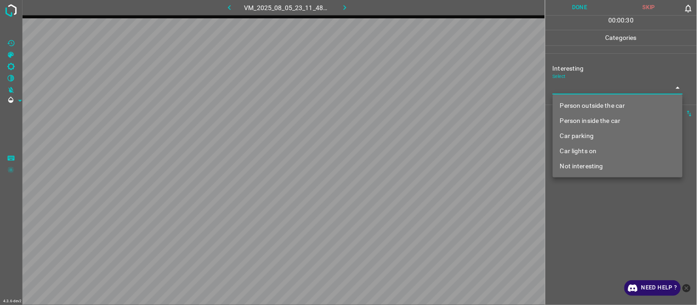
click at [593, 170] on ul "Person outside the car Person inside the car Car parking Car lights on Not inte…" at bounding box center [618, 136] width 130 height 83
click at [594, 167] on li "Not interesting" at bounding box center [618, 166] width 130 height 15
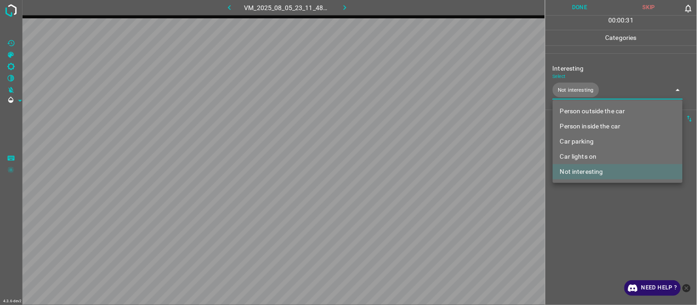
click at [593, 221] on div at bounding box center [348, 152] width 697 height 305
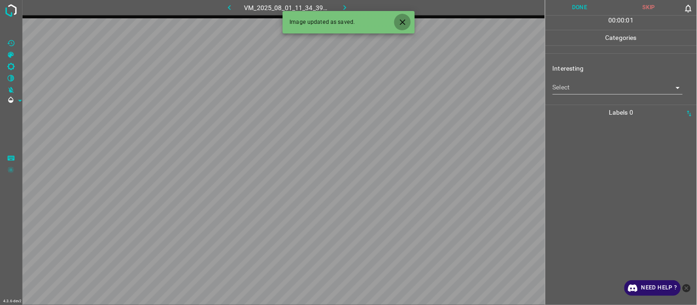
click at [403, 19] on icon "Close" at bounding box center [403, 22] width 10 height 10
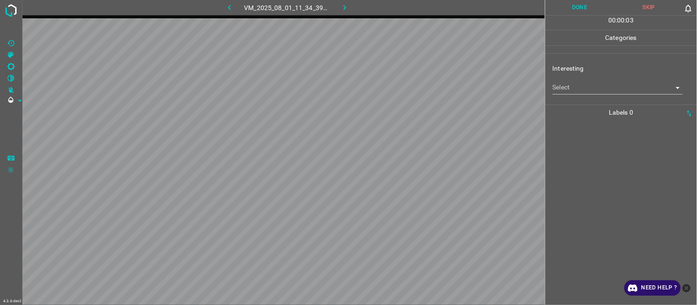
click at [589, 86] on body "4.3.6-dev2 VM_2025_08_01_11_34_39_607_02.gif Done Skip 0 00 : 00 : 03 Categorie…" at bounding box center [348, 152] width 697 height 305
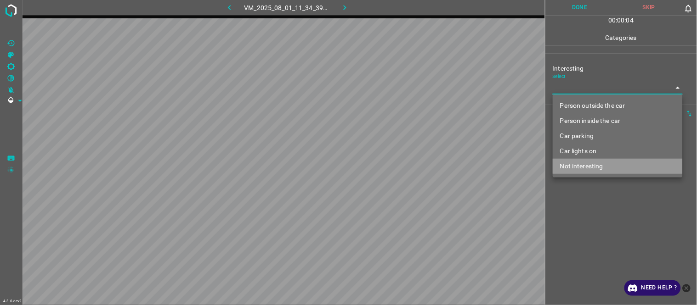
drag, startPoint x: 587, startPoint y: 166, endPoint x: 587, endPoint y: 227, distance: 61.1
click at [587, 168] on li "Not interesting" at bounding box center [618, 166] width 130 height 15
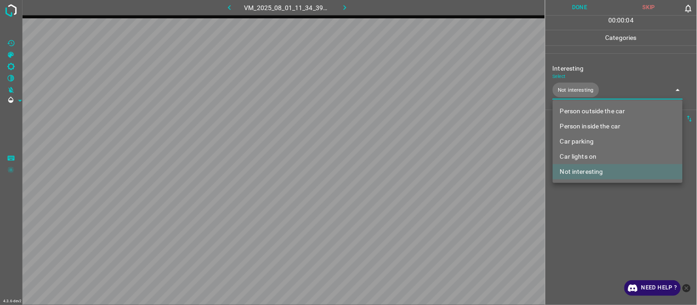
click at [587, 228] on div at bounding box center [348, 152] width 697 height 305
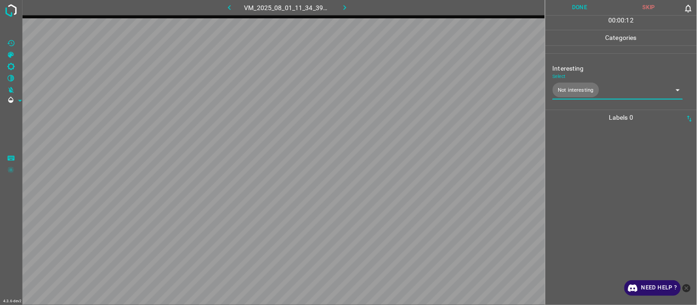
click at [591, 204] on div at bounding box center [621, 215] width 146 height 180
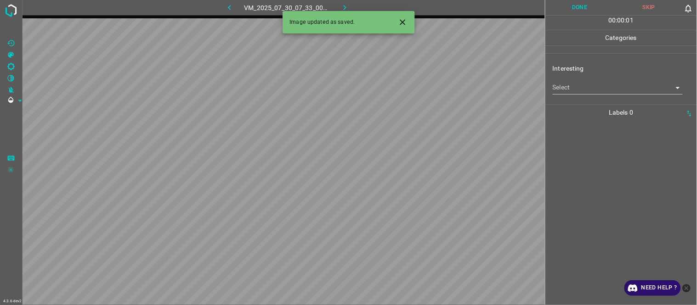
click at [403, 20] on icon "Close" at bounding box center [403, 22] width 10 height 10
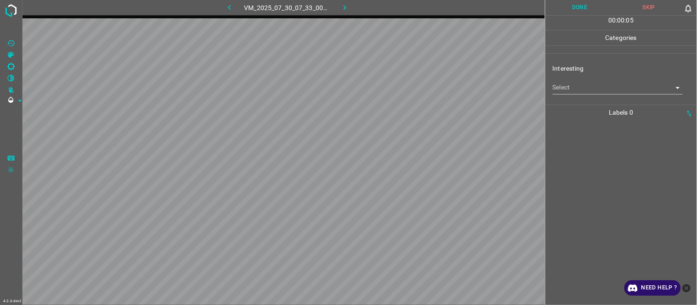
click at [575, 86] on body "4.3.6-dev2 VM_2025_07_30_07_33_00_897_07.gif Done Skip 0 00 : 00 : 05 Categorie…" at bounding box center [348, 152] width 697 height 305
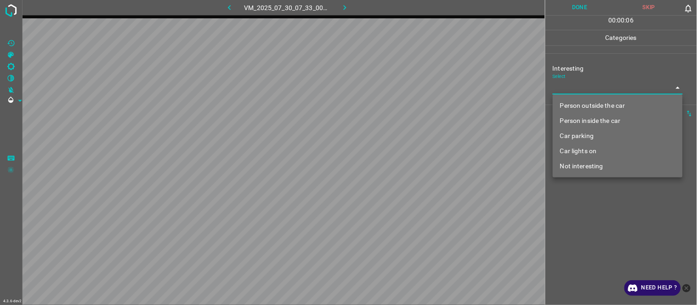
click at [586, 125] on li "Person inside the car" at bounding box center [618, 120] width 130 height 15
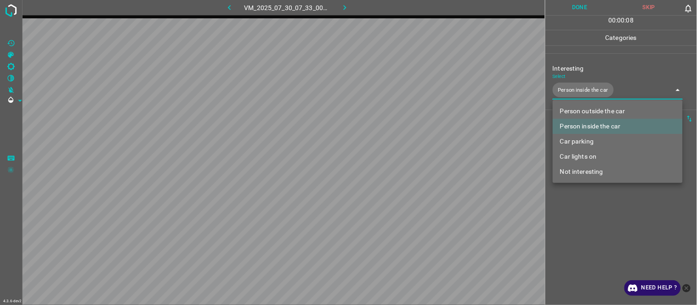
click at [589, 140] on li "Car parking" at bounding box center [618, 141] width 130 height 15
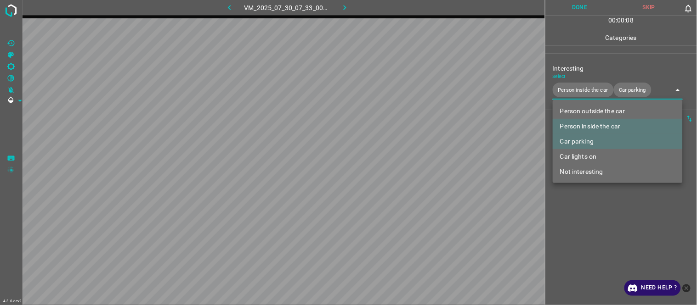
click at [575, 229] on div at bounding box center [348, 152] width 697 height 305
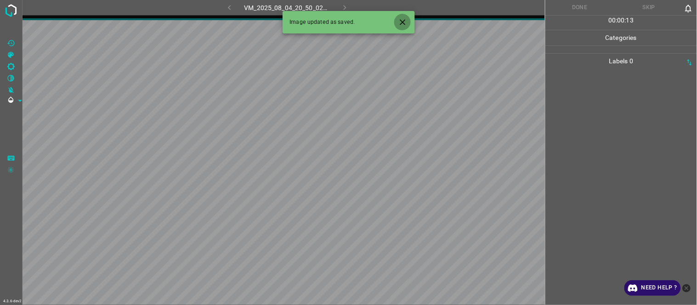
click at [401, 21] on icon "Close" at bounding box center [403, 22] width 10 height 10
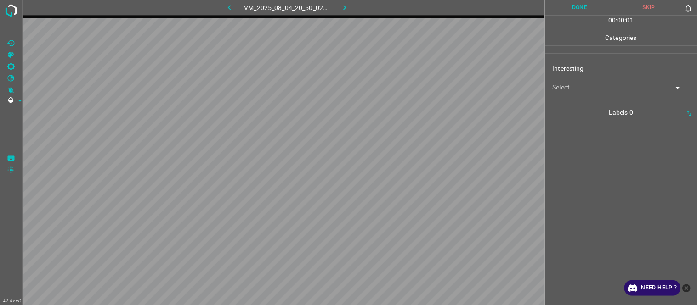
click at [581, 88] on body "4.3.6-dev2 VM_2025_08_04_20_50_02_442_04.gif Done Skip 0 00 : 00 : 01 Categorie…" at bounding box center [348, 152] width 697 height 305
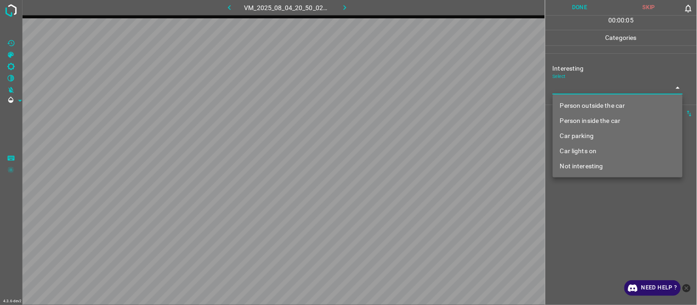
click at [590, 120] on li "Person inside the car" at bounding box center [618, 120] width 130 height 15
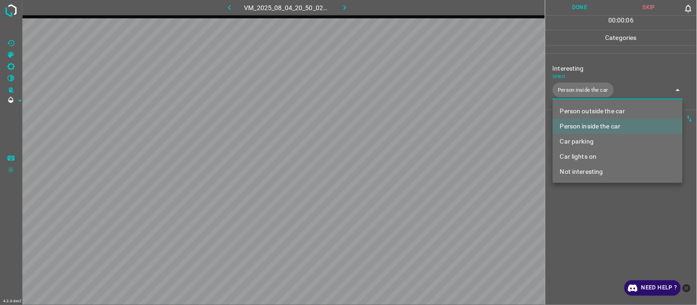
click at [590, 124] on li "Person inside the car" at bounding box center [618, 126] width 130 height 15
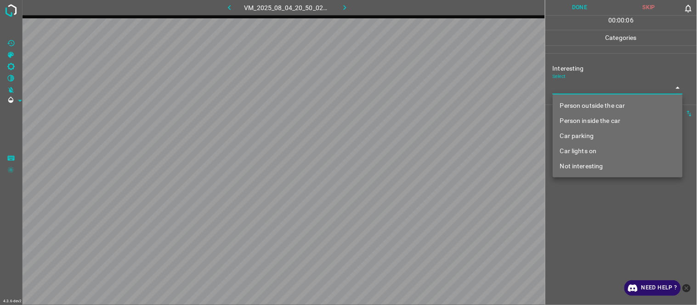
click at [586, 100] on li "Person outside the car" at bounding box center [618, 105] width 130 height 15
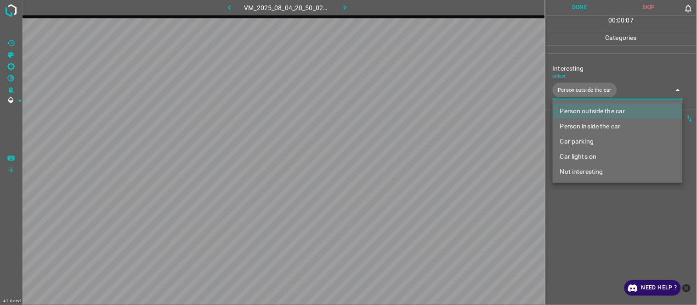
click at [573, 227] on div at bounding box center [348, 152] width 697 height 305
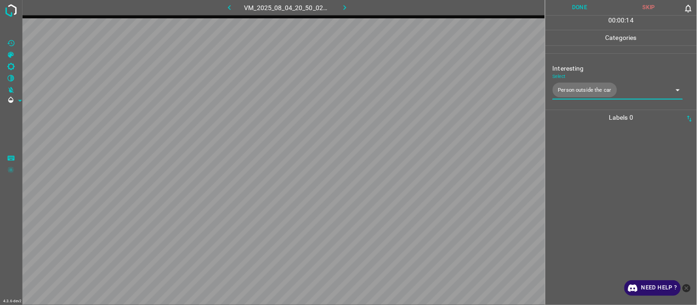
click at [586, 168] on div at bounding box center [621, 215] width 146 height 180
click at [576, 89] on body "4.3.6-dev2 VM_2025_08_01_11_45_18_221_05.gif Done Skip 0 00 : 00 : 10 Categorie…" at bounding box center [348, 152] width 697 height 305
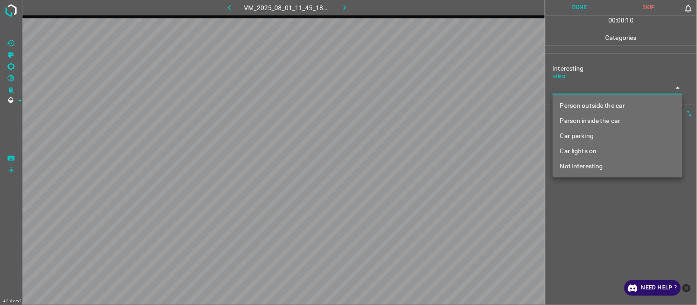
click at [587, 108] on li "Person outside the car" at bounding box center [618, 105] width 130 height 15
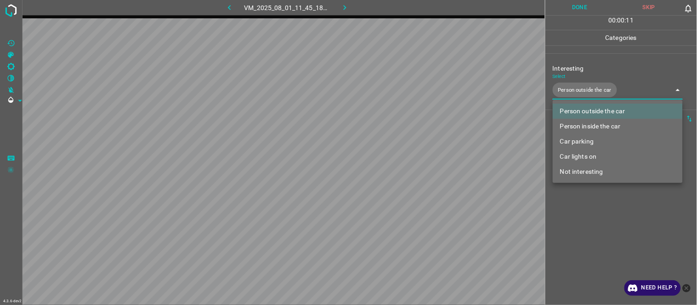
click at [591, 219] on div at bounding box center [348, 152] width 697 height 305
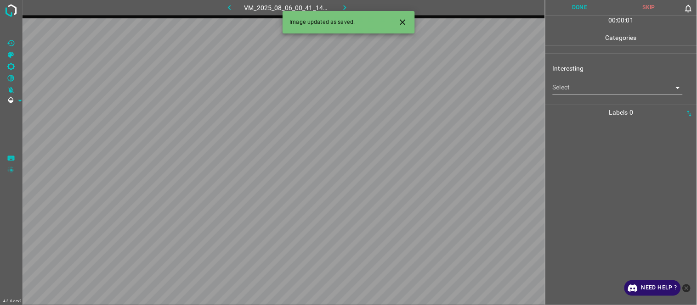
click at [577, 86] on body "4.3.6-dev2 VM_2025_08_06_00_41_14_974_08.gif Done Skip 0 00 : 00 : 01 Categorie…" at bounding box center [348, 152] width 697 height 305
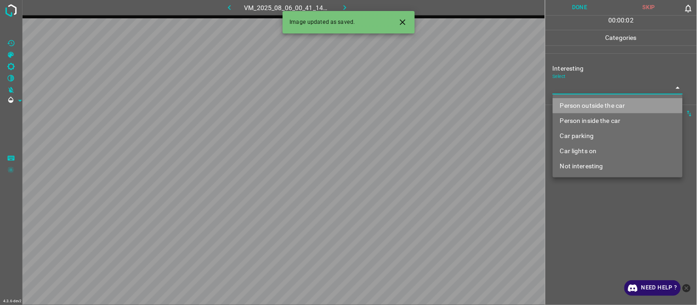
click at [583, 103] on li "Person outside the car" at bounding box center [618, 105] width 130 height 15
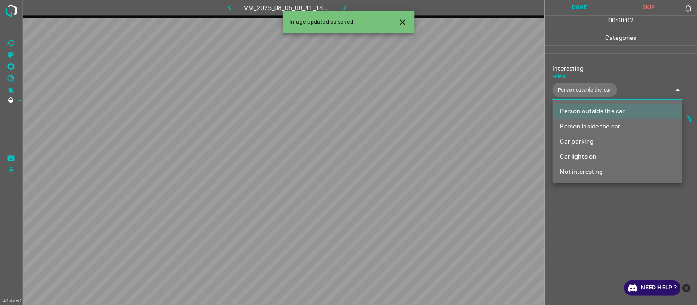
click at [596, 232] on div at bounding box center [348, 152] width 697 height 305
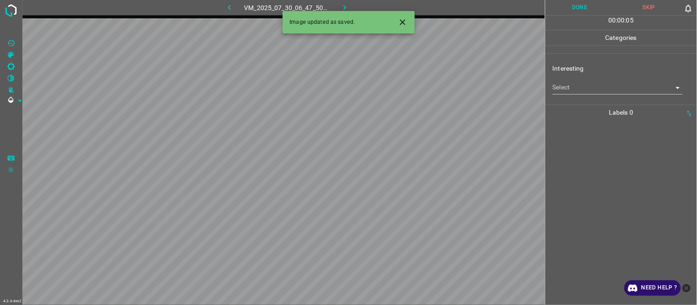
click at [578, 87] on body "4.3.6-dev2 VM_2025_07_30_06_47_50_724_00.gif Done Skip 0 00 : 00 : 05 Categorie…" at bounding box center [348, 152] width 697 height 305
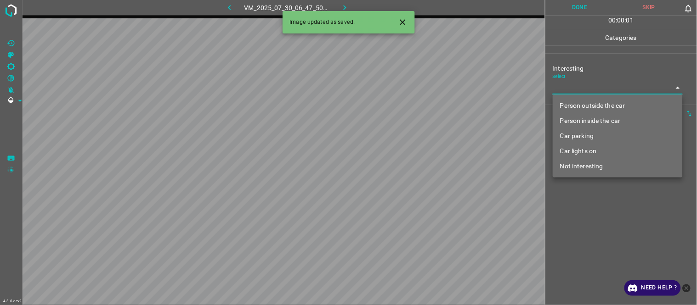
click at [578, 109] on li "Person outside the car" at bounding box center [618, 105] width 130 height 15
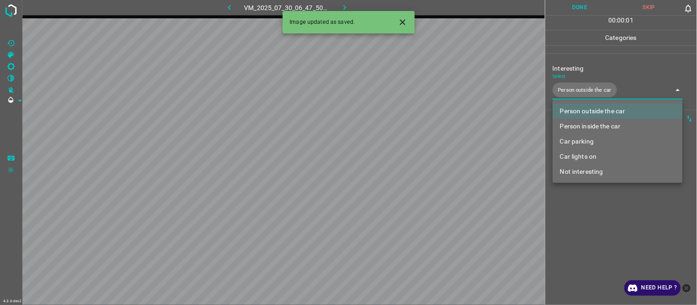
click at [587, 217] on div at bounding box center [348, 152] width 697 height 305
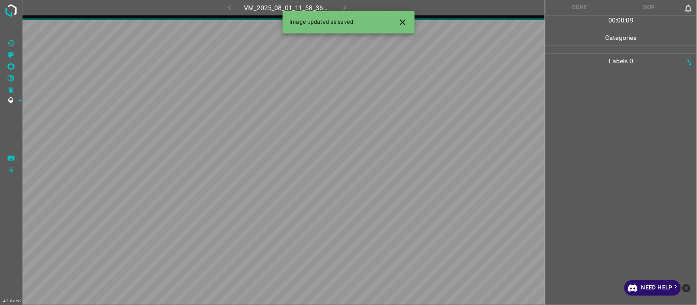
click at [402, 21] on icon "Close" at bounding box center [403, 22] width 6 height 6
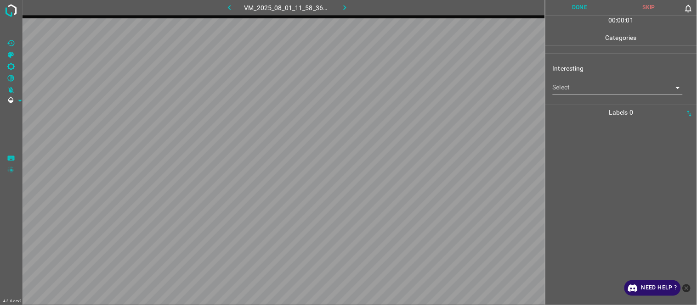
click at [572, 88] on body "4.3.6-dev2 VM_2025_08_01_11_58_36_687_02.gif Done Skip 0 00 : 00 : 01 Categorie…" at bounding box center [348, 152] width 697 height 305
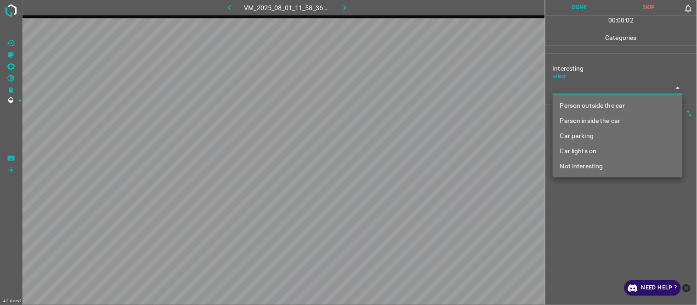
click at [575, 106] on li "Person outside the car" at bounding box center [618, 105] width 130 height 15
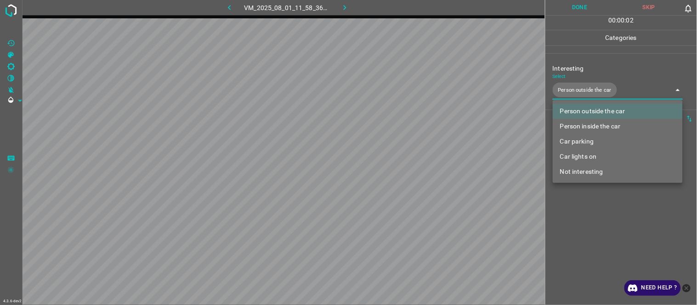
click at [605, 229] on div at bounding box center [348, 152] width 697 height 305
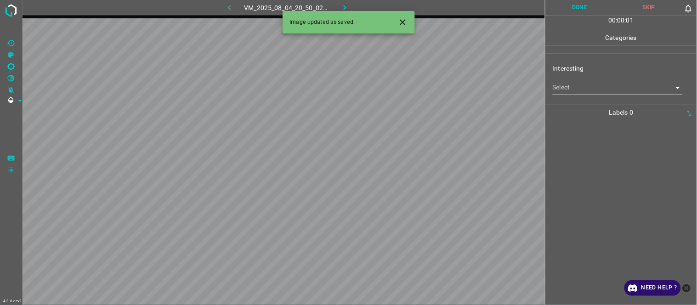
click at [402, 19] on icon "Close" at bounding box center [403, 22] width 10 height 10
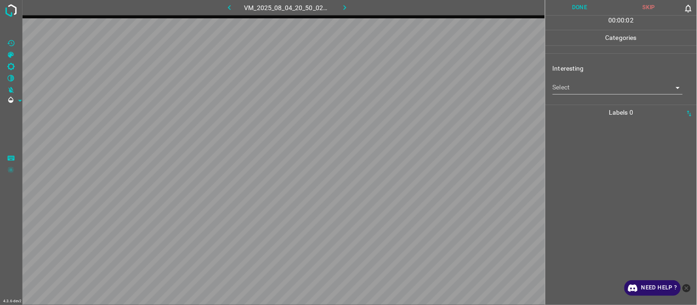
click at [573, 83] on body "4.3.6-dev2 VM_2025_08_04_20_50_02_442_06.gif Done Skip 0 00 : 00 : 02 Categorie…" at bounding box center [348, 152] width 697 height 305
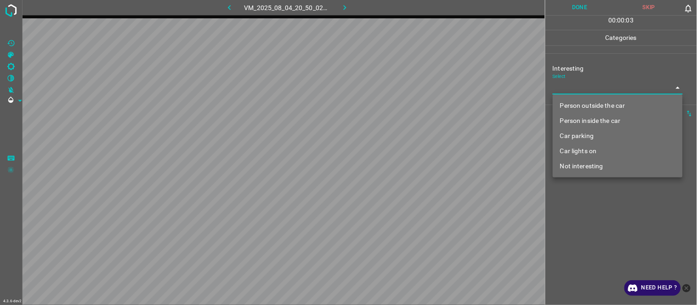
click at [583, 122] on li "Person inside the car" at bounding box center [618, 120] width 130 height 15
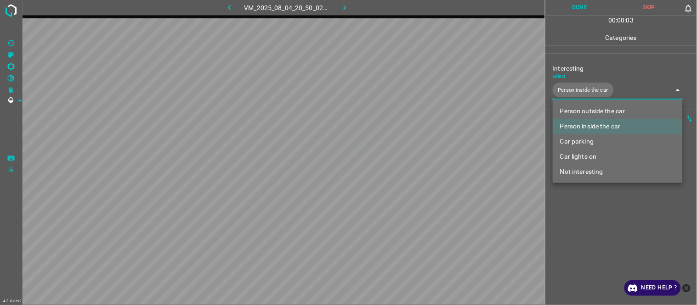
click at [595, 243] on div at bounding box center [348, 152] width 697 height 305
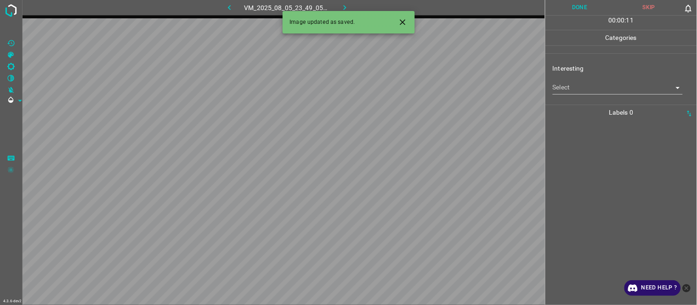
click at [406, 21] on icon "Close" at bounding box center [403, 22] width 10 height 10
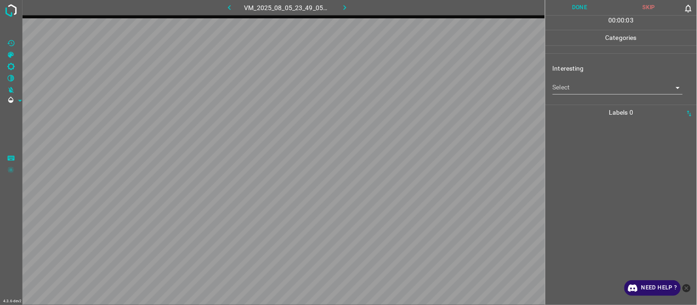
click at [574, 82] on body "4.3.6-dev2 VM_2025_08_05_23_49_05_784_10.gif Done Skip 0 00 : 00 : 03 Categorie…" at bounding box center [348, 152] width 697 height 305
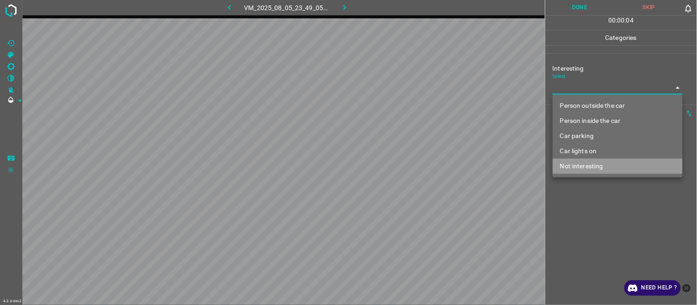
click at [582, 169] on li "Not interesting" at bounding box center [618, 166] width 130 height 15
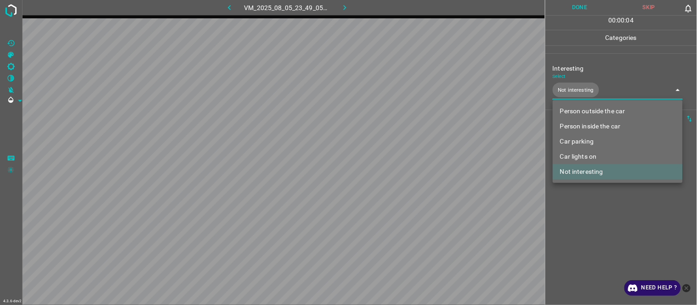
click at [591, 241] on div at bounding box center [348, 152] width 697 height 305
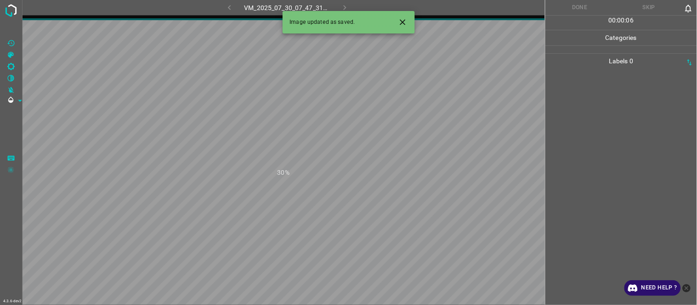
click at [405, 17] on button "Close" at bounding box center [402, 22] width 17 height 17
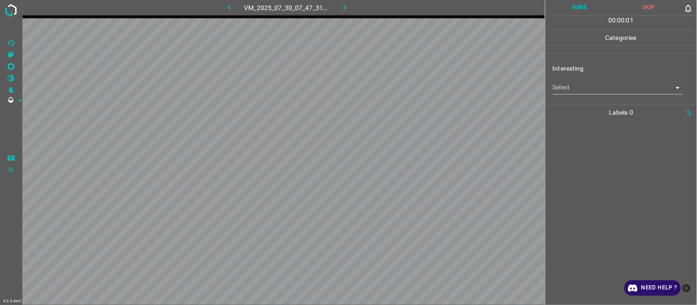
click at [586, 83] on body "4.3.6-dev2 VM_2025_07_30_07_47_31_690_03.gif Done Skip 0 00 : 00 : 01 Categorie…" at bounding box center [348, 152] width 697 height 305
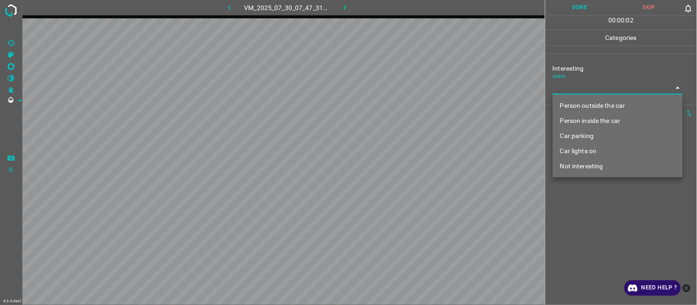
click at [593, 141] on li "Car parking" at bounding box center [618, 136] width 130 height 15
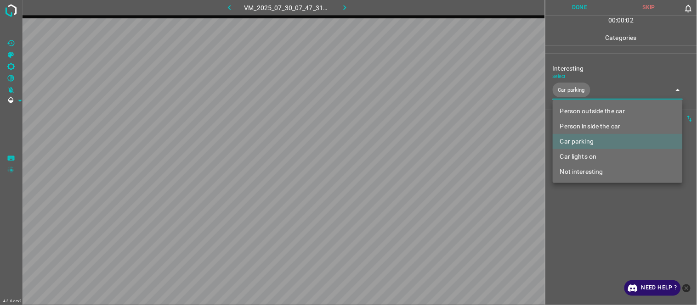
click at [581, 227] on div at bounding box center [348, 152] width 697 height 305
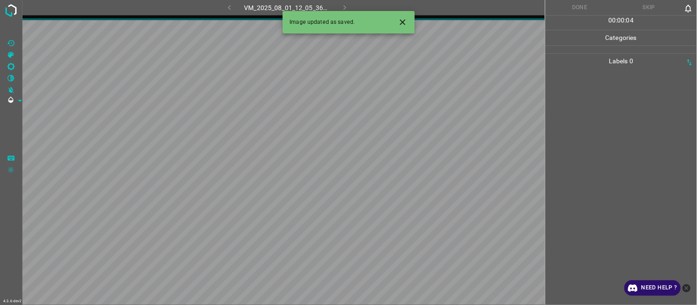
click at [400, 20] on icon "Close" at bounding box center [403, 22] width 10 height 10
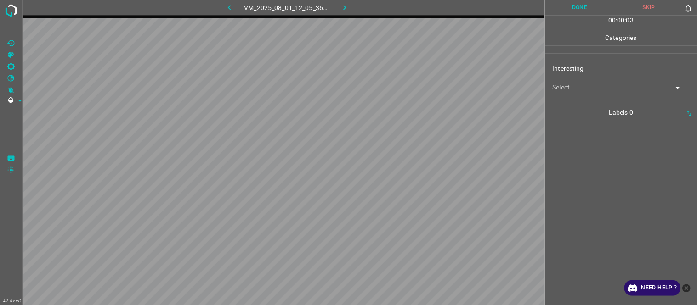
click at [575, 86] on body "4.3.6-dev2 VM_2025_08_01_12_05_36_129_05.gif Done Skip 0 00 : 00 : 03 Categorie…" at bounding box center [348, 152] width 697 height 305
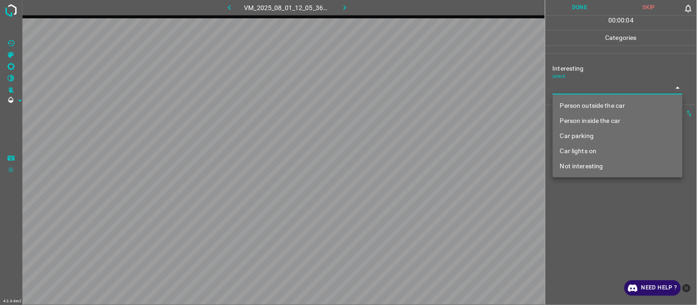
click at [579, 122] on li "Person inside the car" at bounding box center [618, 120] width 130 height 15
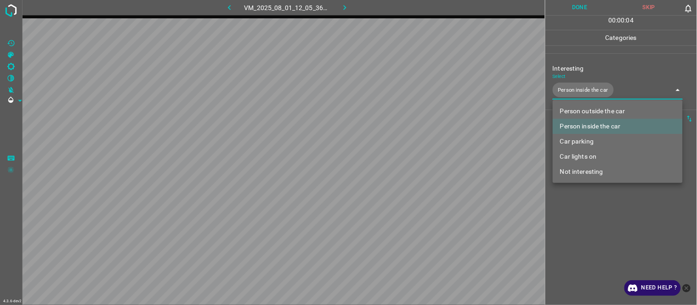
click at [596, 234] on div at bounding box center [348, 152] width 697 height 305
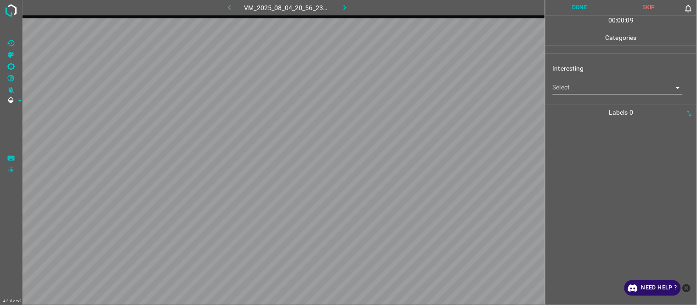
click at [579, 92] on body "4.3.6-dev2 VM_2025_08_04_20_56_23_957_02.gif Done Skip 0 00 : 00 : 09 Categorie…" at bounding box center [348, 152] width 697 height 305
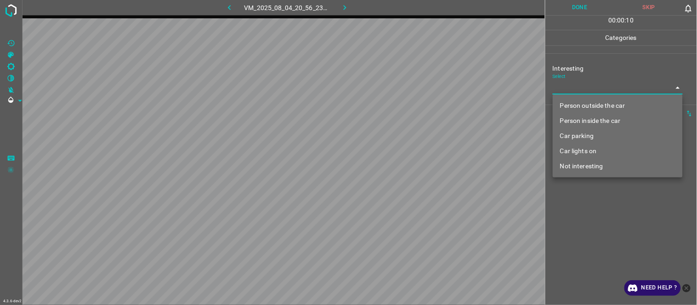
click at [593, 166] on li "Not interesting" at bounding box center [618, 166] width 130 height 15
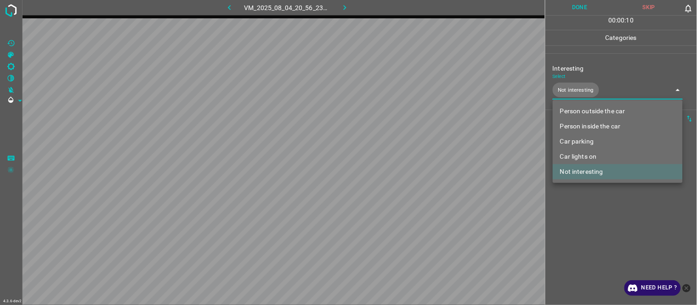
click at [599, 224] on div at bounding box center [348, 152] width 697 height 305
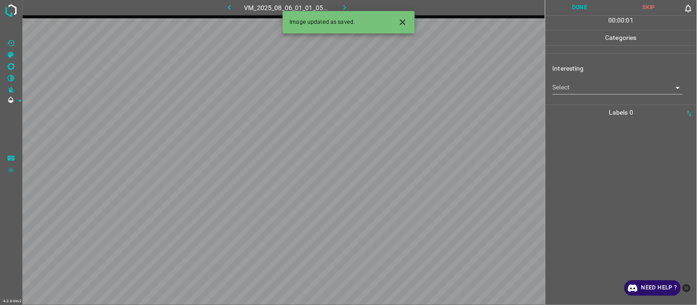
click at [411, 20] on button "Close" at bounding box center [402, 22] width 17 height 17
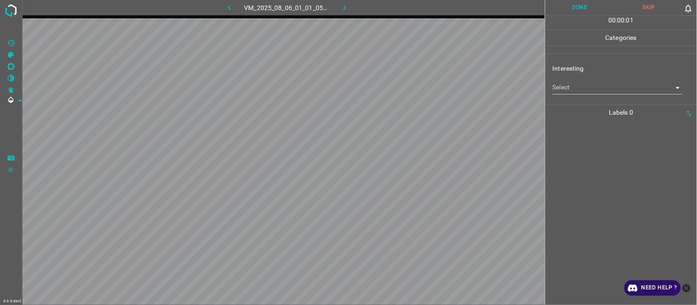
click at [583, 85] on body "4.3.6-dev2 VM_2025_08_06_01_01_05_818_00.gif Done Skip 0 00 : 00 : 01 Categorie…" at bounding box center [348, 152] width 697 height 305
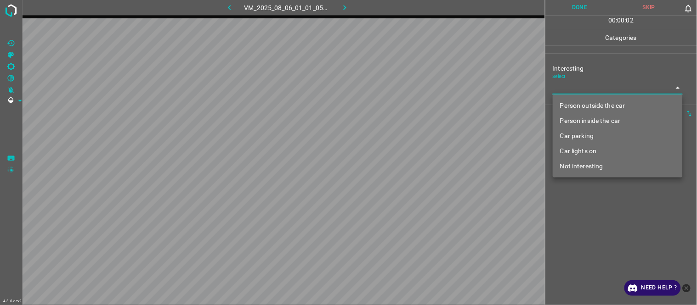
click at [594, 107] on li "Person outside the car" at bounding box center [618, 105] width 130 height 15
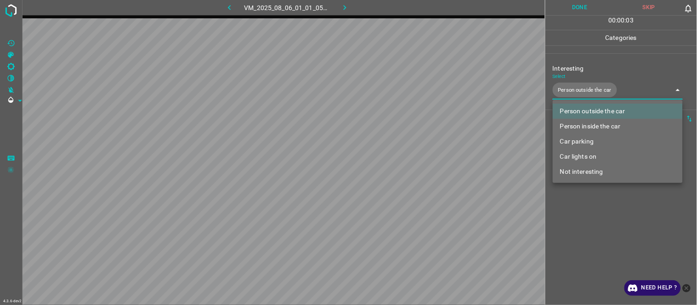
click at [591, 233] on div at bounding box center [348, 152] width 697 height 305
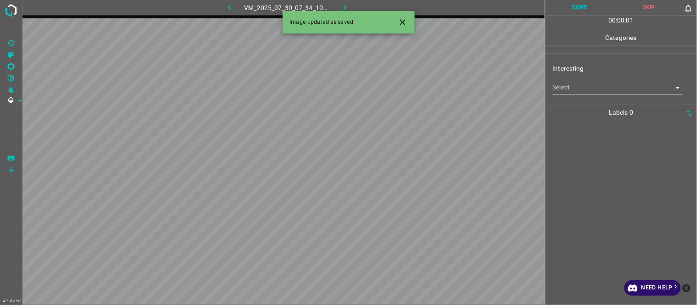
click at [580, 88] on body "4.3.6-dev2 VM_2025_07_30_07_34_10_633_01.gif Done Skip 0 00 : 00 : 01 Categorie…" at bounding box center [348, 152] width 697 height 305
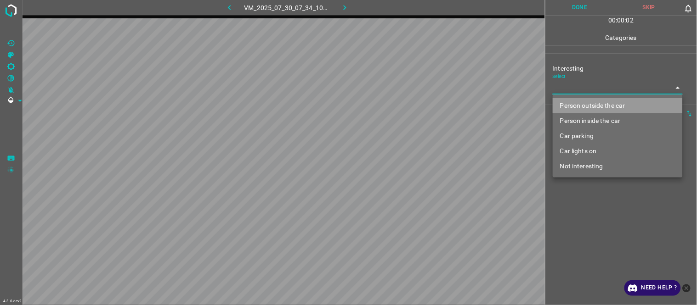
click at [582, 108] on li "Person outside the car" at bounding box center [618, 105] width 130 height 15
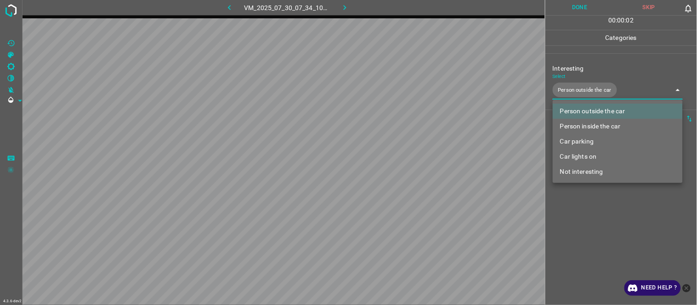
click at [587, 239] on div at bounding box center [348, 152] width 697 height 305
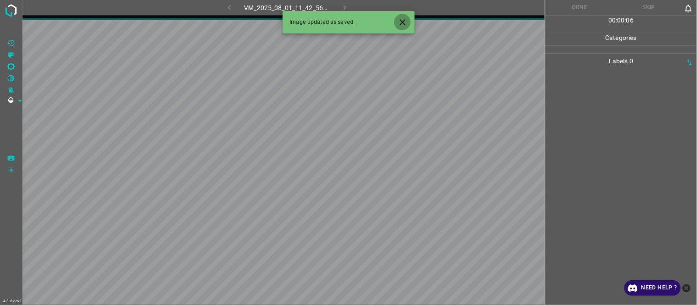
click at [406, 20] on icon "Close" at bounding box center [403, 22] width 10 height 10
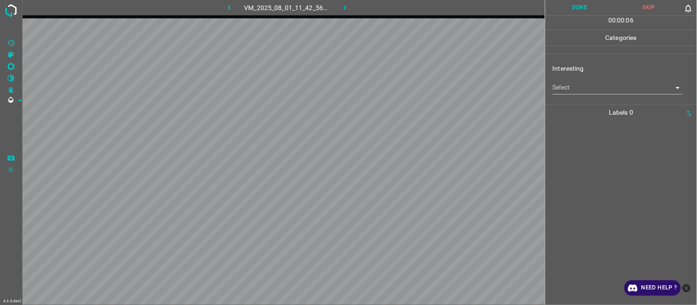
click at [578, 94] on body "4.3.6-dev2 VM_2025_08_01_11_42_56_140_00.gif Done Skip 0 00 : 00 : 06 Categorie…" at bounding box center [348, 152] width 697 height 305
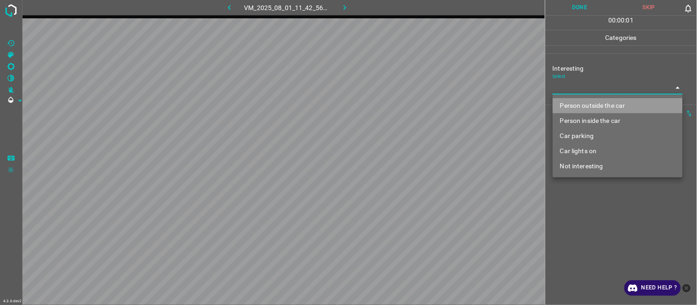
click at [585, 106] on li "Person outside the car" at bounding box center [618, 105] width 130 height 15
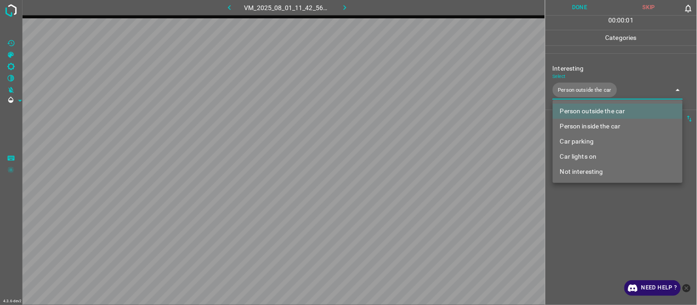
click at [599, 236] on div at bounding box center [348, 152] width 697 height 305
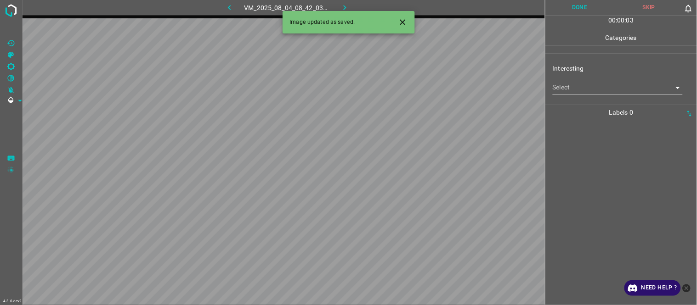
click at [398, 26] on icon "Close" at bounding box center [403, 22] width 10 height 10
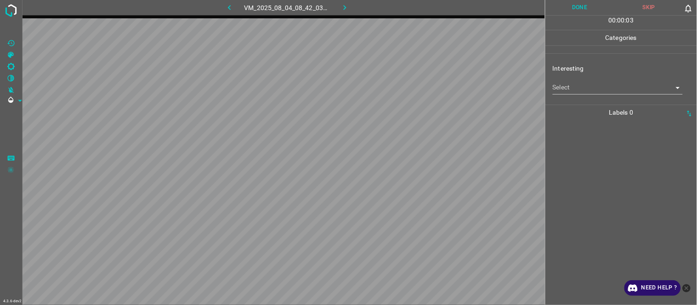
click at [587, 166] on div at bounding box center [621, 212] width 146 height 185
click at [558, 79] on div "Select ​" at bounding box center [618, 84] width 130 height 21
click at [567, 93] on body "4.3.6-dev2 VM_2025_08_04_08_42_03_605_04.gif Done Skip 0 00 : 00 : 02 Categorie…" at bounding box center [348, 152] width 697 height 305
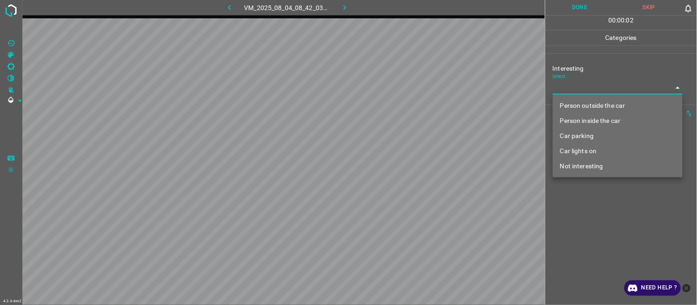
click at [586, 137] on li "Car parking" at bounding box center [618, 136] width 130 height 15
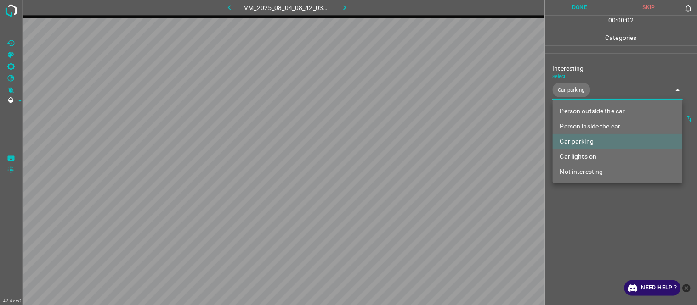
click at [591, 221] on div at bounding box center [348, 152] width 697 height 305
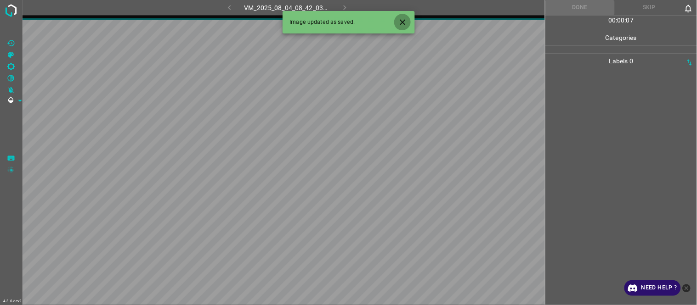
click at [406, 20] on icon "Close" at bounding box center [403, 22] width 10 height 10
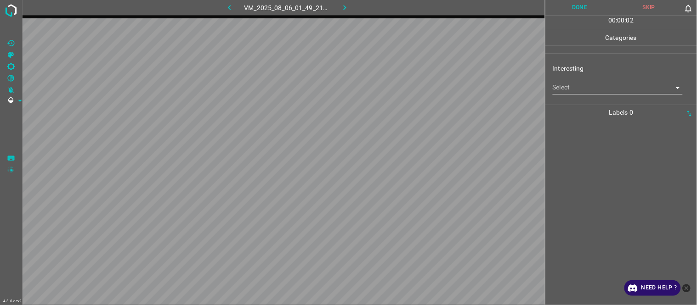
click at [569, 87] on body "4.3.6-dev2 VM_2025_08_06_01_49_21_096_03.gif Done Skip 0 00 : 00 : 02 Categorie…" at bounding box center [348, 152] width 697 height 305
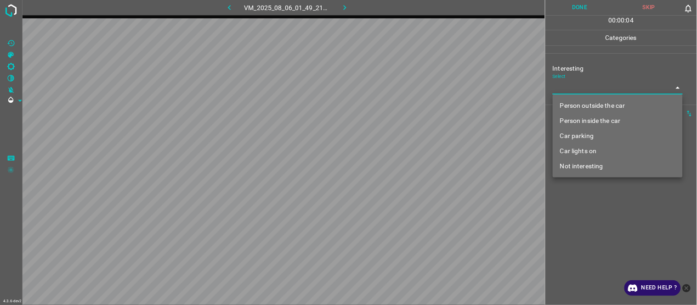
click at [594, 104] on li "Person outside the car" at bounding box center [618, 105] width 130 height 15
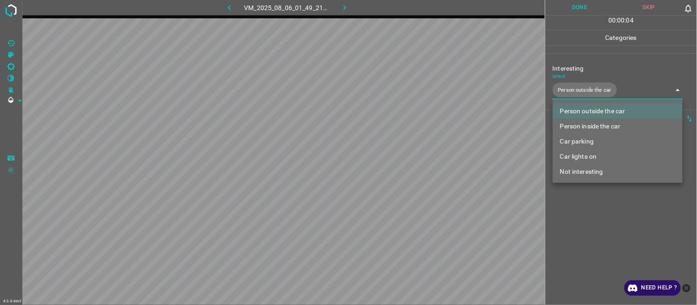
click at [584, 233] on div at bounding box center [348, 152] width 697 height 305
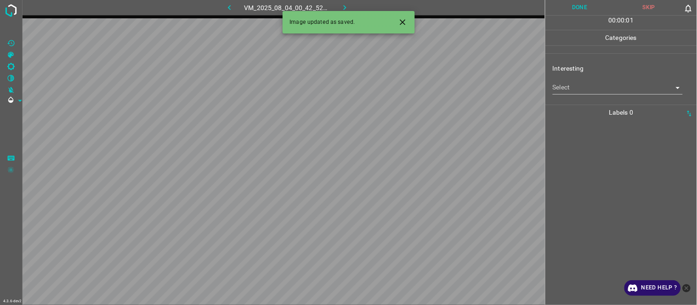
click at [572, 87] on body "4.3.6-dev2 VM_2025_08_04_00_42_52_509_01.gif Done Skip 0 00 : 00 : 01 Categorie…" at bounding box center [348, 152] width 697 height 305
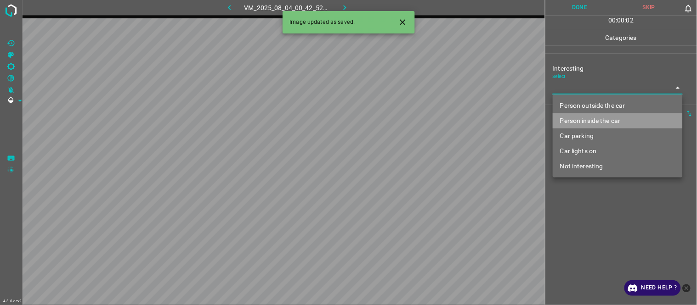
click at [588, 122] on li "Person inside the car" at bounding box center [618, 120] width 130 height 15
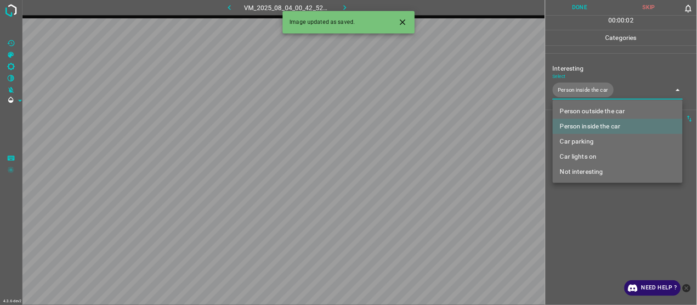
click at [584, 209] on div at bounding box center [348, 152] width 697 height 305
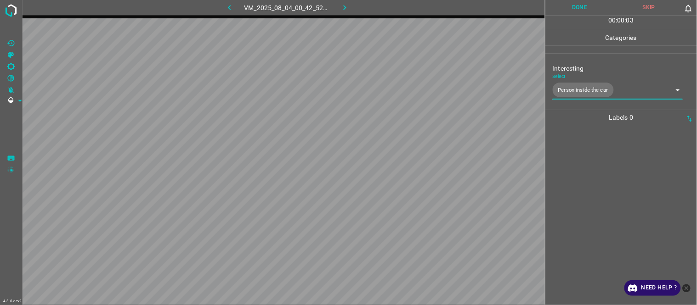
click at [581, 97] on body "4.3.6-dev2 VM_2025_08_04_00_42_52_509_01.gif Done Skip 0 00 : 00 : 03 Categorie…" at bounding box center [348, 152] width 697 height 305
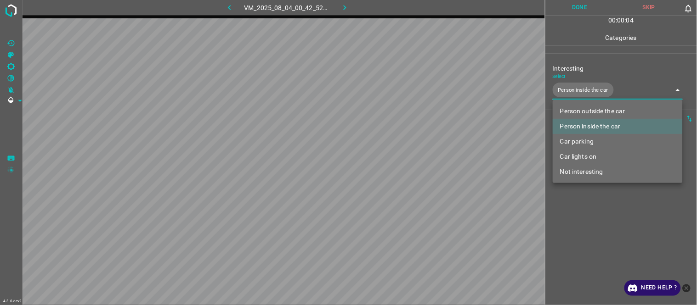
click at [591, 158] on li "Car lights on" at bounding box center [618, 156] width 130 height 15
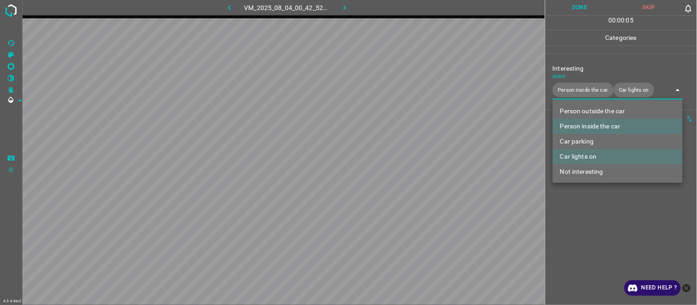
click at [588, 209] on div at bounding box center [348, 152] width 697 height 305
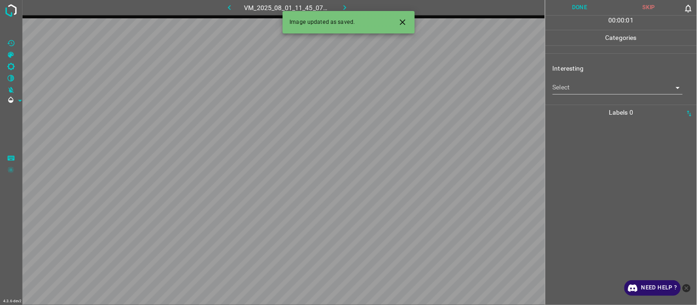
click at [401, 22] on icon "Close" at bounding box center [403, 22] width 10 height 10
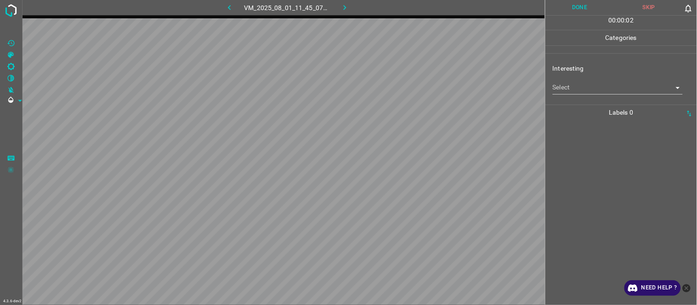
click at [571, 86] on body "4.3.6-dev2 VM_2025_08_01_11_45_07_297_06.gif Done Skip 0 00 : 00 : 02 Categorie…" at bounding box center [348, 152] width 697 height 305
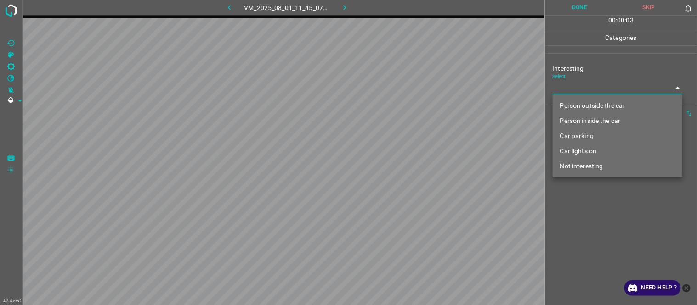
click at [622, 106] on li "Person outside the car" at bounding box center [618, 105] width 130 height 15
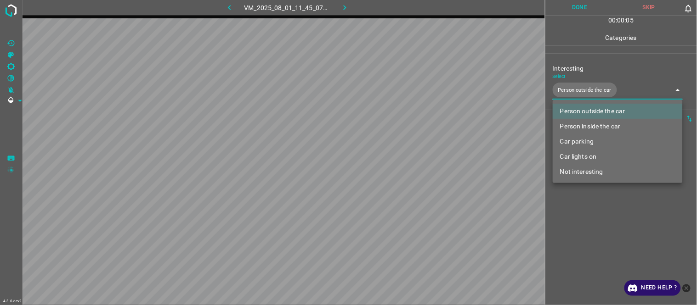
click at [596, 236] on div at bounding box center [348, 152] width 697 height 305
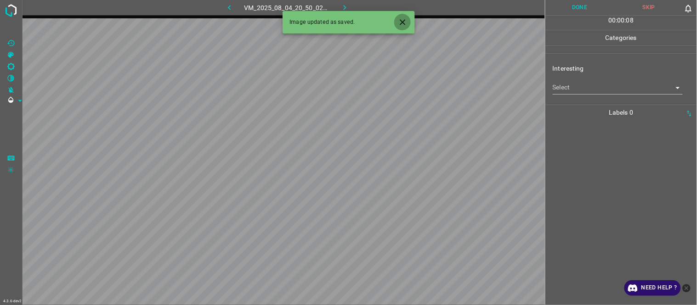
click at [402, 20] on icon "Close" at bounding box center [403, 22] width 10 height 10
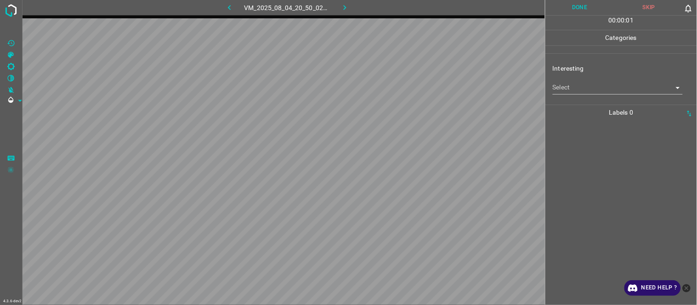
click at [576, 84] on body "4.3.6-dev2 VM_2025_08_04_20_50_02_442_10.gif Done Skip 0 00 : 00 : 01 Categorie…" at bounding box center [348, 152] width 697 height 305
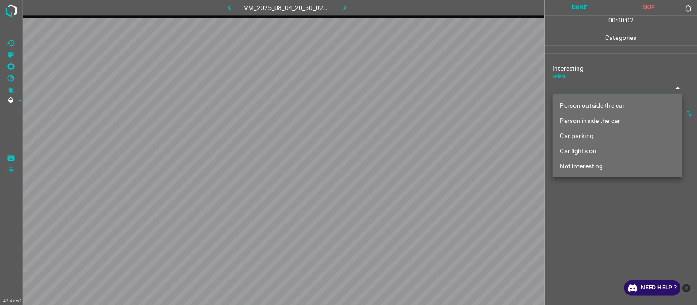
drag, startPoint x: 588, startPoint y: 164, endPoint x: 583, endPoint y: 181, distance: 18.2
click at [587, 167] on li "Not interesting" at bounding box center [618, 166] width 130 height 15
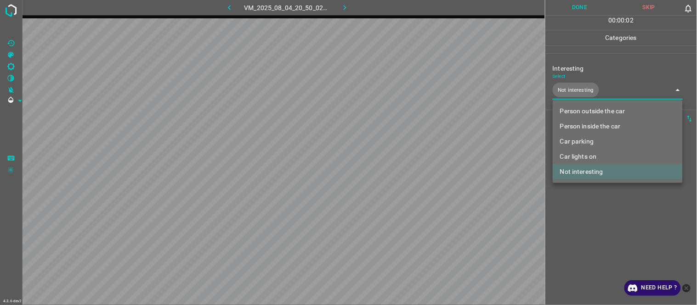
click at [580, 244] on div at bounding box center [348, 152] width 697 height 305
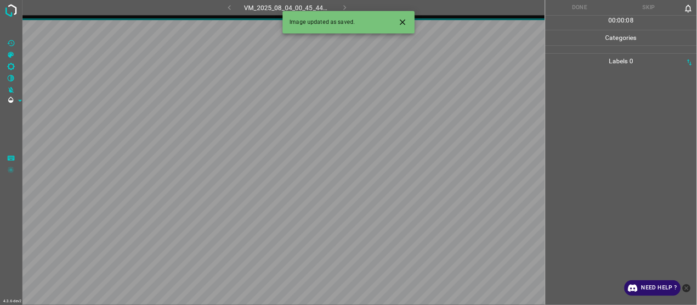
click at [401, 21] on icon "Close" at bounding box center [403, 22] width 10 height 10
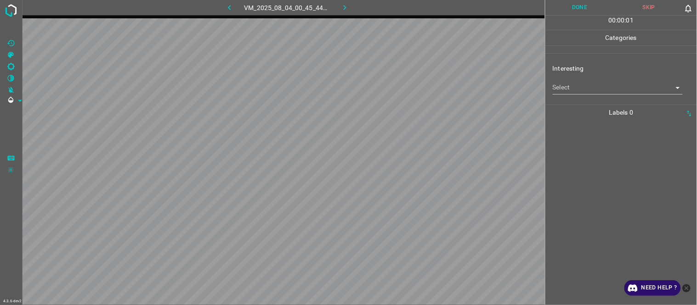
click at [573, 84] on body "4.3.6-dev2 VM_2025_08_04_00_45_44_586_01.gif Done Skip 0 00 : 00 : 01 Categorie…" at bounding box center [348, 152] width 697 height 305
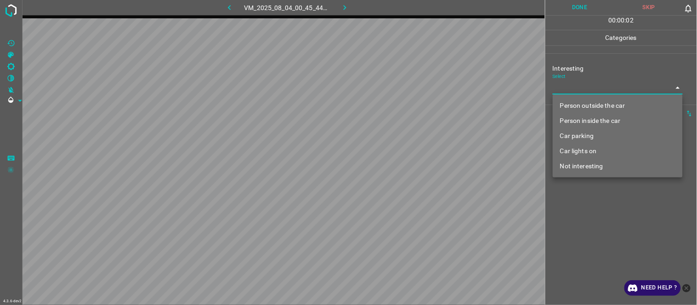
drag, startPoint x: 587, startPoint y: 136, endPoint x: 587, endPoint y: 199, distance: 63.4
click at [587, 139] on li "Car parking" at bounding box center [618, 136] width 130 height 15
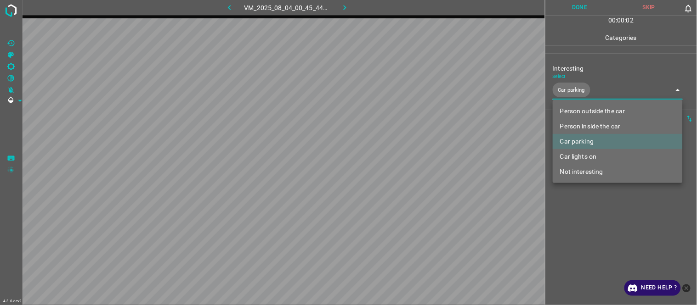
click at [587, 231] on div at bounding box center [348, 152] width 697 height 305
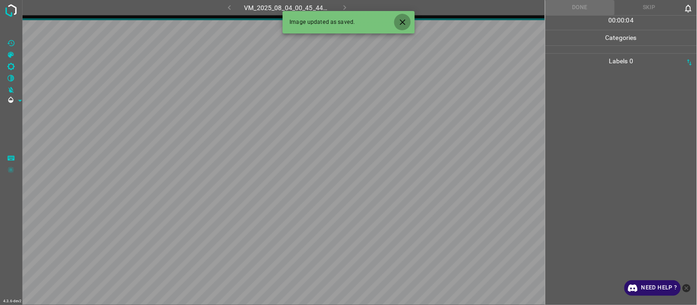
click at [402, 17] on button "Close" at bounding box center [402, 22] width 17 height 17
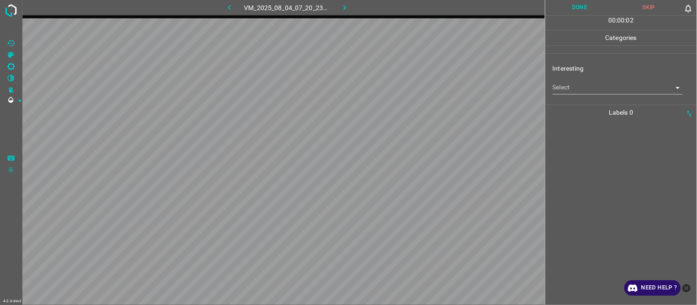
click at [585, 92] on body "4.3.6-dev2 VM_2025_08_04_07_20_23_158_07.gif Done Skip 0 00 : 00 : 02 Categorie…" at bounding box center [348, 152] width 697 height 305
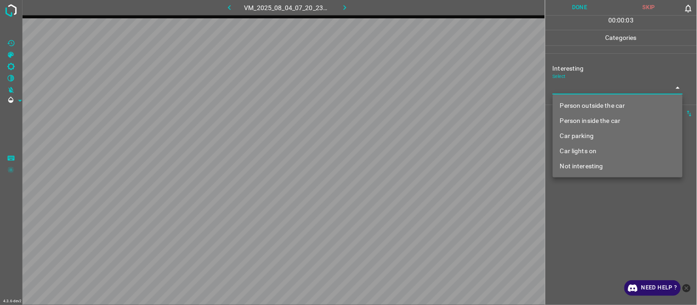
click at [583, 175] on ul "Person outside the car Person inside the car Car parking Car lights on Not inte…" at bounding box center [618, 136] width 130 height 83
click at [585, 164] on li "Not interesting" at bounding box center [618, 166] width 130 height 15
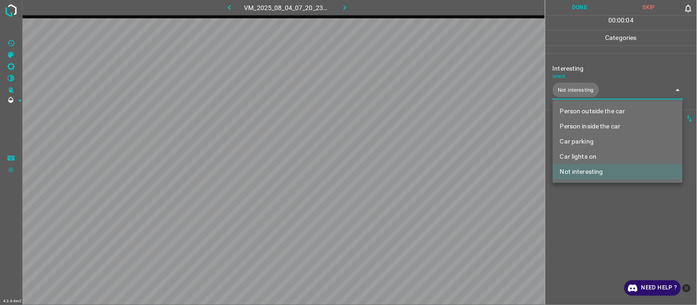
click at [576, 237] on div at bounding box center [348, 152] width 697 height 305
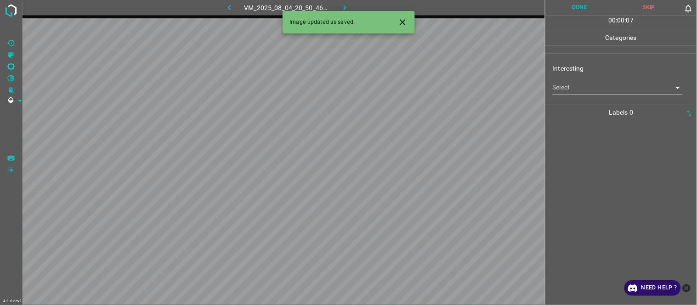
click at [400, 19] on icon "Close" at bounding box center [403, 22] width 10 height 10
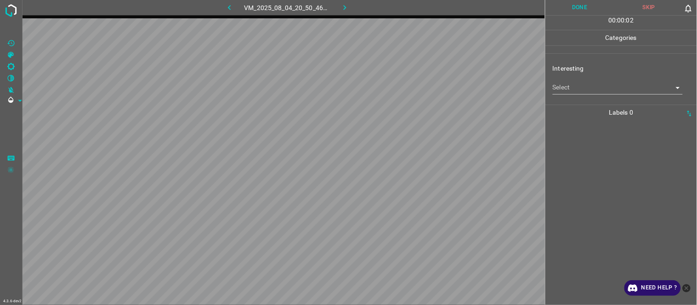
click at [576, 88] on body "4.3.6-dev2 VM_2025_08_04_20_50_46_521_01.gif Done Skip 0 00 : 00 : 02 Categorie…" at bounding box center [348, 152] width 697 height 305
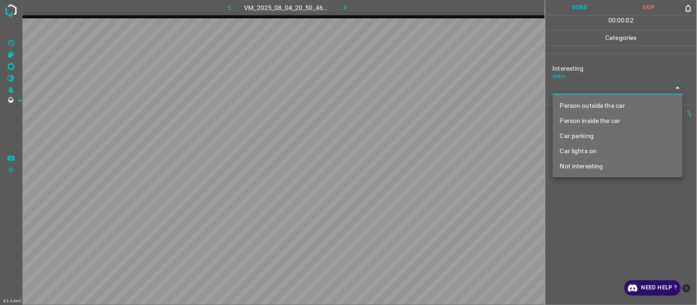
drag, startPoint x: 586, startPoint y: 127, endPoint x: 586, endPoint y: 134, distance: 7.4
click at [586, 133] on ul "Person outside the car Person inside the car Car parking Car lights on Not inte…" at bounding box center [618, 136] width 130 height 83
click at [587, 135] on li "Car parking" at bounding box center [618, 136] width 130 height 15
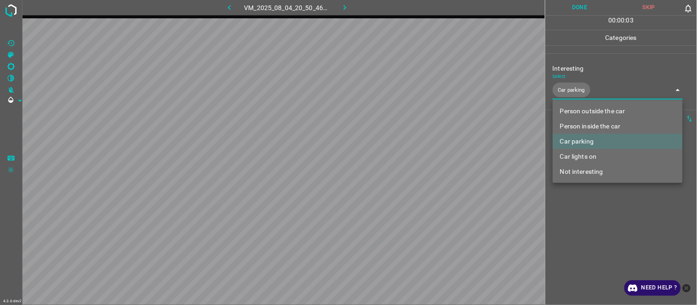
click at [589, 221] on div at bounding box center [348, 152] width 697 height 305
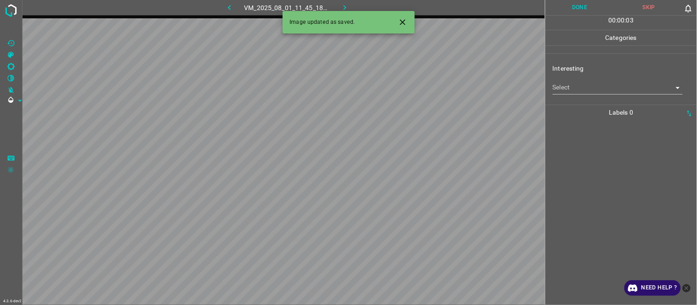
click at [588, 85] on body "4.3.6-dev2 VM_2025_08_01_11_45_18_221_03.gif Done Skip 0 00 : 00 : 03 Categorie…" at bounding box center [348, 152] width 697 height 305
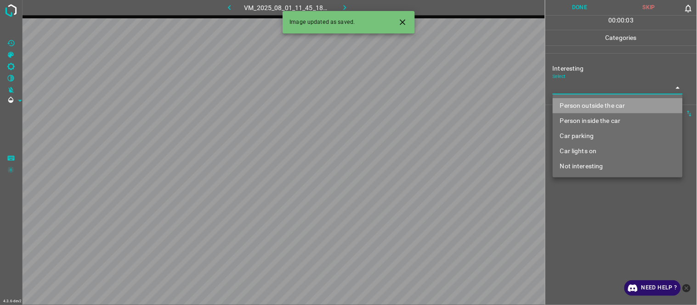
click at [586, 103] on li "Person outside the car" at bounding box center [618, 105] width 130 height 15
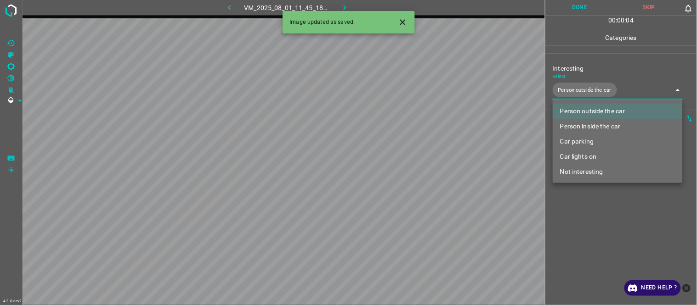
click at [405, 20] on icon "Close" at bounding box center [403, 22] width 6 height 6
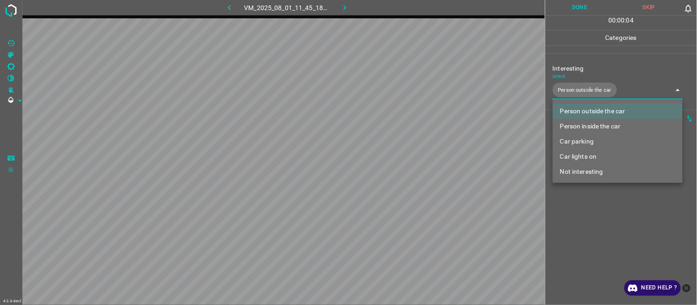
click at [617, 237] on div at bounding box center [348, 152] width 697 height 305
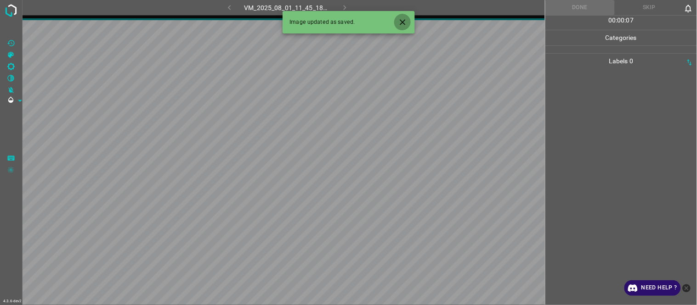
click at [405, 23] on icon "Close" at bounding box center [403, 22] width 10 height 10
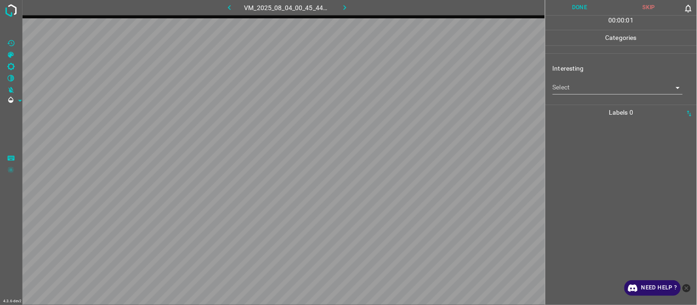
click at [568, 90] on body "4.3.6-dev2 VM_2025_08_04_00_45_44_586_02.gif Done Skip 0 00 : 00 : 01 Categorie…" at bounding box center [348, 152] width 697 height 305
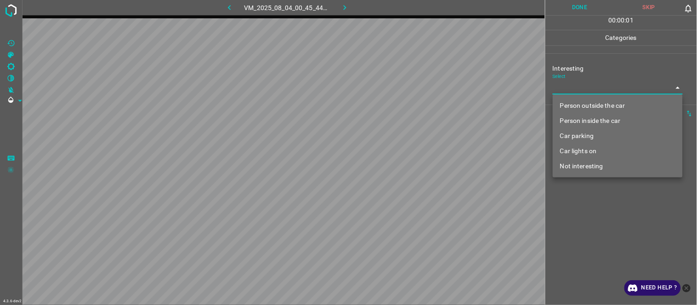
click at [575, 144] on li "Car lights on" at bounding box center [618, 151] width 130 height 15
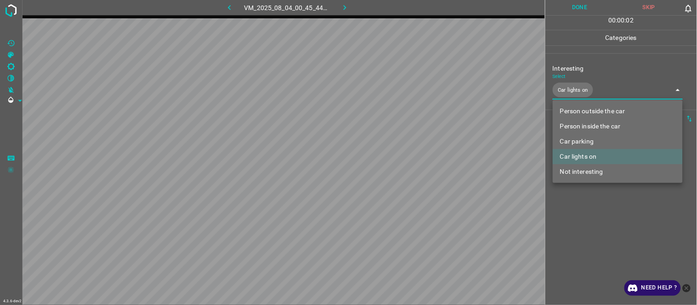
click at [578, 141] on li "Car parking" at bounding box center [618, 141] width 130 height 15
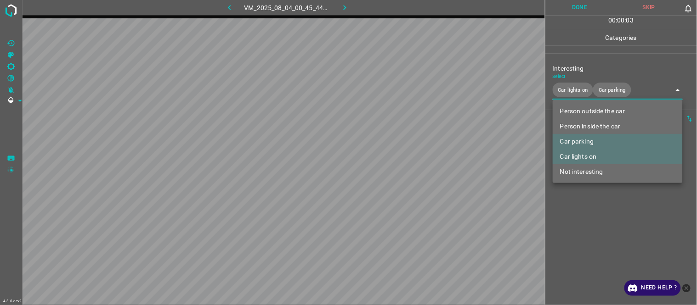
click at [582, 157] on li "Car lights on" at bounding box center [618, 156] width 130 height 15
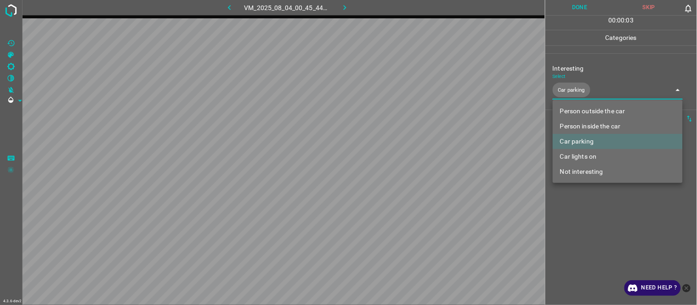
click at [577, 227] on div at bounding box center [348, 152] width 697 height 305
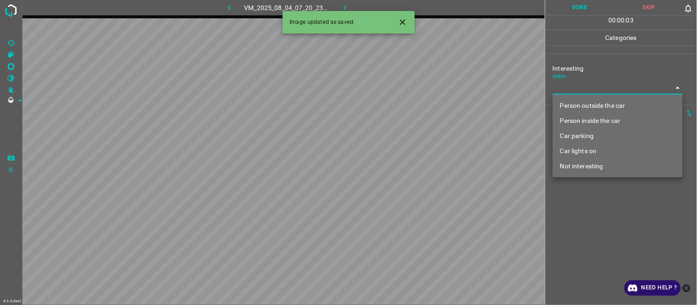
click at [598, 83] on body "4.3.6-dev2 VM_2025_08_04_07_20_23_158_04.gif Done Skip 0 00 : 00 : 03 Categorie…" at bounding box center [348, 152] width 697 height 305
click at [604, 104] on li "Person outside the car" at bounding box center [618, 105] width 130 height 15
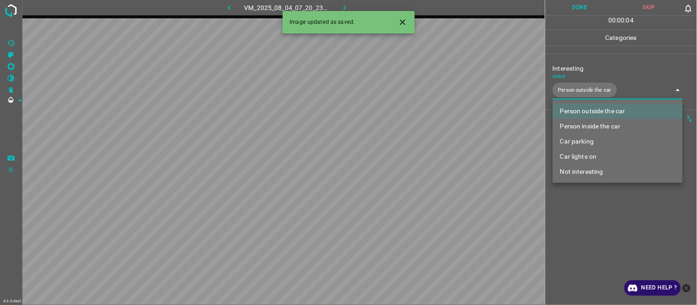
click at [600, 232] on div at bounding box center [348, 152] width 697 height 305
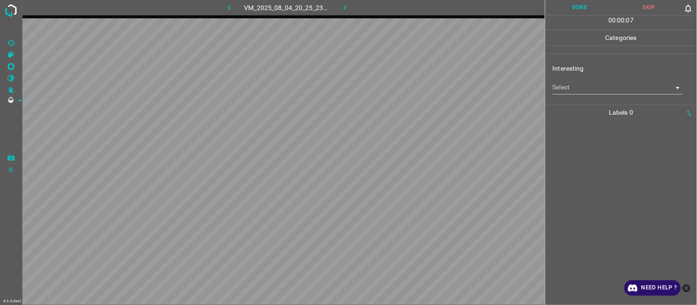
click at [575, 87] on body "4.3.6-dev2 VM_2025_08_04_20_25_23_766_00.gif Done Skip 0 00 : 00 : 07 Categorie…" at bounding box center [348, 152] width 697 height 305
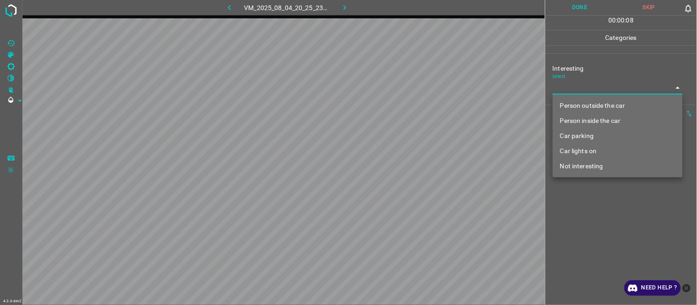
click at [586, 124] on li "Person inside the car" at bounding box center [618, 120] width 130 height 15
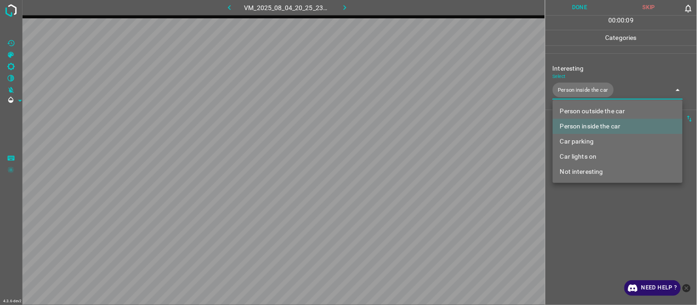
click at [584, 159] on li "Car lights on" at bounding box center [618, 156] width 130 height 15
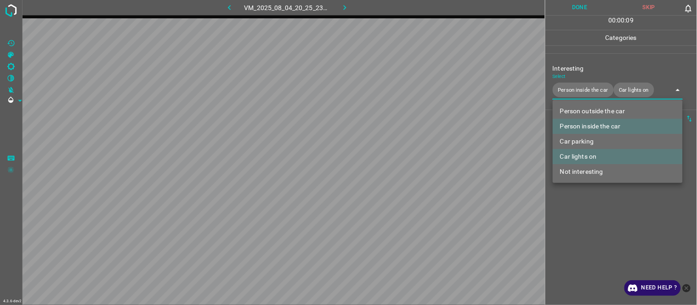
click at [576, 216] on div at bounding box center [348, 152] width 697 height 305
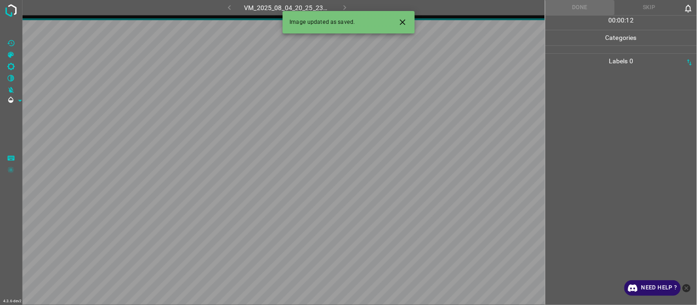
click at [407, 26] on button "Close" at bounding box center [402, 22] width 17 height 17
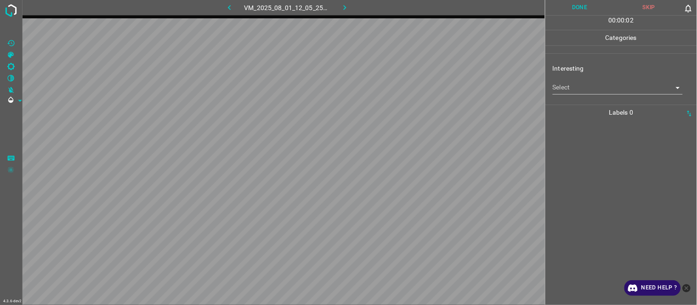
click at [562, 90] on body "4.3.6-dev2 VM_2025_08_01_12_05_25_525_02.gif Done Skip 0 00 : 00 : 02 Categorie…" at bounding box center [348, 152] width 697 height 305
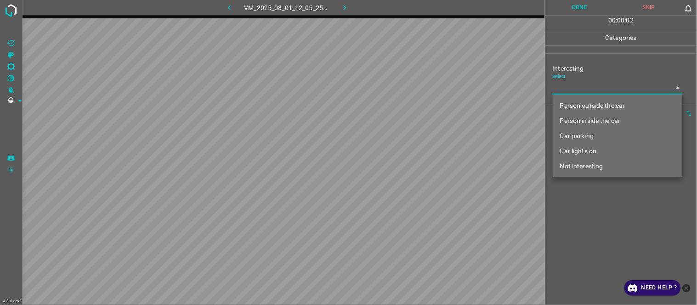
drag, startPoint x: 579, startPoint y: 116, endPoint x: 578, endPoint y: 109, distance: 6.6
click at [580, 115] on li "Person inside the car" at bounding box center [618, 120] width 130 height 15
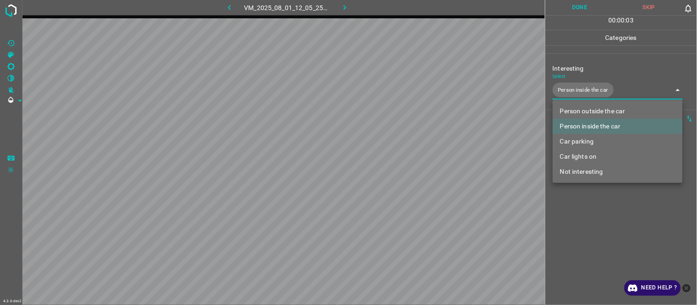
click at [579, 124] on li "Person inside the car" at bounding box center [618, 126] width 130 height 15
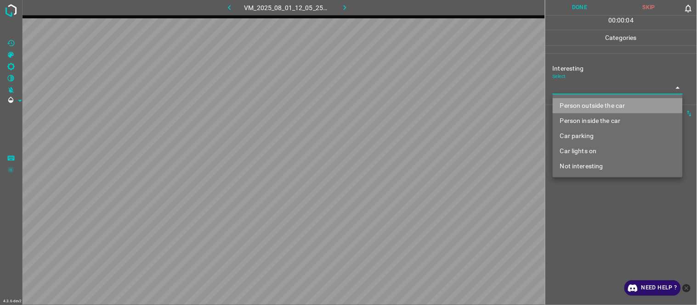
click at [576, 102] on li "Person outside the car" at bounding box center [618, 105] width 130 height 15
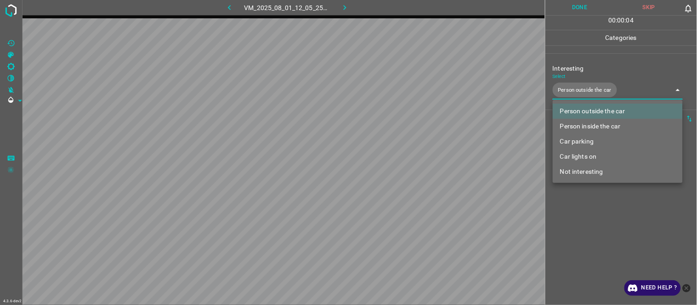
click at [574, 246] on div at bounding box center [348, 152] width 697 height 305
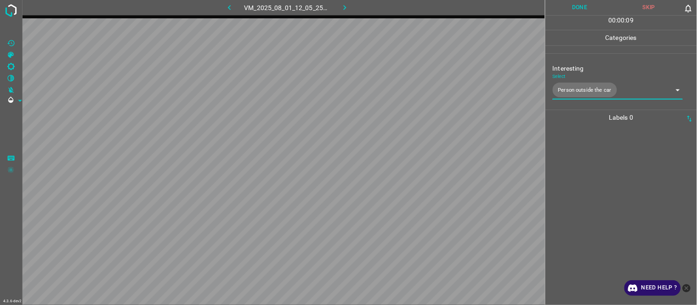
click at [582, 166] on div at bounding box center [621, 215] width 146 height 180
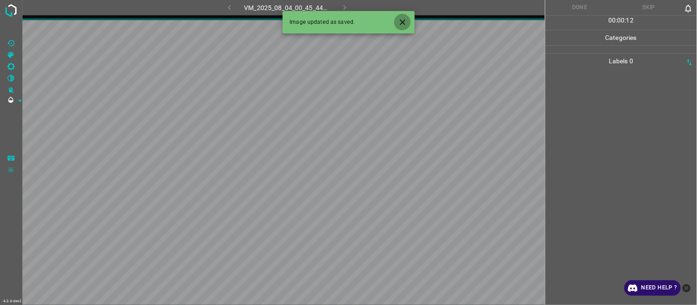
drag, startPoint x: 410, startPoint y: 21, endPoint x: 407, endPoint y: 31, distance: 10.6
click at [409, 22] on button "Close" at bounding box center [402, 22] width 17 height 17
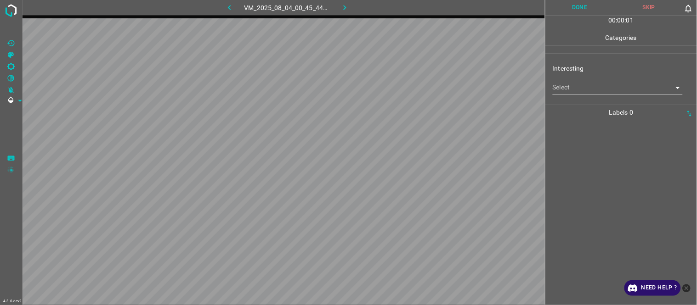
click at [571, 89] on body "4.3.6-dev2 VM_2025_08_04_00_45_44_586_03.gif Done Skip 0 00 : 00 : 01 Categorie…" at bounding box center [348, 152] width 697 height 305
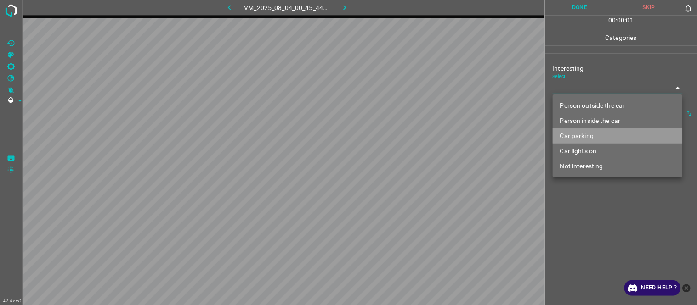
drag, startPoint x: 582, startPoint y: 134, endPoint x: 579, endPoint y: 189, distance: 55.2
click at [582, 135] on li "Car parking" at bounding box center [618, 136] width 130 height 15
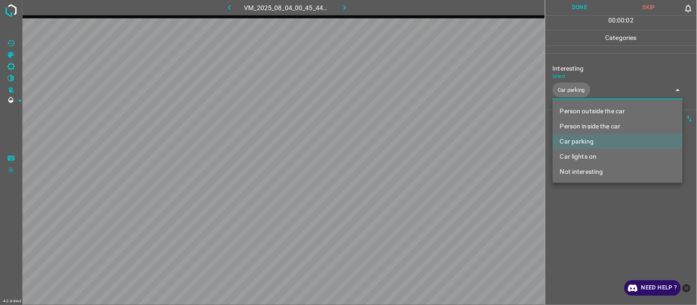
click at [581, 228] on div at bounding box center [348, 152] width 697 height 305
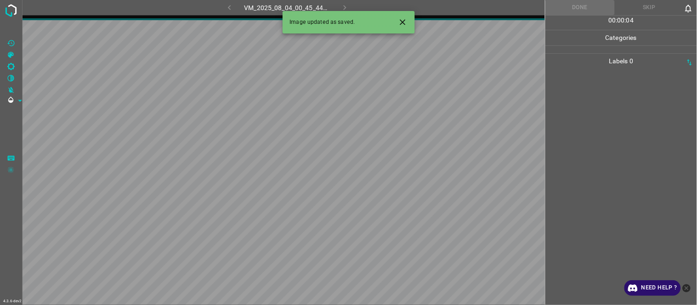
click at [400, 19] on icon "Close" at bounding box center [403, 22] width 10 height 10
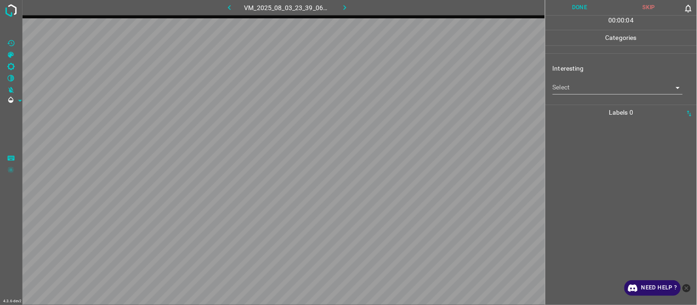
click at [571, 82] on body "4.3.6-dev2 VM_2025_08_03_23_39_06_829_08.gif Done Skip 0 00 : 00 : 04 Categorie…" at bounding box center [348, 152] width 697 height 305
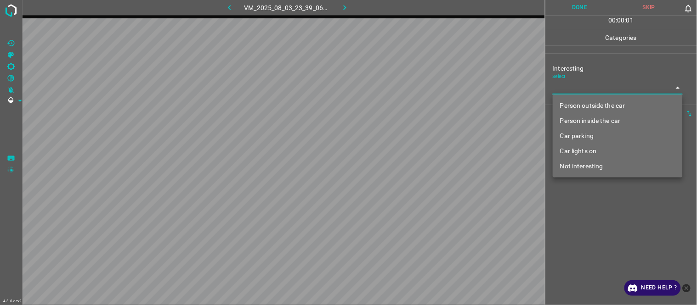
drag, startPoint x: 578, startPoint y: 166, endPoint x: 581, endPoint y: 179, distance: 13.7
click at [579, 167] on li "Not interesting" at bounding box center [618, 166] width 130 height 15
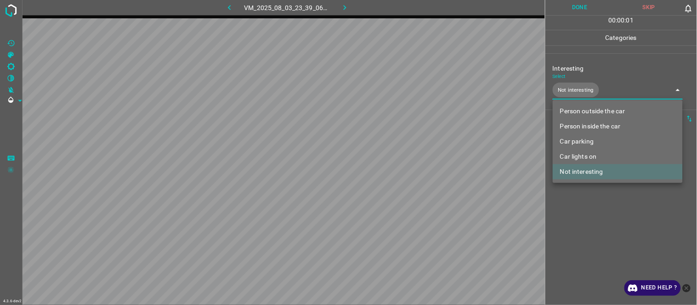
click at [583, 225] on div at bounding box center [348, 152] width 697 height 305
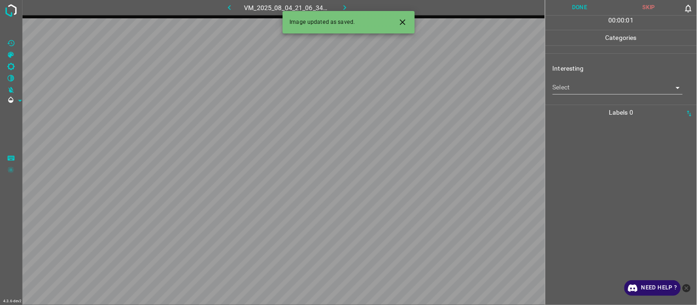
click at [402, 21] on icon "Close" at bounding box center [403, 22] width 10 height 10
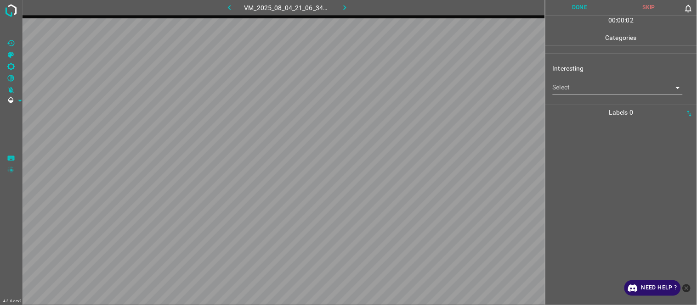
click at [588, 149] on div at bounding box center [621, 212] width 146 height 185
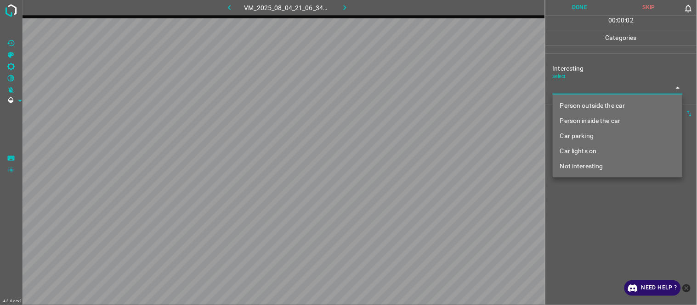
click at [568, 87] on body "4.3.6-dev2 VM_2025_08_04_21_06_34_890_03.gif Done Skip 0 00 : 00 : 02 Categorie…" at bounding box center [348, 152] width 697 height 305
click at [584, 166] on li "Not interesting" at bounding box center [618, 166] width 130 height 15
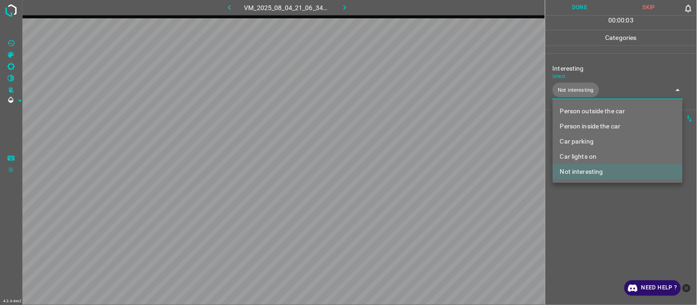
click at [575, 217] on div at bounding box center [348, 152] width 697 height 305
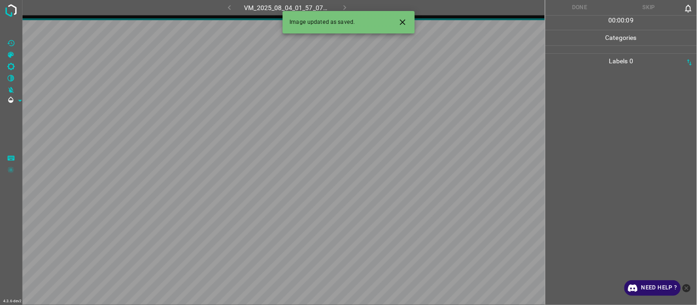
click at [406, 21] on icon "Close" at bounding box center [403, 22] width 10 height 10
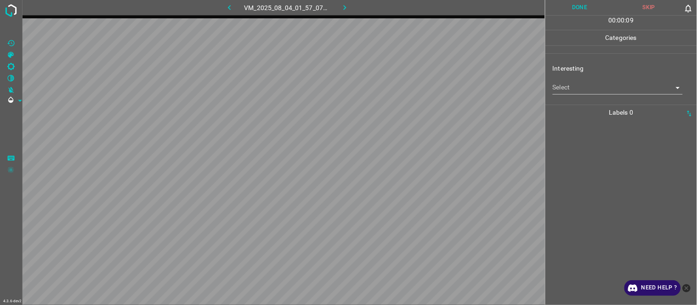
click at [569, 92] on body "4.3.6-dev2 VM_2025_08_04_01_57_07_518_01.gif Done Skip 0 00 : 00 : 09 Categorie…" at bounding box center [348, 152] width 697 height 305
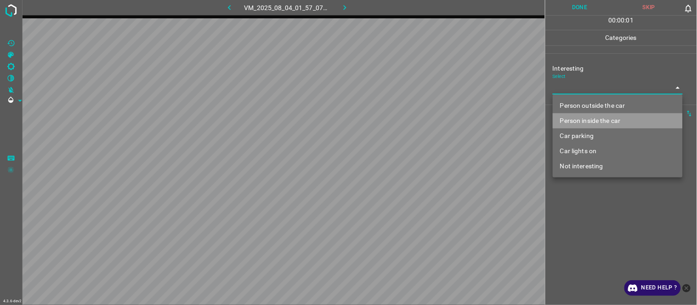
drag, startPoint x: 584, startPoint y: 120, endPoint x: 598, endPoint y: 194, distance: 75.6
click at [585, 121] on li "Person inside the car" at bounding box center [618, 120] width 130 height 15
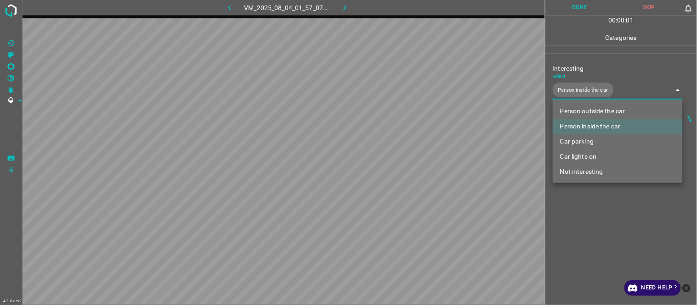
click at [595, 225] on div at bounding box center [348, 152] width 697 height 305
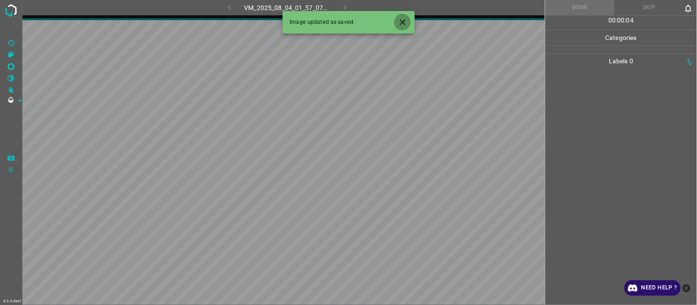
click at [403, 20] on icon "Close" at bounding box center [403, 22] width 10 height 10
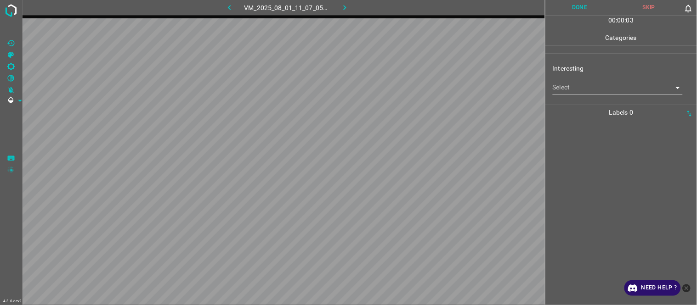
click at [578, 85] on body "4.3.6-dev2 VM_2025_08_01_11_07_05_763_04.gif Done Skip 0 00 : 00 : 03 Categorie…" at bounding box center [348, 152] width 697 height 305
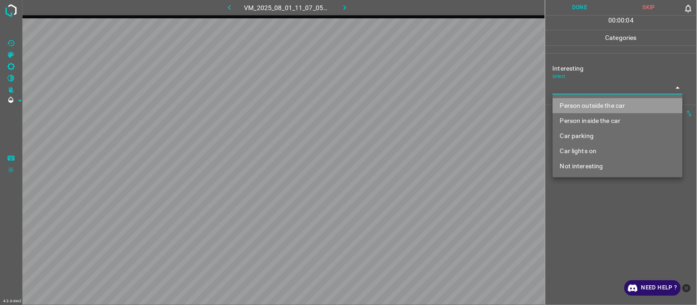
click at [594, 106] on li "Person outside the car" at bounding box center [618, 105] width 130 height 15
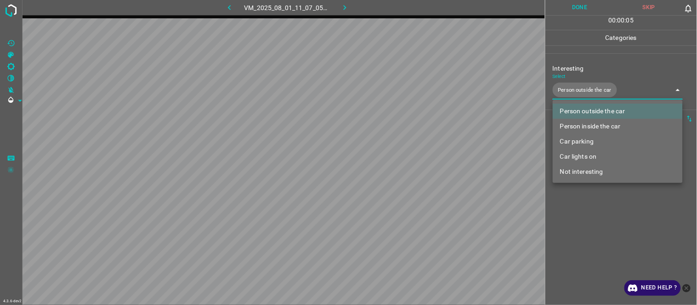
click at [582, 220] on div at bounding box center [348, 152] width 697 height 305
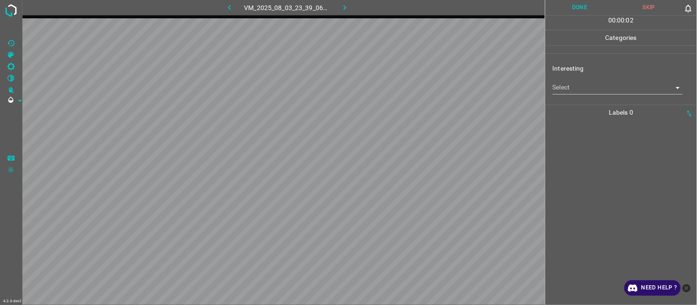
click at [569, 85] on body "4.3.6-dev2 VM_2025_08_03_23_39_06_829_06.gif Done Skip 0 00 : 00 : 02 Categorie…" at bounding box center [348, 152] width 697 height 305
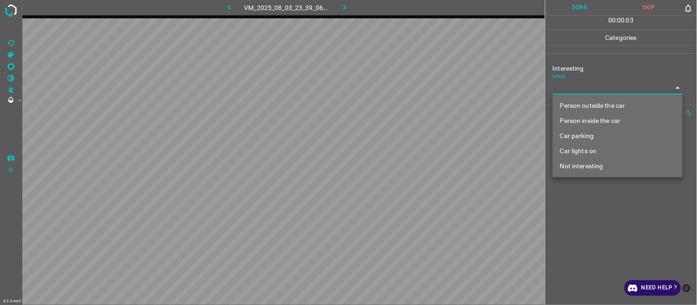
click at [573, 169] on li "Not interesting" at bounding box center [618, 166] width 130 height 15
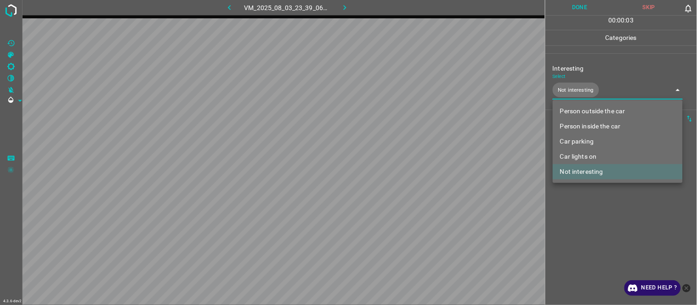
click at [598, 233] on div at bounding box center [348, 152] width 697 height 305
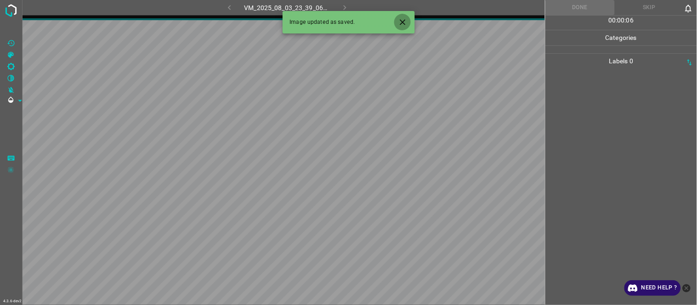
click at [403, 20] on icon "Close" at bounding box center [403, 22] width 10 height 10
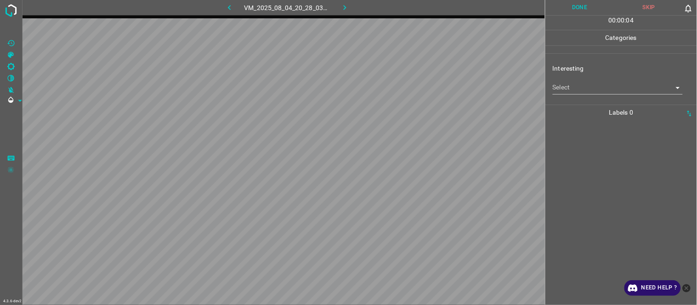
click at [587, 83] on body "4.3.6-dev2 VM_2025_08_04_20_28_03_551_02.gif Done Skip 0 00 : 00 : 04 Categorie…" at bounding box center [348, 152] width 697 height 305
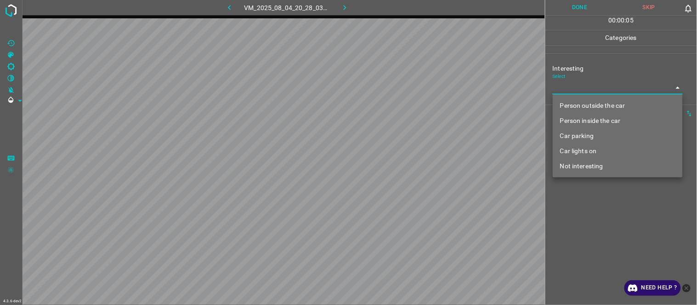
click at [583, 116] on li "Person inside the car" at bounding box center [618, 120] width 130 height 15
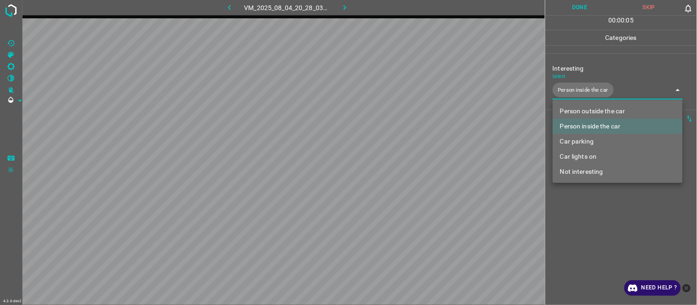
click at [585, 227] on div at bounding box center [348, 152] width 697 height 305
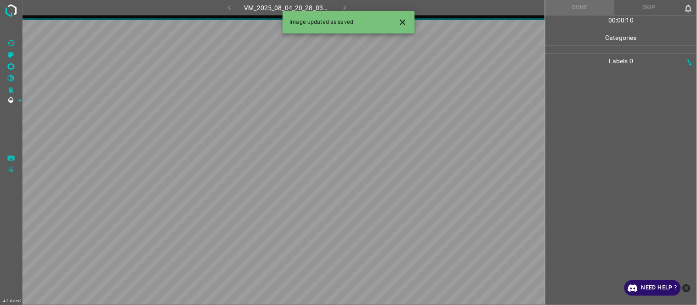
click at [412, 17] on div "Image updated as saved." at bounding box center [349, 22] width 132 height 23
click at [402, 20] on icon "Close" at bounding box center [403, 22] width 10 height 10
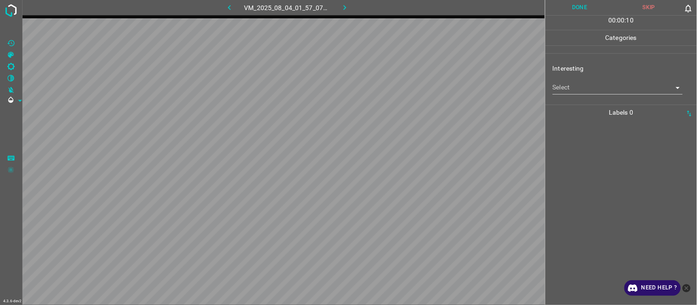
click at [566, 83] on body "4.3.6-dev2 VM_2025_08_04_01_57_07_518_12.gif Done Skip 0 00 : 00 : 10 Categorie…" at bounding box center [348, 152] width 697 height 305
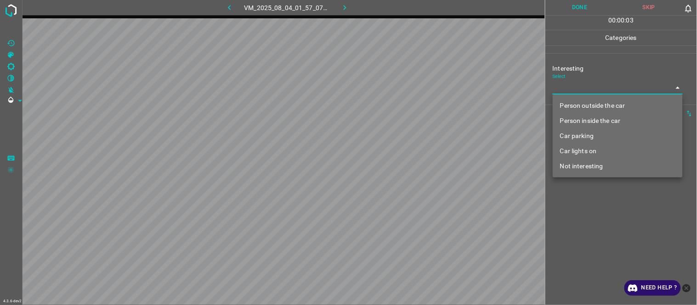
drag, startPoint x: 584, startPoint y: 98, endPoint x: 584, endPoint y: 118, distance: 19.3
click at [585, 98] on li "Person outside the car" at bounding box center [618, 105] width 130 height 15
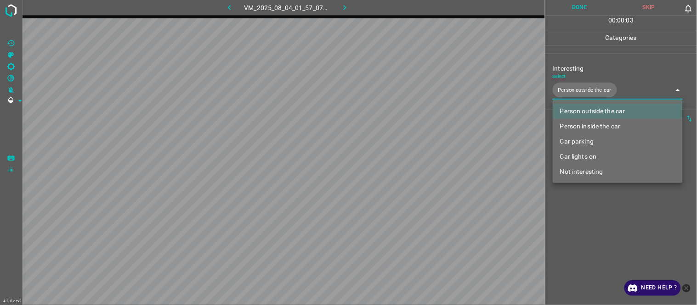
click at [573, 228] on div at bounding box center [348, 152] width 697 height 305
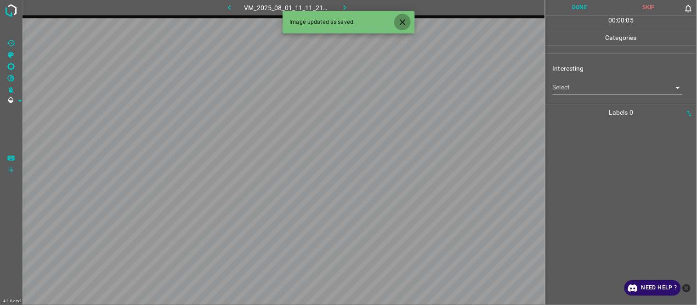
click at [406, 22] on icon "Close" at bounding box center [403, 22] width 10 height 10
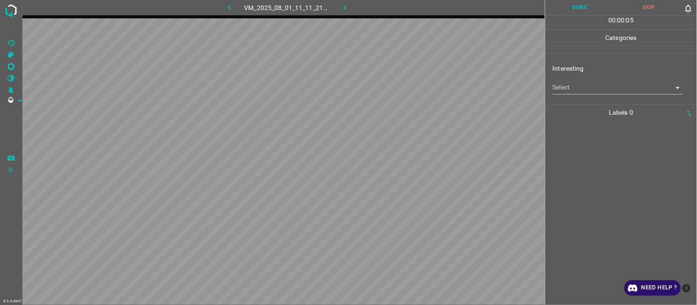
click at [577, 96] on div "Interesting Select ​" at bounding box center [621, 78] width 152 height 43
click at [587, 90] on body "4.3.6-dev2 VM_2025_08_01_11_11_21_391_06.gif Done Skip 0 00 : 00 : 05 Categorie…" at bounding box center [348, 152] width 697 height 305
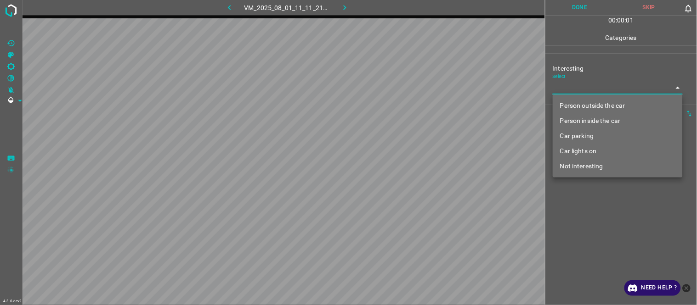
click at [586, 104] on li "Person outside the car" at bounding box center [618, 105] width 130 height 15
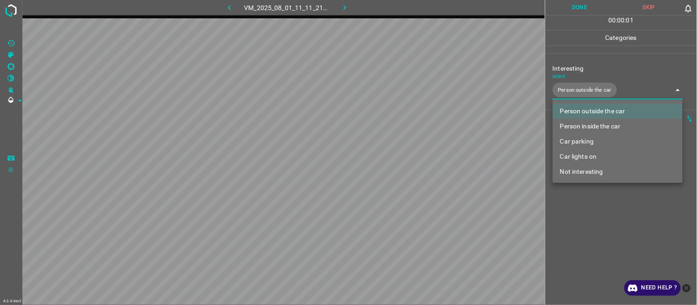
click at [578, 227] on div at bounding box center [348, 152] width 697 height 305
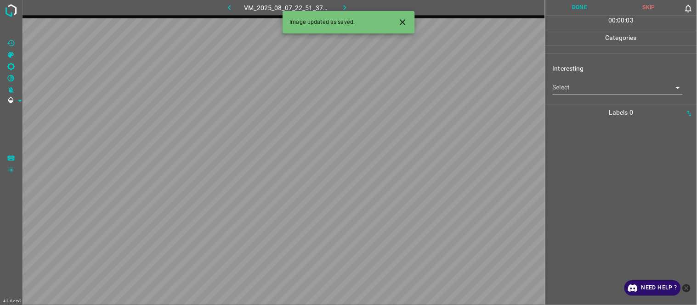
click at [401, 23] on icon "Close" at bounding box center [403, 22] width 10 height 10
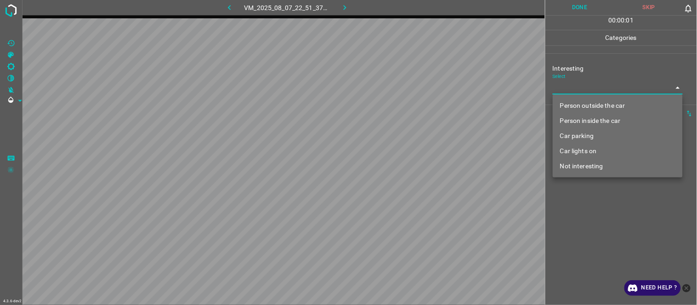
click at [571, 86] on body "4.3.6-dev2 VM_2025_08_07_22_51_37_976_04.gif Done Skip 0 00 : 00 : 01 Categorie…" at bounding box center [348, 152] width 697 height 305
click at [584, 113] on li "Person inside the car" at bounding box center [618, 120] width 130 height 15
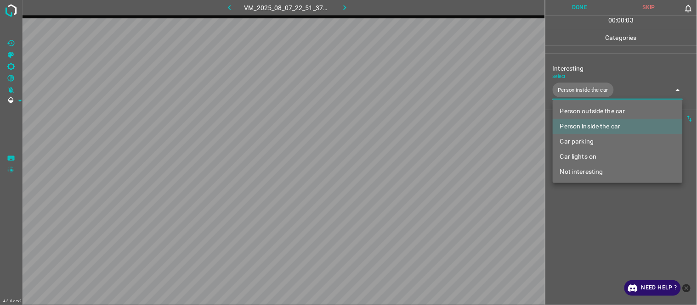
click at [586, 123] on li "Person inside the car" at bounding box center [618, 126] width 130 height 15
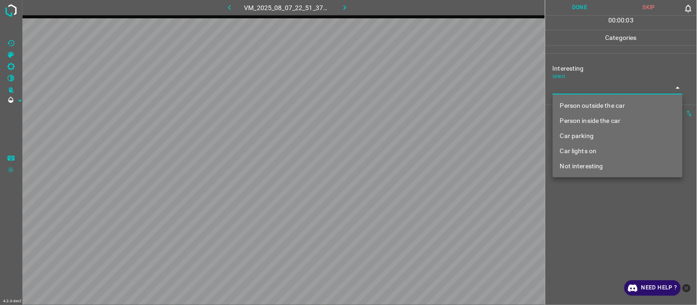
click at [583, 108] on li "Person outside the car" at bounding box center [618, 105] width 130 height 15
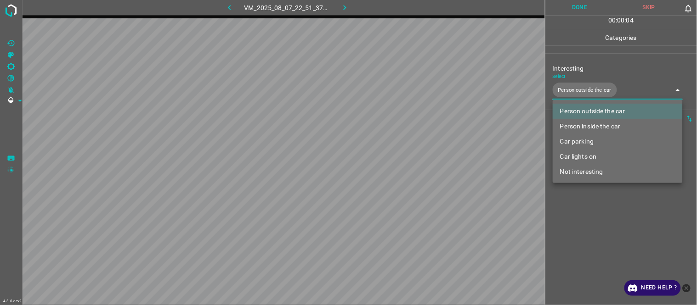
click at [574, 224] on div at bounding box center [348, 152] width 697 height 305
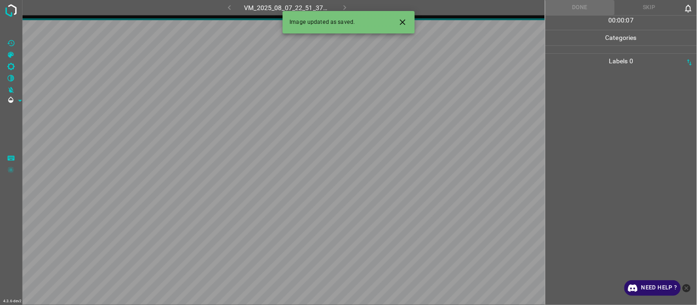
click at [401, 23] on icon "Close" at bounding box center [403, 22] width 10 height 10
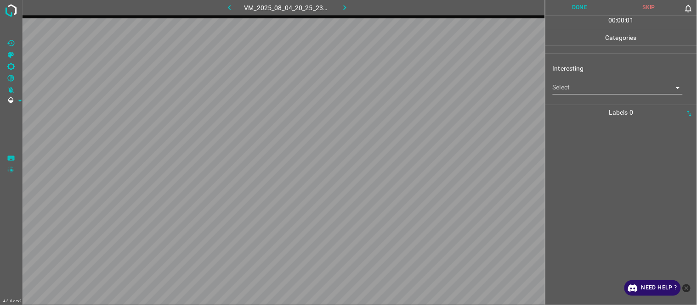
click at [572, 89] on body "4.3.6-dev2 VM_2025_08_04_20_25_23_766_07.gif Done Skip 0 00 : 00 : 01 Categorie…" at bounding box center [348, 152] width 697 height 305
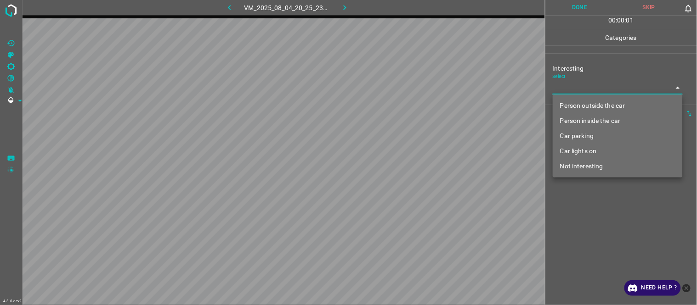
click at [575, 106] on li "Person outside the car" at bounding box center [618, 105] width 130 height 15
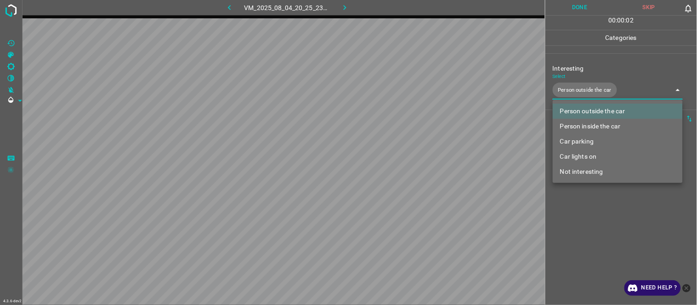
click at [568, 246] on div at bounding box center [348, 152] width 697 height 305
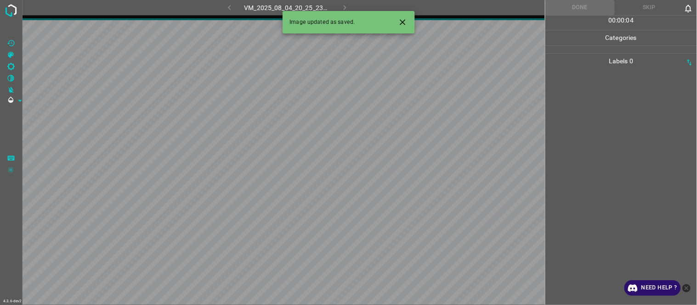
click at [405, 22] on icon "Close" at bounding box center [403, 22] width 10 height 10
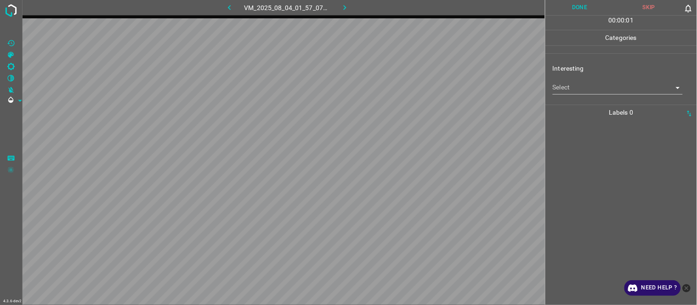
click at [562, 86] on body "4.3.6-dev2 VM_2025_08_04_01_57_07_518_04.gif Done Skip 0 00 : 00 : 01 Categorie…" at bounding box center [348, 152] width 697 height 305
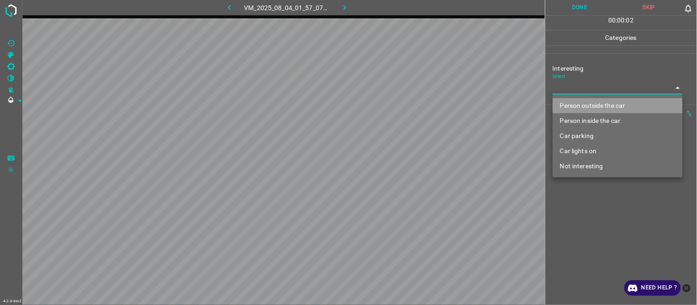
click at [574, 107] on li "Person outside the car" at bounding box center [618, 105] width 130 height 15
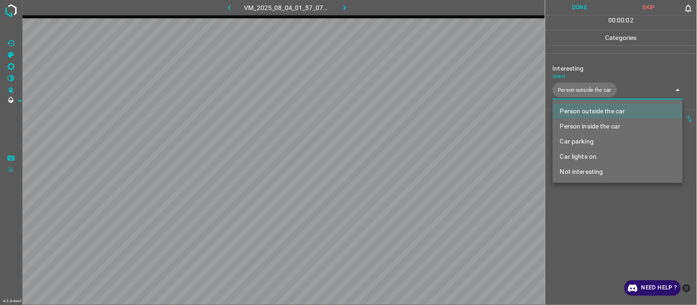
click at [580, 238] on div at bounding box center [348, 152] width 697 height 305
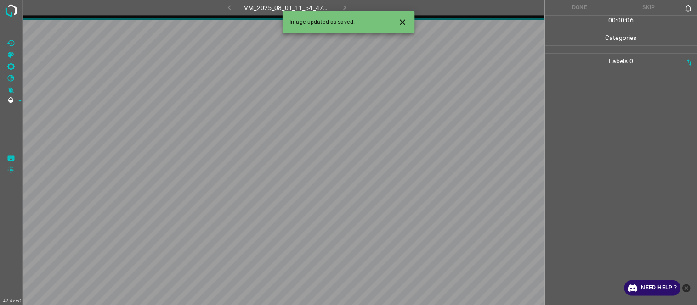
click at [402, 23] on icon "Close" at bounding box center [403, 22] width 10 height 10
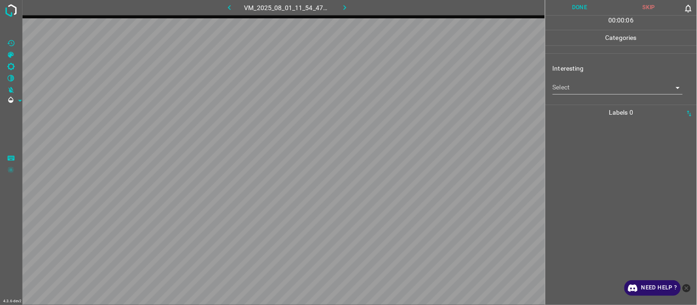
click at [573, 88] on body "4.3.6-dev2 VM_2025_08_01_11_54_47_332_01.gif Done Skip 0 00 : 00 : 06 Categorie…" at bounding box center [348, 152] width 697 height 305
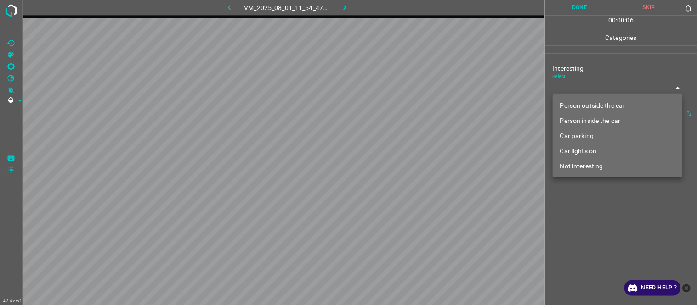
click at [582, 106] on li "Person outside the car" at bounding box center [618, 105] width 130 height 15
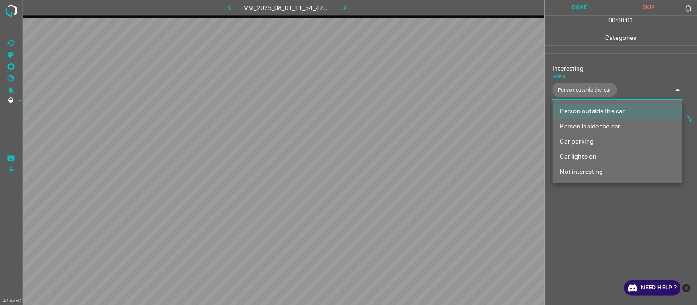
click at [596, 221] on div at bounding box center [348, 152] width 697 height 305
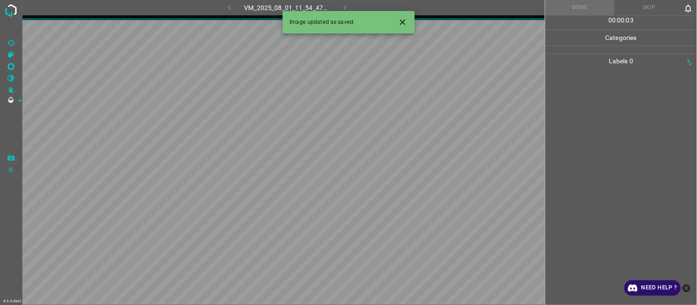
click at [400, 23] on icon "Close" at bounding box center [403, 22] width 10 height 10
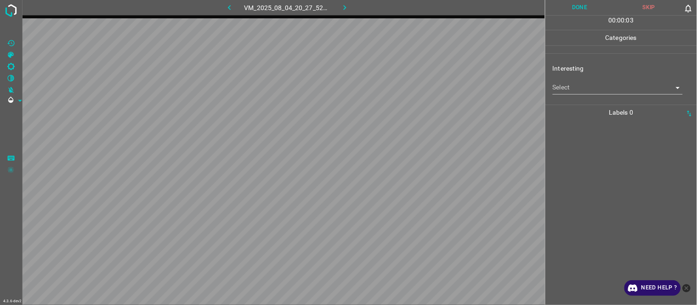
click at [578, 92] on body "4.3.6-dev2 VM_2025_08_04_20_27_52_711_03.gif Done Skip 0 00 : 00 : 03 Categorie…" at bounding box center [348, 152] width 697 height 305
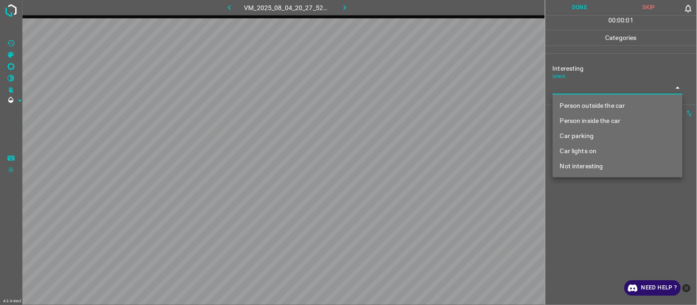
click at [591, 129] on li "Car parking" at bounding box center [618, 136] width 130 height 15
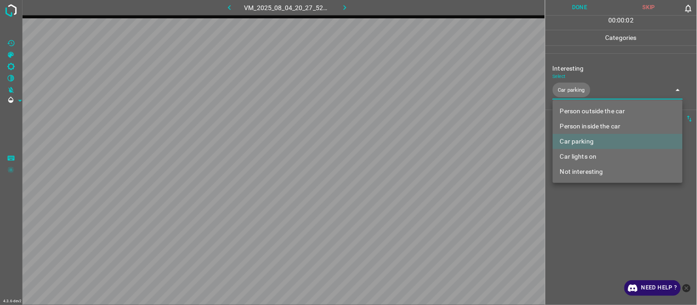
click at [587, 201] on div at bounding box center [348, 152] width 697 height 305
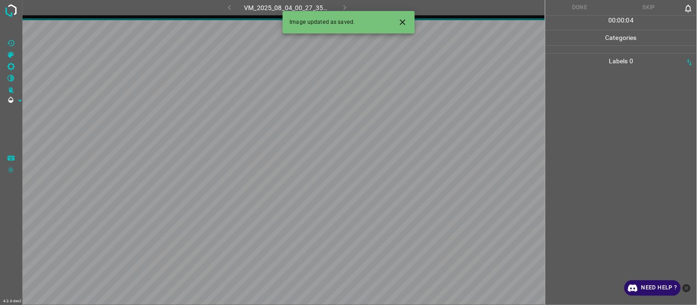
click at [402, 22] on icon "Close" at bounding box center [403, 22] width 10 height 10
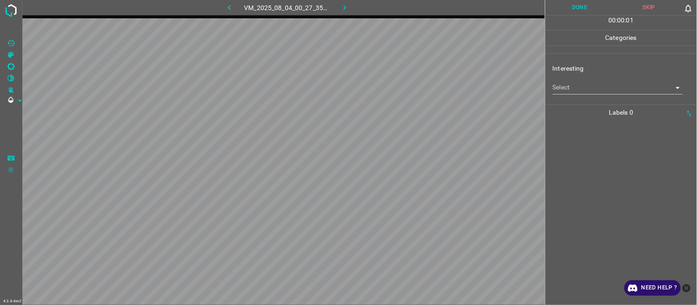
click at [591, 94] on body "4.3.6-dev2 VM_2025_08_04_00_27_35_774_01.gif Done Skip 0 00 : 00 : 01 Categorie…" at bounding box center [348, 152] width 697 height 305
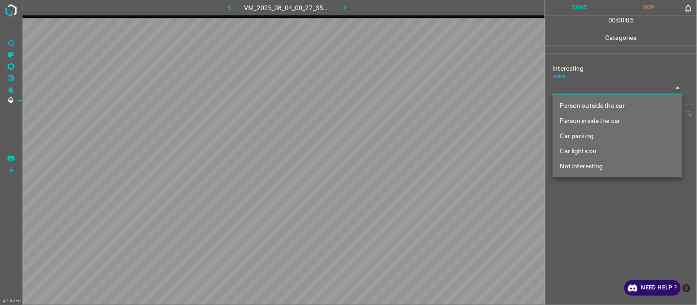
click at [574, 161] on li "Not interesting" at bounding box center [618, 166] width 130 height 15
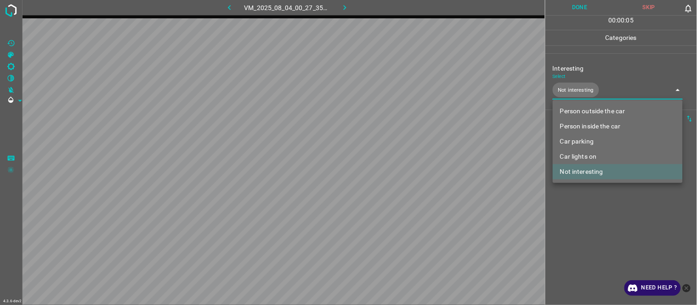
click at [554, 231] on div at bounding box center [348, 152] width 697 height 305
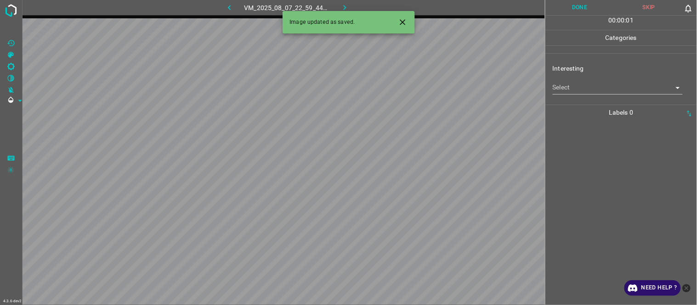
click at [570, 90] on body "4.3.6-dev2 VM_2025_08_07_22_59_44_636_01.gif Done Skip 0 00 : 00 : 01 Categorie…" at bounding box center [348, 152] width 697 height 305
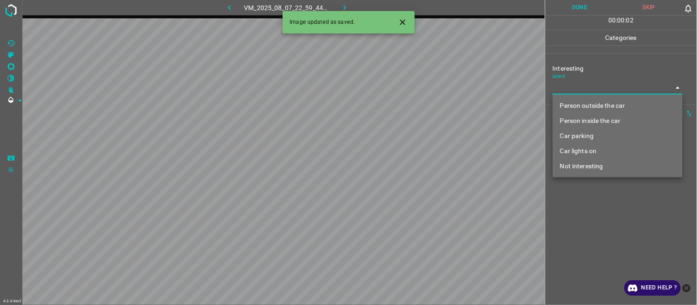
click at [587, 148] on li "Car lights on" at bounding box center [618, 151] width 130 height 15
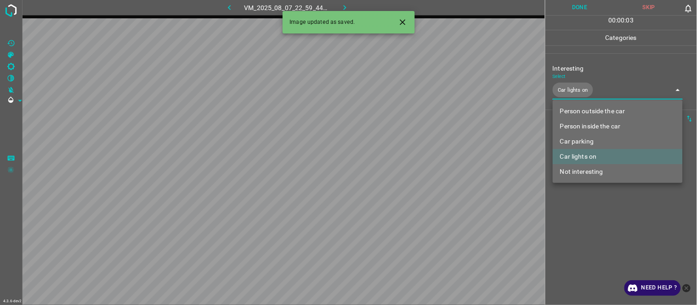
click at [594, 205] on div at bounding box center [348, 152] width 697 height 305
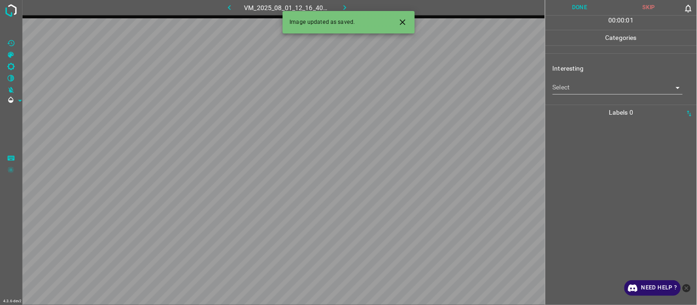
click at [556, 83] on body "4.3.6-dev2 VM_2025_08_01_12_16_40_406_00.gif Done Skip 0 00 : 00 : 01 Categorie…" at bounding box center [348, 152] width 697 height 305
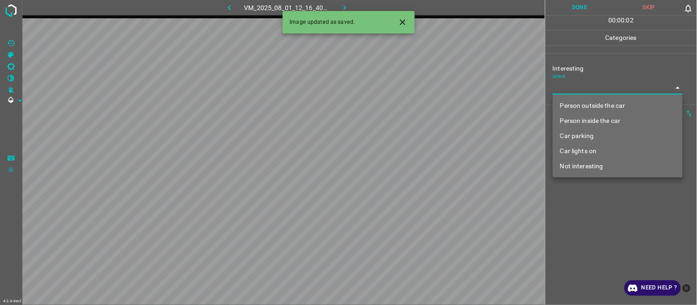
click at [595, 104] on li "Person outside the car" at bounding box center [618, 105] width 130 height 15
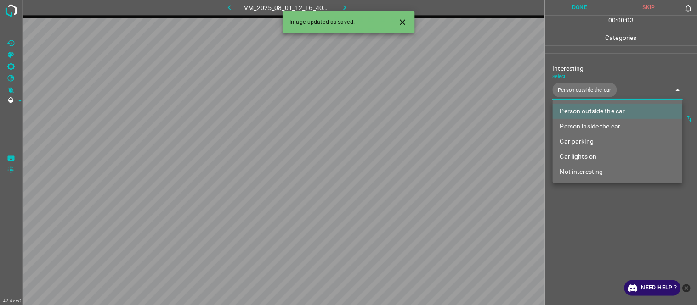
click at [600, 223] on div at bounding box center [348, 152] width 697 height 305
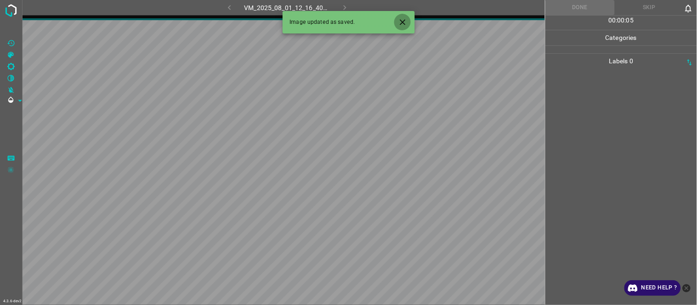
click at [402, 24] on icon "Close" at bounding box center [403, 22] width 10 height 10
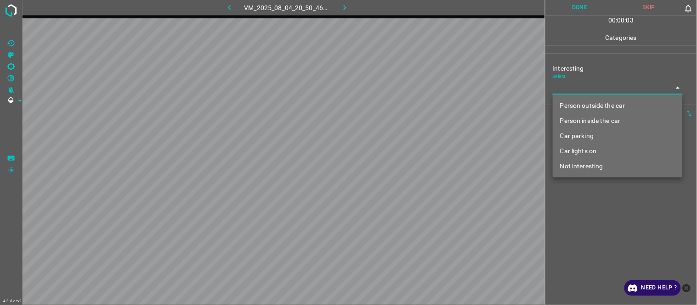
click at [571, 82] on body "4.3.6-dev2 VM_2025_08_04_20_50_46_521_05.gif Done Skip 0 00 : 00 : 03 Categorie…" at bounding box center [348, 152] width 697 height 305
click at [582, 168] on li "Not interesting" at bounding box center [618, 166] width 130 height 15
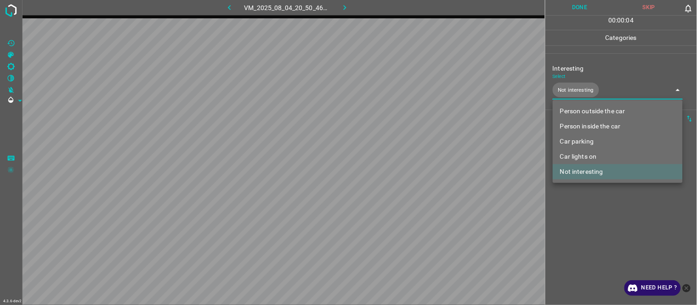
click at [598, 218] on div at bounding box center [348, 152] width 697 height 305
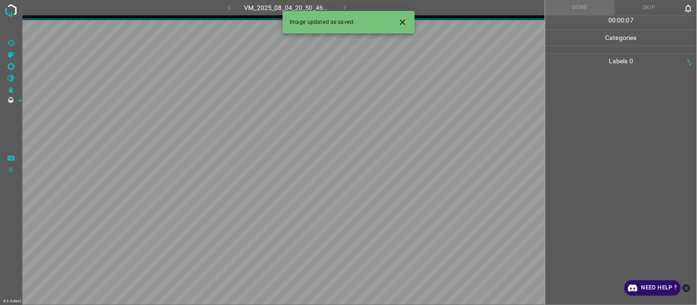
click at [402, 28] on button "Close" at bounding box center [402, 22] width 17 height 17
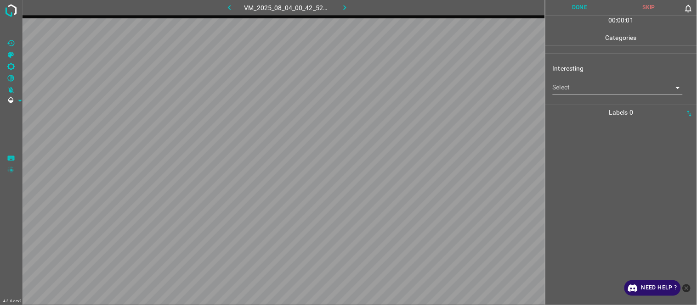
click at [578, 88] on body "4.3.6-dev2 VM_2025_08_04_00_42_52_509_07.gif Done Skip 0 00 : 00 : 01 Categorie…" at bounding box center [348, 152] width 697 height 305
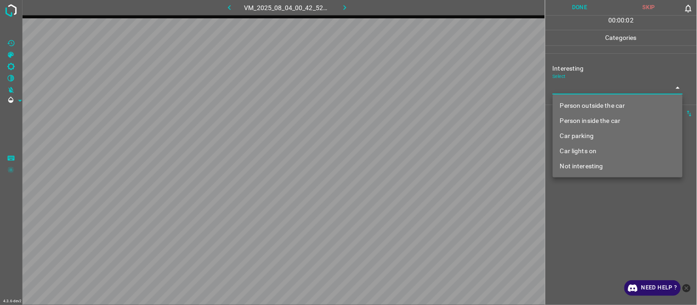
click at [600, 120] on li "Person inside the car" at bounding box center [618, 120] width 130 height 15
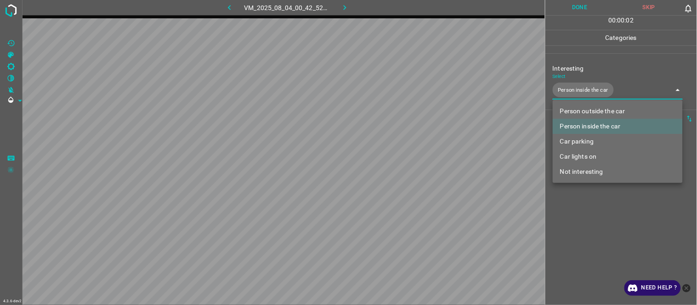
click at [612, 225] on div at bounding box center [348, 152] width 697 height 305
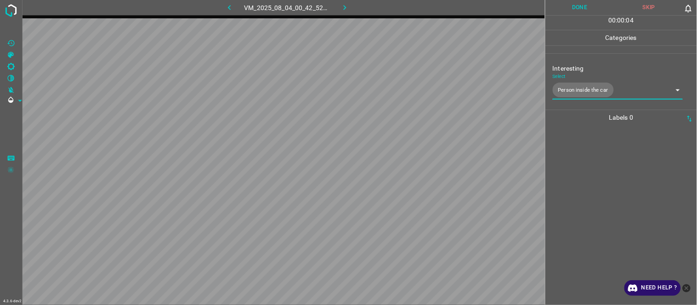
click at [584, 92] on body "4.3.6-dev2 VM_2025_08_04_00_42_52_509_07.gif Done Skip 0 00 : 00 : 04 Categorie…" at bounding box center [348, 152] width 697 height 305
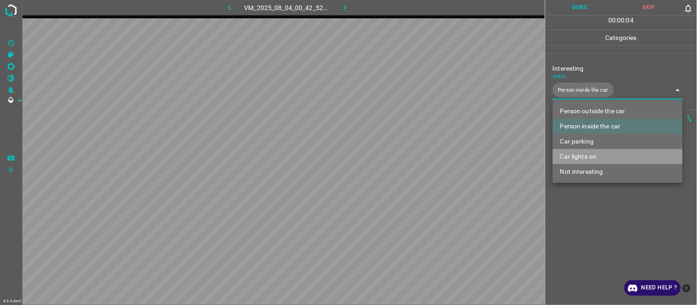
click at [599, 158] on li "Car lights on" at bounding box center [618, 156] width 130 height 15
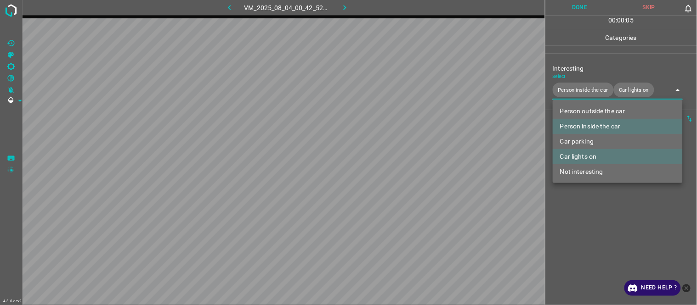
click at [586, 223] on div at bounding box center [348, 152] width 697 height 305
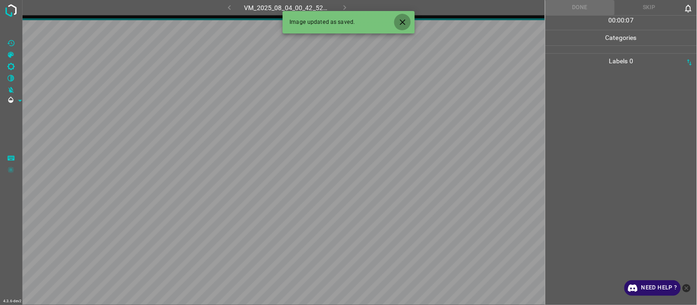
click at [405, 21] on icon "Close" at bounding box center [403, 22] width 10 height 10
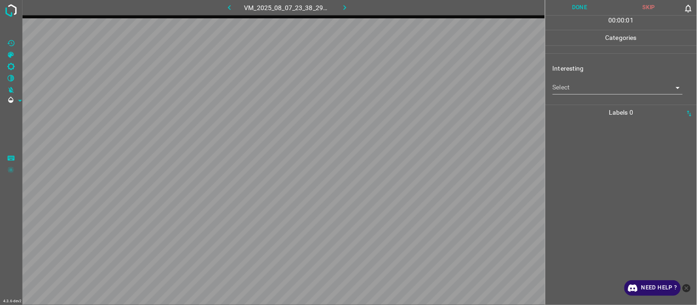
click at [587, 83] on body "4.3.6-dev2 VM_2025_08_07_23_38_29_291_03.gif Done Skip 0 00 : 00 : 01 Categorie…" at bounding box center [348, 152] width 697 height 305
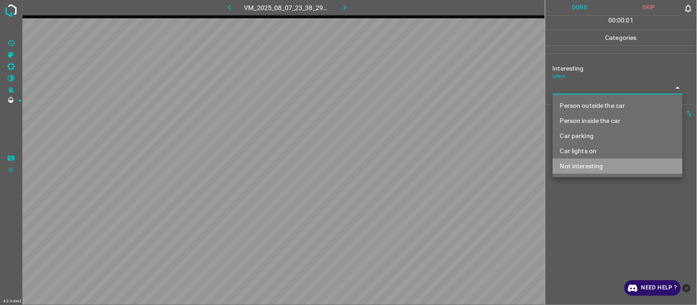
drag, startPoint x: 605, startPoint y: 166, endPoint x: 595, endPoint y: 189, distance: 25.2
click at [604, 168] on li "Not interesting" at bounding box center [618, 166] width 130 height 15
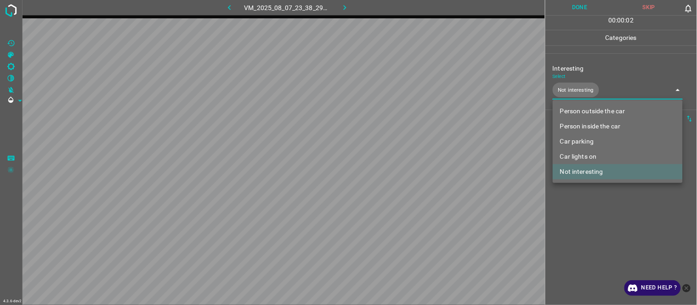
click at [589, 225] on div at bounding box center [348, 152] width 697 height 305
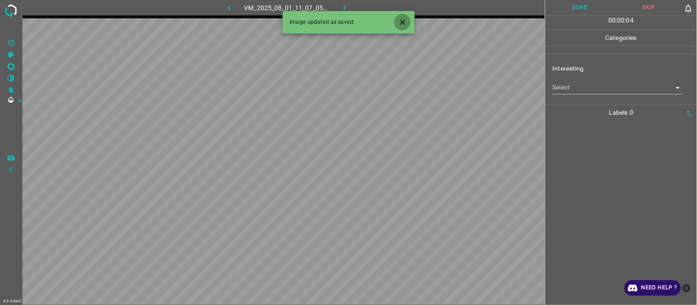
click at [405, 22] on icon "Close" at bounding box center [403, 22] width 10 height 10
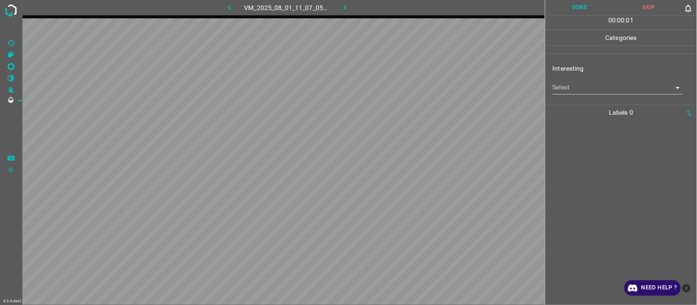
click at [596, 88] on body "4.3.6-dev2 VM_2025_08_01_11_07_05_763_00.gif Done Skip 0 00 : 00 : 01 Categorie…" at bounding box center [348, 152] width 697 height 305
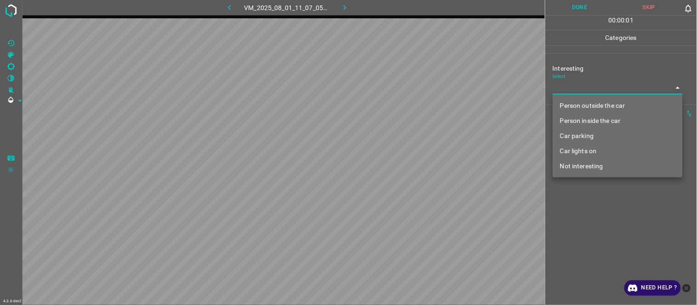
click at [600, 103] on li "Person outside the car" at bounding box center [618, 105] width 130 height 15
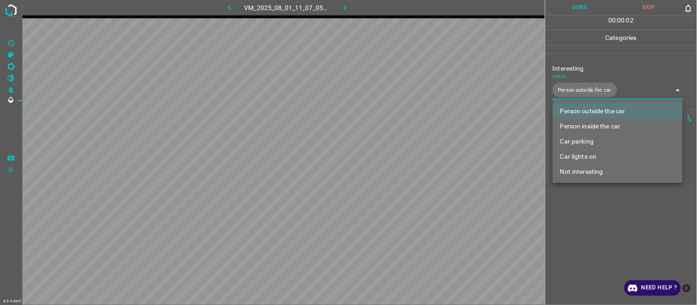
click at [603, 226] on div at bounding box center [348, 152] width 697 height 305
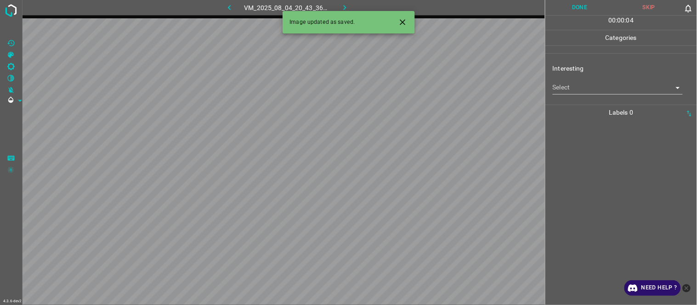
click at [569, 89] on body "4.3.6-dev2 VM_2025_08_04_20_43_36_052_04.gif Done Skip 0 00 : 00 : 04 Categorie…" at bounding box center [348, 152] width 697 height 305
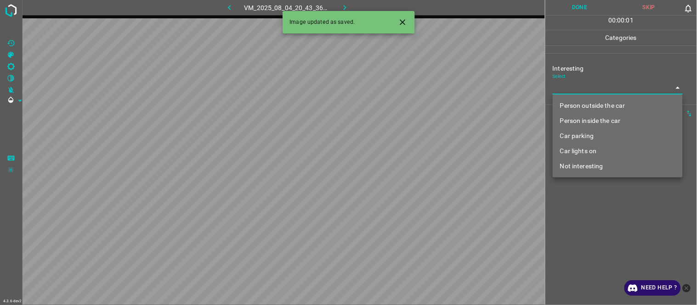
click at [586, 164] on li "Not interesting" at bounding box center [618, 166] width 130 height 15
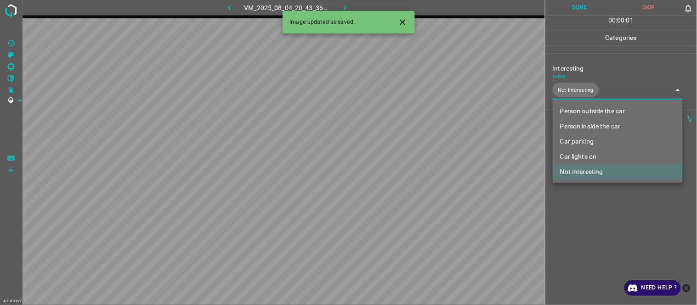
click at [588, 213] on div at bounding box center [348, 152] width 697 height 305
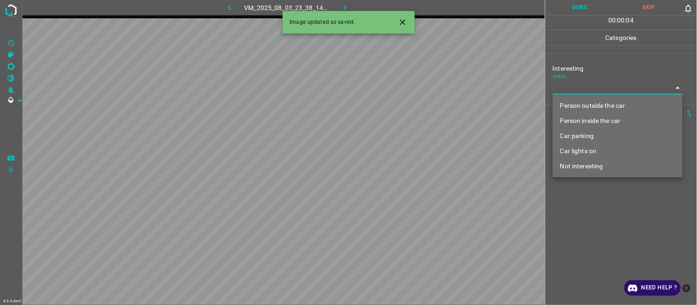
click at [579, 82] on body "4.3.6-dev2 VM_2025_08_03_23_38_14_564_09.gif Done Skip 0 00 : 00 : 04 Categorie…" at bounding box center [348, 152] width 697 height 305
click at [580, 103] on li "Person outside the car" at bounding box center [618, 105] width 130 height 15
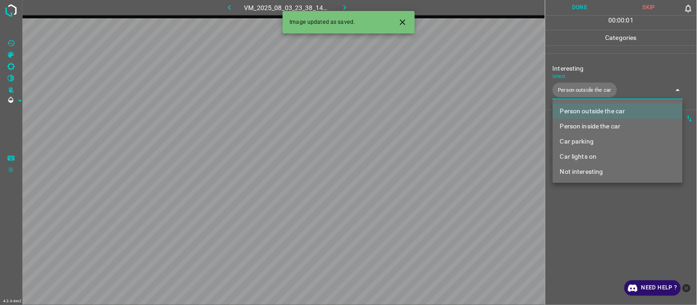
click at [600, 233] on div at bounding box center [348, 152] width 697 height 305
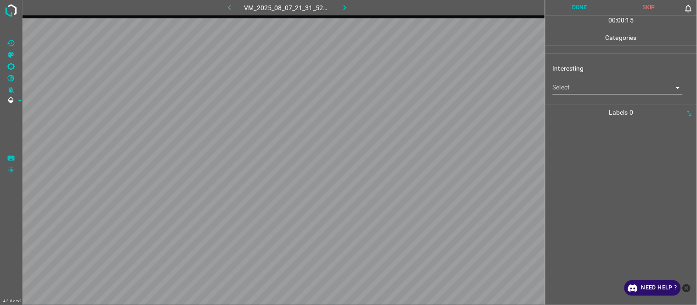
click at [574, 91] on body "4.3.6-dev2 VM_2025_08_07_21_31_52_616_05.gif Done Skip 0 00 : 00 : 15 Categorie…" at bounding box center [348, 152] width 697 height 305
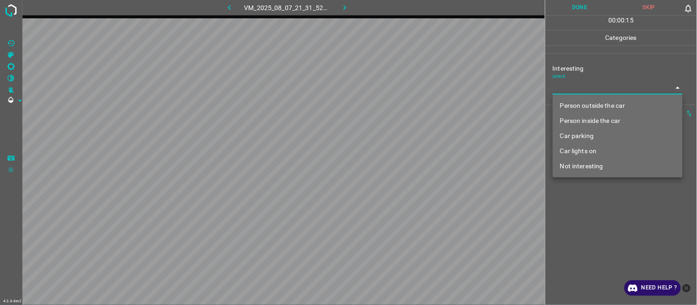
click at [577, 107] on li "Person outside the car" at bounding box center [618, 105] width 130 height 15
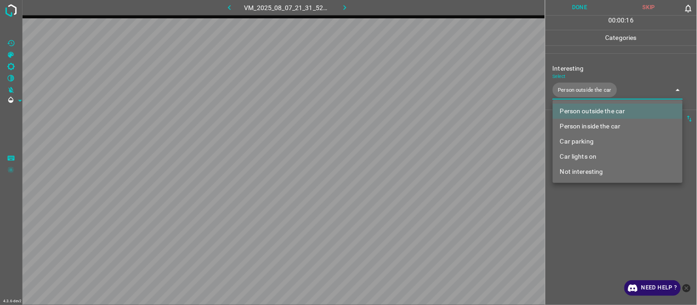
click at [580, 221] on div at bounding box center [348, 152] width 697 height 305
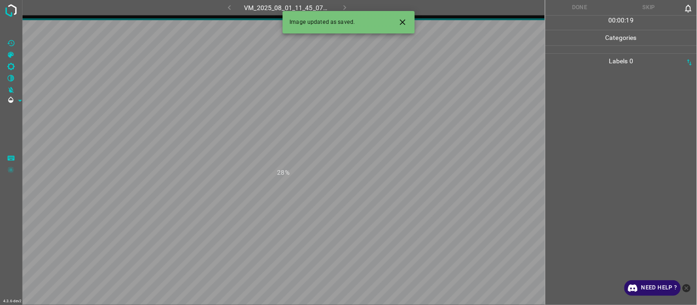
click at [401, 23] on icon "Close" at bounding box center [403, 22] width 10 height 10
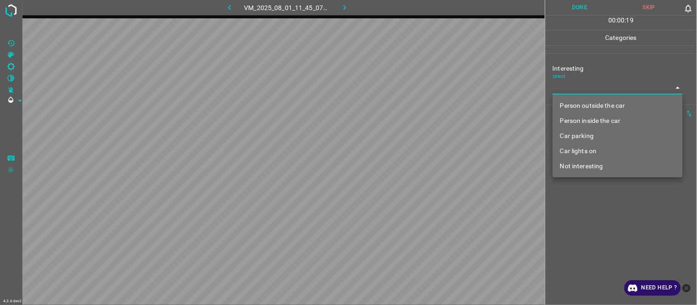
click at [588, 85] on body "4.3.6-dev2 VM_2025_08_01_11_45_07_297_02.gif Done Skip 0 00 : 00 : 19 Categorie…" at bounding box center [348, 152] width 697 height 305
click at [588, 107] on li "Person outside the car" at bounding box center [618, 105] width 130 height 15
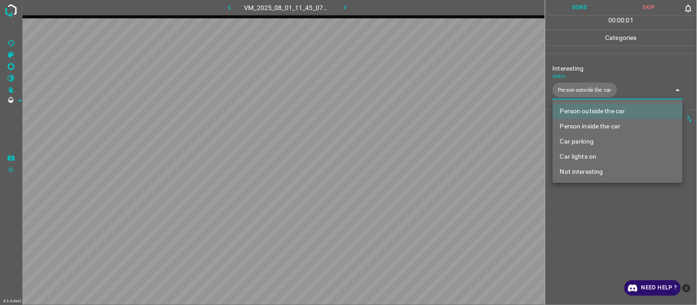
click at [582, 233] on div at bounding box center [348, 152] width 697 height 305
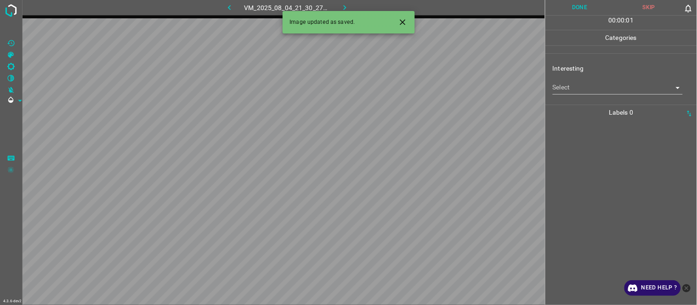
click at [577, 84] on body "4.3.6-dev2 VM_2025_08_04_21_30_27_070_11.gif Done Skip 0 00 : 00 : 01 Categorie…" at bounding box center [348, 152] width 697 height 305
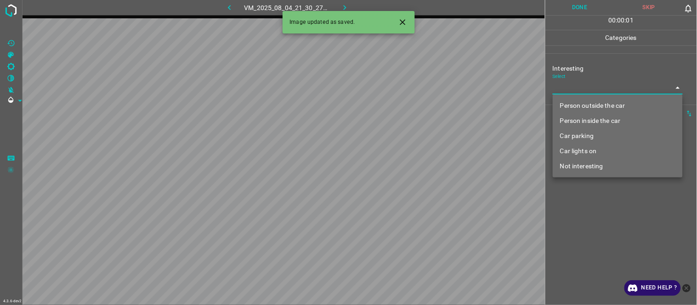
click at [588, 131] on li "Car parking" at bounding box center [618, 136] width 130 height 15
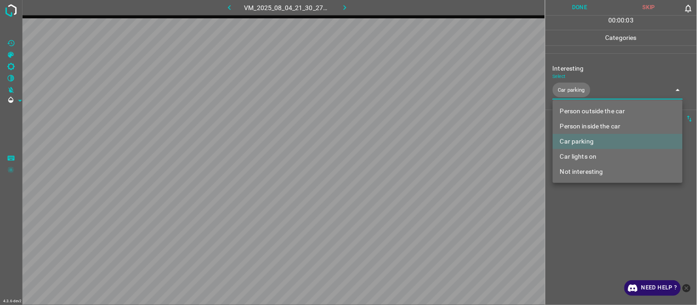
click at [609, 125] on li "Person inside the car" at bounding box center [618, 126] width 130 height 15
type input "Car parking,Person inside the car"
click at [584, 231] on div at bounding box center [348, 152] width 697 height 305
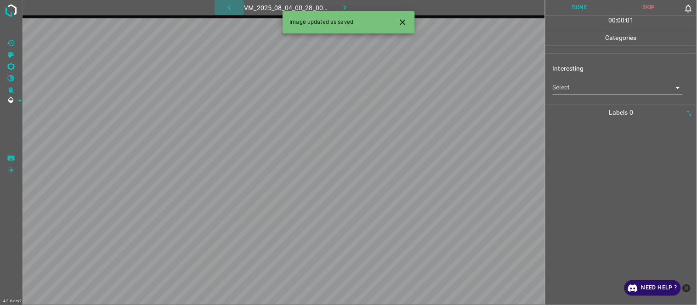
click at [230, 5] on icon "button" at bounding box center [230, 8] width 10 height 10
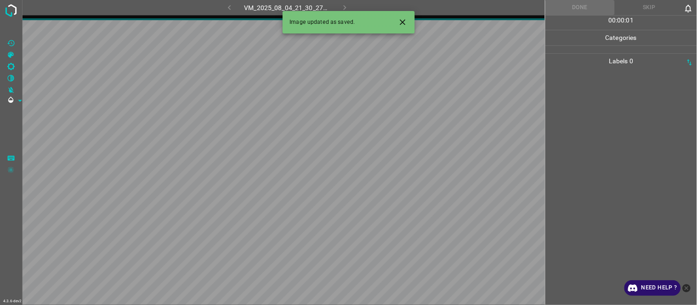
click at [403, 22] on icon "Close" at bounding box center [403, 22] width 10 height 10
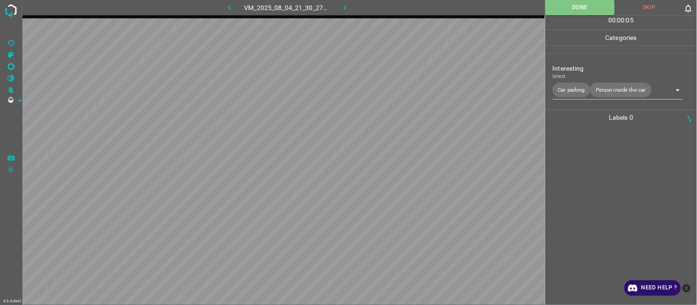
click at [345, 6] on icon "button" at bounding box center [345, 8] width 10 height 10
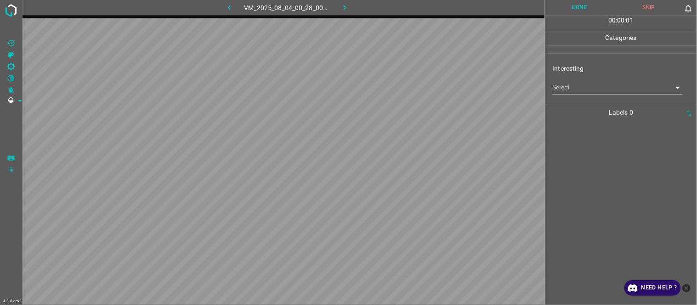
click at [573, 90] on body "4.3.6-dev2 VM_2025_08_04_00_28_00_024_00.gif Done Skip 0 00 : 00 : 01 Categorie…" at bounding box center [348, 152] width 697 height 305
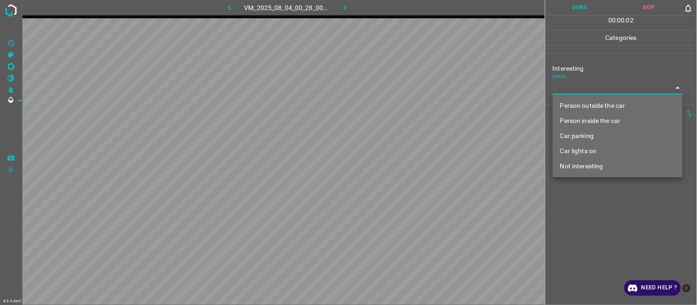
drag, startPoint x: 577, startPoint y: 103, endPoint x: 575, endPoint y: 119, distance: 15.3
click at [577, 104] on li "Person outside the car" at bounding box center [618, 105] width 130 height 15
type input "Person outside the car"
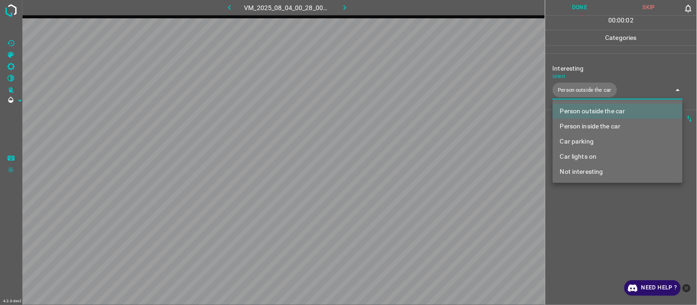
click at [588, 236] on div at bounding box center [348, 152] width 697 height 305
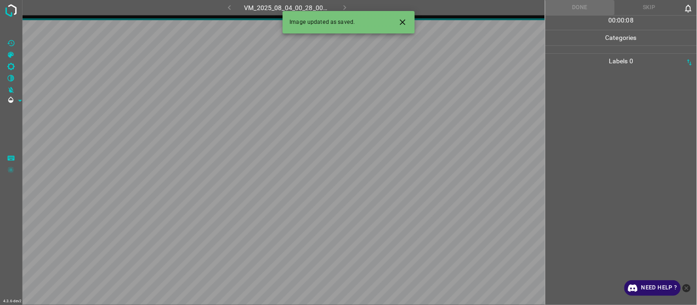
click at [402, 20] on icon "Close" at bounding box center [403, 22] width 10 height 10
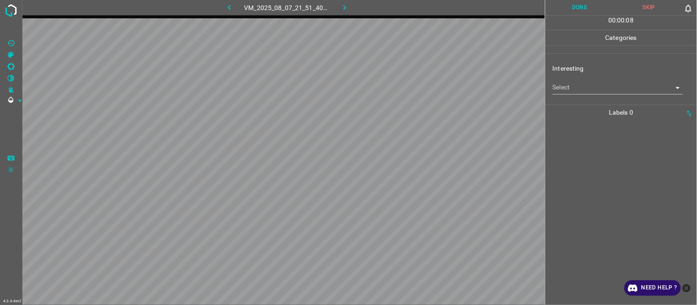
click at [572, 89] on body "4.3.6-dev2 VM_2025_08_07_21_51_40_610_07.gif Done Skip 0 00 : 00 : 08 Categorie…" at bounding box center [348, 152] width 697 height 305
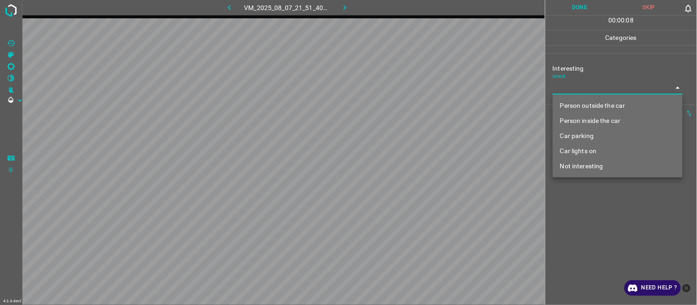
click at [580, 103] on li "Person outside the car" at bounding box center [618, 105] width 130 height 15
type input "Person outside the car"
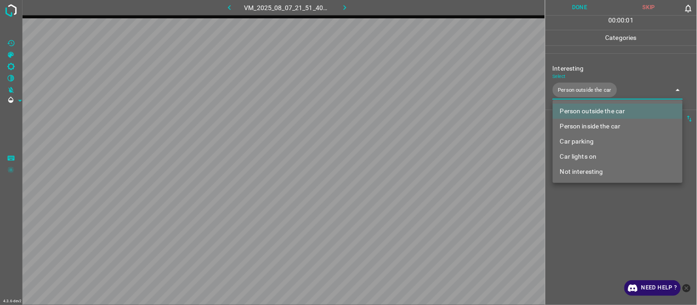
click at [603, 221] on div at bounding box center [348, 152] width 697 height 305
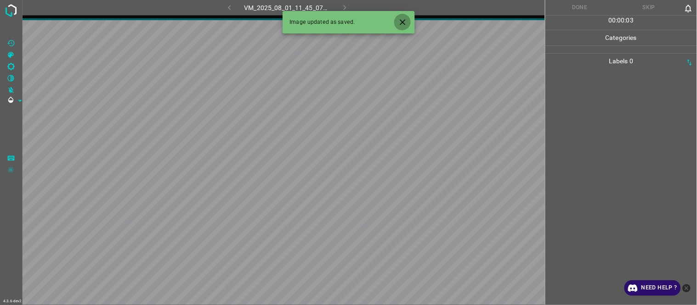
click at [401, 22] on icon "Close" at bounding box center [403, 22] width 10 height 10
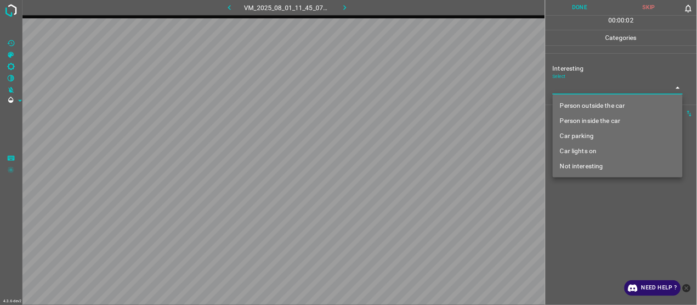
click at [559, 88] on body "4.3.6-dev2 VM_2025_08_01_11_45_07_297_08.gif Done Skip 0 00 : 00 : 02 Categorie…" at bounding box center [348, 152] width 697 height 305
click at [571, 109] on li "Person outside the car" at bounding box center [618, 105] width 130 height 15
type input "Person outside the car"
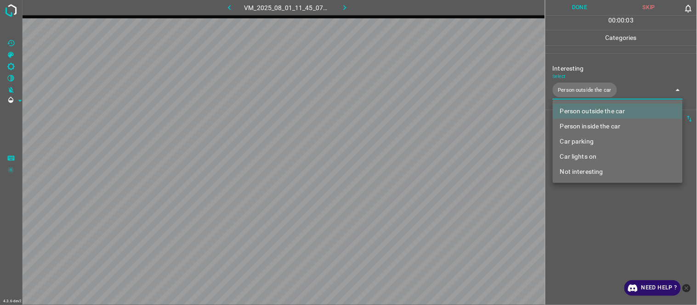
click at [614, 223] on div at bounding box center [348, 152] width 697 height 305
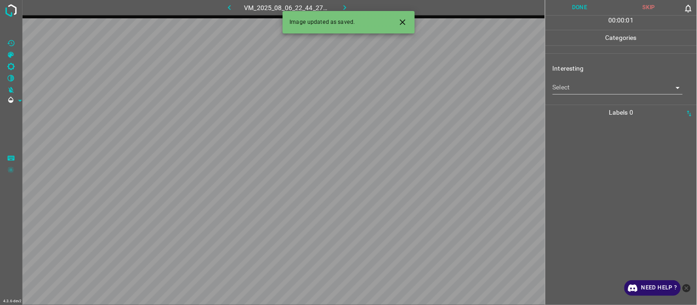
click at [569, 85] on body "4.3.6-dev2 VM_2025_08_06_22_44_27_410_07.gif Done Skip 0 00 : 00 : 01 Categorie…" at bounding box center [348, 152] width 697 height 305
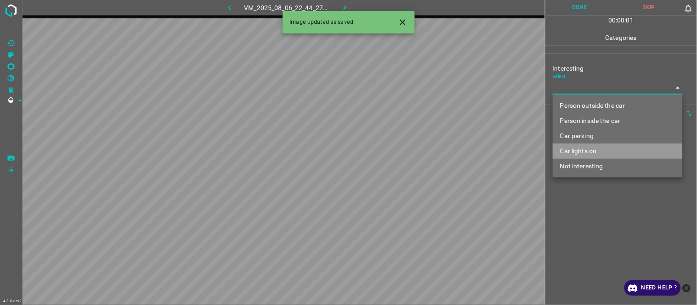
click at [573, 155] on li "Car lights on" at bounding box center [618, 151] width 130 height 15
type input "Car lights on"
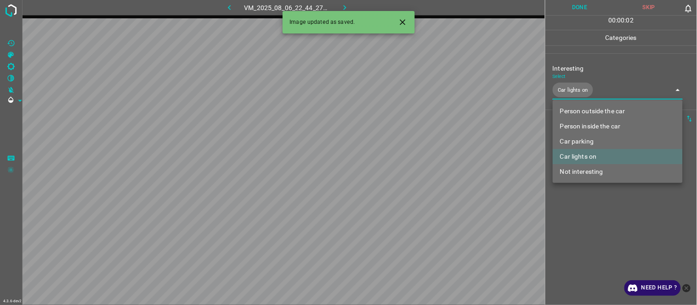
click at [573, 155] on li "Car lights on" at bounding box center [618, 156] width 130 height 15
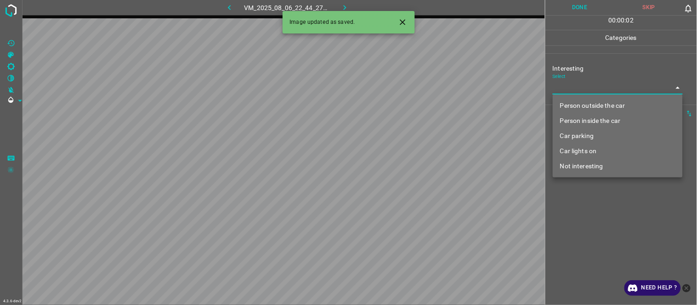
click at [577, 171] on li "Not interesting" at bounding box center [618, 166] width 130 height 15
type input "Not interesting"
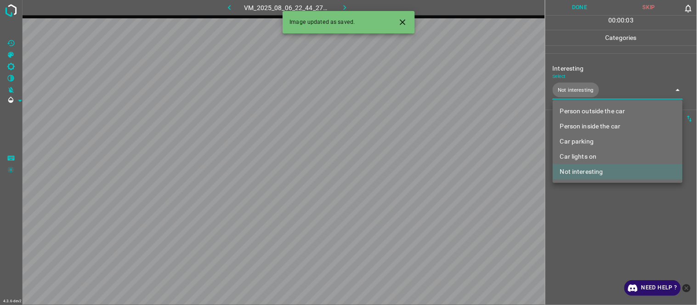
click at [587, 213] on div at bounding box center [348, 152] width 697 height 305
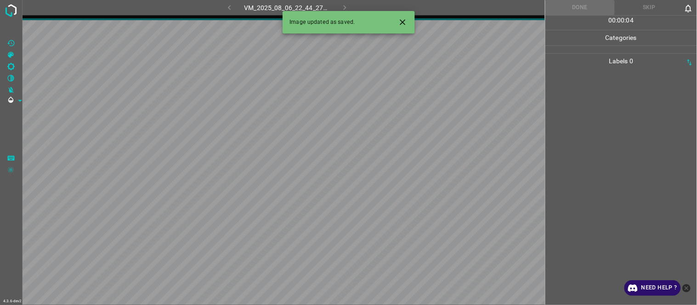
click at [398, 21] on icon "Close" at bounding box center [403, 22] width 10 height 10
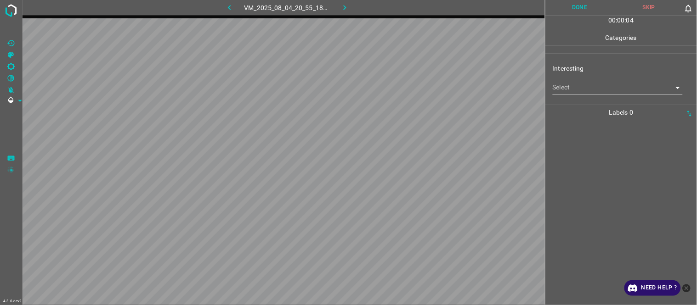
click at [565, 83] on body "4.3.6-dev2 VM_2025_08_04_20_55_18_548_03.gif Done Skip 0 00 : 00 : 04 Categorie…" at bounding box center [348, 152] width 697 height 305
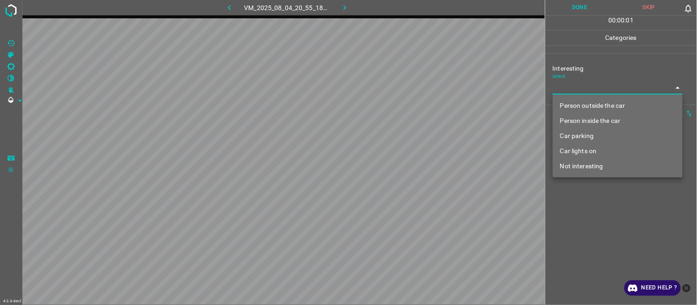
click at [567, 100] on li "Person outside the car" at bounding box center [618, 105] width 130 height 15
type input "Person outside the car"
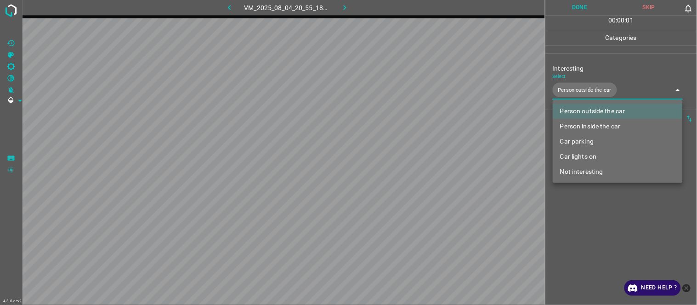
click at [595, 217] on div at bounding box center [348, 152] width 697 height 305
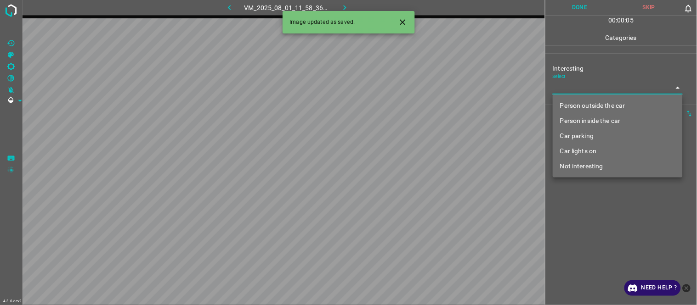
click at [578, 86] on body "4.3.6-dev2 VM_2025_08_01_11_58_36_687_06.gif Done Skip 0 00 : 00 : 05 Categorie…" at bounding box center [348, 152] width 697 height 305
click at [583, 102] on li "Person outside the car" at bounding box center [618, 105] width 130 height 15
type input "Person outside the car"
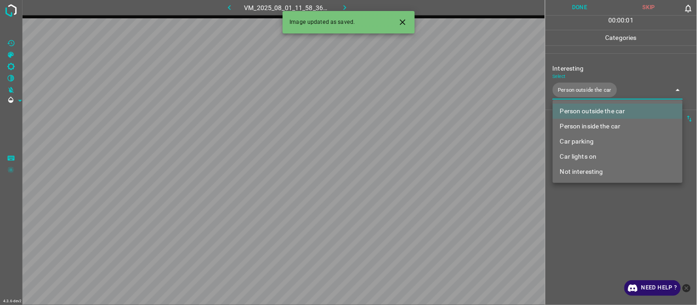
click at [595, 208] on div at bounding box center [348, 152] width 697 height 305
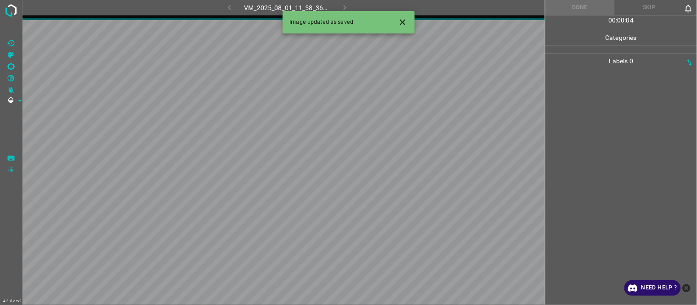
click at [402, 22] on icon "Close" at bounding box center [403, 22] width 6 height 6
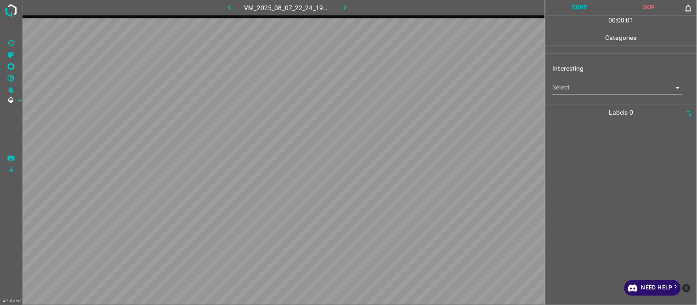
click at [570, 86] on body "4.3.6-dev2 VM_2025_08_07_22_24_19_801_05.gif Done Skip 0 00 : 00 : 01 Categorie…" at bounding box center [348, 152] width 697 height 305
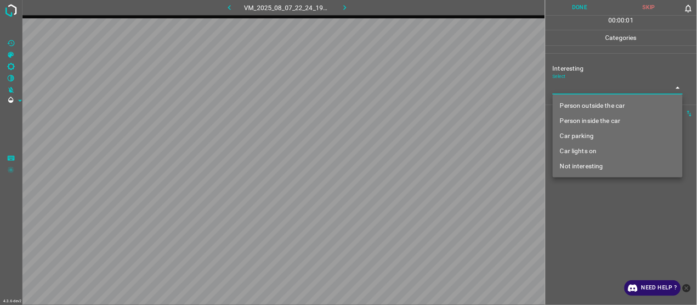
click at [575, 109] on li "Person outside the car" at bounding box center [618, 105] width 130 height 15
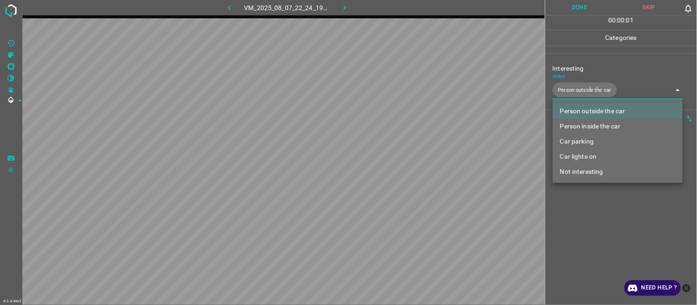
type input "Person outside the car"
click at [593, 210] on div at bounding box center [348, 152] width 697 height 305
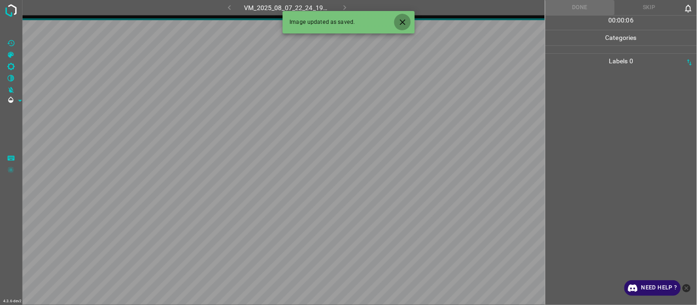
click at [403, 20] on icon "Close" at bounding box center [403, 22] width 10 height 10
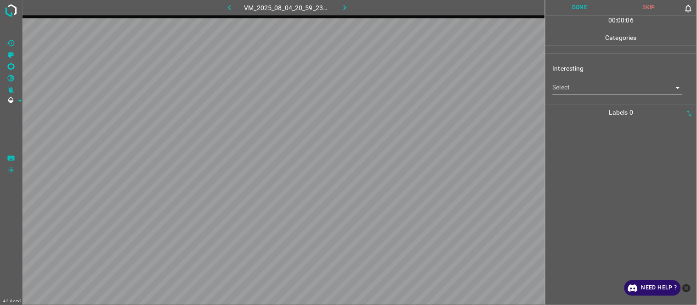
click at [567, 88] on body "4.3.6-dev2 VM_2025_08_04_20_59_23_419_05.gif Done Skip 0 00 : 00 : 06 Categorie…" at bounding box center [348, 152] width 697 height 305
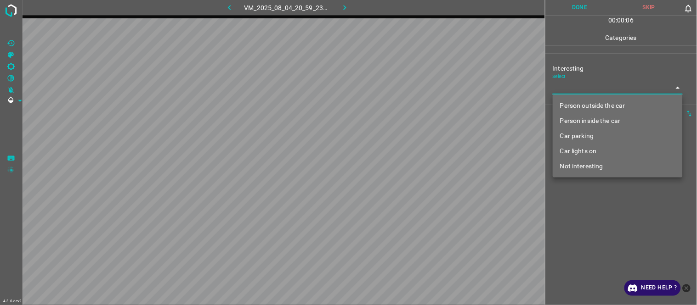
click at [572, 104] on li "Person outside the car" at bounding box center [618, 105] width 130 height 15
type input "Person outside the car"
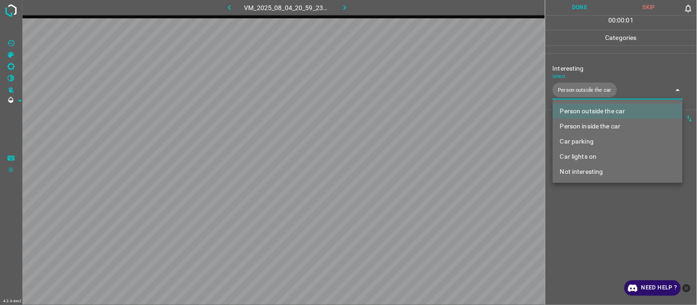
click at [588, 210] on div at bounding box center [348, 152] width 697 height 305
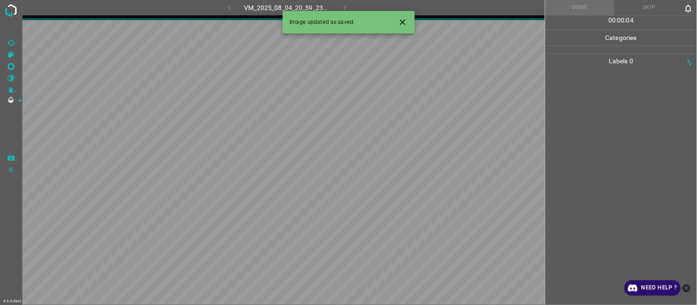
click at [407, 22] on icon "Close" at bounding box center [403, 22] width 10 height 10
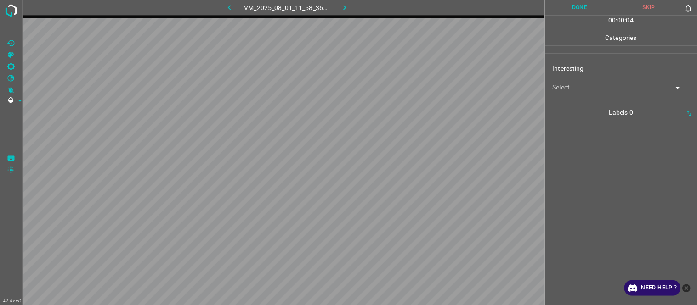
click at [572, 87] on body "4.3.6-dev2 VM_2025_08_01_11_58_36_687_05.gif Done Skip 0 00 : 00 : 04 Categorie…" at bounding box center [348, 152] width 697 height 305
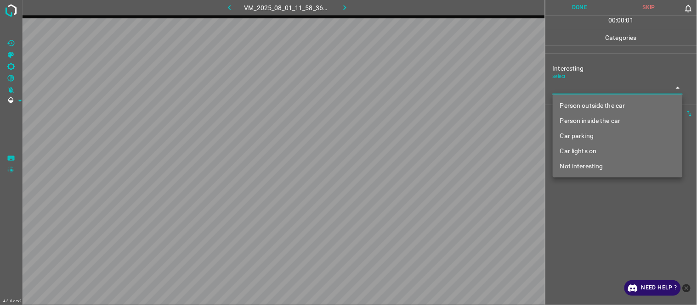
click at [572, 99] on li "Person outside the car" at bounding box center [618, 105] width 130 height 15
type input "Person outside the car"
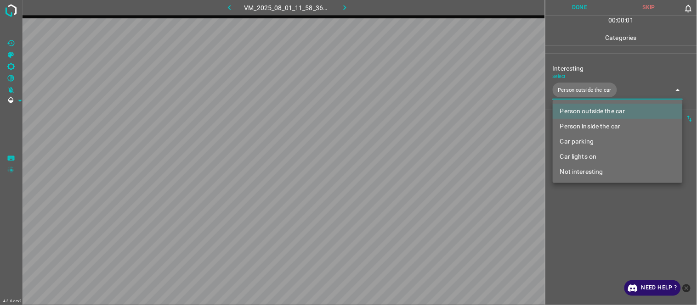
click at [598, 218] on div at bounding box center [348, 152] width 697 height 305
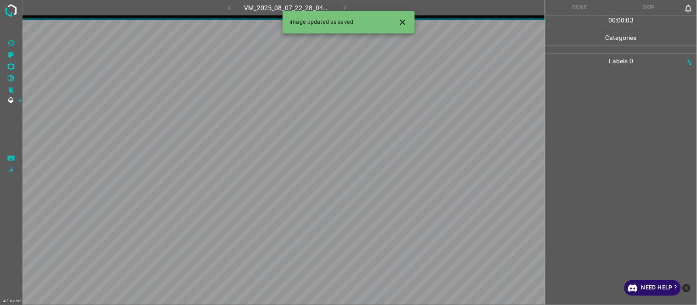
click at [406, 22] on icon "Close" at bounding box center [403, 22] width 10 height 10
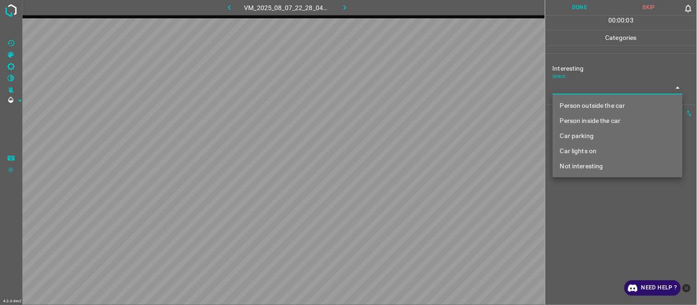
click at [577, 85] on body "4.3.6-dev2 VM_2025_08_07_22_28_04_468_06.gif Done Skip 0 00 : 00 : 03 Categorie…" at bounding box center [348, 152] width 697 height 305
click at [593, 106] on li "Person outside the car" at bounding box center [618, 105] width 130 height 15
type input "Person outside the car"
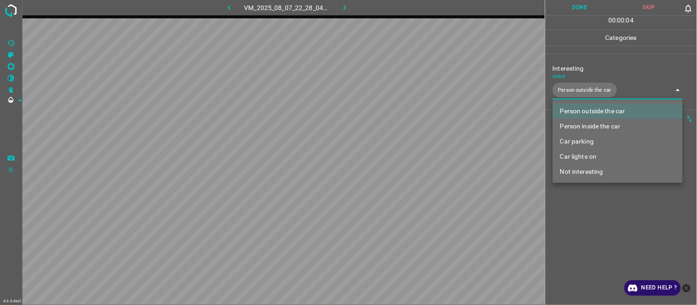
click at [595, 227] on div at bounding box center [348, 152] width 697 height 305
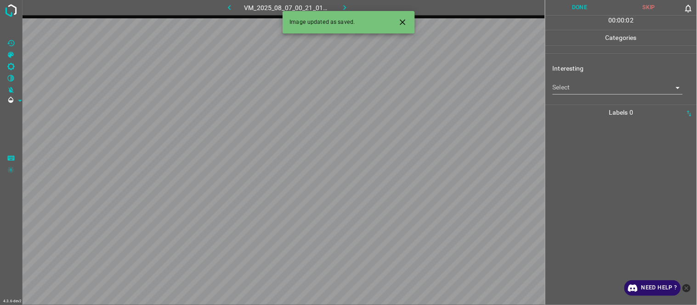
click at [566, 89] on body "4.3.6-dev2 VM_2025_08_07_00_21_01_953_02.gif Done Skip 0 00 : 00 : 02 Categorie…" at bounding box center [348, 152] width 697 height 305
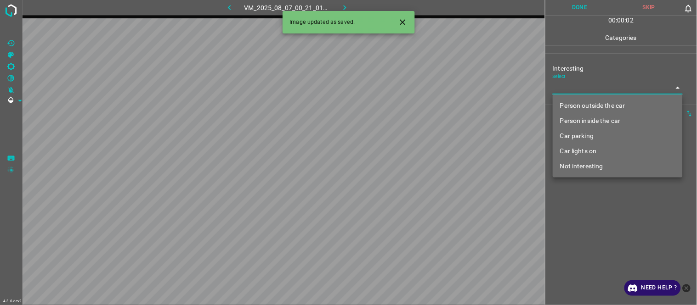
click at [577, 104] on li "Person outside the car" at bounding box center [618, 105] width 130 height 15
type input "Person outside the car"
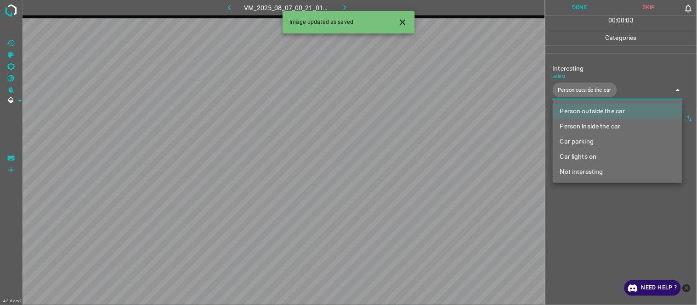
click at [594, 232] on div at bounding box center [348, 152] width 697 height 305
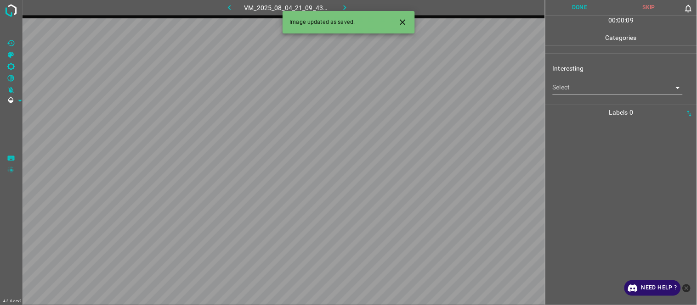
click at [585, 86] on body "4.3.6-dev2 VM_2025_08_04_21_09_43_243_04.gif Done Skip 0 00 : 00 : 09 Categorie…" at bounding box center [348, 152] width 697 height 305
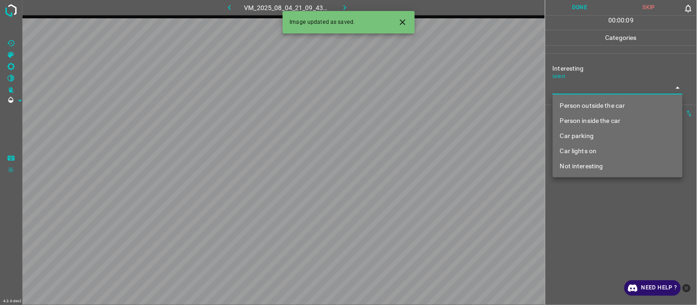
click at [586, 106] on li "Person outside the car" at bounding box center [618, 105] width 130 height 15
type input "Person outside the car"
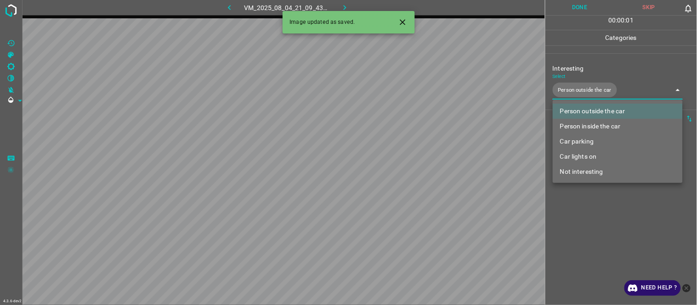
click at [605, 254] on div at bounding box center [348, 152] width 697 height 305
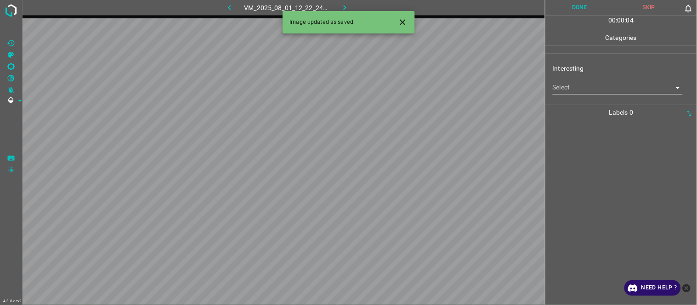
click at [564, 89] on body "4.3.6-dev2 VM_2025_08_01_12_22_24_418_05.gif Done Skip 0 00 : 00 : 04 Categorie…" at bounding box center [348, 152] width 697 height 305
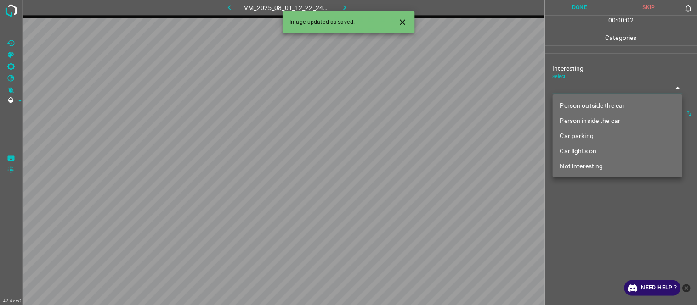
click at [585, 103] on li "Person outside the car" at bounding box center [618, 105] width 130 height 15
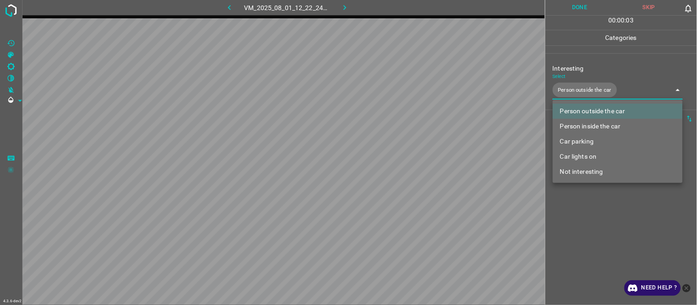
click at [590, 154] on li "Car lights on" at bounding box center [618, 156] width 130 height 15
type input "Person outside the car,Car lights on"
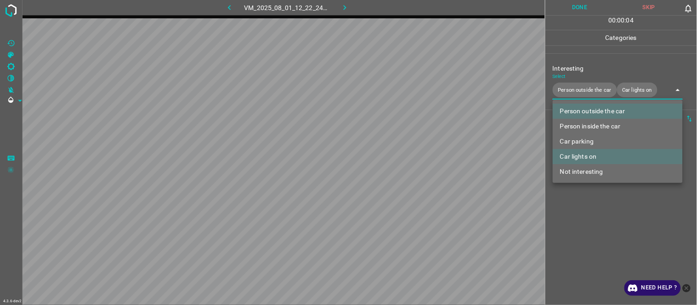
click at [586, 223] on div at bounding box center [348, 152] width 697 height 305
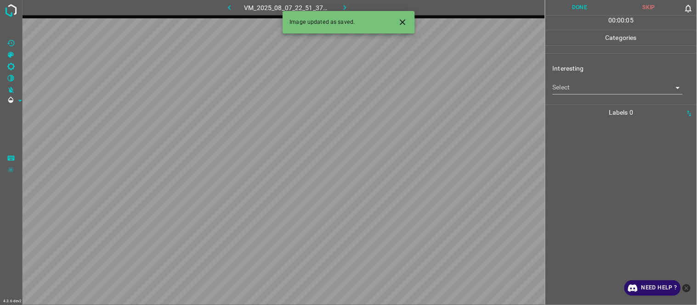
click at [406, 21] on icon "Close" at bounding box center [403, 22] width 10 height 10
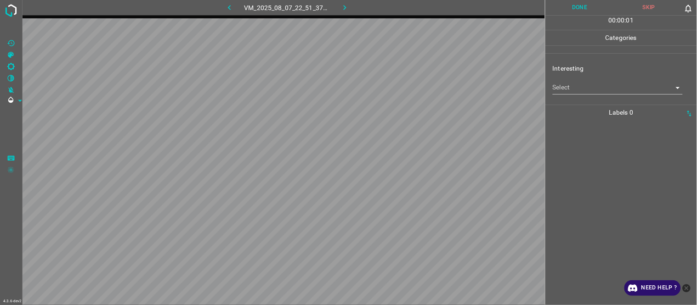
click at [584, 86] on body "4.3.6-dev2 VM_2025_08_07_22_51_37_976_06.gif Done Skip 0 00 : 00 : 01 Categorie…" at bounding box center [348, 152] width 697 height 305
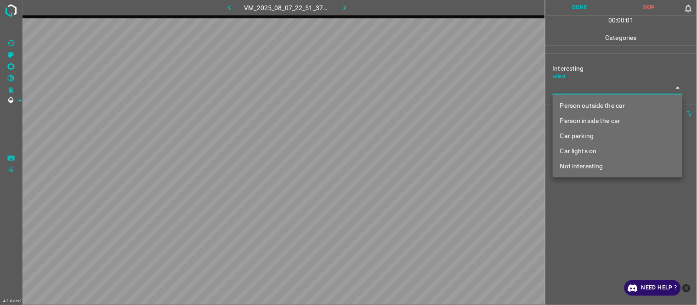
click at [593, 99] on li "Person outside the car" at bounding box center [618, 105] width 130 height 15
type input "Person outside the car"
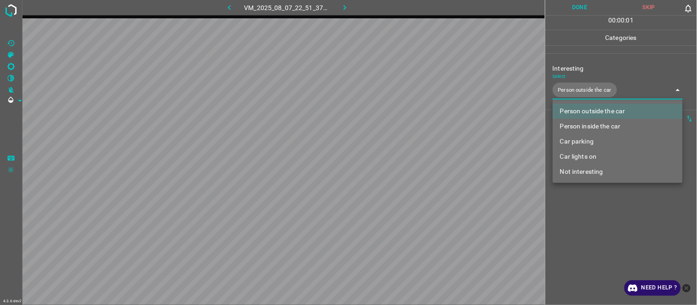
click at [604, 238] on div at bounding box center [348, 152] width 697 height 305
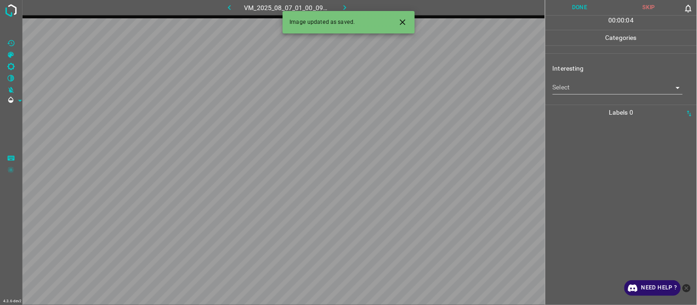
click at [559, 86] on body "4.3.6-dev2 VM_2025_08_07_01_00_09_416_12.gif Done Skip 0 00 : 00 : 04 Categorie…" at bounding box center [348, 152] width 697 height 305
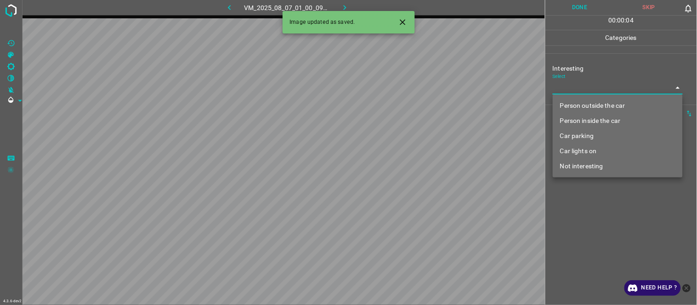
drag, startPoint x: 571, startPoint y: 100, endPoint x: 573, endPoint y: 106, distance: 5.8
click at [572, 102] on li "Person outside the car" at bounding box center [618, 105] width 130 height 15
type input "Person outside the car"
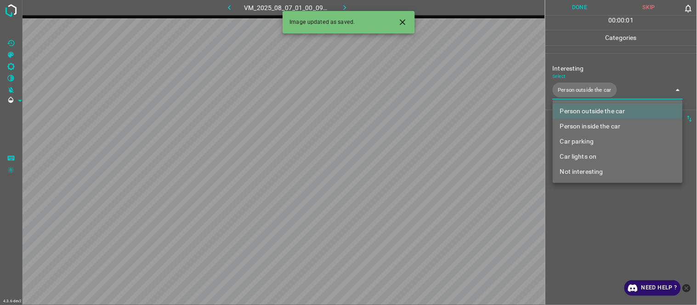
click at [600, 215] on div at bounding box center [348, 152] width 697 height 305
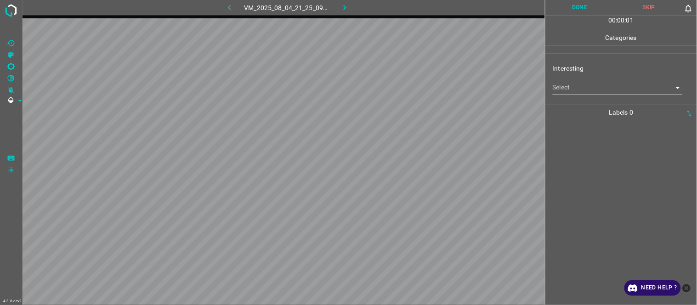
click at [581, 85] on body "4.3.6-dev2 VM_2025_08_04_21_25_09_815_04.gif Done Skip 0 00 : 00 : 01 Categorie…" at bounding box center [348, 152] width 697 height 305
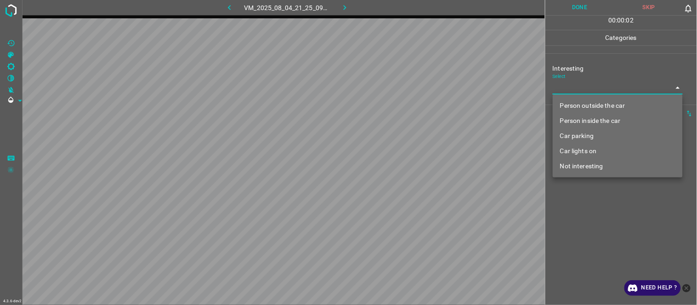
click at [588, 123] on li "Person inside the car" at bounding box center [618, 120] width 130 height 15
type input "Person inside the car"
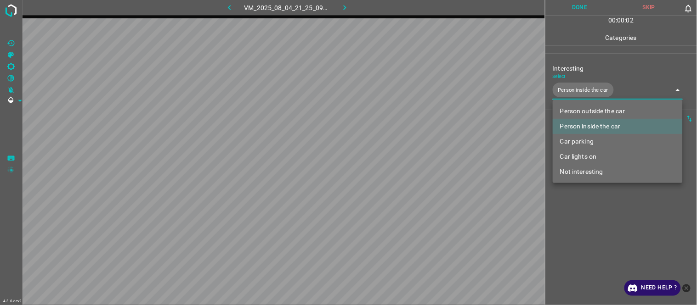
click at [595, 221] on div at bounding box center [348, 152] width 697 height 305
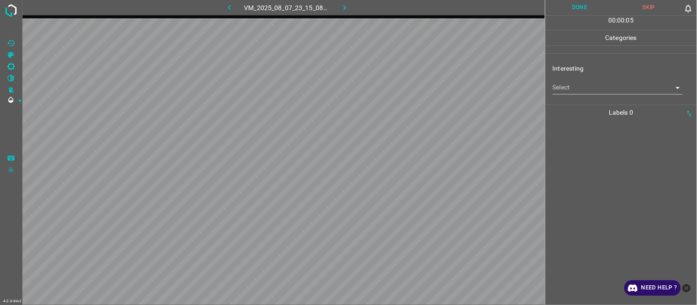
click at [594, 87] on body "4.3.6-dev2 VM_2025_08_07_23_15_08_536_02.gif Done Skip 0 00 : 00 : 05 Categorie…" at bounding box center [348, 152] width 697 height 305
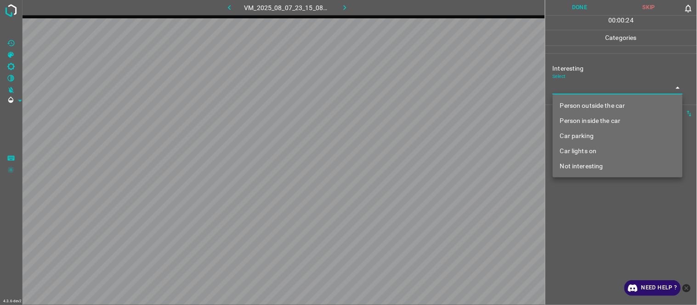
click at [589, 134] on li "Car parking" at bounding box center [618, 136] width 130 height 15
type input "Car parking"
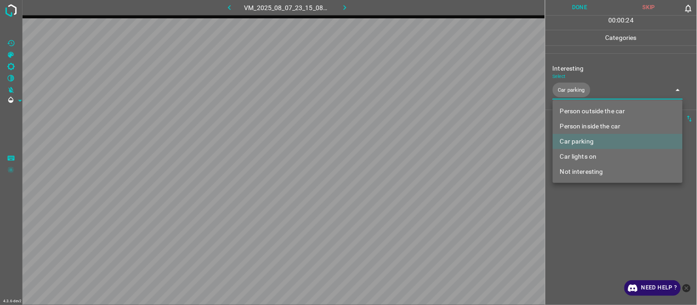
click at [612, 242] on div at bounding box center [348, 152] width 697 height 305
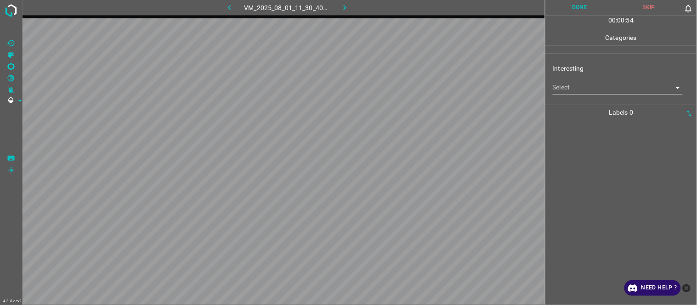
click at [554, 86] on body "4.3.6-dev2 VM_2025_08_01_11_30_40_186_00.gif Done Skip 0 00 : 00 : 54 Categorie…" at bounding box center [348, 152] width 697 height 305
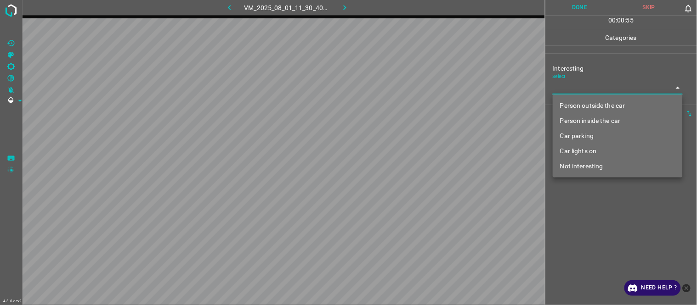
drag, startPoint x: 571, startPoint y: 105, endPoint x: 566, endPoint y: 163, distance: 58.6
click at [572, 106] on li "Person outside the car" at bounding box center [618, 105] width 130 height 15
type input "Person outside the car"
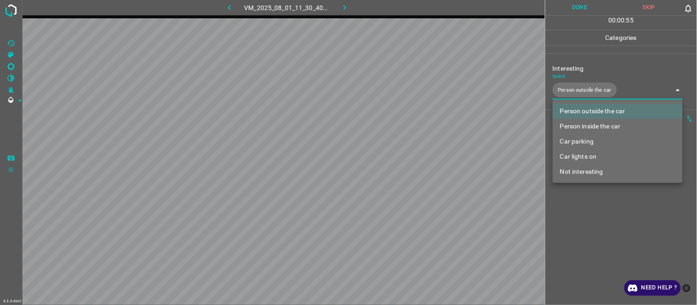
click at [579, 240] on div at bounding box center [348, 152] width 697 height 305
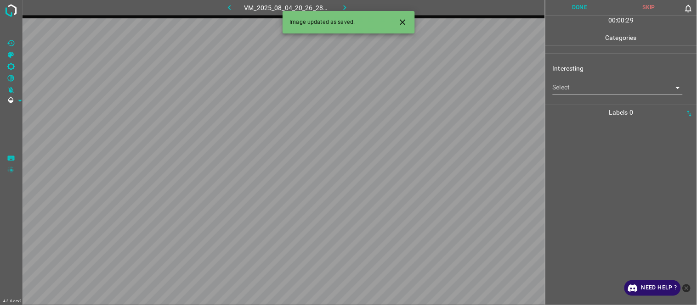
click at [577, 90] on body "4.3.6-dev2 VM_2025_08_04_20_26_28_184_11.gif Done Skip 0 00 : 00 : 29 Categorie…" at bounding box center [348, 152] width 697 height 305
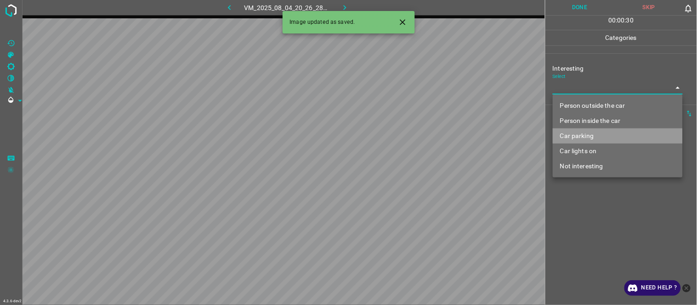
click at [593, 135] on li "Car parking" at bounding box center [618, 136] width 130 height 15
type input "Car parking"
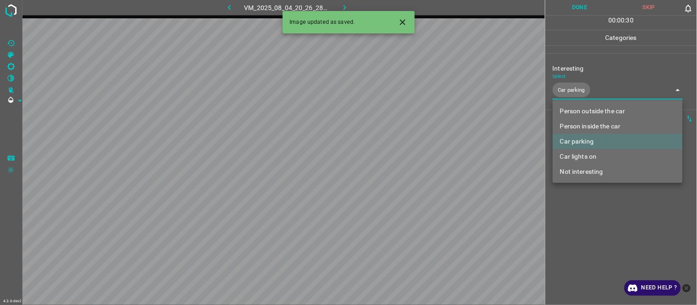
click at [613, 235] on div at bounding box center [348, 152] width 697 height 305
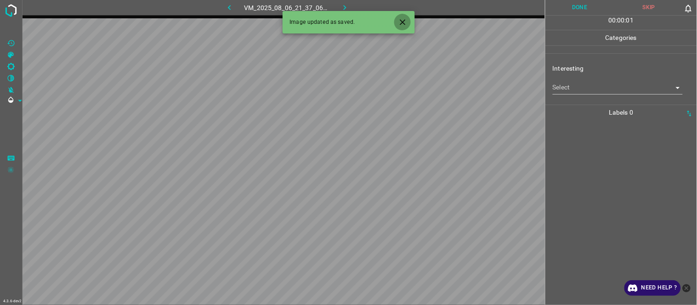
click at [403, 23] on icon "Close" at bounding box center [403, 22] width 6 height 6
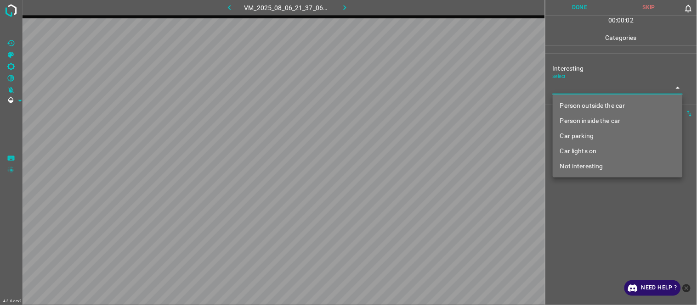
click at [590, 86] on body "4.3.6-dev2 VM_2025_08_06_21_37_06_107_01.gif Done Skip 0 00 : 00 : 02 Categorie…" at bounding box center [348, 152] width 697 height 305
drag, startPoint x: 594, startPoint y: 105, endPoint x: 599, endPoint y: 160, distance: 55.4
click at [594, 106] on li "Person outside the car" at bounding box center [618, 105] width 130 height 15
type input "Person outside the car"
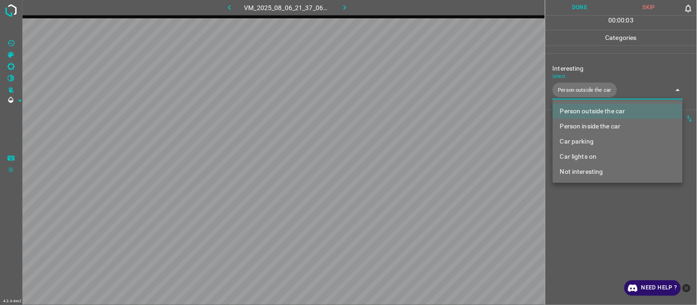
click at [609, 215] on div at bounding box center [348, 152] width 697 height 305
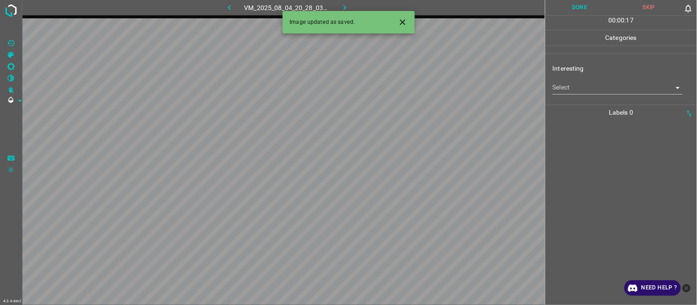
click at [600, 90] on body "4.3.6-dev2 VM_2025_08_04_20_28_03_551_06.gif Done Skip 0 00 : 00 : 17 Categorie…" at bounding box center [348, 152] width 697 height 305
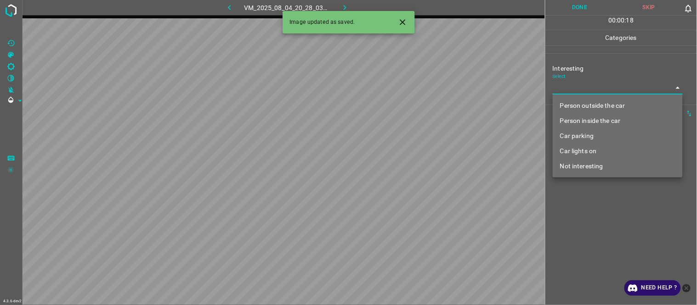
click at [600, 120] on li "Person inside the car" at bounding box center [618, 120] width 130 height 15
type input "Person inside the car"
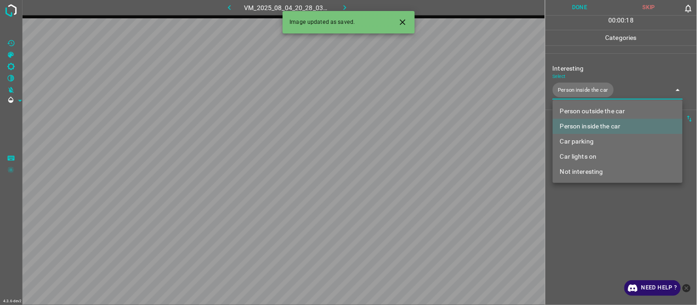
click at [594, 226] on div at bounding box center [348, 152] width 697 height 305
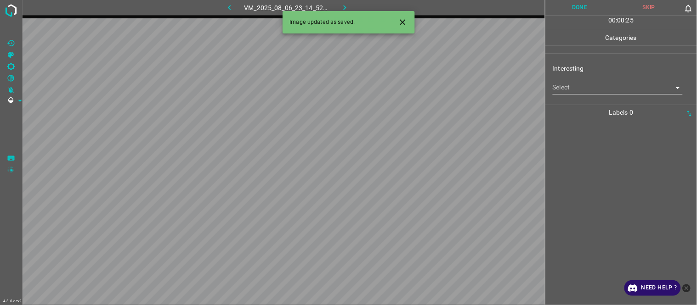
click at [618, 132] on div at bounding box center [621, 212] width 146 height 185
click at [606, 81] on body "4.3.6-dev2 VM_2025_08_06_23_14_52_263_02.gif Done Skip 0 00 : 00 : 26 Categorie…" at bounding box center [348, 152] width 697 height 305
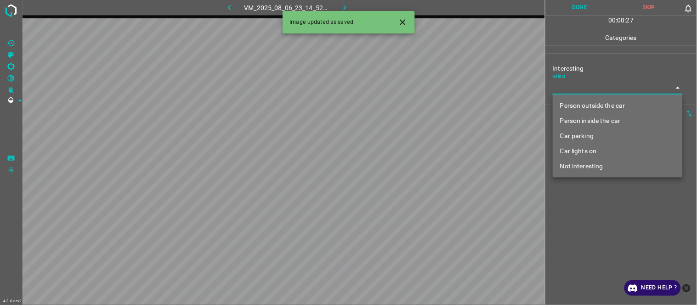
click at [601, 120] on li "Person inside the car" at bounding box center [618, 120] width 130 height 15
type input "Person inside the car"
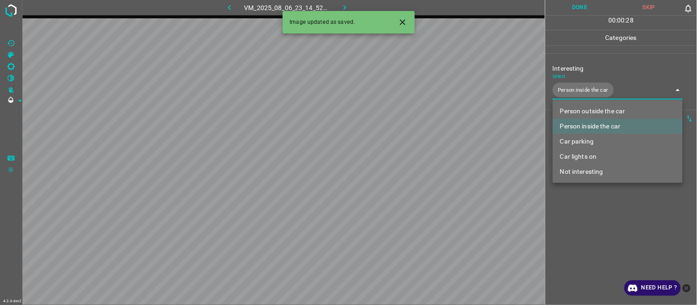
click at [603, 131] on li "Person inside the car" at bounding box center [618, 126] width 130 height 15
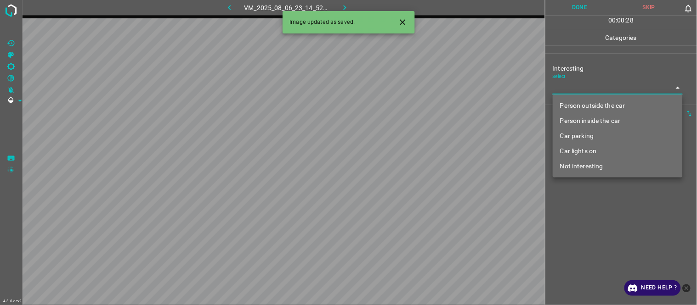
click at [607, 108] on li "Person outside the car" at bounding box center [618, 105] width 130 height 15
type input "Person outside the car"
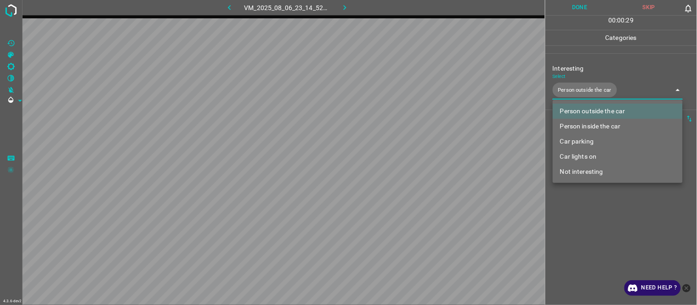
click at [613, 237] on div at bounding box center [348, 152] width 697 height 305
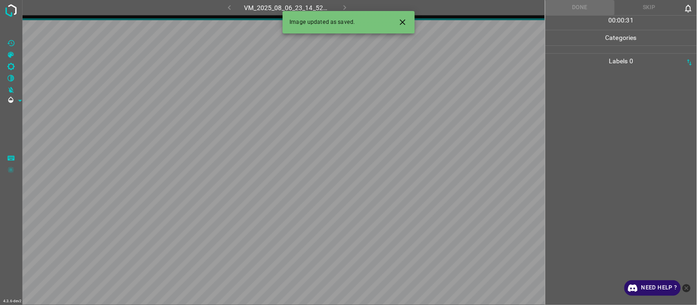
click at [399, 19] on icon "Close" at bounding box center [403, 22] width 10 height 10
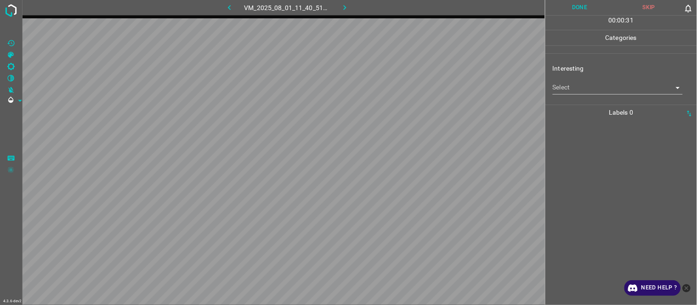
click at [594, 89] on body "4.3.6-dev2 VM_2025_08_01_11_40_51_792_01.gif Done Skip 0 00 : 00 : 31 Categorie…" at bounding box center [348, 152] width 697 height 305
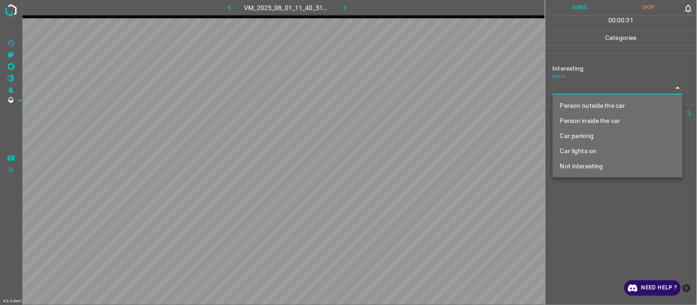
drag, startPoint x: 594, startPoint y: 89, endPoint x: 594, endPoint y: 126, distance: 36.8
click at [597, 108] on li "Person outside the car" at bounding box center [618, 105] width 130 height 15
type input "Person outside the car"
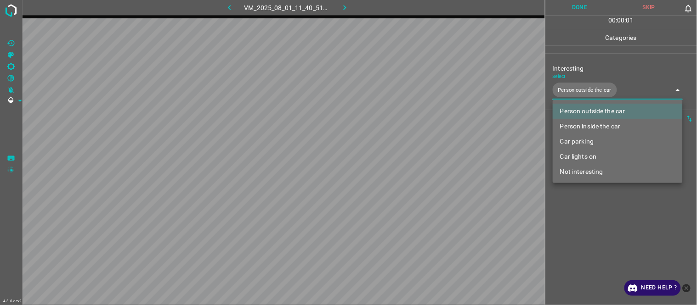
click at [587, 220] on div at bounding box center [348, 152] width 697 height 305
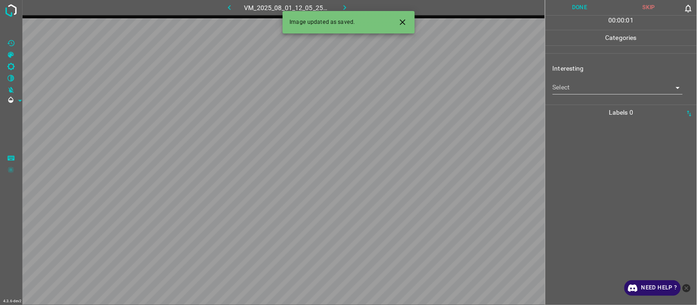
click at [579, 83] on body "4.3.6-dev2 VM_2025_08_01_12_05_25_525_06.gif Done Skip 0 00 : 00 : 01 Categorie…" at bounding box center [348, 152] width 697 height 305
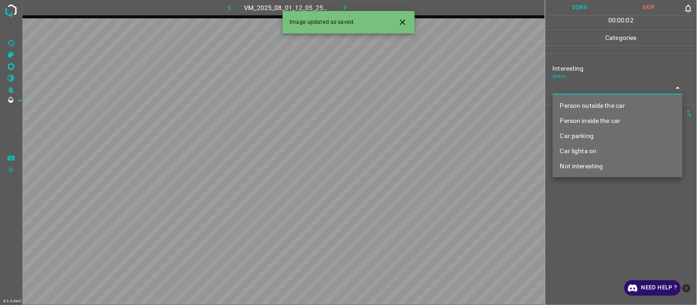
click at [580, 99] on li "Person outside the car" at bounding box center [618, 105] width 130 height 15
type input "Person outside the car"
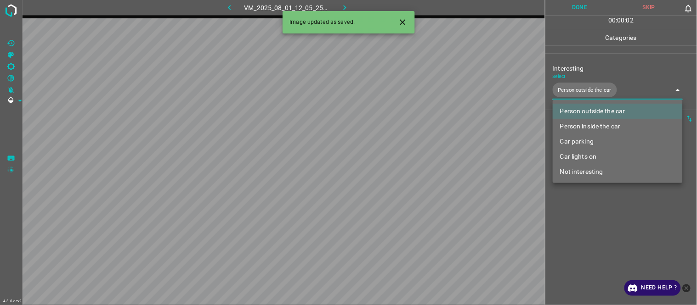
click at [601, 236] on div at bounding box center [348, 152] width 697 height 305
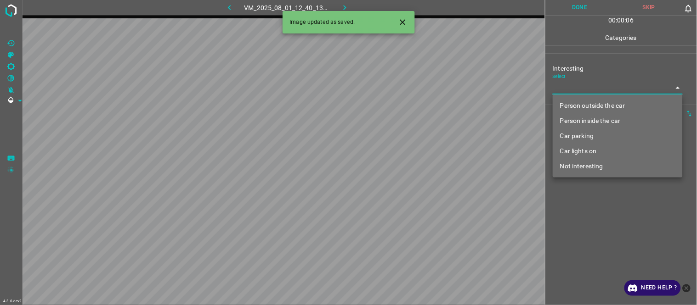
click at [572, 84] on body "4.3.6-dev2 VM_2025_08_01_12_40_13_729_01.gif Done Skip 0 00 : 00 : 06 Categorie…" at bounding box center [348, 152] width 697 height 305
drag, startPoint x: 583, startPoint y: 108, endPoint x: 586, endPoint y: 122, distance: 13.7
click at [583, 111] on li "Person outside the car" at bounding box center [618, 105] width 130 height 15
type input "Person outside the car"
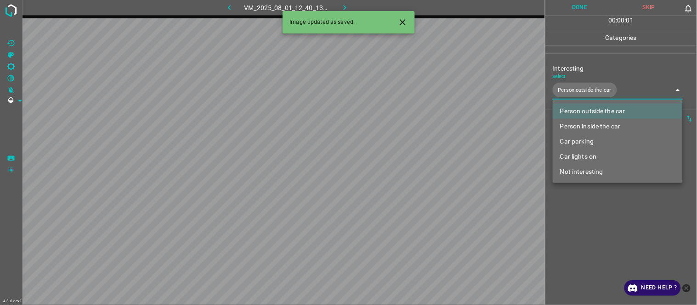
click at [606, 221] on div at bounding box center [348, 152] width 697 height 305
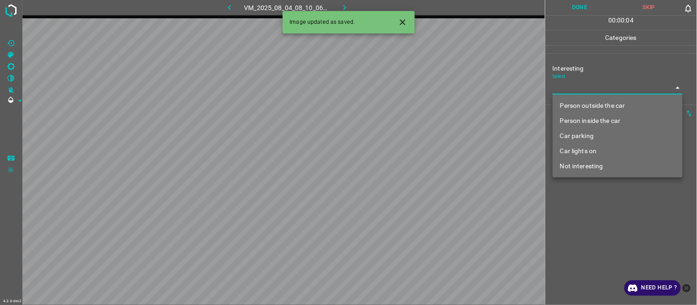
click at [577, 83] on body "4.3.6-dev2 VM_2025_08_04_08_10_06_829_03.gif Done Skip 0 00 : 00 : 04 Categorie…" at bounding box center [348, 152] width 697 height 305
click at [582, 104] on li "Person outside the car" at bounding box center [618, 105] width 130 height 15
type input "Person outside the car"
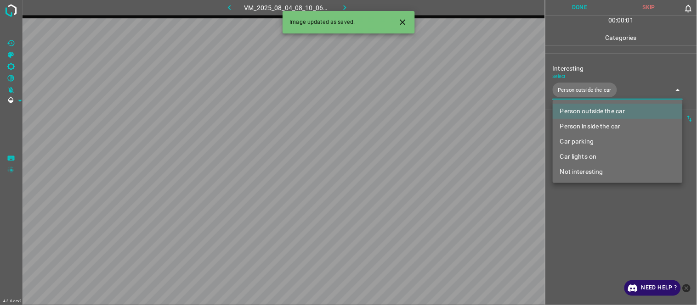
click at [598, 222] on div at bounding box center [348, 152] width 697 height 305
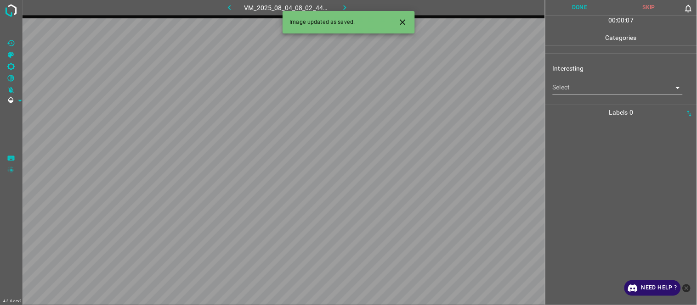
click at [568, 90] on body "4.3.6-dev2 VM_2025_08_04_08_02_44_972_02.gif Done Skip 0 00 : 00 : 07 Categorie…" at bounding box center [348, 152] width 697 height 305
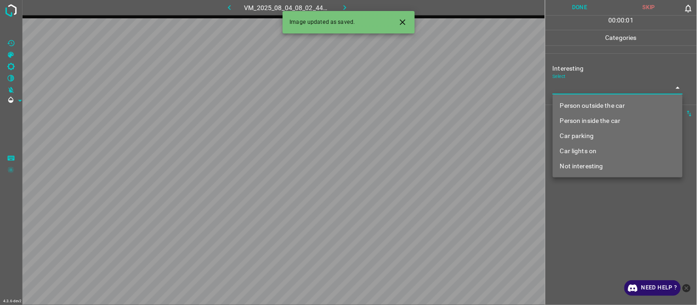
click at [577, 120] on li "Person inside the car" at bounding box center [618, 120] width 130 height 15
type input "Person inside the car"
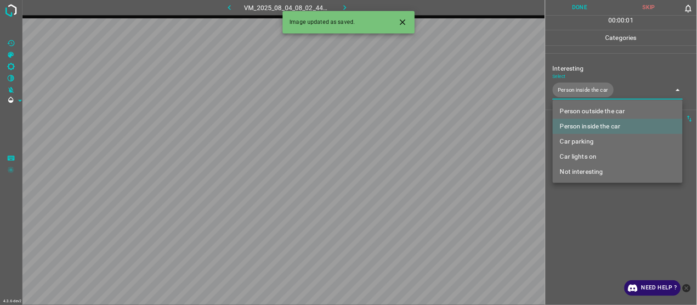
click at [603, 233] on div at bounding box center [348, 152] width 697 height 305
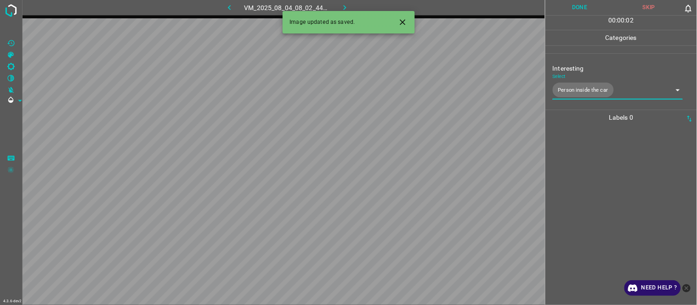
click at [402, 19] on icon "Close" at bounding box center [403, 22] width 10 height 10
click at [400, 19] on icon "Close" at bounding box center [403, 22] width 10 height 10
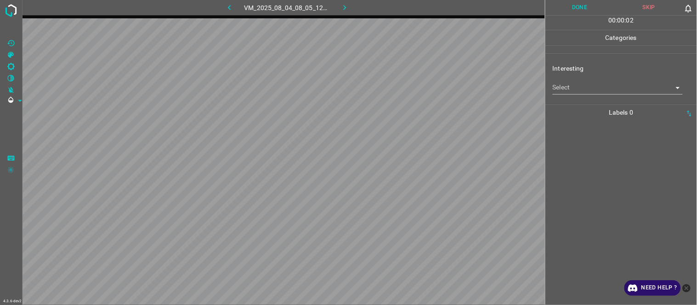
click at [592, 94] on body "4.3.6-dev2 VM_2025_08_04_08_05_12_814_04.gif Done Skip 0 00 : 00 : 02 Categorie…" at bounding box center [348, 152] width 697 height 305
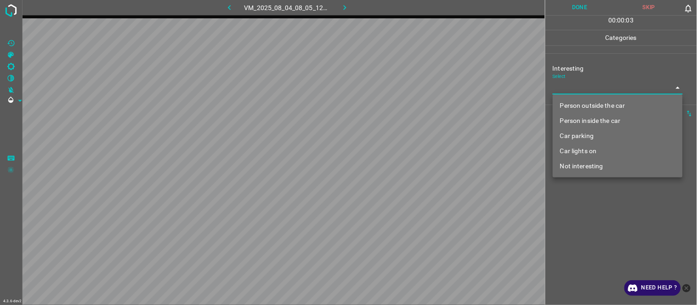
click at [602, 164] on ul "Person outside the car Person inside the car Car parking Car lights on Not inte…" at bounding box center [618, 136] width 130 height 83
click at [603, 179] on div at bounding box center [348, 152] width 697 height 305
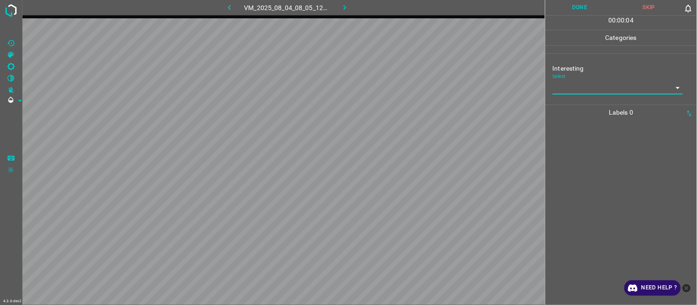
click at [603, 171] on div at bounding box center [621, 212] width 146 height 185
click at [568, 79] on div "Select ​" at bounding box center [618, 84] width 130 height 21
click at [581, 74] on div "Select ​" at bounding box center [618, 84] width 130 height 21
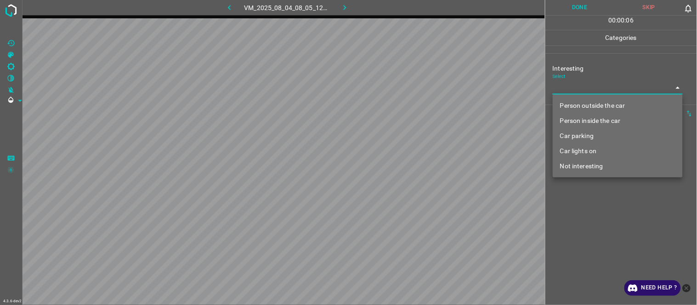
click at [581, 84] on body "4.3.6-dev2 VM_2025_08_04_08_05_12_814_04.gif Done Skip 0 00 : 00 : 06 Categorie…" at bounding box center [348, 152] width 697 height 305
drag, startPoint x: 597, startPoint y: 166, endPoint x: 585, endPoint y: 210, distance: 46.3
click at [597, 167] on li "Not interesting" at bounding box center [618, 166] width 130 height 15
type input "Not interesting"
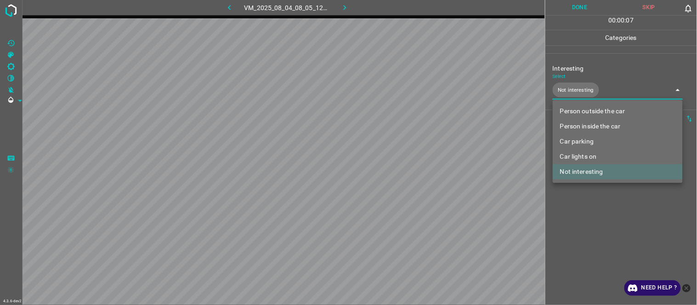
click at [575, 251] on div at bounding box center [348, 152] width 697 height 305
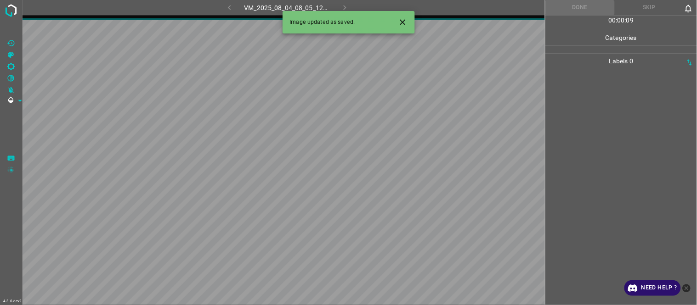
click at [402, 22] on icon "Close" at bounding box center [403, 22] width 6 height 6
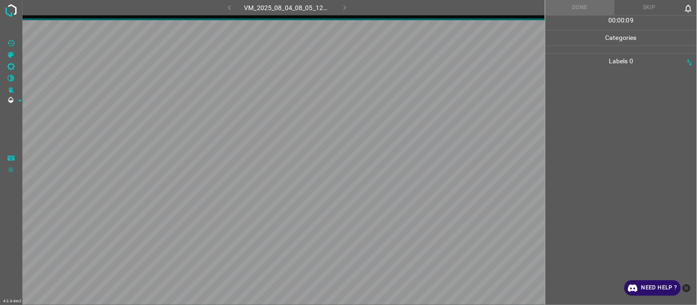
click at [552, 153] on div at bounding box center [621, 187] width 146 height 237
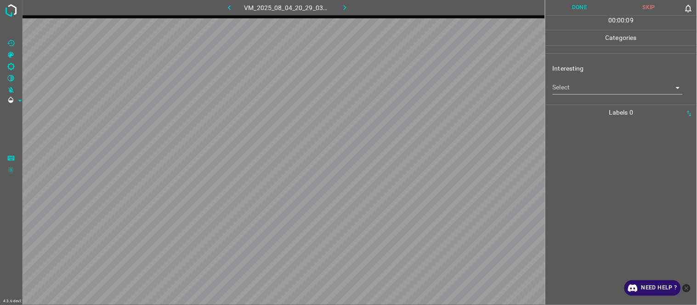
click at [582, 89] on body "4.3.6-dev2 VM_2025_08_04_20_29_03_197_05.gif Done Skip 0 00 : 00 : 09 Categorie…" at bounding box center [348, 152] width 697 height 305
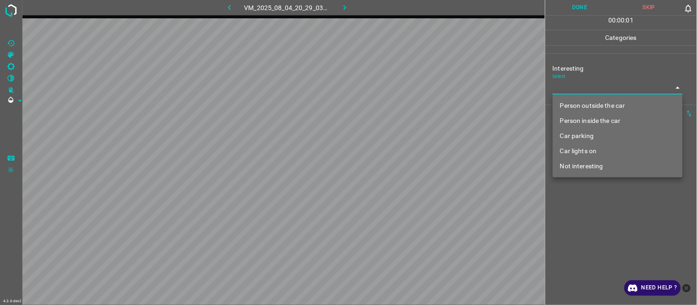
click at [584, 122] on li "Person inside the car" at bounding box center [618, 120] width 130 height 15
type input "Person inside the car"
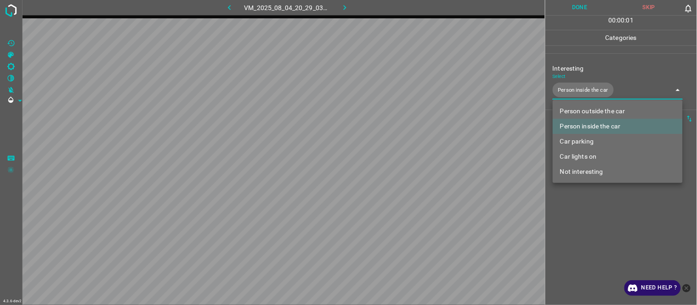
click at [575, 226] on div at bounding box center [348, 152] width 697 height 305
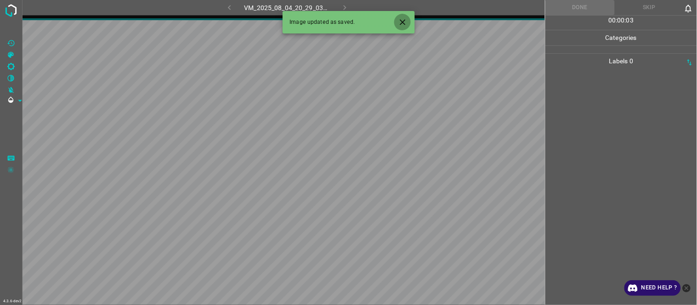
click at [406, 20] on icon "Close" at bounding box center [403, 22] width 10 height 10
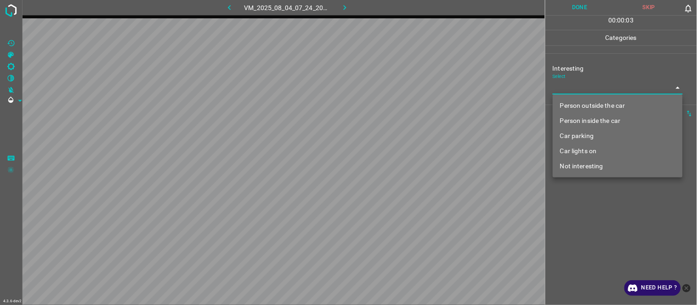
drag, startPoint x: 573, startPoint y: 86, endPoint x: 579, endPoint y: 97, distance: 13.2
click at [574, 86] on body "4.3.6-dev2 VM_2025_08_04_07_24_20_876_03.gif Done Skip 0 00 : 00 : 03 Categorie…" at bounding box center [348, 152] width 697 height 305
drag, startPoint x: 580, startPoint y: 99, endPoint x: 580, endPoint y: 127, distance: 27.6
click at [580, 103] on li "Person outside the car" at bounding box center [618, 105] width 130 height 15
type input "Person outside the car"
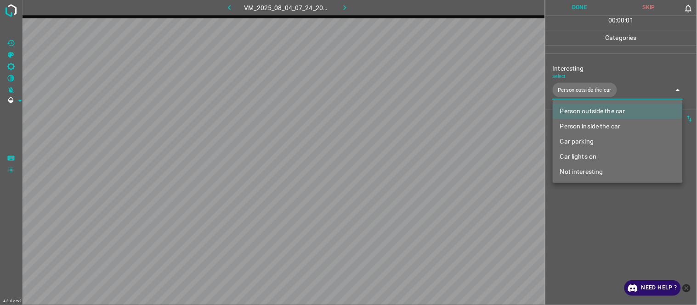
click at [594, 245] on div at bounding box center [348, 152] width 697 height 305
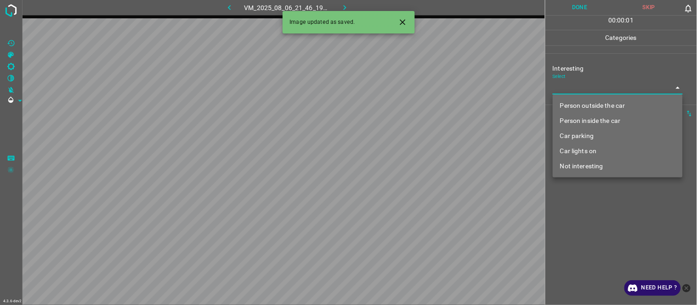
click at [604, 94] on body "4.3.6-dev2 VM_2025_08_06_21_46_19_443_03.gif Done Skip 0 00 : 00 : 01 Categorie…" at bounding box center [348, 152] width 697 height 305
click at [584, 138] on li "Car parking" at bounding box center [618, 136] width 130 height 15
type input "Car parking"
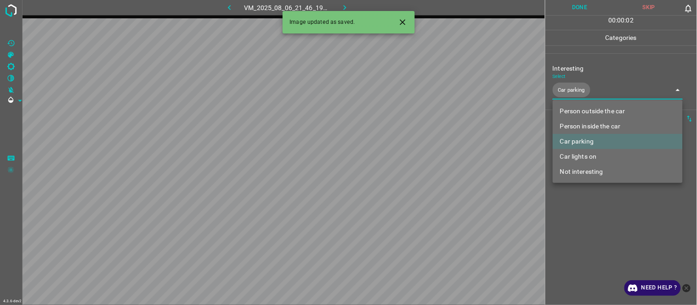
click at [561, 234] on div at bounding box center [348, 152] width 697 height 305
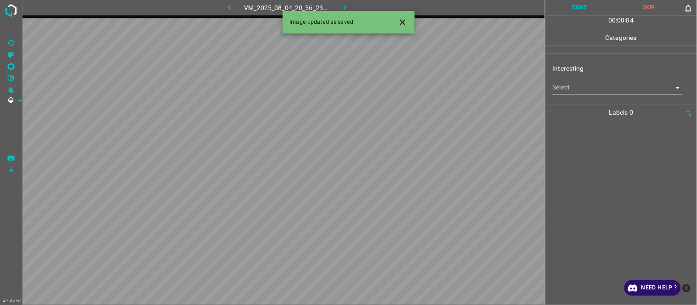
click at [580, 88] on body "4.3.6-dev2 VM_2025_08_04_20_56_23_957_00.gif Done Skip 0 00 : 00 : 04 Categorie…" at bounding box center [348, 152] width 697 height 305
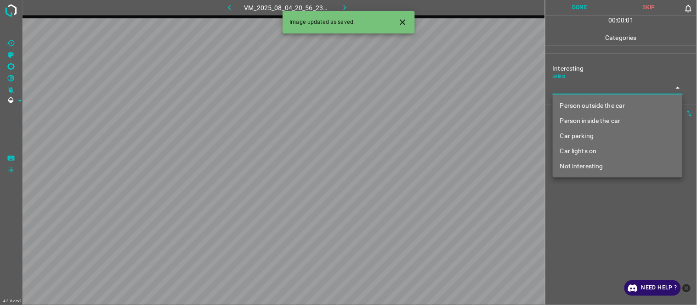
click at [603, 102] on li "Person outside the car" at bounding box center [618, 105] width 130 height 15
type input "Person outside the car"
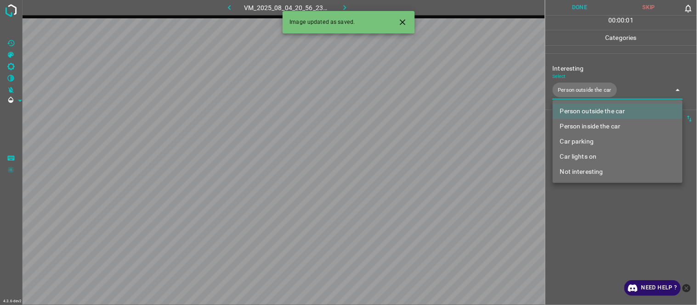
click at [610, 214] on div at bounding box center [348, 152] width 697 height 305
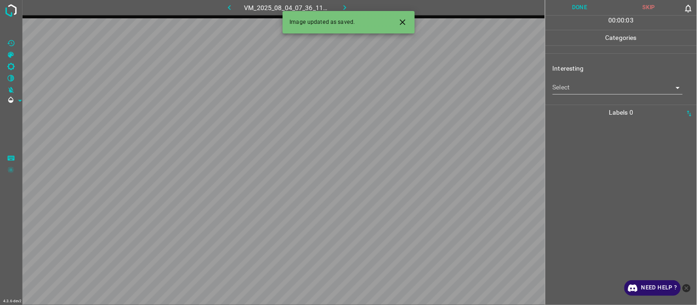
click at [577, 86] on body "4.3.6-dev2 VM_2025_08_04_07_36_11_642_08.gif Done Skip 0 00 : 00 : 03 Categorie…" at bounding box center [348, 152] width 697 height 305
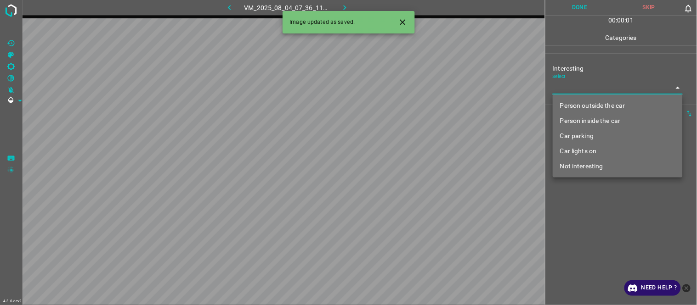
click at [576, 120] on li "Person inside the car" at bounding box center [618, 120] width 130 height 15
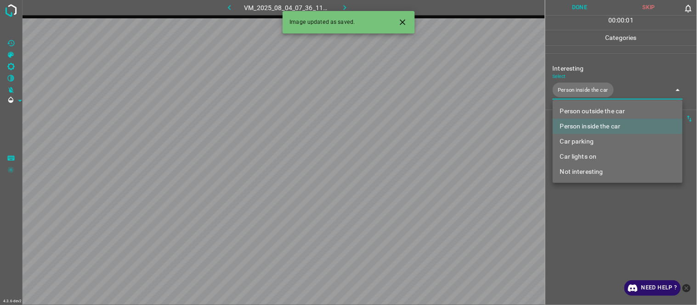
click at [585, 152] on li "Car lights on" at bounding box center [618, 156] width 130 height 15
type input "Person inside the car,Car lights on"
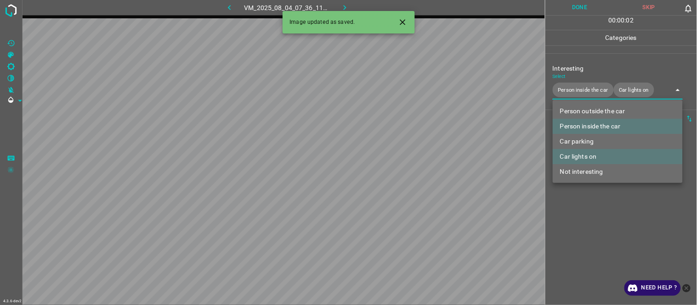
click at [581, 231] on div at bounding box center [348, 152] width 697 height 305
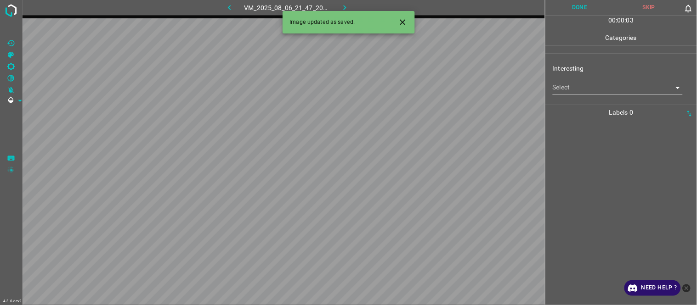
click at [401, 25] on icon "Close" at bounding box center [403, 22] width 10 height 10
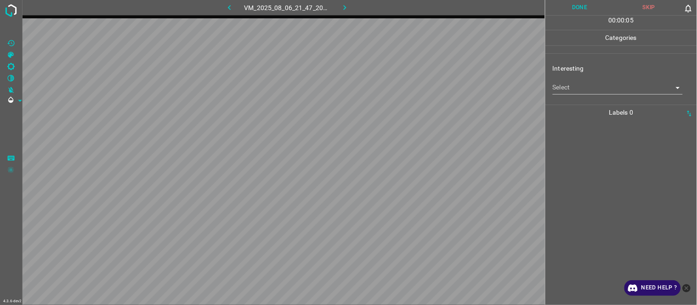
click at [577, 85] on body "4.3.6-dev2 VM_2025_08_06_21_47_20_729_08.gif Done Skip 0 00 : 00 : 05 Categorie…" at bounding box center [348, 152] width 697 height 305
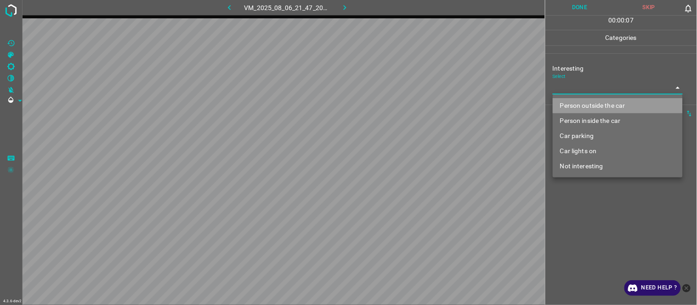
click at [599, 107] on li "Person outside the car" at bounding box center [618, 105] width 130 height 15
type input "Person outside the car"
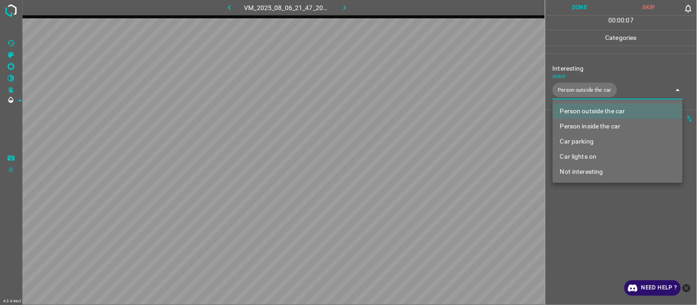
click at [586, 258] on div at bounding box center [348, 152] width 697 height 305
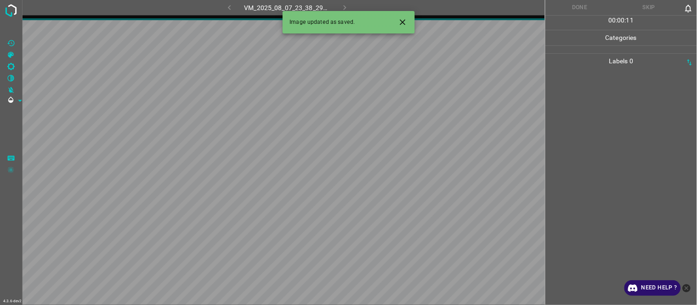
click at [594, 153] on div at bounding box center [621, 187] width 146 height 237
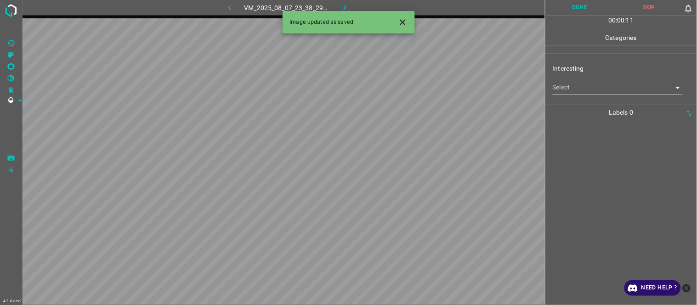
click at [402, 19] on icon "Close" at bounding box center [403, 22] width 10 height 10
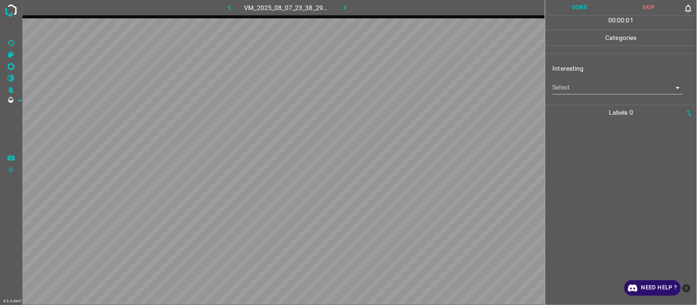
click at [594, 91] on body "4.3.6-dev2 VM_2025_08_07_23_38_29_291_04.gif Done Skip 0 00 : 00 : 01 Categorie…" at bounding box center [348, 152] width 697 height 305
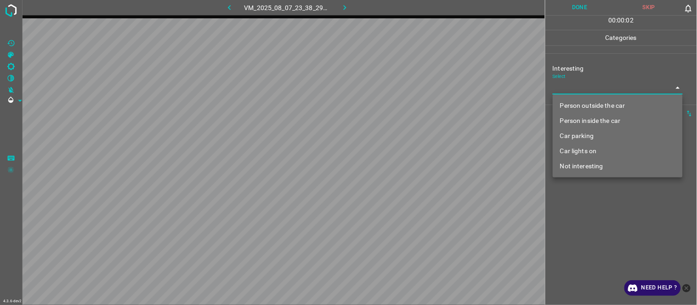
click at [598, 167] on li "Not interesting" at bounding box center [618, 166] width 130 height 15
type input "Not interesting"
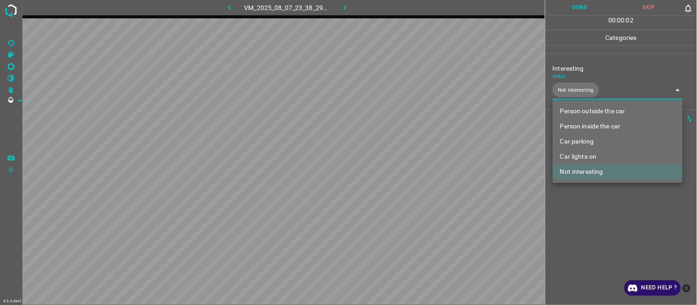
click at [599, 215] on div at bounding box center [348, 152] width 697 height 305
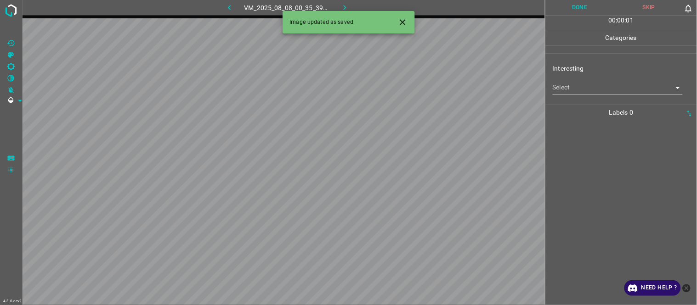
click at [401, 23] on icon "Close" at bounding box center [403, 22] width 6 height 6
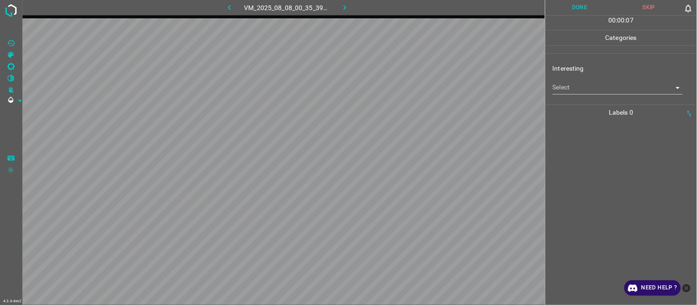
click at [587, 79] on div "Select ​" at bounding box center [618, 84] width 130 height 21
click at [586, 85] on body "4.3.6-dev2 VM_2025_08_08_00_35_39_979_02.gif Done Skip 0 00 : 00 : 07 Categorie…" at bounding box center [348, 152] width 697 height 305
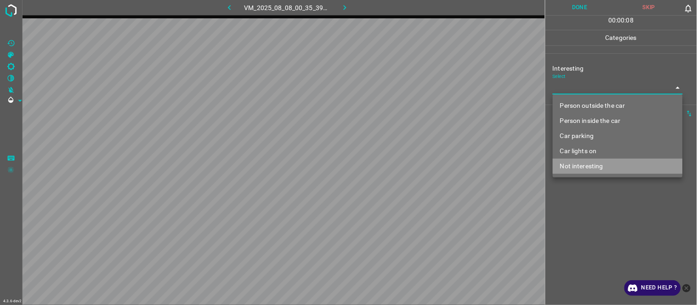
drag, startPoint x: 584, startPoint y: 162, endPoint x: 584, endPoint y: 210, distance: 47.8
click at [584, 163] on li "Not interesting" at bounding box center [618, 166] width 130 height 15
type input "Not interesting"
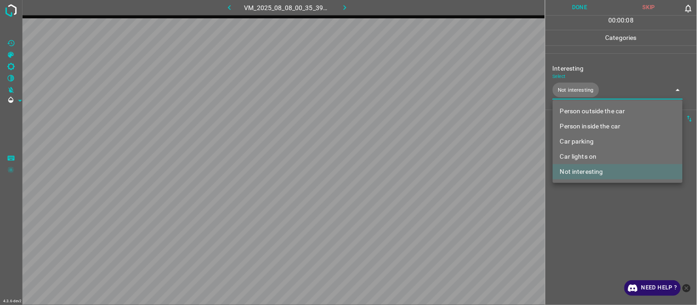
click at [585, 235] on div at bounding box center [348, 152] width 697 height 305
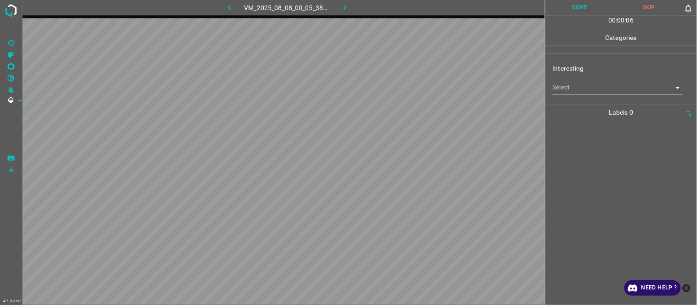
click at [590, 88] on body "4.3.6-dev2 VM_2025_08_08_00_05_38_146_01.gif Done Skip 0 00 : 00 : 06 Categorie…" at bounding box center [348, 152] width 697 height 305
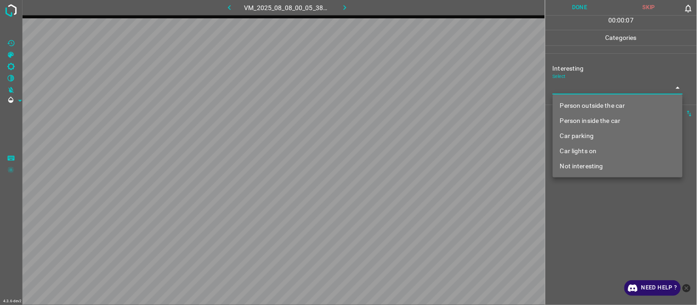
click at [591, 167] on li "Not interesting" at bounding box center [618, 166] width 130 height 15
type input "Not interesting"
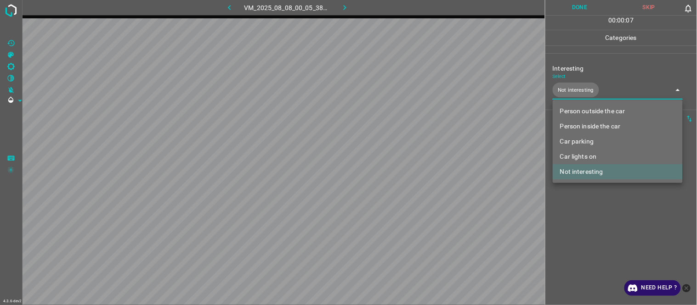
click at [596, 235] on div at bounding box center [348, 152] width 697 height 305
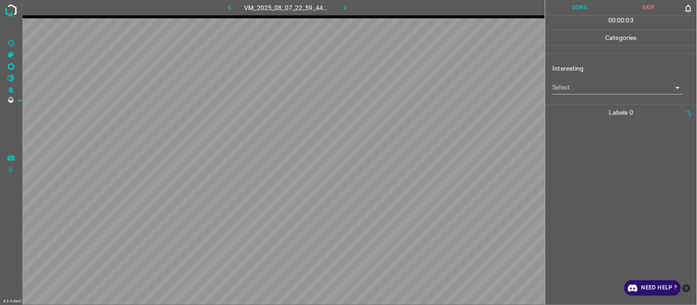
click at [582, 81] on body "4.3.6-dev2 VM_2025_08_07_22_59_44_636_00.gif Done Skip 0 00 : 00 : 03 Categorie…" at bounding box center [348, 152] width 697 height 305
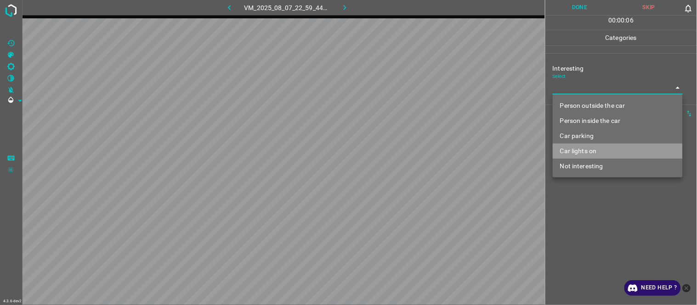
click at [603, 149] on li "Car lights on" at bounding box center [618, 151] width 130 height 15
type input "Car lights on"
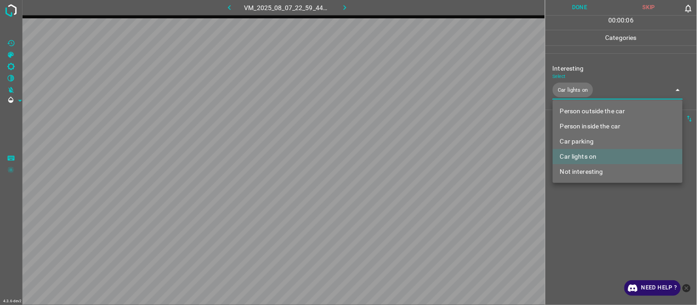
click at [588, 230] on div at bounding box center [348, 152] width 697 height 305
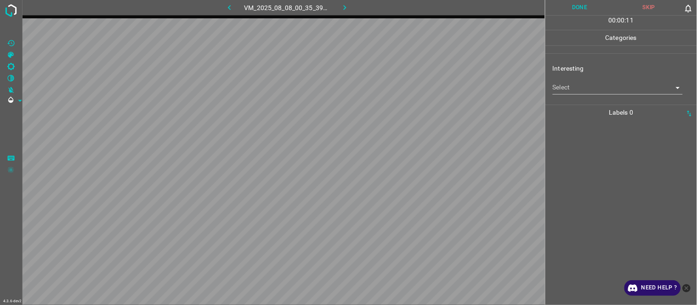
click at [567, 88] on body "4.3.6-dev2 VM_2025_08_08_00_35_39_979_06.gif Done Skip 0 00 : 00 : 11 Categorie…" at bounding box center [348, 152] width 697 height 305
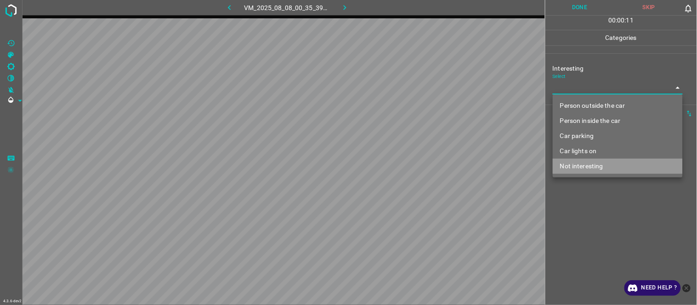
drag, startPoint x: 573, startPoint y: 164, endPoint x: 587, endPoint y: 231, distance: 67.9
click at [573, 166] on li "Not interesting" at bounding box center [618, 166] width 130 height 15
type input "Not interesting"
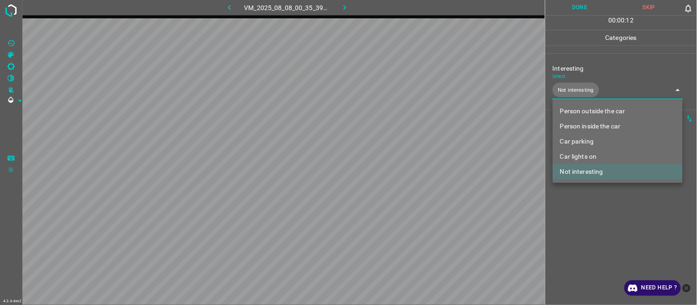
click at [590, 236] on div at bounding box center [348, 152] width 697 height 305
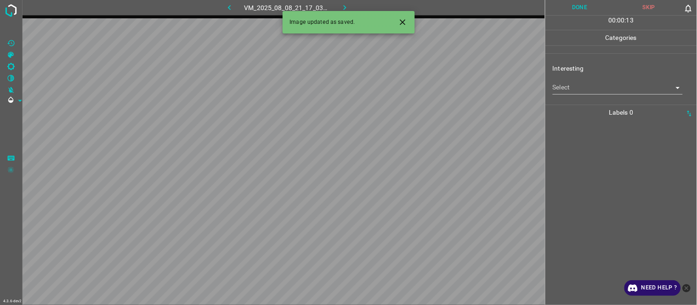
click at [395, 24] on button "Close" at bounding box center [402, 22] width 17 height 17
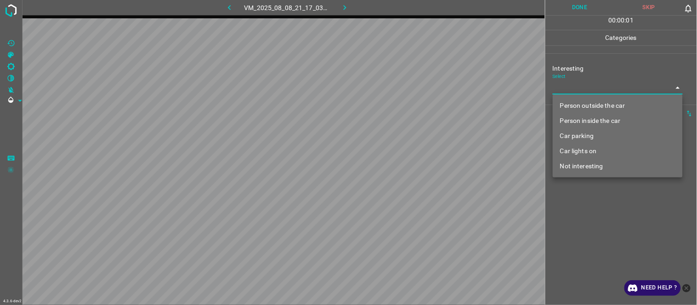
click at [575, 90] on body "4.3.6-dev2 VM_2025_08_08_21_17_03_480_04.gif Done Skip 0 00 : 00 : 01 Categorie…" at bounding box center [348, 152] width 697 height 305
click at [586, 111] on li "Person outside the car" at bounding box center [618, 105] width 130 height 15
type input "Person outside the car"
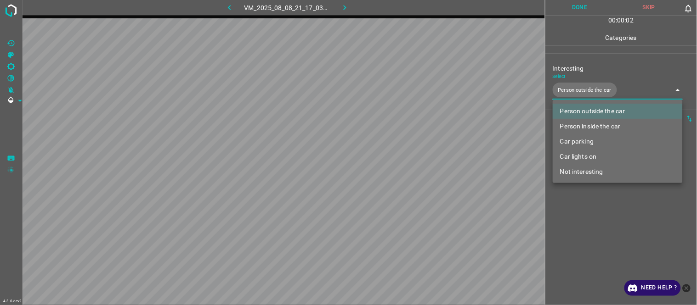
click at [601, 245] on div at bounding box center [348, 152] width 697 height 305
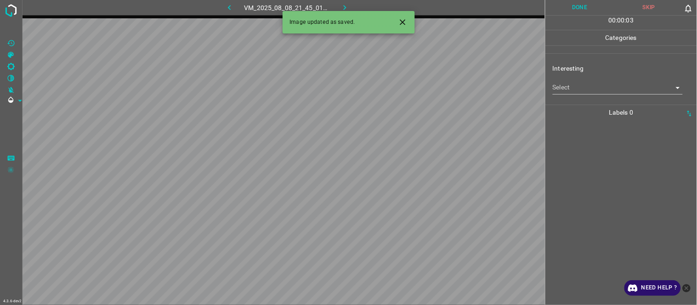
click at [576, 95] on body "4.3.6-dev2 VM_2025_08_08_21_45_01_783_05.gif Done Skip 0 00 : 00 : 03 Categorie…" at bounding box center [348, 152] width 697 height 305
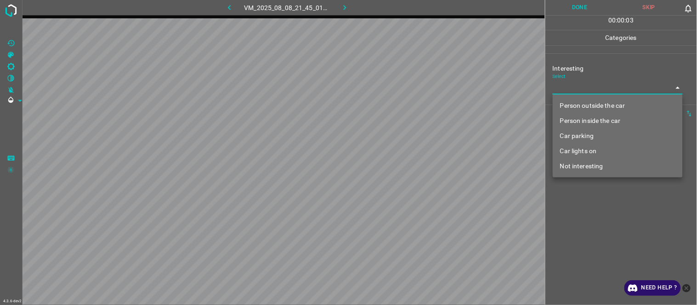
drag, startPoint x: 575, startPoint y: 113, endPoint x: 575, endPoint y: 161, distance: 48.2
click at [576, 116] on ul "Person outside the car Person inside the car Car parking Car lights on Not inte…" at bounding box center [618, 136] width 130 height 83
click at [580, 100] on li "Person outside the car" at bounding box center [618, 105] width 130 height 15
type input "Person outside the car"
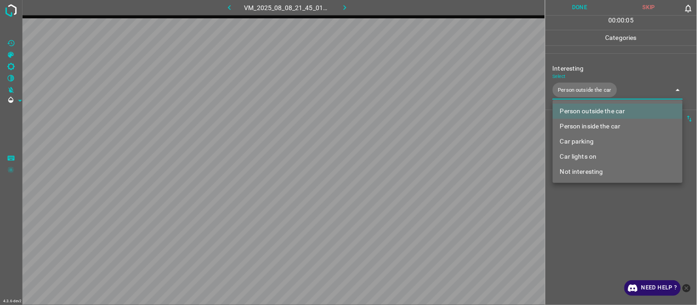
click at [595, 231] on div at bounding box center [348, 152] width 697 height 305
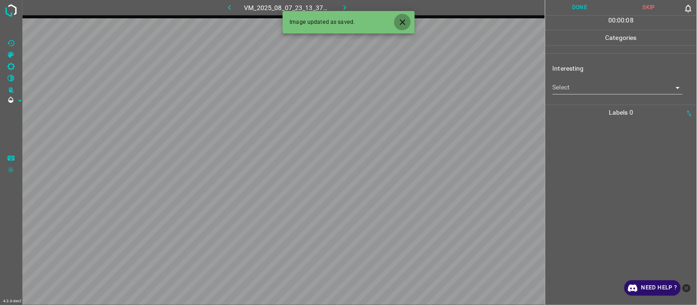
click at [403, 28] on button "Close" at bounding box center [402, 22] width 17 height 17
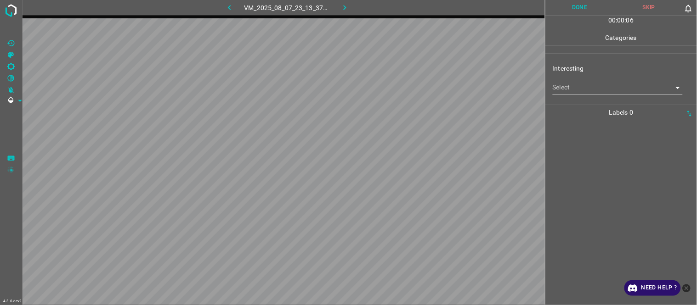
click at [586, 92] on body "4.3.6-dev2 VM_2025_08_07_23_13_37_287_01.gif Done Skip 0 00 : 00 : 06 Categorie…" at bounding box center [348, 152] width 697 height 305
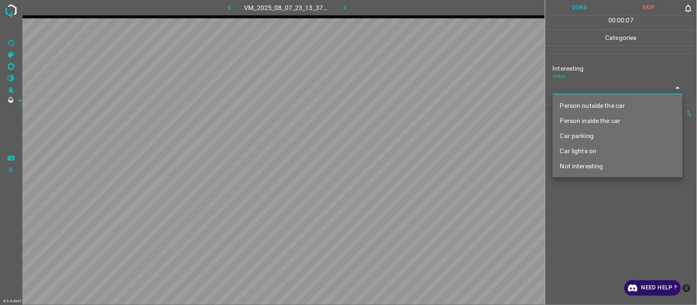
click at [587, 103] on li "Person outside the car" at bounding box center [618, 105] width 130 height 15
type input "Person outside the car"
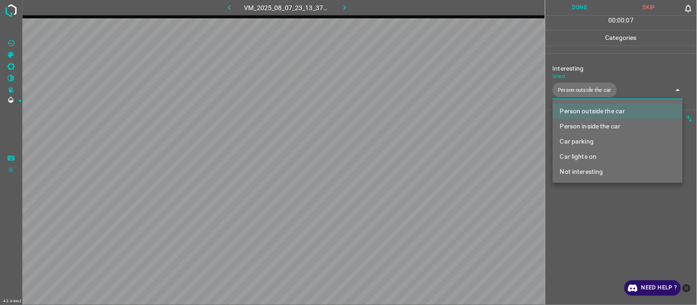
click at [590, 221] on div at bounding box center [348, 152] width 697 height 305
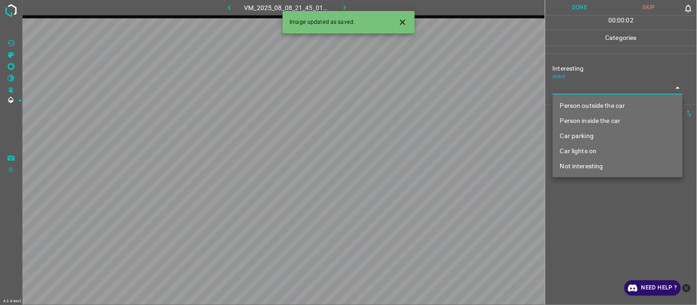
drag, startPoint x: 584, startPoint y: 85, endPoint x: 582, endPoint y: 108, distance: 23.5
click at [583, 88] on body "4.3.6-dev2 VM_2025_08_08_21_45_01_783_03.gif Done Skip 0 00 : 00 : 02 Categorie…" at bounding box center [348, 152] width 697 height 305
click at [586, 107] on li "Person outside the car" at bounding box center [618, 105] width 130 height 15
type input "Person outside the car"
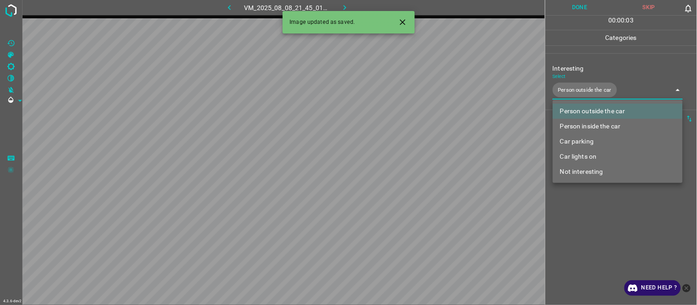
click at [596, 254] on div at bounding box center [348, 152] width 697 height 305
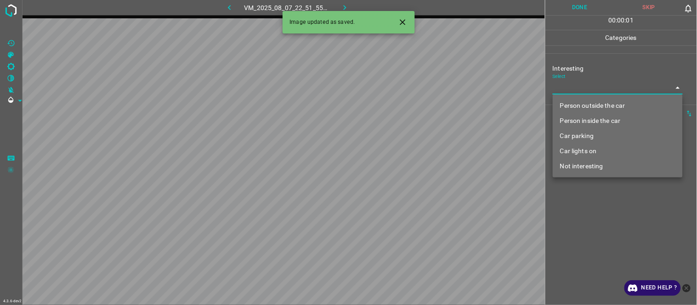
click at [582, 85] on body "4.3.6-dev2 VM_2025_08_07_22_51_55_983_02.gif Done Skip 0 00 : 00 : 01 Categorie…" at bounding box center [348, 152] width 697 height 305
drag, startPoint x: 581, startPoint y: 135, endPoint x: 576, endPoint y: 156, distance: 22.2
click at [580, 136] on li "Car parking" at bounding box center [618, 136] width 130 height 15
type input "Car parking"
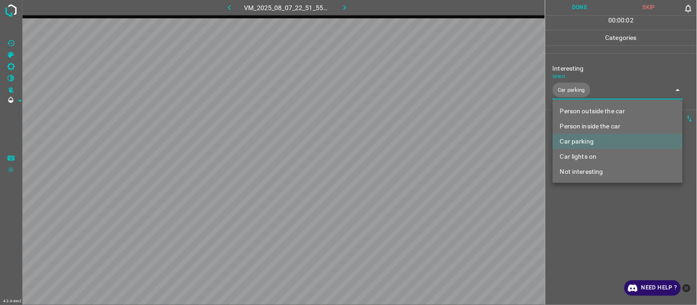
drag, startPoint x: 582, startPoint y: 239, endPoint x: 574, endPoint y: 246, distance: 10.4
click at [581, 241] on div at bounding box center [348, 152] width 697 height 305
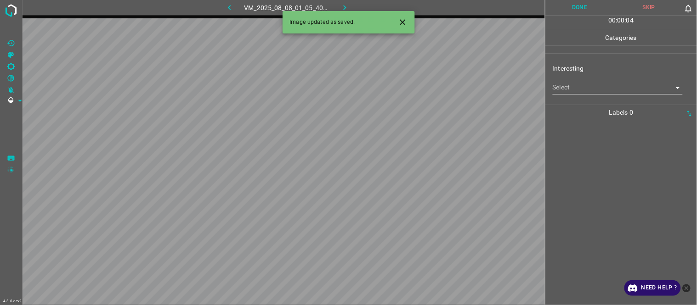
click at [402, 24] on icon "Close" at bounding box center [403, 22] width 10 height 10
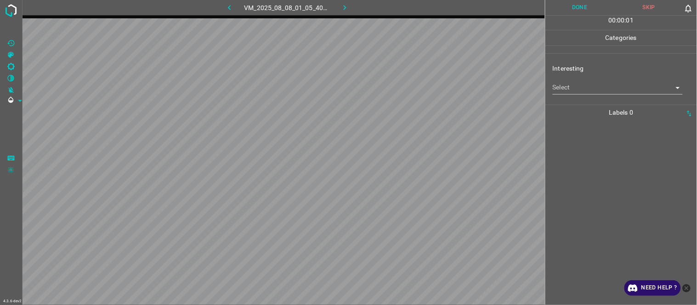
click at [572, 89] on body "4.3.6-dev2 VM_2025_08_08_01_05_40_122_07.gif Done Skip 0 00 : 00 : 01 Categorie…" at bounding box center [348, 152] width 697 height 305
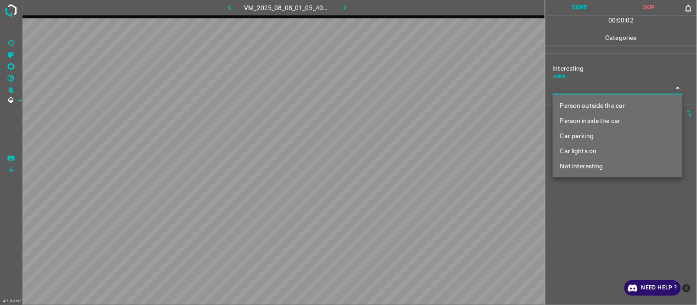
click at [587, 123] on li "Person inside the car" at bounding box center [618, 120] width 130 height 15
type input "Person inside the car"
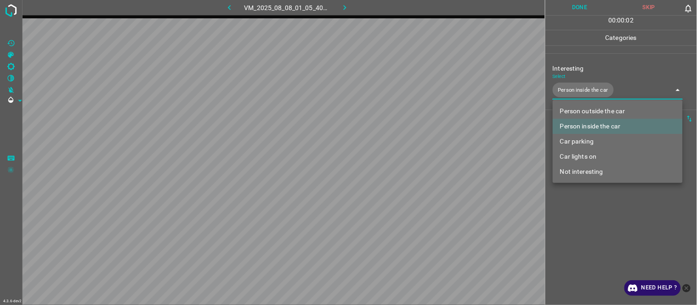
click at [594, 239] on div at bounding box center [348, 152] width 697 height 305
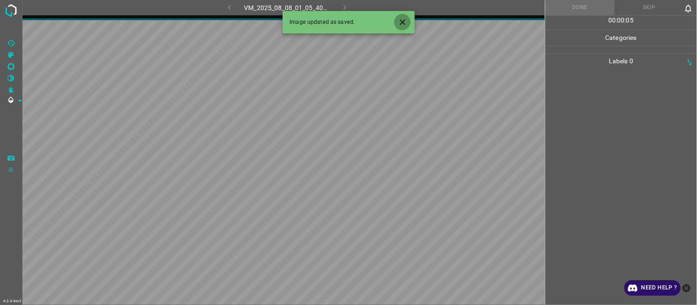
click at [405, 26] on icon "Close" at bounding box center [403, 22] width 10 height 10
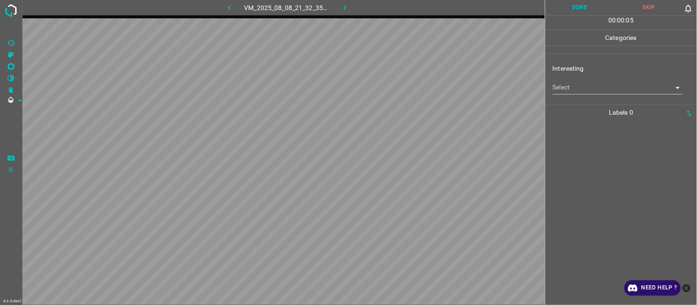
click at [573, 86] on body "4.3.6-dev2 VM_2025_08_08_21_32_35_888_07.gif Done Skip 0 00 : 00 : 05 Categorie…" at bounding box center [348, 152] width 697 height 305
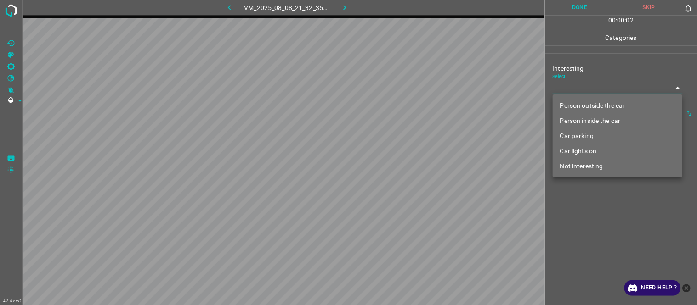
drag, startPoint x: 587, startPoint y: 138, endPoint x: 578, endPoint y: 172, distance: 35.7
click at [586, 139] on li "Car parking" at bounding box center [618, 136] width 130 height 15
type input "Car parking"
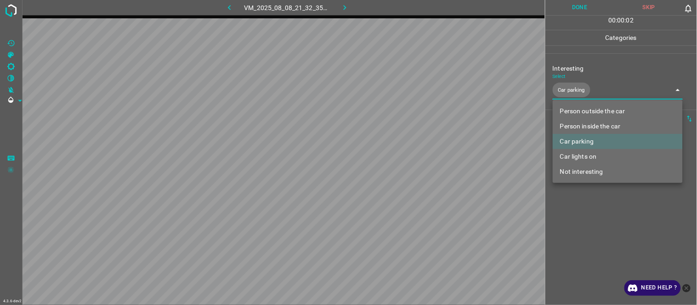
drag, startPoint x: 585, startPoint y: 219, endPoint x: 583, endPoint y: 226, distance: 6.7
click at [584, 221] on div at bounding box center [348, 152] width 697 height 305
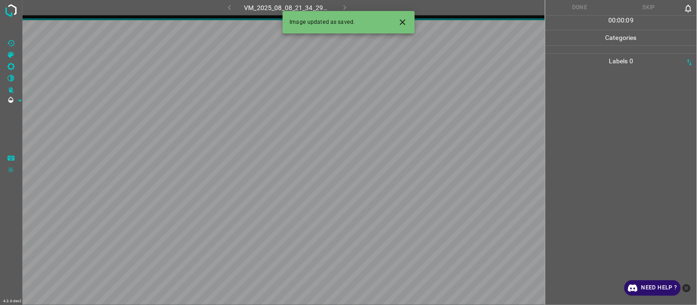
click at [398, 24] on icon "Close" at bounding box center [403, 22] width 10 height 10
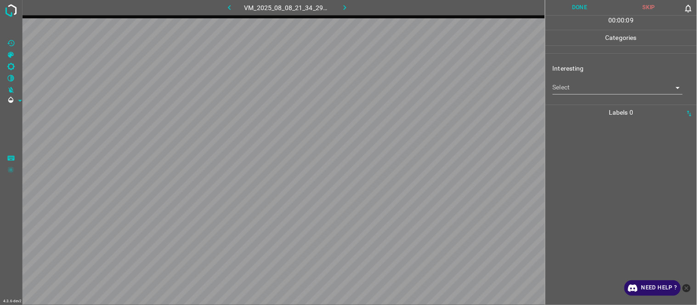
drag, startPoint x: 561, startPoint y: 79, endPoint x: 563, endPoint y: 89, distance: 9.4
click at [563, 83] on div "Select ​" at bounding box center [618, 84] width 130 height 21
click at [571, 89] on body "4.3.6-dev2 VM_2025_08_08_21_34_29_468_05.gif Done Skip 0 00 : 00 : 09 Categorie…" at bounding box center [348, 152] width 697 height 305
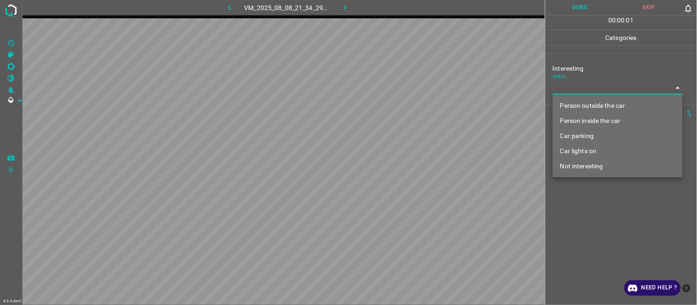
drag, startPoint x: 614, startPoint y: 107, endPoint x: 605, endPoint y: 108, distance: 9.2
click at [614, 106] on li "Person outside the car" at bounding box center [618, 105] width 130 height 15
type input "Person outside the car"
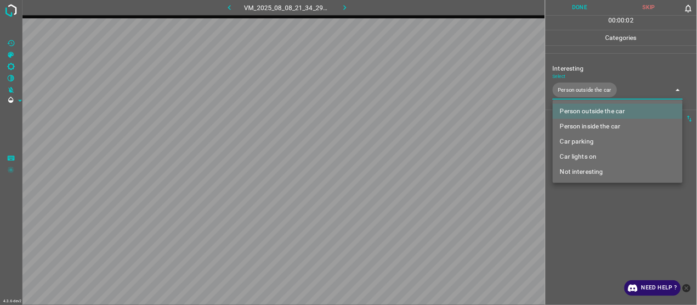
click at [227, 7] on div at bounding box center [348, 152] width 697 height 305
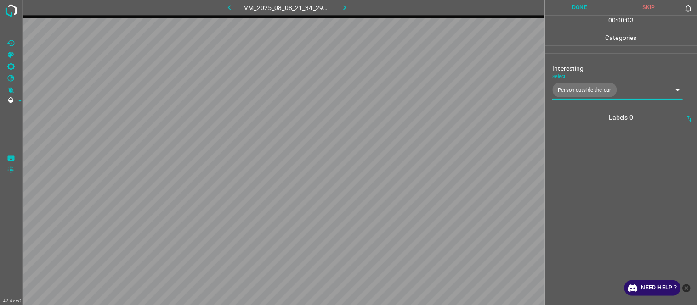
click at [236, 10] on button "button" at bounding box center [229, 7] width 29 height 15
click at [342, 4] on icon "button" at bounding box center [345, 8] width 10 height 10
click at [607, 176] on div at bounding box center [621, 215] width 146 height 180
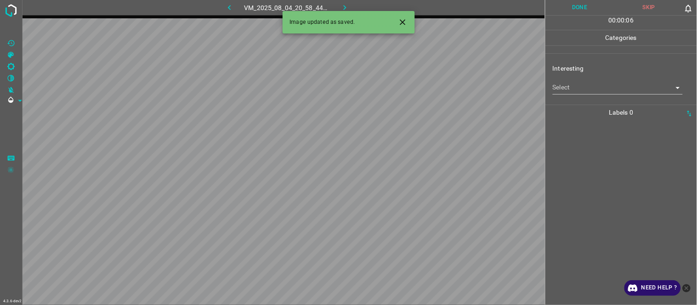
click at [575, 92] on body "4.3.6-dev2 VM_2025_08_04_20_58_44_453_04.gif Done Skip 0 00 : 00 : 06 Categorie…" at bounding box center [348, 152] width 697 height 305
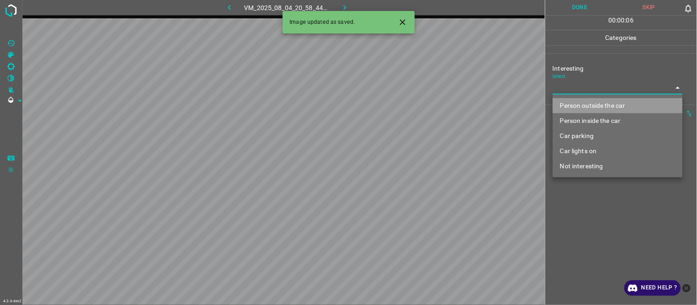
drag, startPoint x: 575, startPoint y: 106, endPoint x: 576, endPoint y: 175, distance: 69.4
click at [576, 107] on li "Person outside the car" at bounding box center [618, 105] width 130 height 15
type input "Person outside the car"
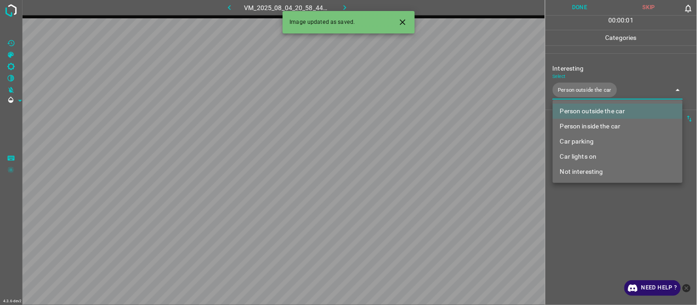
click at [581, 249] on div at bounding box center [348, 152] width 697 height 305
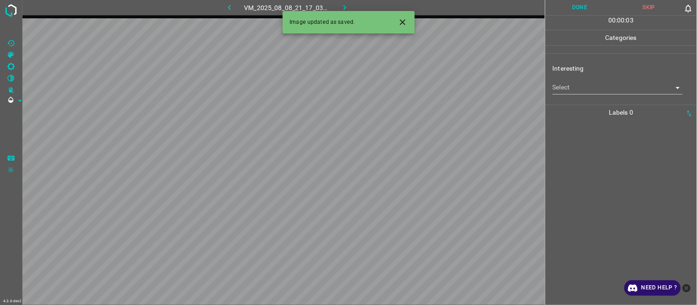
click at [572, 86] on body "4.3.6-dev2 VM_2025_08_08_21_17_03_480_08.gif Done Skip 0 00 : 00 : 03 Categorie…" at bounding box center [348, 152] width 697 height 305
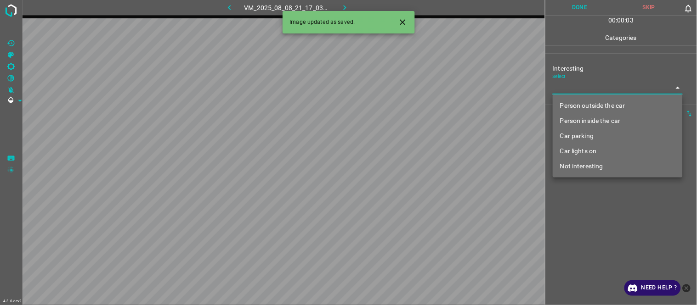
drag, startPoint x: 579, startPoint y: 104, endPoint x: 580, endPoint y: 171, distance: 67.5
click at [580, 105] on li "Person outside the car" at bounding box center [618, 105] width 130 height 15
type input "Person outside the car"
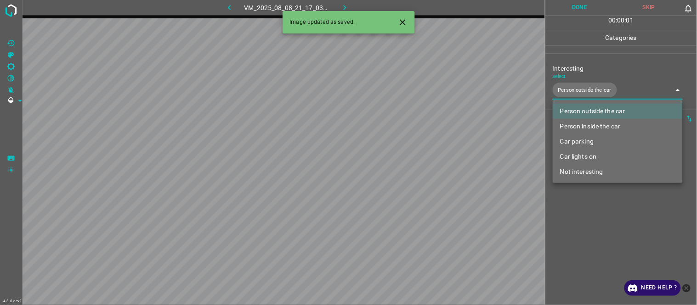
click at [589, 248] on div at bounding box center [348, 152] width 697 height 305
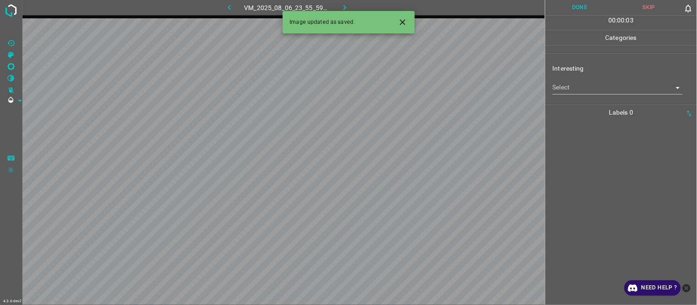
click at [580, 88] on body "4.3.6-dev2 VM_2025_08_06_23_55_59_254_02.gif Done Skip 0 00 : 00 : 03 Categorie…" at bounding box center [348, 152] width 697 height 305
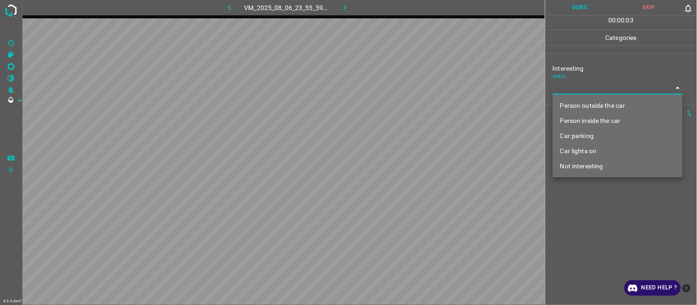
click at [581, 172] on li "Not interesting" at bounding box center [618, 166] width 130 height 15
type input "Not interesting"
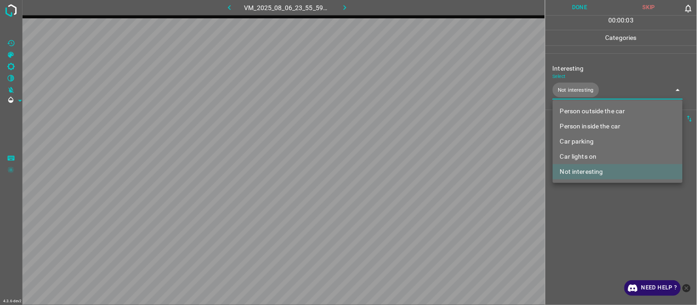
click at [576, 222] on div at bounding box center [348, 152] width 697 height 305
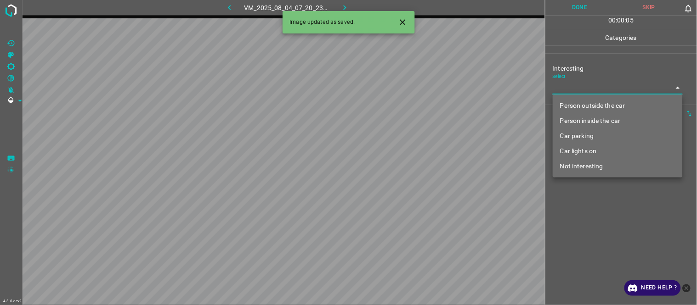
click at [571, 90] on body "4.3.6-dev2 VM_2025_08_04_07_20_23_158_06.gif Done Skip 0 00 : 00 : 05 Categorie…" at bounding box center [348, 152] width 697 height 305
click at [573, 109] on li "Person outside the car" at bounding box center [618, 105] width 130 height 15
type input "Person outside the car"
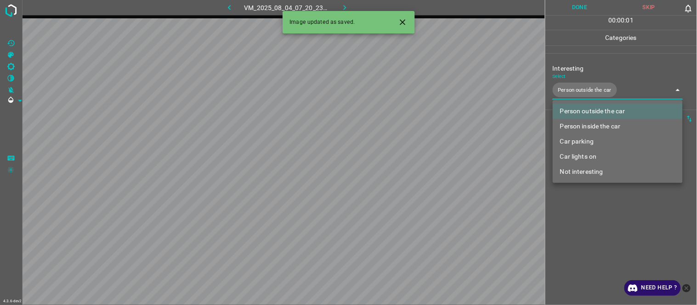
click at [580, 240] on div at bounding box center [348, 152] width 697 height 305
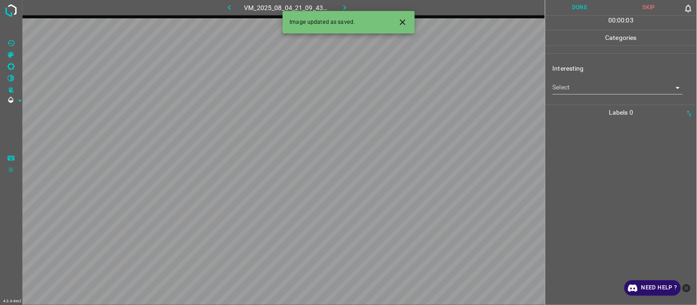
click at [565, 86] on body "4.3.6-dev2 VM_2025_08_04_21_09_43_243_02.gif Done Skip 0 00 : 00 : 03 Categorie…" at bounding box center [348, 152] width 697 height 305
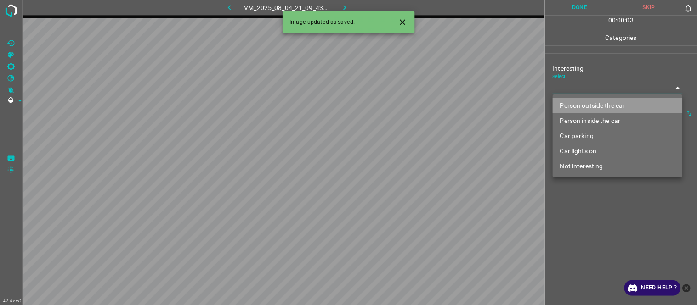
click at [568, 104] on li "Person outside the car" at bounding box center [618, 105] width 130 height 15
type input "Person outside the car"
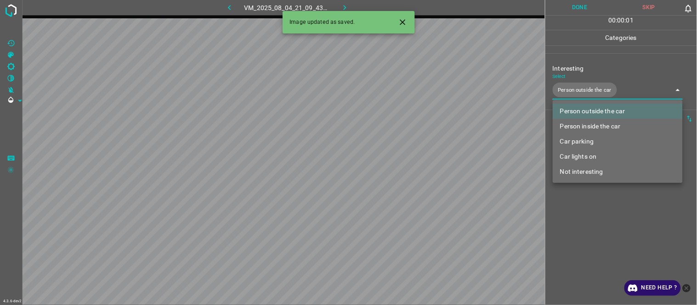
click at [583, 227] on div at bounding box center [348, 152] width 697 height 305
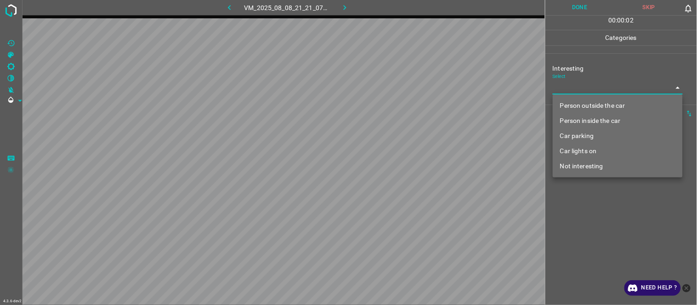
click at [562, 92] on body "4.3.6-dev2 VM_2025_08_08_21_21_07_747_07.gif Done Skip 0 00 : 00 : 02 Categorie…" at bounding box center [348, 152] width 697 height 305
click at [566, 108] on li "Person outside the car" at bounding box center [618, 105] width 130 height 15
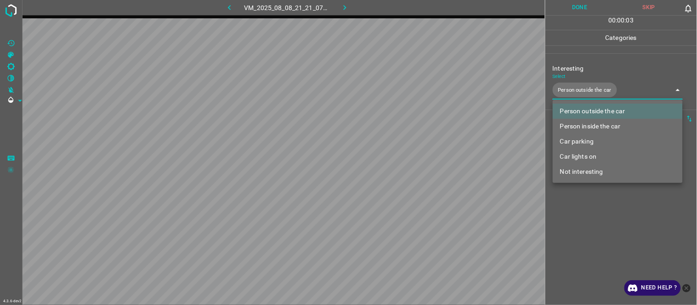
click at [580, 156] on li "Car lights on" at bounding box center [618, 156] width 130 height 15
type input "Person outside the car,Car lights on"
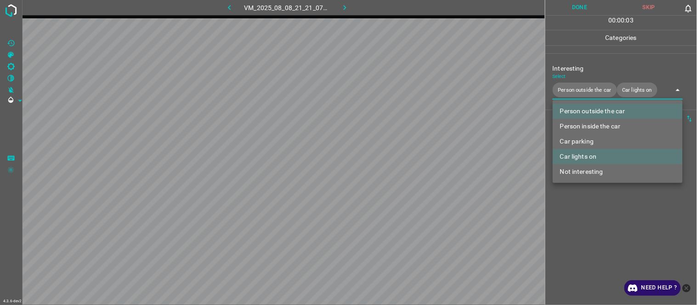
click at [570, 223] on div at bounding box center [348, 152] width 697 height 305
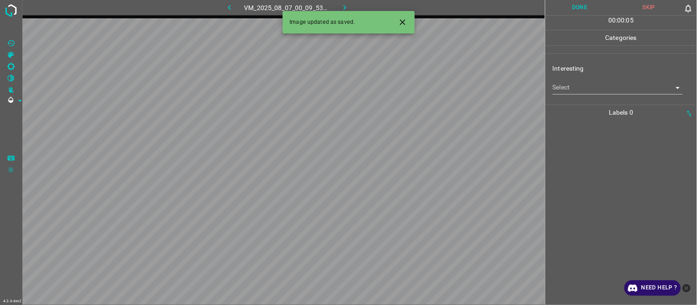
click at [571, 79] on div "Select ​" at bounding box center [618, 84] width 130 height 21
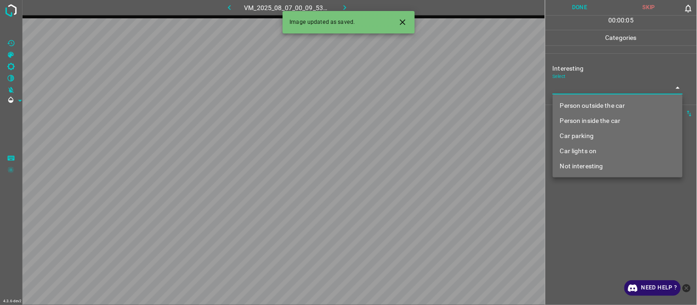
click at [573, 89] on body "4.3.6-dev2 VM_2025_08_07_00_09_53_327_02.gif Done Skip 0 00 : 00 : 05 Categorie…" at bounding box center [348, 152] width 697 height 305
click at [580, 104] on li "Person outside the car" at bounding box center [618, 105] width 130 height 15
type input "Person outside the car"
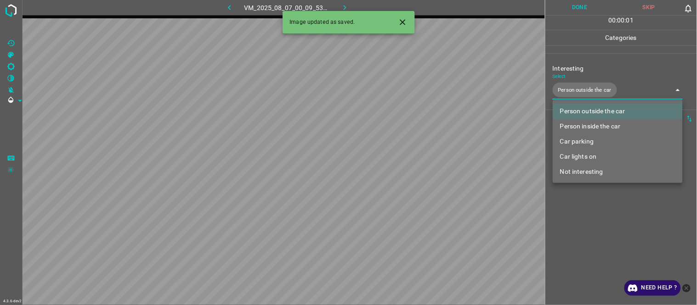
click at [584, 227] on div at bounding box center [348, 152] width 697 height 305
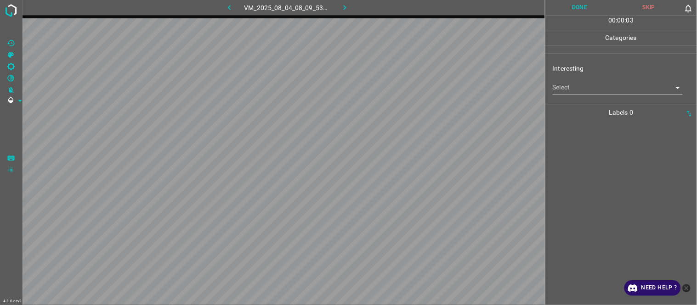
click at [562, 93] on body "4.3.6-dev2 VM_2025_08_04_08_09_53_315_02.gif Done Skip 0 00 : 00 : 03 Categorie…" at bounding box center [348, 152] width 697 height 305
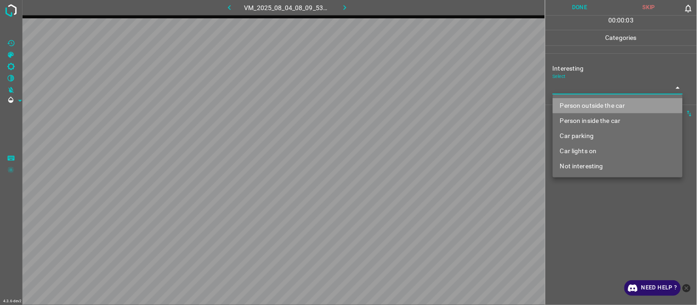
click at [571, 106] on li "Person outside the car" at bounding box center [618, 105] width 130 height 15
type input "Person outside the car"
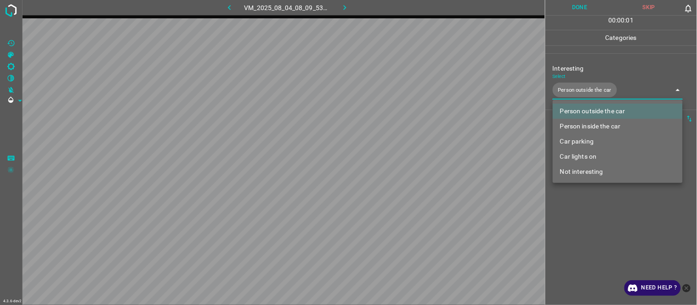
click at [598, 227] on div at bounding box center [348, 152] width 697 height 305
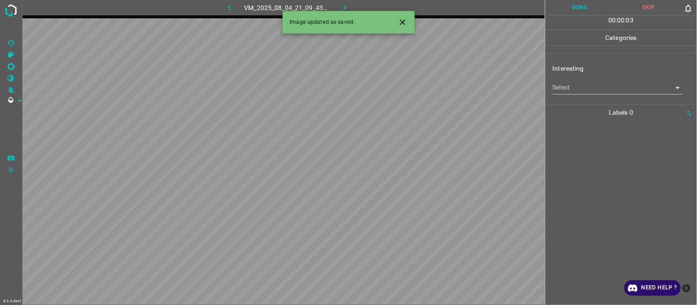
click at [586, 92] on body "4.3.6-dev2 VM_2025_08_04_21_09_43_243_05.gif Done Skip 0 00 : 00 : 03 Categorie…" at bounding box center [348, 152] width 697 height 305
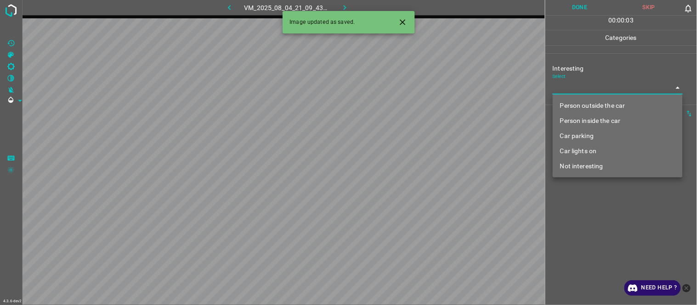
click at [586, 113] on li "Person inside the car" at bounding box center [618, 120] width 130 height 15
type input "Person inside the car"
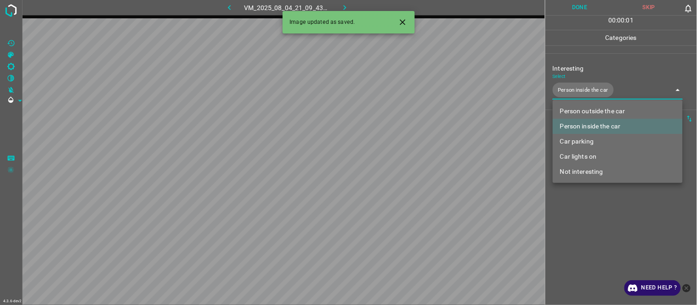
click at [594, 126] on li "Person inside the car" at bounding box center [618, 126] width 130 height 15
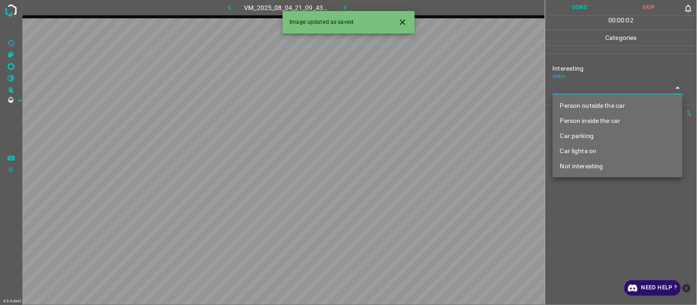
click at [604, 102] on li "Person outside the car" at bounding box center [618, 105] width 130 height 15
type input "Person outside the car"
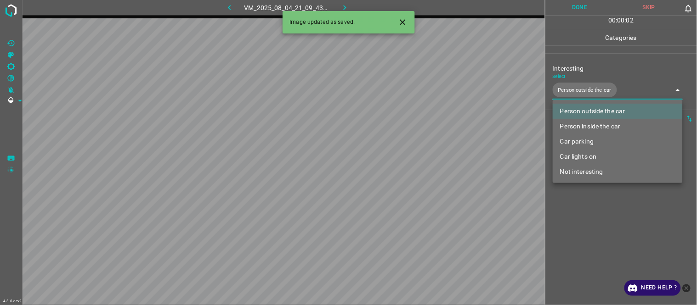
click at [586, 227] on div at bounding box center [348, 152] width 697 height 305
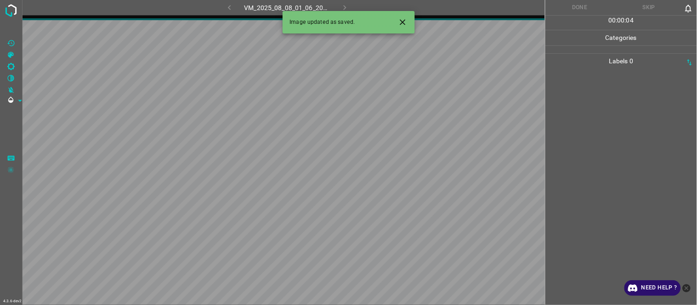
click at [406, 20] on icon "Close" at bounding box center [403, 22] width 10 height 10
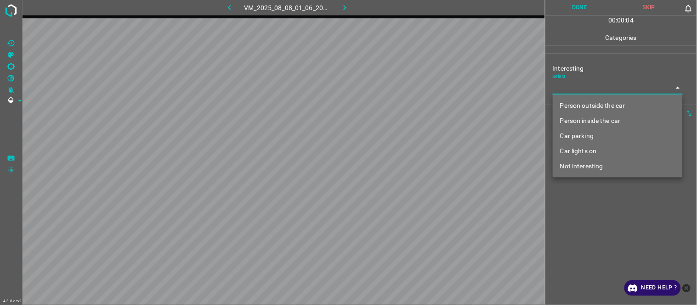
drag, startPoint x: 585, startPoint y: 85, endPoint x: 586, endPoint y: 105, distance: 20.2
click at [585, 89] on body "4.3.6-dev2 VM_2025_08_08_01_06_20_001_03.gif Done Skip 0 00 : 00 : 04 Categorie…" at bounding box center [348, 152] width 697 height 305
drag, startPoint x: 586, startPoint y: 105, endPoint x: 586, endPoint y: 143, distance: 38.1
click at [587, 107] on li "Person outside the car" at bounding box center [618, 105] width 130 height 15
type input "Person outside the car"
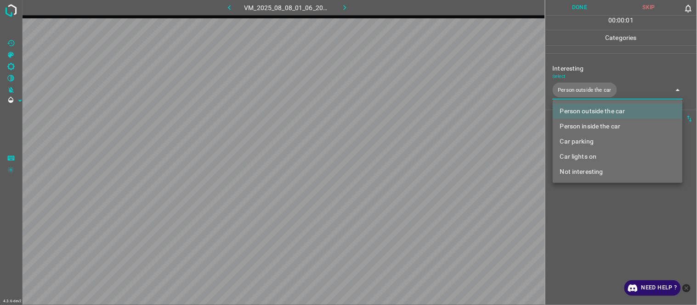
click at [598, 238] on div at bounding box center [348, 152] width 697 height 305
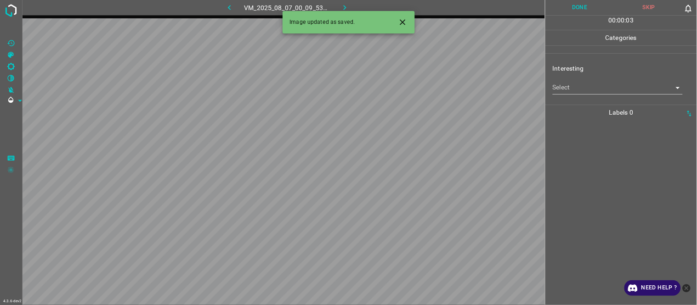
click at [580, 88] on body "4.3.6-dev2 VM_2025_08_07_00_09_53_327_06.gif Done Skip 0 00 : 00 : 03 Categorie…" at bounding box center [348, 152] width 697 height 305
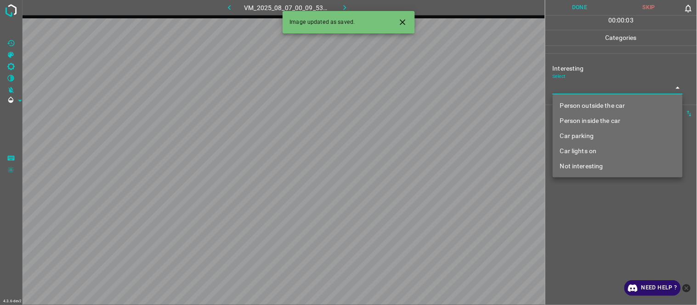
click at [582, 106] on li "Person outside the car" at bounding box center [618, 105] width 130 height 15
type input "Person outside the car"
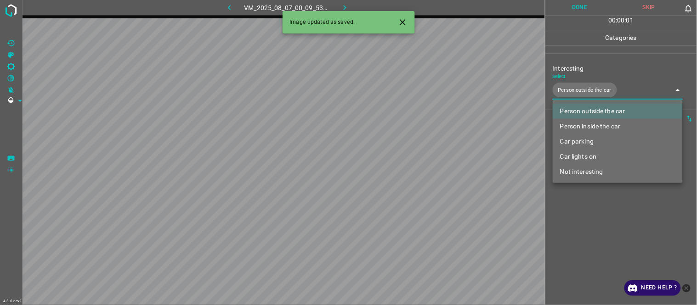
click at [599, 223] on div at bounding box center [348, 152] width 697 height 305
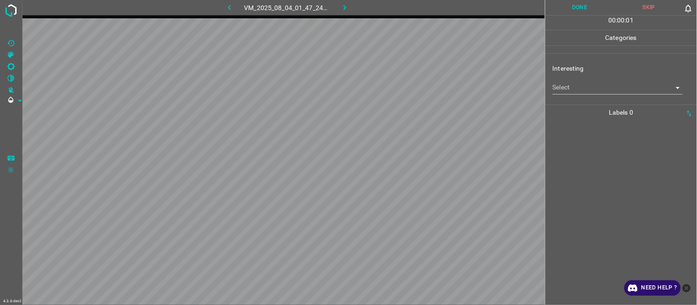
click at [572, 90] on body "4.3.6-dev2 VM_2025_08_04_01_47_24_806_01.gif Done Skip 0 00 : 00 : 01 Categorie…" at bounding box center [348, 152] width 697 height 305
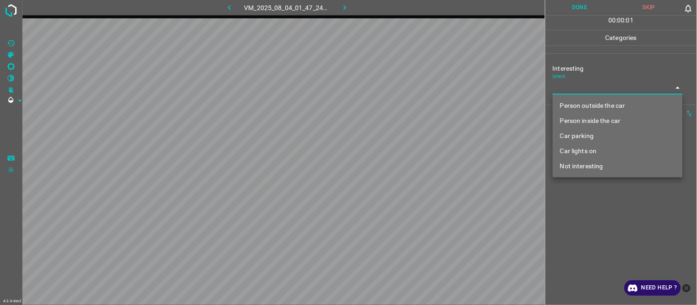
click at [582, 101] on li "Person outside the car" at bounding box center [618, 105] width 130 height 15
type input "Person outside the car"
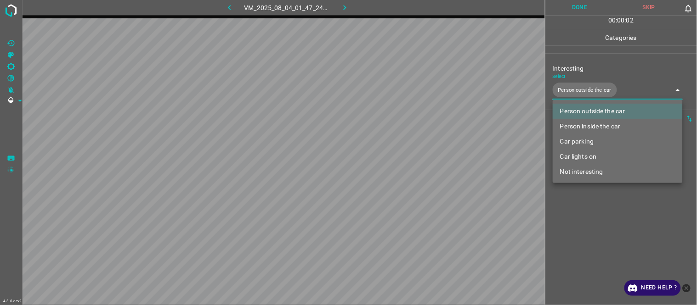
click at [598, 242] on div at bounding box center [348, 152] width 697 height 305
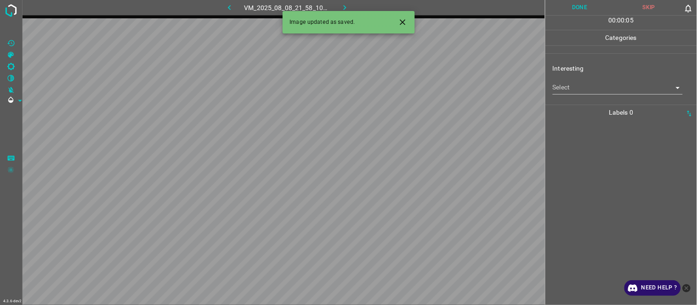
click at [400, 20] on icon "Close" at bounding box center [403, 22] width 10 height 10
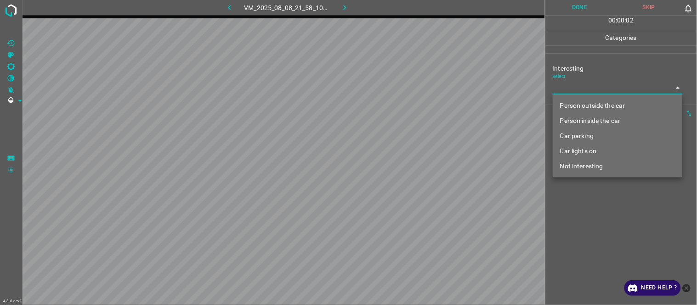
click at [578, 86] on body "4.3.6-dev2 VM_2025_08_08_21_58_10_551_09.gif Done Skip 0 00 : 00 : 02 Categorie…" at bounding box center [348, 152] width 697 height 305
click at [578, 104] on li "Person outside the car" at bounding box center [618, 105] width 130 height 15
type input "Person outside the car"
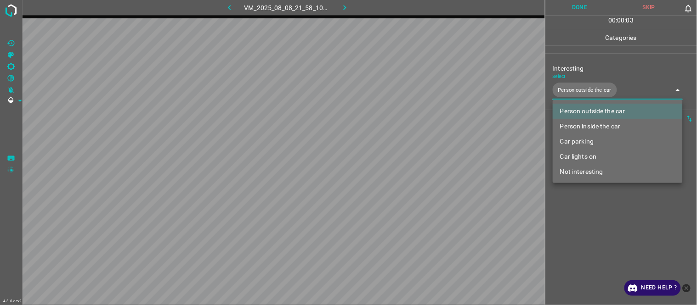
click at [584, 246] on div at bounding box center [348, 152] width 697 height 305
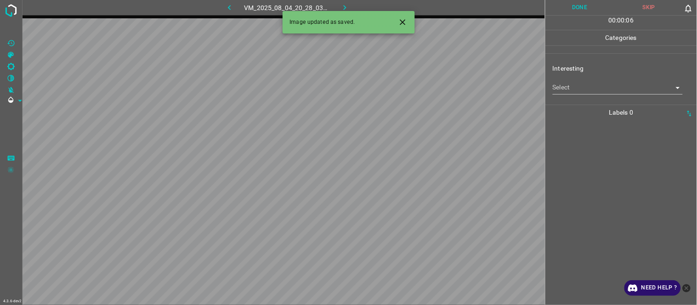
drag, startPoint x: 582, startPoint y: 79, endPoint x: 584, endPoint y: 88, distance: 9.5
click at [583, 79] on div "Select ​" at bounding box center [618, 84] width 130 height 21
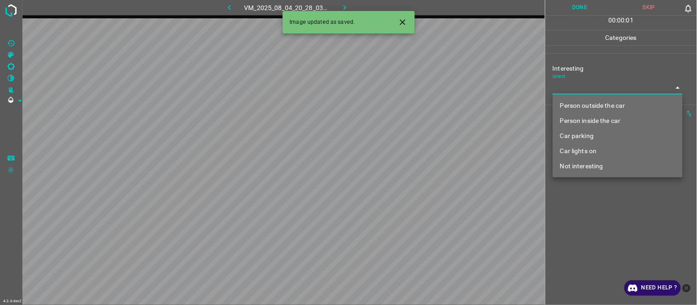
click at [587, 90] on body "4.3.6-dev2 VM_2025_08_04_20_28_03_551_04.gif Done Skip 0 00 : 00 : 01 Categorie…" at bounding box center [348, 152] width 697 height 305
click at [594, 118] on li "Person inside the car" at bounding box center [618, 120] width 130 height 15
type input "Person inside the car"
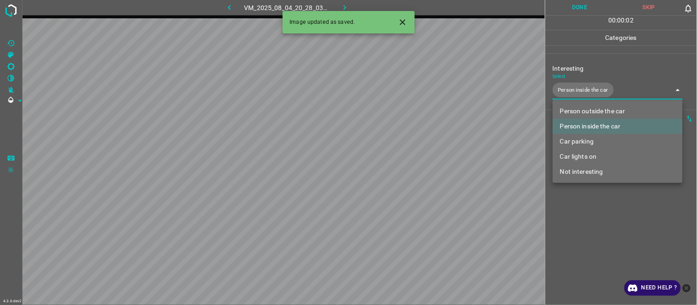
click at [611, 201] on div at bounding box center [348, 152] width 697 height 305
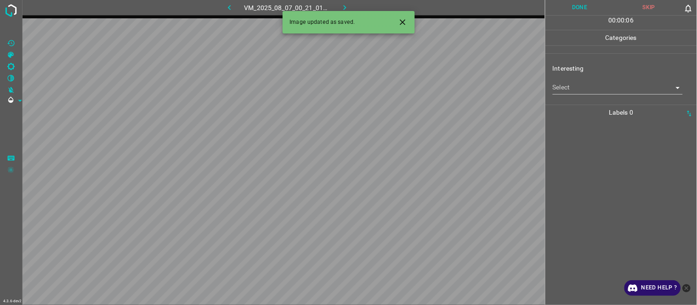
click at [580, 92] on body "4.3.6-dev2 VM_2025_08_07_00_21_01_953_03.gif Done Skip 0 00 : 00 : 06 Categorie…" at bounding box center [348, 152] width 697 height 305
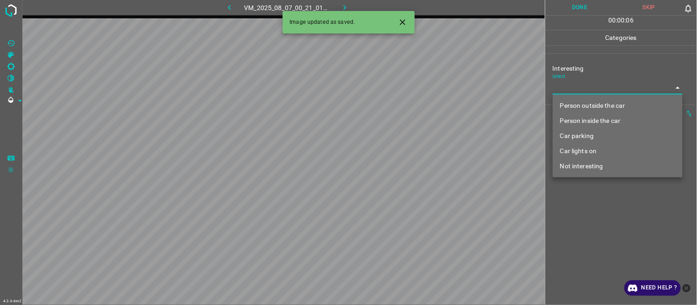
drag, startPoint x: 585, startPoint y: 105, endPoint x: 586, endPoint y: 116, distance: 11.5
click at [586, 106] on li "Person outside the car" at bounding box center [618, 105] width 130 height 15
type input "Person outside the car"
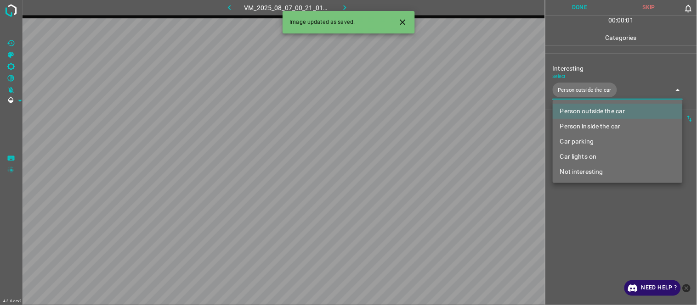
click at [587, 210] on div at bounding box center [348, 152] width 697 height 305
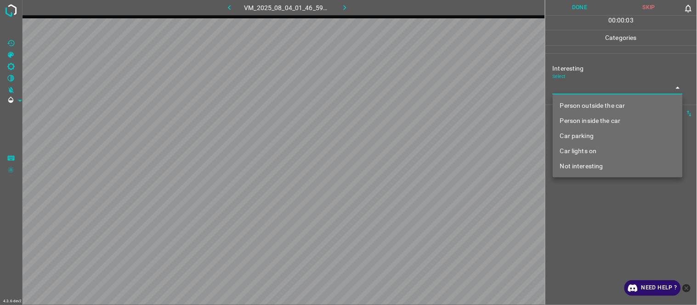
drag, startPoint x: 587, startPoint y: 85, endPoint x: 586, endPoint y: 99, distance: 14.3
click at [588, 85] on body "4.3.6-dev2 VM_2025_08_04_01_46_59_116_01.gif Done Skip 0 00 : 00 : 03 Categorie…" at bounding box center [348, 152] width 697 height 305
click at [589, 104] on li "Person outside the car" at bounding box center [618, 105] width 130 height 15
type input "Person outside the car"
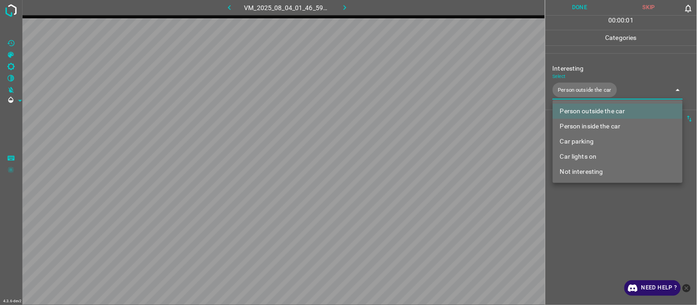
click at [594, 237] on div at bounding box center [348, 152] width 697 height 305
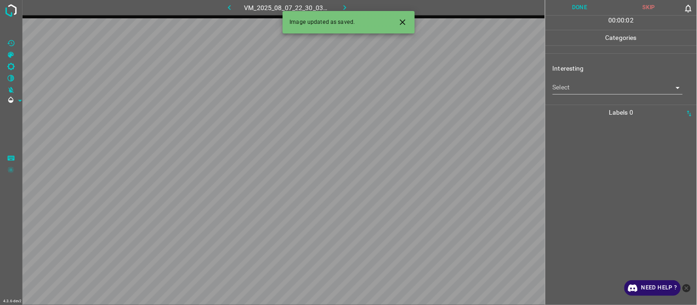
click at [402, 20] on icon "Close" at bounding box center [403, 22] width 10 height 10
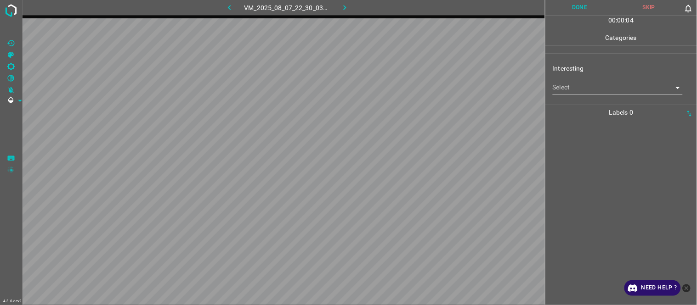
click at [576, 85] on body "4.3.6-dev2 VM_2025_08_07_22_30_03_498_09.gif Done Skip 0 00 : 00 : 04 Categorie…" at bounding box center [348, 152] width 697 height 305
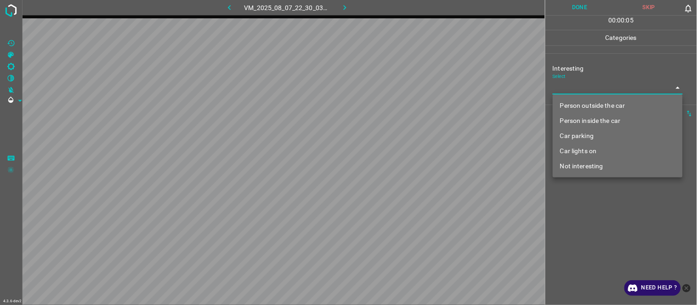
click at [587, 107] on li "Person outside the car" at bounding box center [618, 105] width 130 height 15
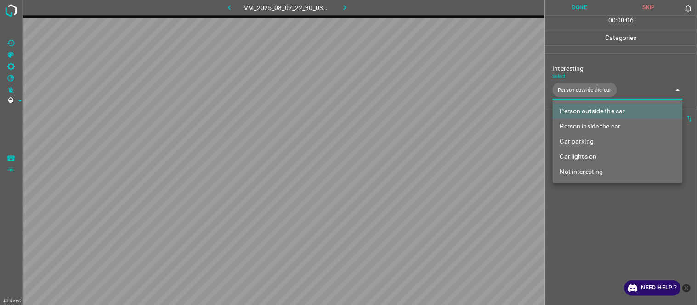
drag, startPoint x: 583, startPoint y: 153, endPoint x: 584, endPoint y: 175, distance: 22.5
click at [583, 154] on li "Car lights on" at bounding box center [618, 156] width 130 height 15
type input "Person outside the car,Car lights on"
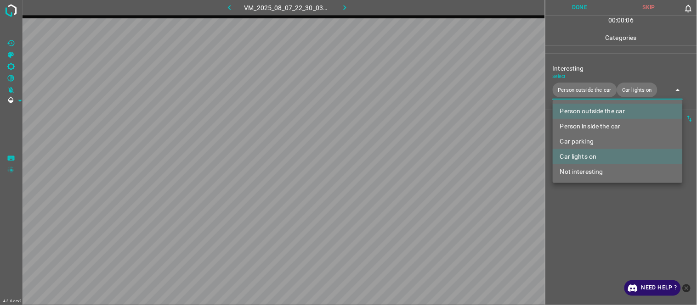
click at [586, 217] on div at bounding box center [348, 152] width 697 height 305
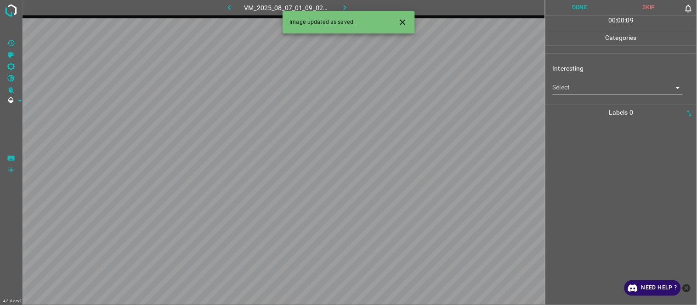
click at [402, 26] on icon "Close" at bounding box center [403, 22] width 10 height 10
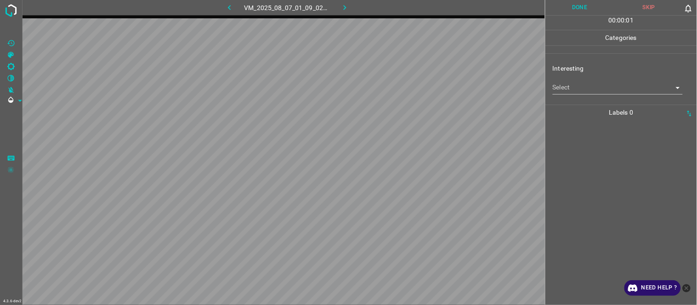
click at [228, 2] on button "button" at bounding box center [229, 7] width 29 height 15
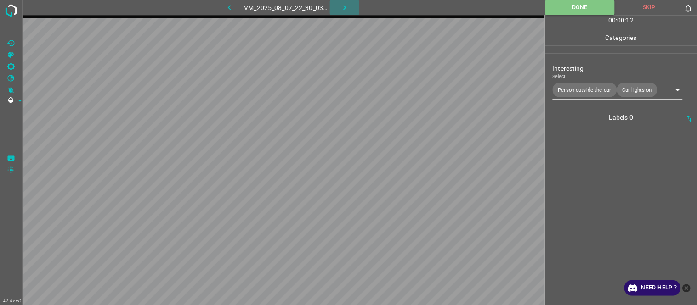
click at [342, 4] on icon "button" at bounding box center [345, 8] width 10 height 10
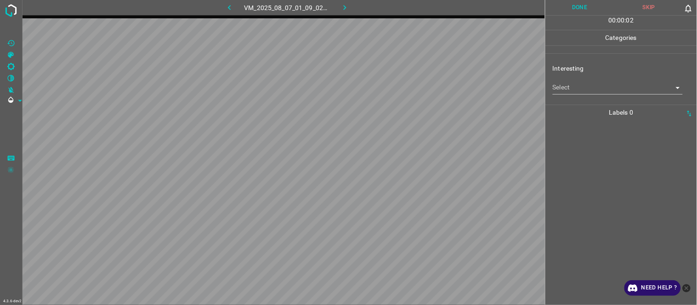
click at [578, 90] on body "4.3.6-dev2 VM_2025_08_07_01_09_02_817_10.gif Done Skip 0 00 : 00 : 02 Categorie…" at bounding box center [348, 152] width 697 height 305
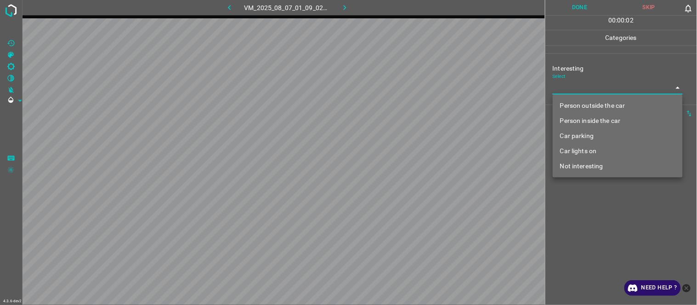
click at [594, 106] on li "Person outside the car" at bounding box center [618, 105] width 130 height 15
type input "Person outside the car"
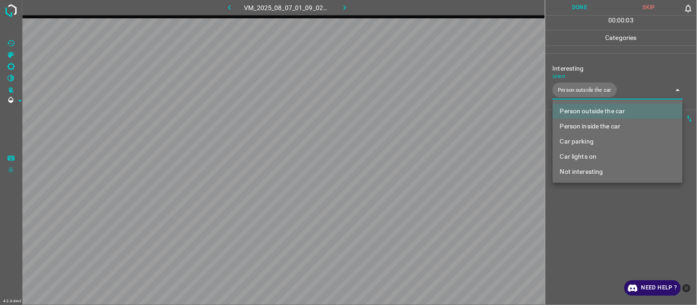
click at [605, 239] on div at bounding box center [348, 152] width 697 height 305
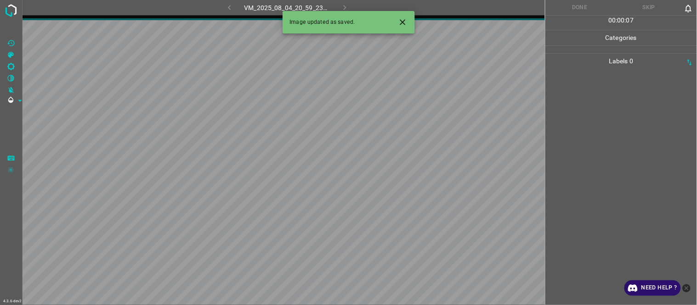
click at [402, 19] on icon "Close" at bounding box center [403, 22] width 10 height 10
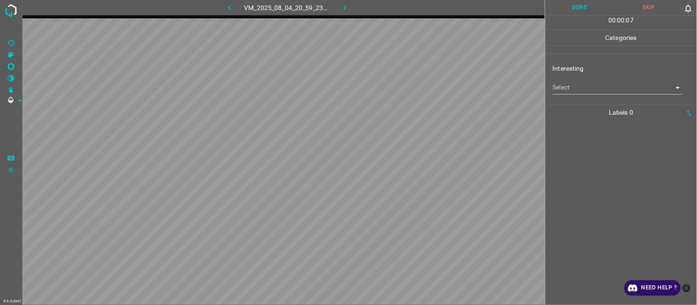
click at [570, 89] on body "4.3.6-dev2 VM_2025_08_04_20_59_23_419_03.gif Done Skip 0 00 : 00 : 07 Categorie…" at bounding box center [348, 152] width 697 height 305
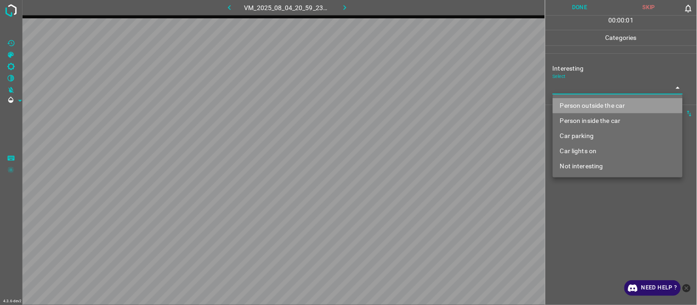
drag, startPoint x: 570, startPoint y: 103, endPoint x: 571, endPoint y: 126, distance: 23.4
click at [571, 104] on li "Person outside the car" at bounding box center [618, 105] width 130 height 15
type input "Person outside the car"
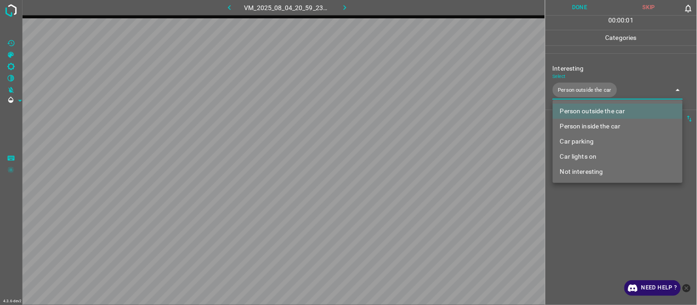
click at [588, 242] on div at bounding box center [348, 152] width 697 height 305
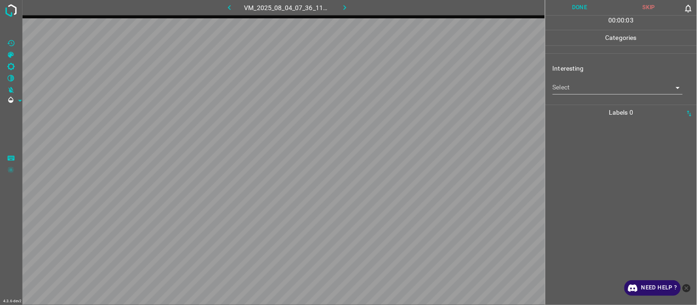
click at [583, 89] on body "4.3.6-dev2 VM_2025_08_04_07_36_11_642_01.gif Done Skip 0 00 : 00 : 03 Categorie…" at bounding box center [348, 152] width 697 height 305
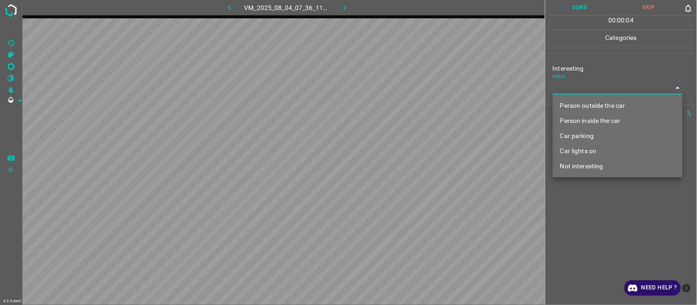
click at [590, 107] on li "Person outside the car" at bounding box center [618, 105] width 130 height 15
type input "Person outside the car"
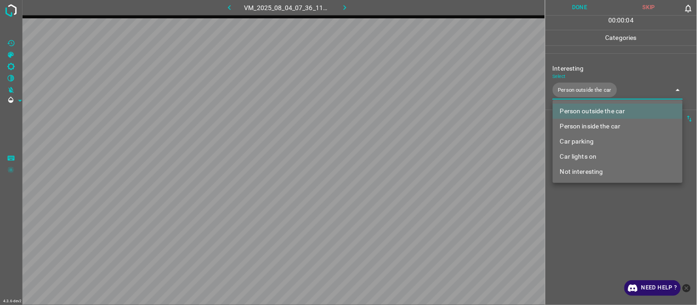
click at [594, 239] on div at bounding box center [348, 152] width 697 height 305
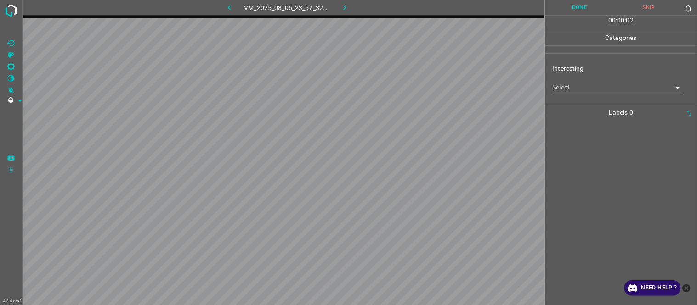
click at [577, 87] on body "4.3.6-dev2 VM_2025_08_06_23_57_32_261_00.gif Done Skip 0 00 : 00 : 02 Categorie…" at bounding box center [348, 152] width 697 height 305
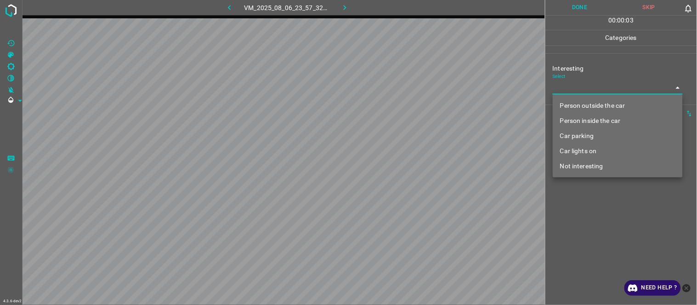
drag, startPoint x: 582, startPoint y: 97, endPoint x: 582, endPoint y: 107, distance: 9.2
click at [582, 100] on ul "Person outside the car Person inside the car Car parking Car lights on Not inte…" at bounding box center [618, 136] width 130 height 83
click at [584, 107] on li "Person outside the car" at bounding box center [618, 105] width 130 height 15
type input "Person outside the car"
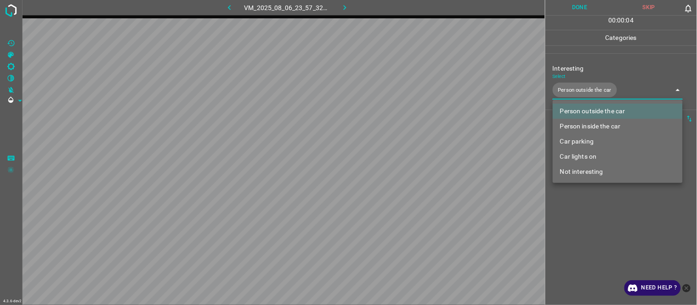
click at [609, 243] on div at bounding box center [348, 152] width 697 height 305
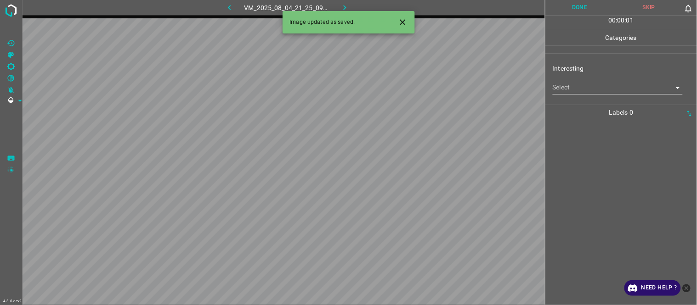
click at [570, 85] on body "4.3.6-dev2 VM_2025_08_04_21_25_09_815_05.gif Done Skip 0 00 : 00 : 01 Categorie…" at bounding box center [348, 152] width 697 height 305
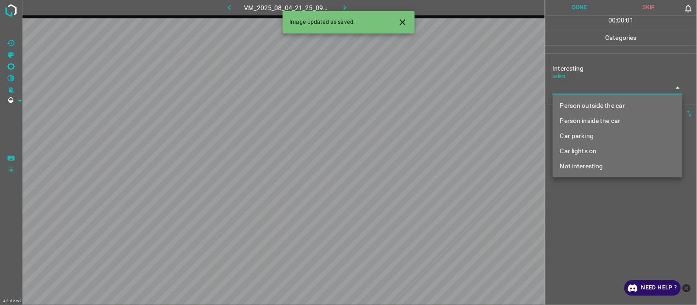
click at [578, 119] on li "Person inside the car" at bounding box center [618, 120] width 130 height 15
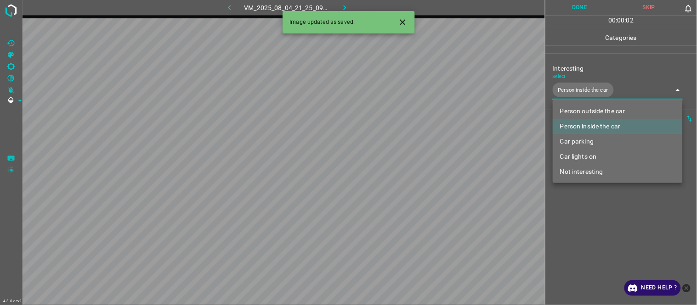
click at [582, 158] on li "Car lights on" at bounding box center [618, 156] width 130 height 15
type input "Person inside the car,Car lights on"
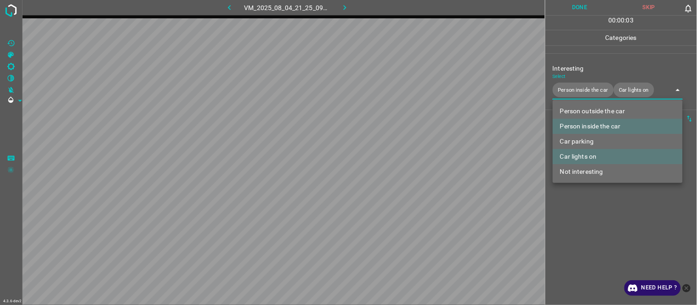
click at [574, 214] on div at bounding box center [348, 152] width 697 height 305
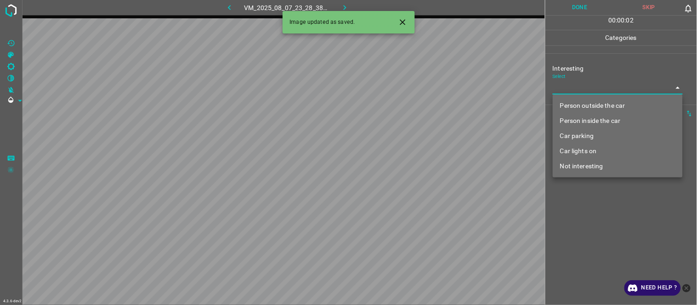
click at [570, 89] on body "4.3.6-dev2 VM_2025_08_07_23_28_38_180_01.gif Done Skip 0 00 : 00 : 02 Categorie…" at bounding box center [348, 152] width 697 height 305
click at [578, 164] on li "Not interesting" at bounding box center [618, 166] width 130 height 15
type input "Not interesting"
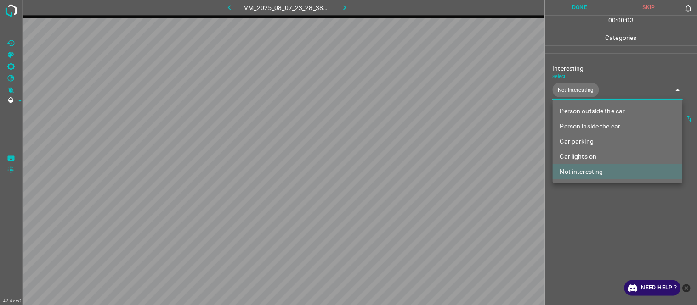
click at [584, 225] on div at bounding box center [348, 152] width 697 height 305
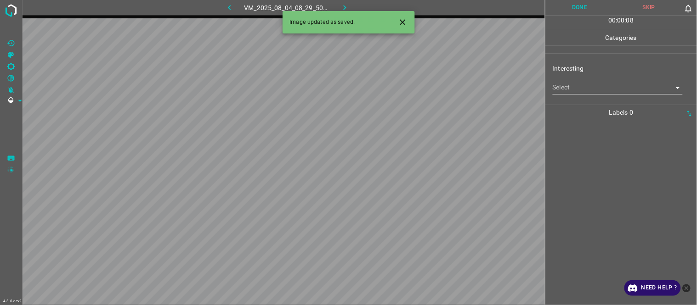
click at [401, 19] on icon "Close" at bounding box center [403, 22] width 10 height 10
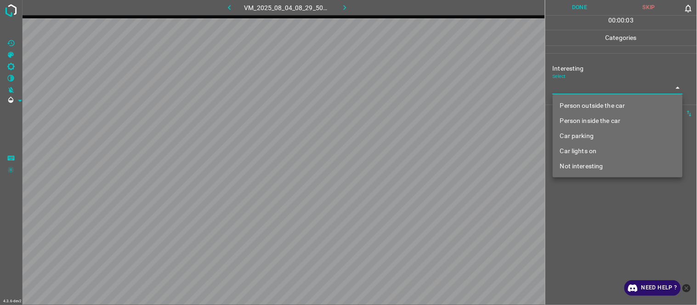
click at [561, 86] on body "4.3.6-dev2 VM_2025_08_04_08_29_50_877_08.gif Done Skip 0 00 : 00 : 03 Categorie…" at bounding box center [348, 152] width 697 height 305
click at [584, 167] on li "Not interesting" at bounding box center [618, 166] width 130 height 15
type input "Not interesting"
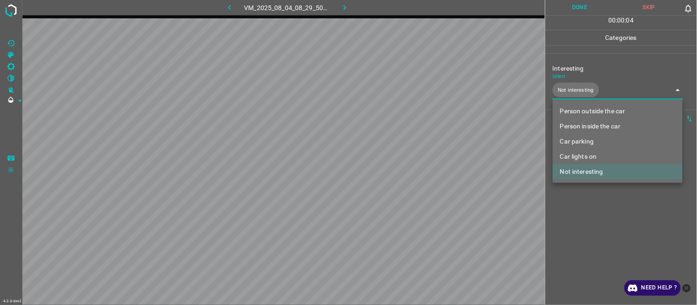
click at [575, 232] on div at bounding box center [348, 152] width 697 height 305
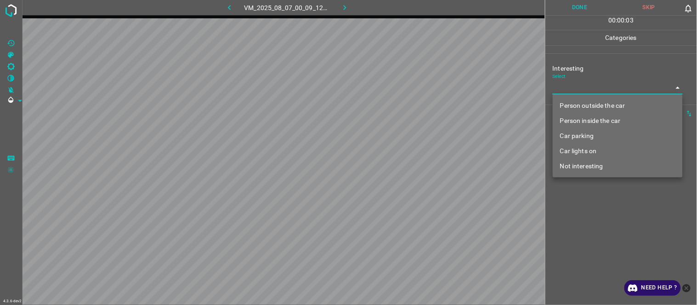
click at [590, 91] on body "4.3.6-dev2 VM_2025_08_07_00_09_12_879_01.gif Done Skip 0 00 : 00 : 03 Categorie…" at bounding box center [348, 152] width 697 height 305
click at [594, 102] on li "Person outside the car" at bounding box center [618, 105] width 130 height 15
type input "Person outside the car"
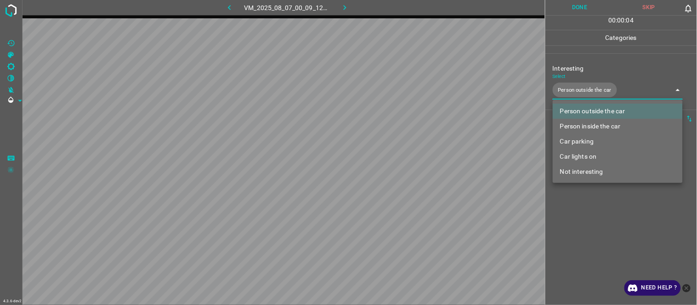
click at [600, 239] on div at bounding box center [348, 152] width 697 height 305
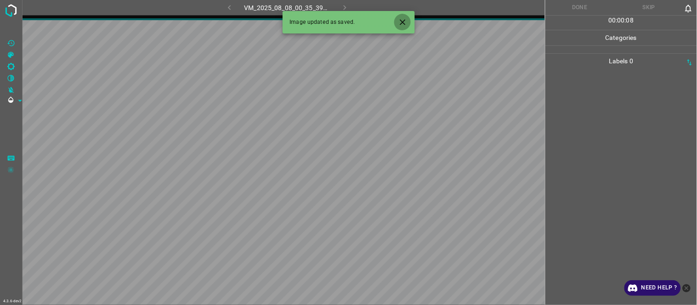
click at [406, 20] on icon "Close" at bounding box center [403, 22] width 10 height 10
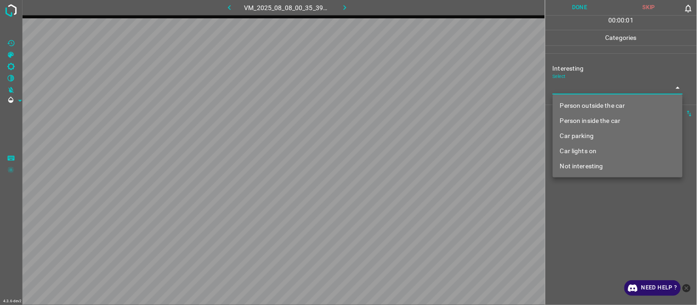
click at [571, 85] on body "4.3.6-dev2 VM_2025_08_08_00_35_39_979_07.gif Done Skip 0 00 : 00 : 01 Categorie…" at bounding box center [348, 152] width 697 height 305
click at [580, 168] on li "Not interesting" at bounding box center [618, 166] width 130 height 15
type input "Not interesting"
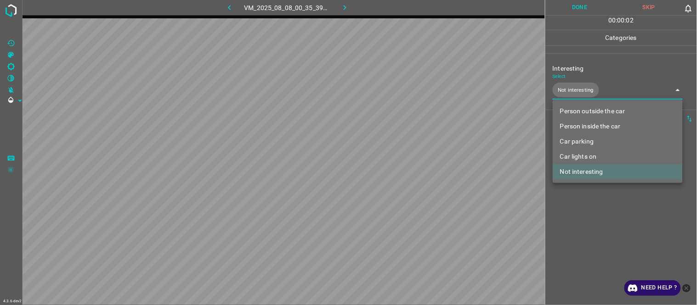
click at [587, 221] on div at bounding box center [348, 152] width 697 height 305
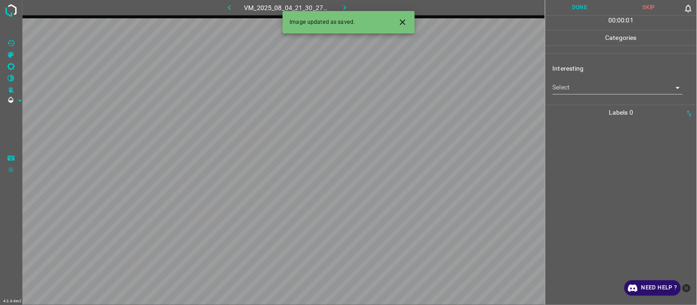
click at [575, 85] on body "4.3.6-dev2 VM_2025_08_04_21_30_27_070_12.gif Done Skip 0 00 : 00 : 01 Categorie…" at bounding box center [348, 152] width 697 height 305
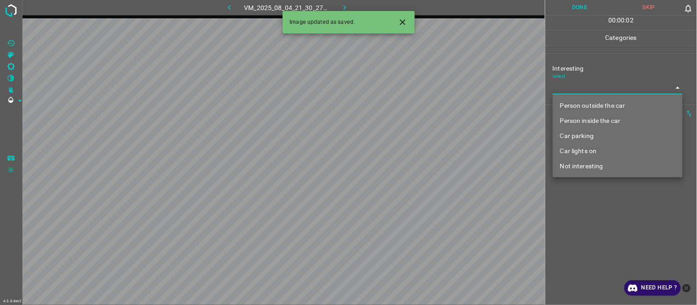
click at [580, 121] on li "Person inside the car" at bounding box center [618, 120] width 130 height 15
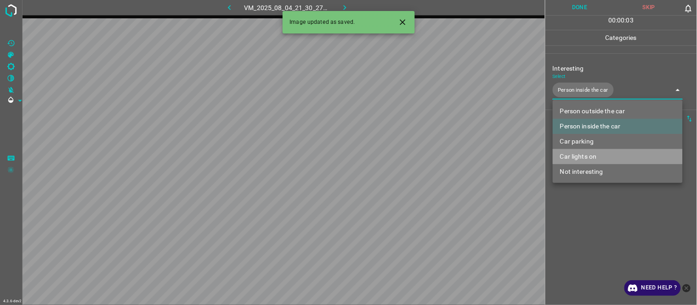
click at [593, 154] on li "Car lights on" at bounding box center [618, 156] width 130 height 15
type input "Person inside the car,Car lights on"
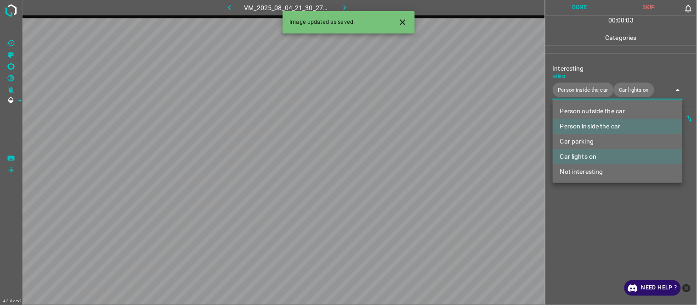
click at [594, 229] on div at bounding box center [348, 152] width 697 height 305
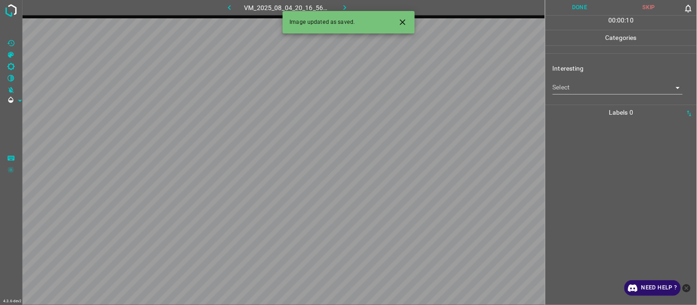
click at [400, 19] on icon "Close" at bounding box center [403, 22] width 10 height 10
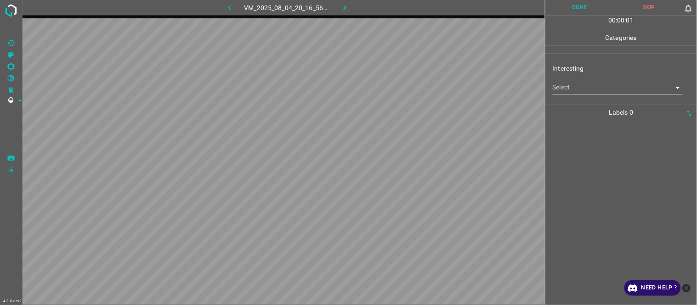
click at [590, 88] on body "4.3.6-dev2 VM_2025_08_04_20_16_56_333_08.gif Done Skip 0 00 : 00 : 01 Categorie…" at bounding box center [348, 152] width 697 height 305
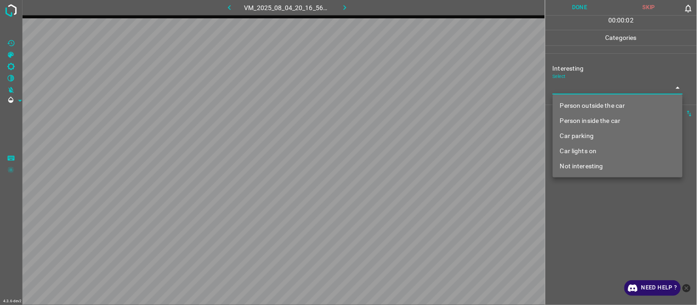
click at [599, 172] on li "Not interesting" at bounding box center [618, 166] width 130 height 15
type input "Not interesting"
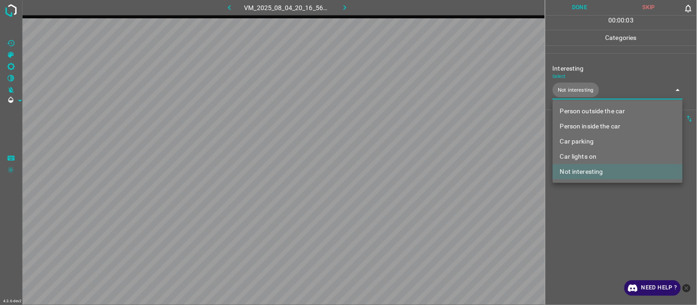
click at [598, 230] on div at bounding box center [348, 152] width 697 height 305
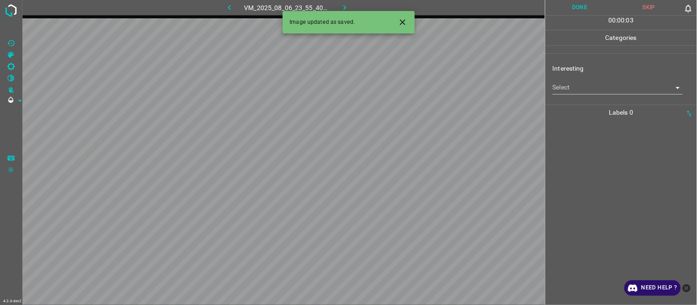
click at [604, 90] on body "4.3.6-dev2 VM_2025_08_06_23_55_40_376_11.gif Done Skip 0 00 : 00 : 03 Categorie…" at bounding box center [348, 152] width 697 height 305
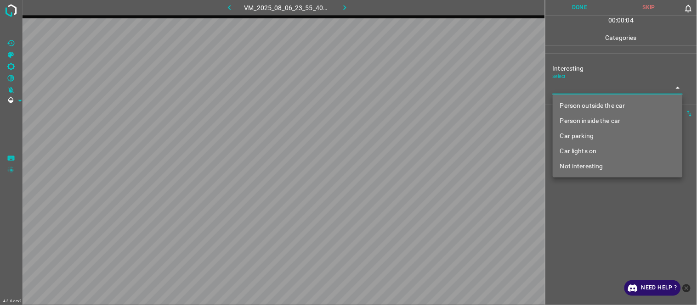
click at [593, 150] on li "Car lights on" at bounding box center [618, 151] width 130 height 15
type input "Car lights on"
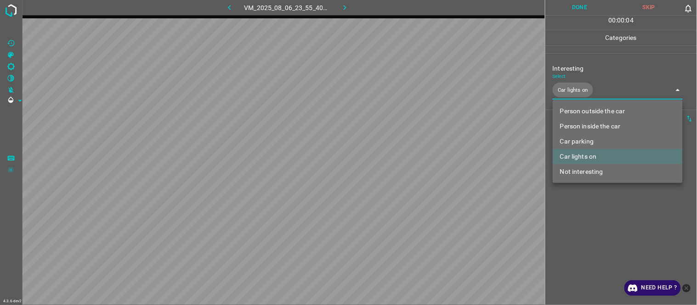
click at [584, 214] on div at bounding box center [348, 152] width 697 height 305
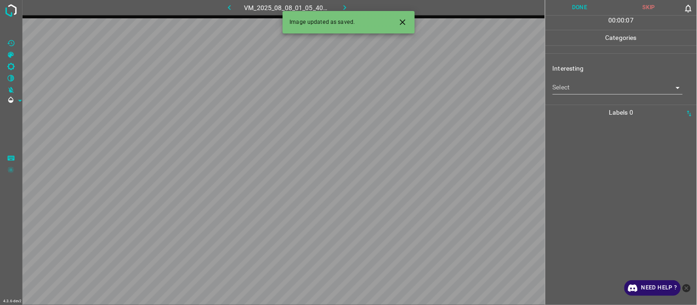
click at [585, 88] on body "4.3.6-dev2 VM_2025_08_08_01_05_40_122_08.gif Done Skip 0 00 : 00 : 07 Categorie…" at bounding box center [348, 152] width 697 height 305
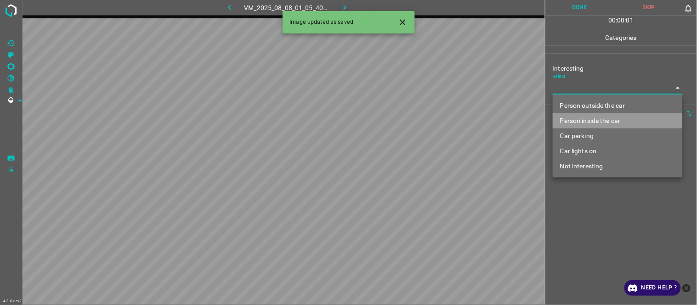
click at [581, 121] on li "Person inside the car" at bounding box center [618, 120] width 130 height 15
type input "Person inside the car"
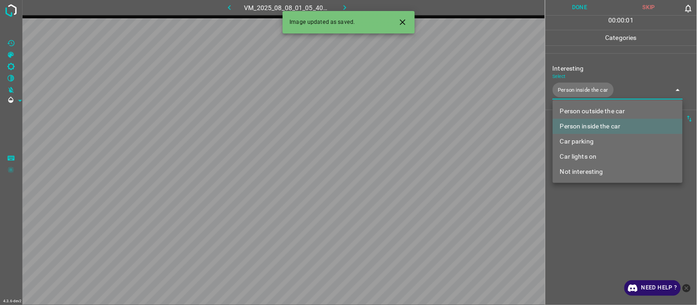
click at [575, 230] on div at bounding box center [348, 152] width 697 height 305
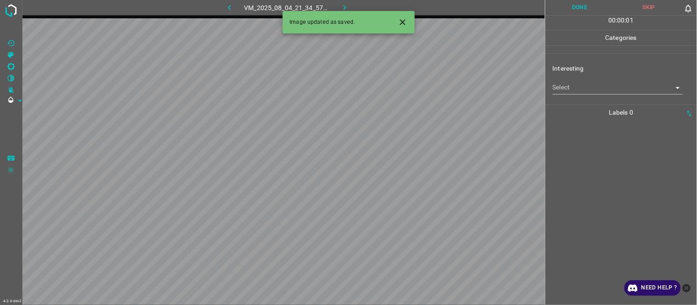
click at [587, 85] on body "4.3.6-dev2 VM_2025_08_04_21_34_57_108_01.gif Done Skip 0 00 : 00 : 01 Categorie…" at bounding box center [348, 152] width 697 height 305
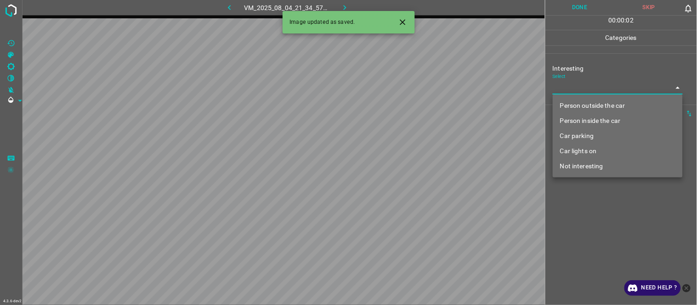
click at [579, 169] on li "Not interesting" at bounding box center [618, 166] width 130 height 15
type input "Not interesting"
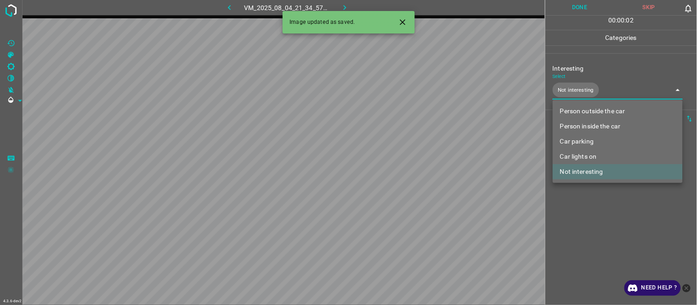
click at [584, 238] on div at bounding box center [348, 152] width 697 height 305
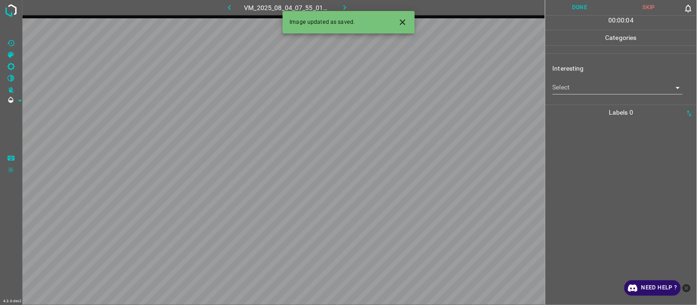
click at [587, 89] on body "4.3.6-dev2 VM_2025_08_04_07_55_01_019_02.gif Done Skip 0 00 : 00 : 04 Categorie…" at bounding box center [348, 152] width 697 height 305
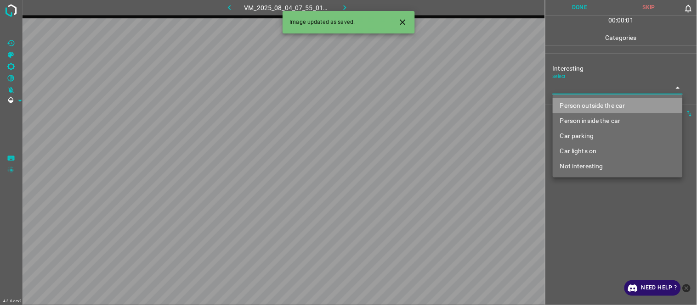
click at [583, 107] on li "Person outside the car" at bounding box center [618, 105] width 130 height 15
type input "Person outside the car"
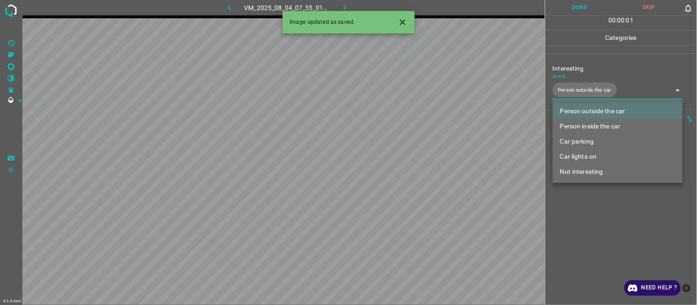
click at [579, 262] on div at bounding box center [348, 152] width 697 height 305
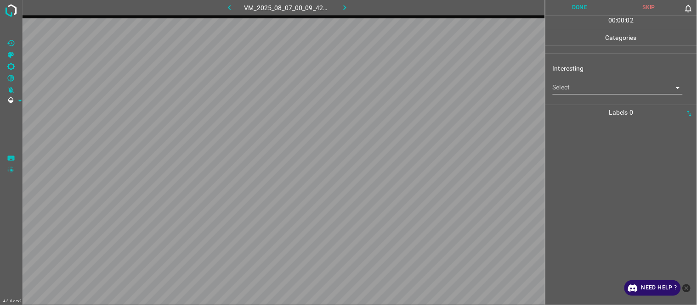
click at [578, 85] on body "4.3.6-dev2 VM_2025_08_07_00_09_42_894_04.gif Done Skip 0 00 : 00 : 02 Categorie…" at bounding box center [348, 152] width 697 height 305
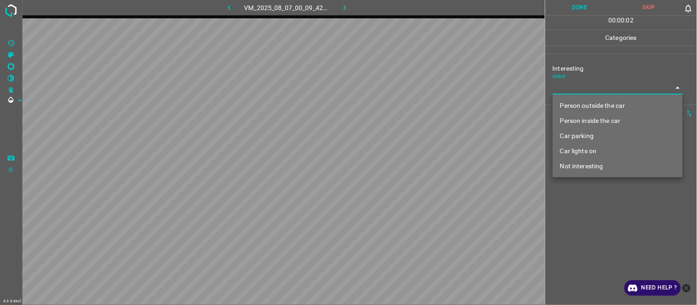
click at [583, 107] on li "Person outside the car" at bounding box center [618, 105] width 130 height 15
type input "Person outside the car"
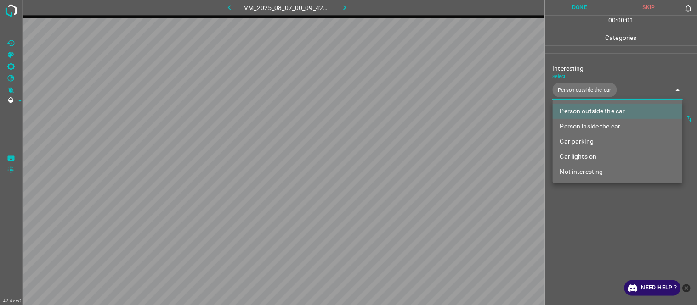
click at [586, 230] on div at bounding box center [348, 152] width 697 height 305
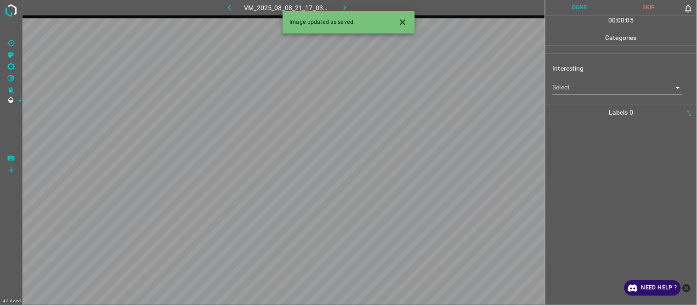
click at [584, 84] on body "4.3.6-dev2 VM_2025_08_08_21_17_03_480_01.gif Done Skip 0 00 : 00 : 05 Categorie…" at bounding box center [348, 152] width 697 height 305
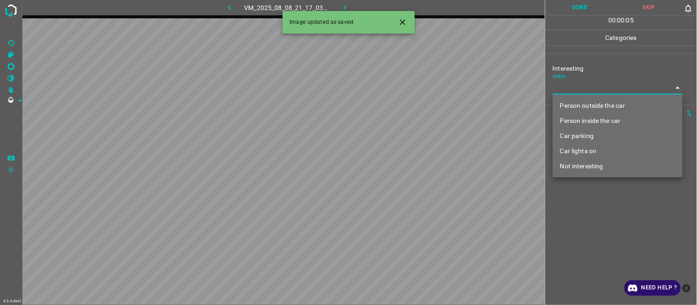
click at [591, 107] on li "Person outside the car" at bounding box center [618, 105] width 130 height 15
type input "Person outside the car"
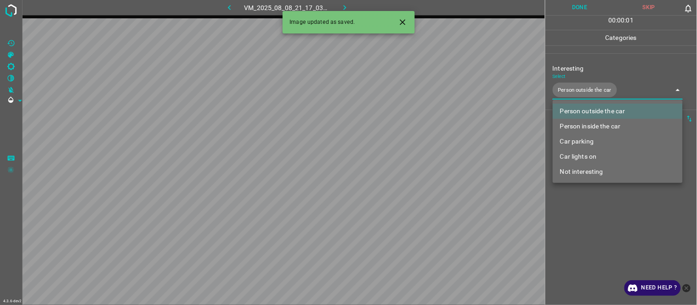
click at [587, 226] on div at bounding box center [348, 152] width 697 height 305
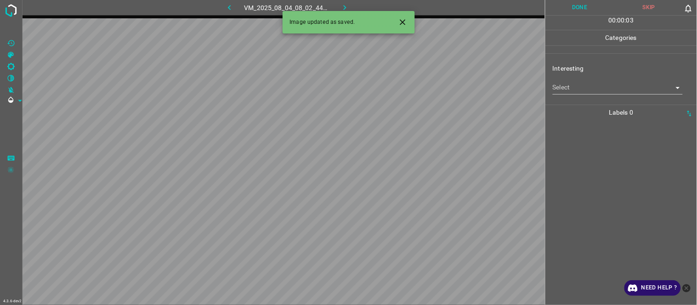
click at [567, 84] on body "4.3.6-dev2 VM_2025_08_04_08_02_44_972_09.gif Done Skip 0 00 : 00 : 03 Categorie…" at bounding box center [348, 152] width 697 height 305
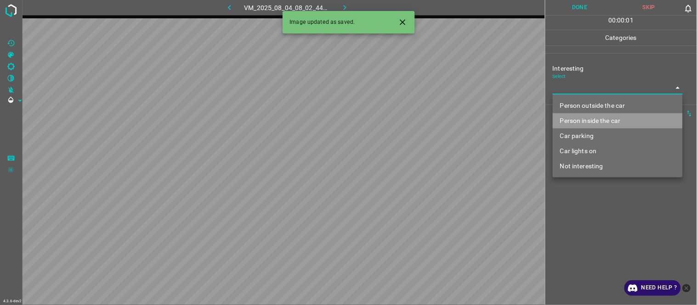
click at [568, 120] on li "Person inside the car" at bounding box center [618, 120] width 130 height 15
type input "Person inside the car"
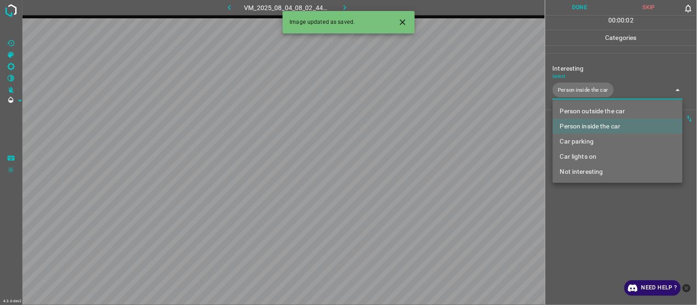
click at [574, 235] on div at bounding box center [348, 152] width 697 height 305
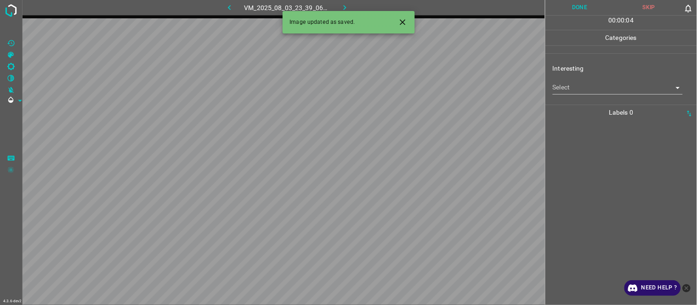
click at [578, 85] on body "4.3.6-dev2 VM_2025_08_03_23_39_06_829_01.gif Done Skip 0 00 : 00 : 04 Categorie…" at bounding box center [348, 152] width 697 height 305
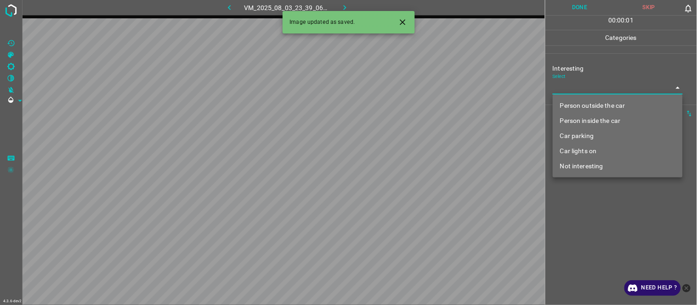
click at [583, 104] on li "Person outside the car" at bounding box center [618, 105] width 130 height 15
type input "Person outside the car"
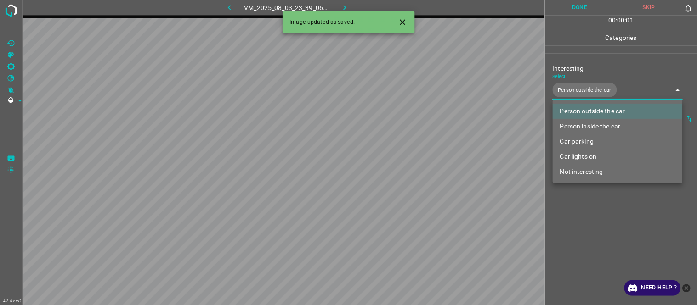
click at [599, 229] on div at bounding box center [348, 152] width 697 height 305
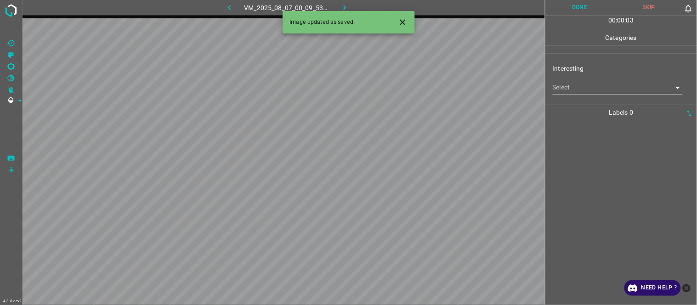
click at [585, 87] on body "4.3.6-dev2 VM_2025_08_07_00_09_53_327_04.gif Done Skip 0 00 : 00 : 03 Categorie…" at bounding box center [348, 152] width 697 height 305
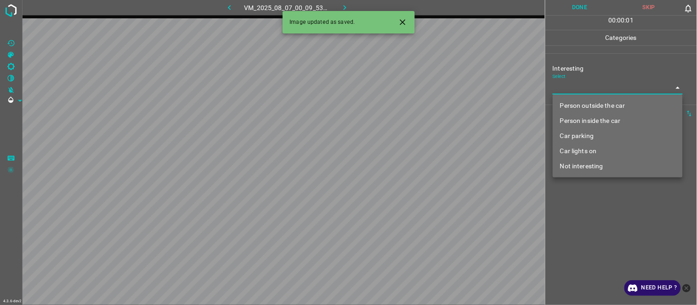
click at [583, 104] on li "Person outside the car" at bounding box center [618, 105] width 130 height 15
type input "Person outside the car"
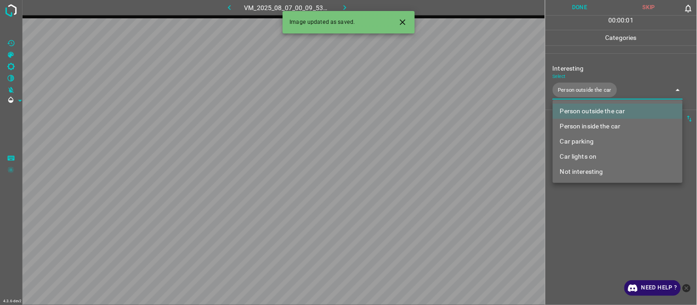
click at [607, 250] on div at bounding box center [348, 152] width 697 height 305
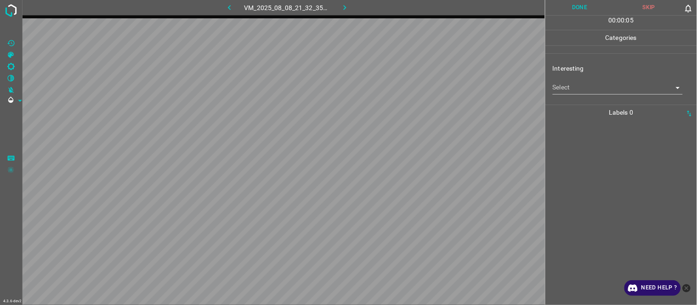
click at [576, 92] on body "4.3.6-dev2 VM_2025_08_08_21_32_35_888_00.gif Done Skip 0 00 : 00 : 05 Categorie…" at bounding box center [348, 152] width 697 height 305
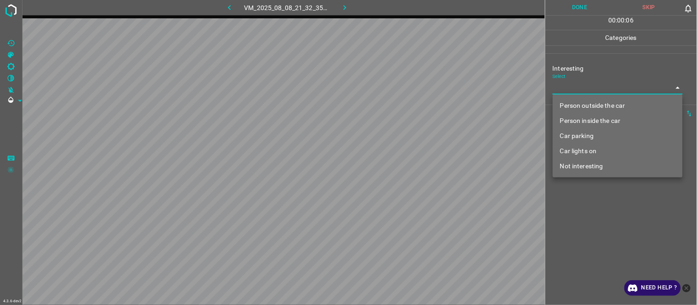
drag, startPoint x: 587, startPoint y: 131, endPoint x: 586, endPoint y: 172, distance: 40.9
click at [586, 130] on li "Car parking" at bounding box center [618, 136] width 130 height 15
type input "Car parking"
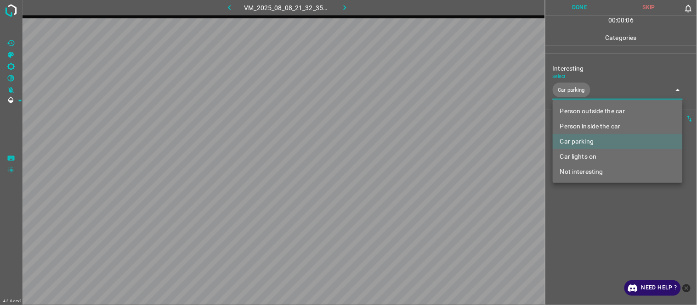
click at [590, 229] on div at bounding box center [348, 152] width 697 height 305
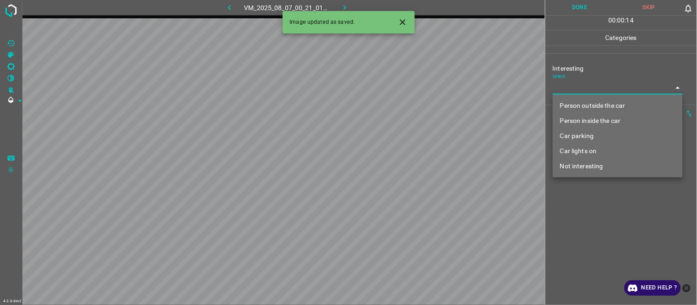
click at [585, 82] on body "4.3.6-dev2 VM_2025_08_07_00_21_01_953_08.gif Done Skip 0 00 : 00 : 14 Categorie…" at bounding box center [348, 152] width 697 height 305
drag, startPoint x: 593, startPoint y: 102, endPoint x: 593, endPoint y: 153, distance: 50.1
click at [593, 103] on li "Person outside the car" at bounding box center [618, 105] width 130 height 15
type input "Person outside the car"
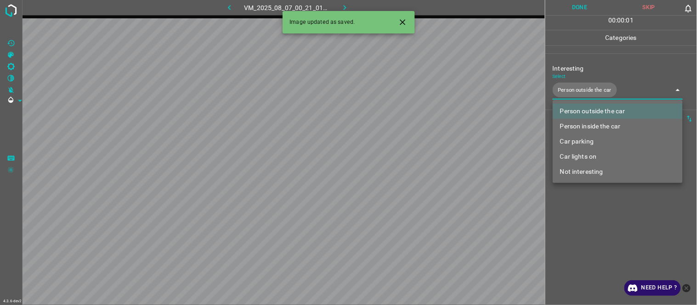
click at [602, 226] on div at bounding box center [348, 152] width 697 height 305
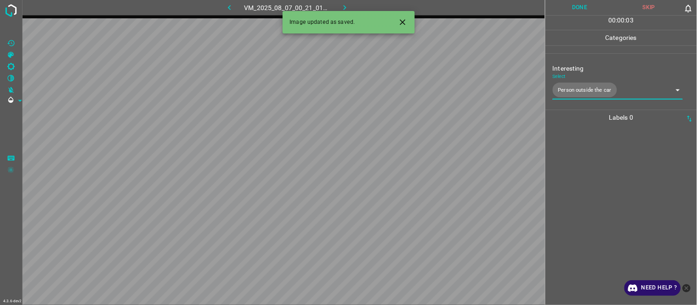
click at [230, 8] on icon "button" at bounding box center [230, 8] width 10 height 10
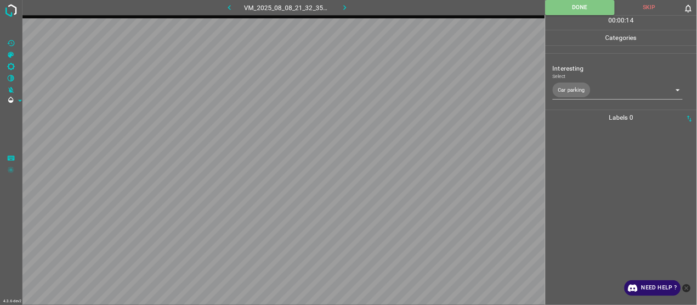
drag, startPoint x: 346, startPoint y: 3, endPoint x: 346, endPoint y: 17, distance: 13.3
click at [345, 3] on icon "button" at bounding box center [345, 8] width 10 height 10
click at [633, 148] on div at bounding box center [621, 215] width 146 height 180
click at [612, 172] on div at bounding box center [621, 215] width 146 height 180
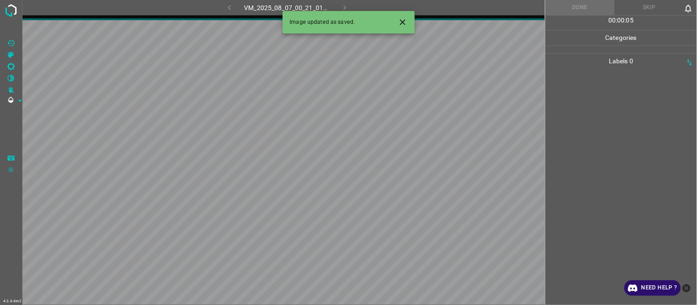
click at [405, 22] on icon "Close" at bounding box center [403, 22] width 10 height 10
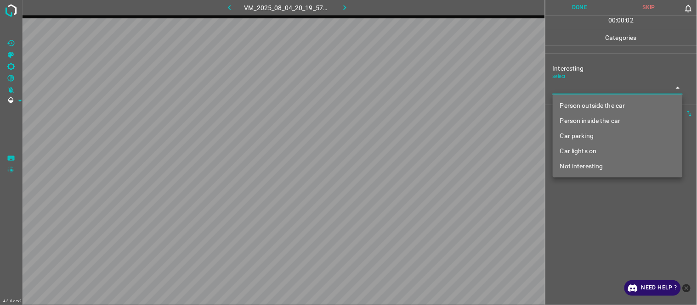
click at [605, 92] on body "4.3.6-dev2 VM_2025_08_04_20_19_57_108_02.gif Done Skip 0 00 : 00 : 02 Categorie…" at bounding box center [348, 152] width 697 height 305
click at [602, 138] on li "Car parking" at bounding box center [618, 136] width 130 height 15
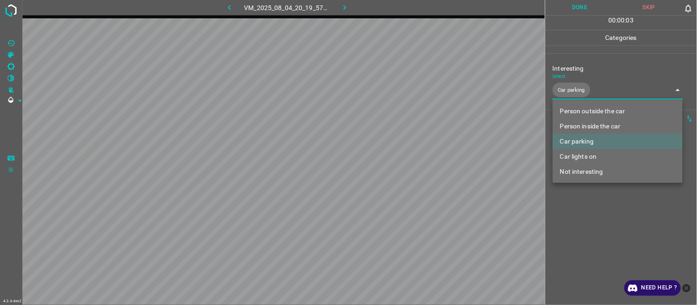
type input "Car parking"
click at [588, 215] on div at bounding box center [348, 152] width 697 height 305
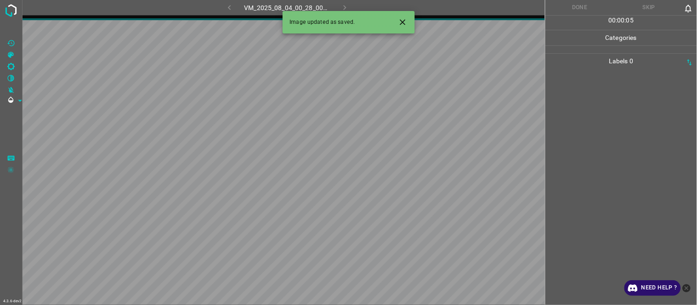
click at [403, 22] on icon "Close" at bounding box center [403, 22] width 10 height 10
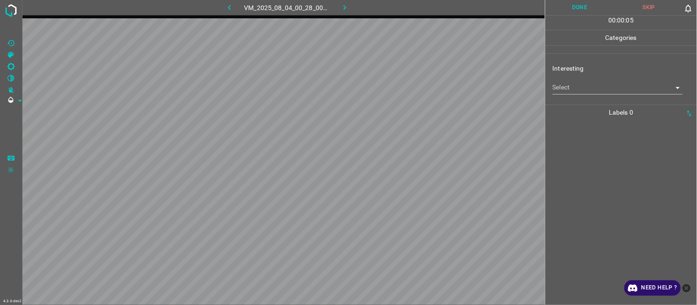
click at [583, 90] on body "4.3.6-dev2 VM_2025_08_04_00_28_00_024_04.gif Done Skip 0 00 : 00 : 05 Categorie…" at bounding box center [348, 152] width 697 height 305
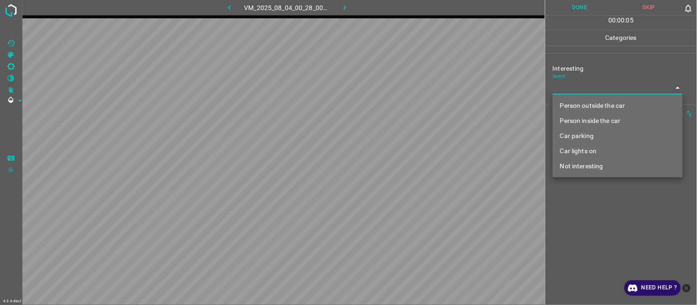
click at [586, 136] on li "Car parking" at bounding box center [618, 136] width 130 height 15
type input "Car parking"
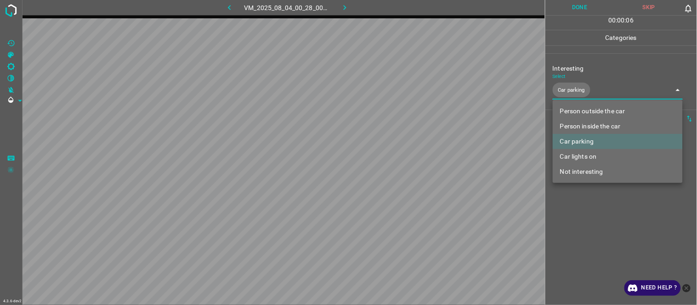
click at [587, 237] on div at bounding box center [348, 152] width 697 height 305
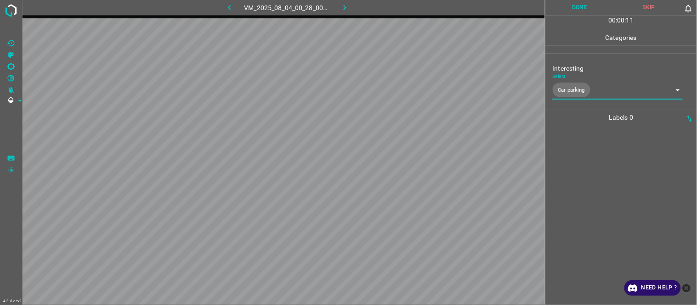
click at [590, 157] on div at bounding box center [621, 215] width 146 height 180
click at [567, 152] on div at bounding box center [621, 215] width 146 height 180
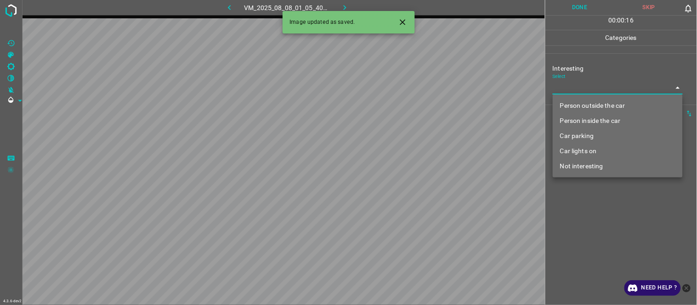
click at [599, 89] on body "4.3.6-dev2 VM_2025_08_08_01_05_40_122_03.gif Done Skip 0 00 : 00 : 16 Categorie…" at bounding box center [348, 152] width 697 height 305
click at [602, 120] on li "Person inside the car" at bounding box center [618, 120] width 130 height 15
type input "Person inside the car"
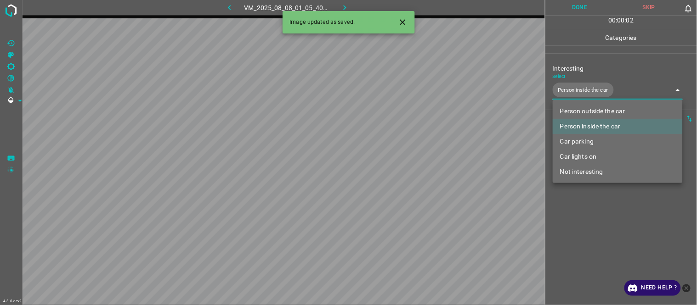
click at [602, 218] on div at bounding box center [348, 152] width 697 height 305
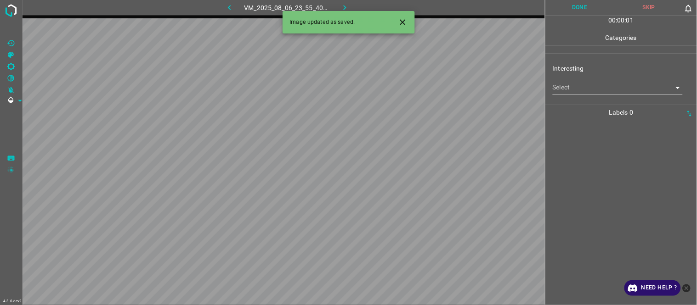
click at [602, 91] on body "4.3.6-dev2 VM_2025_08_06_23_55_40_376_02.gif Done Skip 0 00 : 00 : 01 Categorie…" at bounding box center [348, 152] width 697 height 305
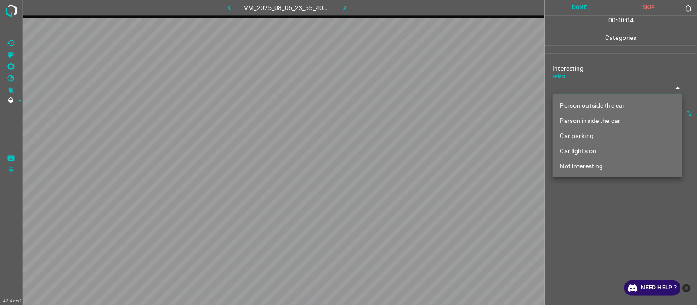
click at [587, 97] on ul "Person outside the car Person inside the car Car parking Car lights on Not inte…" at bounding box center [618, 136] width 130 height 83
click at [594, 100] on li "Person outside the car" at bounding box center [618, 105] width 130 height 15
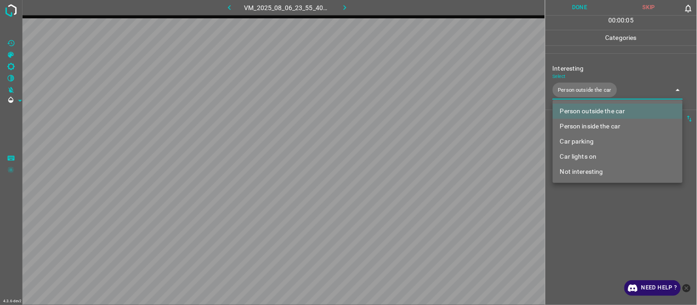
click at [580, 155] on li "Car lights on" at bounding box center [618, 156] width 130 height 15
type input "Person outside the car,Car lights on"
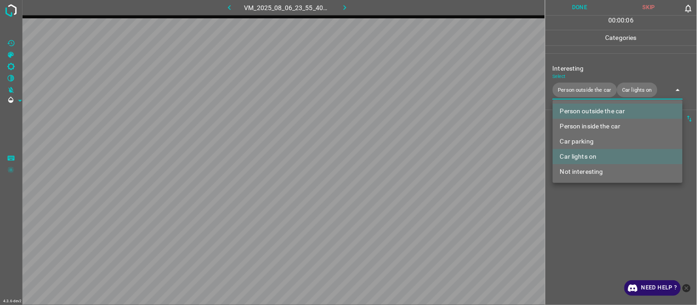
click at [591, 245] on div at bounding box center [348, 152] width 697 height 305
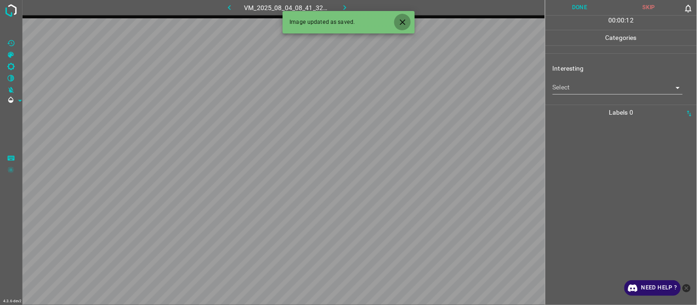
click at [402, 23] on icon "Close" at bounding box center [403, 22] width 6 height 6
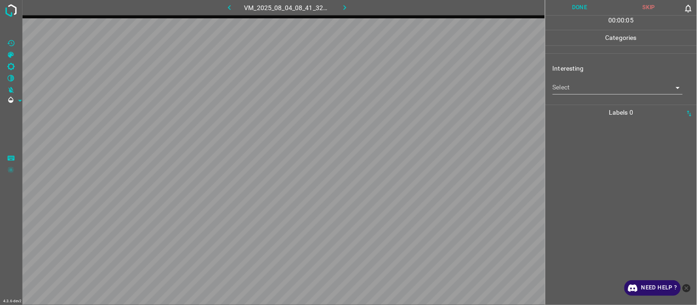
click at [600, 90] on body "4.3.6-dev2 VM_2025_08_04_08_41_32_058_11.gif Done Skip 0 00 : 00 : 05 Categorie…" at bounding box center [348, 152] width 697 height 305
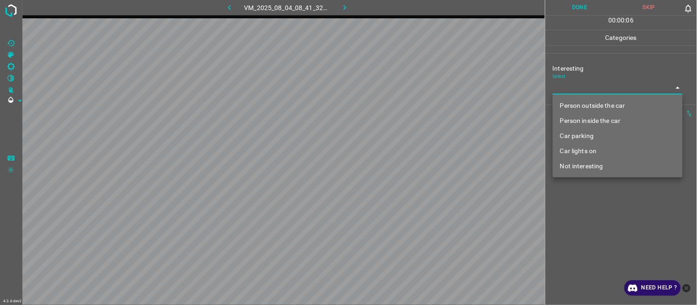
click at [593, 102] on li "Person outside the car" at bounding box center [618, 105] width 130 height 15
type input "Person outside the car"
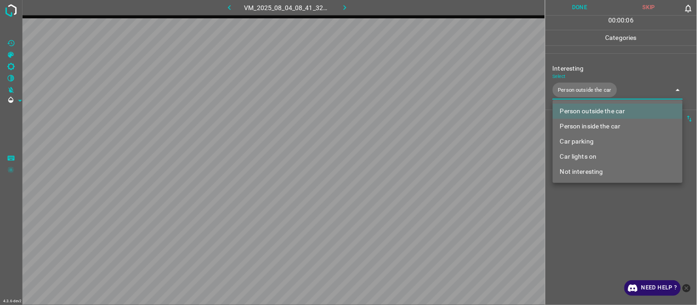
click at [608, 240] on div at bounding box center [348, 152] width 697 height 305
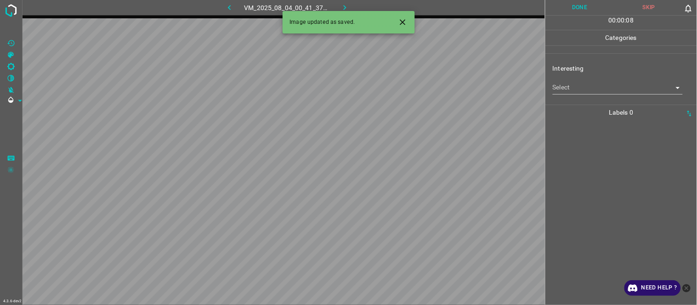
drag, startPoint x: 402, startPoint y: 21, endPoint x: 397, endPoint y: 23, distance: 4.7
click at [398, 22] on icon "Close" at bounding box center [403, 22] width 10 height 10
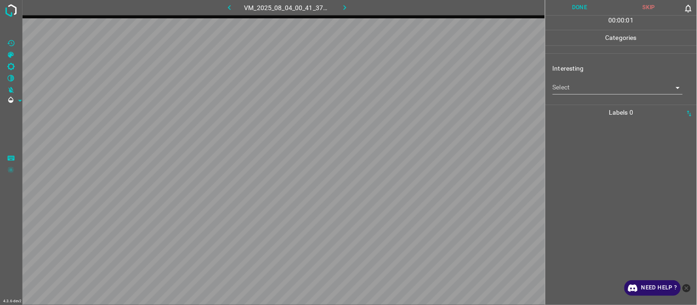
click at [594, 89] on body "4.3.6-dev2 VM_2025_08_04_00_41_37_634_00.gif Done Skip 0 00 : 00 : 01 Categorie…" at bounding box center [348, 152] width 697 height 305
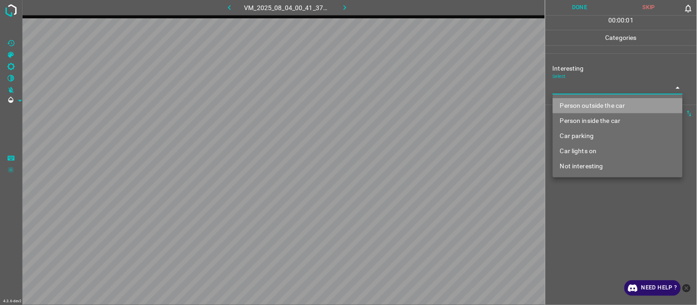
click at [586, 107] on li "Person outside the car" at bounding box center [618, 105] width 130 height 15
type input "Person outside the car"
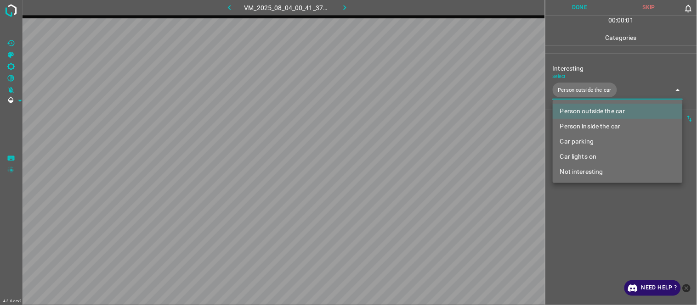
click at [600, 250] on div at bounding box center [348, 152] width 697 height 305
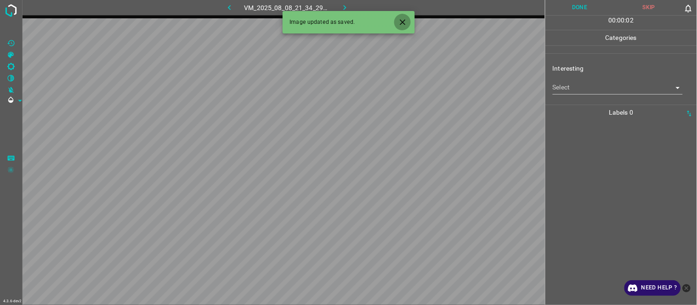
click at [402, 24] on icon "Close" at bounding box center [403, 22] width 10 height 10
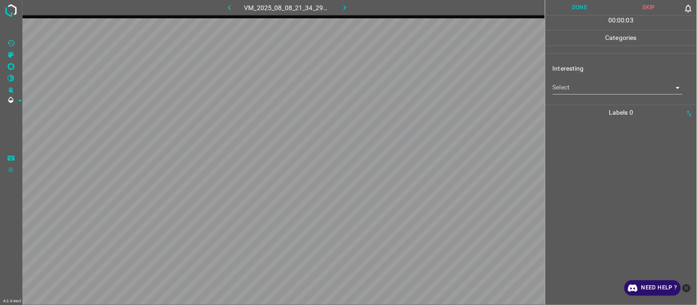
click at [578, 89] on body "4.3.6-dev2 VM_2025_08_08_21_34_29_468_02.gif Done Skip 0 00 : 00 : 03 Categorie…" at bounding box center [348, 152] width 697 height 305
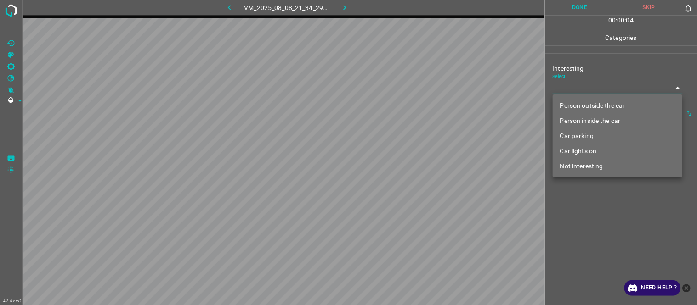
drag, startPoint x: 586, startPoint y: 167, endPoint x: 581, endPoint y: 182, distance: 16.0
click at [586, 168] on li "Not interesting" at bounding box center [618, 166] width 130 height 15
type input "Not interesting"
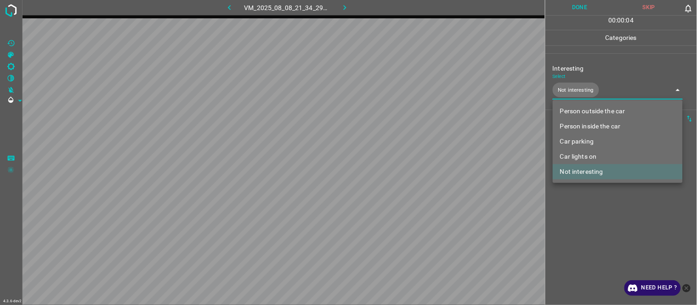
click at [581, 237] on div at bounding box center [348, 152] width 697 height 305
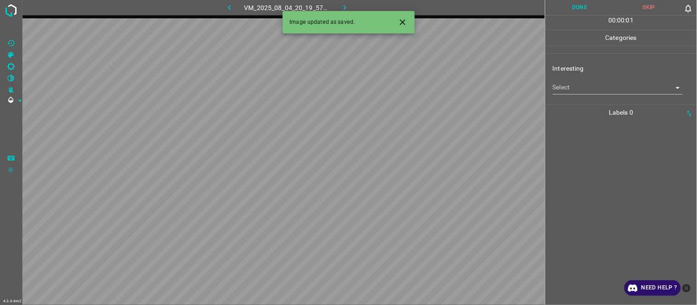
click at [609, 91] on body "4.3.6-dev2 VM_2025_08_04_20_19_57_108_08.gif Done Skip 0 00 : 00 : 01 Categorie…" at bounding box center [348, 152] width 697 height 305
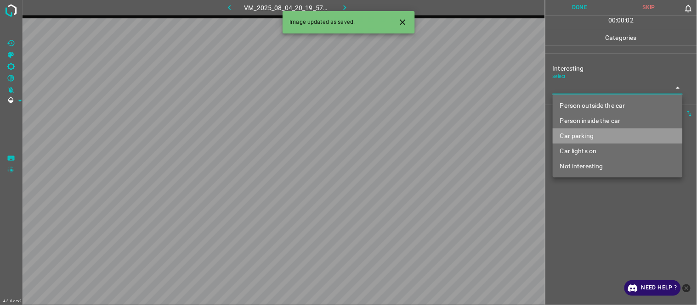
drag, startPoint x: 594, startPoint y: 135, endPoint x: 563, endPoint y: 193, distance: 66.4
click at [594, 136] on li "Car parking" at bounding box center [618, 136] width 130 height 15
type input "Car parking"
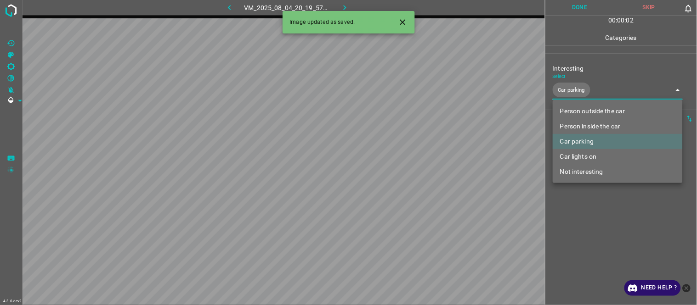
click at [561, 217] on div at bounding box center [348, 152] width 697 height 305
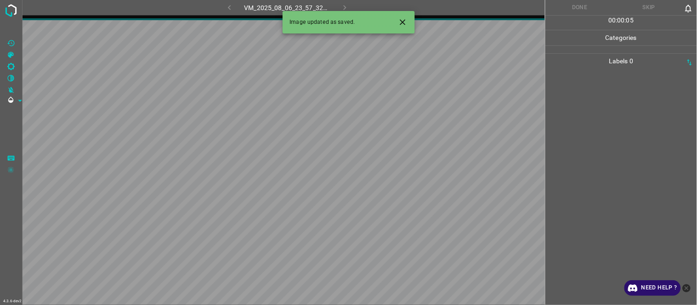
click at [403, 22] on icon "Close" at bounding box center [403, 22] width 10 height 10
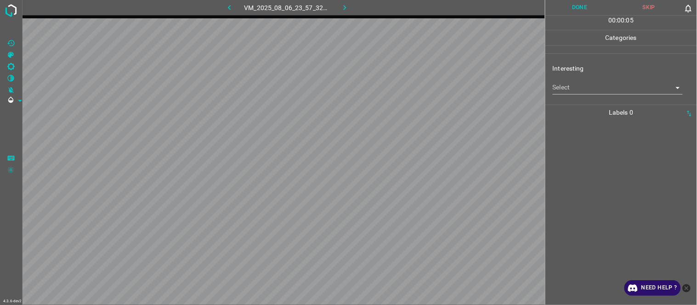
click at [588, 90] on body "4.3.6-dev2 VM_2025_08_06_23_57_32_261_01.gif Done Skip 0 00 : 00 : 05 Categorie…" at bounding box center [348, 152] width 697 height 305
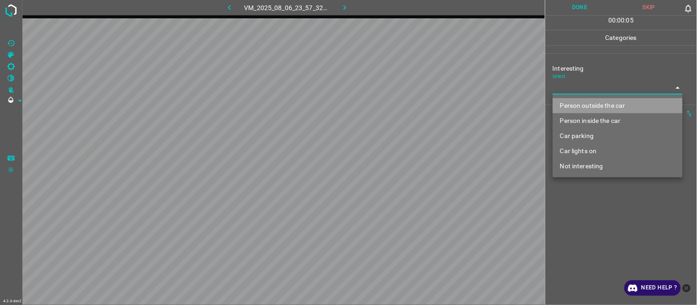
click at [590, 108] on li "Person outside the car" at bounding box center [618, 105] width 130 height 15
type input "Person outside the car"
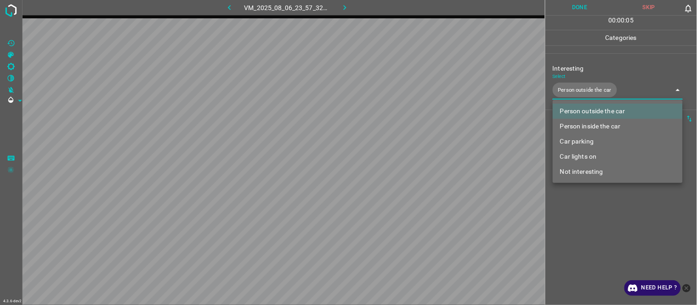
click at [590, 201] on div at bounding box center [348, 152] width 697 height 305
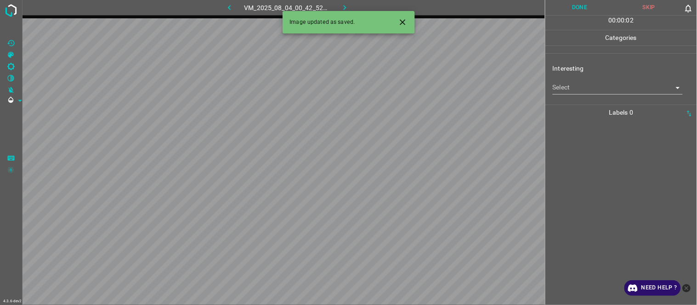
click at [576, 87] on body "4.3.6-dev2 VM_2025_08_04_00_42_52_509_06.gif Done Skip 0 00 : 00 : 02 Categorie…" at bounding box center [348, 152] width 697 height 305
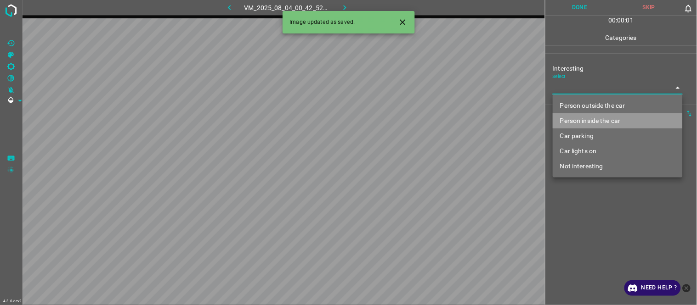
click at [579, 123] on li "Person inside the car" at bounding box center [618, 120] width 130 height 15
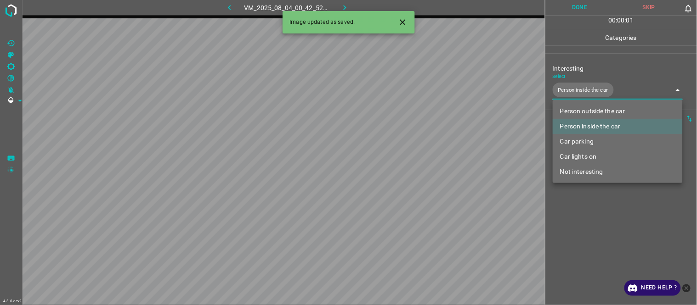
click at [595, 237] on div at bounding box center [348, 152] width 697 height 305
click at [574, 94] on body "4.3.6-dev2 VM_2025_08_04_00_42_52_509_06.gif Done Skip 0 00 : 00 : 02 Categorie…" at bounding box center [348, 152] width 697 height 305
click at [576, 158] on li "Car lights on" at bounding box center [618, 156] width 130 height 15
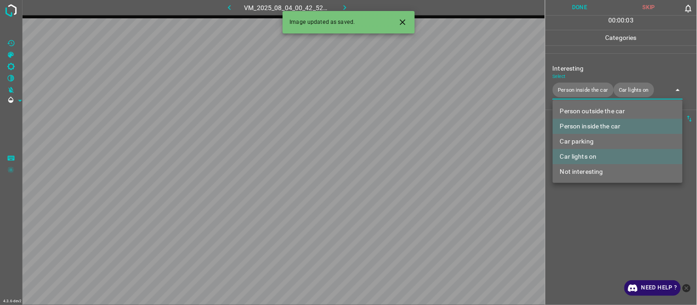
type input "Person inside the car,Car lights on"
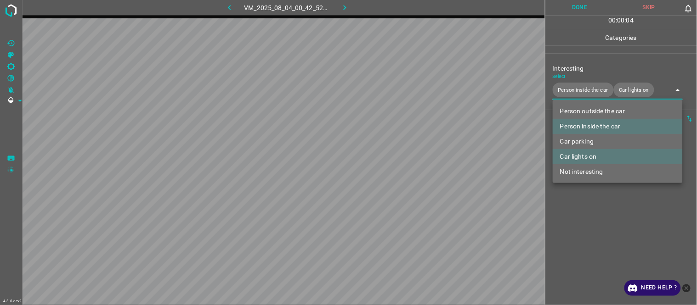
click at [578, 237] on div at bounding box center [348, 152] width 697 height 305
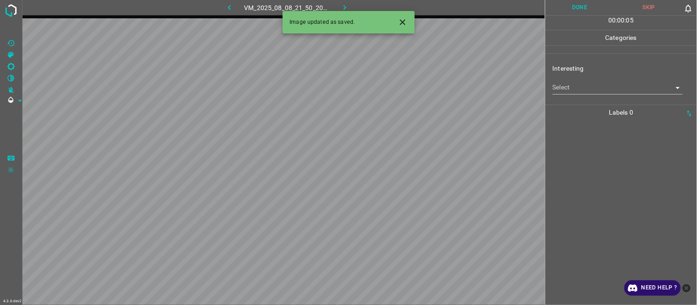
click at [401, 19] on icon "Close" at bounding box center [403, 22] width 10 height 10
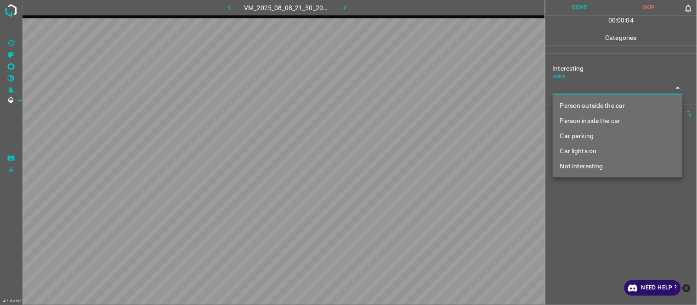
click at [574, 84] on body "4.3.6-dev2 VM_2025_08_08_21_50_20_747_03.gif Done Skip 0 00 : 00 : 04 Categorie…" at bounding box center [348, 152] width 697 height 305
click at [584, 163] on li "Not interesting" at bounding box center [618, 166] width 130 height 15
type input "Not interesting"
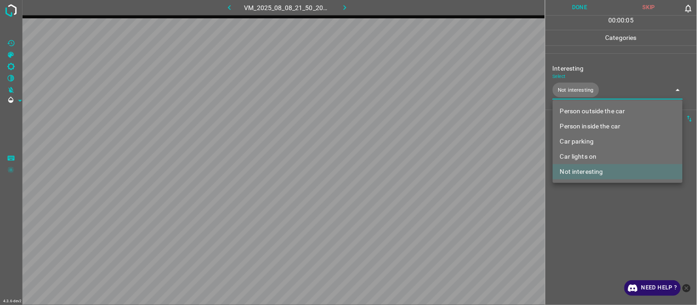
click at [580, 231] on div at bounding box center [348, 152] width 697 height 305
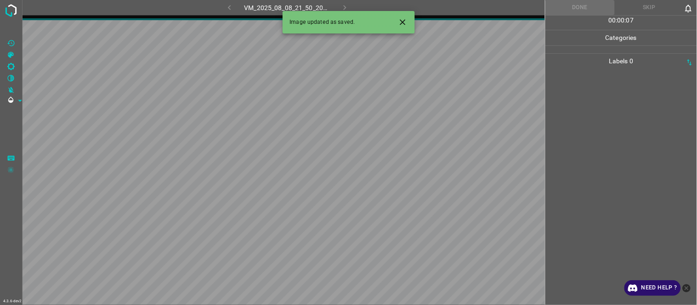
click at [588, 149] on div at bounding box center [621, 187] width 146 height 237
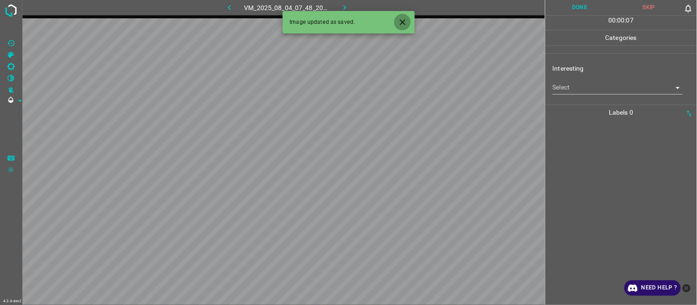
click at [406, 21] on icon "Close" at bounding box center [403, 22] width 10 height 10
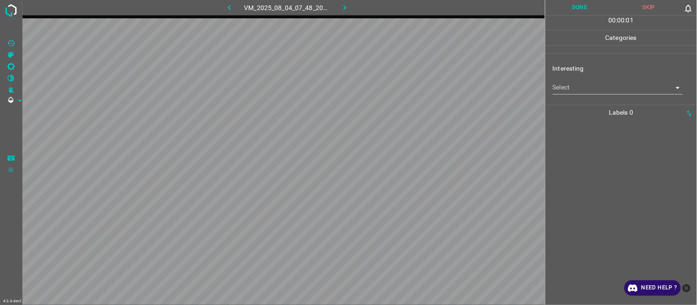
click at [571, 87] on body "4.3.6-dev2 VM_2025_08_04_07_48_20_033_06.gif Done Skip 0 00 : 00 : 01 Categorie…" at bounding box center [348, 152] width 697 height 305
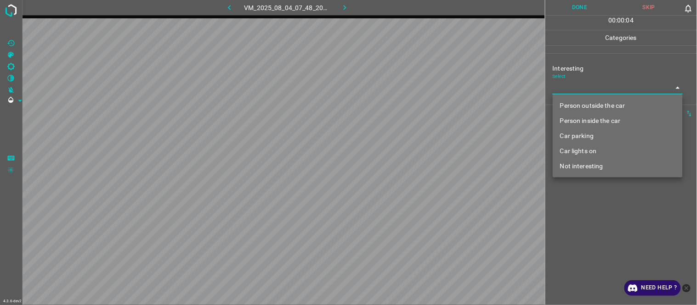
click at [600, 95] on ul "Person outside the car Person inside the car Car parking Car lights on Not inte…" at bounding box center [618, 136] width 130 height 83
click at [603, 102] on li "Person outside the car" at bounding box center [618, 105] width 130 height 15
type input "Person outside the car"
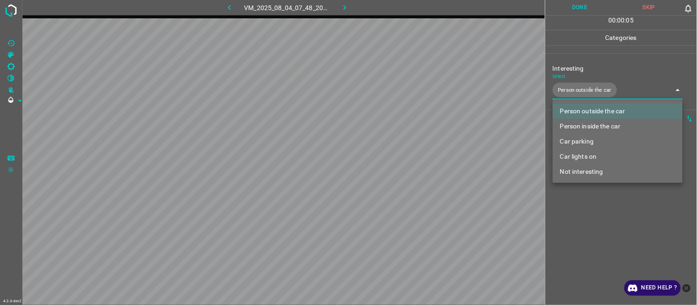
click at [605, 213] on div at bounding box center [348, 152] width 697 height 305
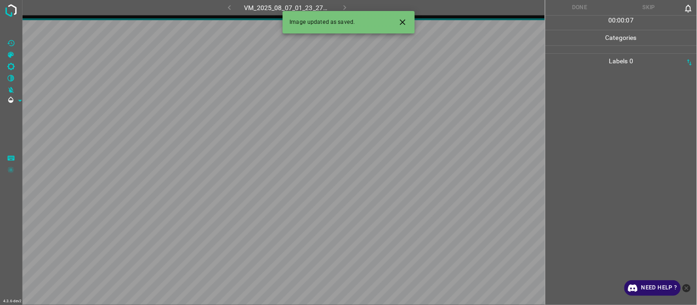
click at [406, 25] on icon "Close" at bounding box center [403, 22] width 10 height 10
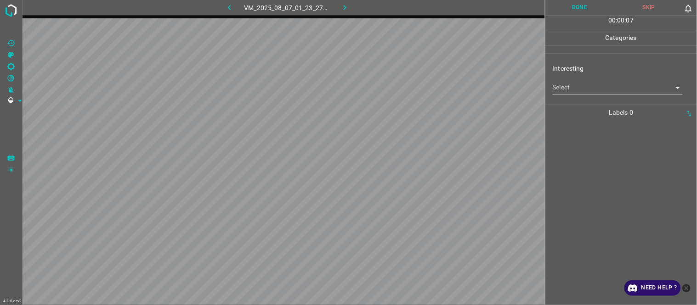
click at [570, 93] on body "4.3.6-dev2 VM_2025_08_07_01_23_27_793_01.gif Done Skip 0 00 : 00 : 07 Categorie…" at bounding box center [348, 152] width 697 height 305
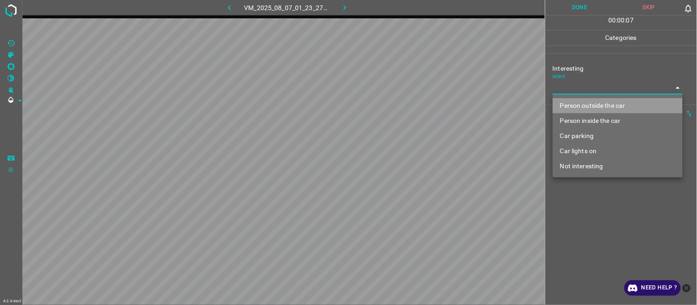
click at [581, 112] on li "Person outside the car" at bounding box center [618, 105] width 130 height 15
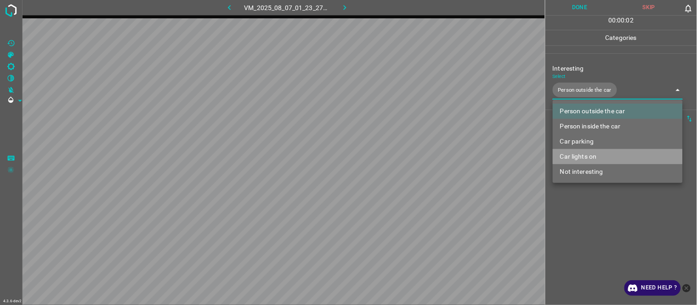
click at [572, 153] on li "Car lights on" at bounding box center [618, 156] width 130 height 15
type input "Person outside the car,Car lights on"
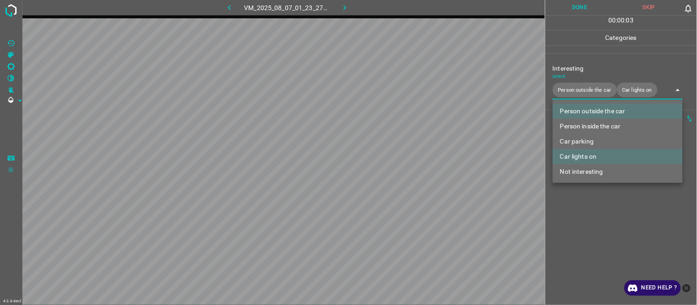
click at [576, 193] on div at bounding box center [348, 152] width 697 height 305
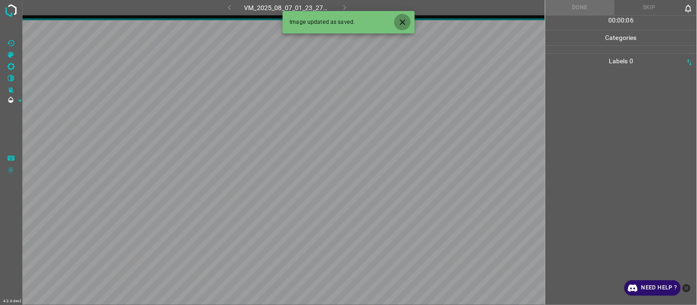
click at [400, 23] on icon "Close" at bounding box center [403, 22] width 10 height 10
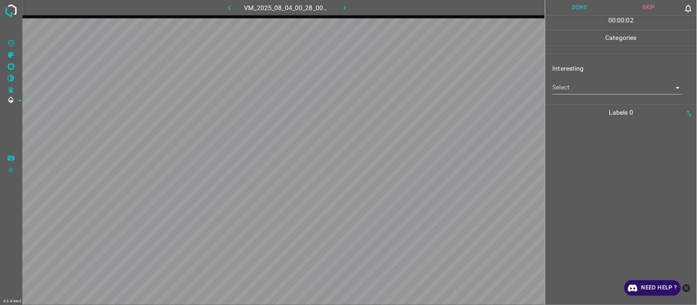
click at [559, 89] on body "4.3.6-dev2 VM_2025_08_04_00_28_00_024_05.gif Done Skip 0 00 : 00 : 02 Categorie…" at bounding box center [348, 152] width 697 height 305
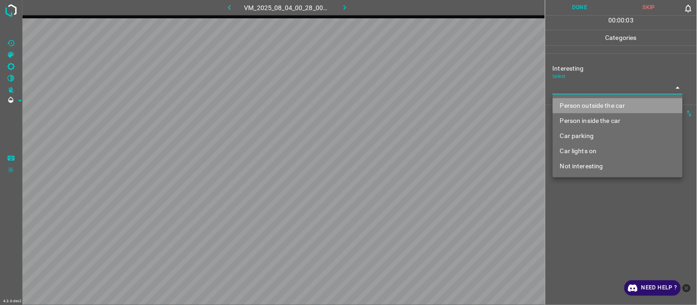
drag, startPoint x: 609, startPoint y: 104, endPoint x: 594, endPoint y: 133, distance: 32.7
click at [608, 103] on li "Person outside the car" at bounding box center [618, 105] width 130 height 15
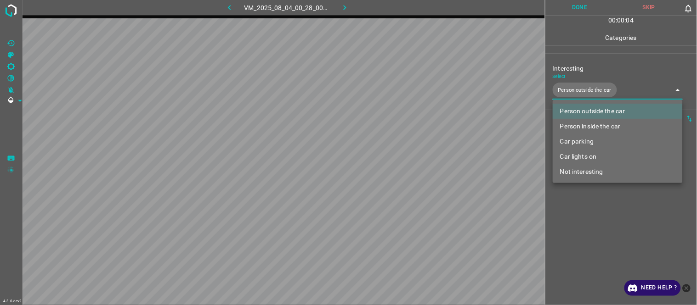
drag, startPoint x: 589, startPoint y: 157, endPoint x: 577, endPoint y: 203, distance: 47.6
click at [588, 158] on li "Car lights on" at bounding box center [618, 156] width 130 height 15
type input "Person outside the car,Car lights on"
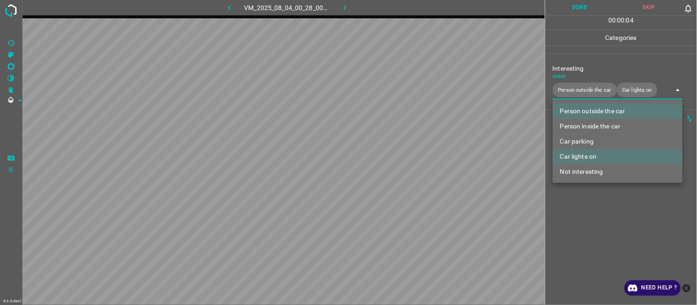
click at [580, 220] on div at bounding box center [348, 152] width 697 height 305
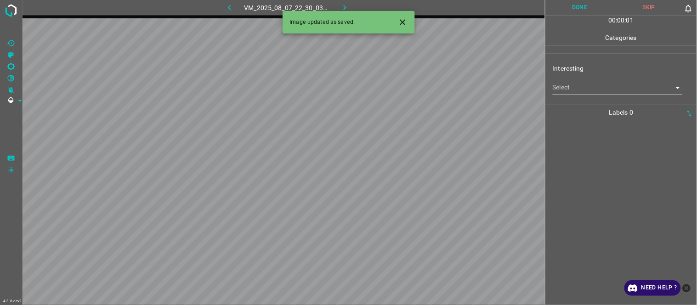
click at [398, 22] on icon "Close" at bounding box center [403, 22] width 10 height 10
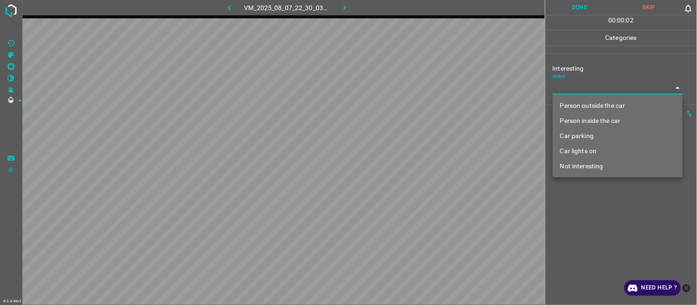
drag, startPoint x: 558, startPoint y: 87, endPoint x: 574, endPoint y: 113, distance: 31.0
click at [561, 89] on body "4.3.6-dev2 VM_2025_08_07_22_30_03_498_05.gif Done Skip 0 00 : 00 : 02 Categorie…" at bounding box center [348, 152] width 697 height 305
click at [580, 108] on li "Person outside the car" at bounding box center [618, 105] width 130 height 15
type input "Person outside the car"
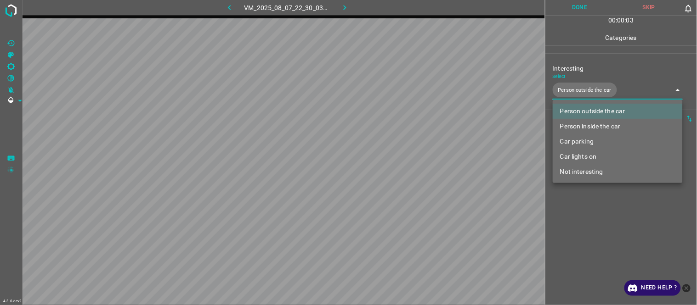
click at [579, 229] on div at bounding box center [348, 152] width 697 height 305
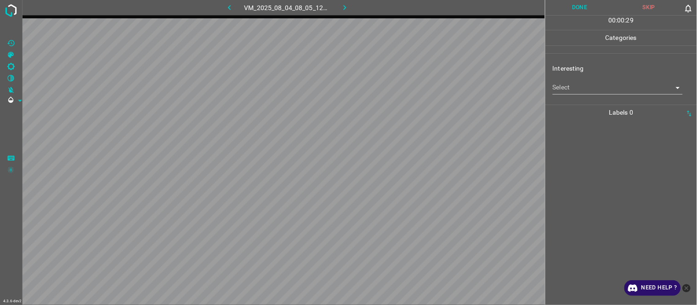
click at [594, 90] on body "4.3.6-dev2 VM_2025_08_04_08_05_12_814_01.gif Done Skip 0 00 : 00 : 29 Categorie…" at bounding box center [348, 152] width 697 height 305
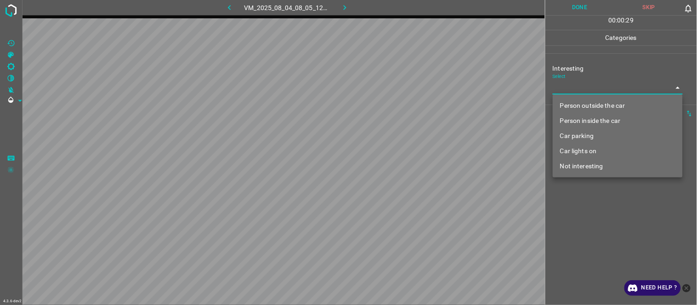
drag, startPoint x: 605, startPoint y: 153, endPoint x: 605, endPoint y: 168, distance: 14.2
click at [605, 157] on li "Car lights on" at bounding box center [618, 151] width 130 height 15
type input "Car lights on"
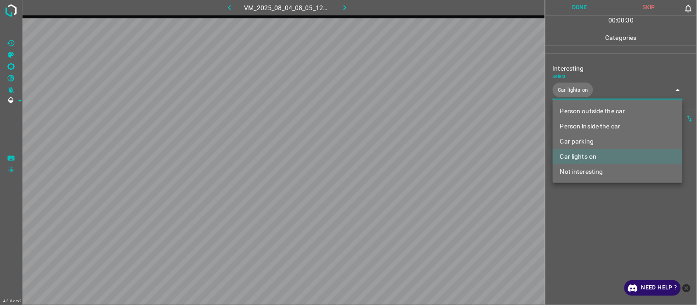
click at [602, 153] on li "Car lights on" at bounding box center [618, 156] width 130 height 15
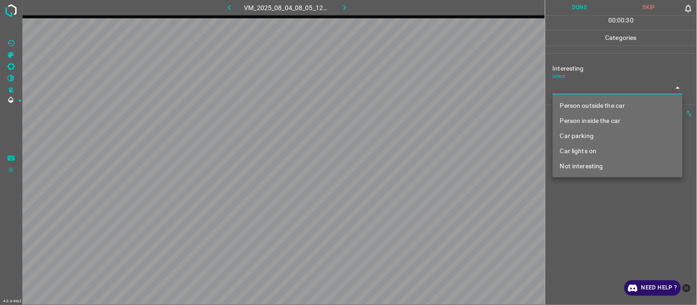
click at [604, 164] on li "Not interesting" at bounding box center [618, 166] width 130 height 15
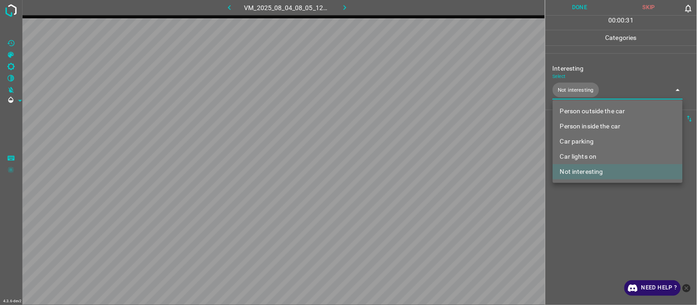
click at [598, 234] on div at bounding box center [348, 152] width 697 height 305
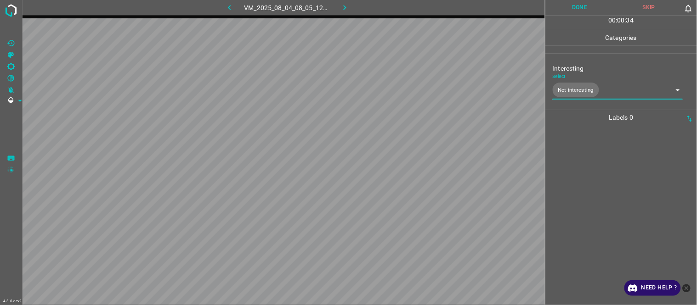
click at [575, 88] on body "4.3.6-dev2 VM_2025_08_04_08_05_12_814_01.gif Done Skip 0 00 : 00 : 34 Categorie…" at bounding box center [348, 152] width 697 height 305
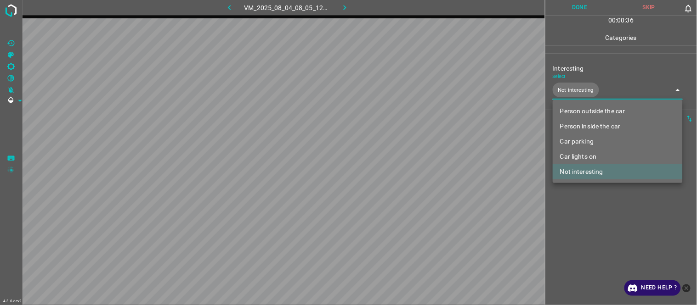
click at [604, 123] on li "Person inside the car" at bounding box center [618, 126] width 130 height 15
click at [607, 172] on li "Not interesting" at bounding box center [618, 171] width 130 height 15
type input "Person inside the car"
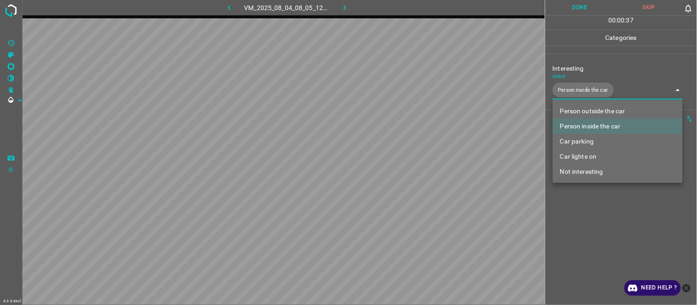
click at [591, 226] on div at bounding box center [348, 152] width 697 height 305
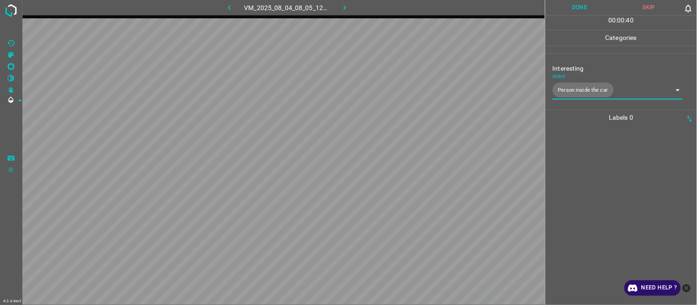
click at [586, 88] on body "4.3.6-dev2 VM_2025_08_04_08_05_12_814_01.gif Done Skip 0 00 : 00 : 40 Categorie…" at bounding box center [348, 152] width 697 height 305
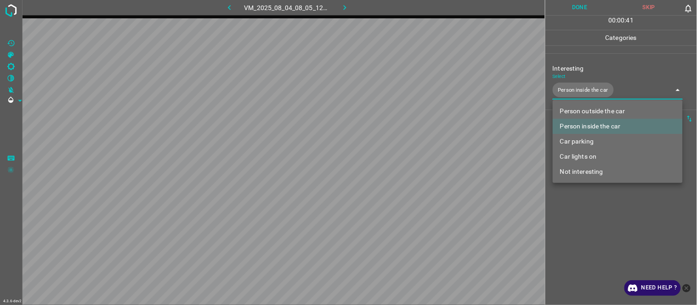
click at [594, 127] on li "Person inside the car" at bounding box center [618, 126] width 130 height 15
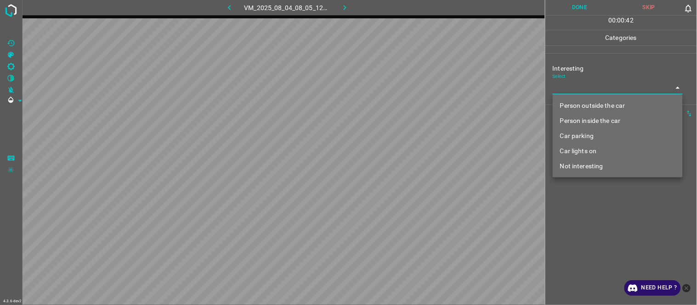
drag, startPoint x: 591, startPoint y: 167, endPoint x: 590, endPoint y: 215, distance: 47.8
click at [590, 169] on li "Not interesting" at bounding box center [618, 166] width 130 height 15
type input "Not interesting"
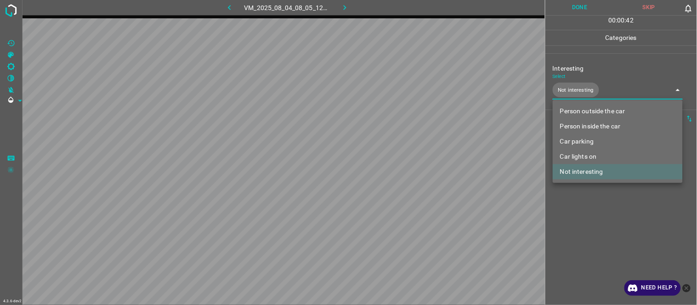
click at [593, 227] on div at bounding box center [348, 152] width 697 height 305
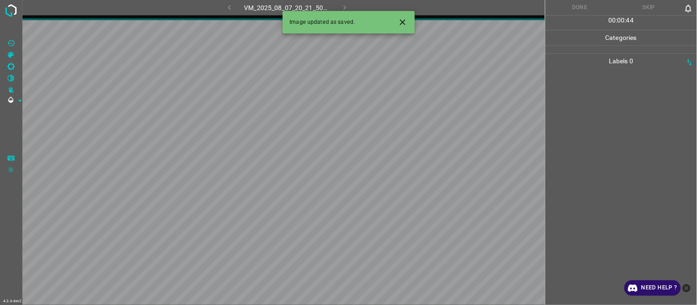
click at [401, 20] on icon "Close" at bounding box center [403, 22] width 6 height 6
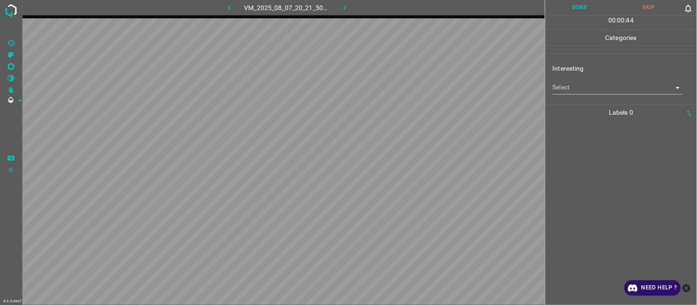
click at [570, 87] on body "4.3.6-dev2 VM_2025_08_07_20_21_50_444_02.gif Done Skip 0 00 : 00 : 44 Categorie…" at bounding box center [348, 152] width 697 height 305
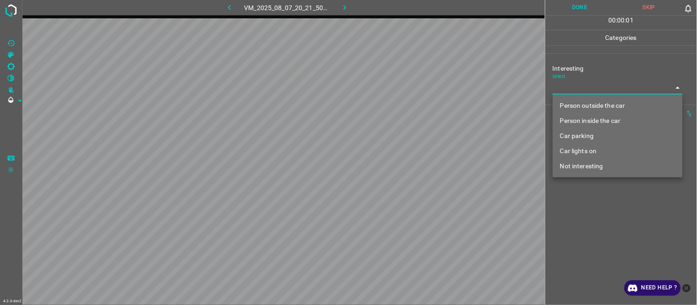
click at [596, 106] on li "Person outside the car" at bounding box center [618, 105] width 130 height 15
type input "Person outside the car"
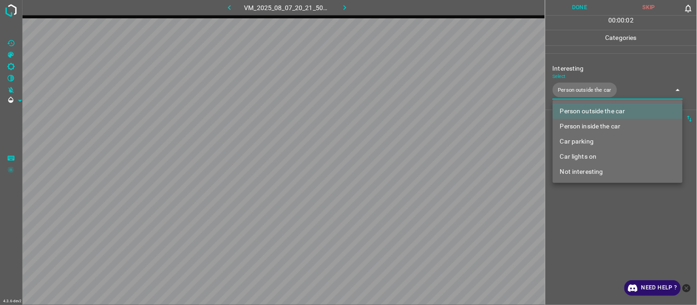
click at [595, 236] on div at bounding box center [348, 152] width 697 height 305
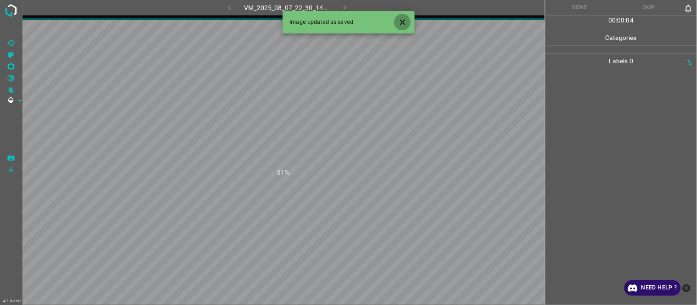
click at [398, 20] on icon "Close" at bounding box center [403, 22] width 10 height 10
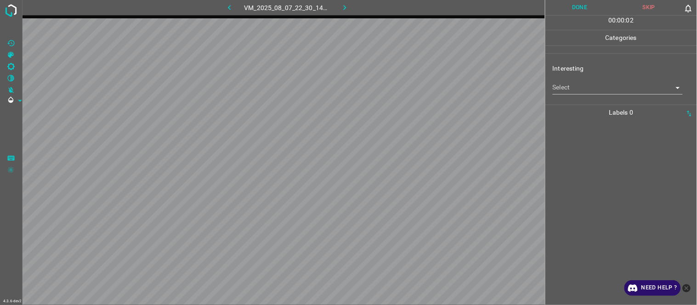
click at [578, 91] on body "4.3.6-dev2 VM_2025_08_07_22_30_14_964_05.gif Done Skip 0 00 : 00 : 02 Categorie…" at bounding box center [348, 152] width 697 height 305
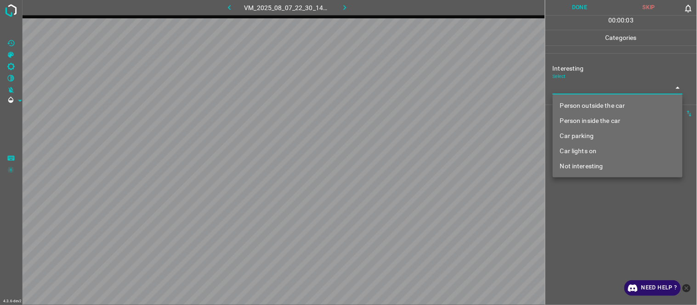
click at [580, 122] on li "Person inside the car" at bounding box center [618, 120] width 130 height 15
type input "Person inside the car"
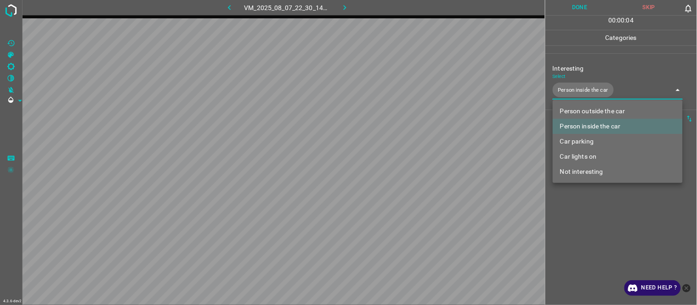
click at [588, 228] on div at bounding box center [348, 152] width 697 height 305
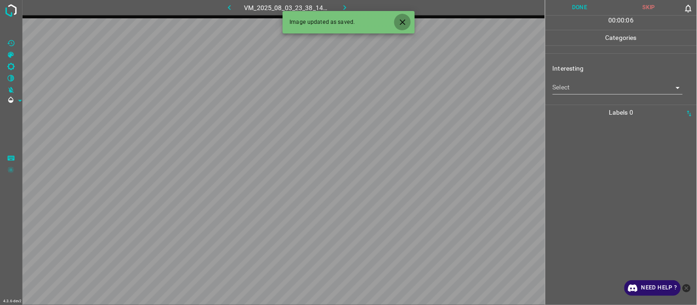
click at [407, 20] on icon "Close" at bounding box center [403, 22] width 10 height 10
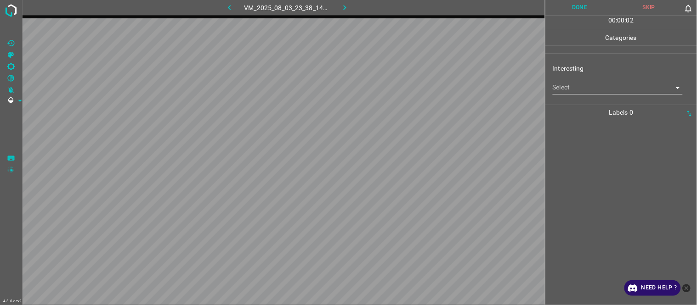
click at [572, 90] on body "4.3.6-dev2 VM_2025_08_03_23_38_14_564_07.gif Done Skip 0 00 : 00 : 02 Categorie…" at bounding box center [348, 152] width 697 height 305
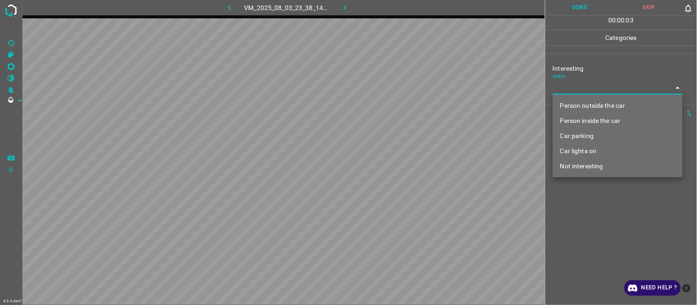
click at [599, 97] on ul "Person outside the car Person inside the car Car parking Car lights on Not inte…" at bounding box center [618, 136] width 130 height 83
click at [599, 103] on li "Person outside the car" at bounding box center [618, 105] width 130 height 15
type input "Person outside the car"
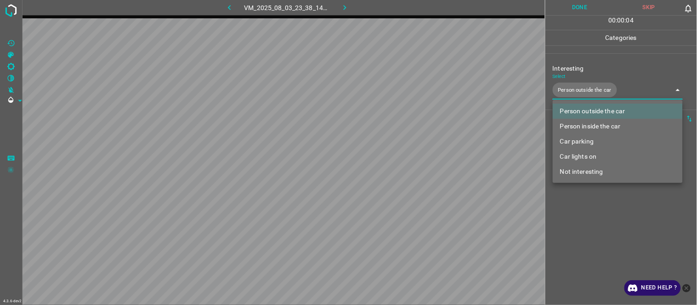
click at [572, 210] on div at bounding box center [348, 152] width 697 height 305
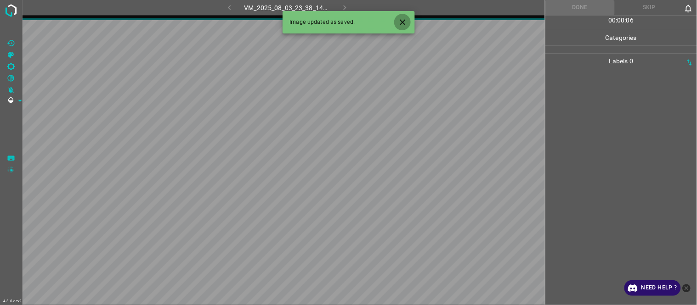
click at [403, 23] on icon "Close" at bounding box center [403, 22] width 6 height 6
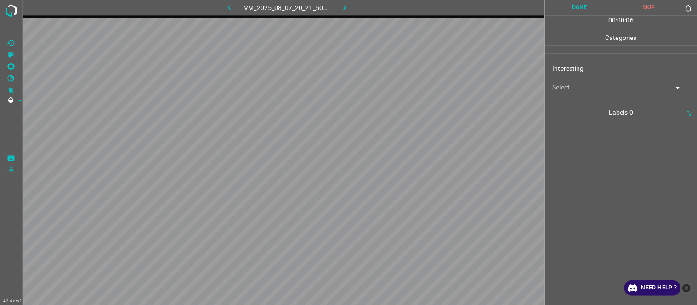
click at [586, 88] on body "4.3.6-dev2 VM_2025_08_07_20_21_50_444_10.gif Done Skip 0 00 : 00 : 06 Categorie…" at bounding box center [348, 152] width 697 height 305
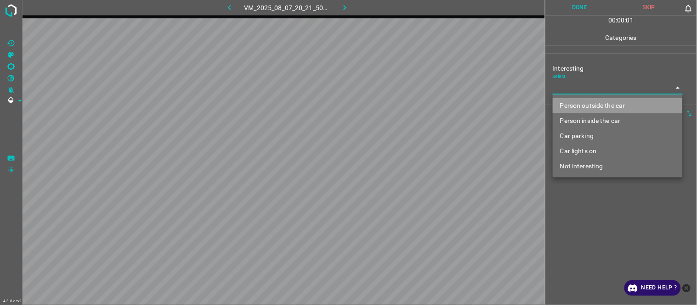
click at [586, 103] on li "Person outside the car" at bounding box center [618, 105] width 130 height 15
type input "Person outside the car"
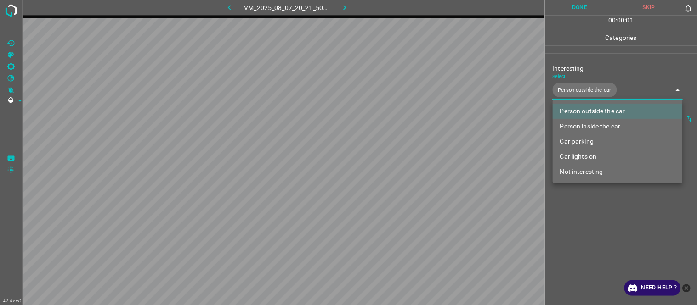
click at [579, 230] on div at bounding box center [348, 152] width 697 height 305
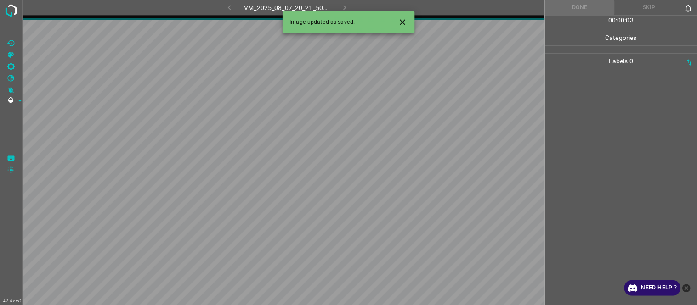
drag, startPoint x: 407, startPoint y: 17, endPoint x: 412, endPoint y: 22, distance: 5.8
click at [407, 17] on button "Close" at bounding box center [402, 22] width 17 height 17
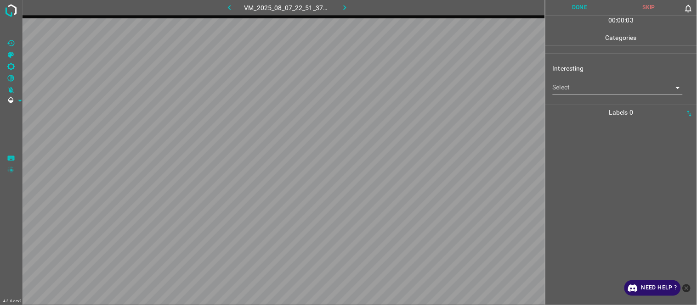
click at [568, 89] on body "4.3.6-dev2 VM_2025_08_07_22_51_37_976_05.gif Done Skip 0 00 : 00 : 03 Categorie…" at bounding box center [348, 152] width 697 height 305
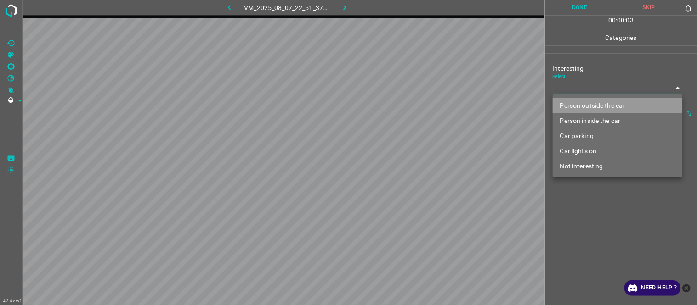
click at [576, 107] on li "Person outside the car" at bounding box center [618, 105] width 130 height 15
type input "Person outside the car"
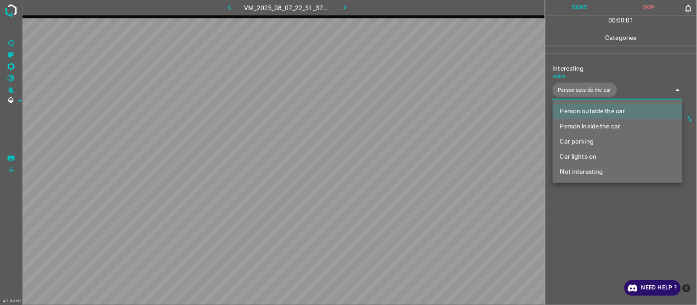
click at [583, 241] on div at bounding box center [348, 152] width 697 height 305
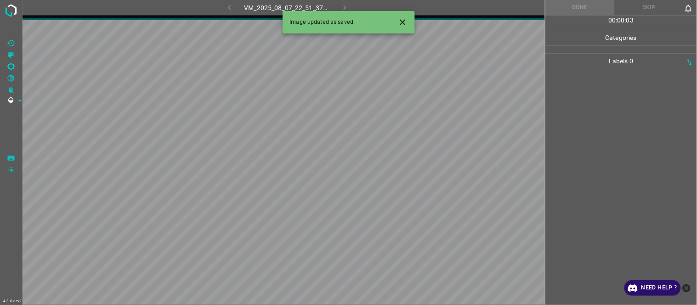
click at [401, 17] on button "Close" at bounding box center [402, 22] width 17 height 17
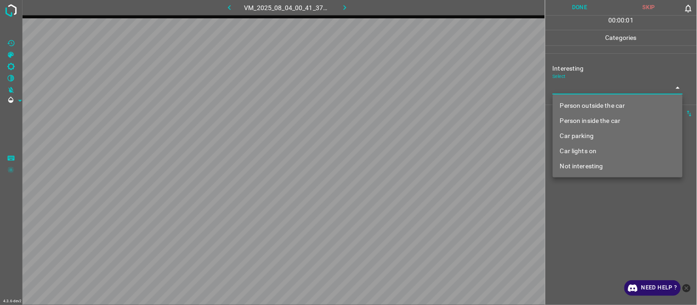
drag, startPoint x: 586, startPoint y: 83, endPoint x: 579, endPoint y: 94, distance: 13.0
click at [584, 83] on body "4.3.6-dev2 VM_2025_08_04_00_41_37_634_02.gif Done Skip 0 00 : 00 : 01 Categorie…" at bounding box center [348, 152] width 697 height 305
click at [573, 169] on li "Not interesting" at bounding box center [618, 166] width 130 height 15
type input "Not interesting"
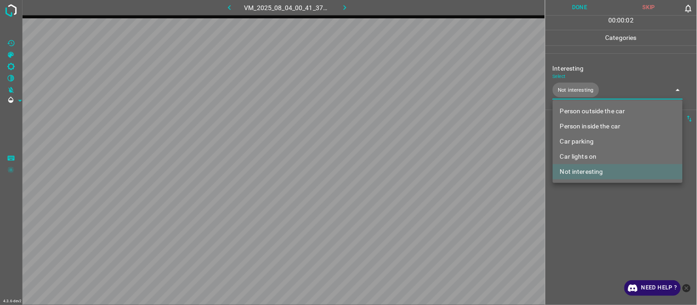
click at [573, 235] on div at bounding box center [348, 152] width 697 height 305
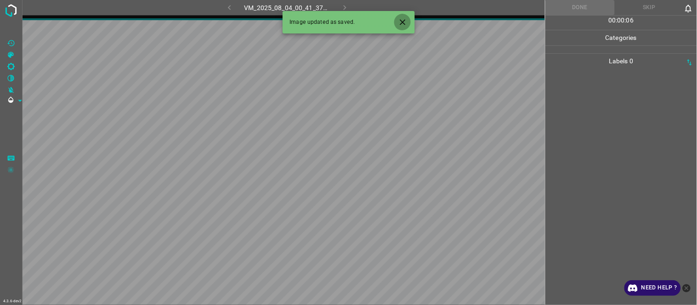
click at [402, 20] on icon "Close" at bounding box center [403, 22] width 10 height 10
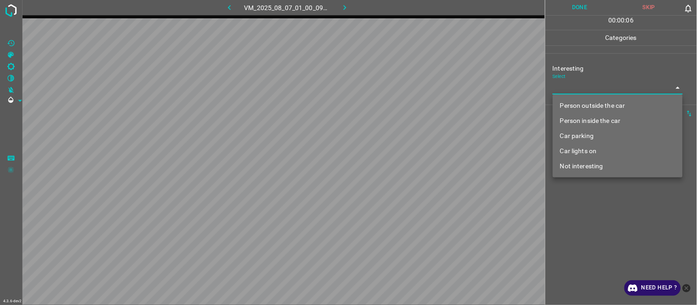
drag, startPoint x: 578, startPoint y: 86, endPoint x: 575, endPoint y: 90, distance: 5.0
click at [576, 88] on body "4.3.6-dev2 VM_2025_08_07_01_00_09_416_08.gif Done Skip 0 00 : 00 : 06 Categorie…" at bounding box center [348, 152] width 697 height 305
click at [573, 107] on li "Person outside the car" at bounding box center [618, 105] width 130 height 15
type input "Person outside the car"
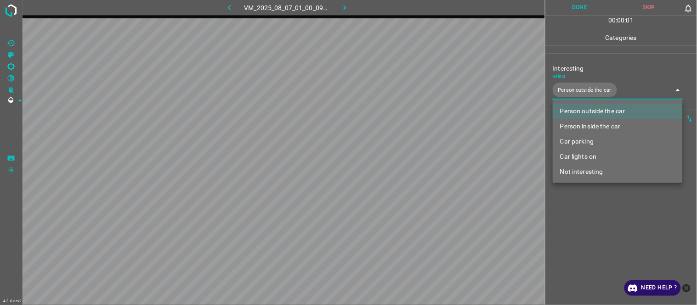
click at [588, 255] on div at bounding box center [348, 152] width 697 height 305
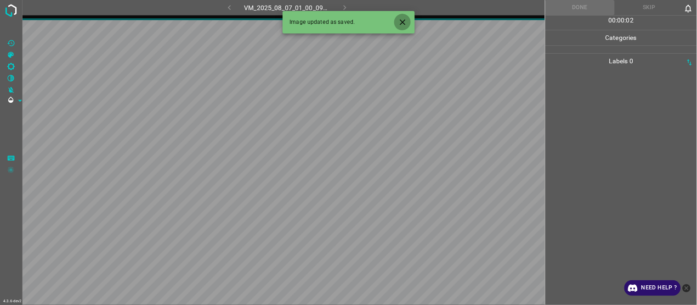
click at [407, 21] on icon "Close" at bounding box center [403, 22] width 10 height 10
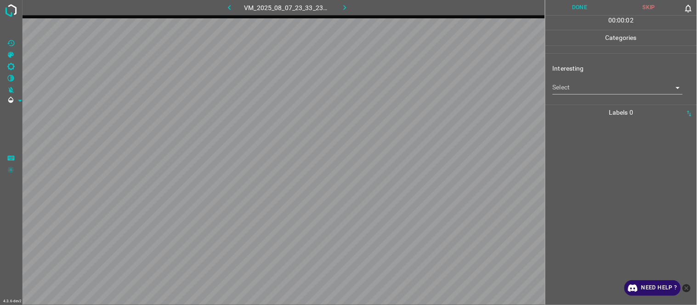
click at [591, 89] on body "4.3.6-dev2 VM_2025_08_07_23_33_23_498_01.gif Done Skip 0 00 : 00 : 02 Categorie…" at bounding box center [348, 152] width 697 height 305
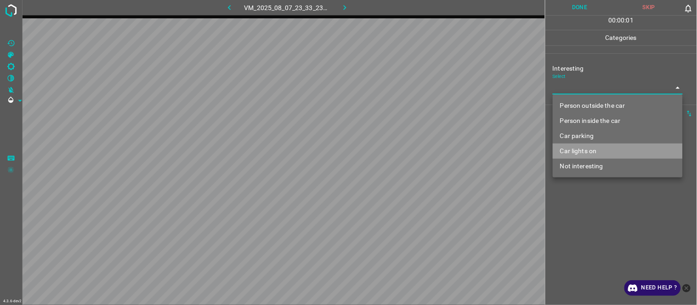
click at [578, 145] on li "Car lights on" at bounding box center [618, 151] width 130 height 15
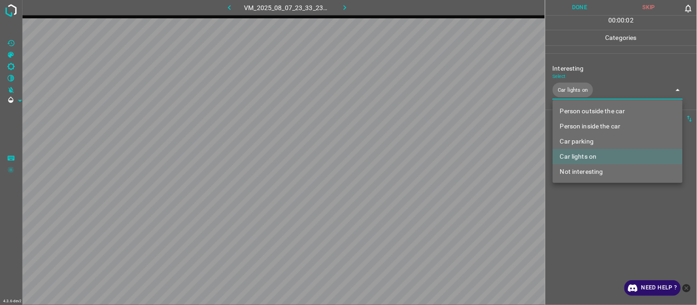
click at [580, 139] on li "Car parking" at bounding box center [618, 141] width 130 height 15
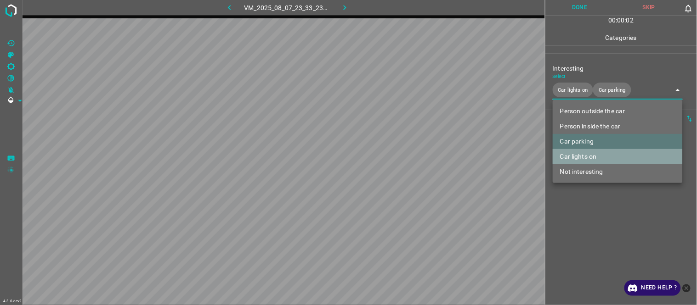
drag, startPoint x: 585, startPoint y: 157, endPoint x: 585, endPoint y: 163, distance: 6.0
click at [585, 158] on li "Car lights on" at bounding box center [618, 156] width 130 height 15
type input "Car parking"
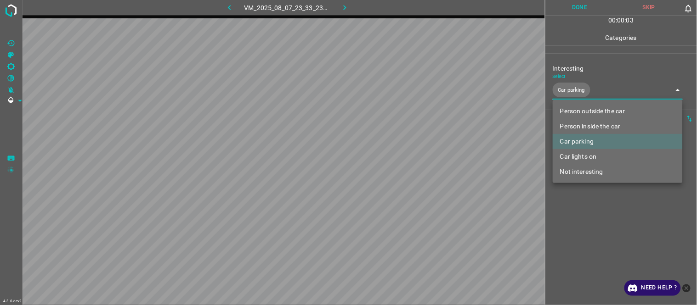
click at [582, 228] on div at bounding box center [348, 152] width 697 height 305
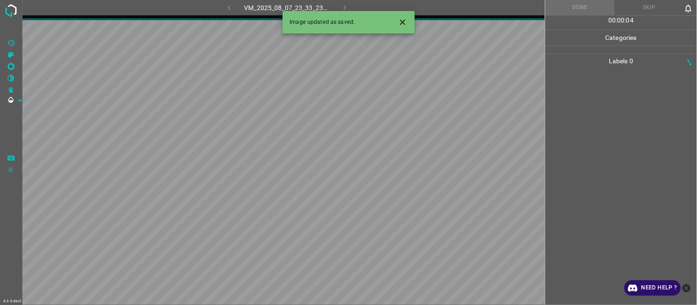
click at [402, 19] on icon "Close" at bounding box center [403, 22] width 10 height 10
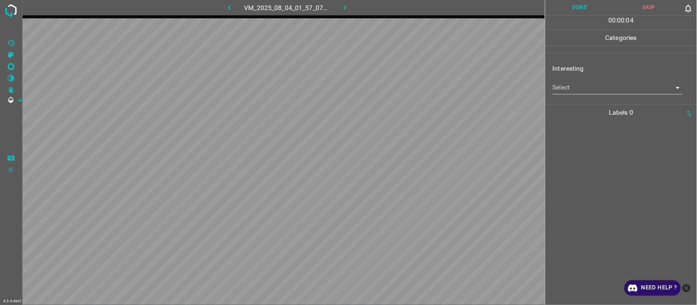
click at [573, 83] on body "4.3.6-dev2 VM_2025_08_04_01_57_07_518_07.gif Done Skip 0 00 : 00 : 04 Categorie…" at bounding box center [348, 152] width 697 height 305
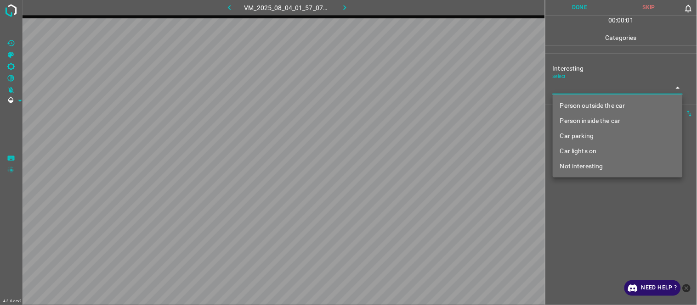
click at [581, 106] on li "Person outside the car" at bounding box center [618, 105] width 130 height 15
type input "Person outside the car"
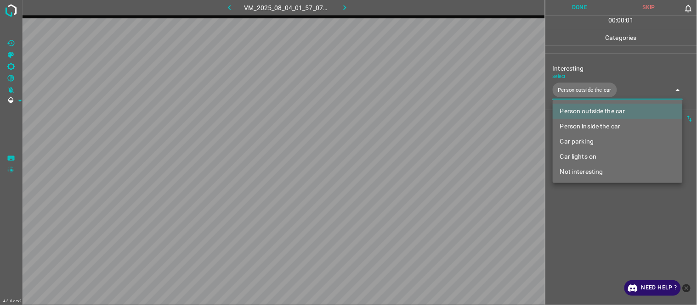
click at [585, 229] on div at bounding box center [348, 152] width 697 height 305
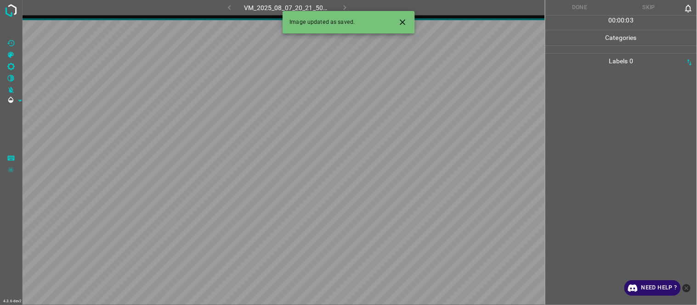
click at [402, 19] on icon "Close" at bounding box center [403, 22] width 10 height 10
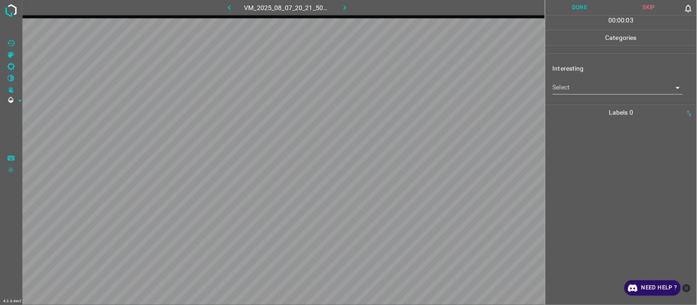
click at [572, 94] on body "4.3.6-dev2 VM_2025_08_07_20_21_50_444_04.gif Done Skip 0 00 : 00 : 03 Categorie…" at bounding box center [348, 152] width 697 height 305
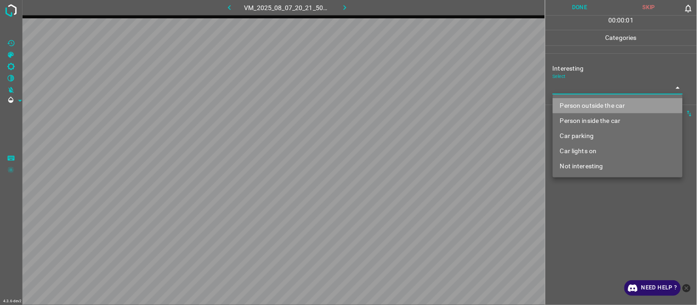
click at [579, 108] on li "Person outside the car" at bounding box center [618, 105] width 130 height 15
type input "Person outside the car"
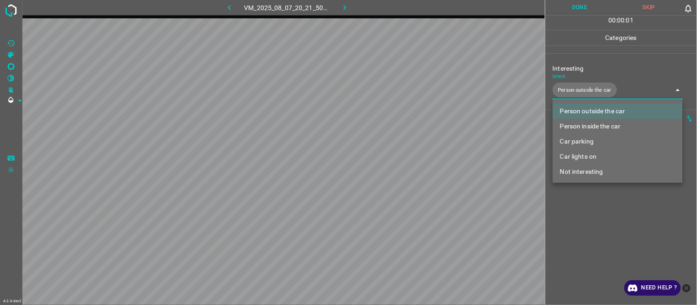
click at [585, 230] on div at bounding box center [348, 152] width 697 height 305
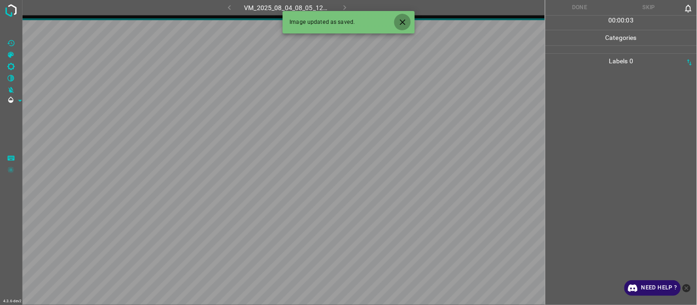
click at [396, 20] on button "Close" at bounding box center [402, 22] width 17 height 17
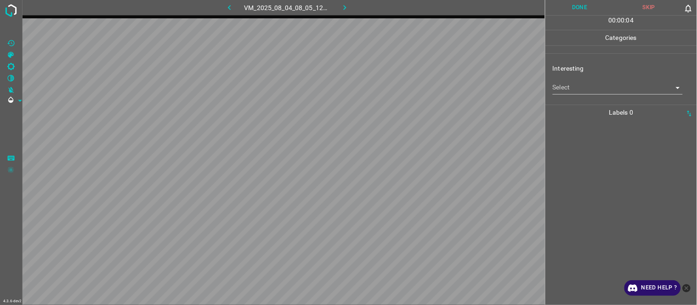
click at [574, 88] on body "4.3.6-dev2 VM_2025_08_04_08_05_12_814_08.gif Done Skip 0 00 : 00 : 04 Categorie…" at bounding box center [348, 152] width 697 height 305
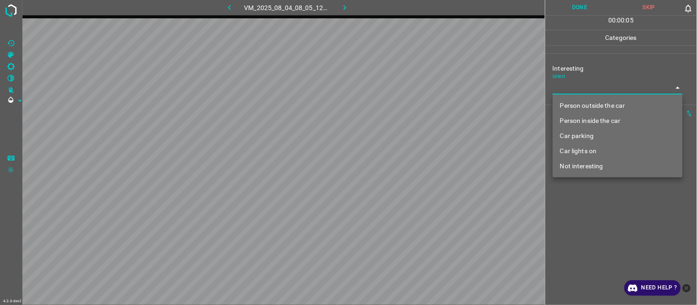
click at [574, 164] on li "Not interesting" at bounding box center [618, 166] width 130 height 15
type input "Not interesting"
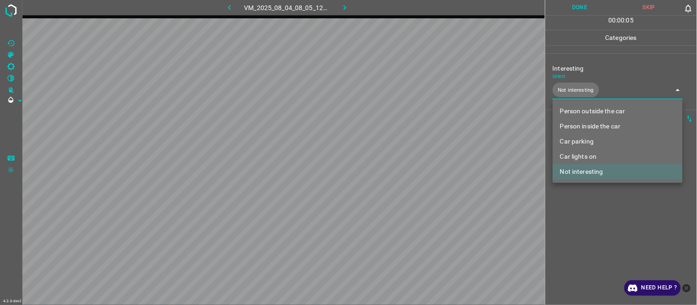
click at [586, 225] on div at bounding box center [348, 152] width 697 height 305
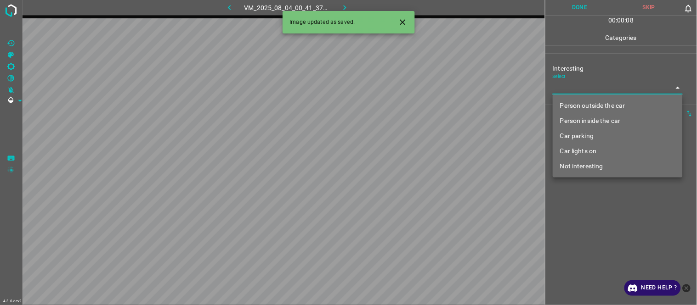
drag, startPoint x: 593, startPoint y: 83, endPoint x: 588, endPoint y: 107, distance: 23.8
click at [593, 86] on body "4.3.6-dev2 VM_2025_08_04_00_41_37_634_01.gif Done Skip 0 00 : 00 : 08 Categorie…" at bounding box center [348, 152] width 697 height 305
click at [589, 103] on li "Person outside the car" at bounding box center [618, 105] width 130 height 15
type input "Person outside the car"
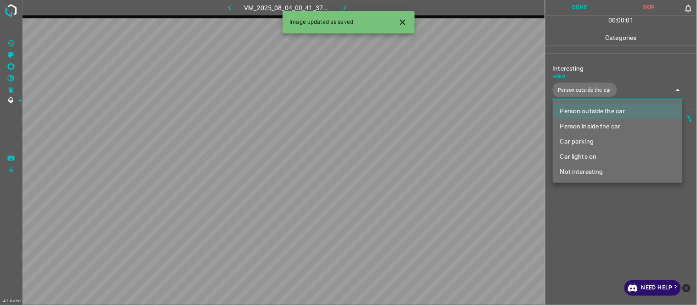
drag, startPoint x: 596, startPoint y: 254, endPoint x: 591, endPoint y: 256, distance: 5.8
click at [594, 255] on div at bounding box center [348, 152] width 697 height 305
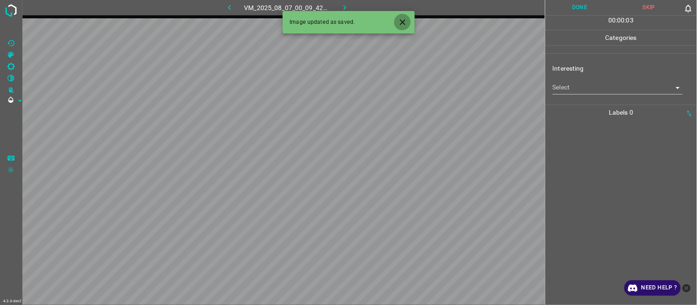
click at [403, 24] on icon "Close" at bounding box center [403, 22] width 10 height 10
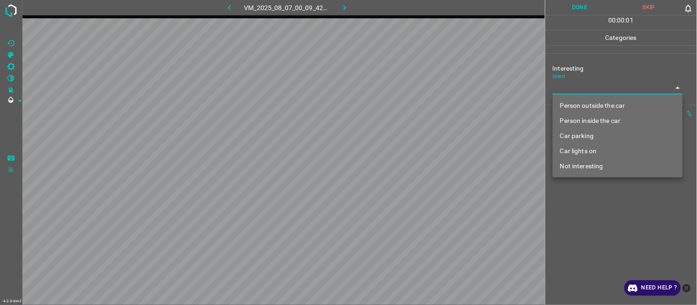
click at [579, 90] on body "4.3.6-dev2 VM_2025_08_07_00_09_42_894_06.gif Done Skip 0 00 : 00 : 01 Categorie…" at bounding box center [348, 152] width 697 height 305
drag, startPoint x: 585, startPoint y: 103, endPoint x: 588, endPoint y: 159, distance: 56.1
click at [584, 102] on li "Person outside the car" at bounding box center [618, 105] width 130 height 15
type input "Person outside the car"
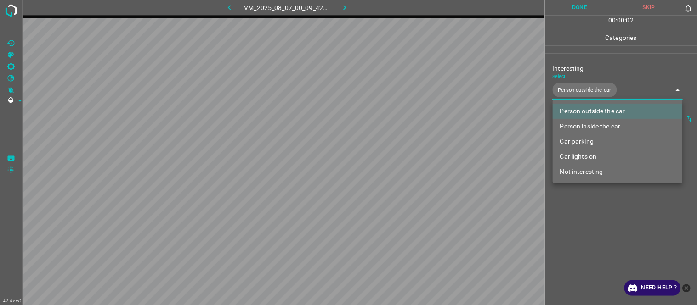
click at [600, 231] on div at bounding box center [348, 152] width 697 height 305
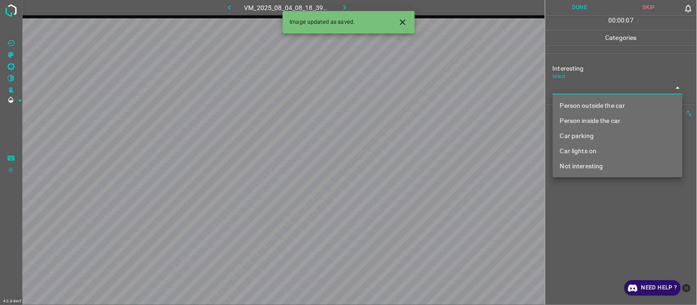
click at [605, 90] on body "4.3.6-dev2 VM_2025_08_04_08_18_39_201_02.gif Done Skip 0 00 : 00 : 07 Categorie…" at bounding box center [348, 152] width 697 height 305
click at [605, 111] on li "Person outside the car" at bounding box center [618, 105] width 130 height 15
type input "Person outside the car"
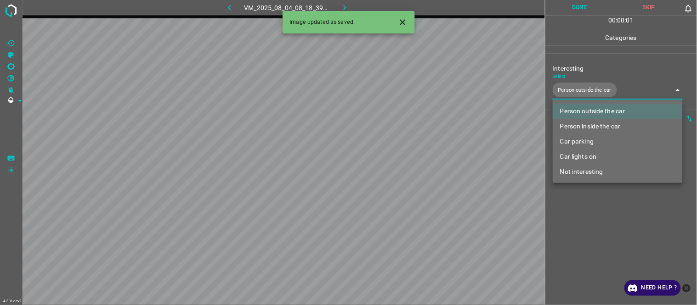
click at [602, 265] on div at bounding box center [348, 152] width 697 height 305
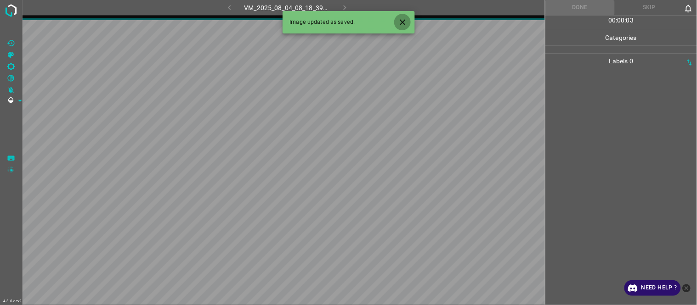
click at [402, 22] on icon "Close" at bounding box center [403, 22] width 6 height 6
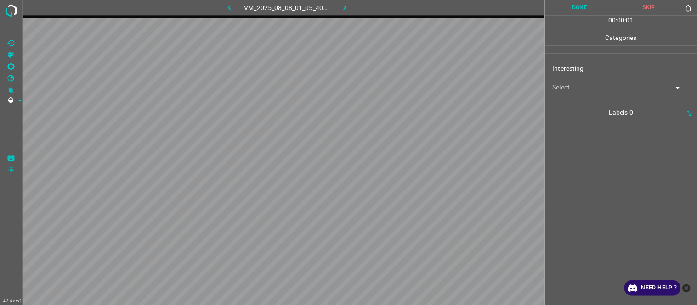
click at [570, 80] on div "Select ​" at bounding box center [618, 84] width 130 height 21
click at [568, 87] on body "4.3.6-dev2 VM_2025_08_08_01_05_40_122_01.gif Done Skip 0 00 : 00 : 02 Categorie…" at bounding box center [348, 152] width 697 height 305
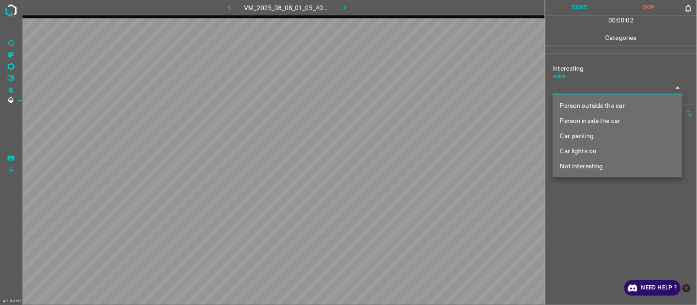
click at [574, 127] on li "Person inside the car" at bounding box center [618, 120] width 130 height 15
type input "Person inside the car"
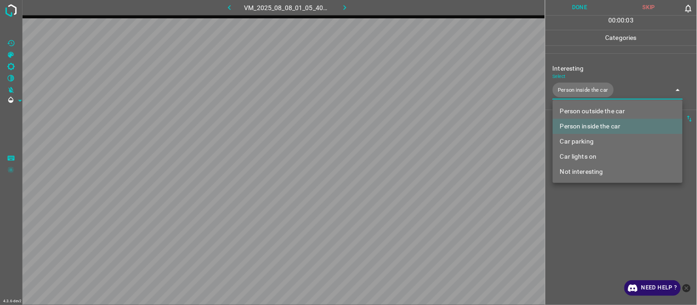
click at [603, 216] on div at bounding box center [348, 152] width 697 height 305
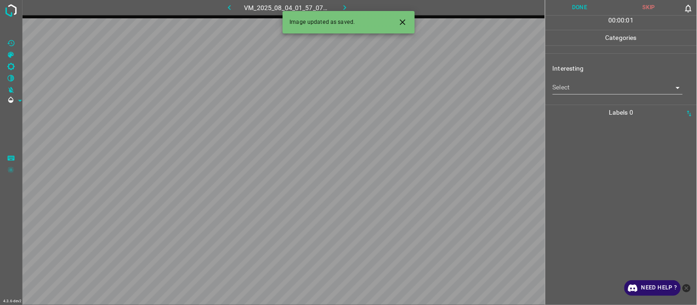
click at [600, 82] on body "4.3.6-dev2 VM_2025_08_04_01_57_07_518_00.gif Done Skip 0 00 : 00 : 01 Categorie…" at bounding box center [348, 152] width 697 height 305
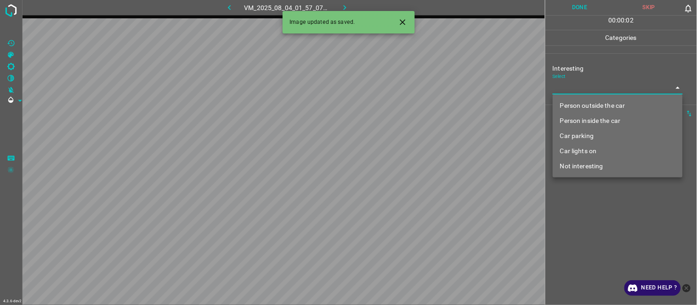
click at [599, 118] on li "Person inside the car" at bounding box center [618, 120] width 130 height 15
type input "Person inside the car"
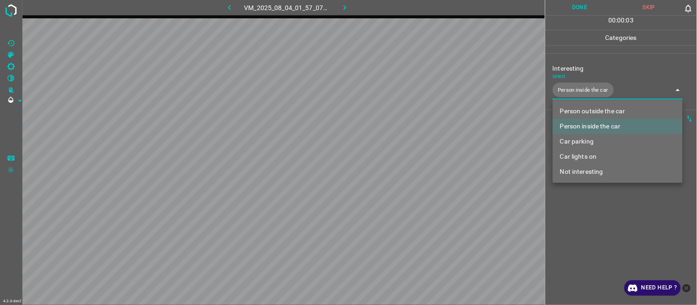
click at [589, 230] on div at bounding box center [348, 152] width 697 height 305
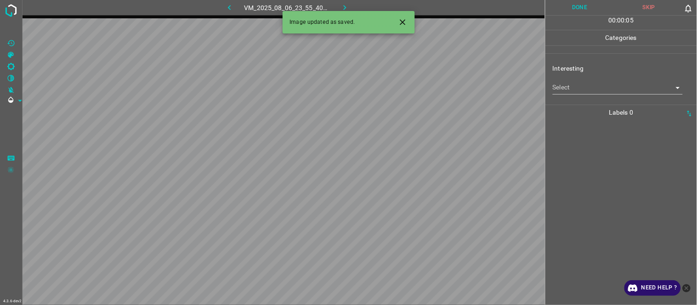
drag, startPoint x: 403, startPoint y: 25, endPoint x: 410, endPoint y: 33, distance: 10.5
click at [405, 24] on icon "Close" at bounding box center [403, 22] width 10 height 10
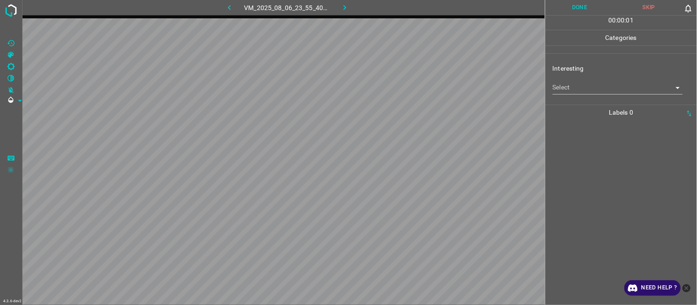
click at [568, 87] on body "4.3.6-dev2 VM_2025_08_06_23_55_40_376_10.gif Done Skip 0 00 : 00 : 01 Categorie…" at bounding box center [348, 152] width 697 height 305
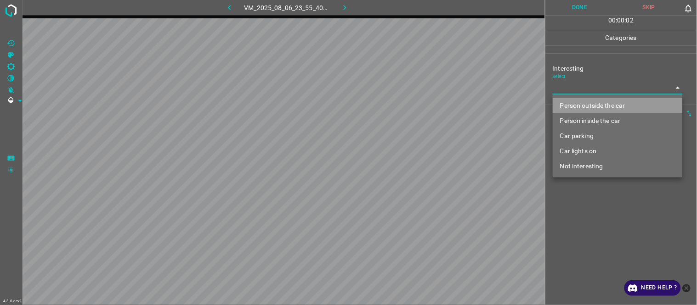
drag, startPoint x: 605, startPoint y: 103, endPoint x: 598, endPoint y: 126, distance: 23.5
click at [602, 103] on li "Person outside the car" at bounding box center [618, 105] width 130 height 15
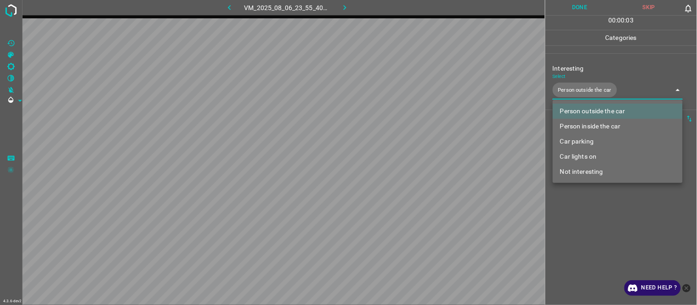
drag, startPoint x: 599, startPoint y: 157, endPoint x: 591, endPoint y: 186, distance: 30.3
click at [596, 158] on li "Car lights on" at bounding box center [618, 156] width 130 height 15
type input "Person outside the car,Car lights on"
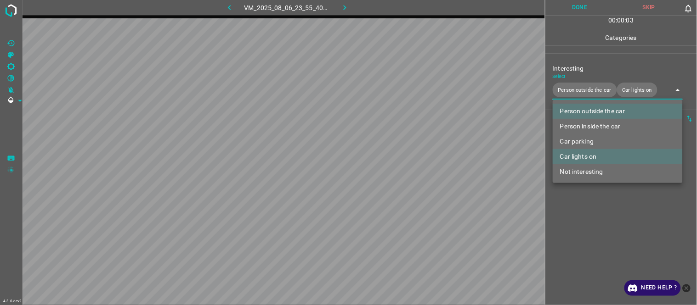
click at [593, 225] on div at bounding box center [348, 152] width 697 height 305
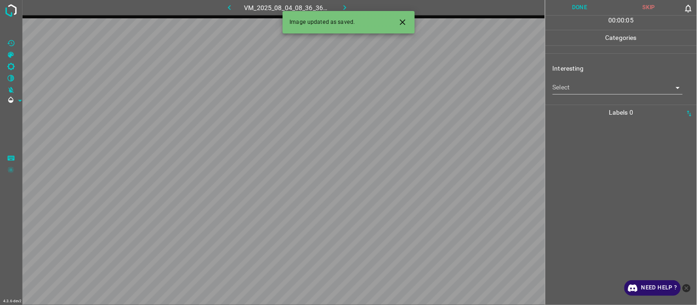
click at [589, 89] on body "4.3.6-dev2 VM_2025_08_04_08_36_36_475_00.gif Done Skip 0 00 : 00 : 05 Categorie…" at bounding box center [348, 152] width 697 height 305
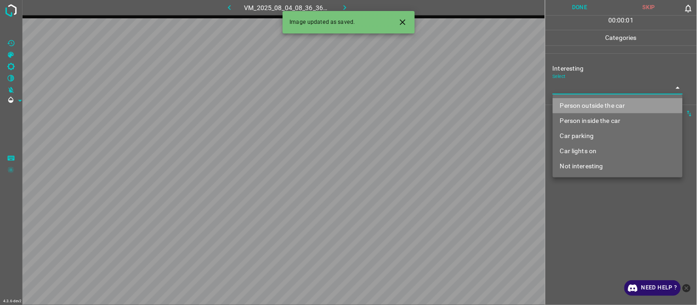
click at [584, 107] on li "Person outside the car" at bounding box center [618, 105] width 130 height 15
type input "Person outside the car"
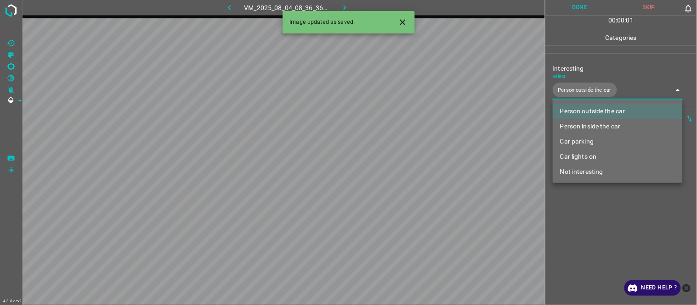
click at [590, 224] on div at bounding box center [348, 152] width 697 height 305
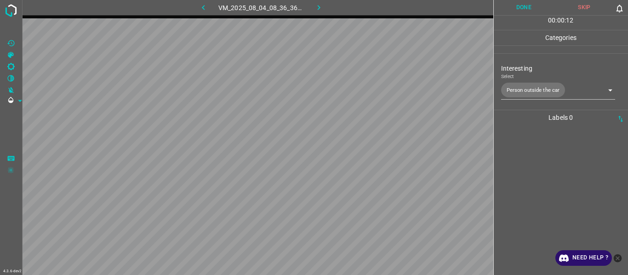
click at [565, 157] on div at bounding box center [560, 200] width 129 height 150
click at [523, 174] on div at bounding box center [560, 200] width 129 height 150
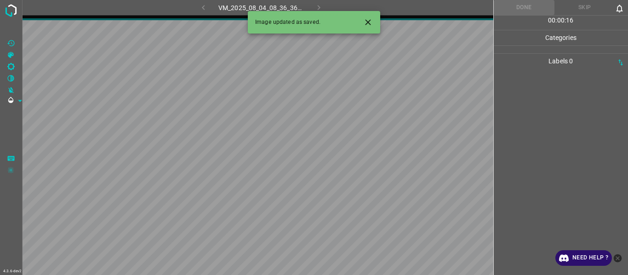
click at [520, 147] on div at bounding box center [560, 172] width 129 height 206
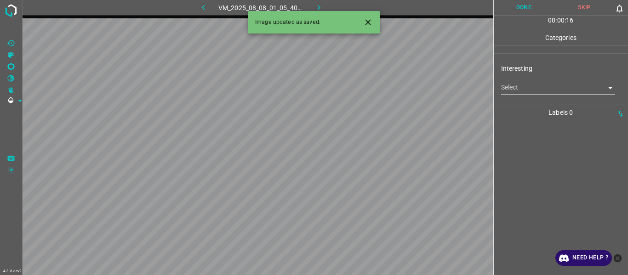
click at [368, 22] on icon "Close" at bounding box center [368, 22] width 6 height 6
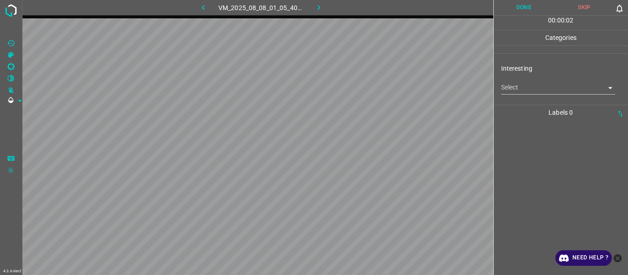
click at [510, 83] on body "4.3.6-dev2 VM_2025_08_08_01_05_40_122_00.gif Done Skip 0 00 : 00 : 02 Categorie…" at bounding box center [314, 137] width 628 height 275
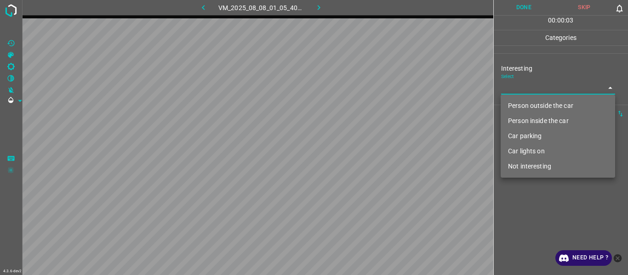
click at [532, 123] on li "Person inside the car" at bounding box center [557, 120] width 114 height 15
type input "Person inside the car"
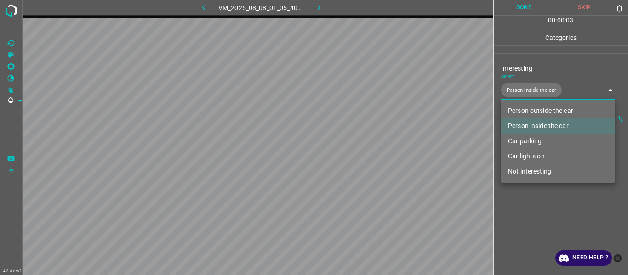
click at [565, 236] on div at bounding box center [314, 137] width 628 height 275
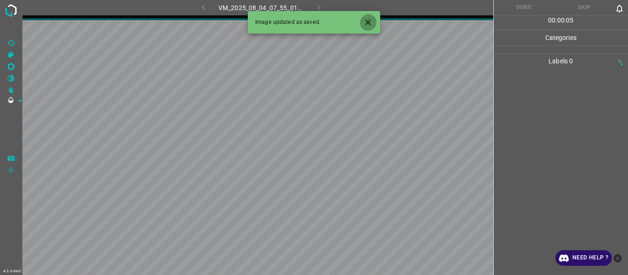
click at [365, 21] on icon "Close" at bounding box center [368, 22] width 10 height 10
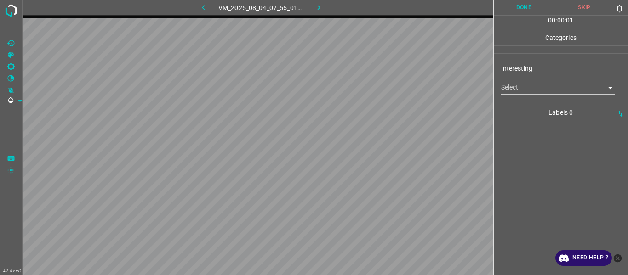
click at [532, 90] on body "4.3.6-dev2 VM_2025_08_04_07_55_01_019_00.gif Done Skip 0 00 : 00 : 01 Categorie…" at bounding box center [314, 137] width 628 height 275
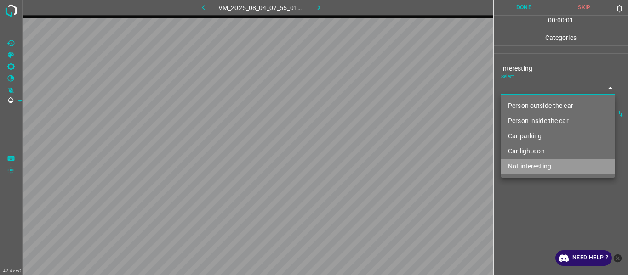
drag, startPoint x: 534, startPoint y: 167, endPoint x: 529, endPoint y: 193, distance: 27.2
click at [533, 168] on li "Not interesting" at bounding box center [557, 166] width 114 height 15
type input "Not interesting"
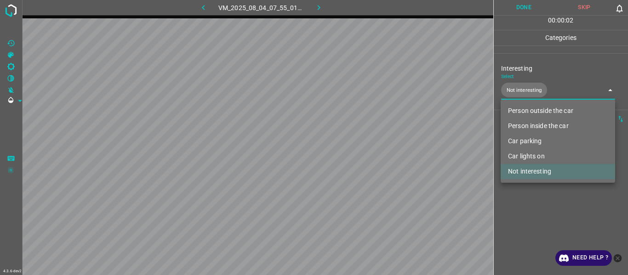
drag, startPoint x: 525, startPoint y: 213, endPoint x: 519, endPoint y: 217, distance: 7.9
click at [523, 215] on div at bounding box center [314, 137] width 628 height 275
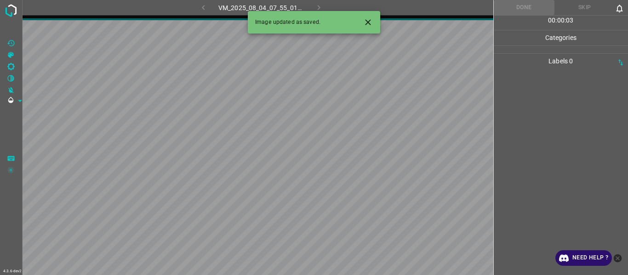
click at [366, 22] on icon "Close" at bounding box center [368, 22] width 10 height 10
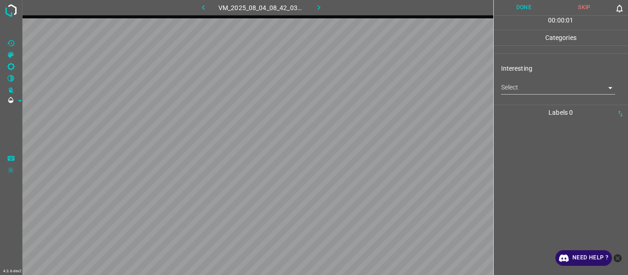
click at [525, 89] on body "4.3.6-dev2 VM_2025_08_04_08_42_03_605_02.gif Done Skip 0 00 : 00 : 01 Categorie…" at bounding box center [314, 137] width 628 height 275
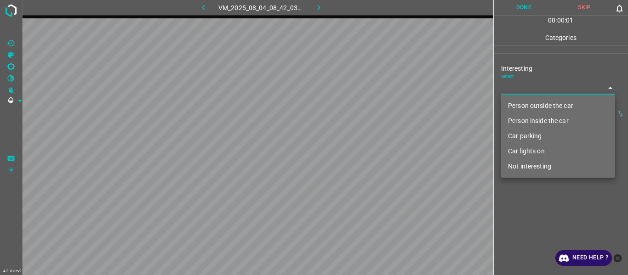
click at [536, 136] on li "Car parking" at bounding box center [557, 136] width 114 height 15
type input "Car parking"
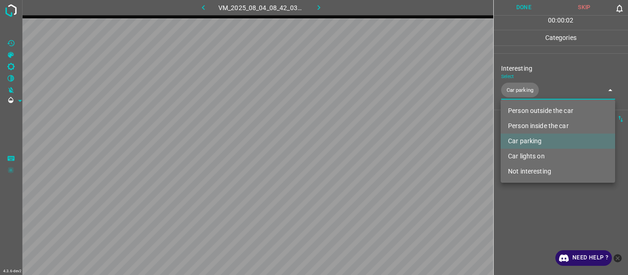
click at [537, 204] on div at bounding box center [314, 137] width 628 height 275
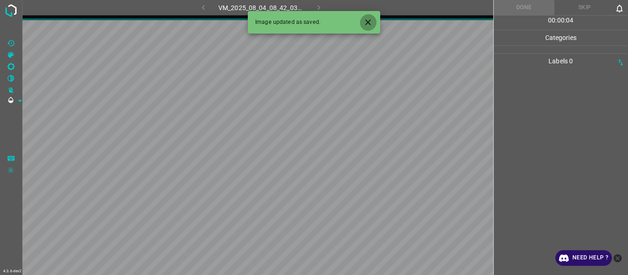
click at [368, 23] on icon "Close" at bounding box center [368, 22] width 6 height 6
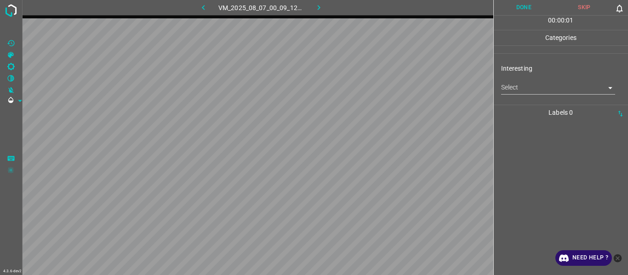
click at [532, 89] on body "4.3.6-dev2 VM_2025_08_07_00_09_12_879_05.gif Done Skip 0 00 : 00 : 01 Categorie…" at bounding box center [314, 137] width 628 height 275
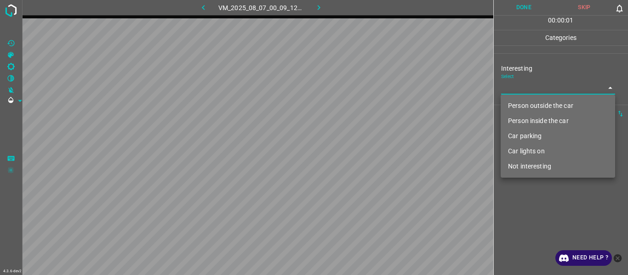
drag, startPoint x: 532, startPoint y: 89, endPoint x: 537, endPoint y: 102, distance: 14.8
click at [537, 100] on li "Person outside the car" at bounding box center [557, 105] width 114 height 15
type input "Person outside the car"
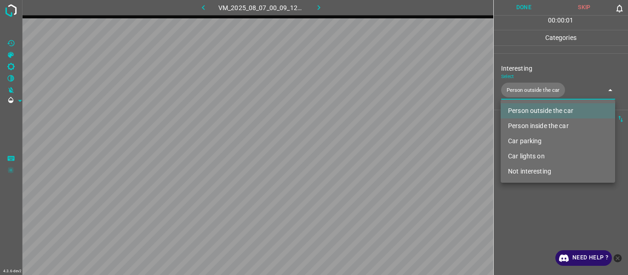
drag, startPoint x: 558, startPoint y: 224, endPoint x: 548, endPoint y: 227, distance: 10.8
click at [554, 226] on div at bounding box center [314, 137] width 628 height 275
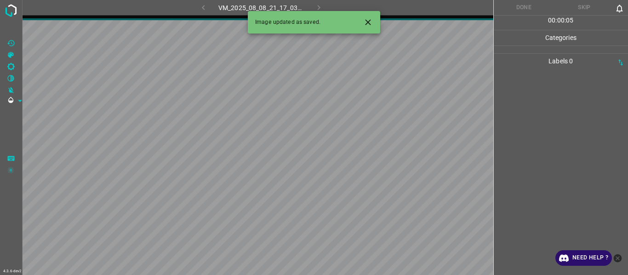
click at [369, 23] on icon "Close" at bounding box center [368, 22] width 6 height 6
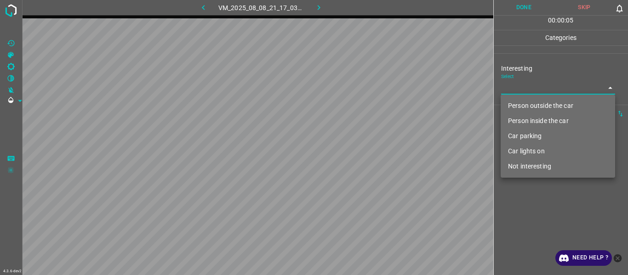
drag, startPoint x: 517, startPoint y: 92, endPoint x: 520, endPoint y: 101, distance: 8.7
click at [516, 93] on body "4.3.6-dev2 VM_2025_08_08_21_17_03_480_07.gif Done Skip 0 00 : 00 : 05 Categorie…" at bounding box center [314, 137] width 628 height 275
click at [522, 106] on li "Person outside the car" at bounding box center [557, 105] width 114 height 15
type input "Person outside the car"
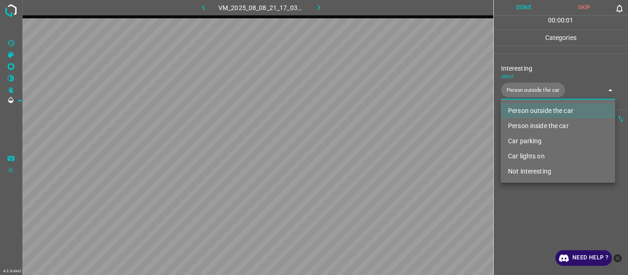
drag, startPoint x: 527, startPoint y: 225, endPoint x: 520, endPoint y: 229, distance: 7.9
click at [526, 226] on div at bounding box center [314, 137] width 628 height 275
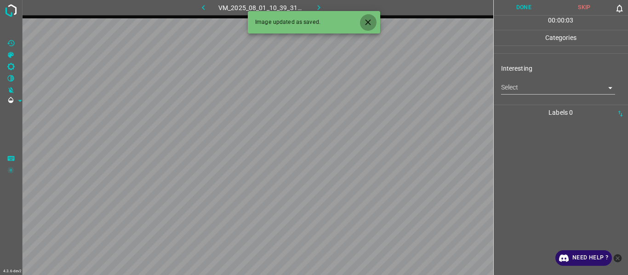
click at [366, 19] on icon "Close" at bounding box center [368, 22] width 10 height 10
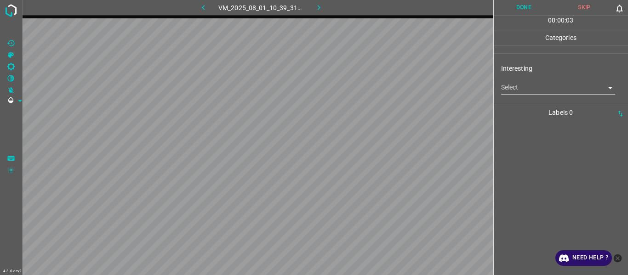
click at [539, 91] on body "4.3.6-dev2 VM_2025_08_01_10_39_31_230_02.gif Done Skip 0 00 : 00 : 03 Categorie…" at bounding box center [314, 137] width 628 height 275
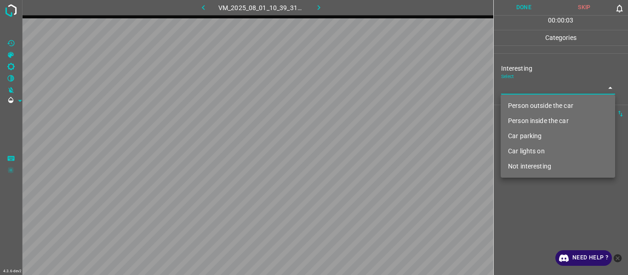
click at [539, 106] on li "Person outside the car" at bounding box center [557, 105] width 114 height 15
type input "Person outside the car"
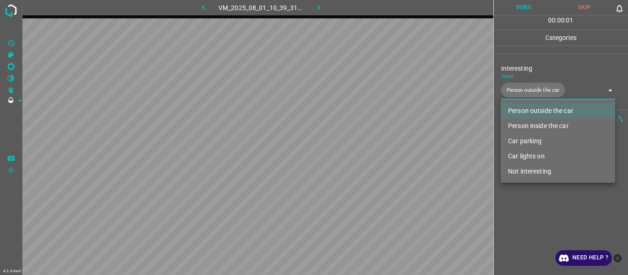
click at [521, 210] on div at bounding box center [314, 137] width 628 height 275
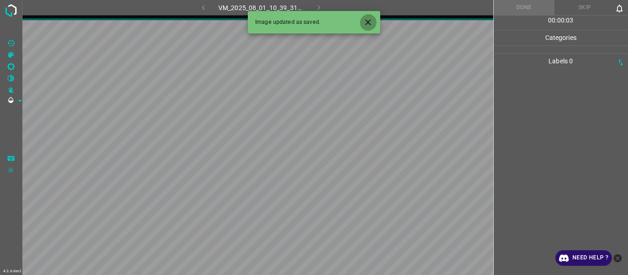
click at [365, 20] on icon "Close" at bounding box center [368, 22] width 6 height 6
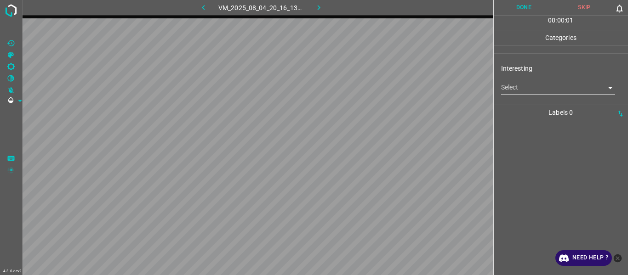
click at [514, 86] on body "4.3.6-dev2 VM_2025_08_04_20_16_13_329_02.gif Done Skip 0 00 : 00 : 01 Categorie…" at bounding box center [314, 137] width 628 height 275
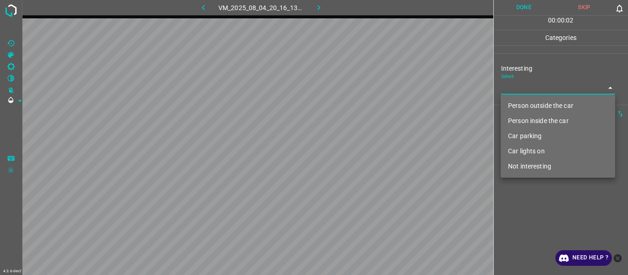
click at [519, 108] on li "Person outside the car" at bounding box center [557, 105] width 114 height 15
type input "Person outside the car"
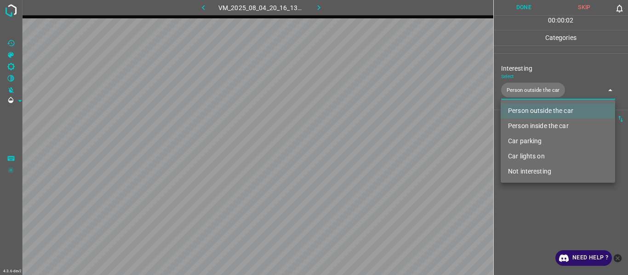
click at [514, 212] on div at bounding box center [314, 137] width 628 height 275
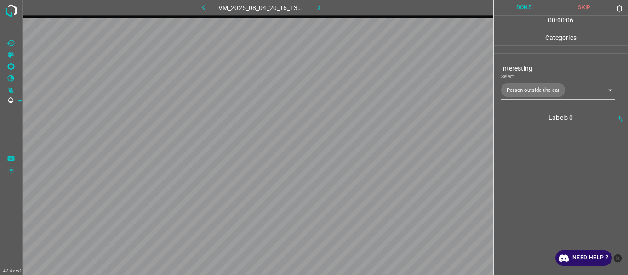
click at [530, 151] on div at bounding box center [560, 200] width 129 height 150
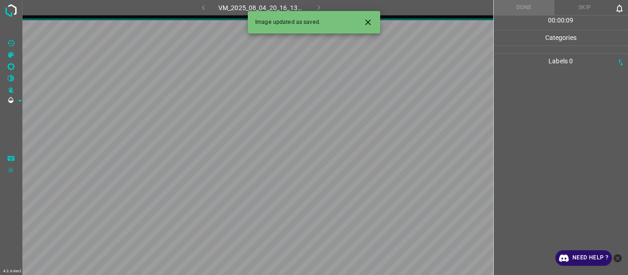
click at [364, 22] on icon "Close" at bounding box center [368, 22] width 10 height 10
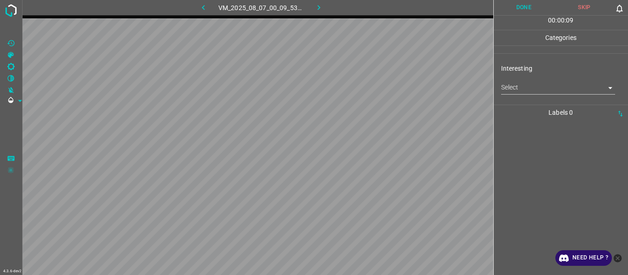
click at [536, 89] on body "4.3.6-dev2 VM_2025_08_07_00_09_53_327_03.gif Done Skip 0 00 : 00 : 09 Categorie…" at bounding box center [314, 137] width 628 height 275
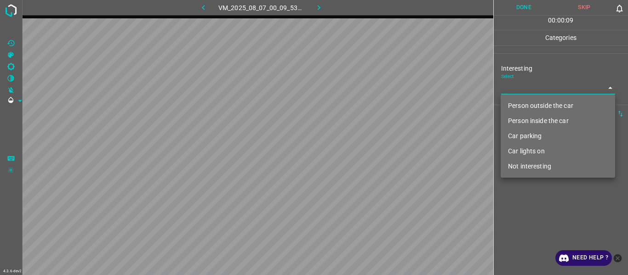
click at [531, 102] on li "Person outside the car" at bounding box center [557, 105] width 114 height 15
type input "Person outside the car"
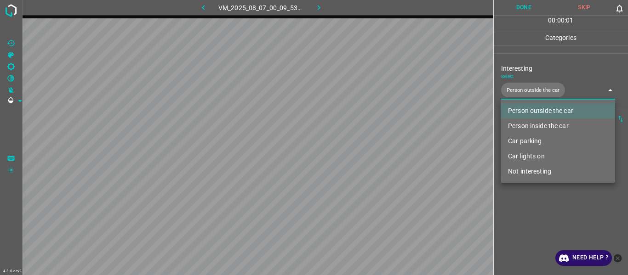
click at [522, 217] on div at bounding box center [314, 137] width 628 height 275
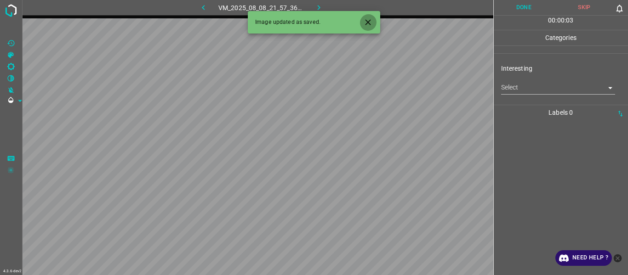
click at [369, 22] on icon "Close" at bounding box center [368, 22] width 6 height 6
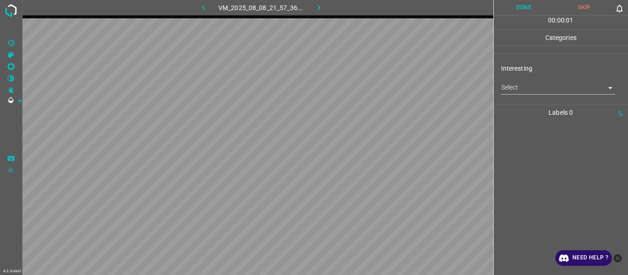
click at [537, 165] on div at bounding box center [560, 197] width 129 height 155
click at [513, 88] on body "4.3.6-dev2 VM_2025_08_08_21_57_36_979_07.gif Done Skip 0 00 : 00 : 05 Categorie…" at bounding box center [314, 137] width 628 height 275
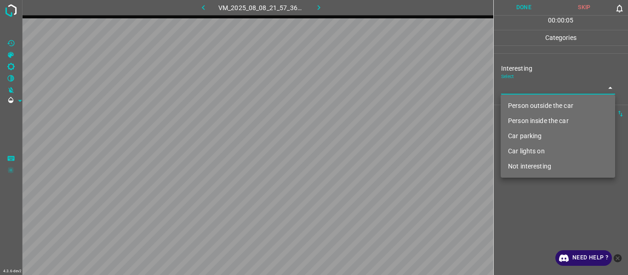
click at [528, 167] on li "Not interesting" at bounding box center [557, 166] width 114 height 15
type input "Not interesting"
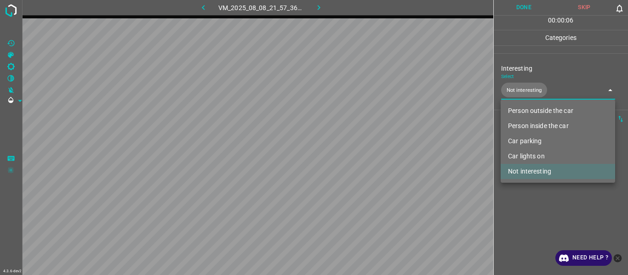
click at [532, 235] on div at bounding box center [314, 137] width 628 height 275
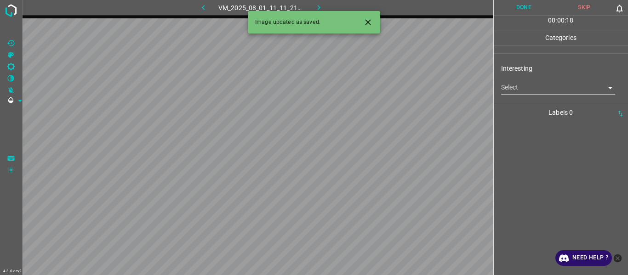
click at [523, 86] on body "4.3.6-dev2 VM_2025_08_01_11_11_21_391_11.gif Done Skip 0 00 : 00 : 18 Categorie…" at bounding box center [314, 137] width 628 height 275
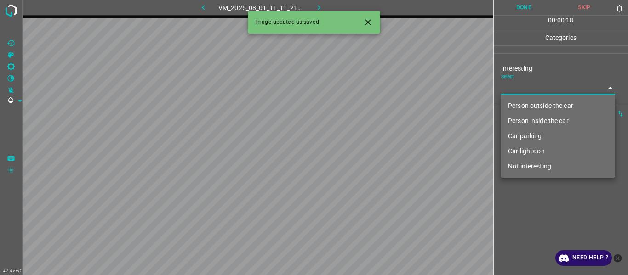
click at [526, 168] on li "Not interesting" at bounding box center [557, 166] width 114 height 15
type input "Not interesting"
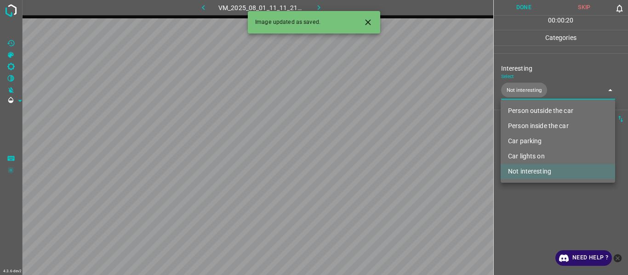
click at [512, 7] on div at bounding box center [314, 137] width 628 height 275
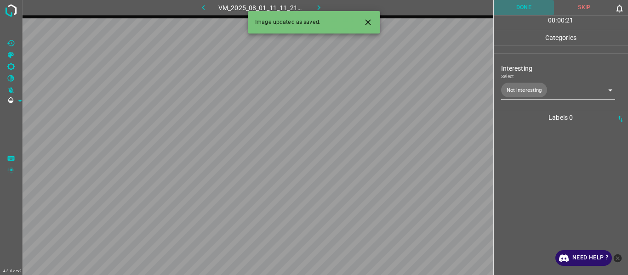
click at [522, 7] on button "Done" at bounding box center [523, 7] width 61 height 15
click at [366, 21] on icon "Close" at bounding box center [368, 22] width 6 height 6
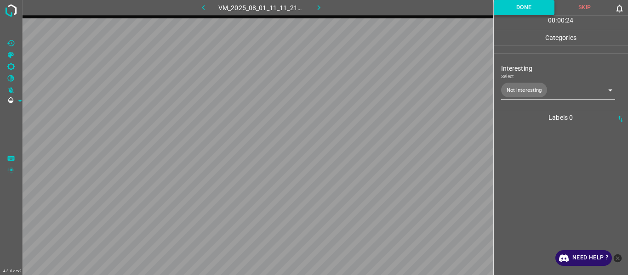
click at [503, 5] on button "Done" at bounding box center [523, 7] width 61 height 15
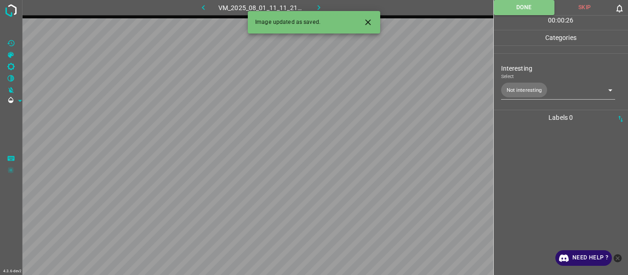
click at [322, 6] on icon "button" at bounding box center [319, 8] width 10 height 10
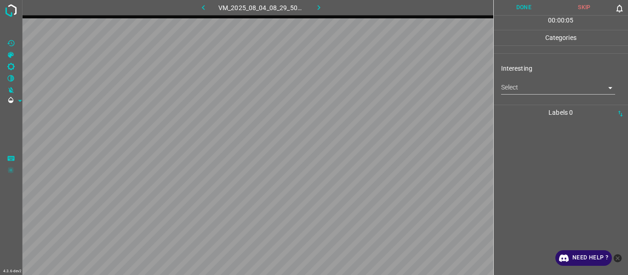
click at [528, 94] on body "4.3.6-dev2 VM_2025_08_04_08_29_50_877_02.gif Done Skip 0 00 : 00 : 05 Categorie…" at bounding box center [314, 137] width 628 height 275
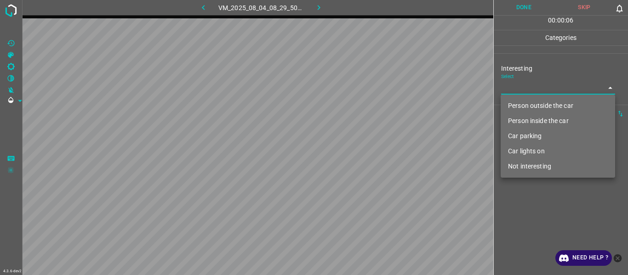
click at [543, 164] on li "Not interesting" at bounding box center [557, 166] width 114 height 15
type input "Not interesting"
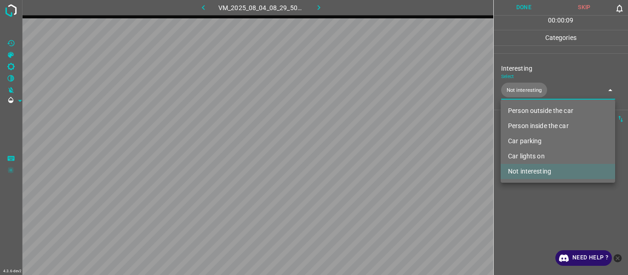
click at [428, 172] on div at bounding box center [314, 137] width 628 height 275
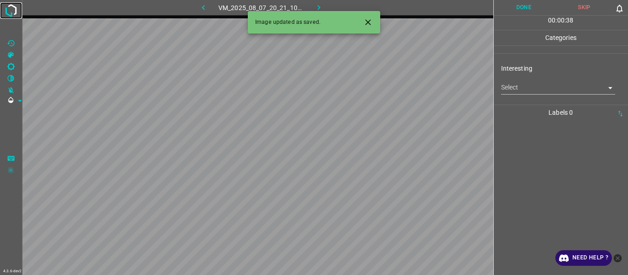
click at [10, 9] on img at bounding box center [11, 10] width 17 height 17
